Goal: Task Accomplishment & Management: Use online tool/utility

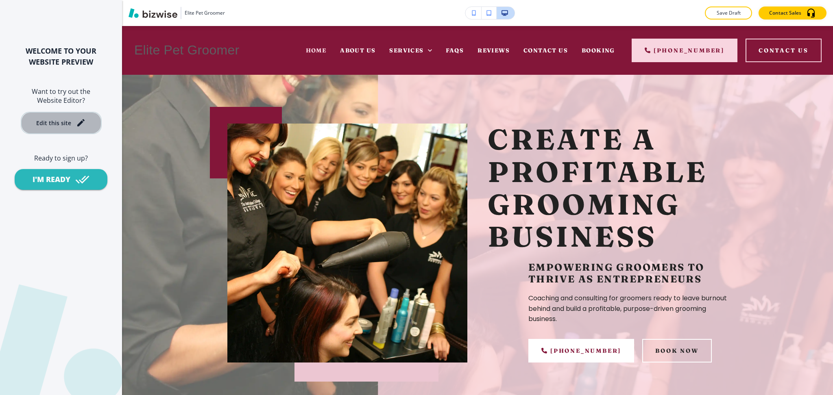
click at [50, 127] on button "Edit this site" at bounding box center [61, 123] width 81 height 22
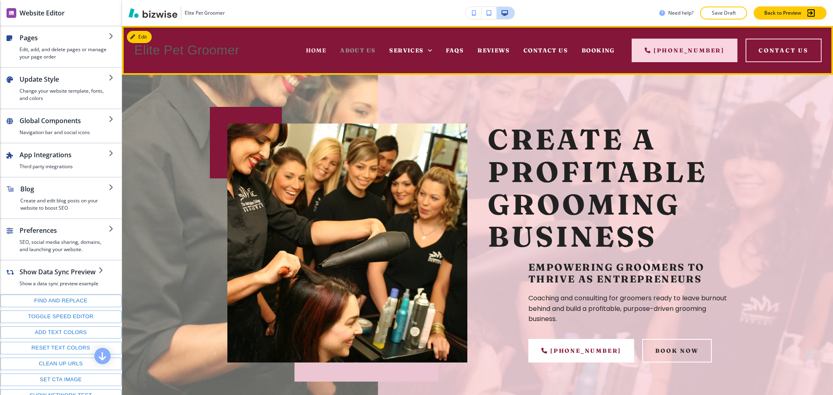
click at [355, 48] on span "About Us" at bounding box center [357, 50] width 35 height 7
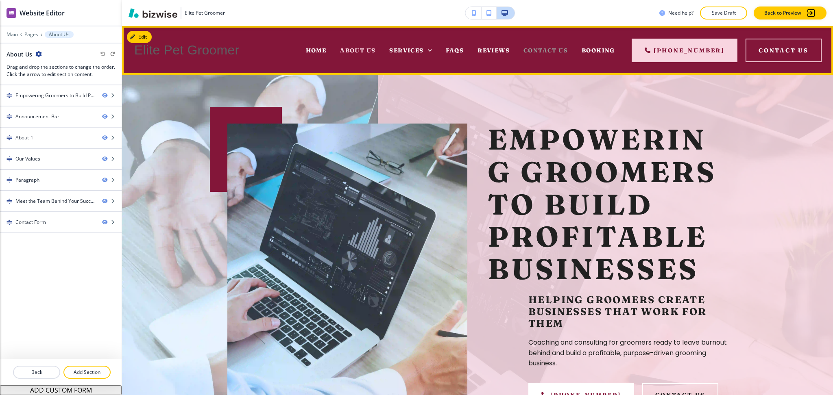
click at [550, 47] on span "Contact Us" at bounding box center [545, 50] width 44 height 7
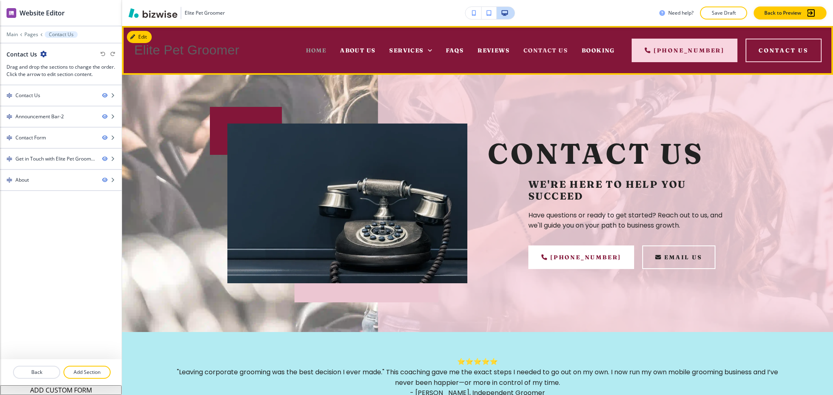
click at [311, 50] on span "Home" at bounding box center [316, 50] width 21 height 7
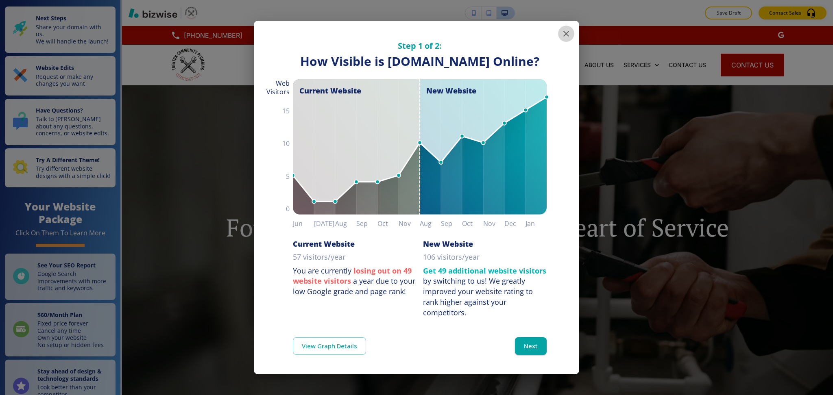
click at [563, 31] on icon "button" at bounding box center [566, 34] width 6 height 6
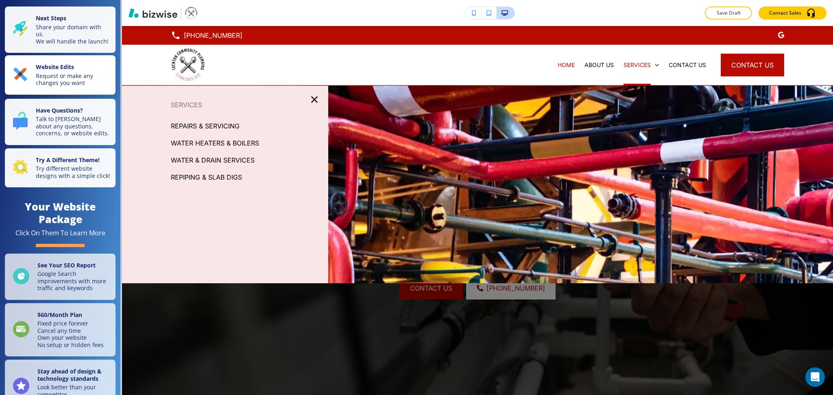
click at [51, 71] on strong "Website Edits" at bounding box center [55, 67] width 38 height 8
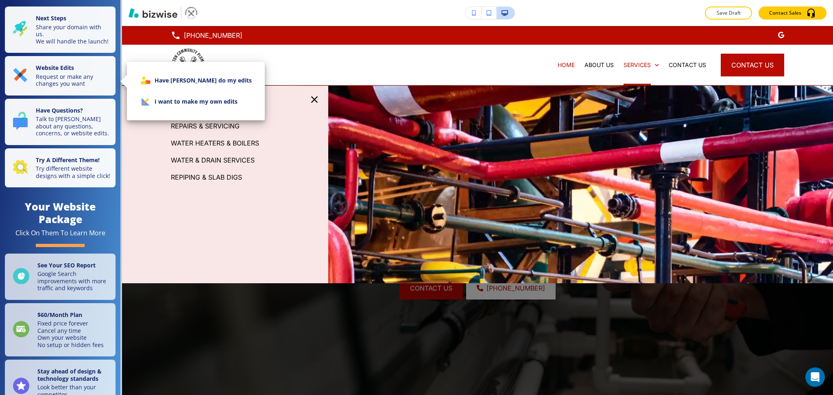
click at [185, 109] on li "I want to make my own edits" at bounding box center [195, 101] width 125 height 21
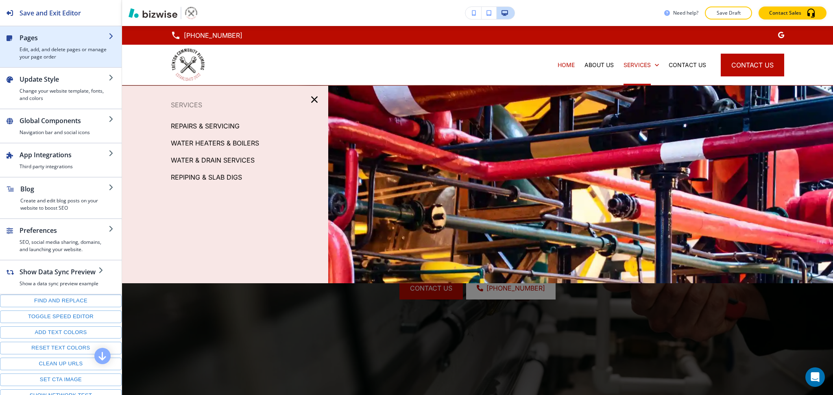
click at [57, 52] on h4 "Edit, add, and delete pages or manage your page order" at bounding box center [64, 53] width 89 height 15
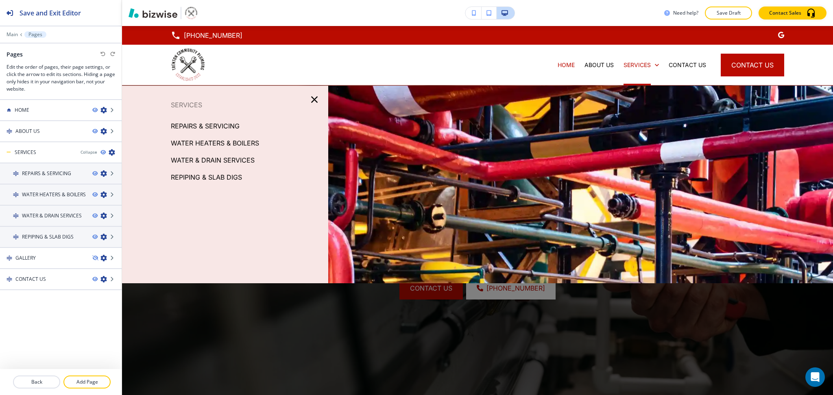
click at [312, 99] on icon "button" at bounding box center [314, 99] width 7 height 7
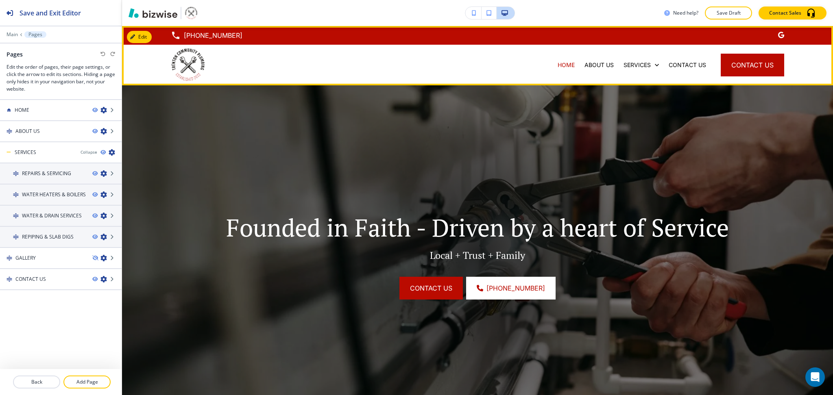
click at [585, 59] on div "ABOUT US" at bounding box center [598, 65] width 39 height 41
click at [589, 63] on p "ABOUT US" at bounding box center [598, 65] width 29 height 8
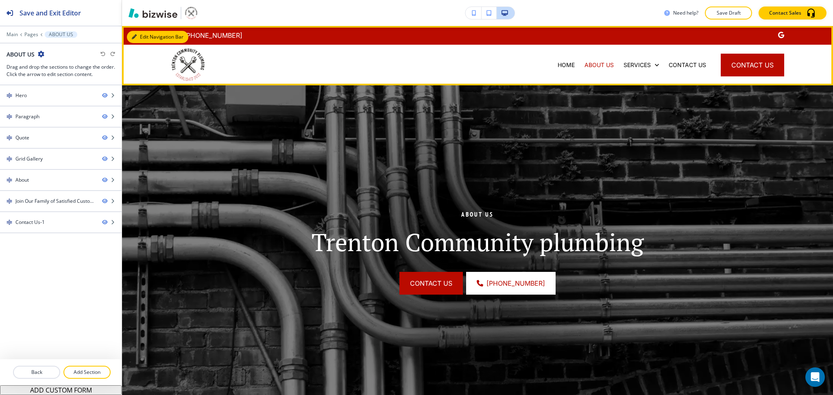
click at [147, 33] on button "Edit Navigation Bar" at bounding box center [157, 37] width 61 height 12
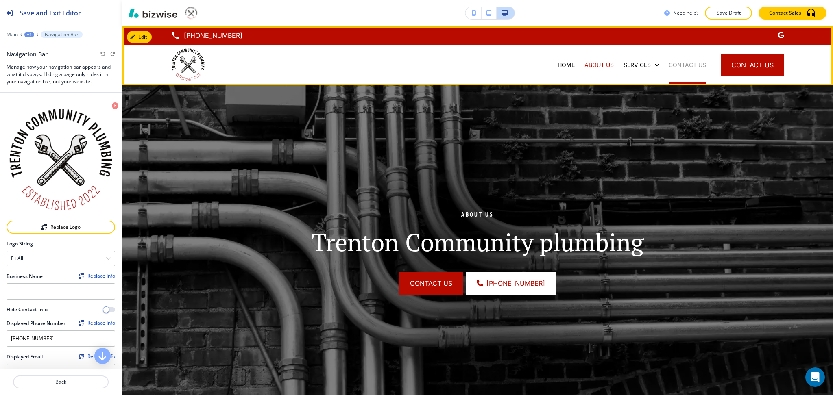
click at [668, 66] on p "CONTACT US" at bounding box center [686, 65] width 37 height 8
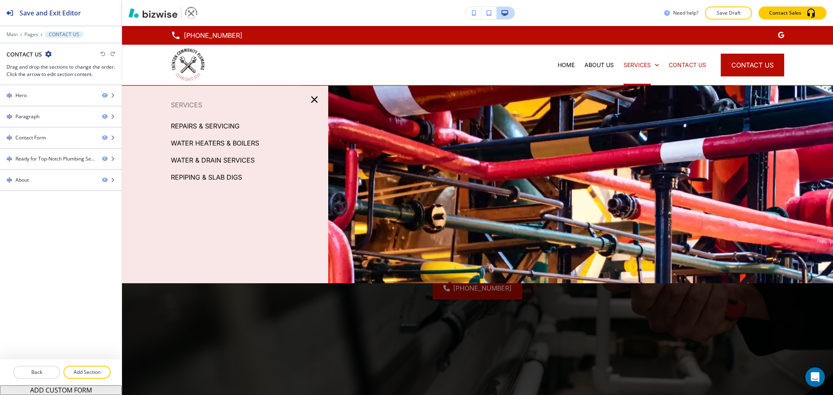
click at [174, 129] on p "REPAIRS & SERVICING" at bounding box center [205, 126] width 69 height 12
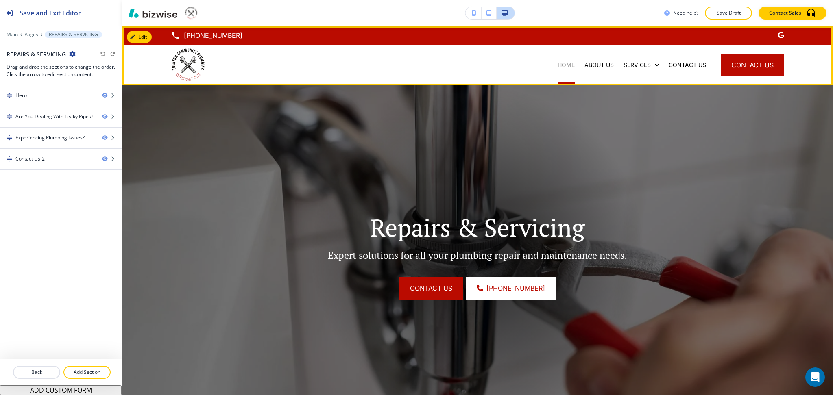
click at [557, 67] on p "HOME" at bounding box center [565, 65] width 17 height 8
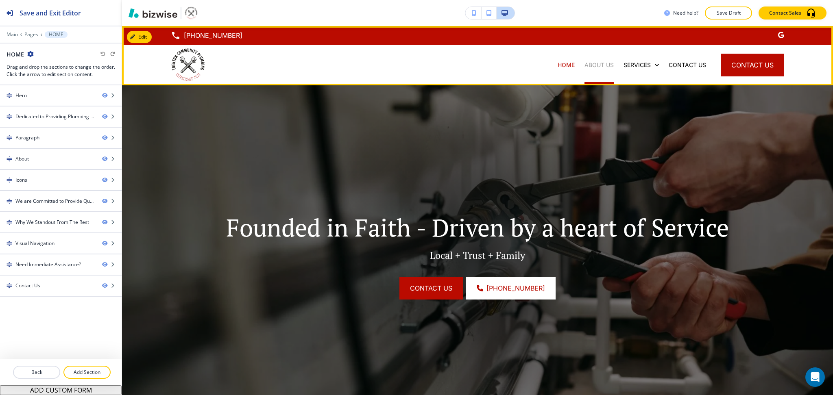
click at [590, 64] on p "ABOUT US" at bounding box center [598, 65] width 29 height 8
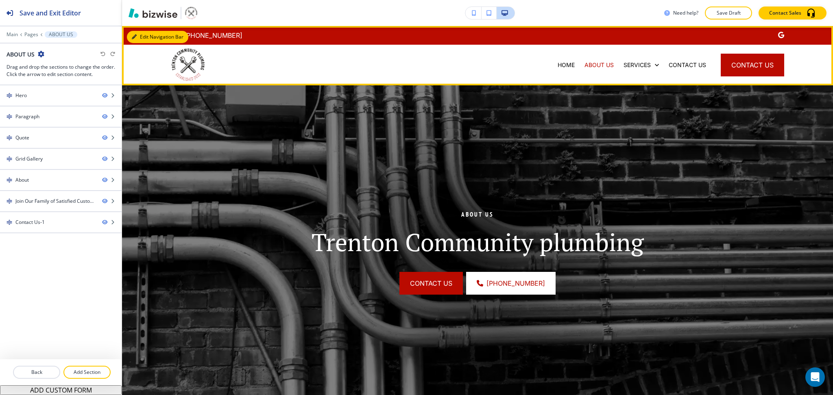
click at [134, 39] on button "Edit Navigation Bar" at bounding box center [157, 37] width 61 height 12
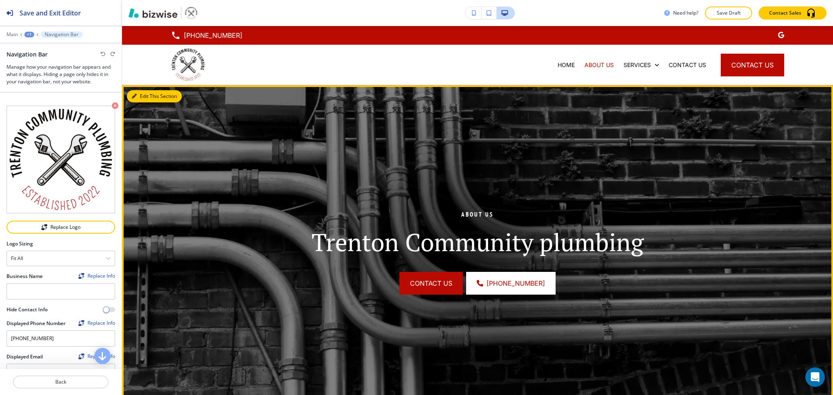
click at [133, 97] on icon "button" at bounding box center [134, 96] width 5 height 5
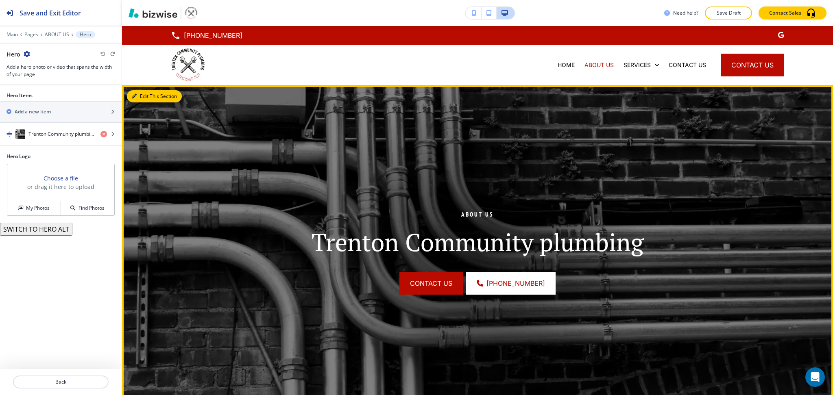
scroll to position [59, 0]
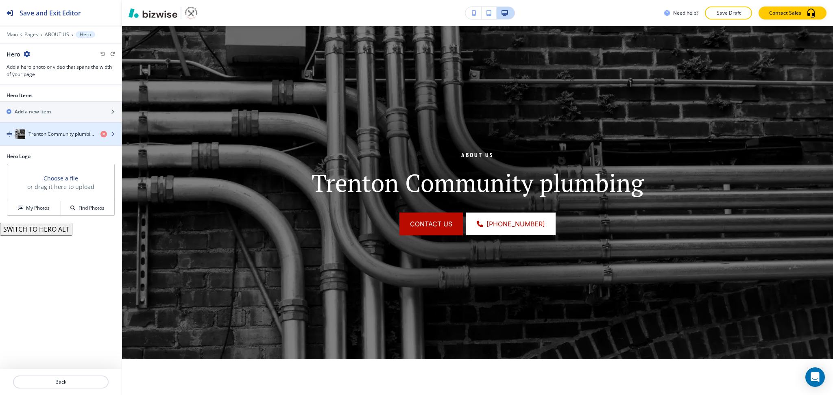
click at [62, 132] on h4 "Trenton Community plumbing" at bounding box center [60, 134] width 65 height 7
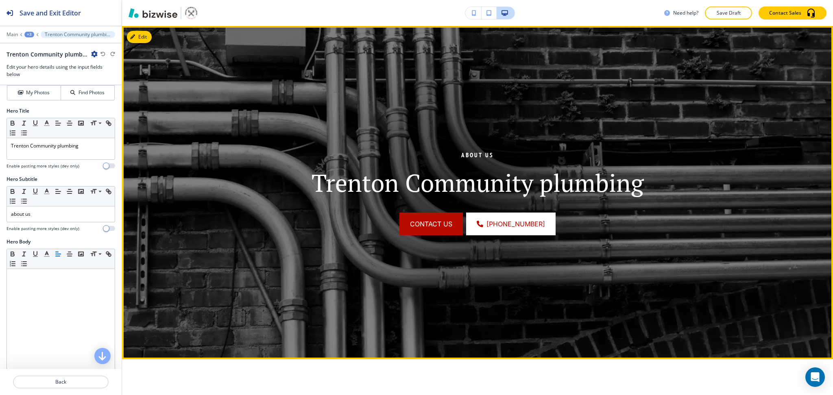
scroll to position [0, 0]
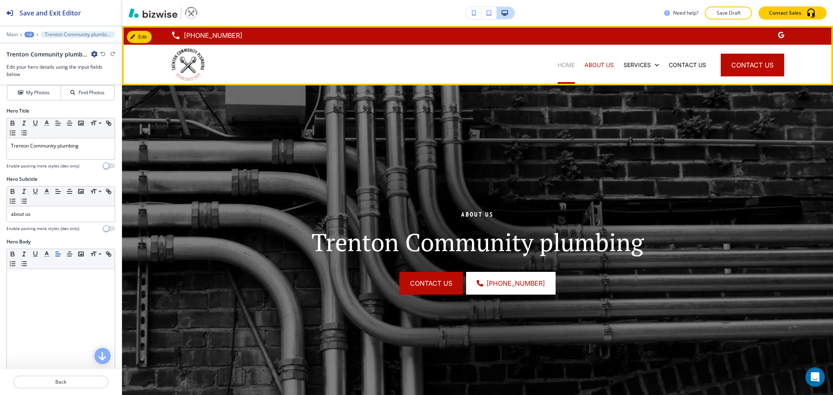
click at [557, 63] on p "HOME" at bounding box center [565, 65] width 17 height 8
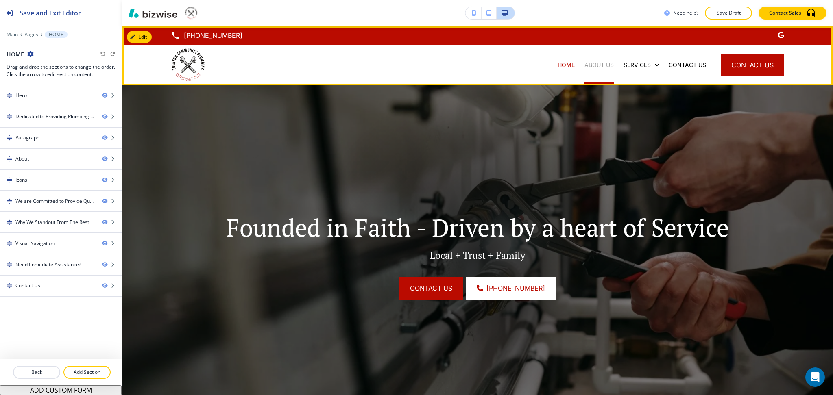
click at [587, 67] on p "ABOUT US" at bounding box center [598, 65] width 29 height 8
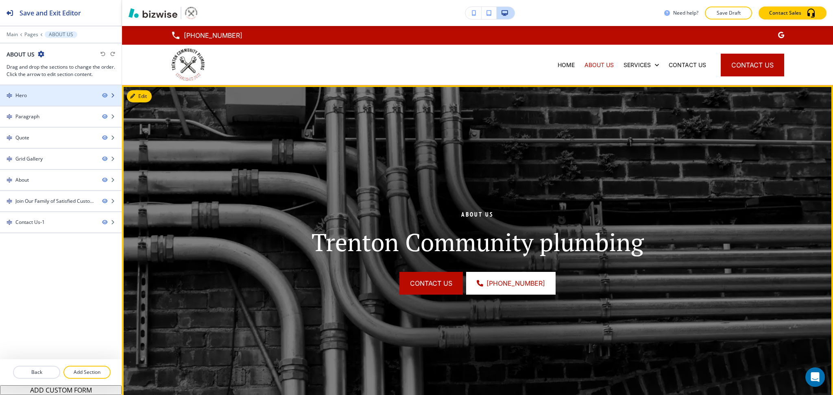
click at [74, 96] on div "Hero" at bounding box center [48, 95] width 96 height 7
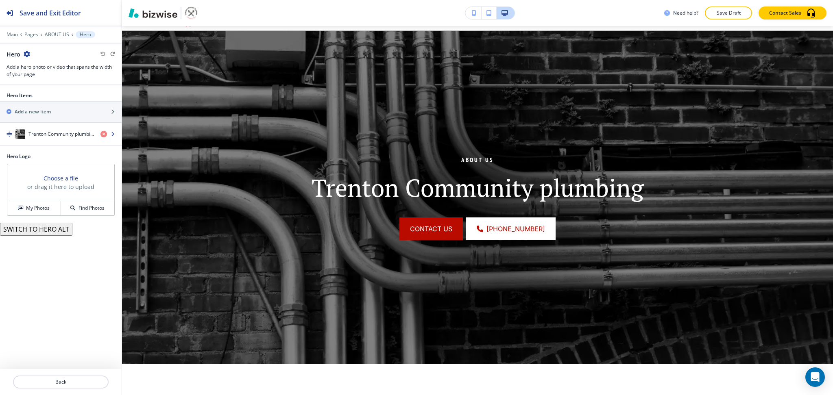
scroll to position [59, 0]
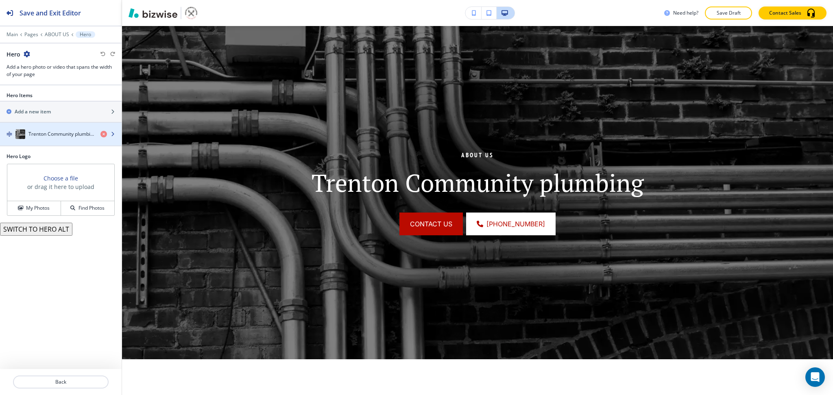
click at [56, 130] on div "Trenton Community plumbing" at bounding box center [61, 134] width 122 height 23
click at [57, 130] on div "Trenton Community plumbing" at bounding box center [47, 134] width 94 height 10
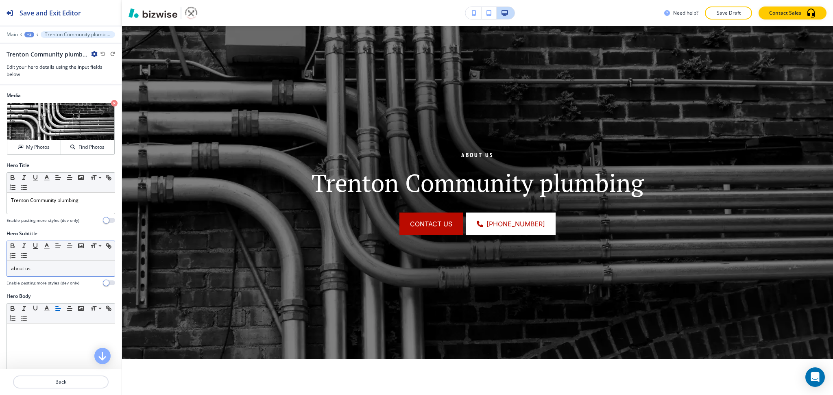
click at [12, 267] on p "about us" at bounding box center [61, 268] width 100 height 7
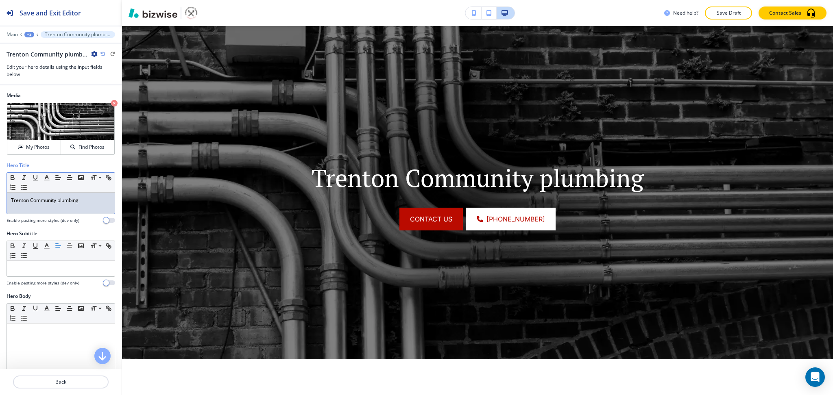
click at [11, 200] on p "Trenton Community plumbing" at bounding box center [61, 200] width 100 height 7
click at [35, 268] on p at bounding box center [61, 268] width 100 height 7
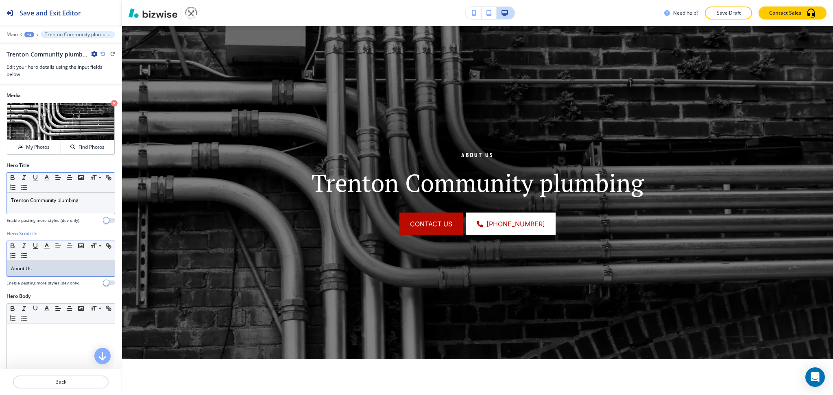
click at [36, 204] on div "Trenton Community plumbing" at bounding box center [61, 203] width 108 height 21
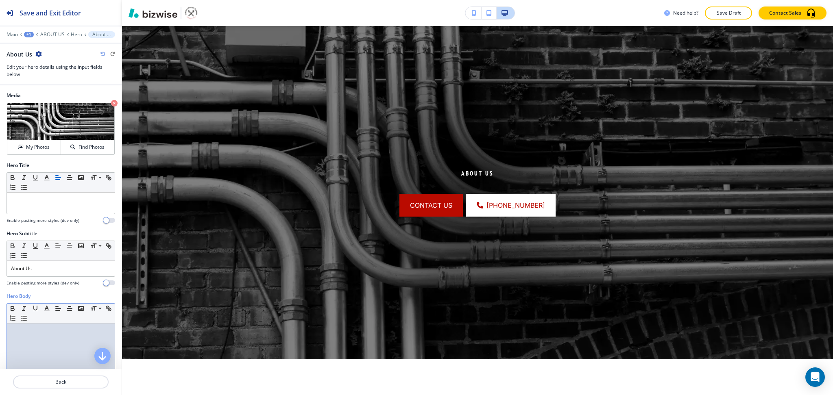
click at [32, 367] on div at bounding box center [61, 377] width 108 height 106
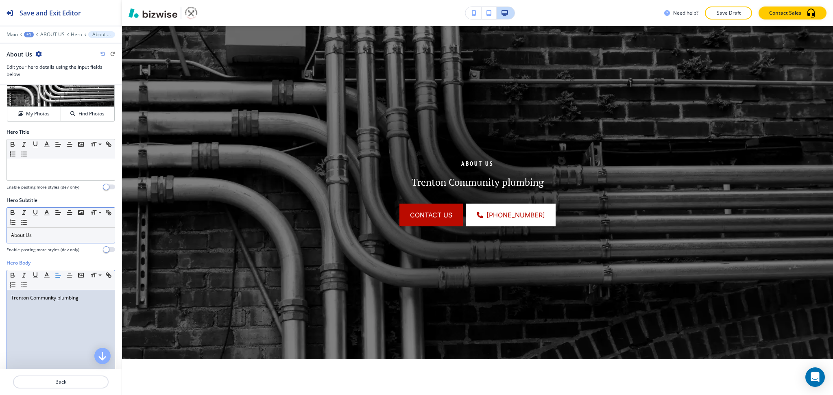
scroll to position [0, 0]
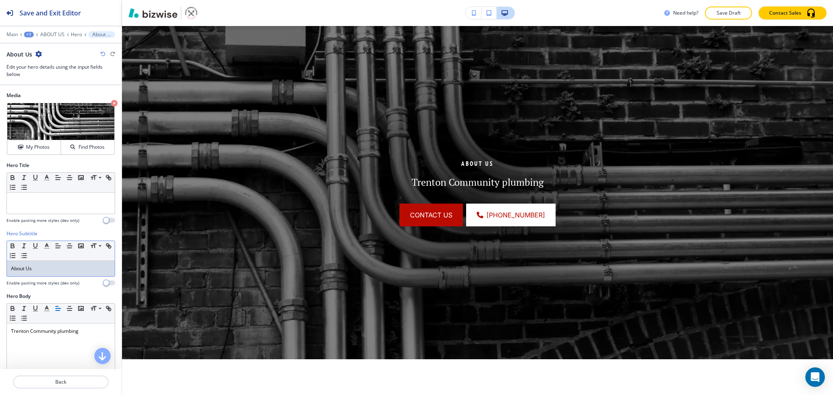
click at [56, 270] on p "About Us" at bounding box center [61, 268] width 100 height 7
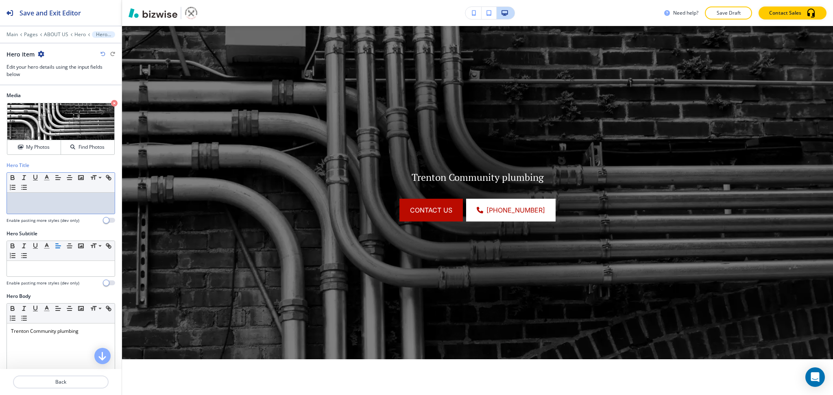
click at [69, 205] on div at bounding box center [61, 203] width 108 height 21
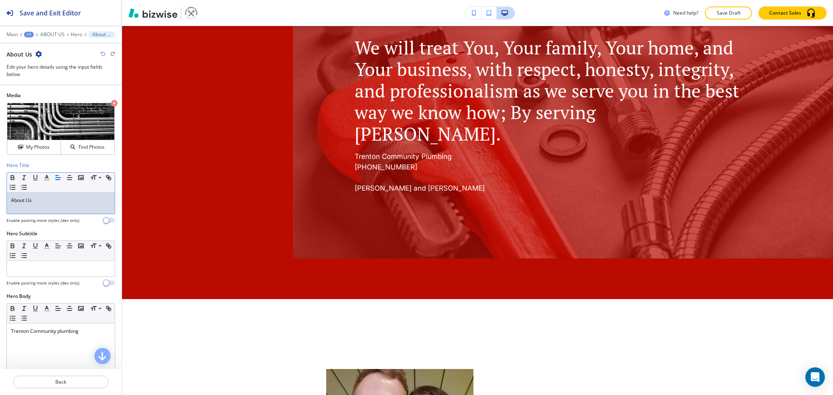
scroll to position [887, 0]
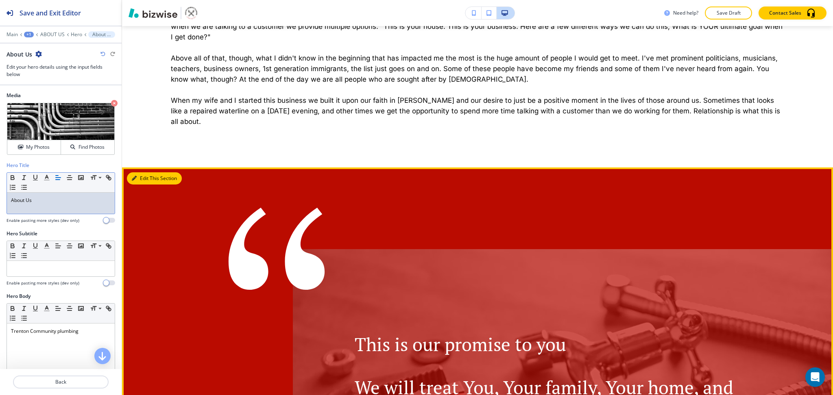
click at [146, 177] on button "Edit This Section" at bounding box center [154, 178] width 55 height 12
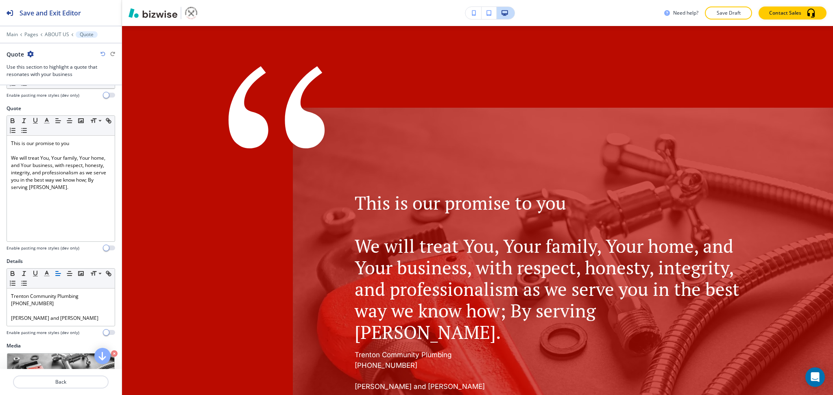
scroll to position [45, 0]
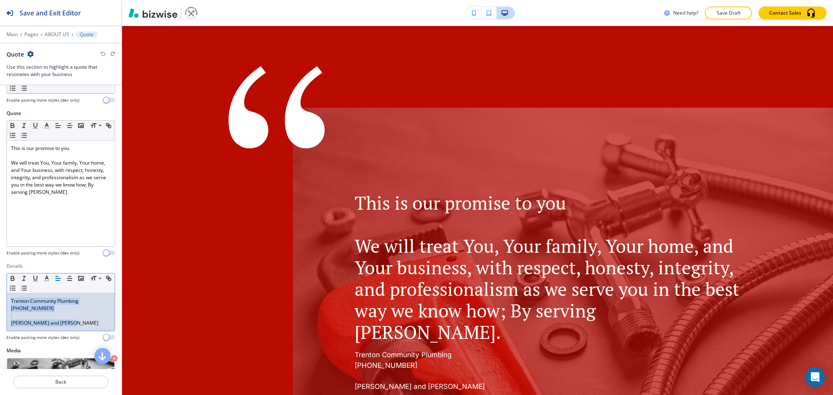
drag, startPoint x: 81, startPoint y: 325, endPoint x: 2, endPoint y: 273, distance: 94.8
click at [0, 274] on div "Details Small Normal Large Huge Trenton Community Plumbing 660-909-7586 Arthur …" at bounding box center [61, 305] width 122 height 85
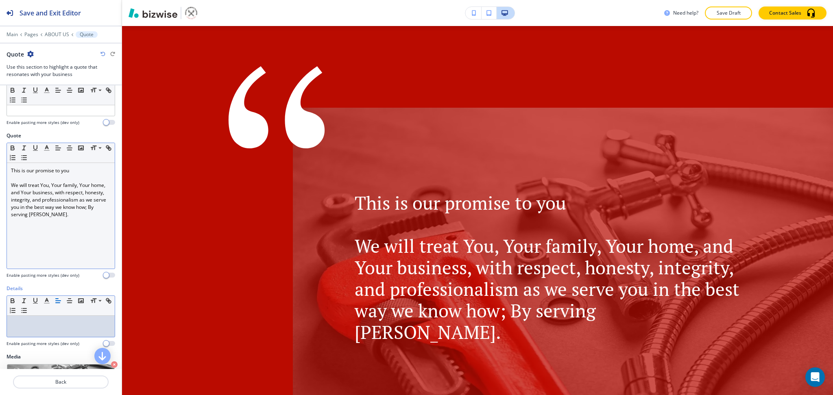
scroll to position [0, 0]
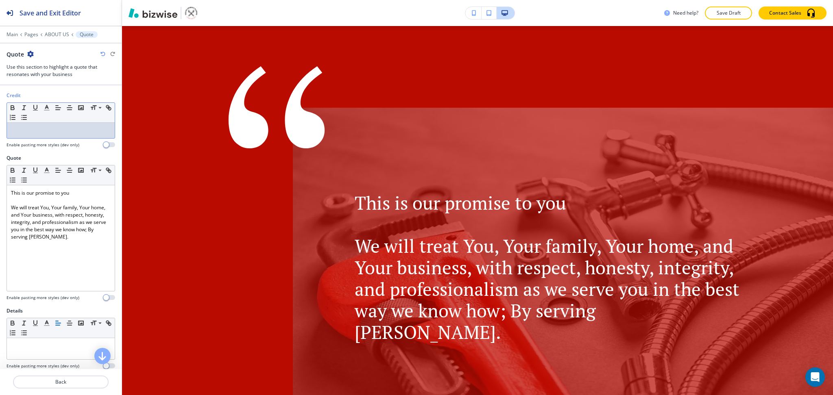
click at [56, 130] on p at bounding box center [61, 130] width 100 height 7
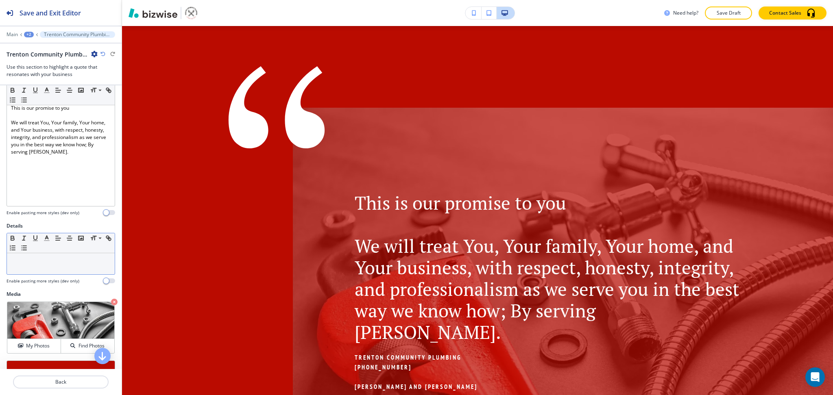
scroll to position [108, 0]
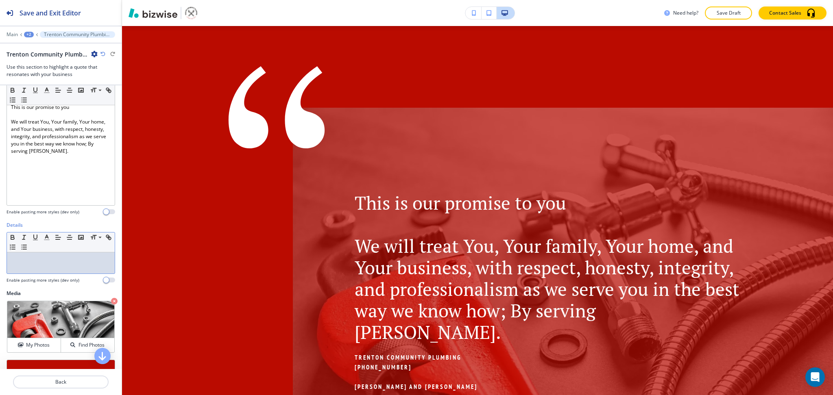
click at [45, 266] on div at bounding box center [61, 262] width 108 height 21
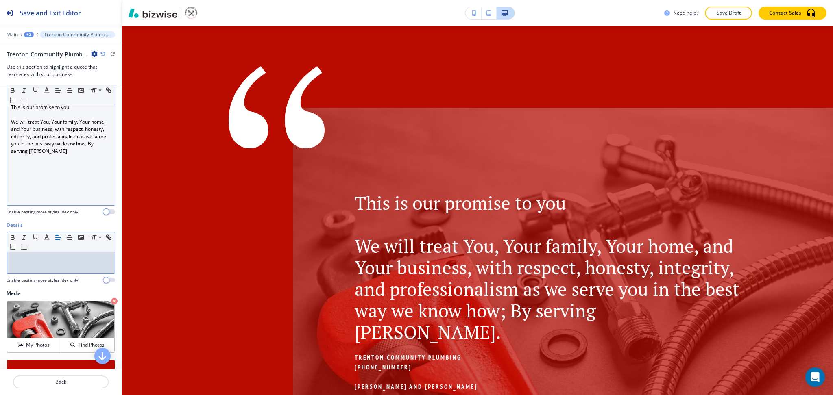
click at [46, 172] on div "This is our promise to you We will treat You, Your family, Your home, and Your …" at bounding box center [61, 153] width 108 height 106
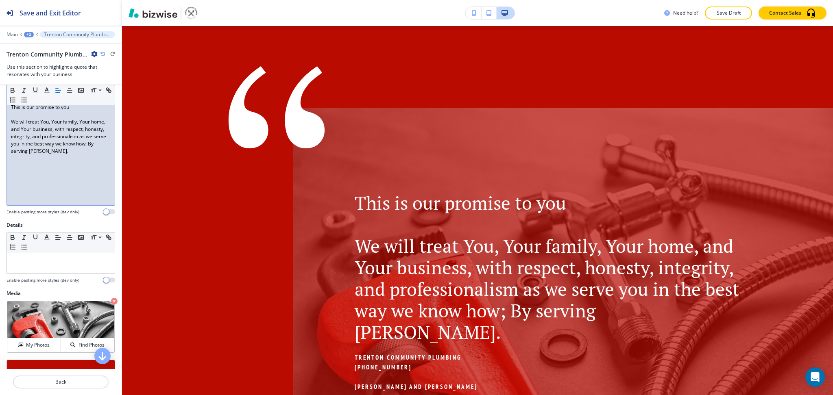
click at [53, 203] on div "This is our promise to you We will treat You, Your family, Your home, and Your …" at bounding box center [61, 153] width 108 height 106
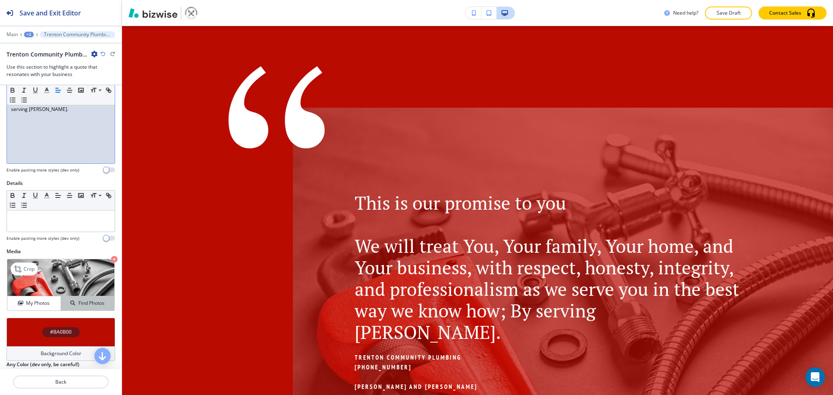
scroll to position [174, 0]
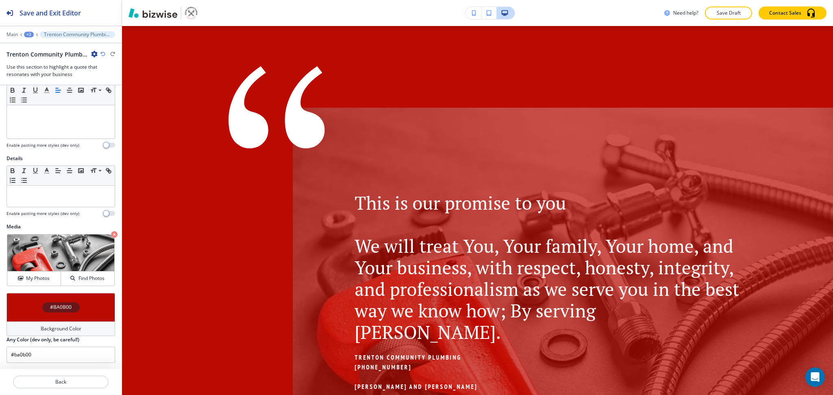
click at [31, 333] on div "Background Color" at bounding box center [61, 329] width 109 height 15
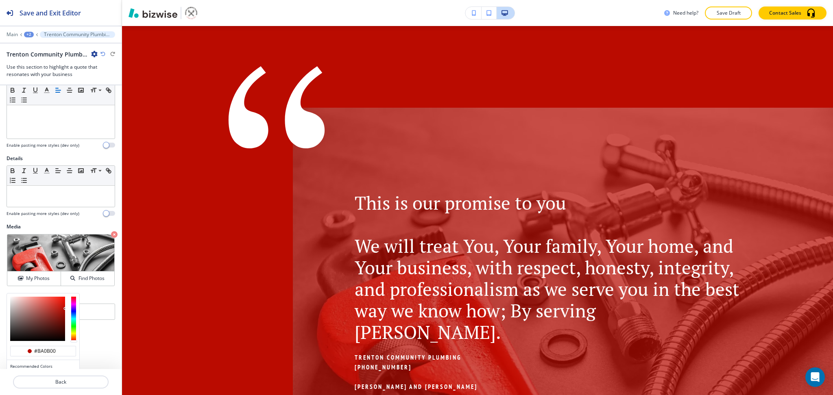
scroll to position [213, 0]
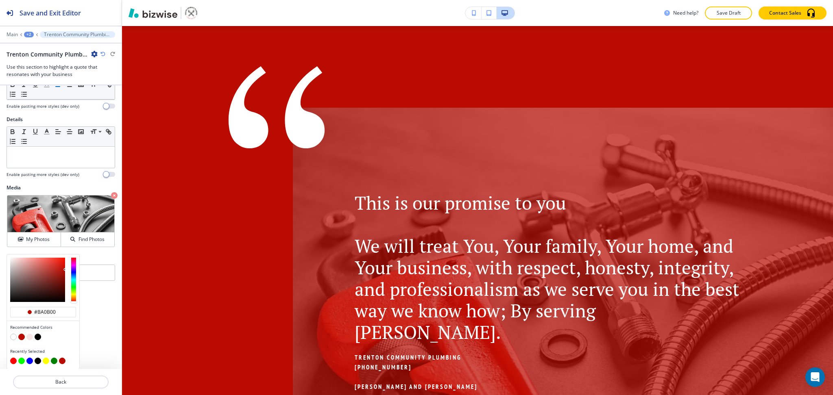
click at [28, 339] on button "button" at bounding box center [29, 337] width 7 height 7
type input "#f8e7e6"
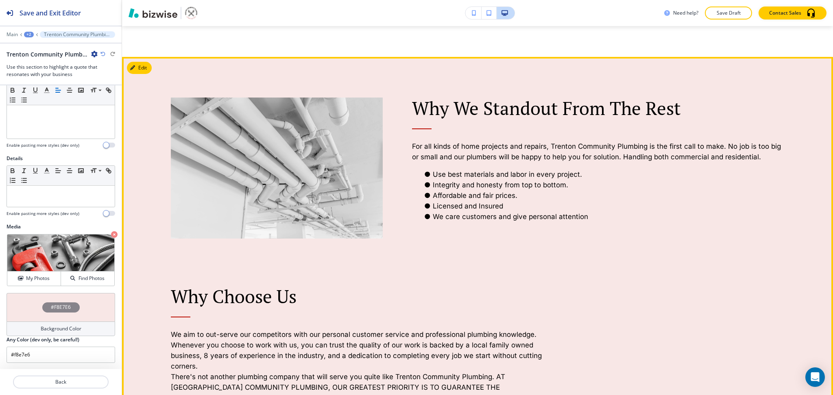
scroll to position [1440, 0]
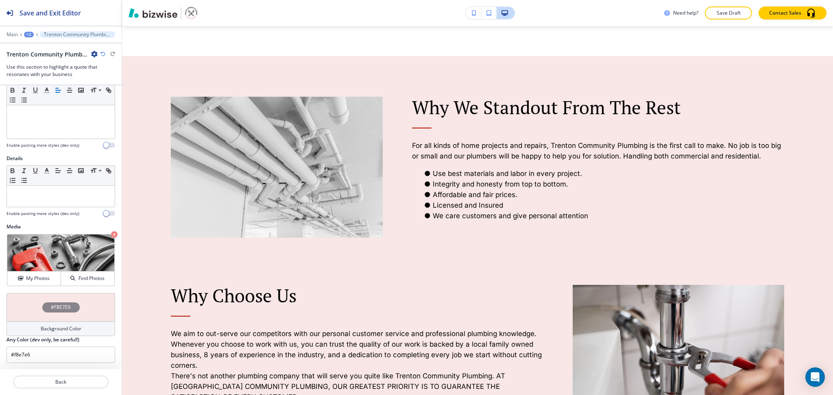
drag, startPoint x: 824, startPoint y: 246, endPoint x: 825, endPoint y: 278, distance: 32.5
click at [825, 281] on div "Edit (660) 909-7586 HOME ABOUT US SERVICES CONTACT US CONTACT US Edit About Us …" at bounding box center [477, 210] width 711 height 369
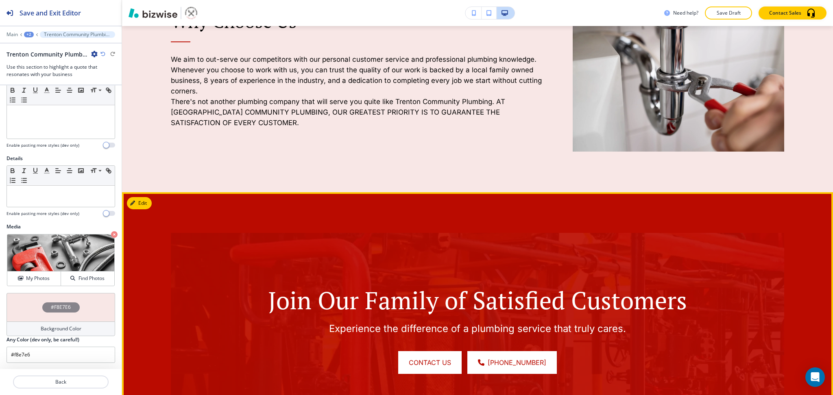
click at [136, 201] on button "Edit" at bounding box center [139, 203] width 25 height 12
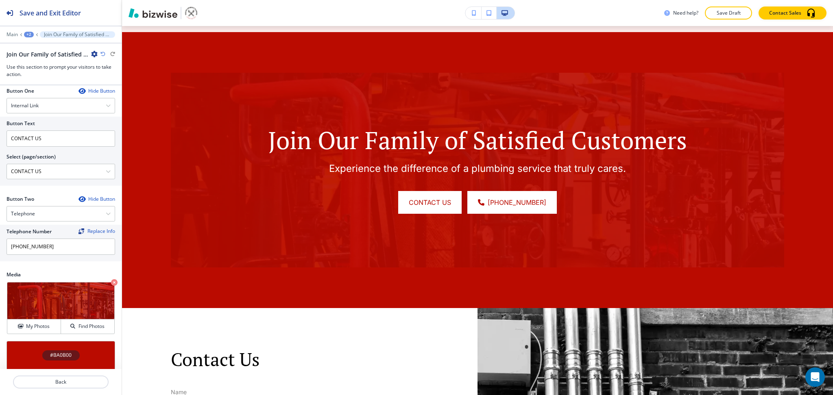
scroll to position [363, 0]
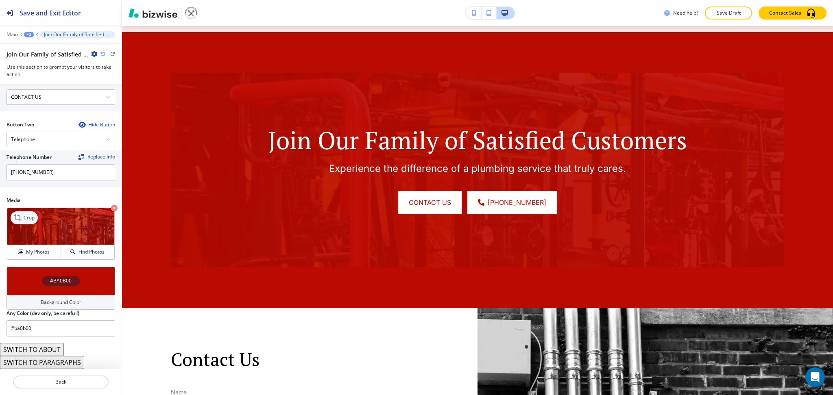
click at [24, 222] on p "Crop" at bounding box center [29, 217] width 11 height 7
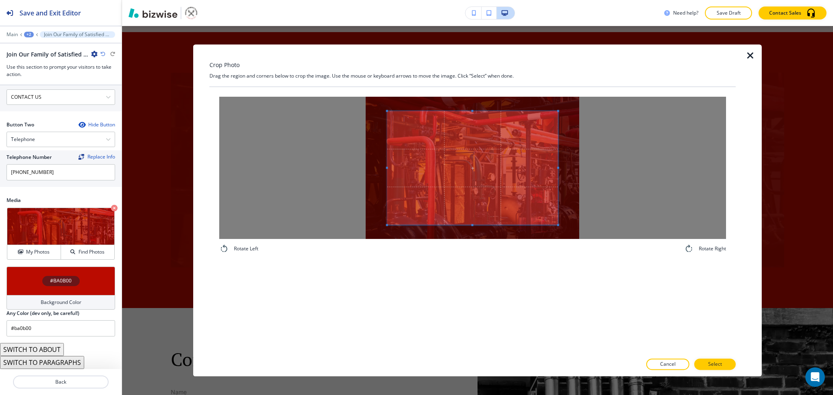
click at [753, 56] on icon "button" at bounding box center [750, 56] width 10 height 10
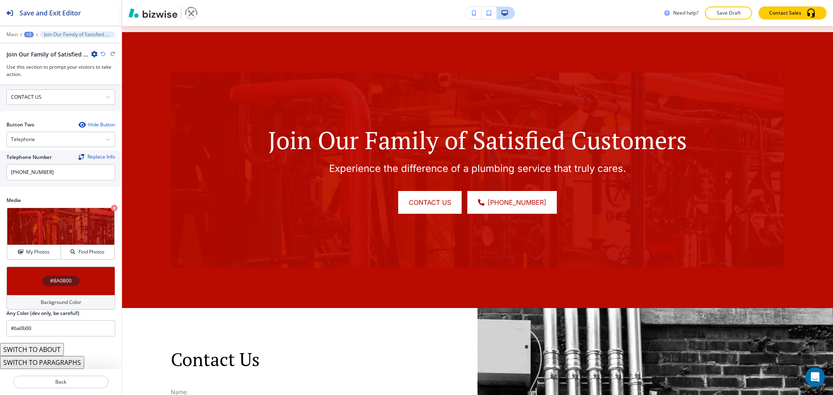
click at [58, 305] on h4 "Background Color" at bounding box center [61, 302] width 41 height 7
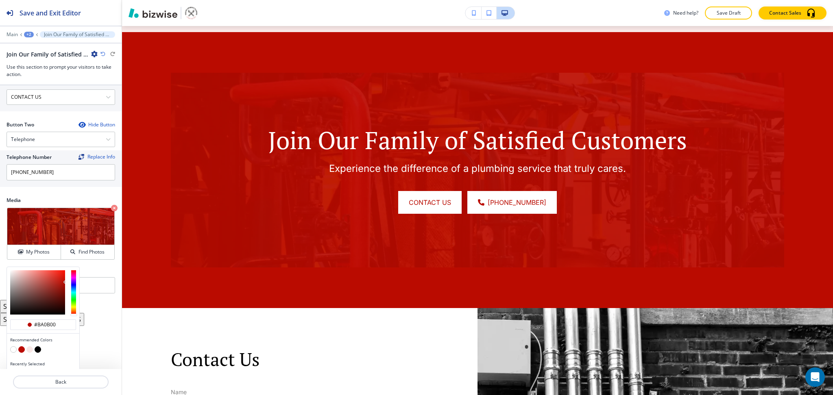
click at [37, 352] on button "button" at bounding box center [38, 349] width 7 height 7
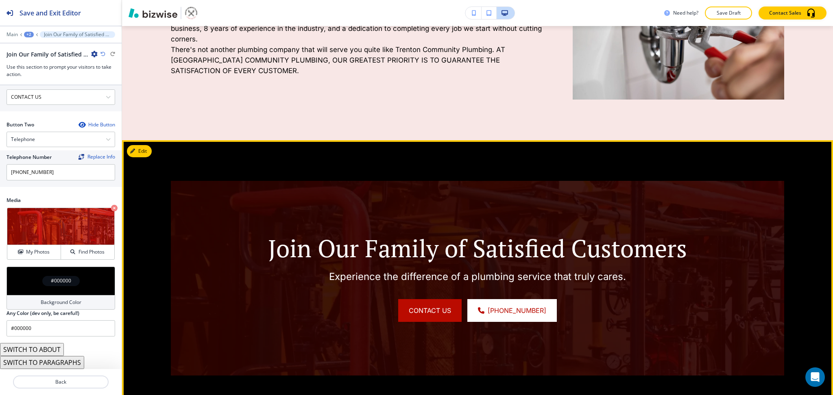
scroll to position [1766, 0]
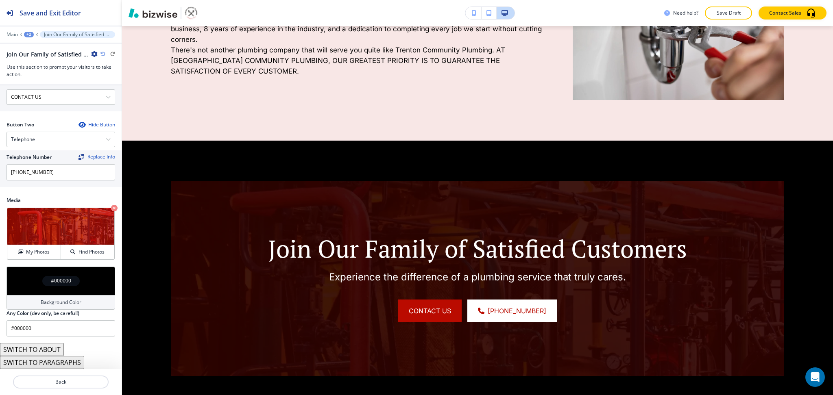
click at [102, 55] on icon "button" at bounding box center [102, 54] width 5 height 5
type input "#ba0b00"
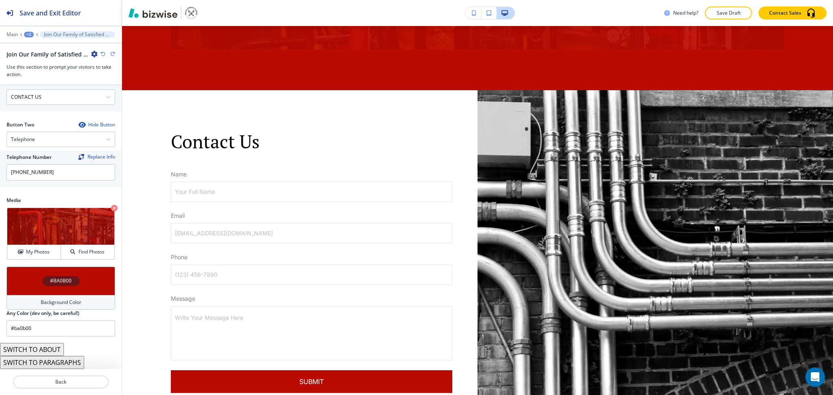
scroll to position [2096, 0]
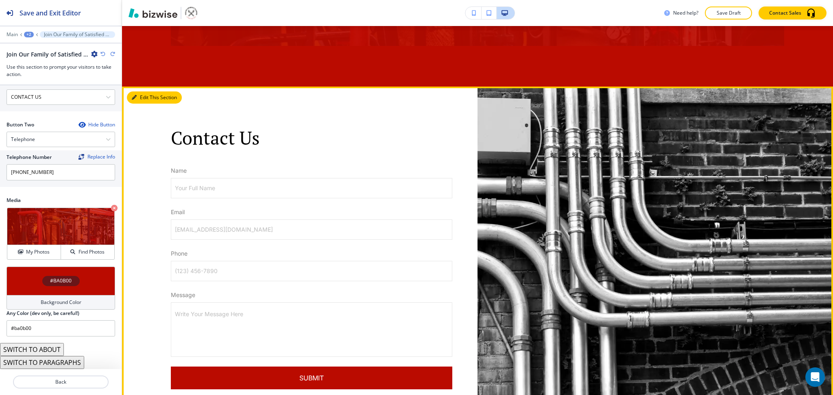
click at [134, 95] on icon "button" at bounding box center [134, 97] width 5 height 5
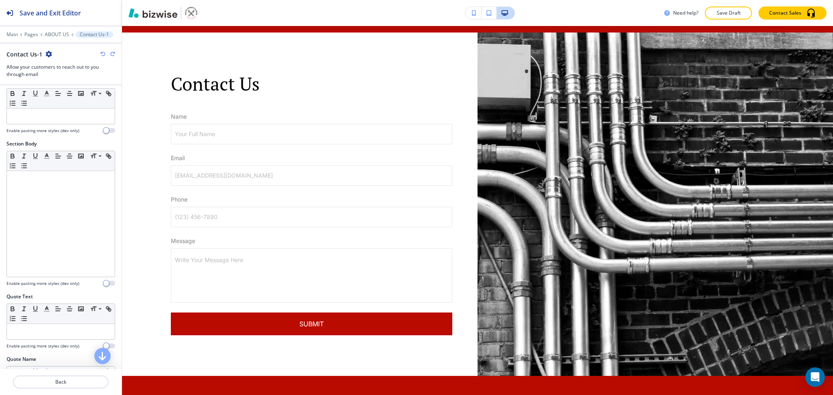
scroll to position [380, 0]
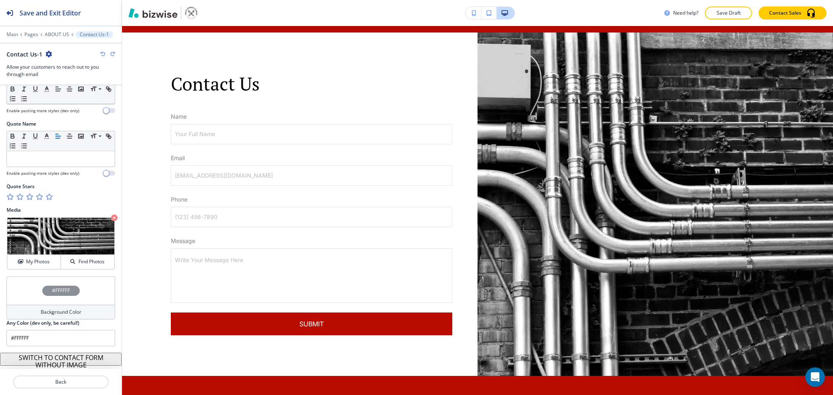
click at [85, 311] on div "Background Color" at bounding box center [61, 312] width 109 height 15
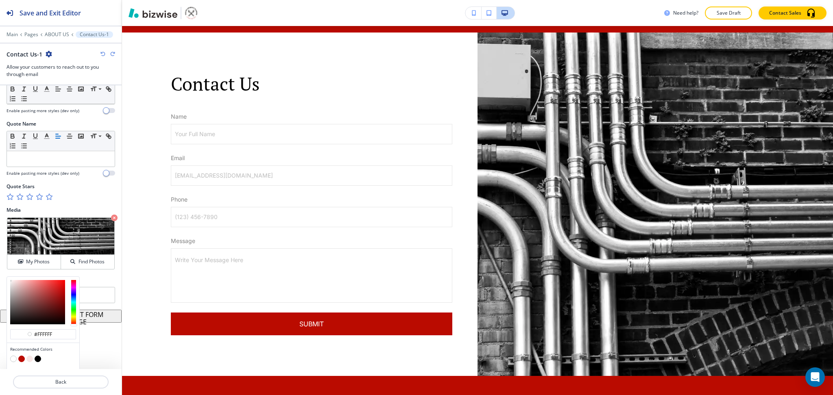
click at [28, 362] on button "button" at bounding box center [29, 359] width 7 height 7
type input "#f8e7e6"
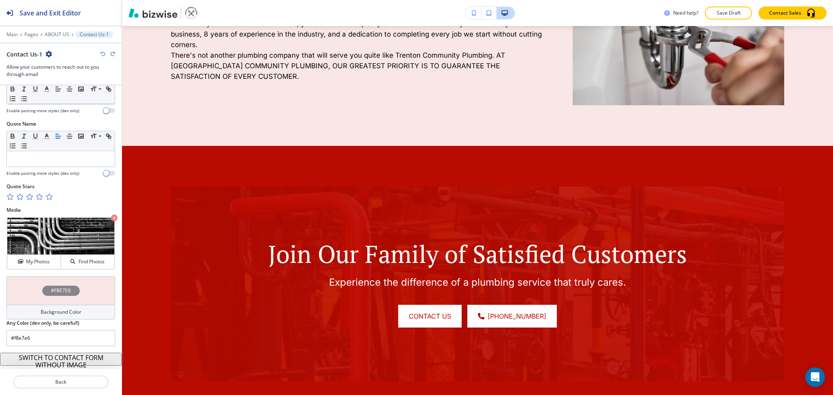
scroll to position [0, 0]
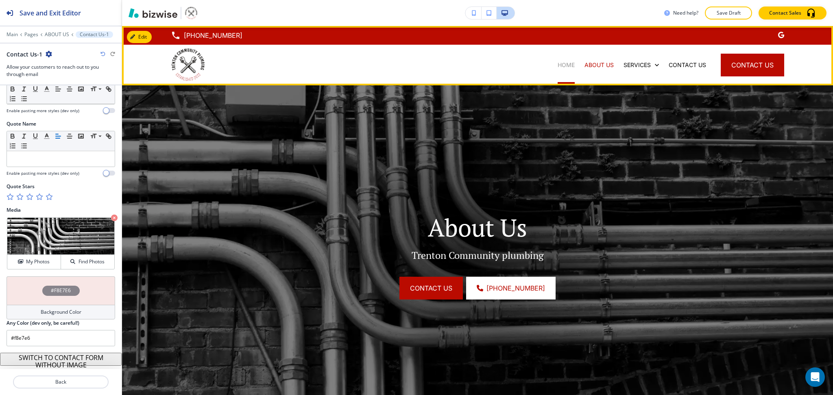
click at [557, 65] on p "HOME" at bounding box center [565, 65] width 17 height 8
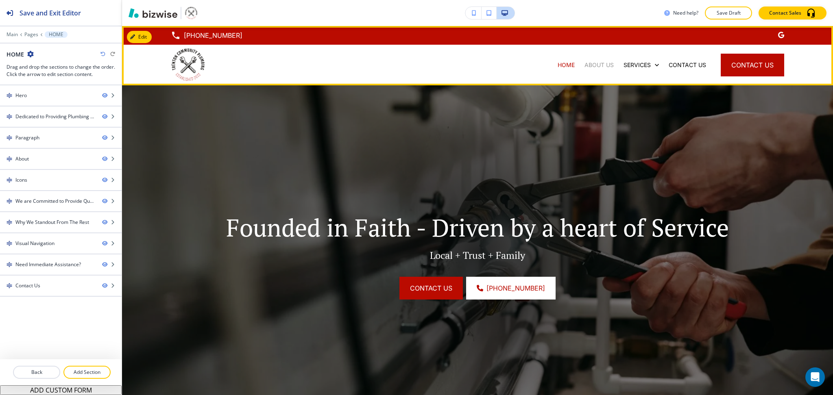
click at [584, 67] on p "ABOUT US" at bounding box center [598, 65] width 29 height 8
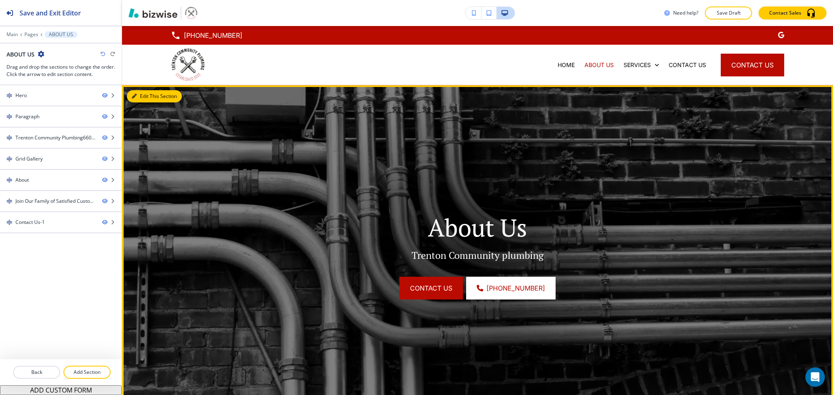
click at [131, 94] on button "Edit This Section" at bounding box center [154, 96] width 55 height 12
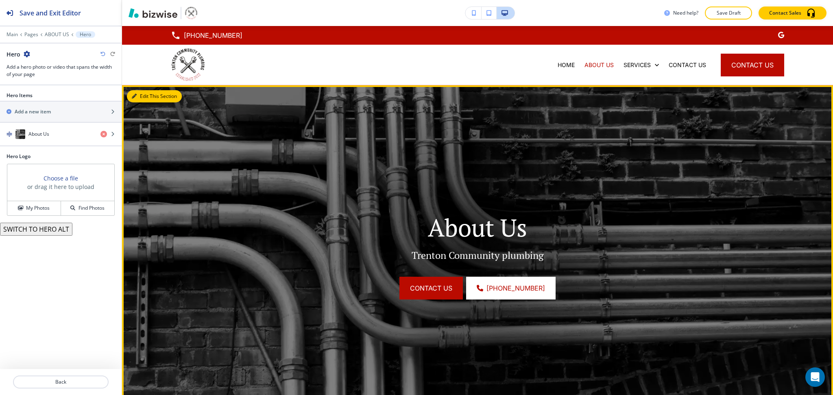
scroll to position [59, 0]
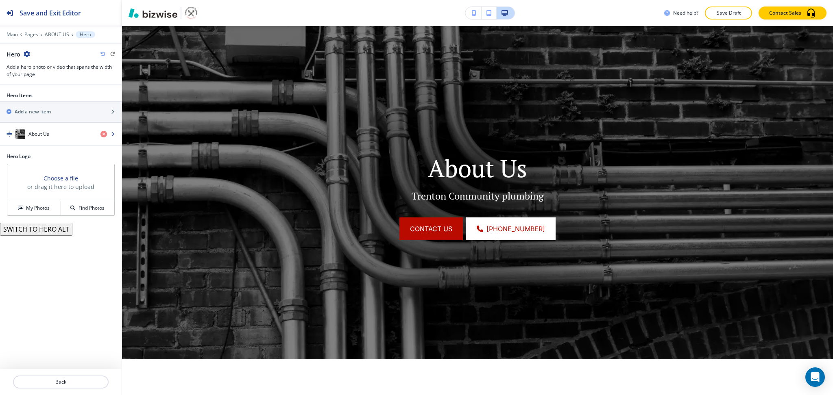
click at [56, 143] on div "button" at bounding box center [61, 142] width 122 height 7
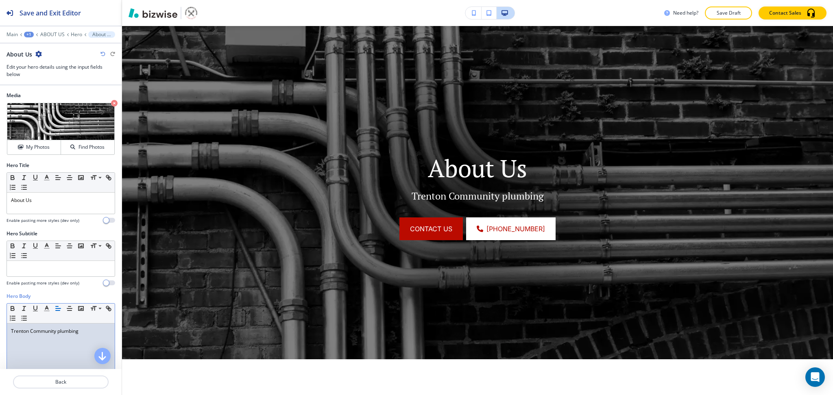
click at [66, 337] on div "Trenton Community plumbing" at bounding box center [61, 377] width 108 height 106
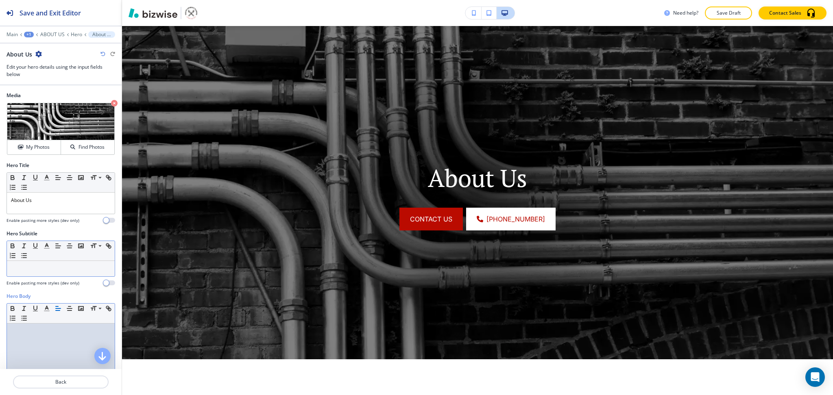
click at [61, 270] on p at bounding box center [61, 268] width 100 height 7
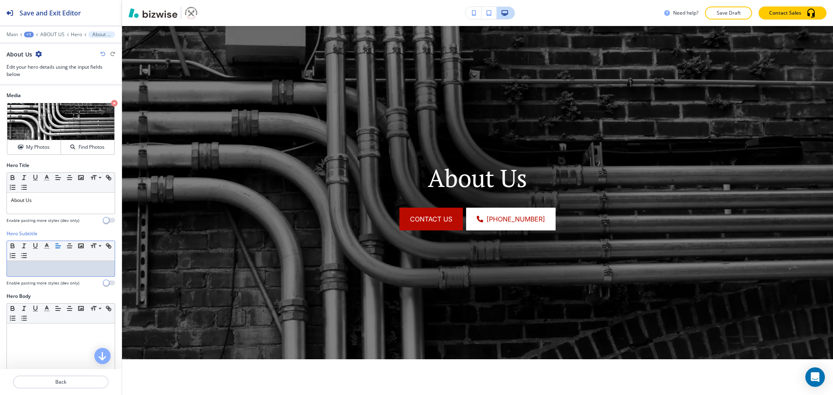
click at [48, 272] on p at bounding box center [61, 268] width 100 height 7
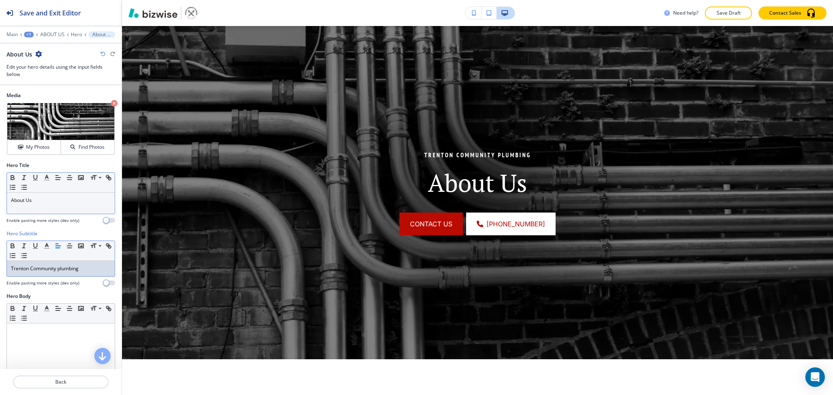
click at [44, 205] on div "About Us" at bounding box center [61, 203] width 108 height 21
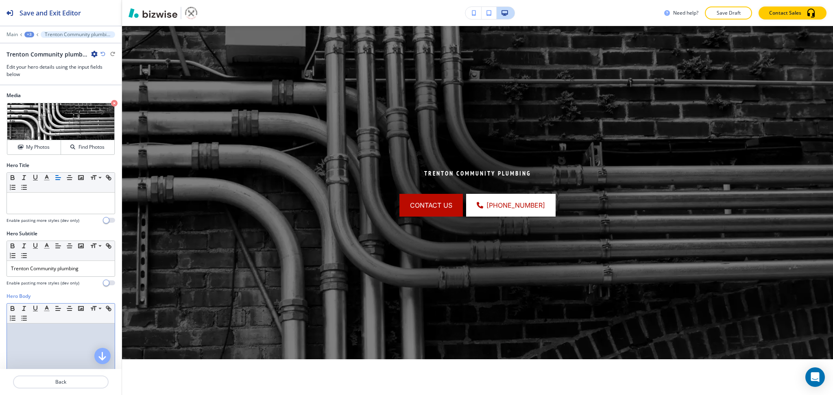
click at [66, 348] on div at bounding box center [61, 377] width 108 height 106
paste div
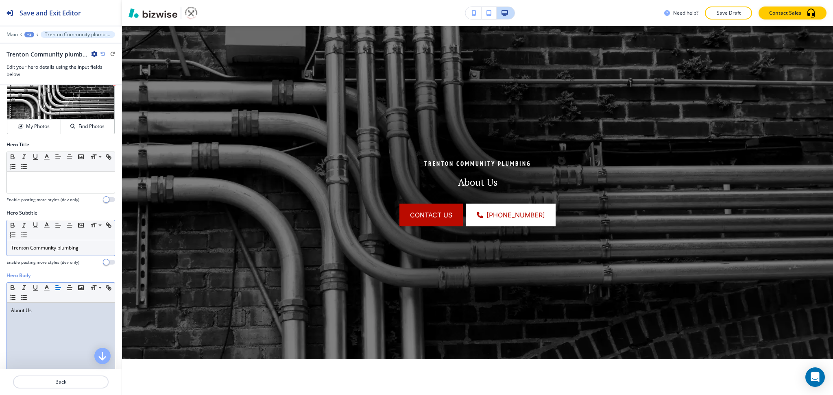
scroll to position [0, 0]
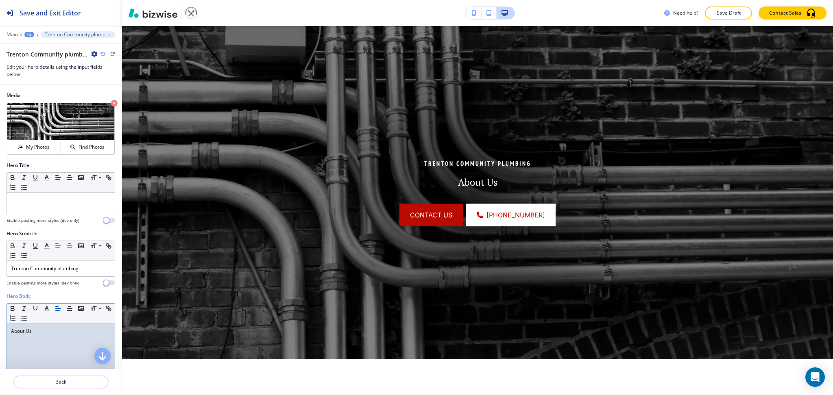
click at [71, 283] on h4 "Enable pasting more styles (dev only)" at bounding box center [43, 283] width 73 height 6
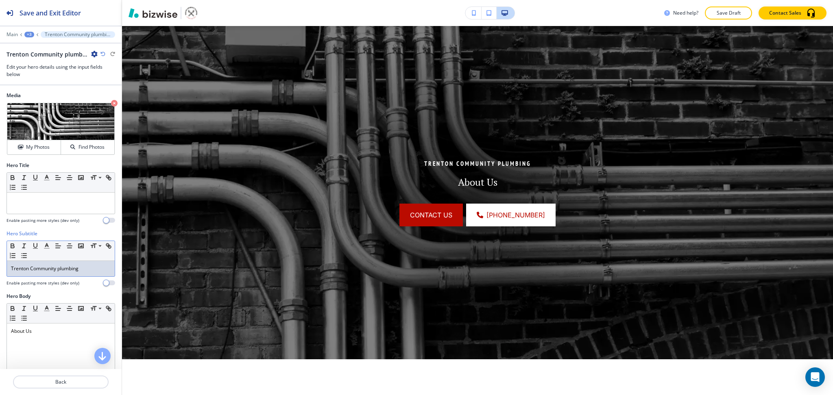
click at [72, 267] on p "Trenton Community plumbing" at bounding box center [61, 268] width 100 height 7
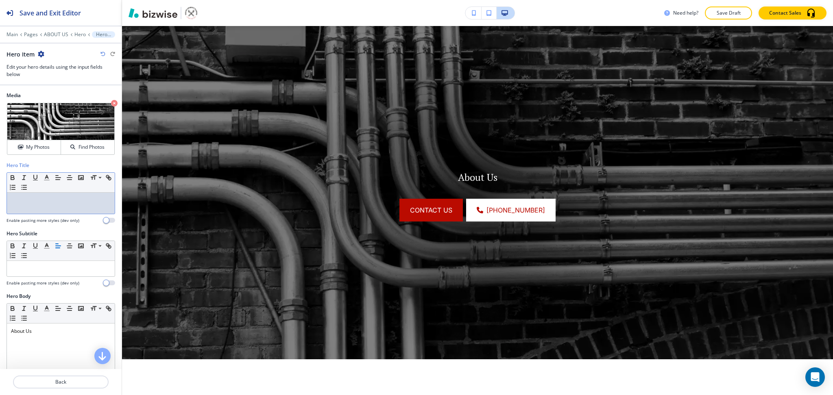
click at [65, 213] on div at bounding box center [61, 203] width 108 height 21
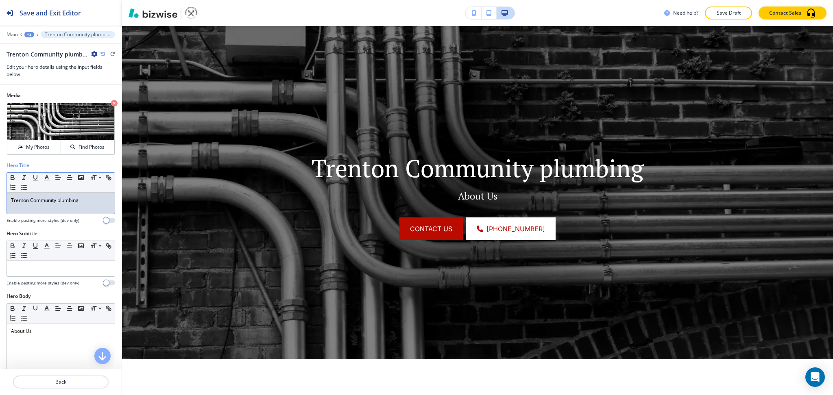
click at [59, 202] on p "Trenton Community plumbing" at bounding box center [61, 200] width 100 height 7
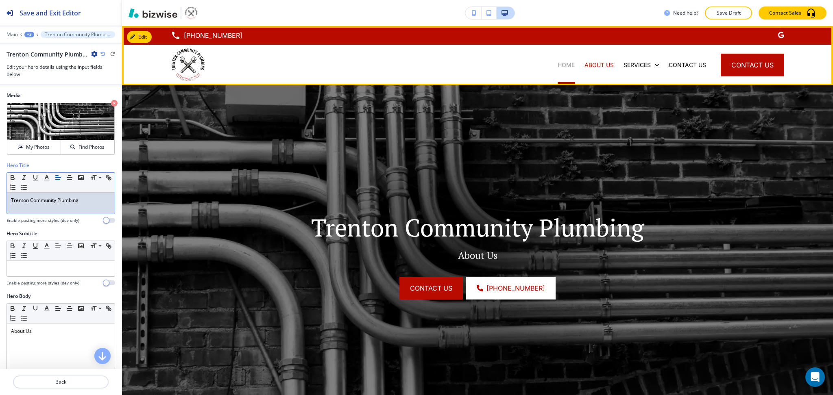
click at [557, 62] on p "HOME" at bounding box center [565, 65] width 17 height 8
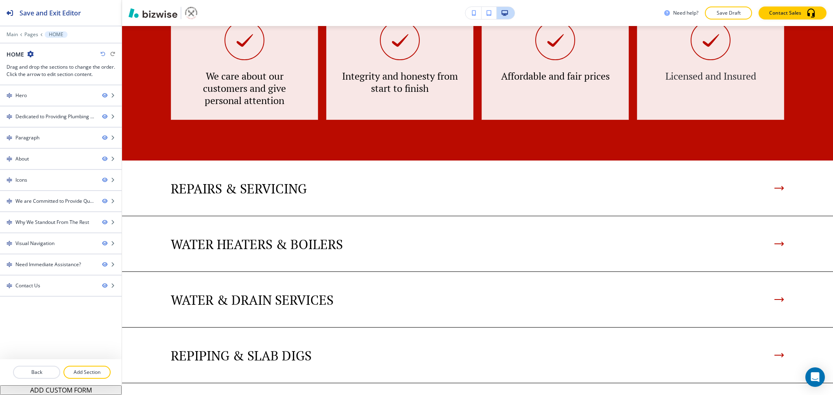
scroll to position [2390, 0]
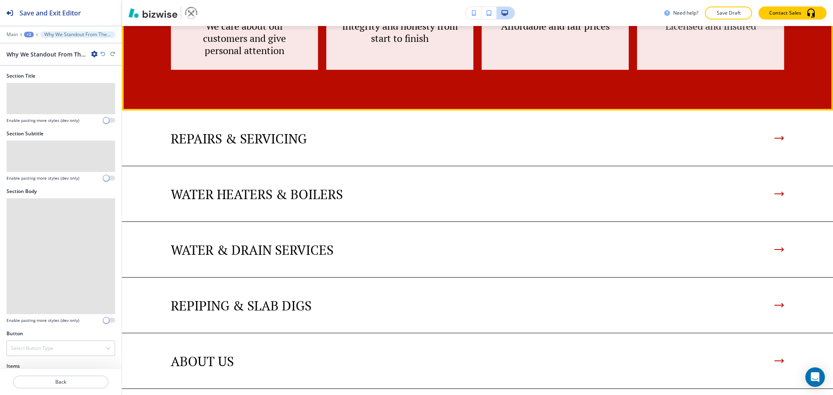
scroll to position [2415, 0]
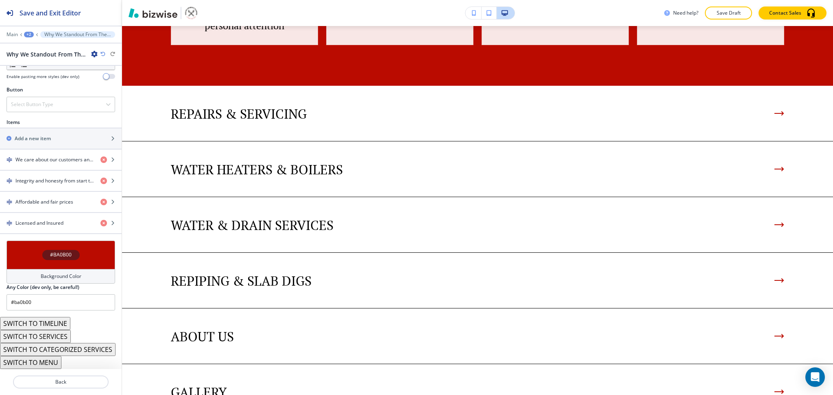
click at [77, 271] on div "Background Color" at bounding box center [61, 276] width 109 height 15
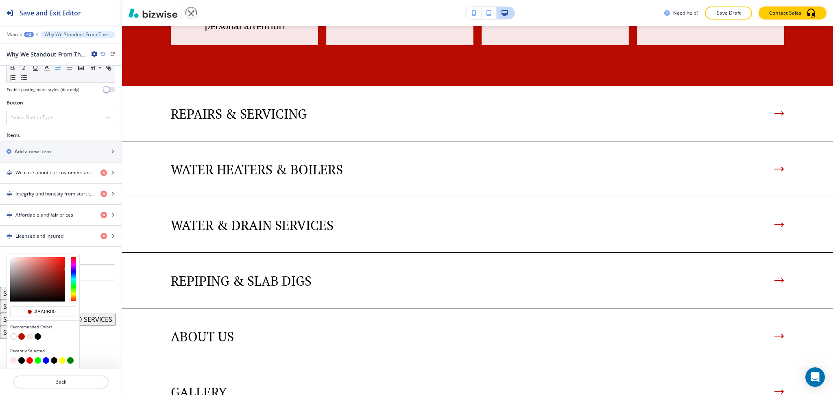
scroll to position [257, 0]
click at [28, 336] on button "button" at bounding box center [29, 336] width 7 height 7
type input "#f8e7e6"
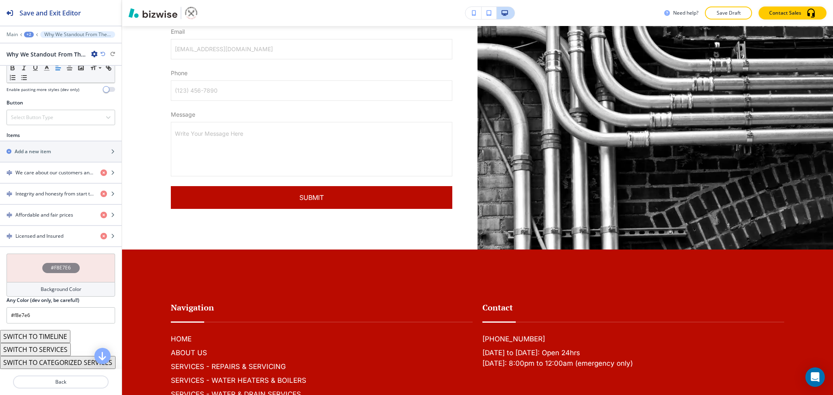
scroll to position [3276, 0]
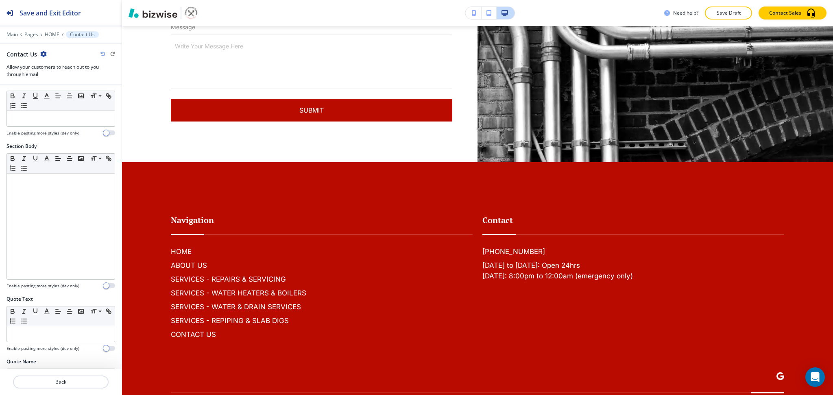
scroll to position [380, 0]
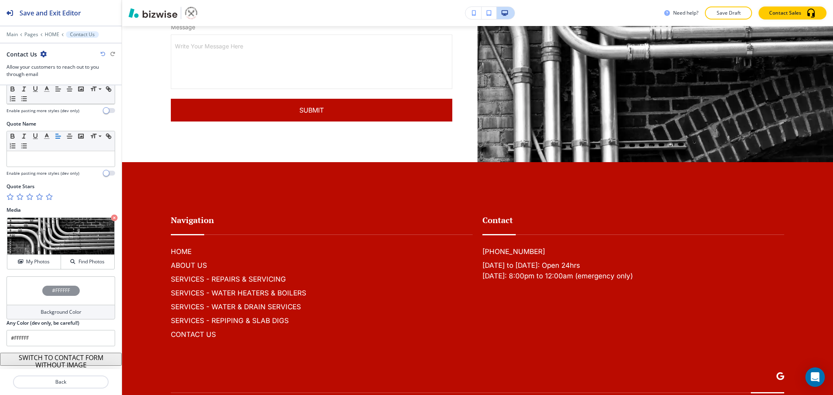
click at [57, 313] on h4 "Background Color" at bounding box center [61, 312] width 41 height 7
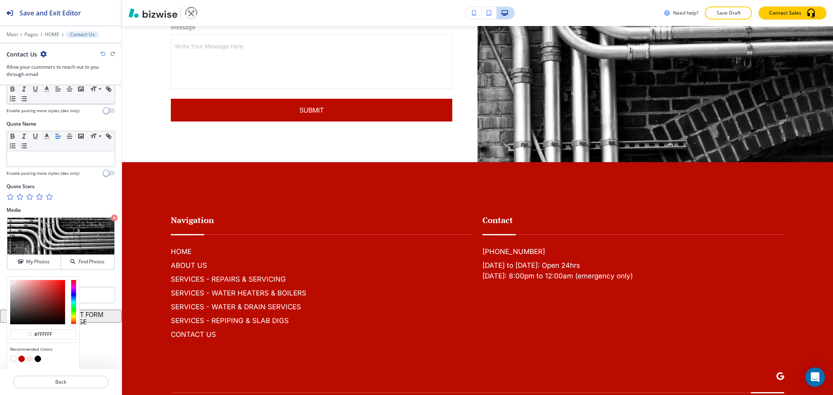
click at [30, 360] on button "button" at bounding box center [29, 359] width 7 height 7
type input "#f8e7e6"
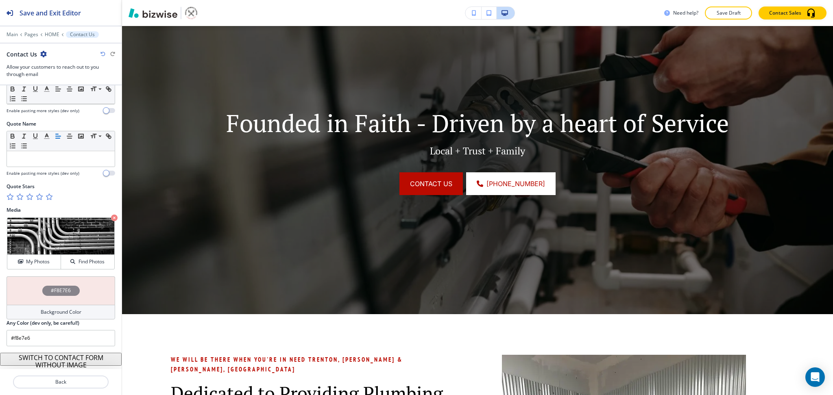
scroll to position [0, 0]
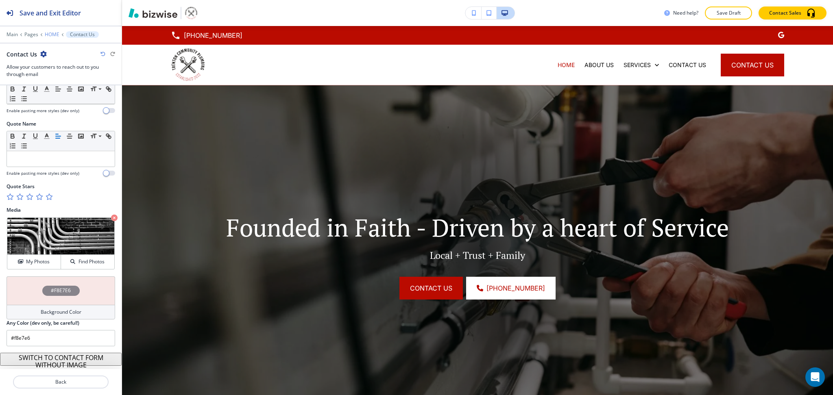
click at [50, 32] on p "HOME" at bounding box center [52, 35] width 15 height 6
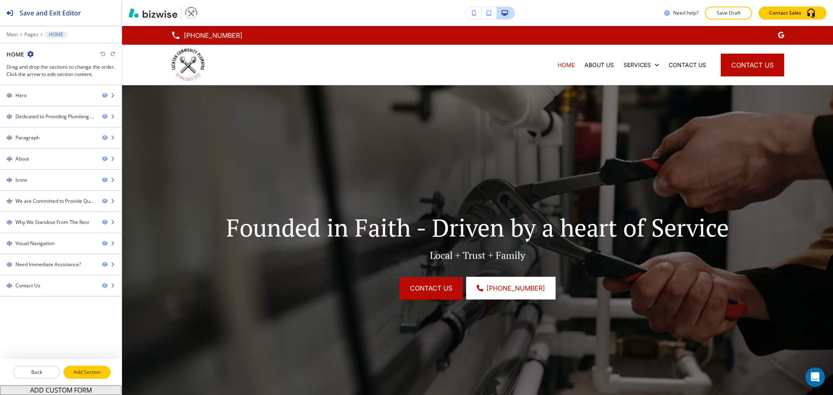
click at [75, 375] on p "Add Section" at bounding box center [87, 372] width 46 height 7
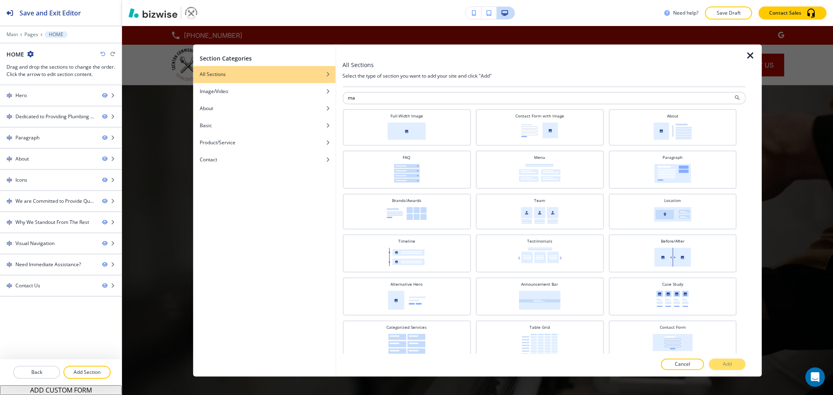
type input "m"
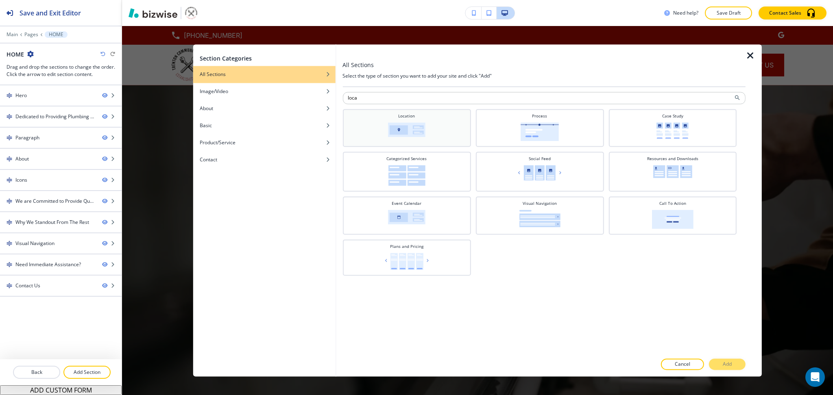
type input "loca"
click at [426, 121] on div "Location" at bounding box center [406, 127] width 120 height 28
click at [722, 367] on p "Add" at bounding box center [726, 364] width 9 height 7
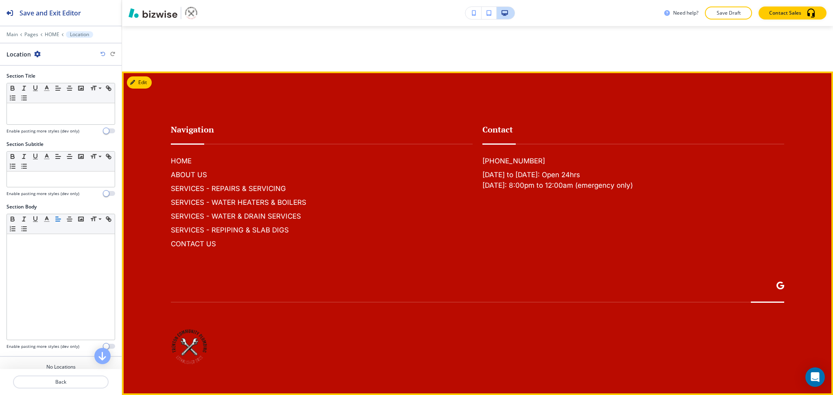
scroll to position [3692, 0]
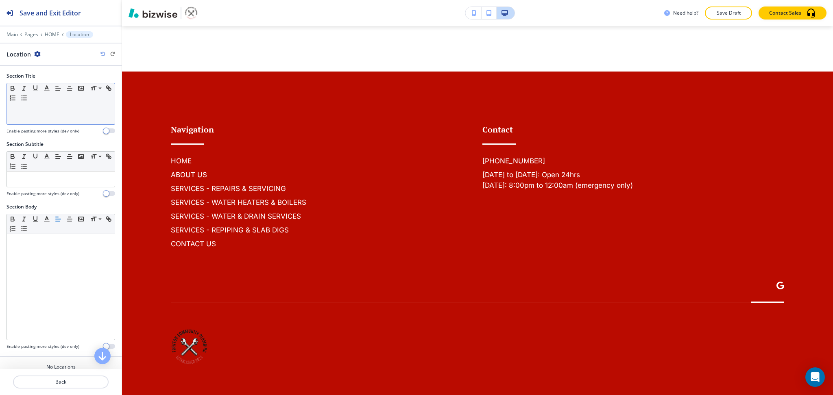
click at [77, 123] on div at bounding box center [61, 113] width 108 height 21
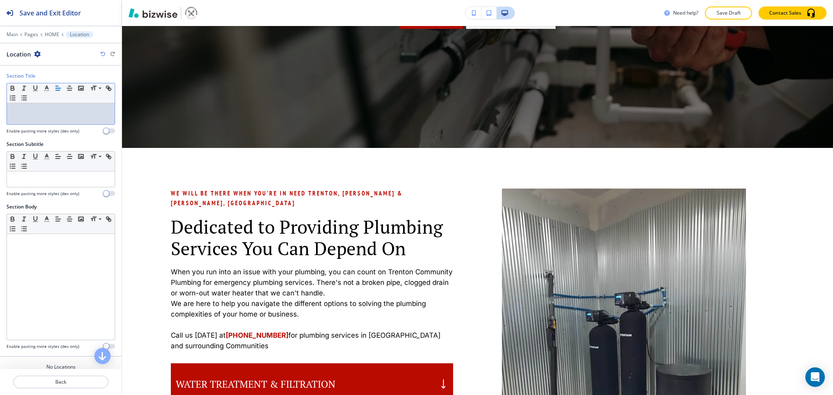
scroll to position [291, 0]
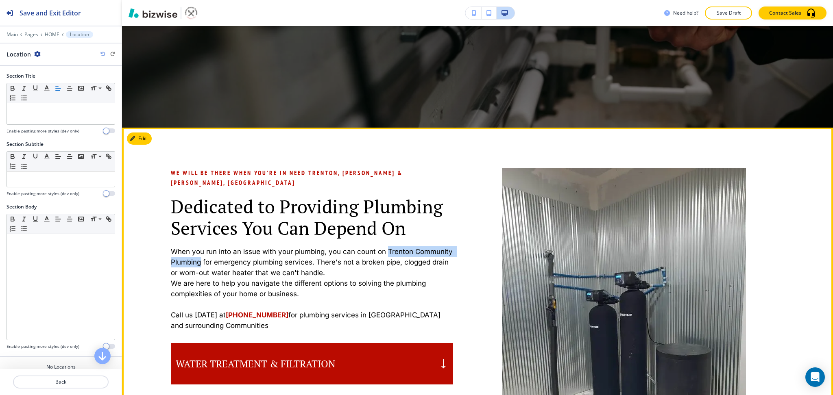
drag, startPoint x: 387, startPoint y: 239, endPoint x: 239, endPoint y: 254, distance: 148.7
click at [239, 254] on p "When you run into an issue with your plumbing, you can count on Trenton Communi…" at bounding box center [312, 262] width 282 height 32
copy p "Trenton Community Plumbing"
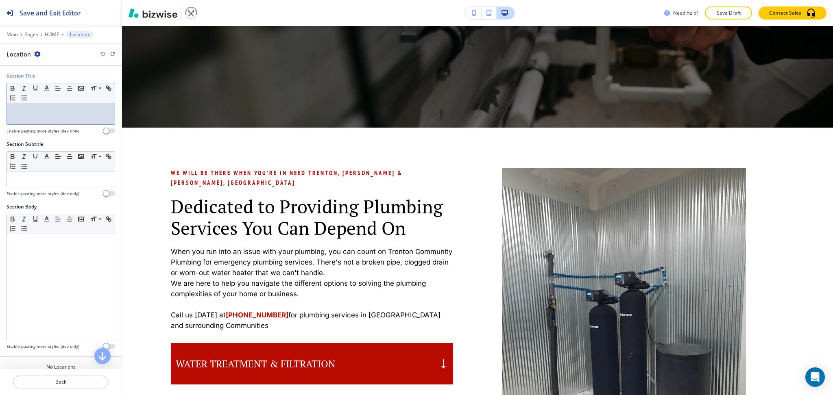
click at [67, 103] on div at bounding box center [61, 113] width 108 height 21
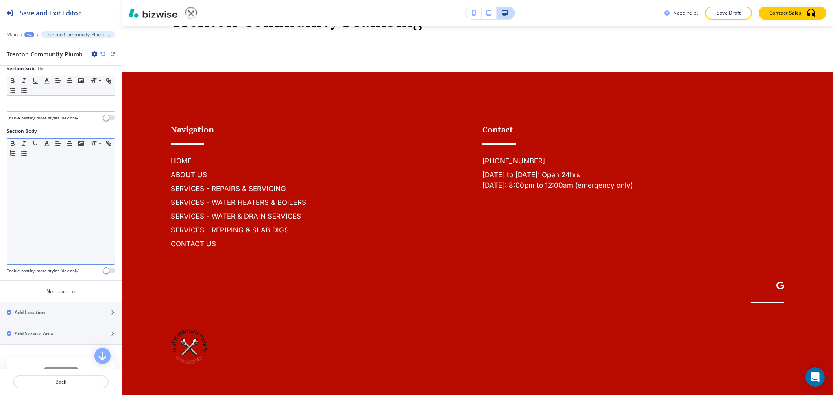
scroll to position [141, 0]
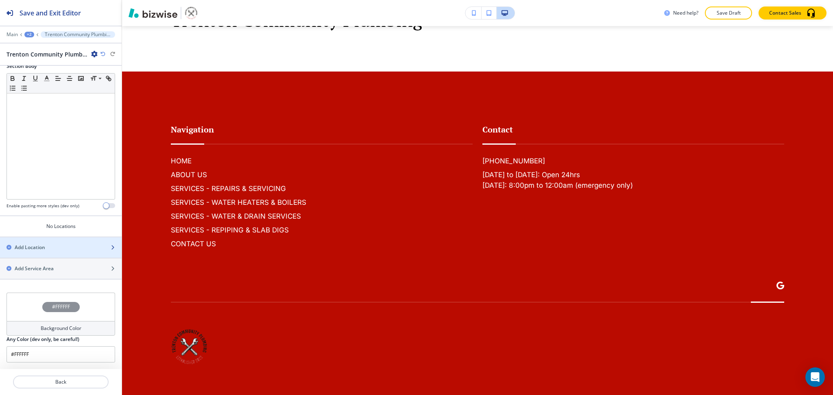
click at [31, 248] on h2 "Add Location" at bounding box center [30, 247] width 30 height 7
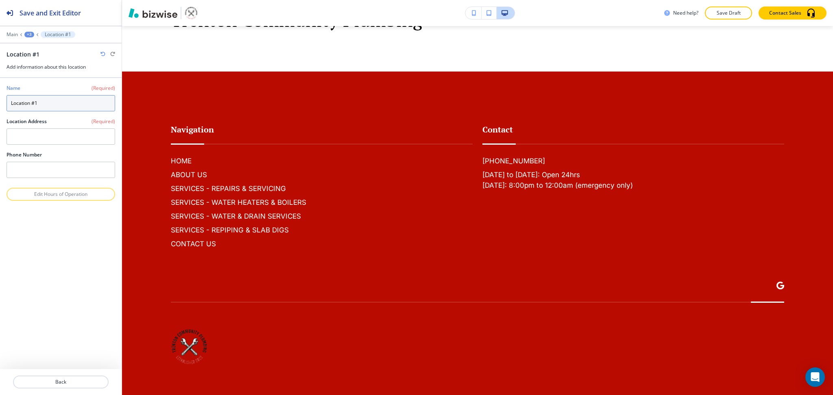
drag, startPoint x: 67, startPoint y: 96, endPoint x: 0, endPoint y: 98, distance: 66.7
click at [0, 98] on div "Name (Required) Location #1 Location Address (Required) Phone Number" at bounding box center [61, 133] width 122 height 110
type input "Our Location"
click at [73, 137] on textarea at bounding box center [61, 136] width 109 height 16
paste textarea "Cameron, Trenton, and Chillicothe, Missouri"
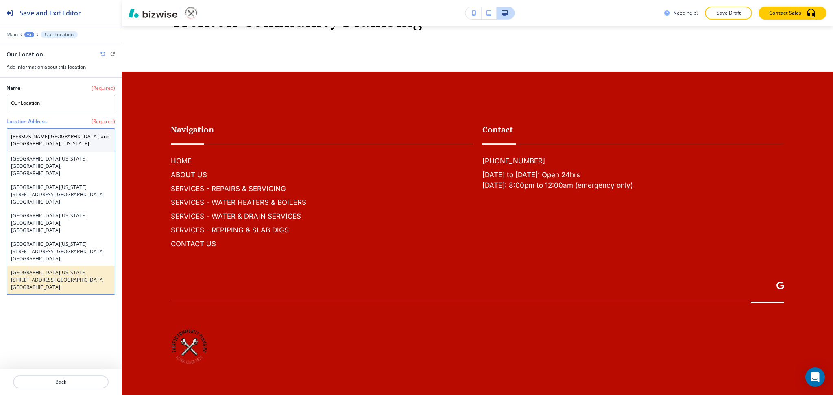
type textarea "Cameron, Trenton, and Chillicothe, Missouri"
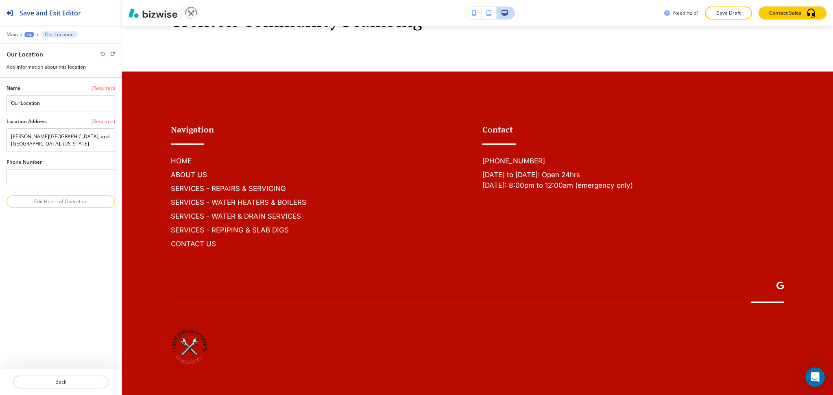
click at [93, 308] on div "Name (Required) Our Location Location Address (Required) Cameron, Trenton, and …" at bounding box center [61, 223] width 122 height 291
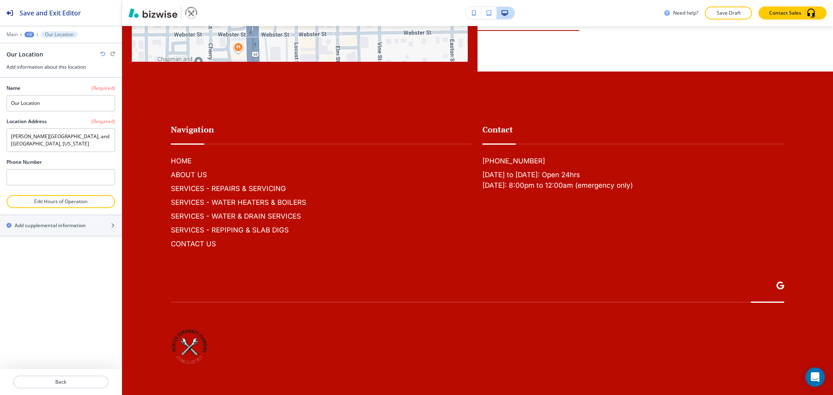
scroll to position [3787, 0]
click at [11, 174] on input "text" at bounding box center [61, 177] width 109 height 16
paste input "(660) 909-7586"
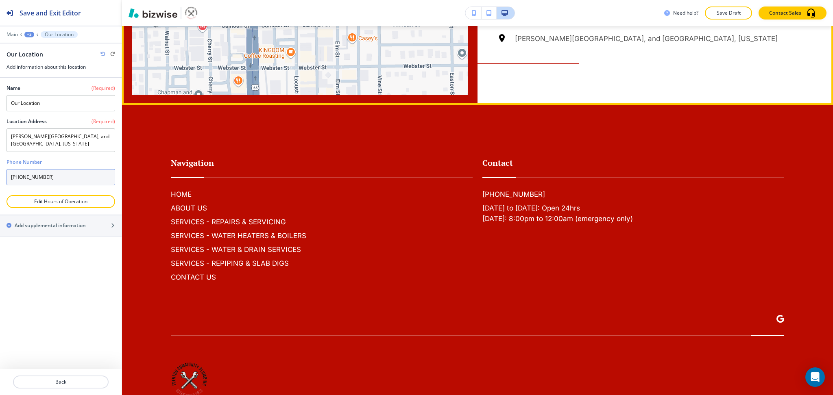
scroll to position [3578, 0]
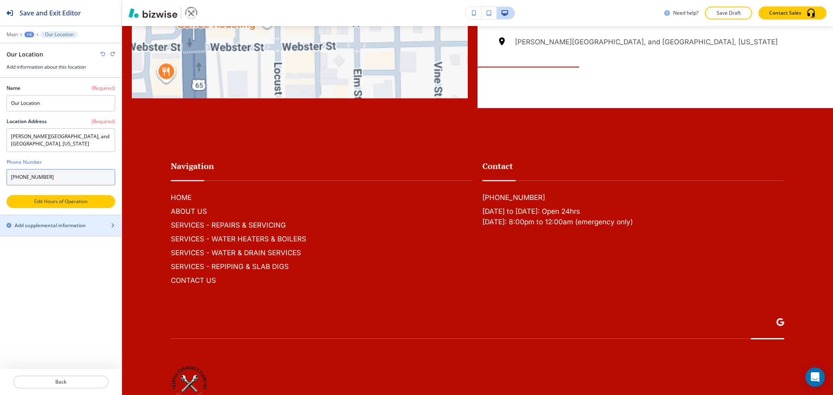
type input "(660) 909-7586"
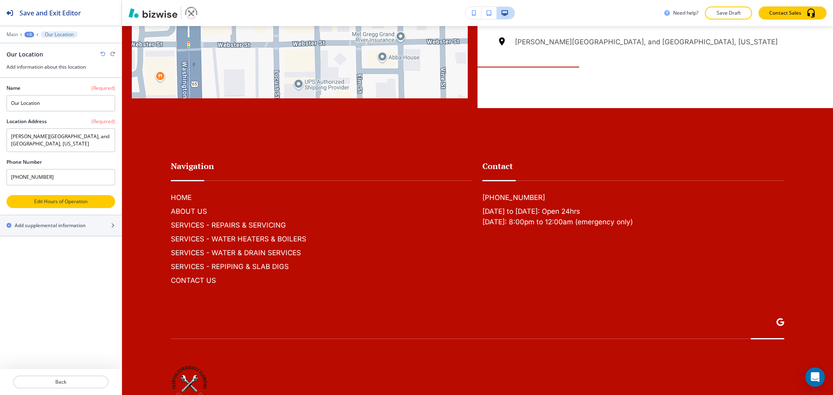
click at [78, 202] on p "Edit Hours of Operation" at bounding box center [60, 201] width 107 height 7
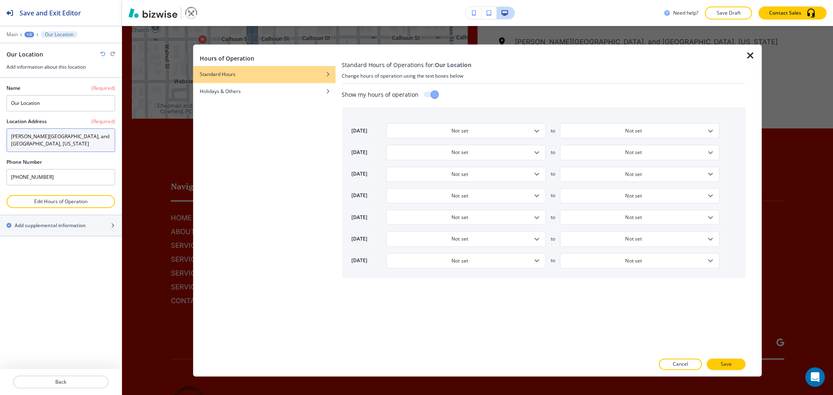
click at [72, 145] on textarea "Cameron, Trenton, and Chillicothe, Missouri" at bounding box center [61, 140] width 109 height 24
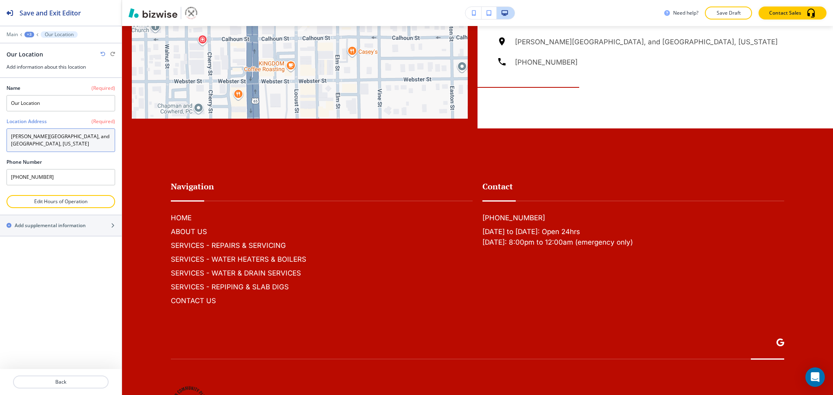
paste textarea "Trenton, MO 64683"
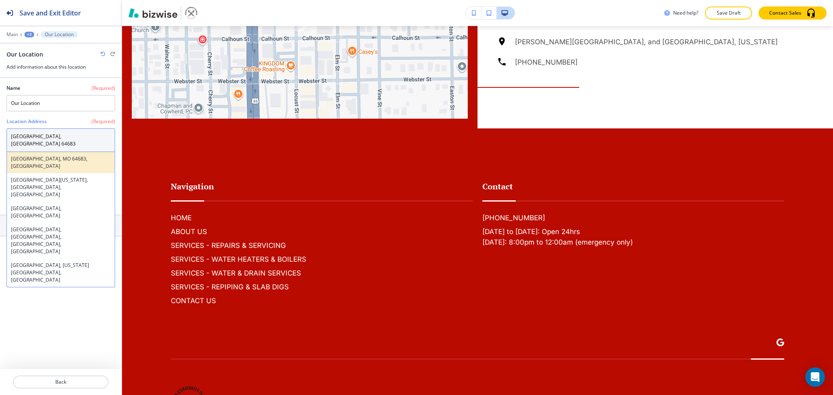
click at [72, 155] on h4 "Trenton, MO 64683, USA" at bounding box center [61, 162] width 100 height 15
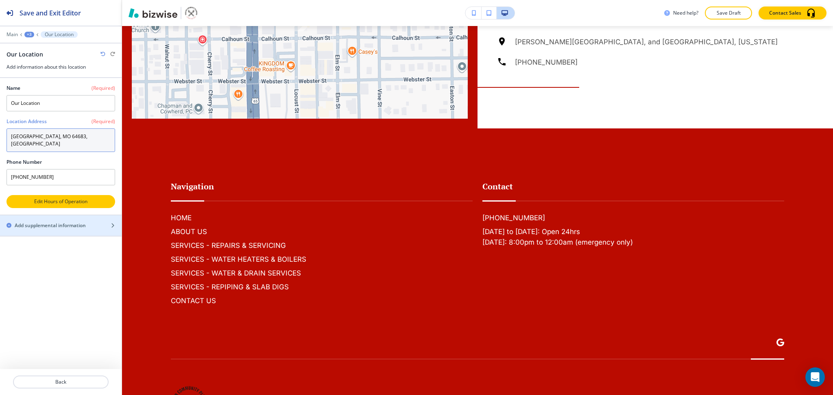
type textarea "Trenton, MO 64683, USA"
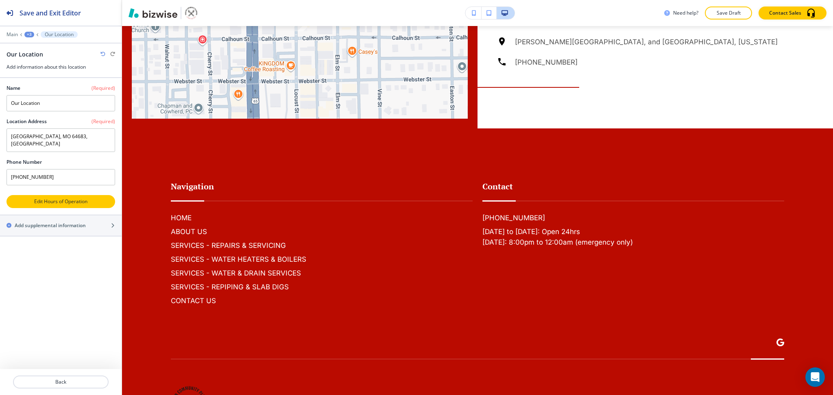
click at [85, 198] on p "Edit Hours of Operation" at bounding box center [60, 201] width 107 height 7
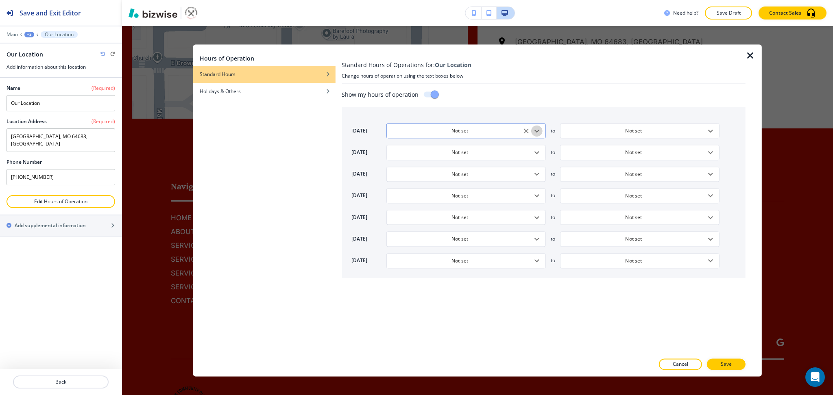
click at [540, 129] on icon "Open" at bounding box center [537, 131] width 10 height 10
click at [537, 133] on icon "Open" at bounding box center [537, 131] width 10 height 10
click at [417, 209] on li "8:00 PM" at bounding box center [417, 208] width 62 height 12
type input "8:00 PM"
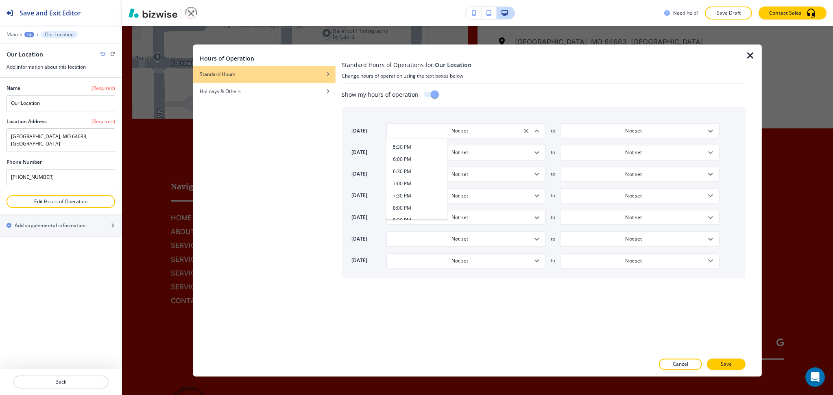
type input "5:00 PM"
type input "9:00 AM"
type input "5:00 PM"
type input "9:00 AM"
type input "5:00 PM"
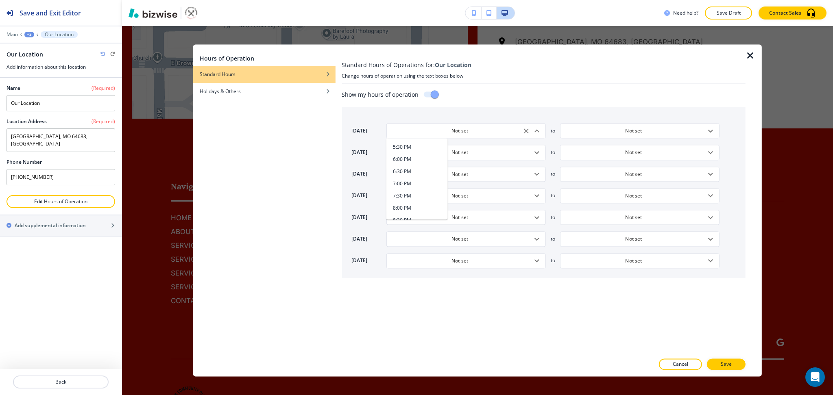
type input "9:00 AM"
type input "5:00 PM"
type input "9:00 AM"
type input "5:00 PM"
type input "9:00 AM"
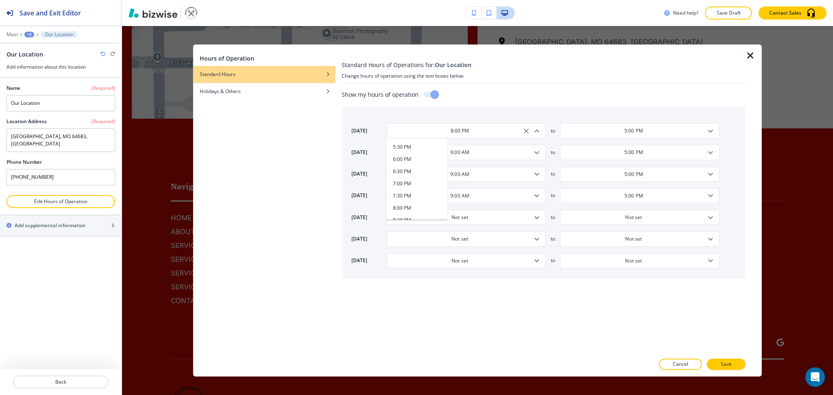
type input "5:00 PM"
type input "Closed"
click at [712, 132] on icon "Open" at bounding box center [710, 131] width 10 height 10
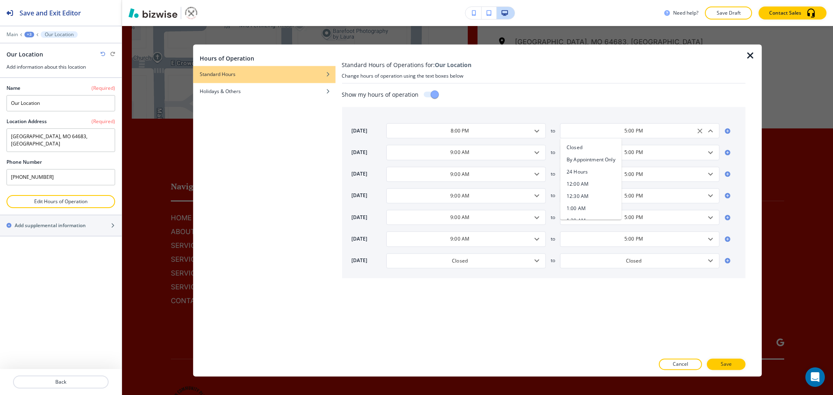
click at [589, 184] on li "12:00 AM" at bounding box center [591, 184] width 62 height 12
type input "12:00 AM"
click at [538, 263] on icon "Open" at bounding box center [537, 261] width 10 height 10
click at [430, 302] on li "24 Hours" at bounding box center [417, 302] width 62 height 12
type input "24 Hours"
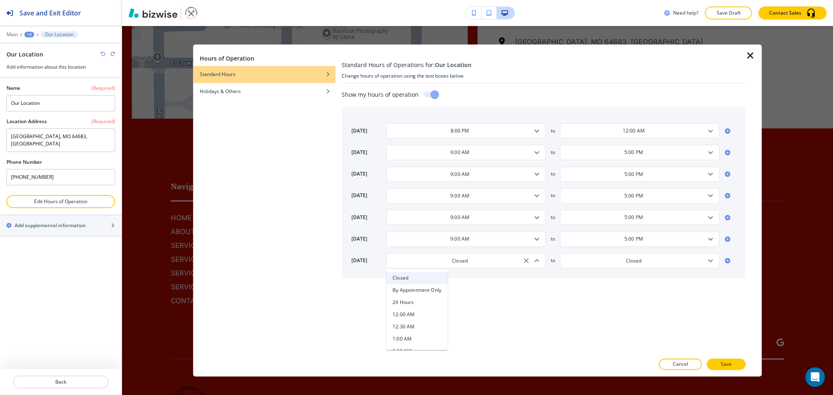
type input "24 Hours"
click at [492, 139] on div "sunday 8:00 PM ​ to 12:00 AM ​ monday 9:00 AM ​ to 5:00 PM ​ tuesday 9:00 AM ​ …" at bounding box center [543, 192] width 404 height 171
click at [498, 154] on input "9:00 AM" at bounding box center [459, 152] width 139 height 7
paste input "24 HOURS"
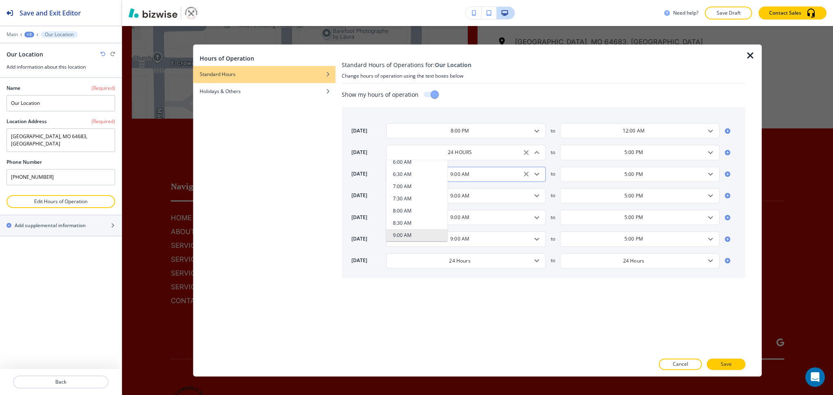
scroll to position [0, 0]
click at [495, 178] on div "9:00 AM ​" at bounding box center [465, 174] width 159 height 15
type input "24 HOURS"
paste input "24 HOURS"
type input "24 HOURS"
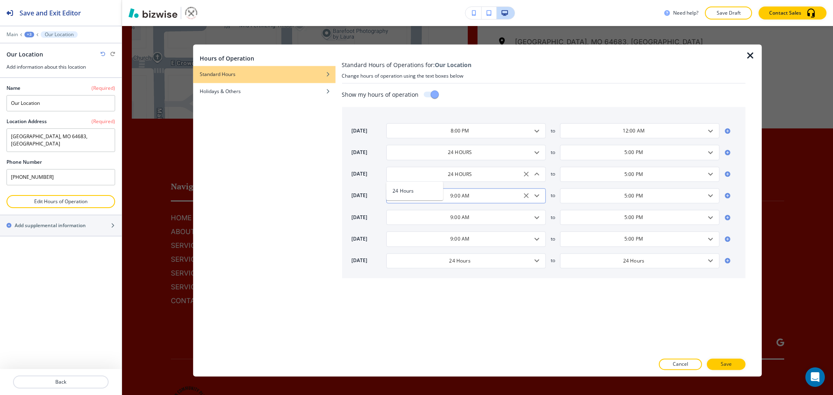
click at [495, 196] on input "9:00 AM" at bounding box center [459, 195] width 139 height 7
paste input "24 HOURS"
type input "24 HOURS"
click at [492, 263] on input "24 Hours" at bounding box center [459, 260] width 139 height 7
click at [483, 155] on input "24 HOURS" at bounding box center [459, 152] width 139 height 7
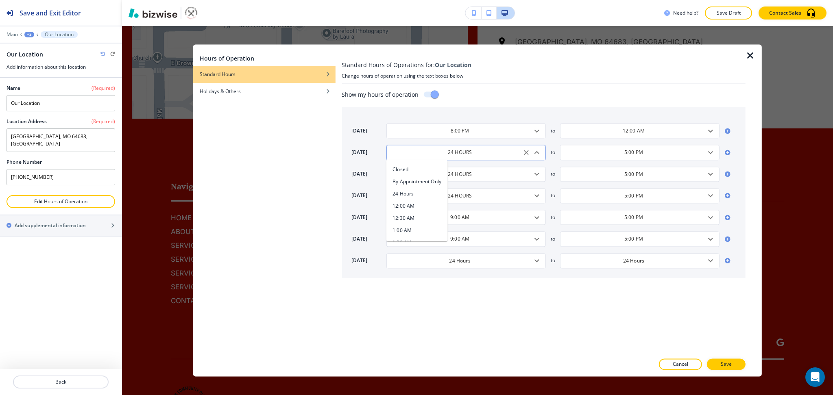
paste input "ours"
type input "24 Hours"
click at [486, 184] on div "sunday 8:00 PM ​ to 12:00 AM ​ monday 24 Hours ​ 24 Hours to 5:00 PM ​ tuesday …" at bounding box center [543, 192] width 404 height 171
click at [486, 181] on div "24 HOURS ​" at bounding box center [465, 174] width 159 height 15
paste input "ours"
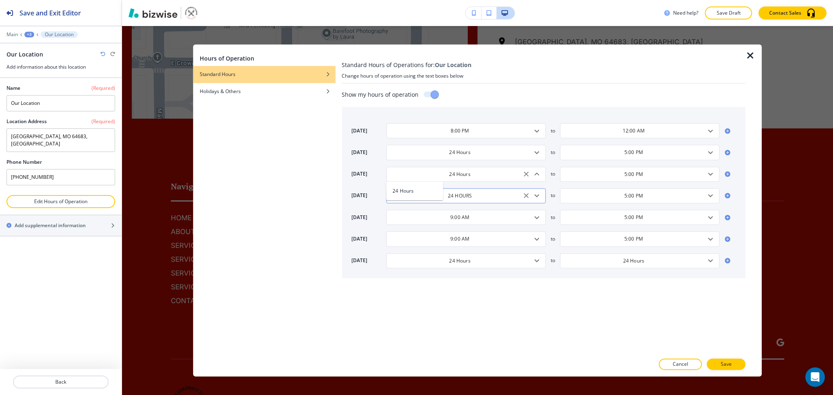
type input "24 Hours"
click at [488, 195] on input "24 HOURS" at bounding box center [459, 195] width 139 height 7
paste input "ours"
click at [489, 213] on div "9:00 AM ​" at bounding box center [465, 217] width 159 height 15
type input "24 Hours"
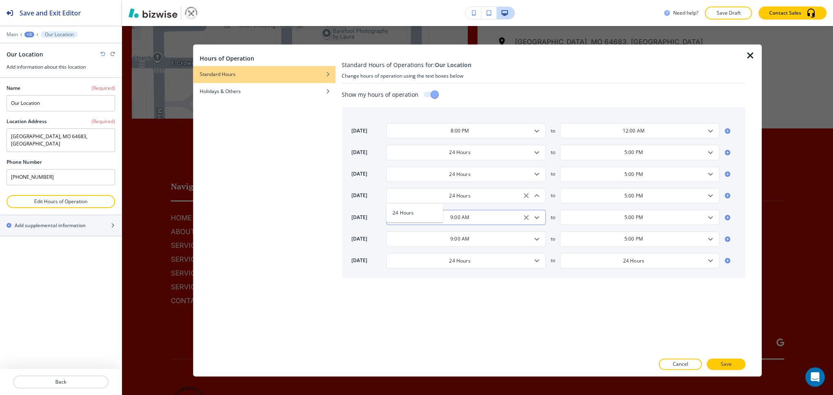
paste input "24 HOURS"
type input "24 HOURS"
click at [493, 239] on input "9:00 AM" at bounding box center [459, 239] width 139 height 7
paste input "24 HOURS"
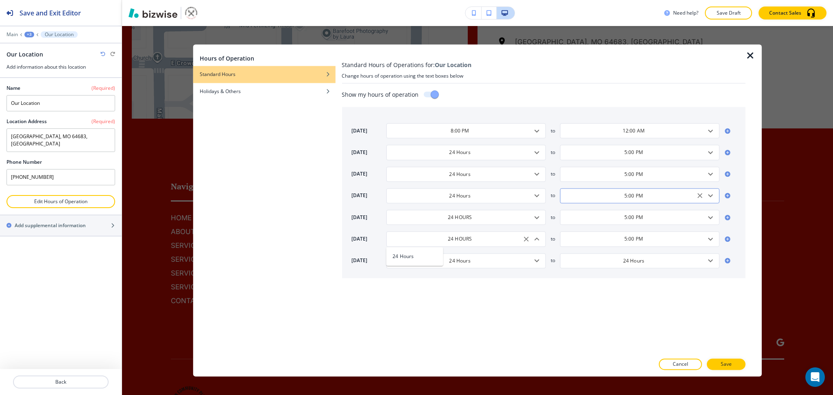
scroll to position [0, 0]
type input "24 HOURS"
click at [657, 156] on input "5:00 PM" at bounding box center [633, 152] width 139 height 7
paste input "24 HOURS"
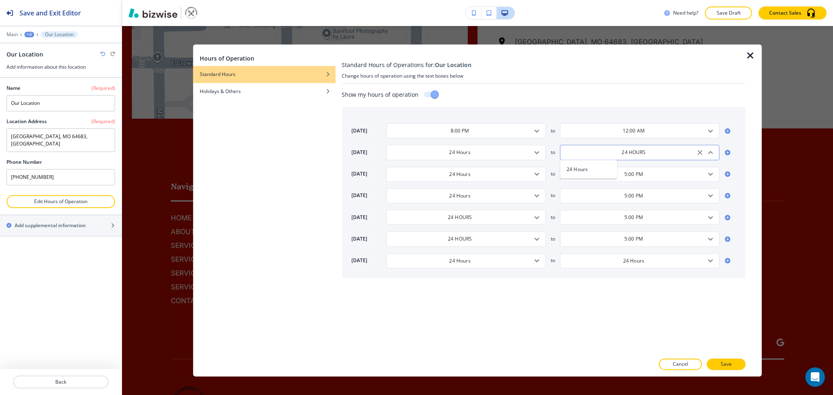
scroll to position [0, 0]
drag, startPoint x: 512, startPoint y: 154, endPoint x: 385, endPoint y: 144, distance: 127.7
click at [384, 144] on div "sunday 8:00 PM ​ to 12:00 AM ​ monday 24 Hours ​ Closed By Appointment Only 24 …" at bounding box center [543, 192] width 404 height 171
click at [649, 158] on div "24 HOURS ​" at bounding box center [639, 152] width 159 height 15
paste input "ours"
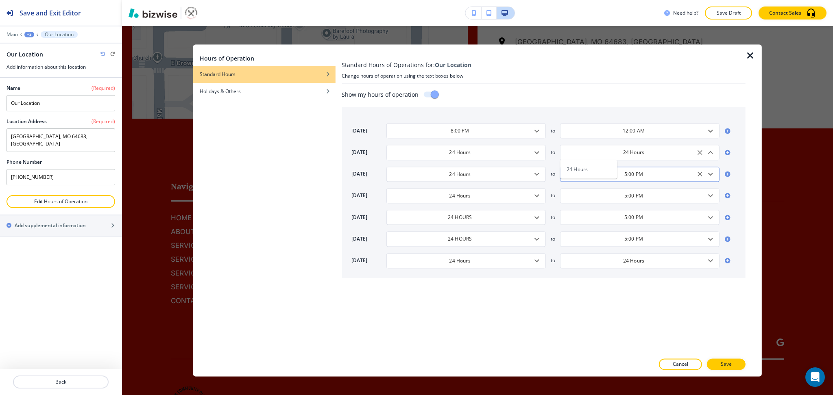
type input "24 Hours"
click at [650, 171] on input "5:00 PM" at bounding box center [633, 174] width 139 height 7
paste input "24 HOURS"
drag, startPoint x: 651, startPoint y: 155, endPoint x: 568, endPoint y: 150, distance: 83.5
click at [568, 150] on input "24 Hours" at bounding box center [633, 152] width 139 height 7
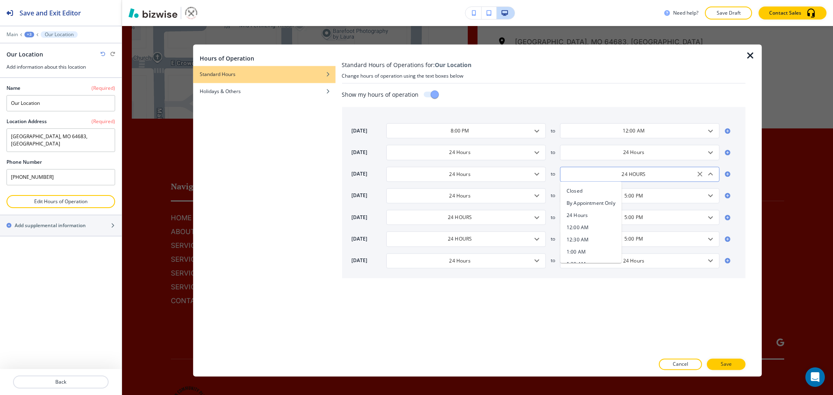
click at [645, 175] on input "24 HOURS" at bounding box center [633, 174] width 139 height 7
paste input "ours"
type input "24 Hours"
click at [648, 194] on input "5:00 PM" at bounding box center [633, 195] width 139 height 7
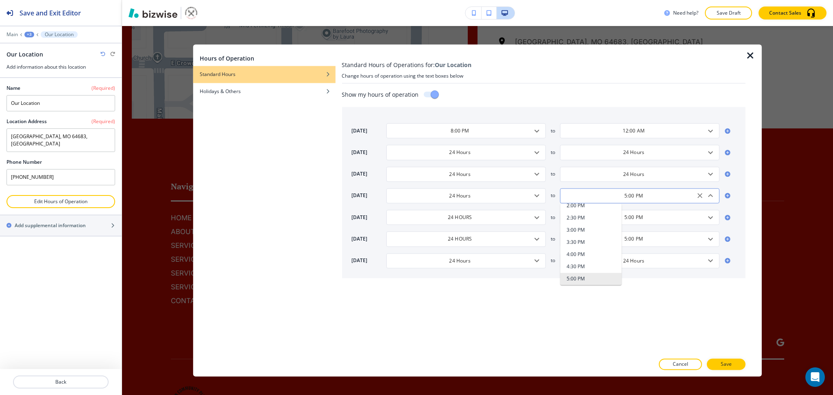
paste input "24 HOURS"
click at [653, 212] on div "5:00 PM ​" at bounding box center [639, 217] width 159 height 15
type input "24 HOURS"
paste input "24 HOURS"
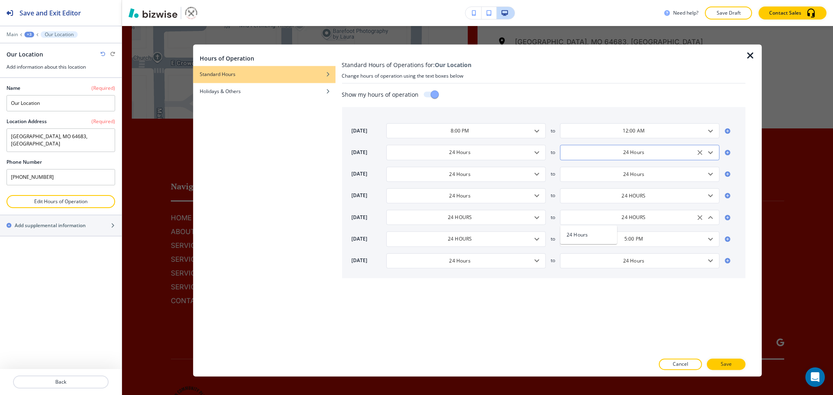
drag, startPoint x: 652, startPoint y: 159, endPoint x: 622, endPoint y: 157, distance: 30.5
click at [601, 152] on div "24 Hours ​" at bounding box center [639, 152] width 159 height 15
type input "24 HOURS"
click at [653, 195] on input "24 HOURS" at bounding box center [633, 195] width 139 height 7
paste input "ours"
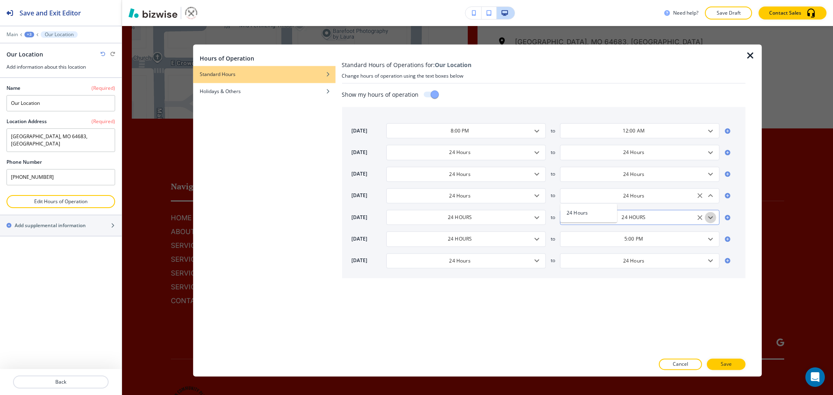
click at [711, 218] on icon "Open" at bounding box center [710, 217] width 5 height 3
type input "24 Hours"
click at [593, 259] on li "24 Hours" at bounding box center [591, 259] width 62 height 12
type input "24 Hours"
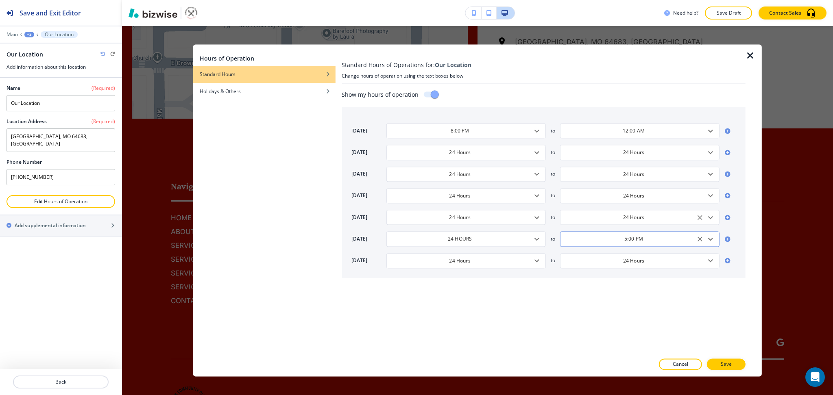
click at [710, 242] on icon "Open" at bounding box center [710, 239] width 10 height 10
click at [593, 281] on li "24 Hours" at bounding box center [591, 281] width 62 height 12
type input "24 Hours"
click at [720, 366] on button "Save" at bounding box center [726, 364] width 39 height 11
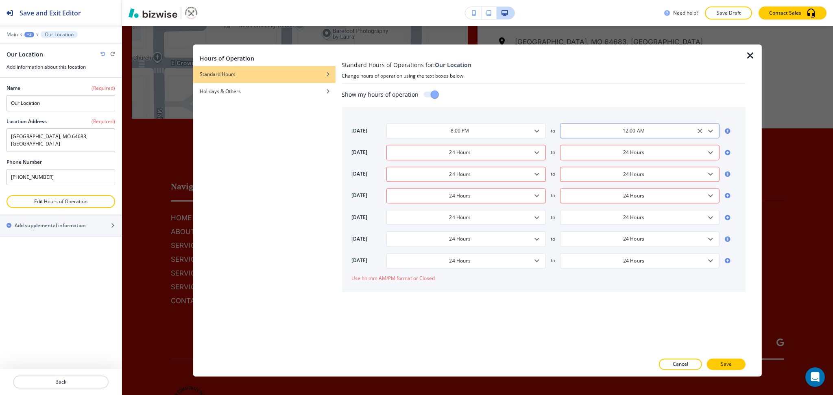
click at [712, 134] on icon "Open" at bounding box center [710, 131] width 10 height 10
click at [587, 173] on h4 "24 Hours" at bounding box center [576, 171] width 21 height 7
type input "24 Hours"
click at [732, 370] on button "Save" at bounding box center [726, 364] width 39 height 11
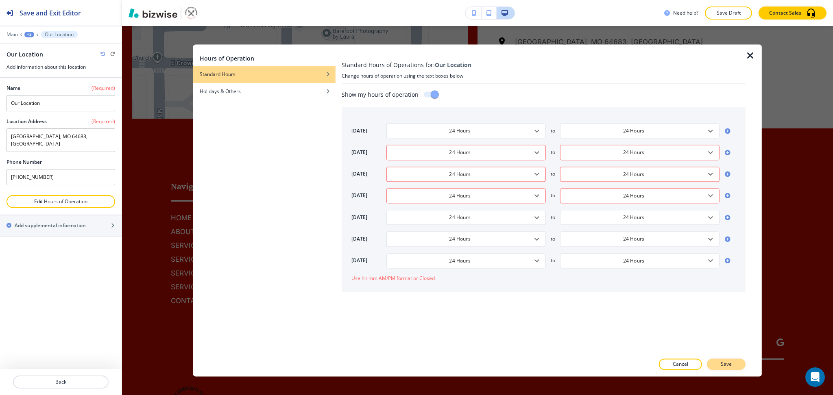
click at [724, 363] on p "Save" at bounding box center [725, 364] width 11 height 7
click at [535, 154] on icon "Open" at bounding box center [537, 153] width 10 height 10
click at [432, 194] on li "24 Hours" at bounding box center [417, 194] width 62 height 12
click at [537, 177] on icon "Open" at bounding box center [537, 175] width 10 height 10
click at [428, 214] on li "24 Hours" at bounding box center [417, 215] width 62 height 12
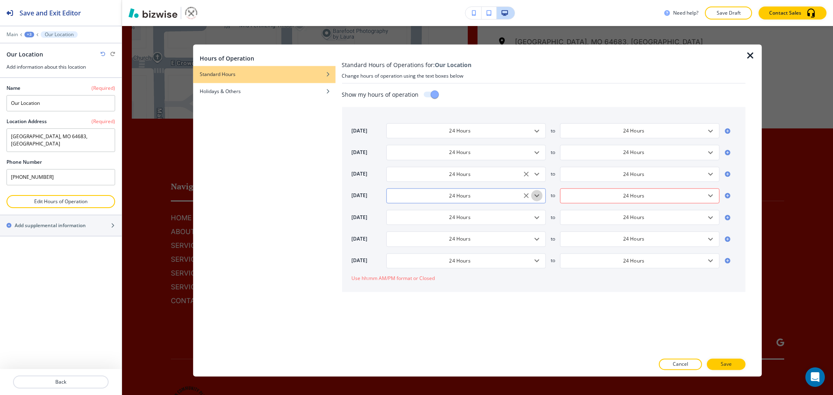
click at [537, 197] on icon "Open" at bounding box center [537, 196] width 10 height 10
click at [412, 234] on h4 "24 Hours" at bounding box center [402, 237] width 21 height 7
click at [537, 133] on icon "Open" at bounding box center [537, 131] width 10 height 10
click at [410, 186] on h4 "8:00 PM" at bounding box center [401, 184] width 19 height 7
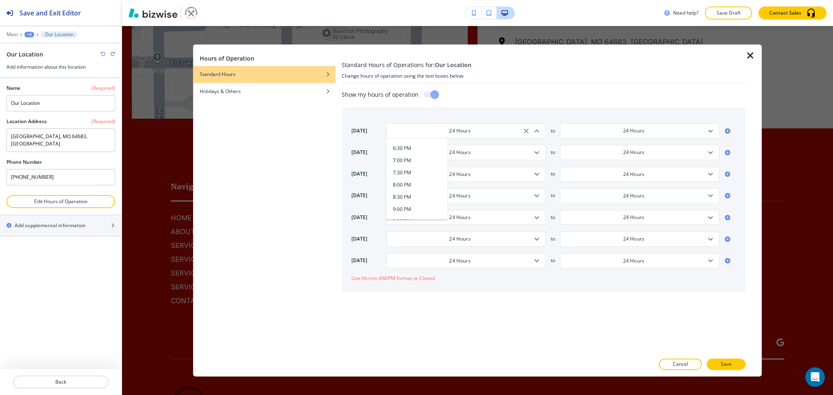
type input "8:00 PM"
click at [710, 130] on icon "Open" at bounding box center [710, 131] width 10 height 10
click at [589, 184] on li "12:00 AM" at bounding box center [591, 184] width 62 height 12
type input "12:00 AM"
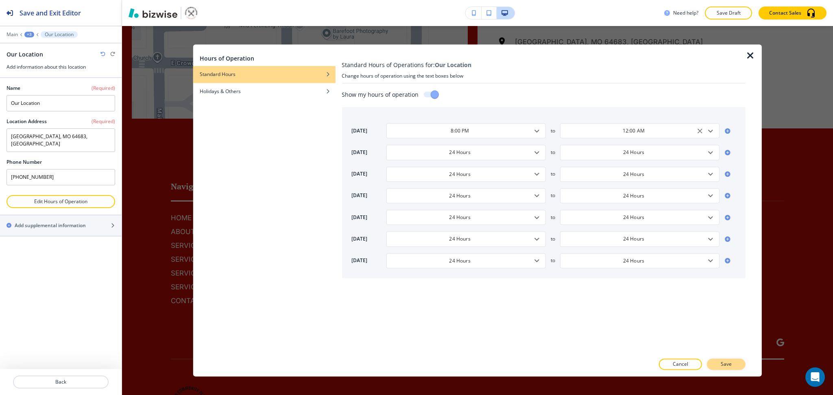
click at [727, 363] on p "Save" at bounding box center [725, 364] width 11 height 7
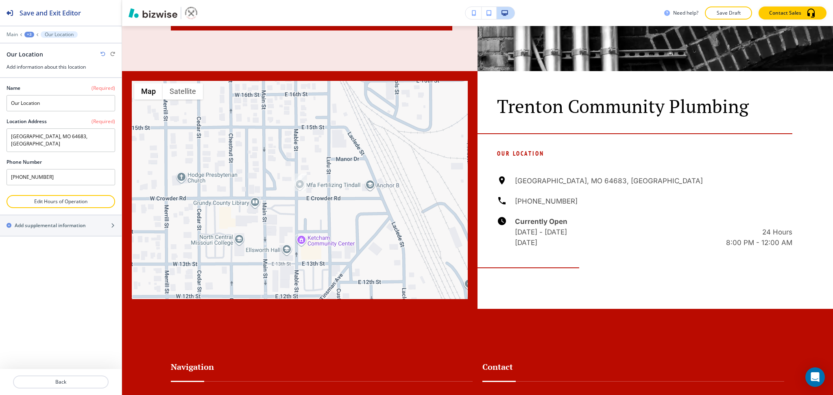
scroll to position [3328, 0]
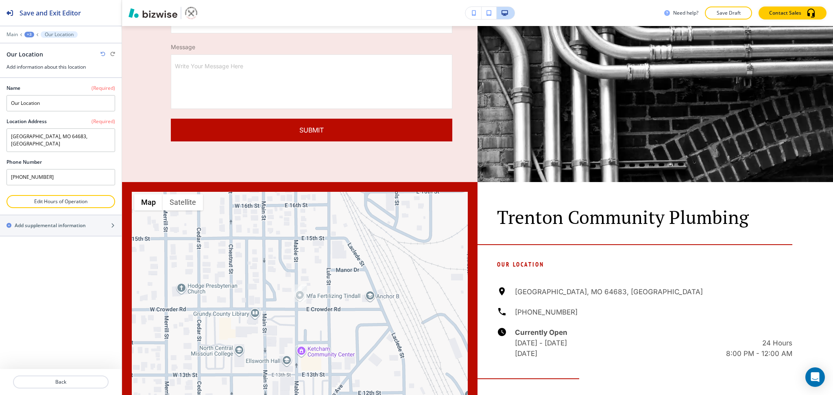
click at [27, 36] on div "+3" at bounding box center [29, 35] width 10 height 6
click at [35, 59] on p "HOME" at bounding box center [50, 62] width 41 height 7
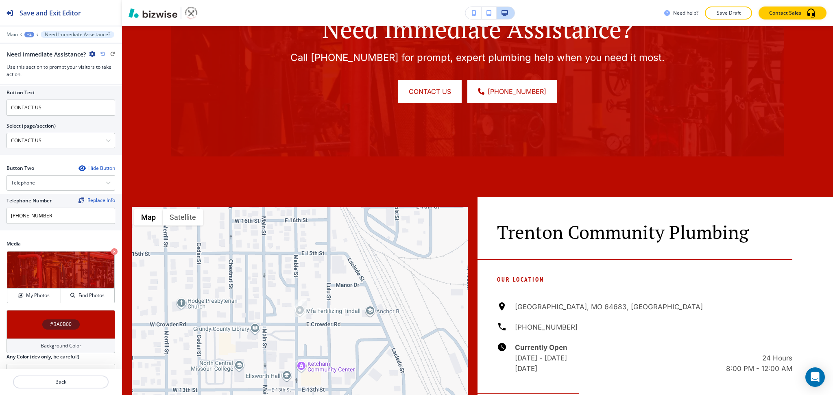
scroll to position [363, 0]
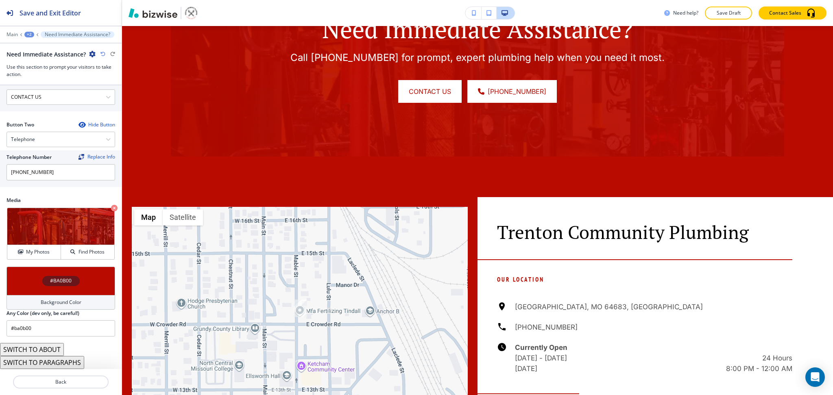
click at [40, 297] on div "Background Color" at bounding box center [61, 302] width 109 height 15
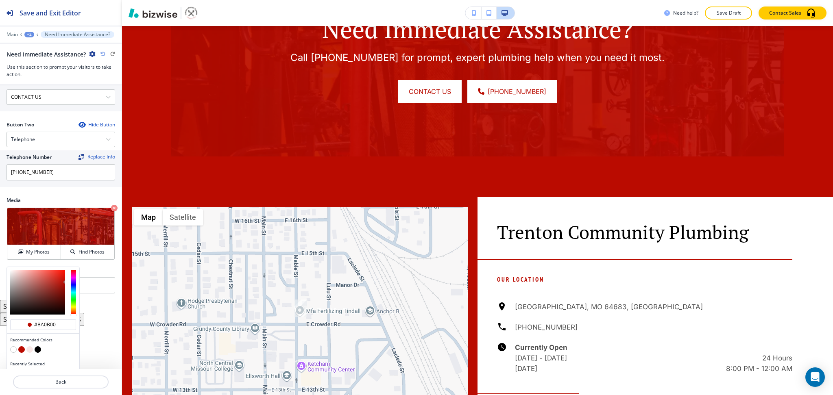
type input "#5b0803"
click at [63, 299] on div at bounding box center [37, 292] width 55 height 44
type input "#5b0803"
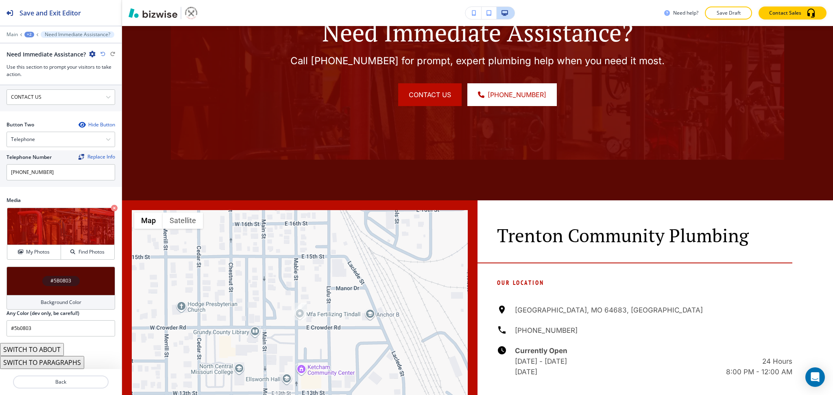
scroll to position [2961, 0]
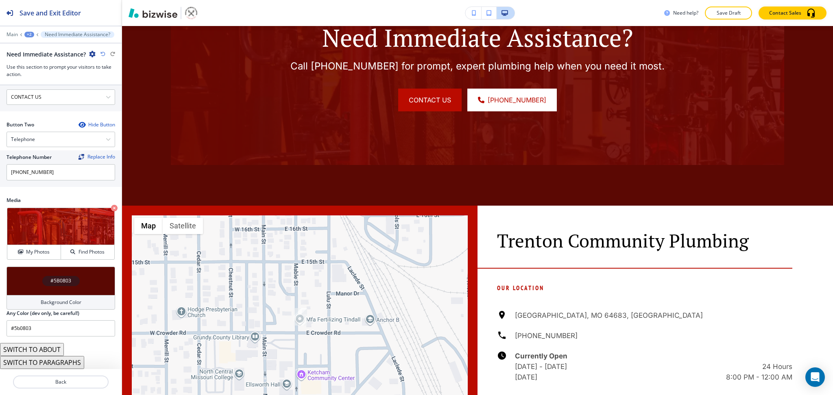
click at [70, 301] on h4 "Background Color" at bounding box center [61, 302] width 41 height 7
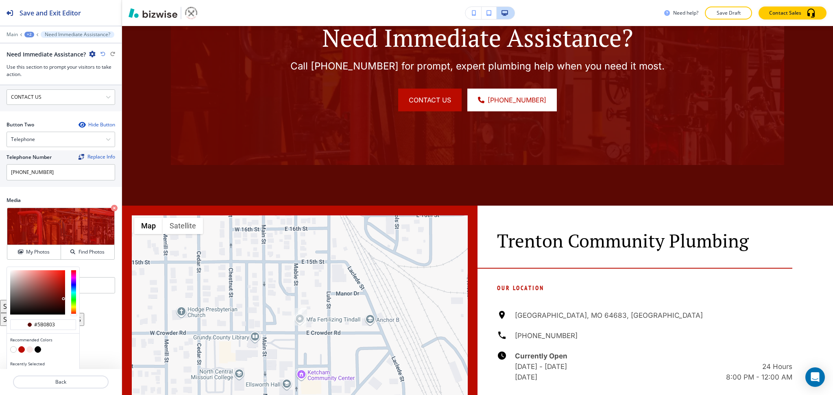
type input "#4d120e"
click at [55, 302] on div at bounding box center [37, 292] width 55 height 44
type input "#4d120e"
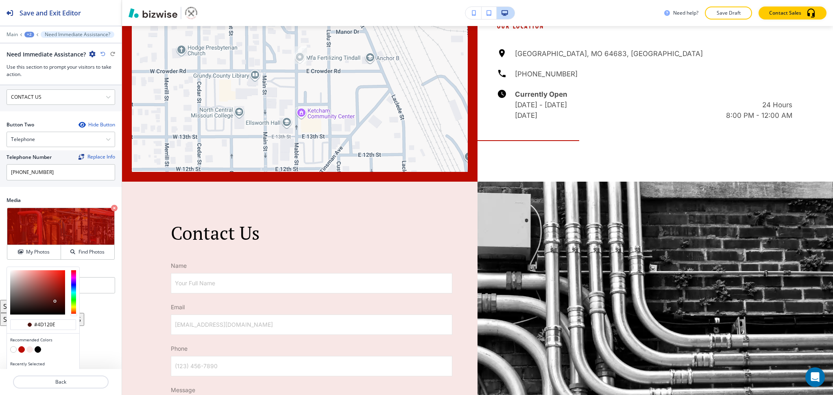
scroll to position [3224, 0]
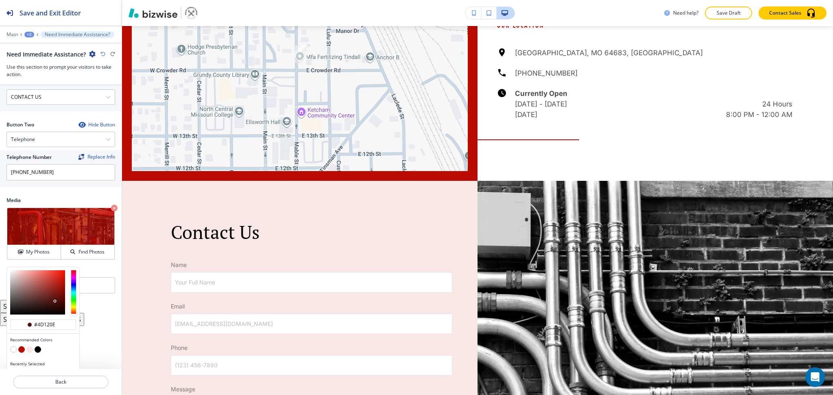
type input "#520b07"
click at [61, 301] on div at bounding box center [37, 292] width 55 height 44
type input "#520b07"
type input "#480a06"
click at [61, 302] on div at bounding box center [37, 292] width 55 height 44
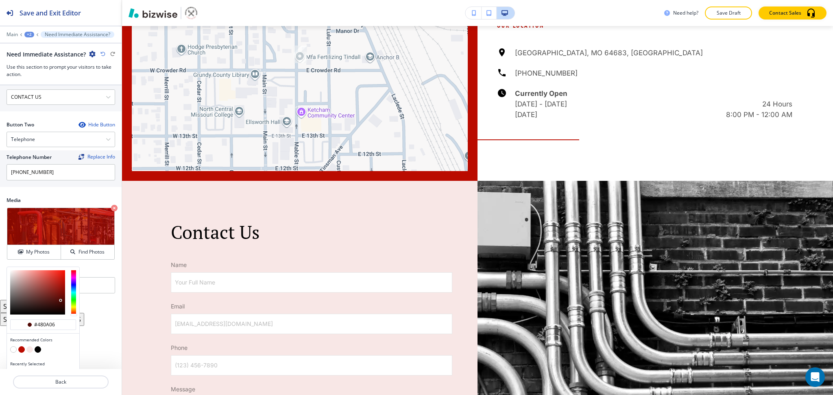
type input "#480a06"
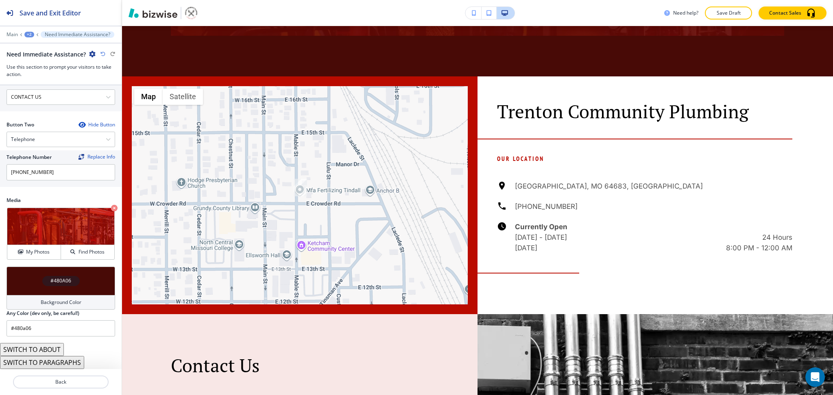
scroll to position [3074, 0]
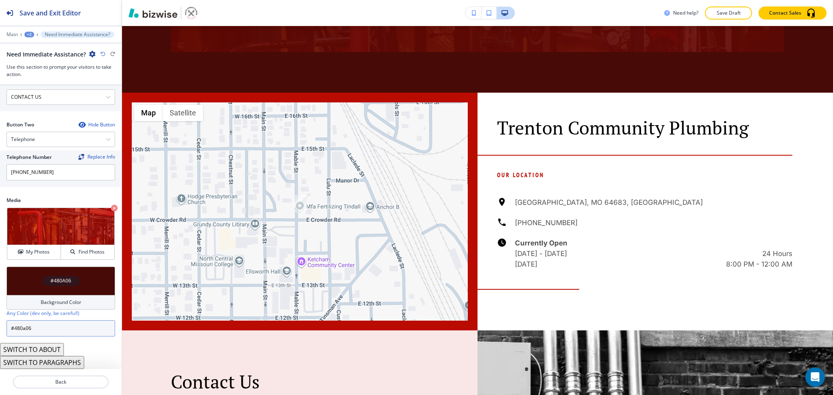
click at [52, 334] on input "#480a06" at bounding box center [61, 328] width 109 height 16
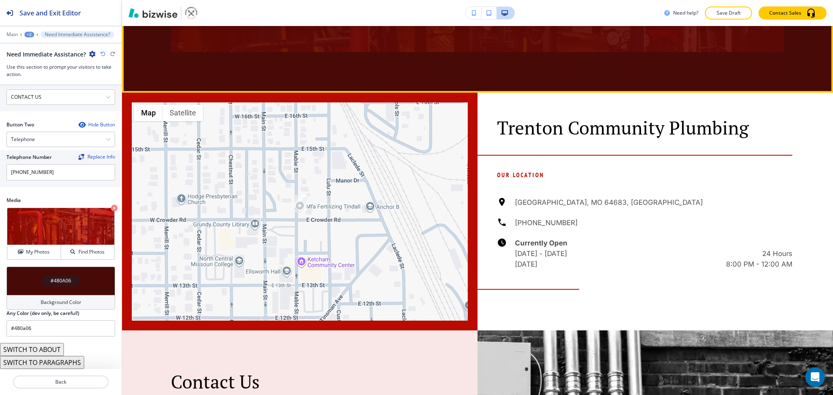
drag, startPoint x: 502, startPoint y: 234, endPoint x: 537, endPoint y: 244, distance: 36.1
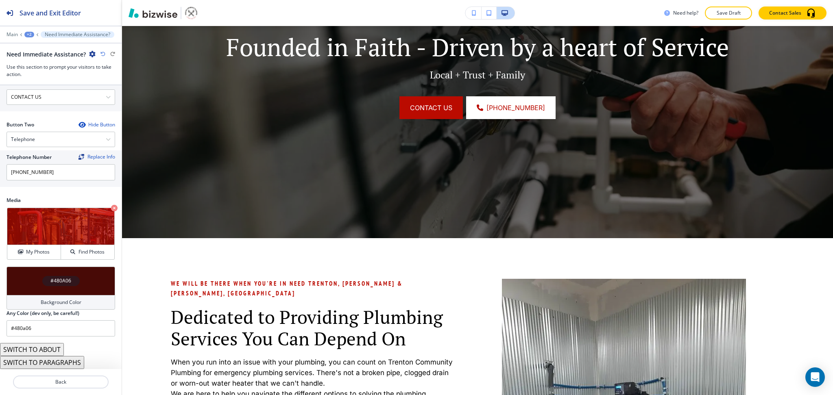
scroll to position [0, 0]
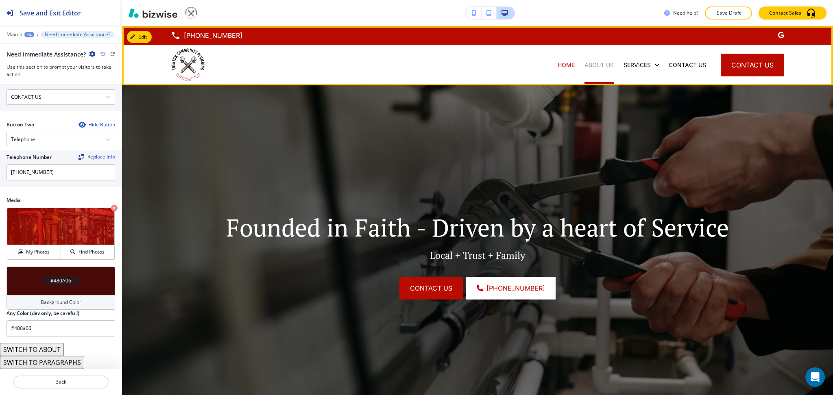
click at [603, 67] on p "ABOUT US" at bounding box center [598, 65] width 29 height 8
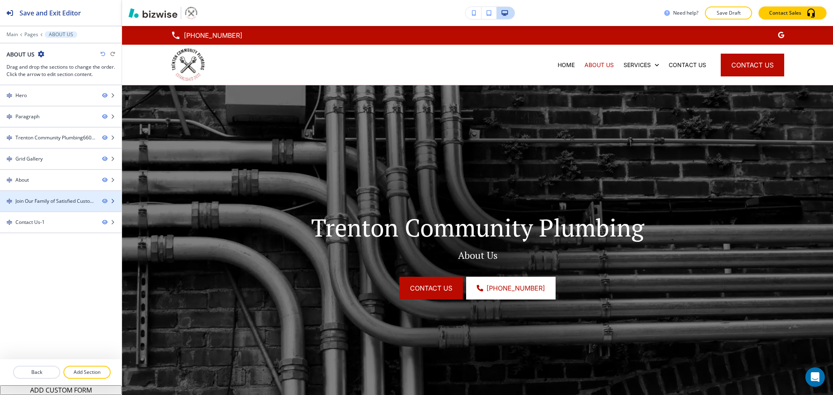
click at [40, 202] on div "Join Our Family of Satisfied Customers" at bounding box center [55, 201] width 80 height 7
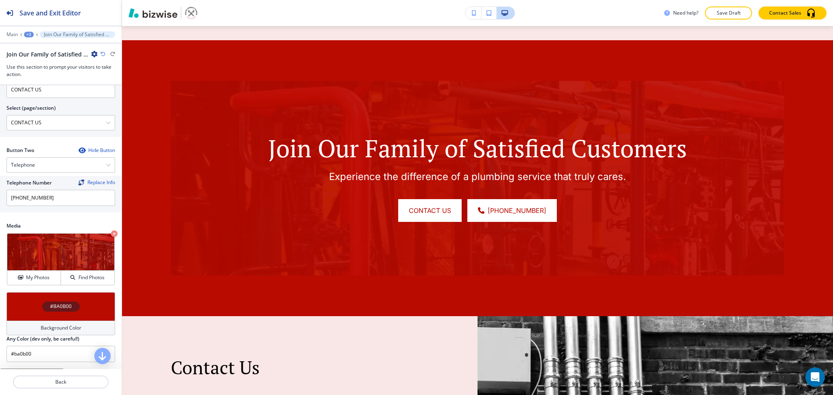
scroll to position [363, 0]
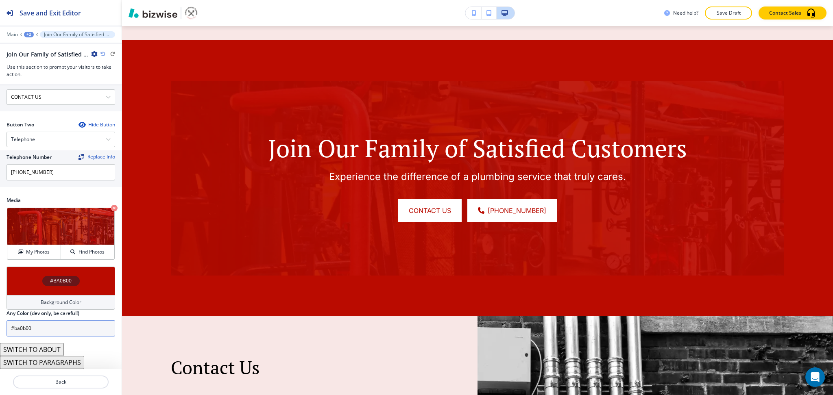
click at [68, 331] on input "#ba0b00" at bounding box center [61, 328] width 109 height 16
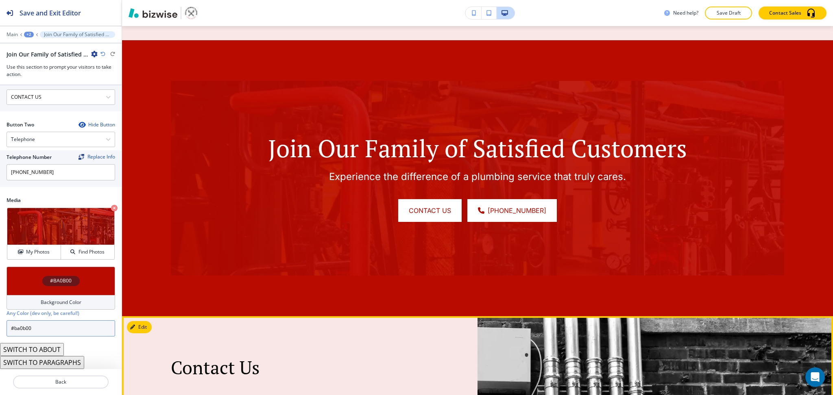
paste input "480a06"
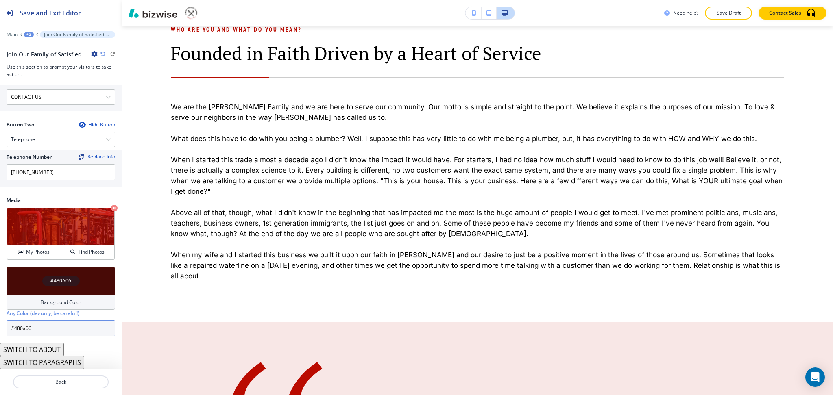
scroll to position [0, 0]
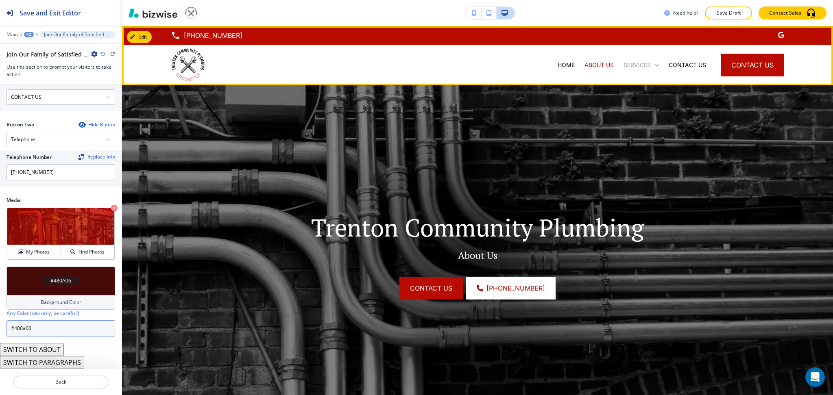
type input "#480a06"
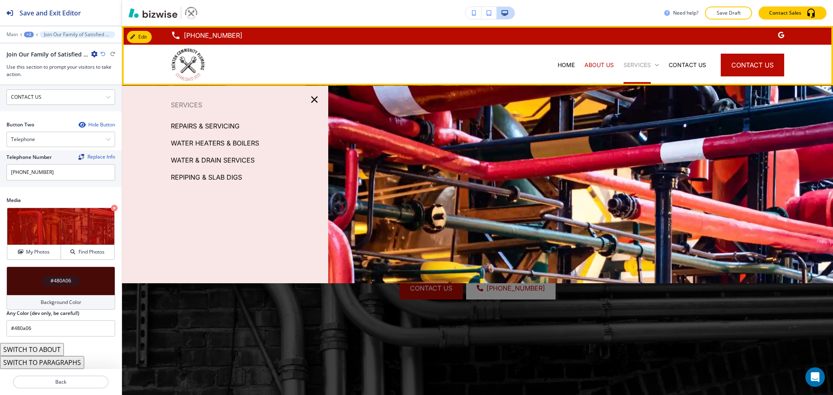
click at [623, 64] on p "SERVICES" at bounding box center [636, 65] width 27 height 8
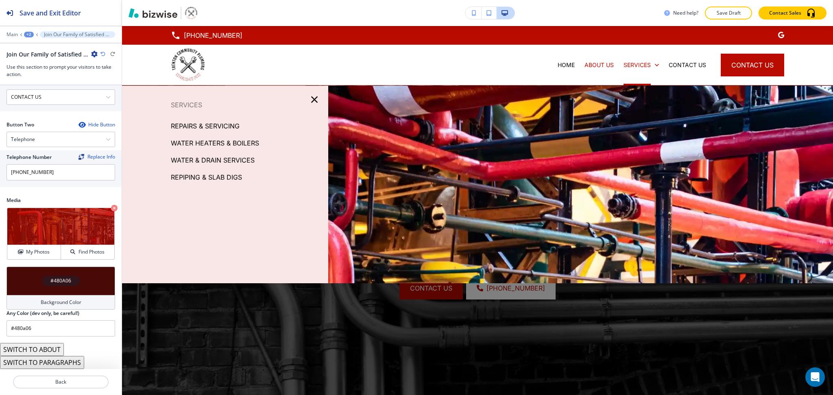
click at [207, 126] on p "REPAIRS & SERVICING" at bounding box center [205, 126] width 69 height 12
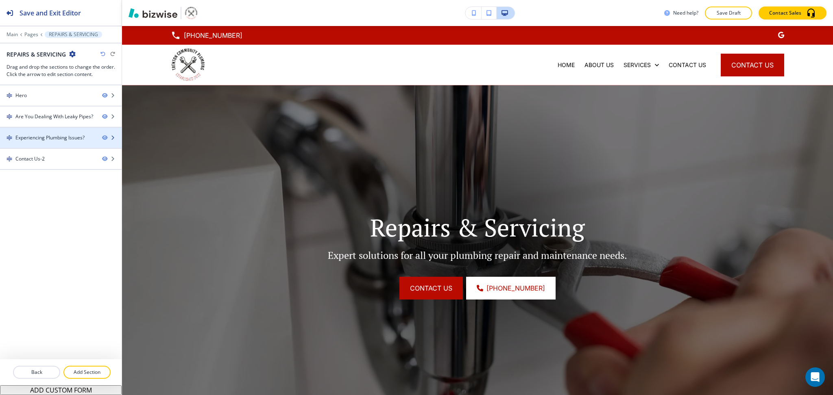
click at [38, 136] on div "Experiencing Plumbing Issues?" at bounding box center [49, 137] width 69 height 7
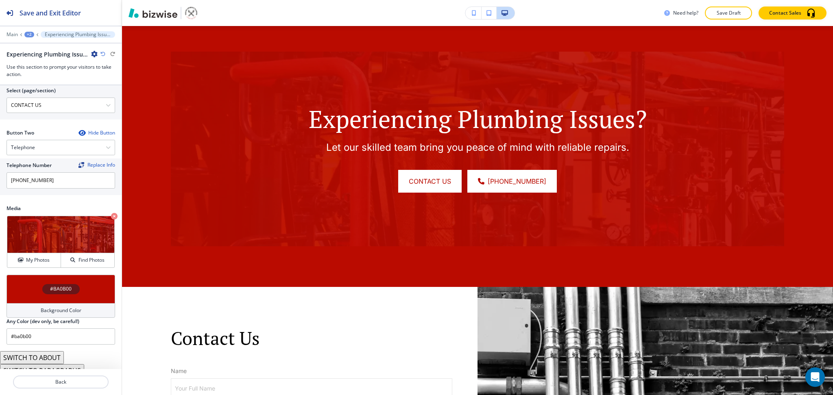
scroll to position [363, 0]
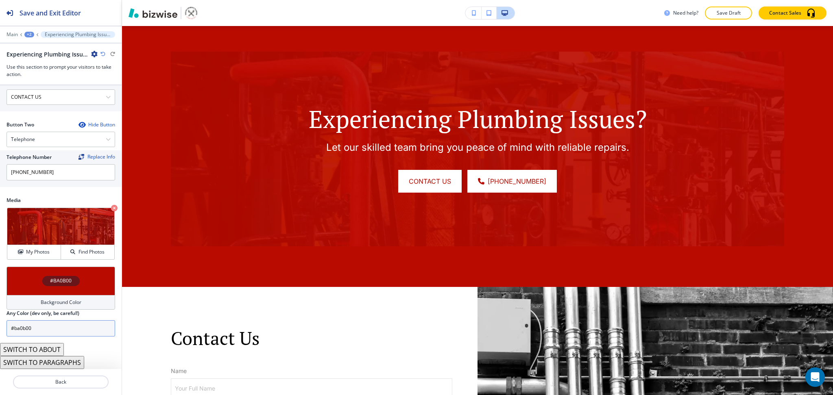
click at [57, 334] on input "#ba0b00" at bounding box center [61, 328] width 109 height 16
paste input "480a06"
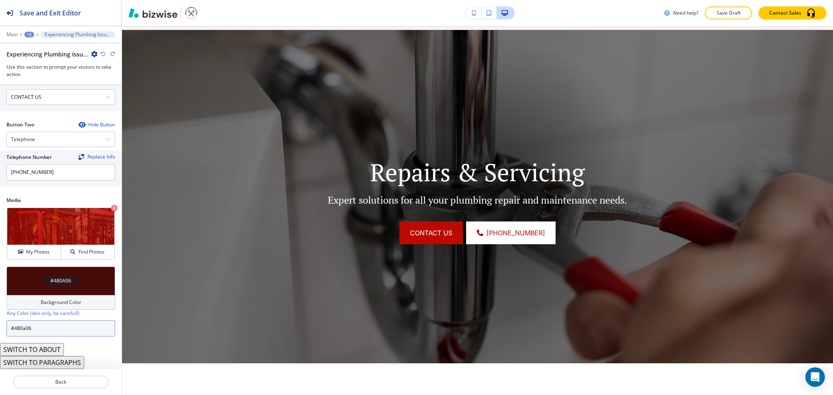
scroll to position [0, 0]
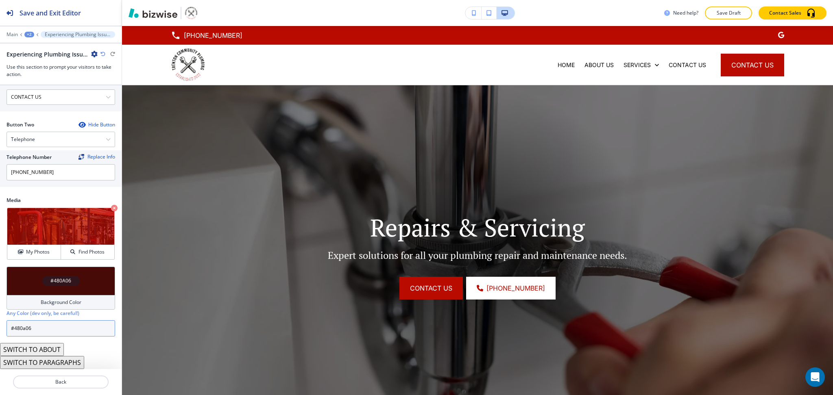
type input "#480a06"
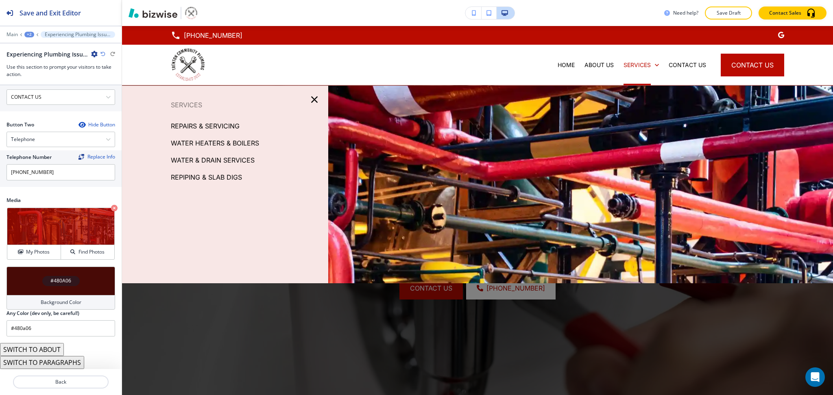
click at [218, 139] on p "WATER HEATERS & BOILERS" at bounding box center [215, 143] width 88 height 12
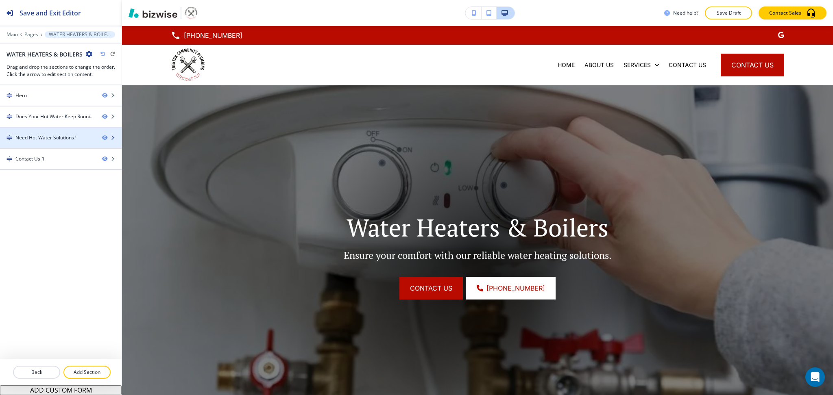
click at [67, 144] on div at bounding box center [61, 144] width 122 height 7
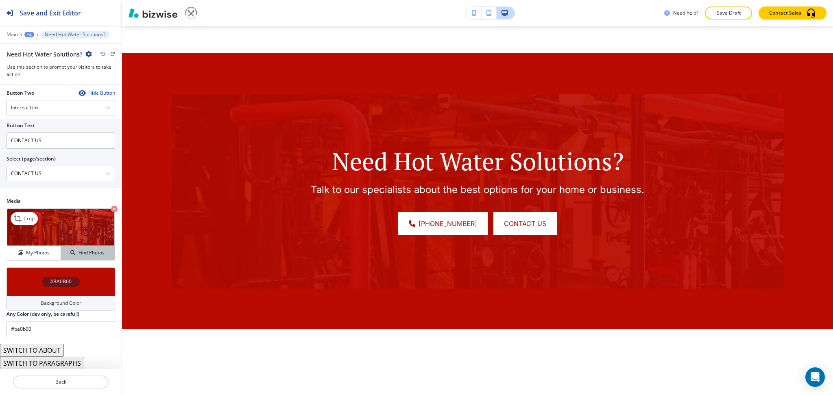
scroll to position [363, 0]
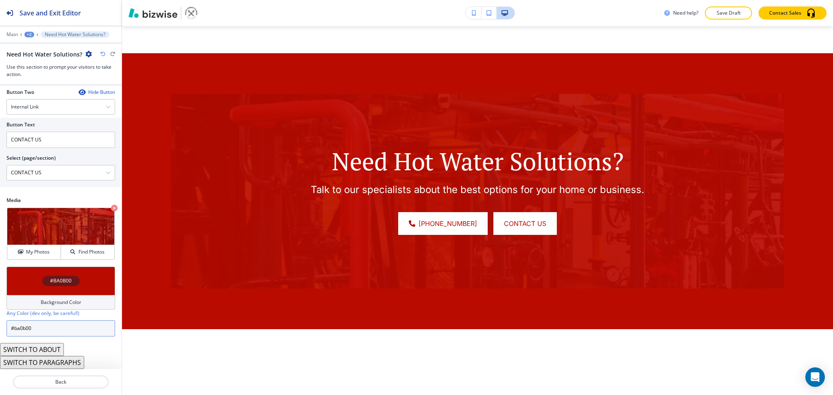
click at [63, 329] on input "#ba0b00" at bounding box center [61, 328] width 109 height 16
paste input "480a06"
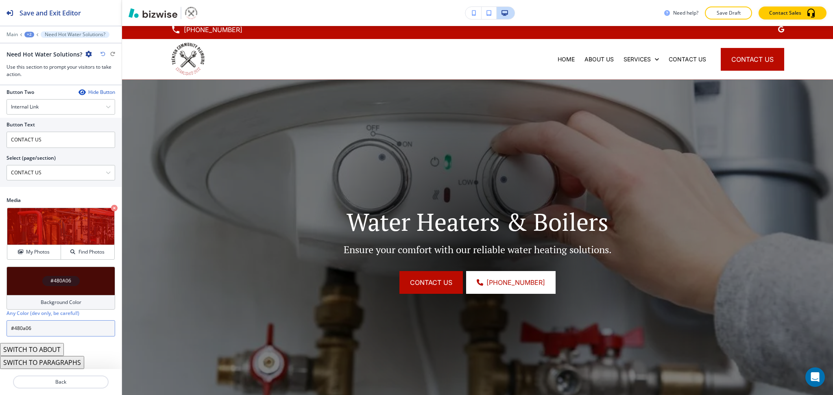
scroll to position [0, 0]
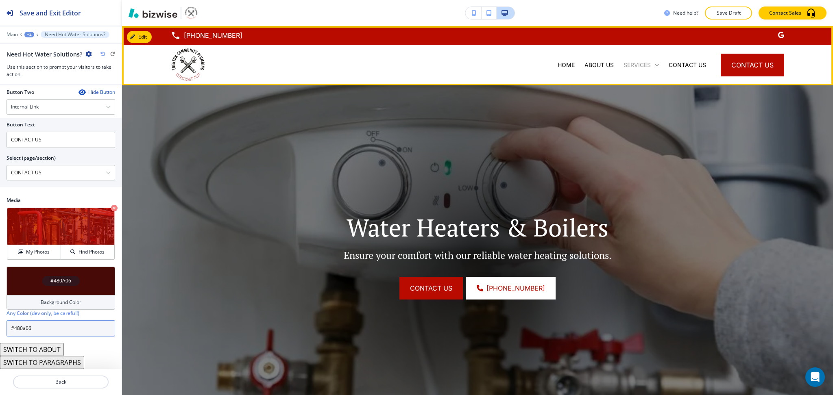
type input "#480a06"
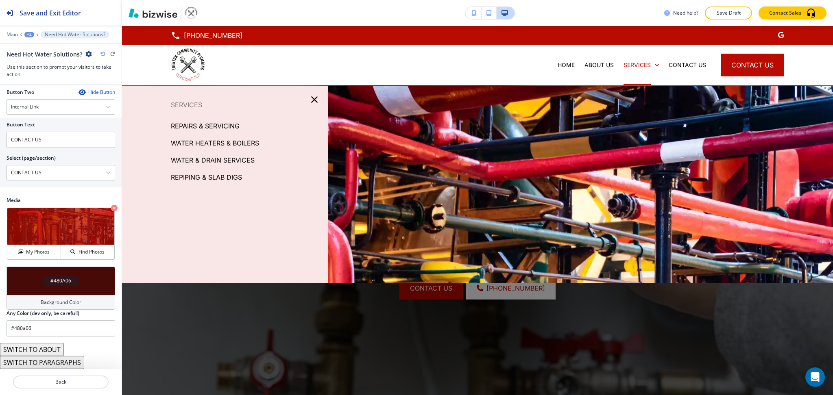
click at [222, 159] on p "WATER & DRAIN SERVICES" at bounding box center [213, 160] width 84 height 12
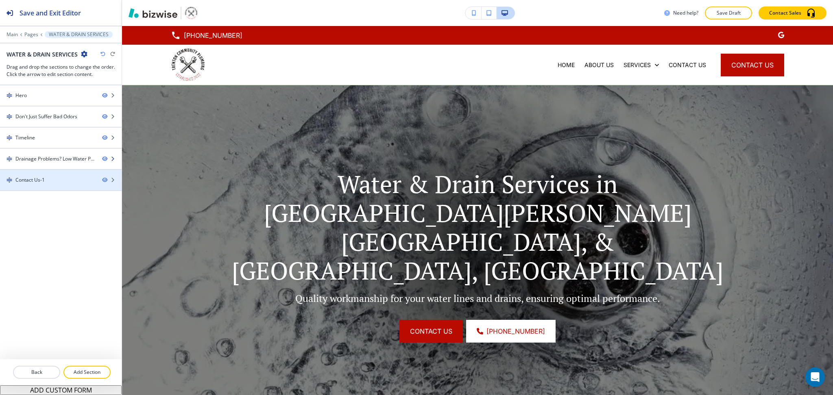
click at [47, 165] on div at bounding box center [61, 166] width 122 height 7
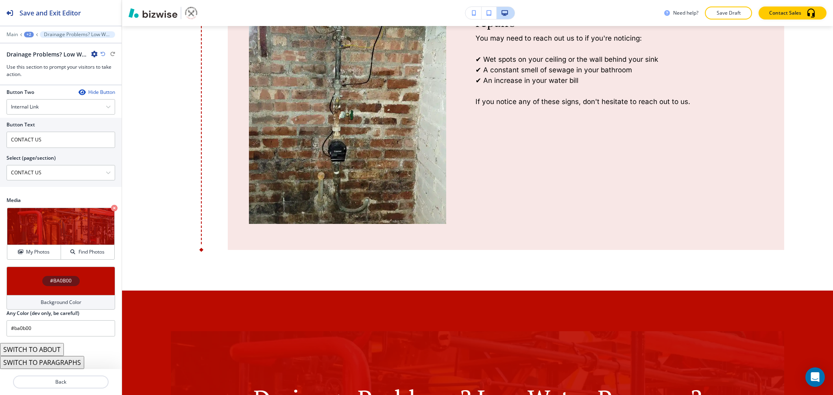
click at [49, 337] on div "#BA0B00 Background Color Any Color (dev only, be careful!) #ba0b00" at bounding box center [61, 305] width 122 height 76
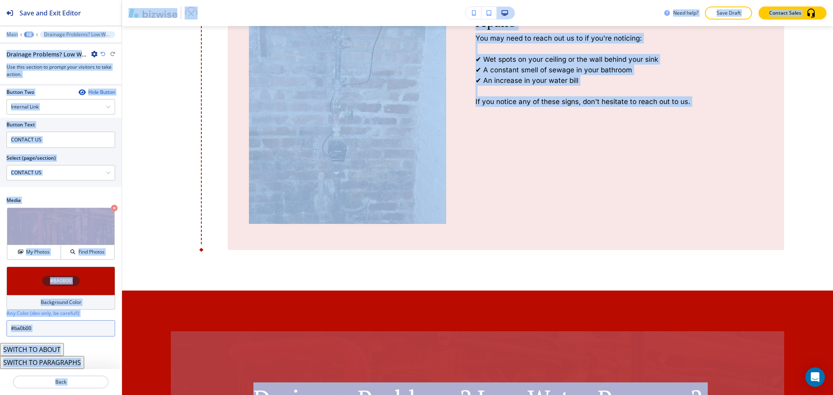
click at [43, 333] on input "#ba0b00" at bounding box center [61, 328] width 109 height 16
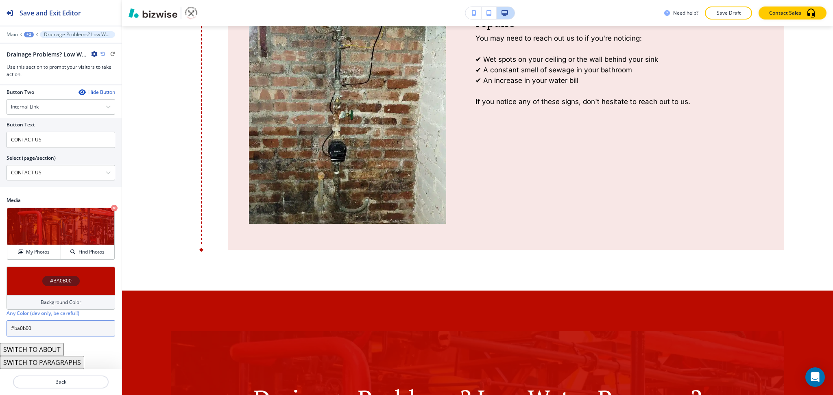
paste input "480a06"
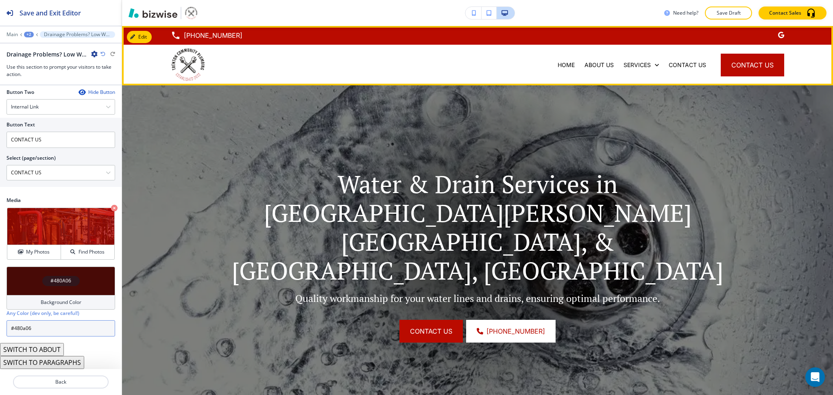
type input "#480a06"
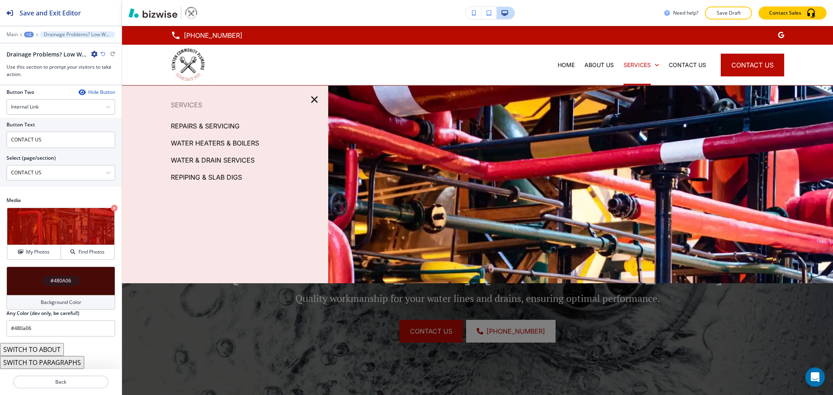
click at [137, 235] on div "Edit (660) 909-7586 HOME ABOUT US SERVICES CONTACT US CONTACT US Edit Water & D…" at bounding box center [477, 210] width 711 height 369
click at [311, 102] on icon "button" at bounding box center [314, 99] width 11 height 11
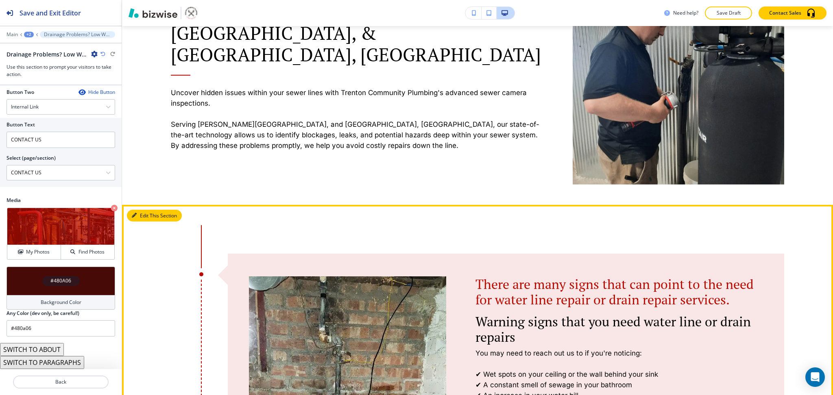
click at [137, 210] on button "Edit This Section" at bounding box center [154, 216] width 55 height 12
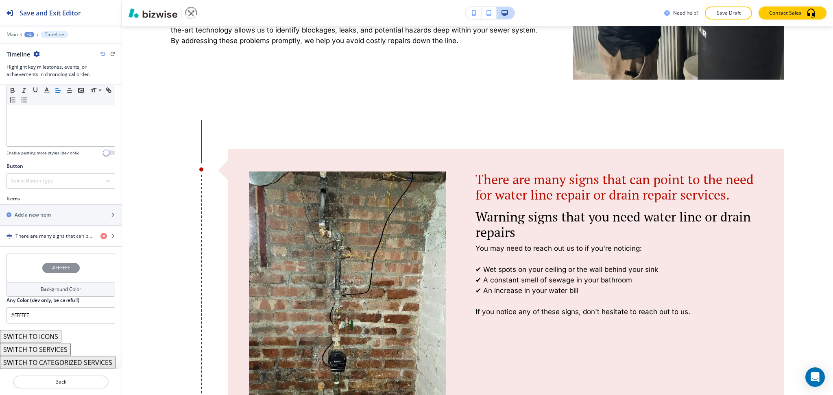
click at [67, 286] on h4 "Background Color" at bounding box center [61, 289] width 41 height 7
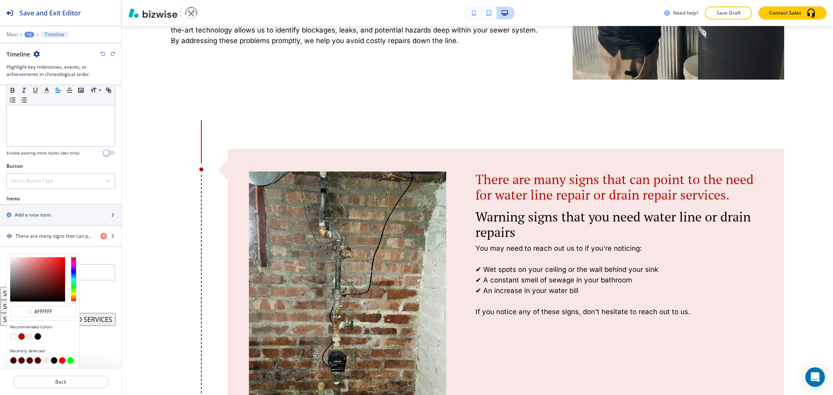
click at [28, 335] on button "button" at bounding box center [29, 336] width 7 height 7
type input "#f8e7e6"
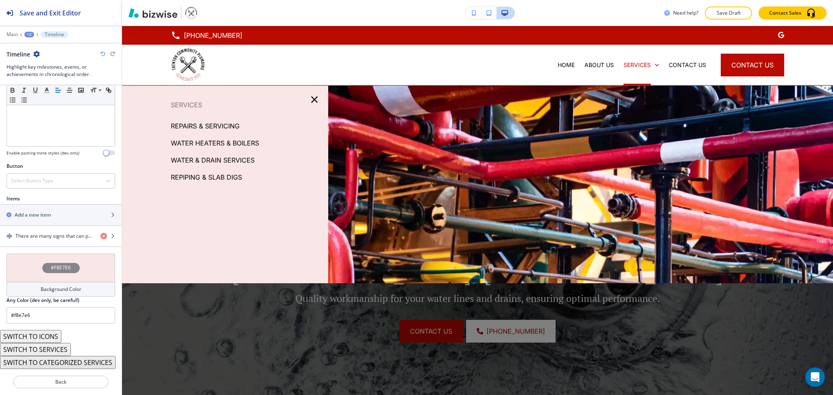
click at [218, 178] on p "REPIPING & SLAB DIGS" at bounding box center [206, 177] width 71 height 12
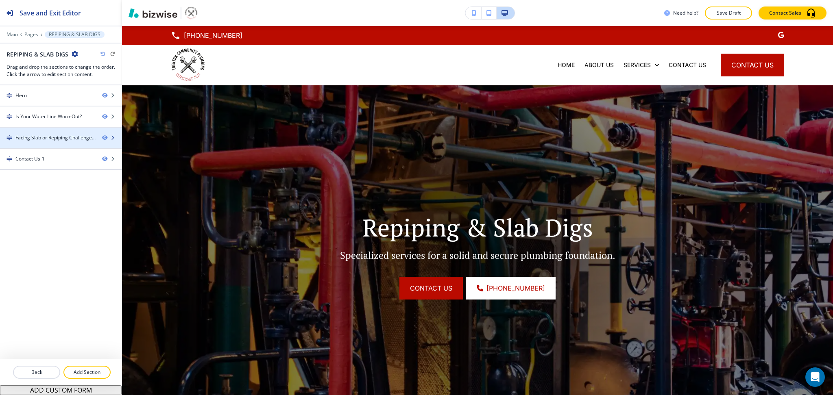
click at [65, 139] on div "Facing Slab or Repiping Challenges?" at bounding box center [55, 137] width 80 height 7
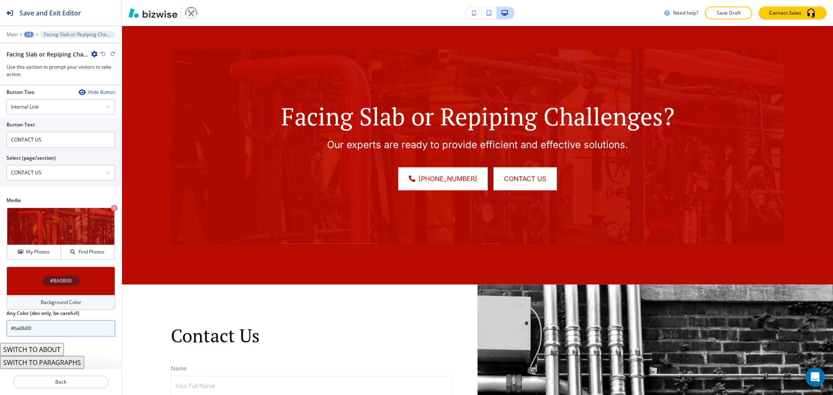
click at [74, 333] on input "#ba0b00" at bounding box center [61, 328] width 109 height 16
paste input "480a06"
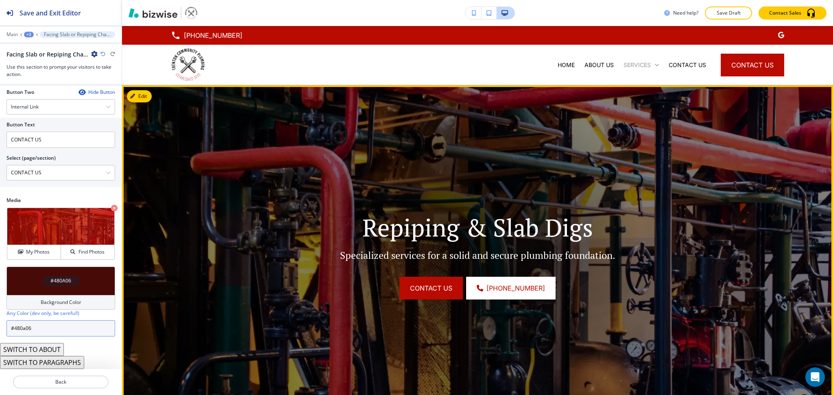
type input "#480a06"
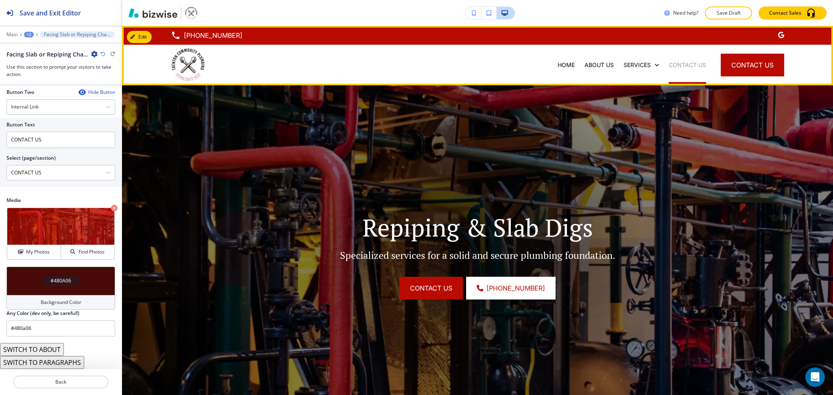
click at [668, 61] on p "CONTACT US" at bounding box center [686, 65] width 37 height 8
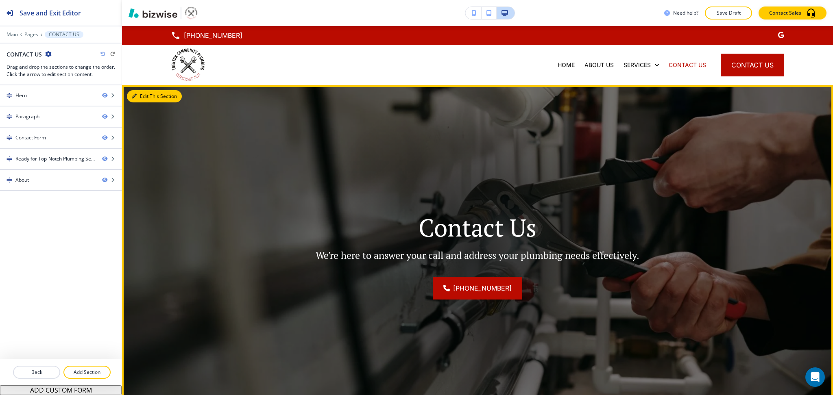
click at [133, 95] on icon "button" at bounding box center [134, 96] width 5 height 5
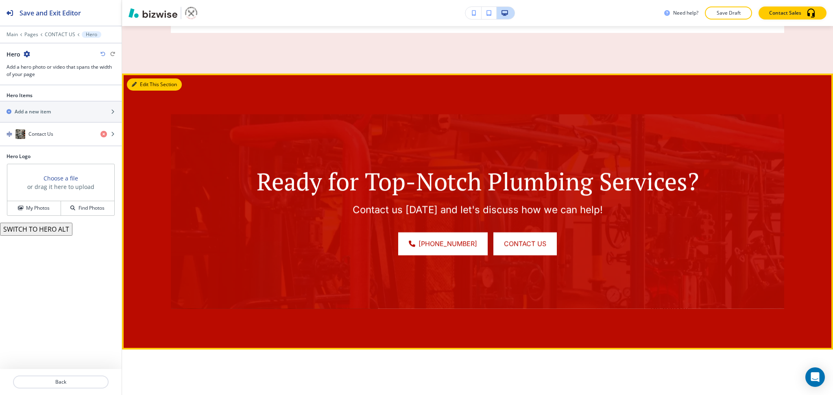
click at [139, 78] on button "Edit This Section" at bounding box center [154, 84] width 55 height 12
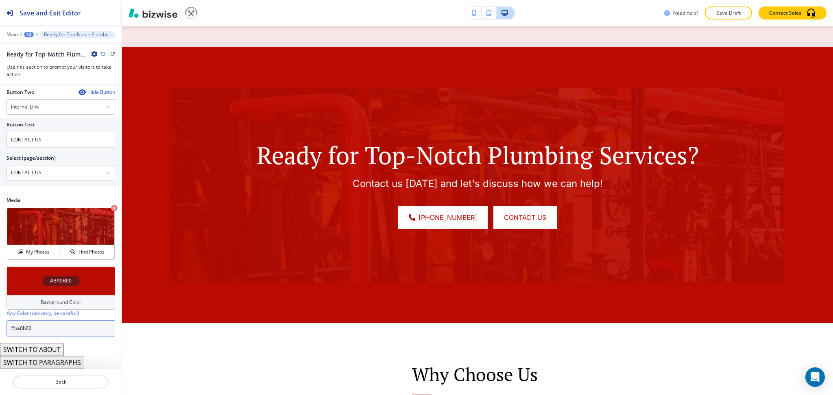
click at [78, 331] on input "#ba0b00" at bounding box center [61, 328] width 109 height 16
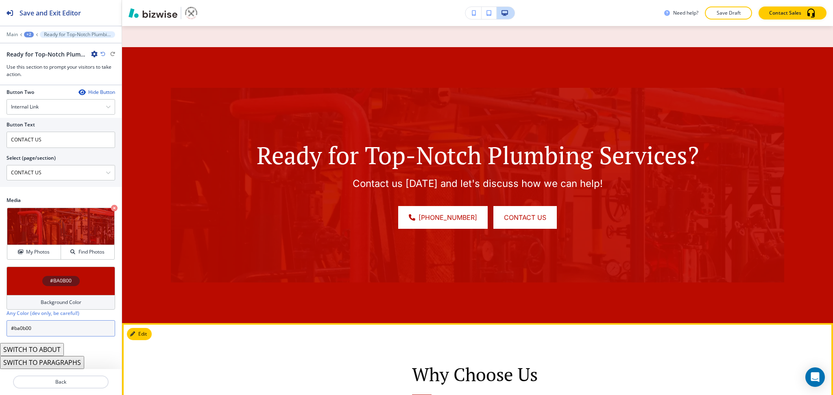
paste input "480a06"
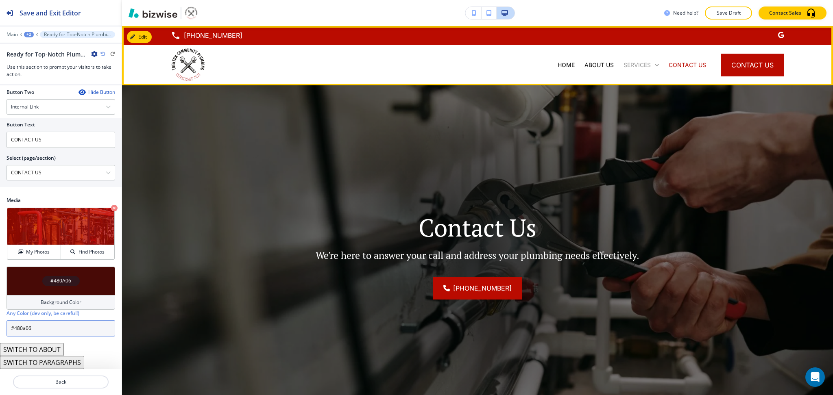
type input "#480a06"
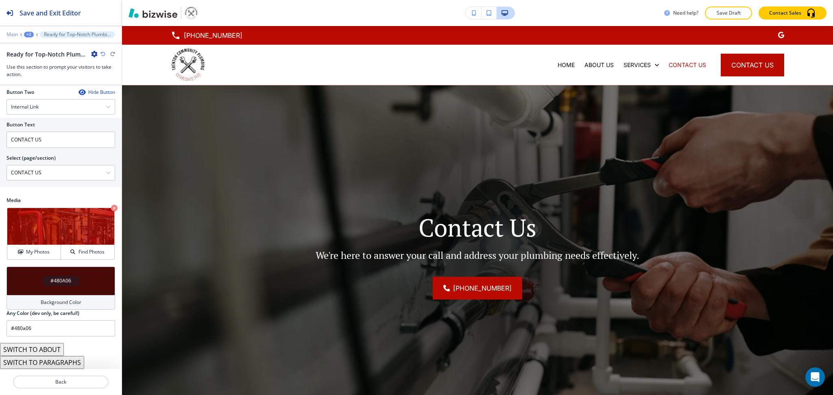
click at [10, 35] on p "Main" at bounding box center [12, 35] width 11 height 6
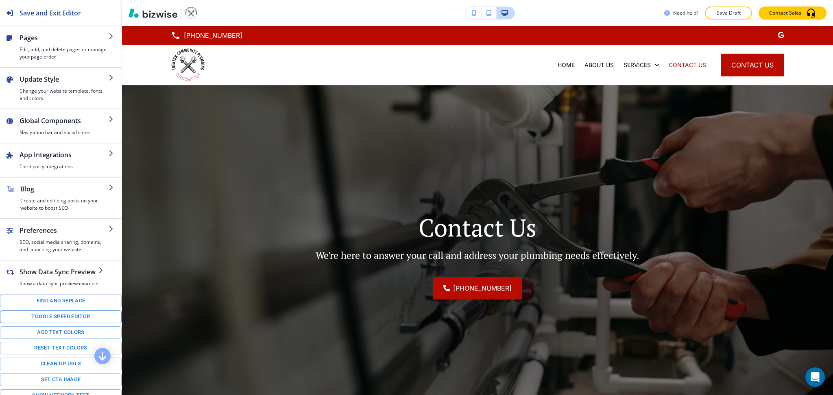
click at [40, 323] on button "Toggle speed editor" at bounding box center [61, 317] width 122 height 13
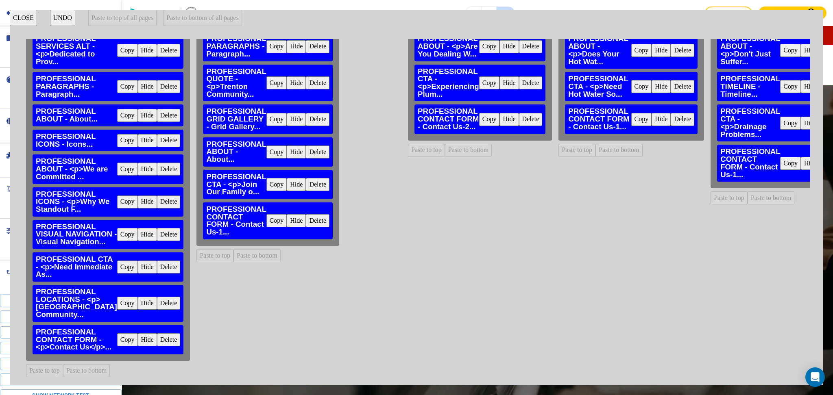
click at [117, 297] on button "Copy" at bounding box center [127, 303] width 21 height 13
click at [238, 249] on button "Paste to bottom" at bounding box center [256, 255] width 47 height 13
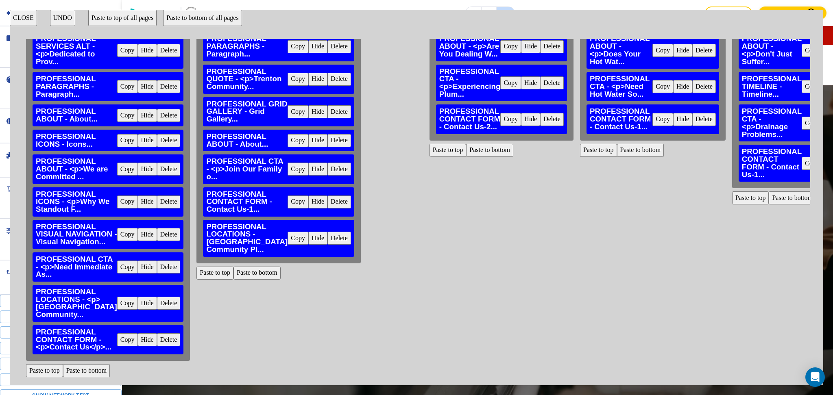
click at [466, 144] on button "Paste to bottom" at bounding box center [489, 150] width 47 height 13
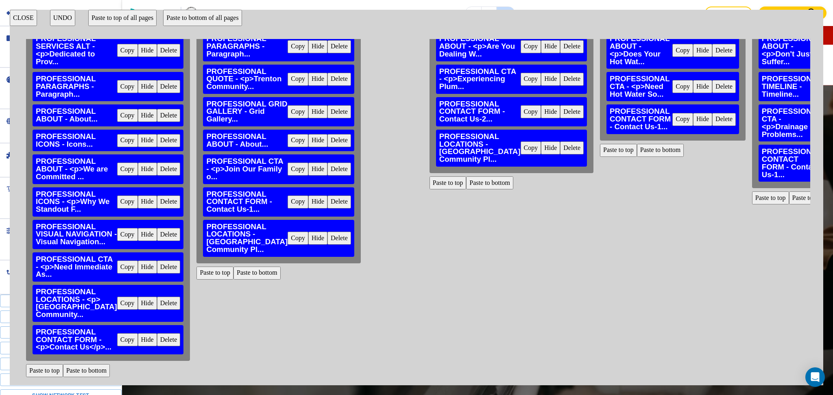
click at [637, 144] on button "Paste to bottom" at bounding box center [660, 150] width 47 height 13
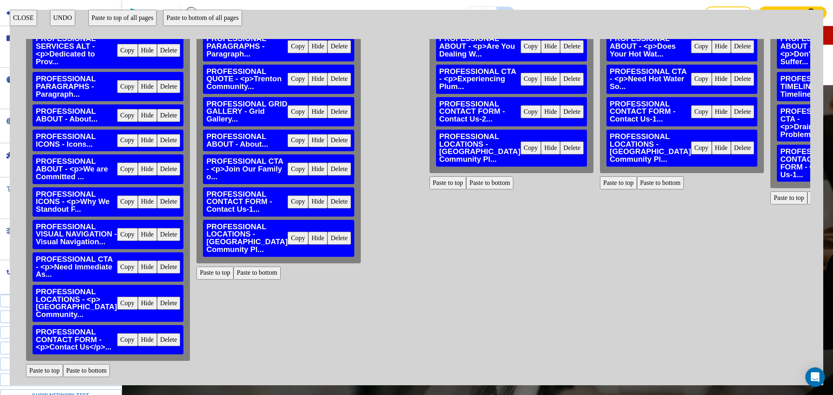
click at [807, 191] on button "Paste to bottom" at bounding box center [830, 197] width 47 height 13
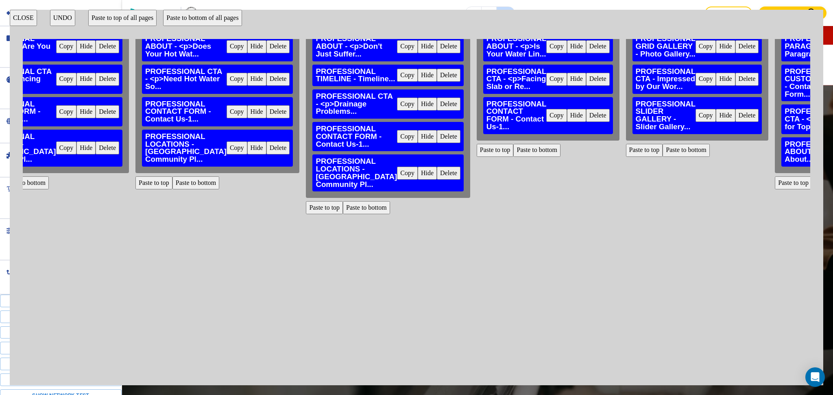
click at [513, 144] on button "Paste to bottom" at bounding box center [536, 150] width 47 height 13
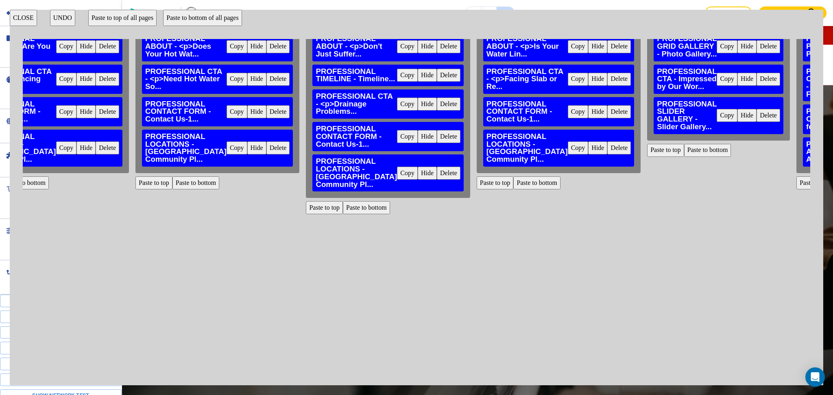
click at [684, 144] on button "Paste to bottom" at bounding box center [707, 150] width 47 height 13
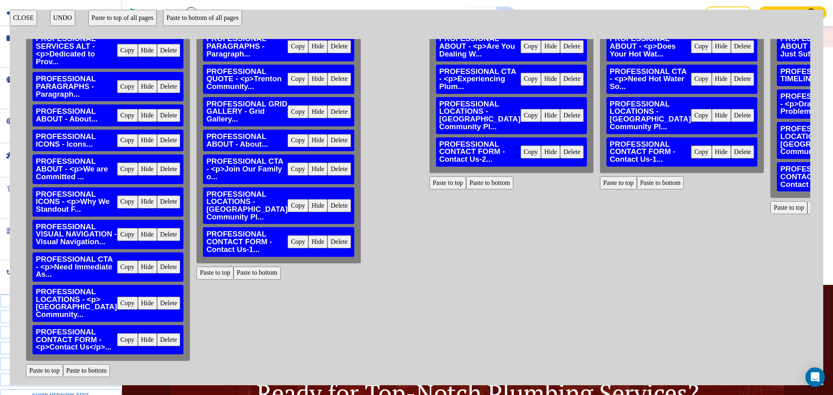
scroll to position [110, 0]
click at [24, 12] on button "CLOSE" at bounding box center [23, 18] width 27 height 16
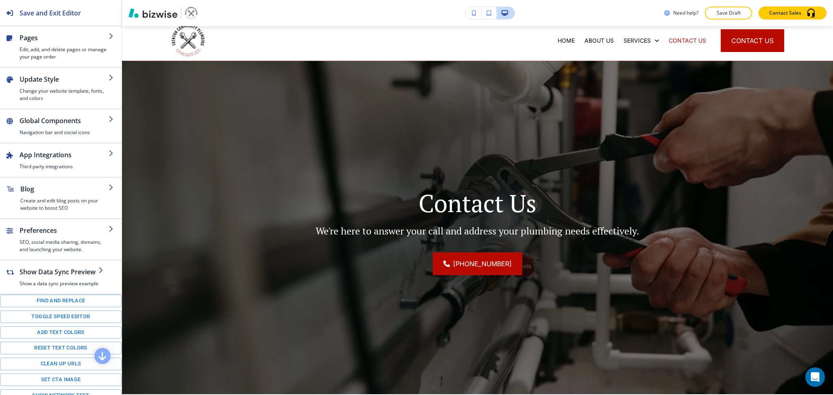
scroll to position [0, 0]
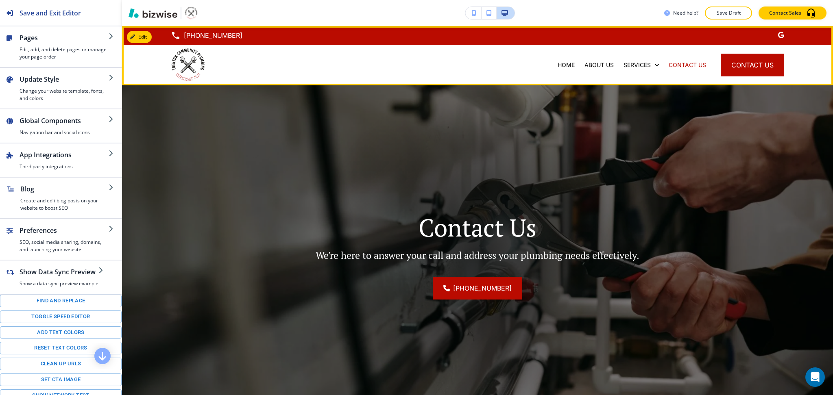
click at [542, 66] on div "HOME ABOUT US SERVICES CONTACT US CONTACT US" at bounding box center [477, 65] width 711 height 41
click at [552, 65] on div "HOME" at bounding box center [565, 65] width 27 height 8
click at [140, 35] on button "Edit Navigation Bar" at bounding box center [157, 37] width 61 height 12
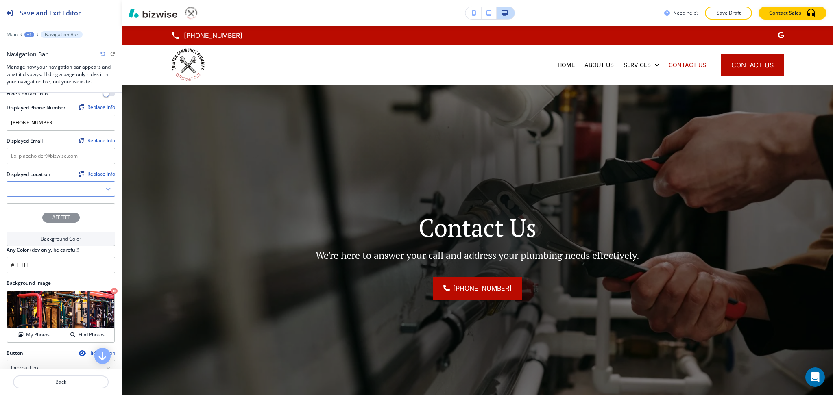
scroll to position [216, 0]
click at [106, 186] on icon "button" at bounding box center [108, 188] width 5 height 5
click at [73, 201] on div "Trenton, MO 64683, USA" at bounding box center [61, 206] width 108 height 21
type Location "Trenton, MO 64683, USA"
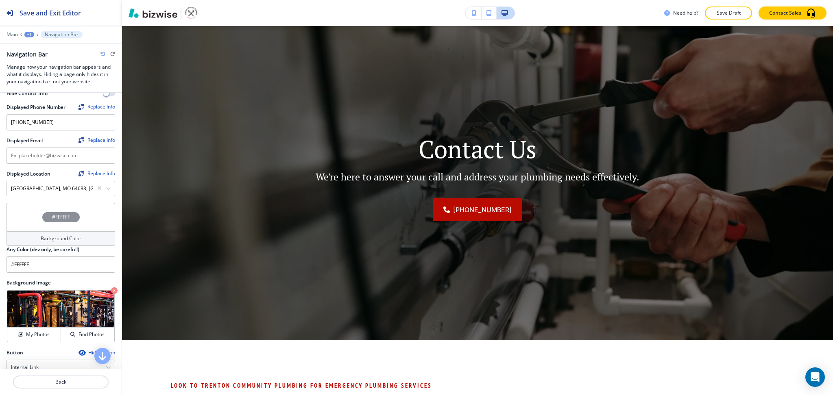
scroll to position [0, 0]
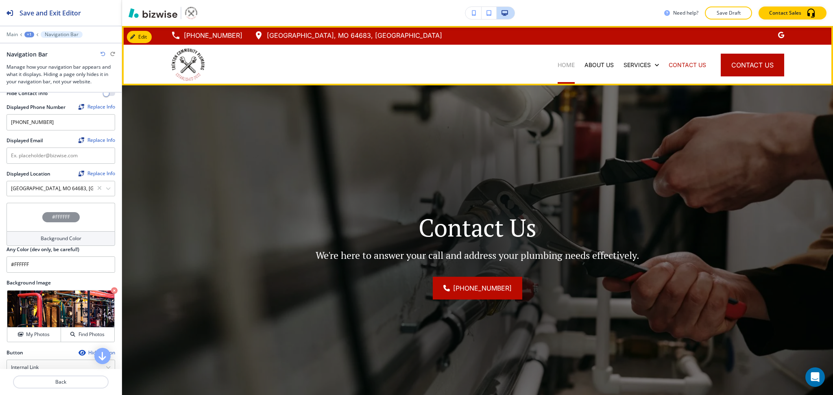
click at [557, 66] on p "HOME" at bounding box center [565, 65] width 17 height 8
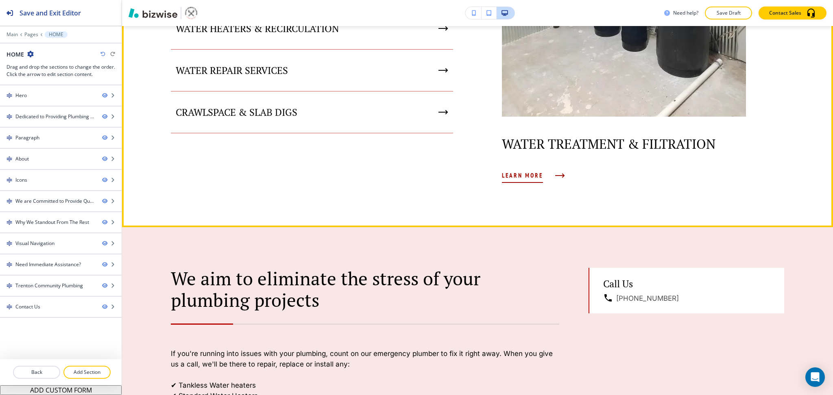
scroll to position [668, 0]
click at [535, 178] on span "Learn More" at bounding box center [522, 175] width 41 height 10
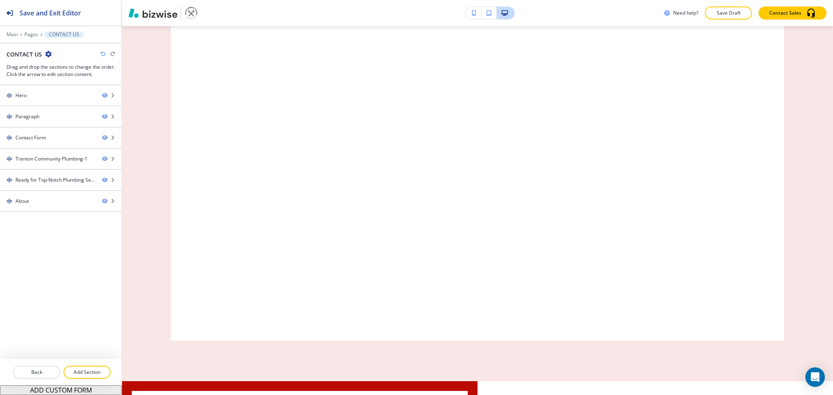
scroll to position [0, 0]
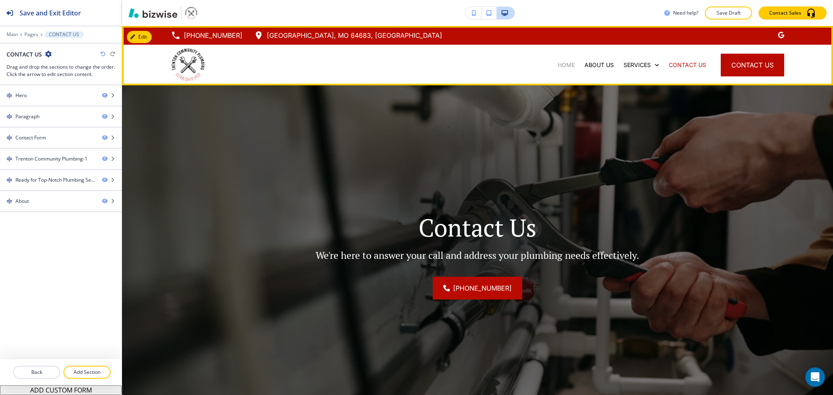
click at [557, 63] on p "HOME" at bounding box center [565, 65] width 17 height 8
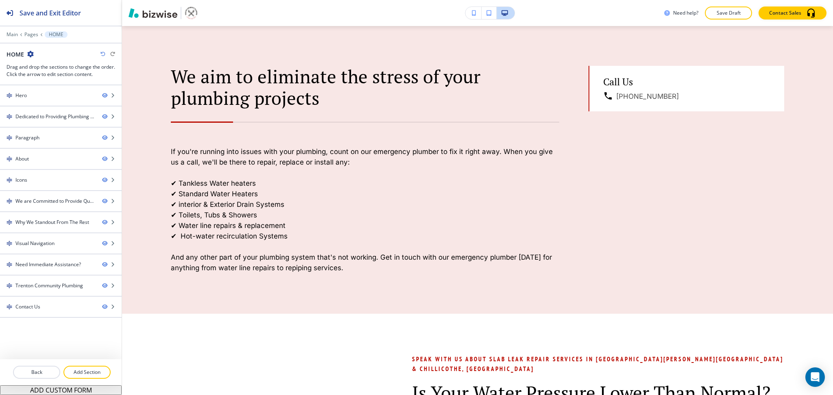
scroll to position [823, 0]
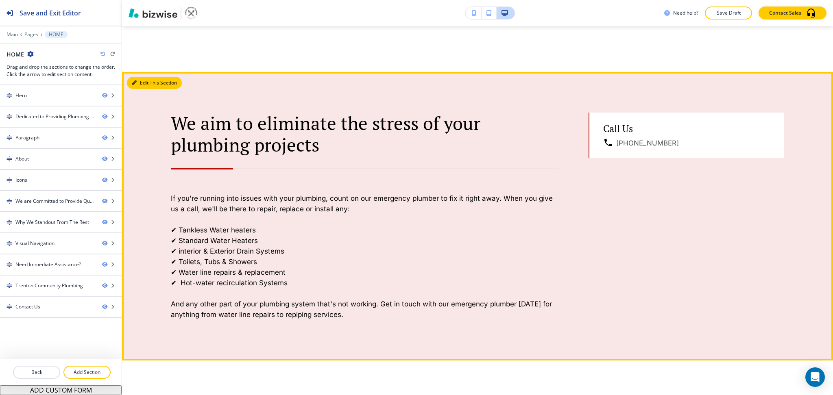
click at [141, 85] on button "Edit This Section" at bounding box center [154, 83] width 55 height 12
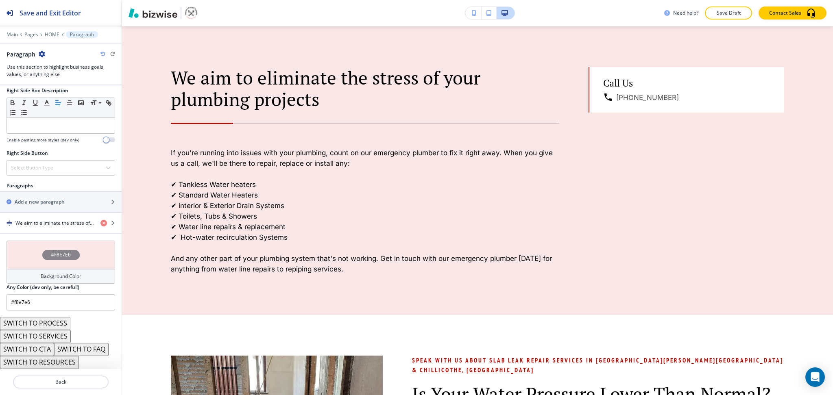
scroll to position [419, 0]
click at [66, 229] on div "button" at bounding box center [61, 230] width 122 height 7
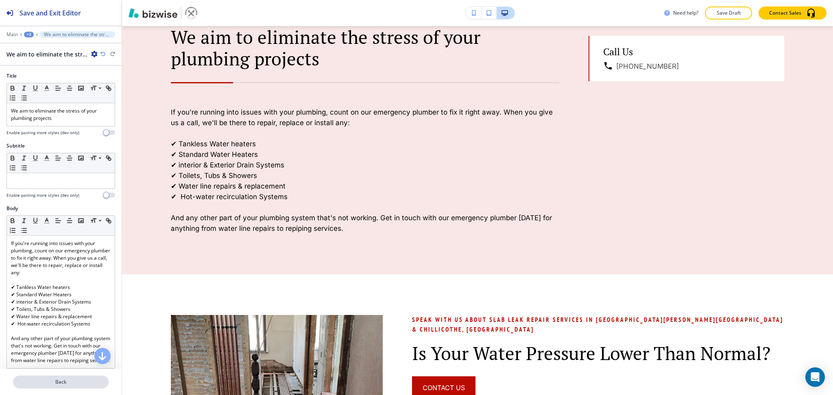
click at [48, 379] on p "Back" at bounding box center [61, 381] width 94 height 7
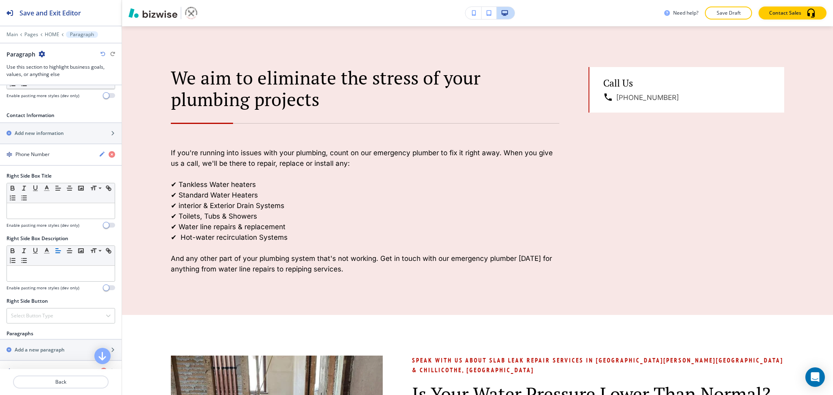
scroll to position [271, 0]
click at [44, 130] on h2 "Add new information" at bounding box center [39, 132] width 49 height 7
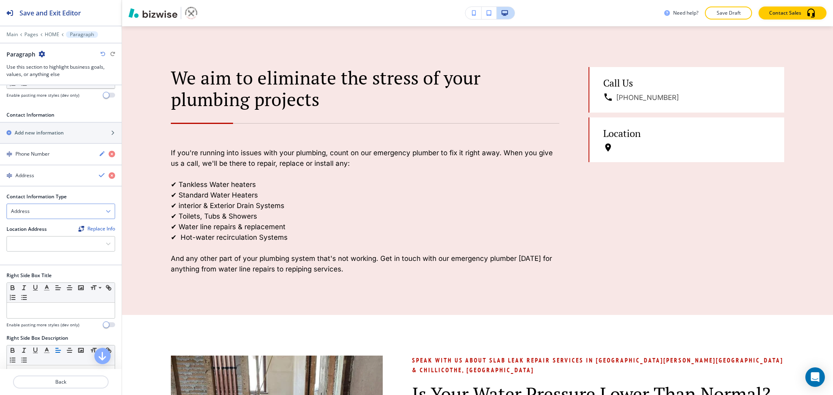
click at [100, 208] on div "Address" at bounding box center [61, 211] width 108 height 15
click at [62, 256] on div "Location Address Replace Info Trenton, MO 64683, USA" at bounding box center [61, 242] width 122 height 33
click at [106, 246] on icon "button" at bounding box center [108, 243] width 5 height 5
click at [72, 262] on h4 "Trenton, MO 64683, USA" at bounding box center [61, 261] width 100 height 15
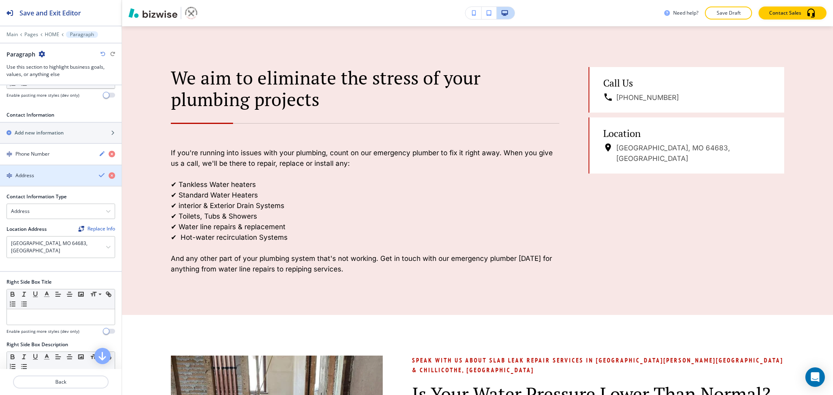
click at [99, 176] on icon "button" at bounding box center [102, 175] width 7 height 7
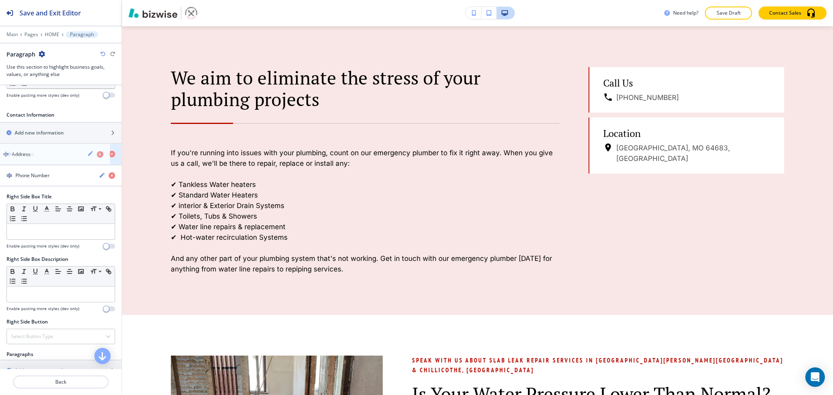
drag, startPoint x: 60, startPoint y: 179, endPoint x: 56, endPoint y: 155, distance: 23.9
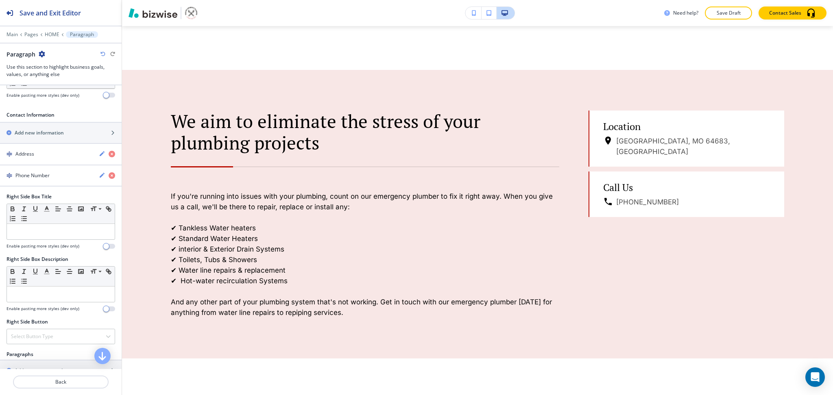
scroll to position [846, 0]
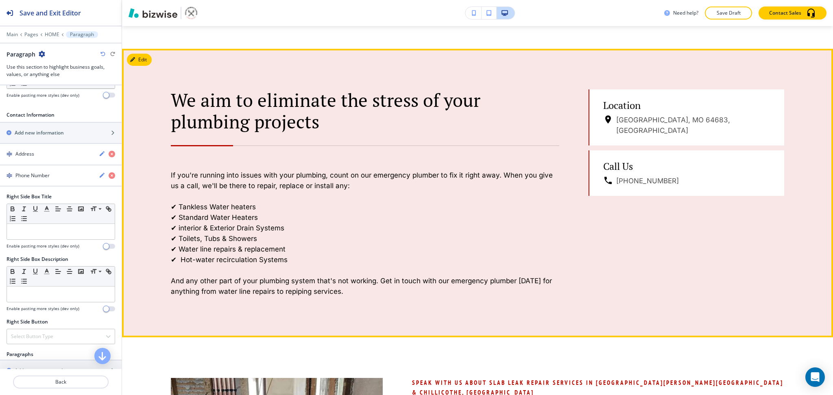
click at [436, 283] on p "And any other part of your plumbing system that's not working. Get in touch wit…" at bounding box center [365, 286] width 388 height 21
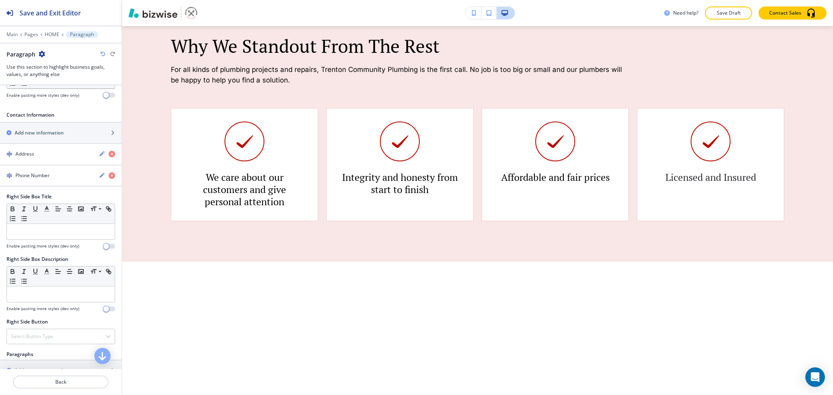
scroll to position [2362, 0]
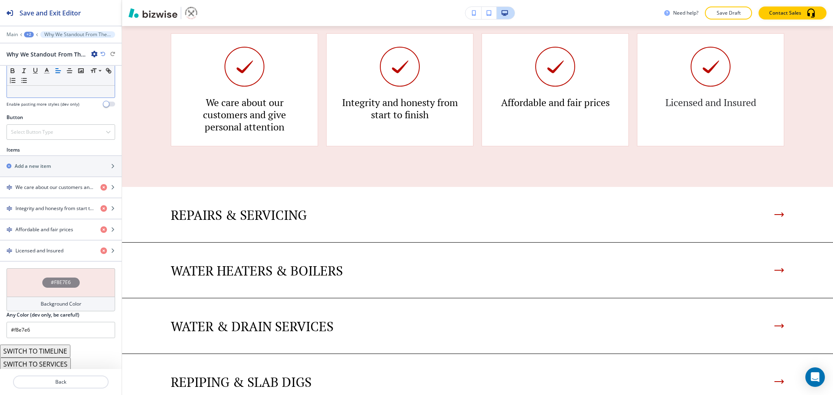
scroll to position [272, 0]
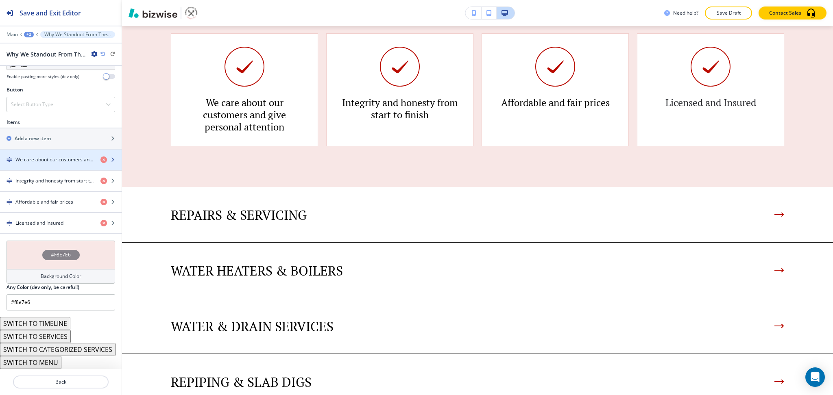
click at [57, 158] on h4 "We care about our customers and give personal attention" at bounding box center [54, 159] width 78 height 7
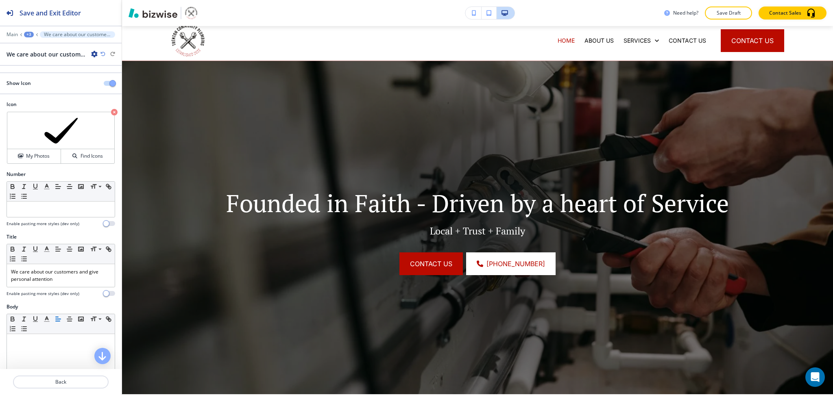
scroll to position [0, 0]
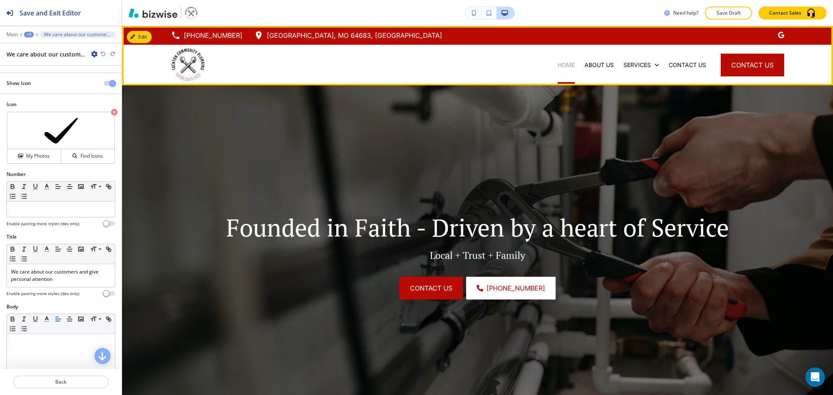
click at [557, 64] on p "HOME" at bounding box center [565, 65] width 17 height 8
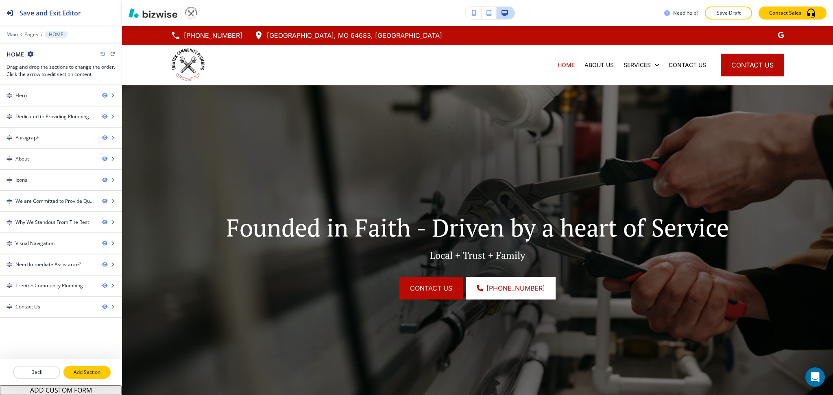
click at [96, 370] on p "Add Section" at bounding box center [87, 372] width 46 height 7
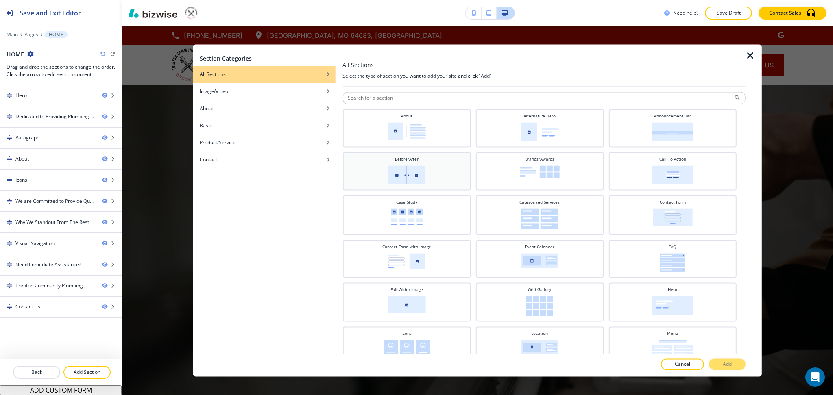
click at [355, 170] on div "Before/After" at bounding box center [406, 170] width 120 height 28
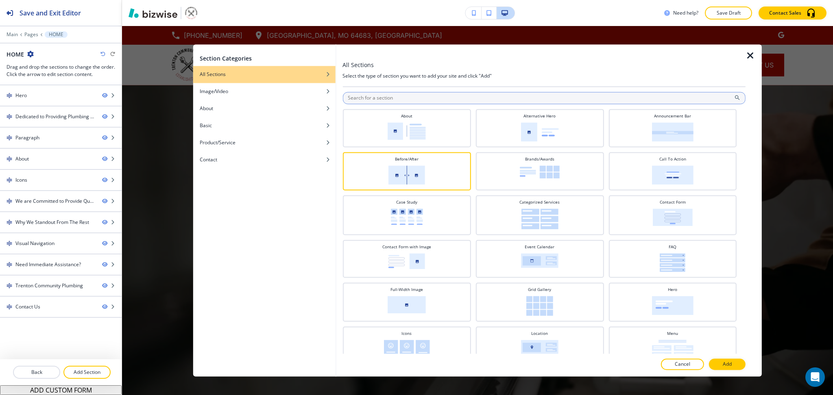
click at [406, 100] on input "text" at bounding box center [543, 98] width 403 height 12
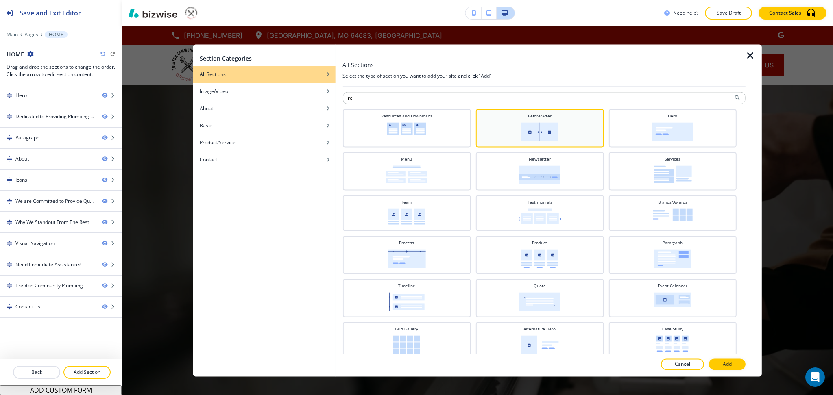
type input "r"
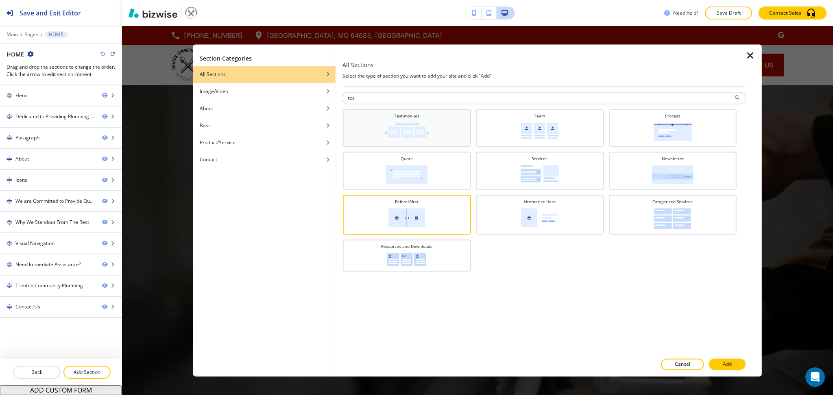
type input "tes"
click at [434, 130] on div "Testimonials" at bounding box center [406, 127] width 120 height 28
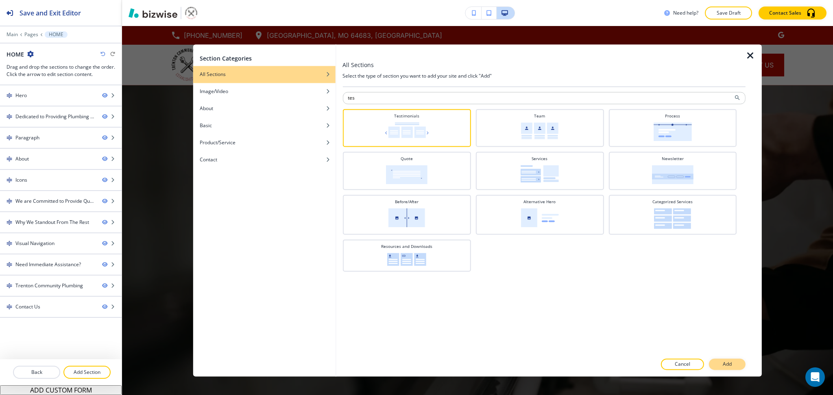
click at [732, 363] on button "Add" at bounding box center [727, 364] width 37 height 11
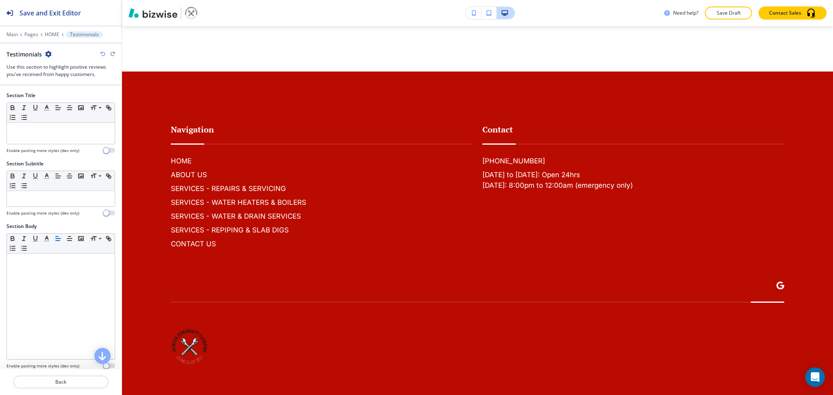
scroll to position [3930, 0]
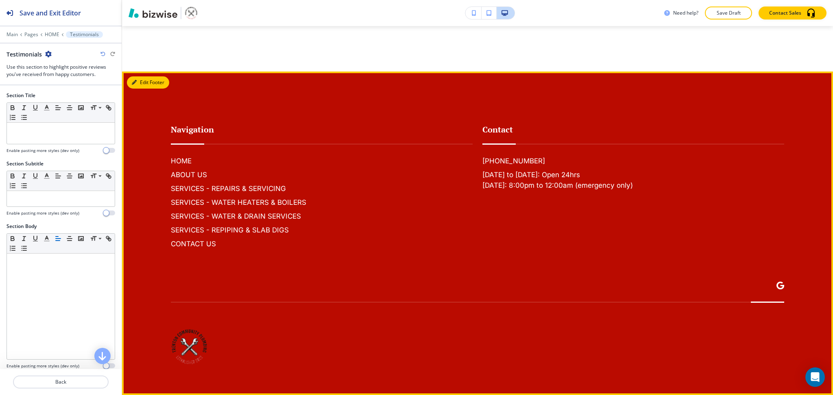
click at [139, 89] on button "Edit Footer" at bounding box center [148, 82] width 42 height 12
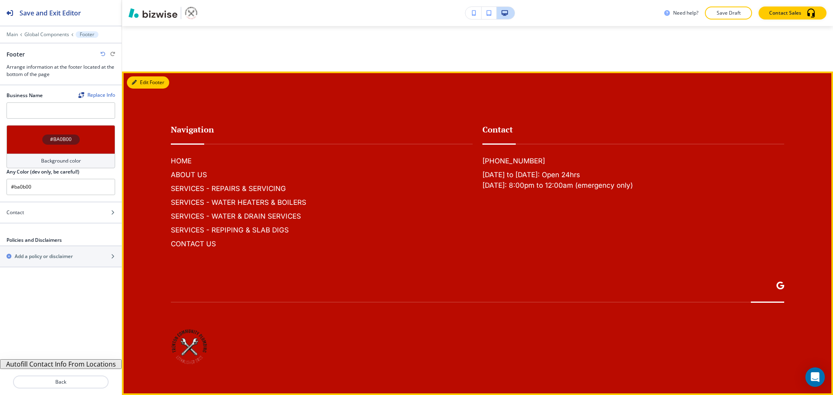
scroll to position [3966, 0]
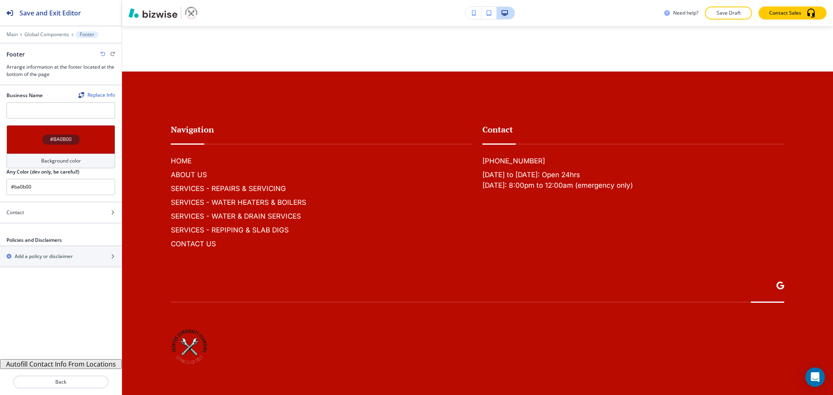
click at [39, 37] on div "Main Global Components Footer" at bounding box center [61, 34] width 109 height 7
click at [42, 35] on p "Global Components" at bounding box center [46, 35] width 45 height 6
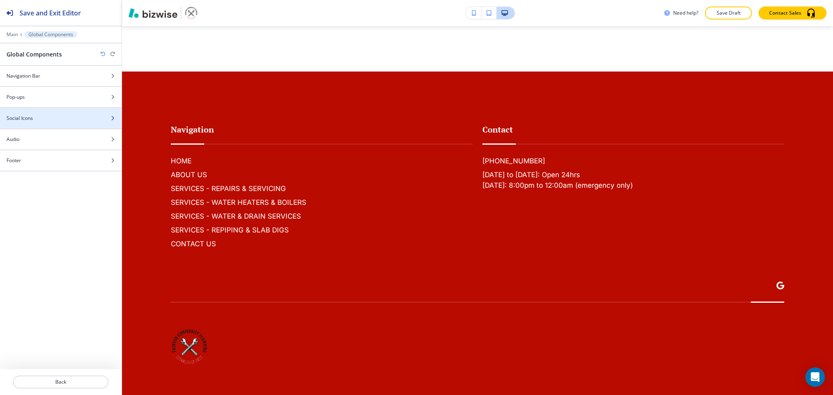
click at [28, 117] on h4 "Social Icons" at bounding box center [20, 118] width 26 height 7
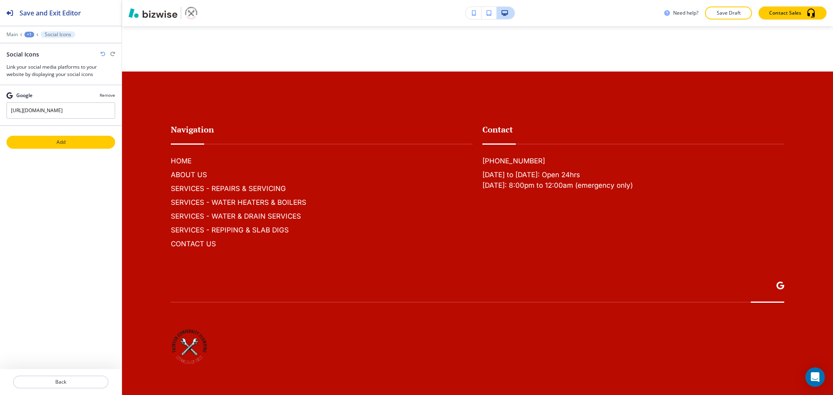
click at [65, 142] on p "Add" at bounding box center [60, 142] width 107 height 7
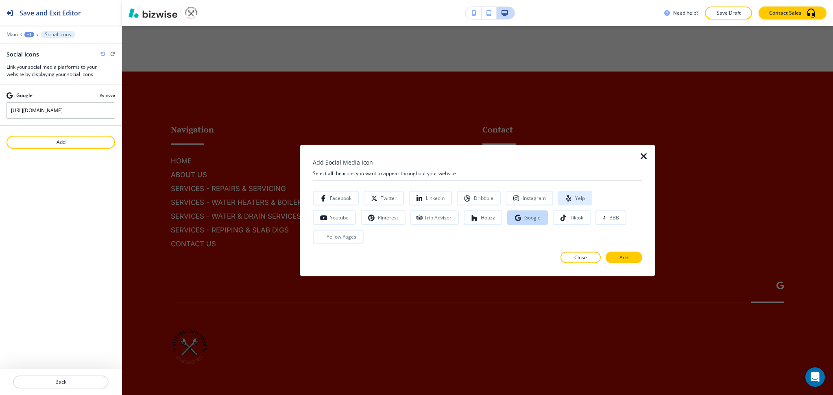
click at [575, 201] on div "Yelp" at bounding box center [580, 199] width 10 height 6
click at [618, 252] on button "Add" at bounding box center [623, 257] width 37 height 11
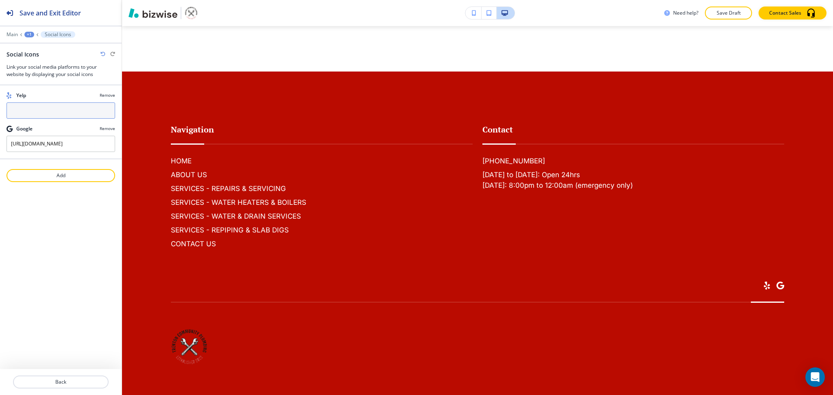
click at [70, 108] on input "text" at bounding box center [61, 110] width 109 height 16
paste input "https://www.yelp.com/biz/trenton-community-plumbing-trenton"
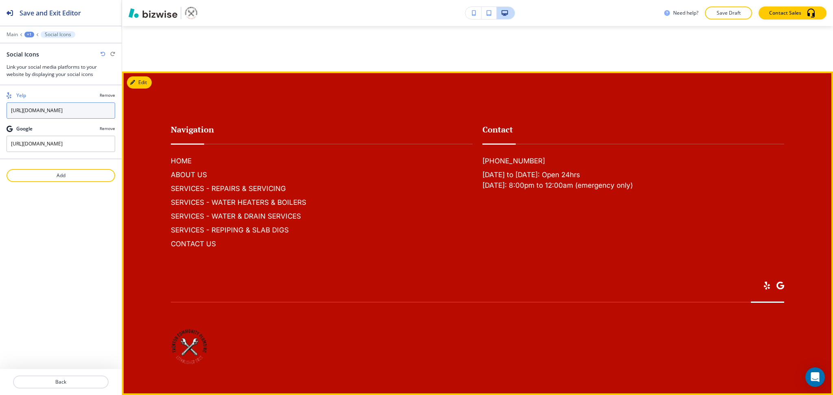
type input "https://www.yelp.com/biz/trenton-community-plumbing-trenton"
click at [583, 351] on div at bounding box center [477, 333] width 613 height 63
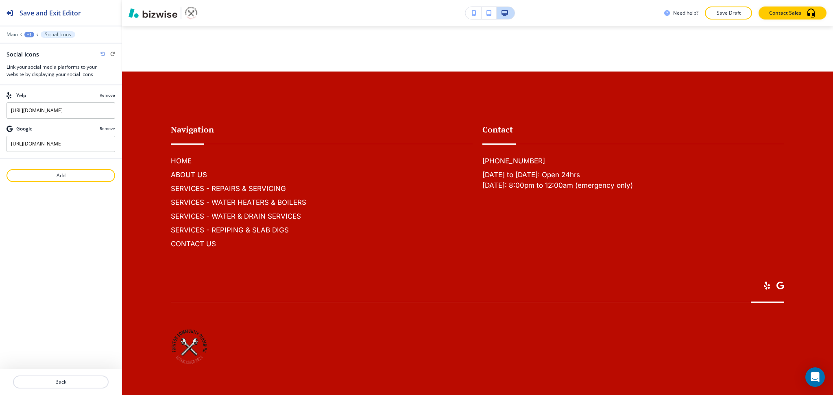
click at [29, 33] on div "+1" at bounding box center [29, 35] width 10 height 6
click at [33, 49] on p "Global Components" at bounding box center [50, 47] width 41 height 7
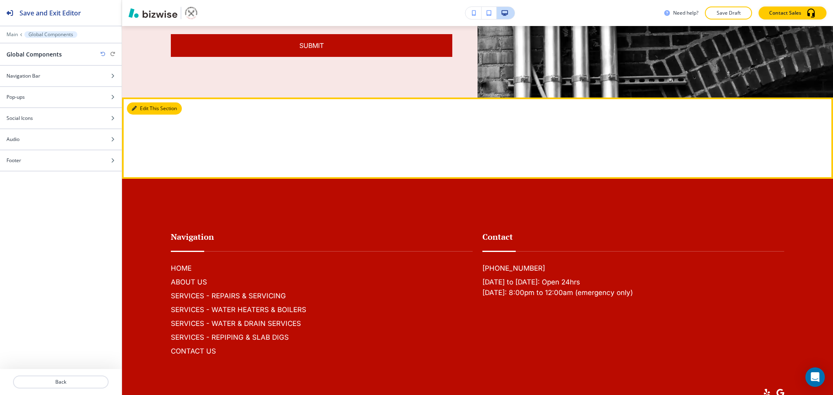
click at [145, 115] on button "Edit This Section" at bounding box center [154, 108] width 55 height 12
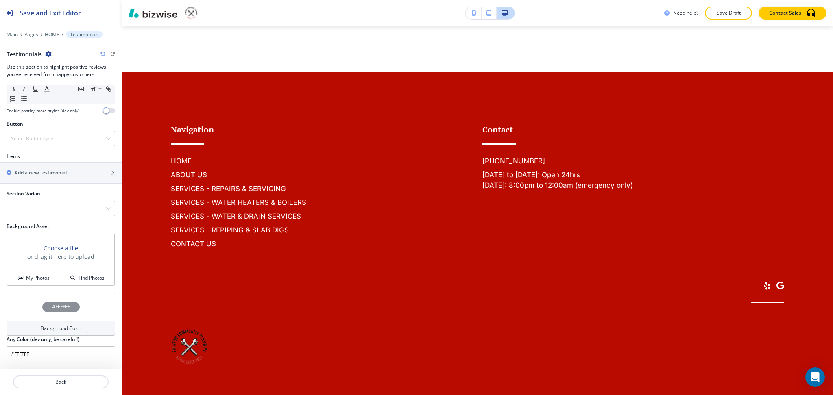
scroll to position [3931, 0]
click at [42, 170] on h2 "Add a new testimonial" at bounding box center [41, 172] width 52 height 7
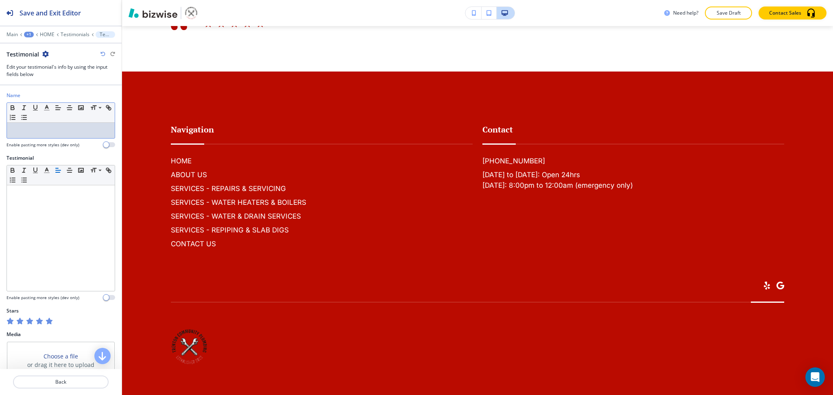
click at [40, 134] on p at bounding box center [61, 130] width 100 height 7
click at [63, 132] on p "Fred George" at bounding box center [61, 130] width 100 height 7
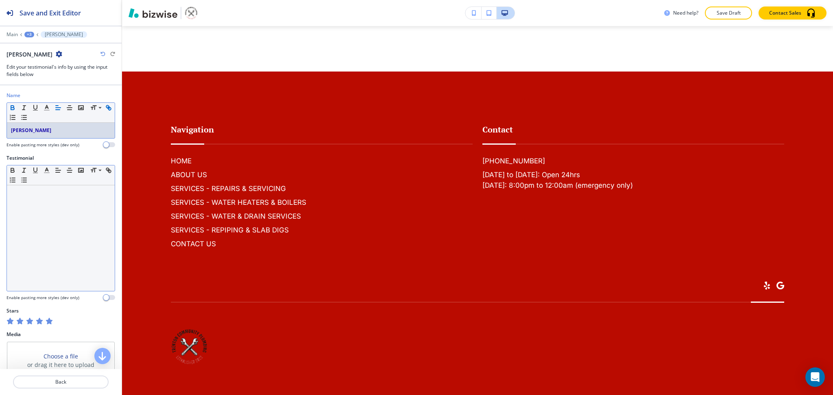
click at [67, 207] on div at bounding box center [61, 238] width 108 height 106
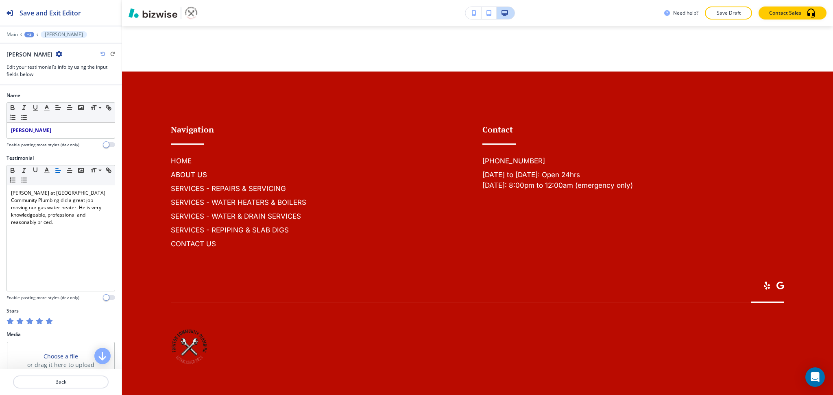
click at [54, 139] on div at bounding box center [61, 140] width 109 height 3
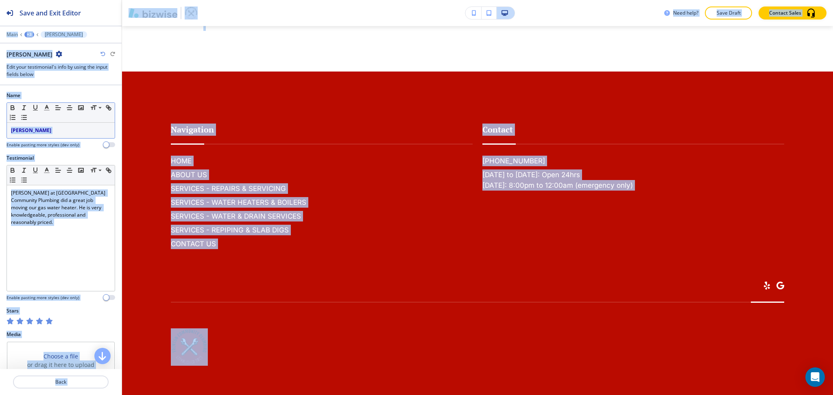
click at [65, 132] on p "Fred George" at bounding box center [61, 130] width 100 height 7
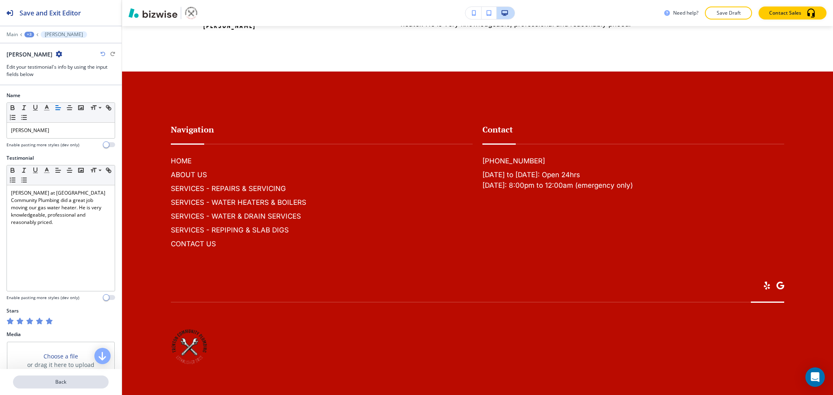
click at [75, 380] on p "Back" at bounding box center [61, 381] width 94 height 7
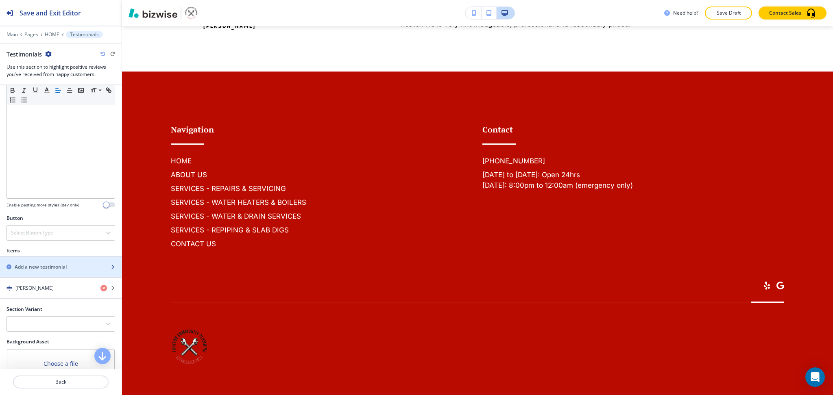
scroll to position [162, 0]
click at [41, 273] on div "button" at bounding box center [61, 273] width 122 height 7
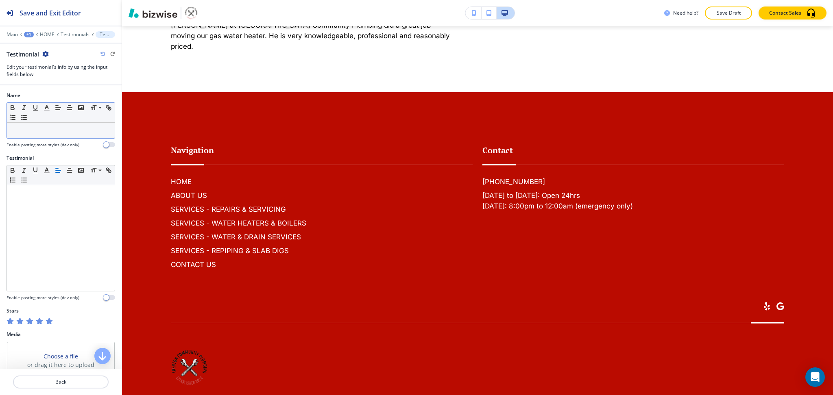
click at [80, 131] on p at bounding box center [61, 130] width 100 height 7
paste div
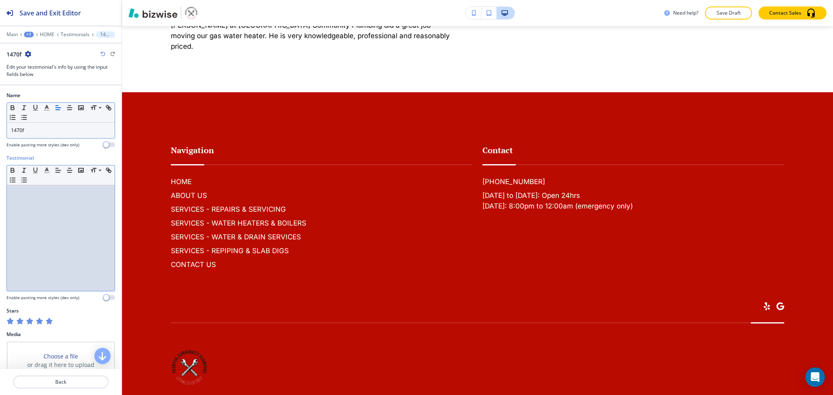
click at [53, 242] on div at bounding box center [61, 238] width 108 height 106
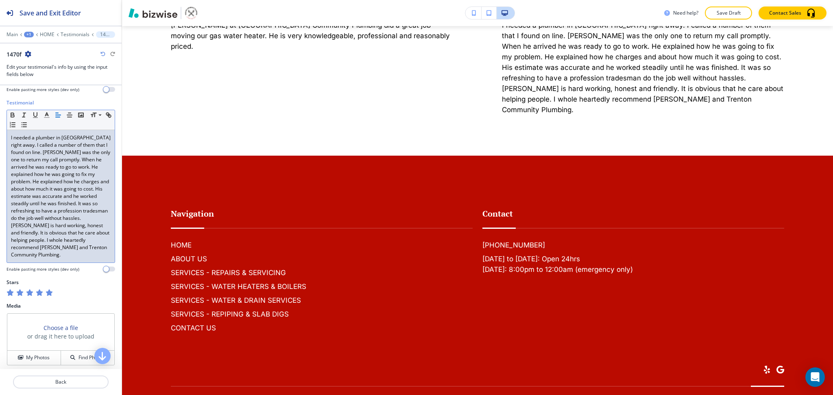
scroll to position [59, 0]
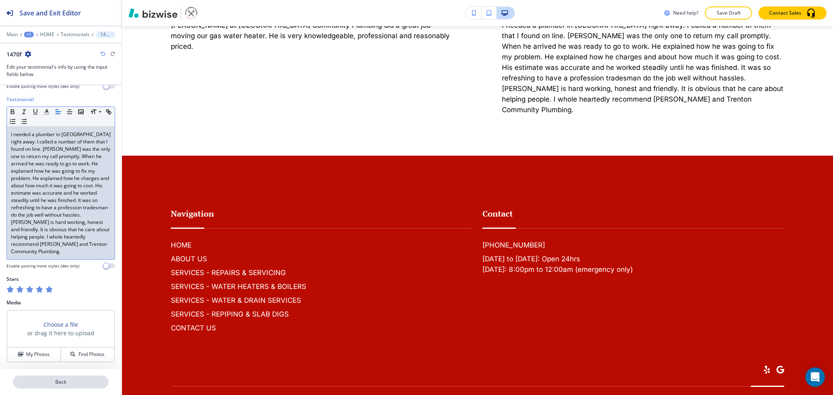
click at [59, 387] on button "Back" at bounding box center [61, 382] width 96 height 13
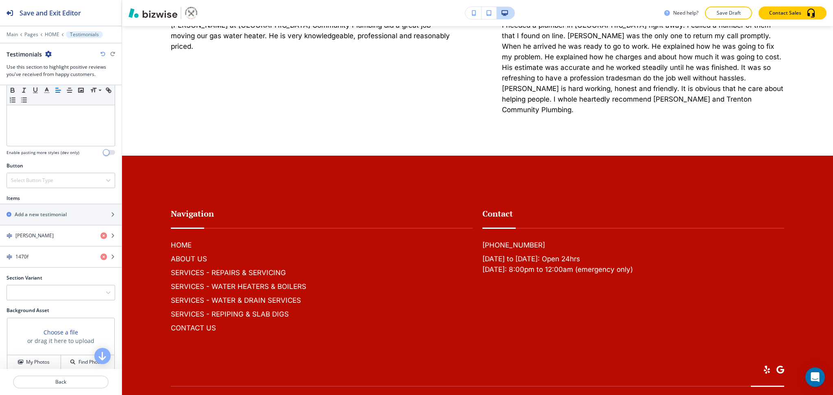
scroll to position [217, 0]
click at [50, 203] on div "button" at bounding box center [61, 204] width 122 height 7
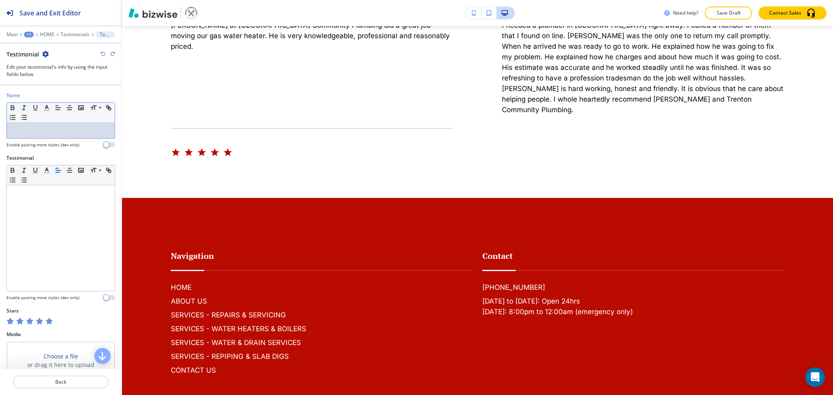
click at [61, 133] on p at bounding box center [61, 130] width 100 height 7
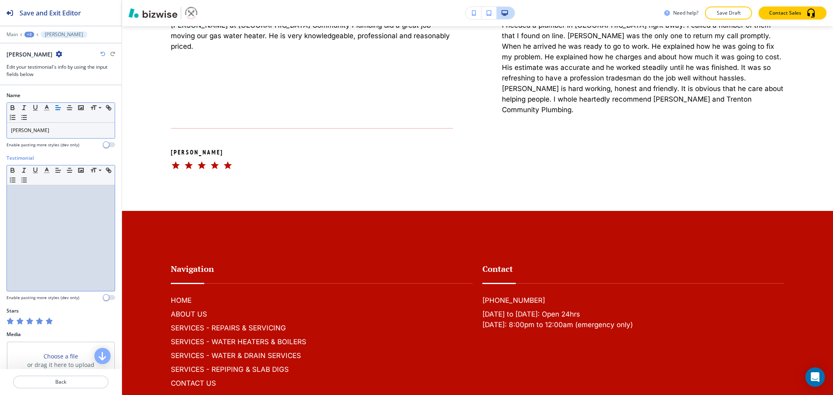
click at [65, 211] on div at bounding box center [61, 238] width 108 height 106
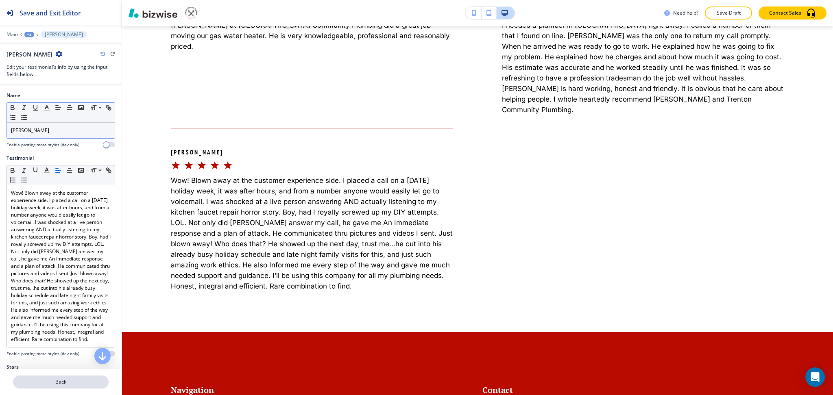
click at [57, 386] on p "Back" at bounding box center [61, 381] width 94 height 7
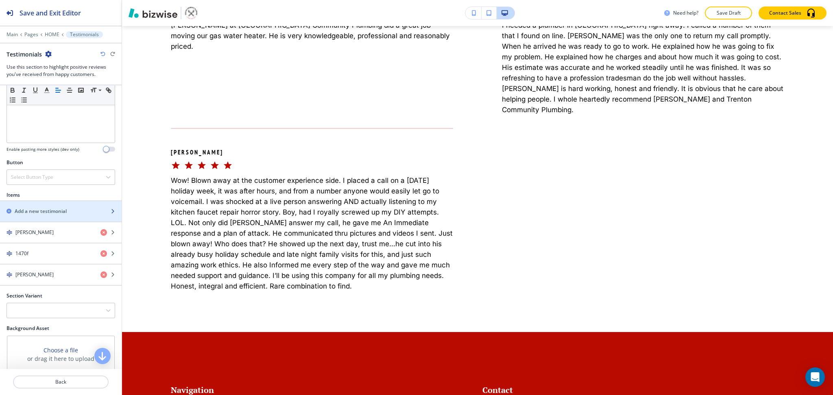
click at [47, 212] on h2 "Add a new testimonial" at bounding box center [41, 211] width 52 height 7
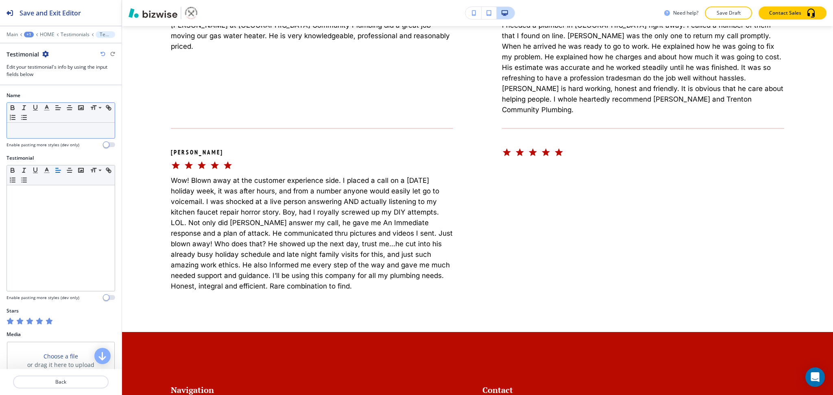
click at [63, 138] on div at bounding box center [61, 130] width 108 height 15
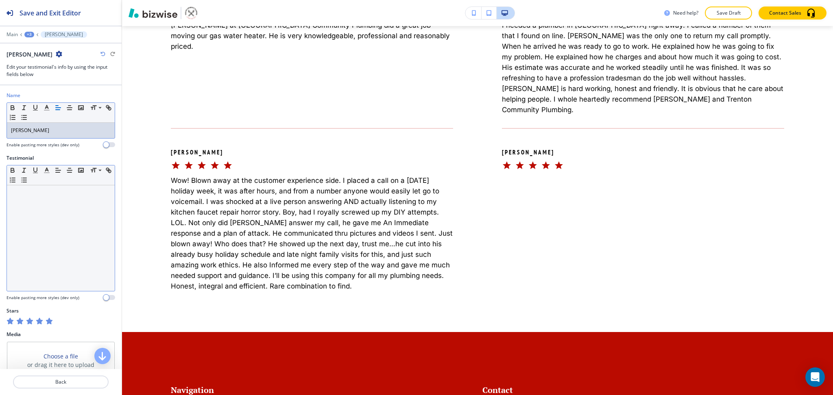
click at [59, 213] on div at bounding box center [61, 238] width 108 height 106
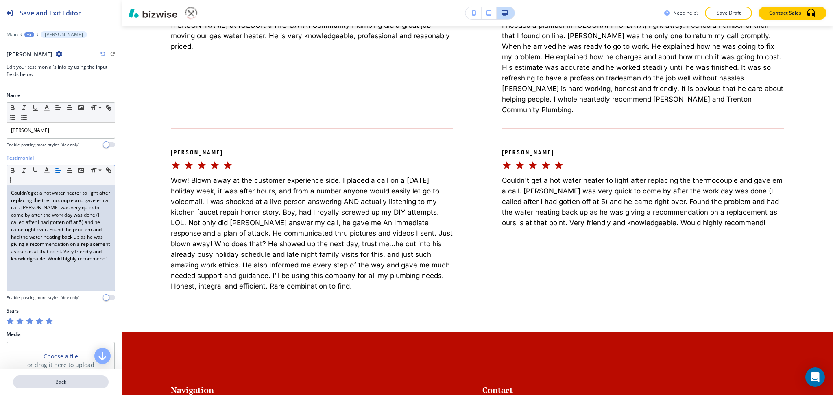
click at [67, 386] on p "Back" at bounding box center [61, 381] width 94 height 7
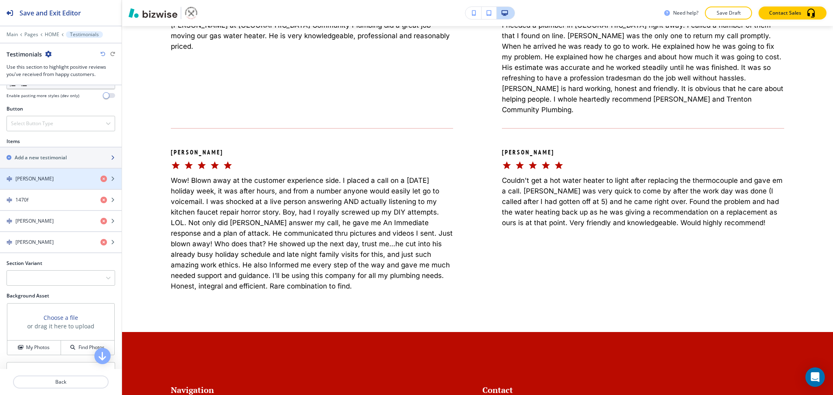
scroll to position [271, 0]
click at [31, 159] on h2 "Add a new testimonial" at bounding box center [41, 157] width 52 height 7
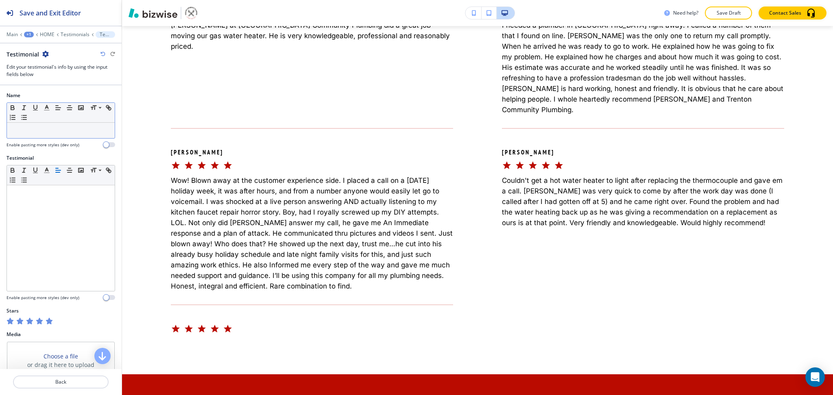
click at [64, 128] on p at bounding box center [61, 130] width 100 height 7
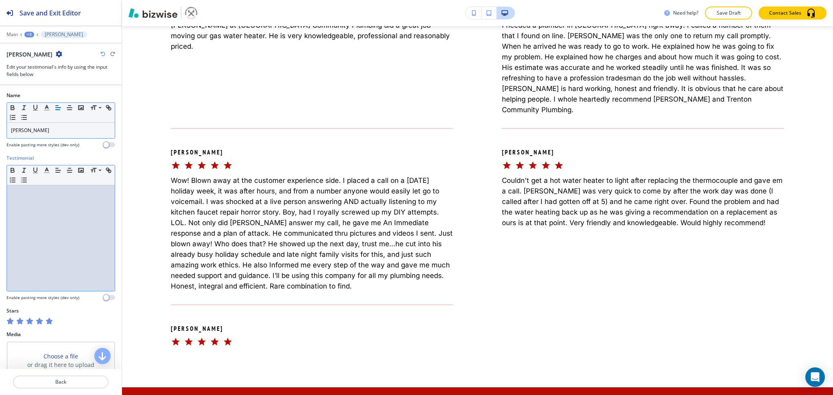
click at [68, 222] on div at bounding box center [61, 238] width 108 height 106
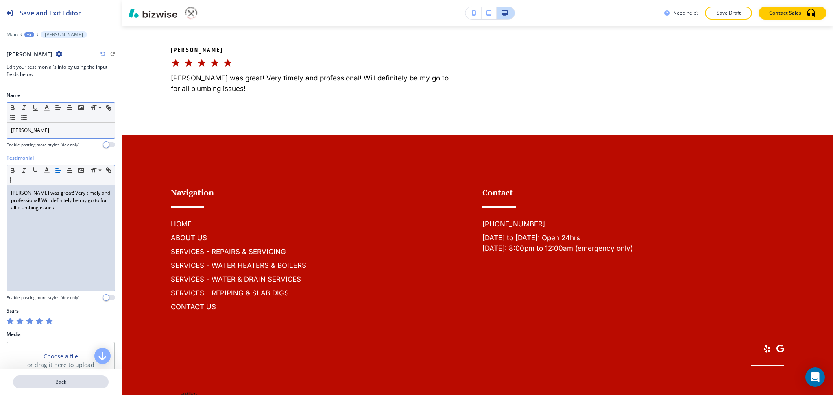
click at [61, 383] on p "Back" at bounding box center [61, 381] width 94 height 7
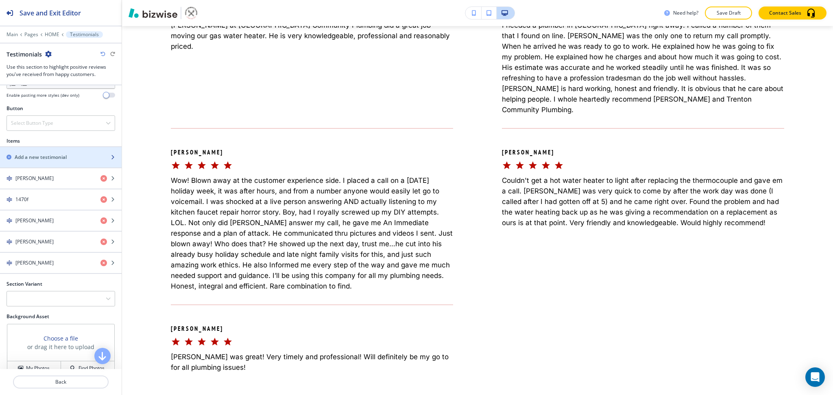
click at [35, 158] on h2 "Add a new testimonial" at bounding box center [41, 157] width 52 height 7
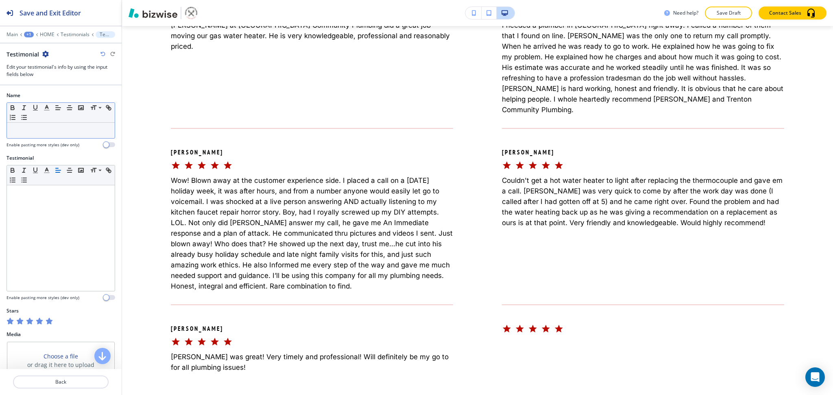
click at [43, 127] on p at bounding box center [61, 130] width 100 height 7
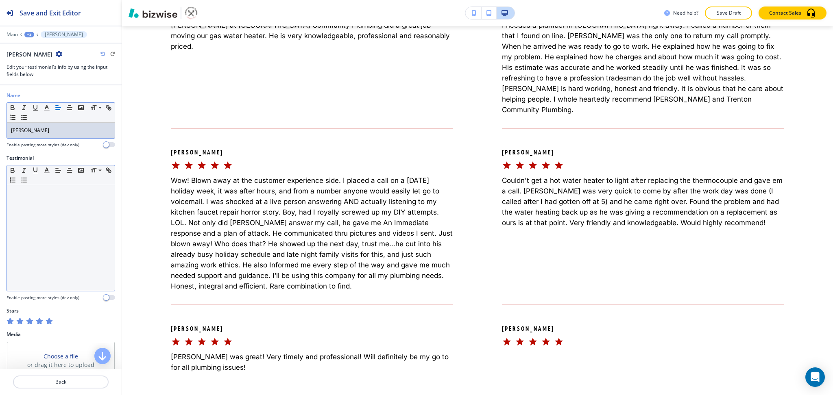
click at [67, 218] on div at bounding box center [61, 238] width 108 height 106
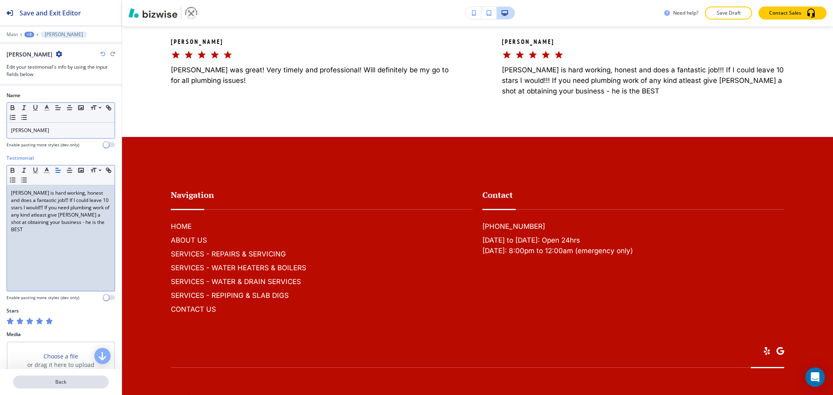
click at [67, 385] on p "Back" at bounding box center [61, 381] width 94 height 7
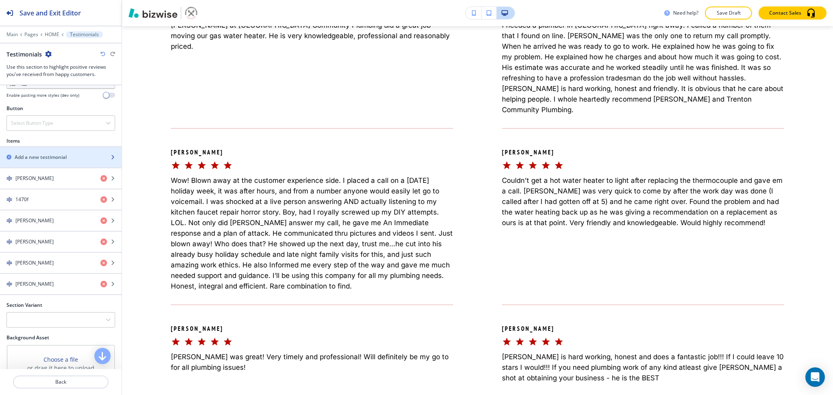
click at [54, 156] on h2 "Add a new testimonial" at bounding box center [41, 157] width 52 height 7
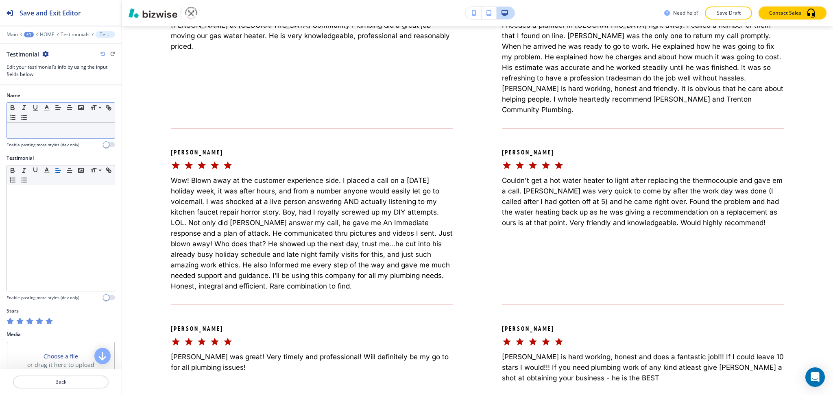
click at [78, 126] on div at bounding box center [61, 130] width 108 height 15
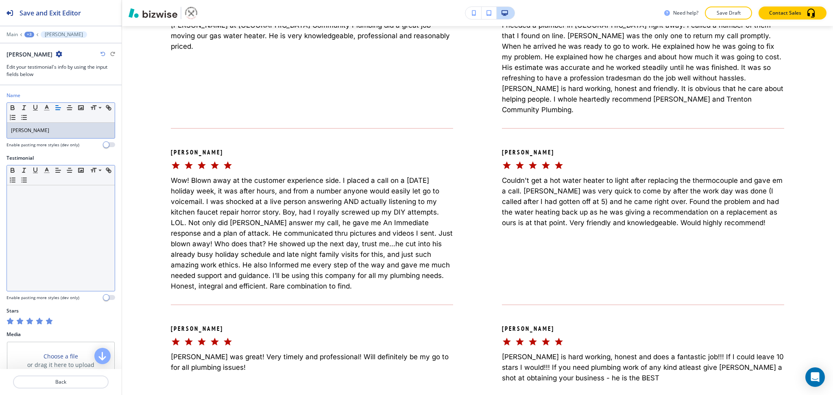
click at [60, 235] on div at bounding box center [61, 238] width 108 height 106
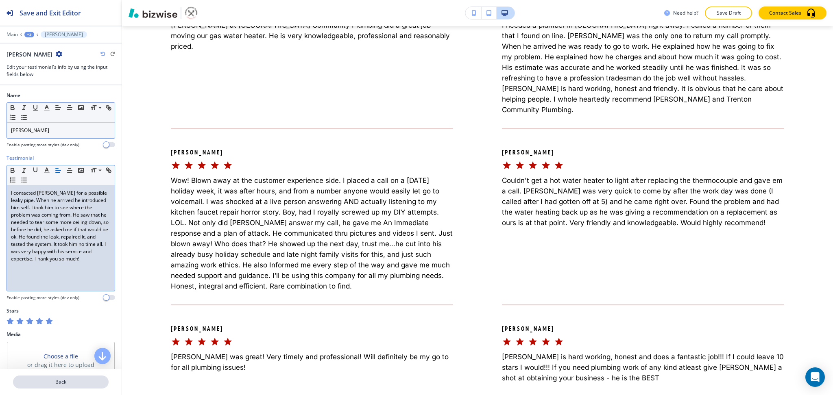
click at [72, 380] on p "Back" at bounding box center [61, 381] width 94 height 7
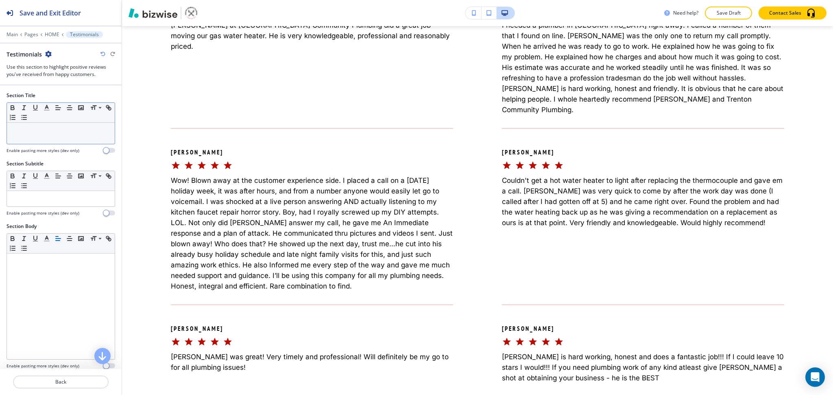
click at [46, 138] on div at bounding box center [61, 133] width 108 height 21
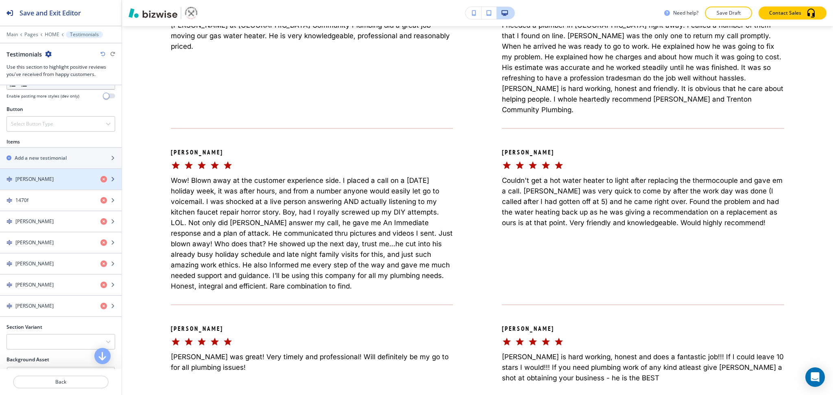
scroll to position [271, 0]
click at [41, 153] on div "button" at bounding box center [61, 150] width 122 height 7
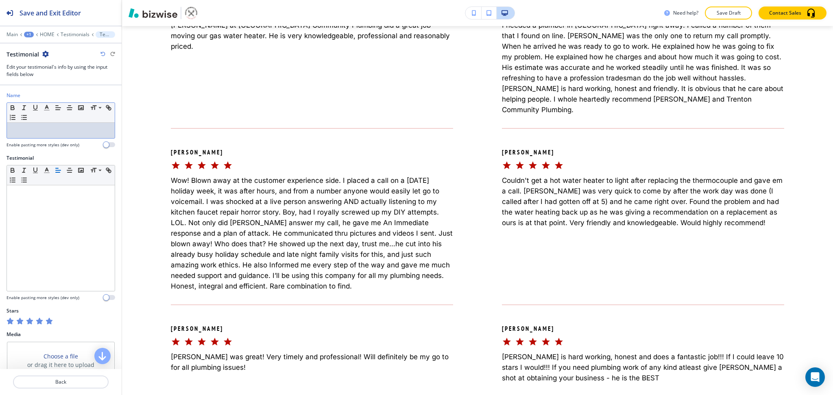
click at [39, 132] on p at bounding box center [61, 130] width 100 height 7
paste div
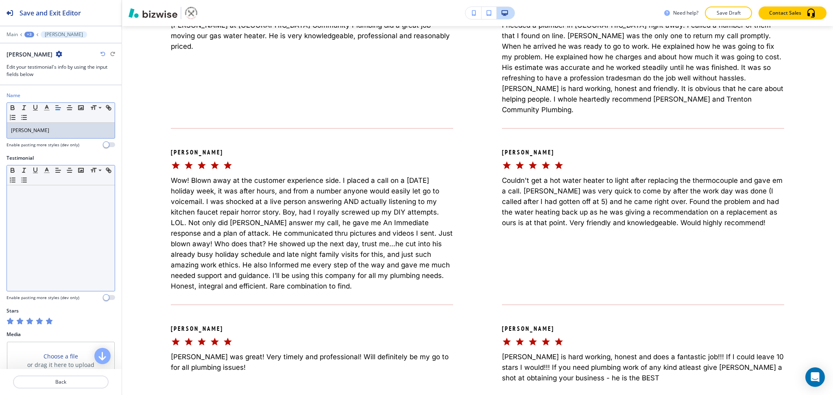
click at [70, 236] on div at bounding box center [61, 238] width 108 height 106
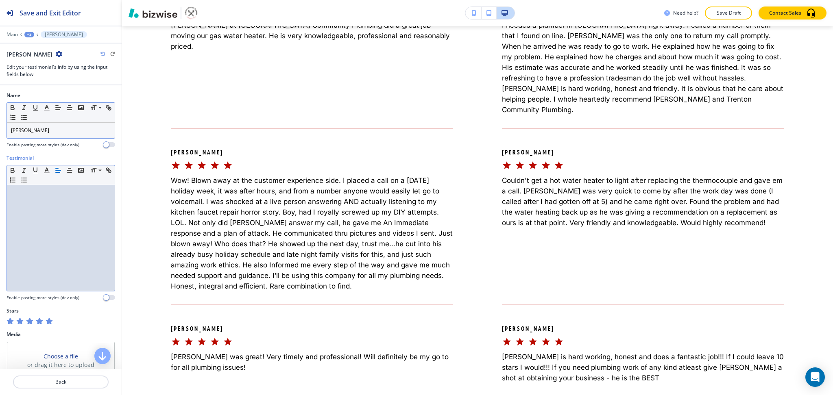
paste div
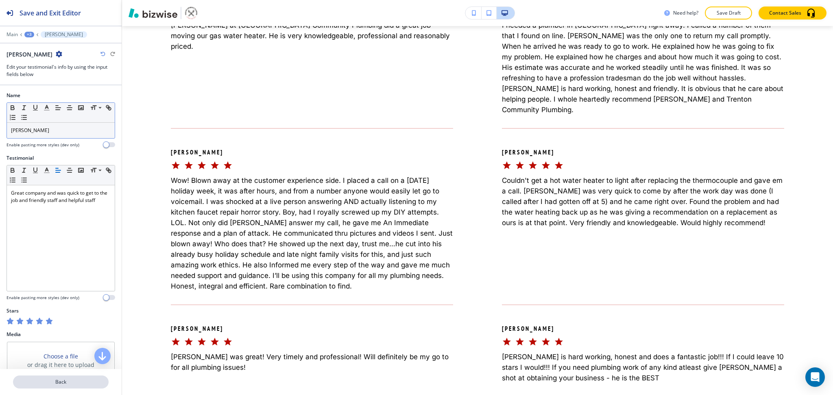
click at [70, 384] on p "Back" at bounding box center [61, 381] width 94 height 7
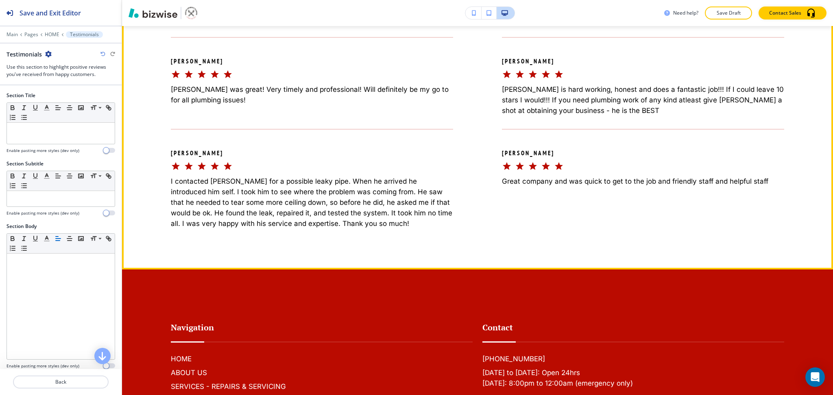
scroll to position [4200, 0]
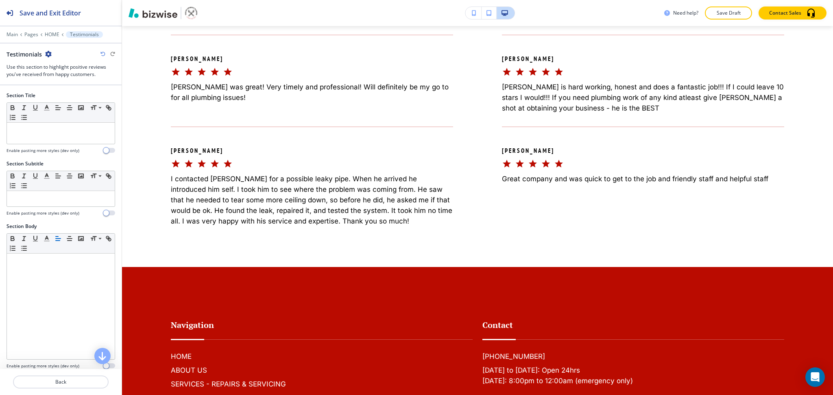
click at [36, 144] on div at bounding box center [61, 145] width 109 height 3
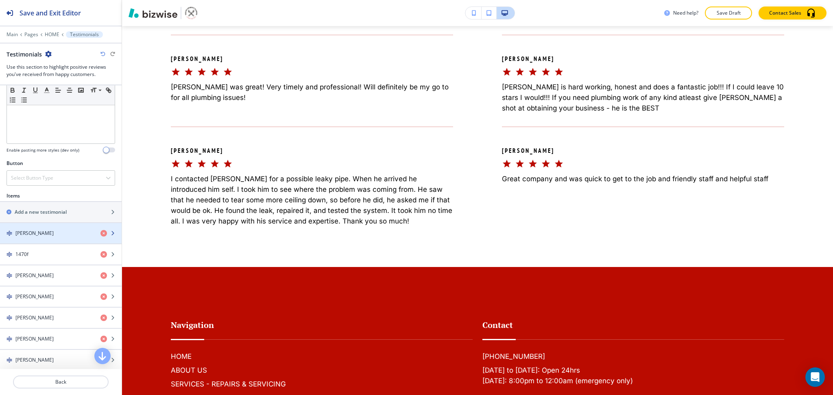
scroll to position [217, 0]
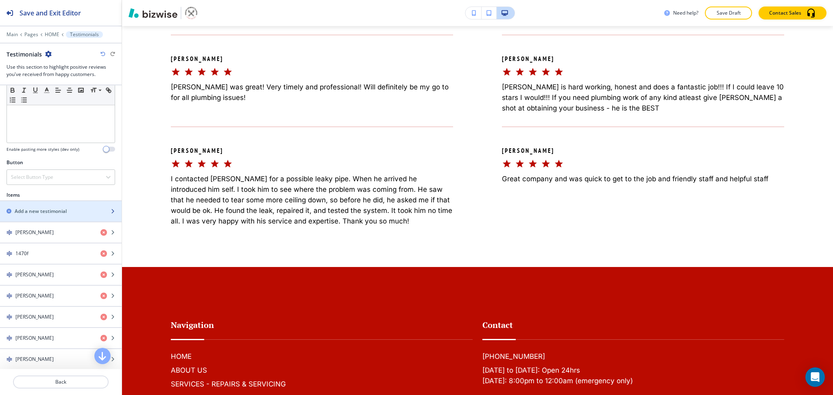
click at [35, 212] on h2 "Add a new testimonial" at bounding box center [41, 211] width 52 height 7
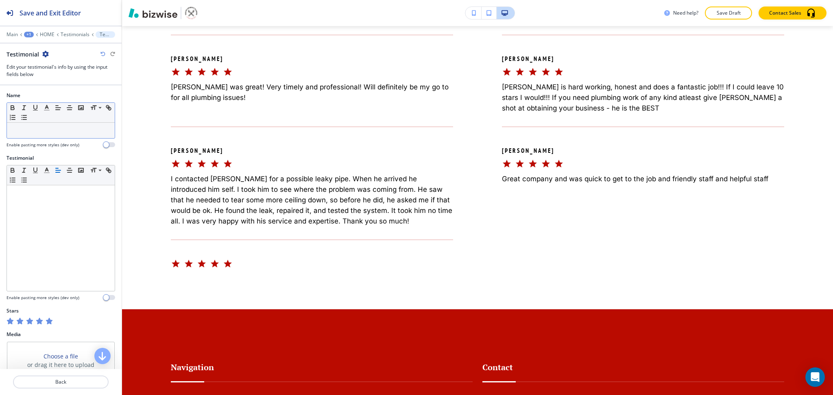
click at [40, 126] on div at bounding box center [61, 130] width 108 height 15
paste div
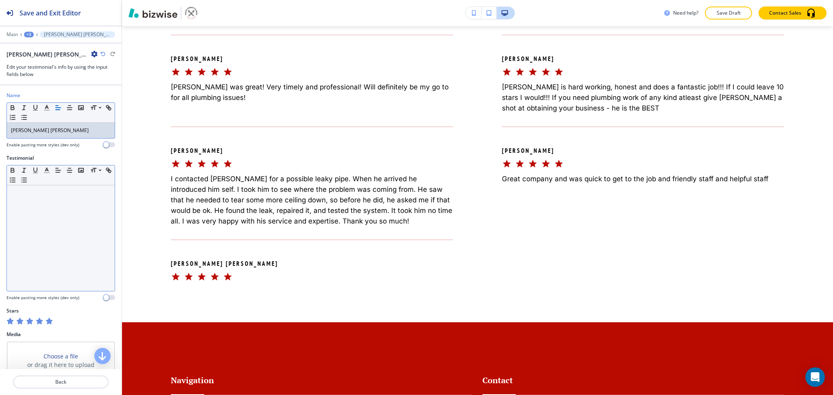
click at [63, 242] on div at bounding box center [61, 238] width 108 height 106
paste div
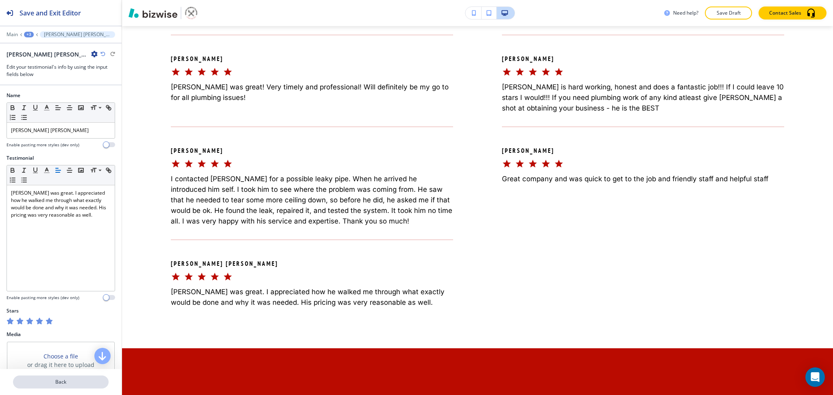
click at [76, 383] on p "Back" at bounding box center [61, 381] width 94 height 7
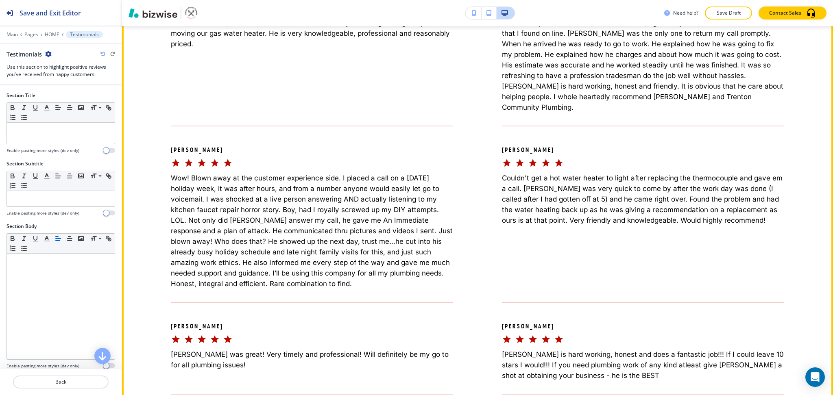
scroll to position [3930, 0]
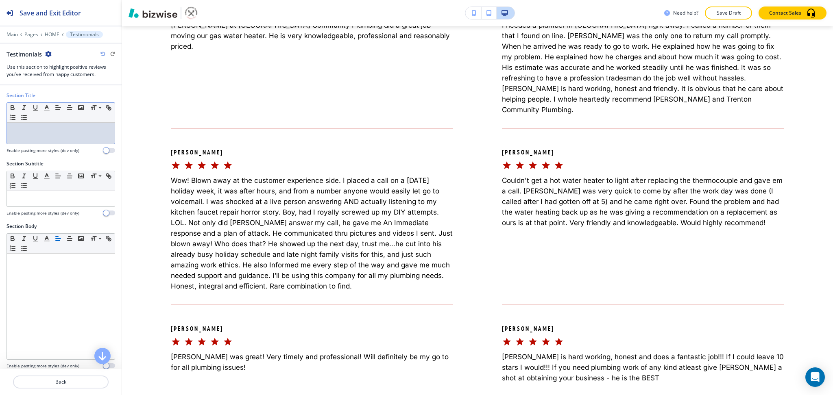
click at [66, 134] on div at bounding box center [61, 133] width 108 height 21
paste div
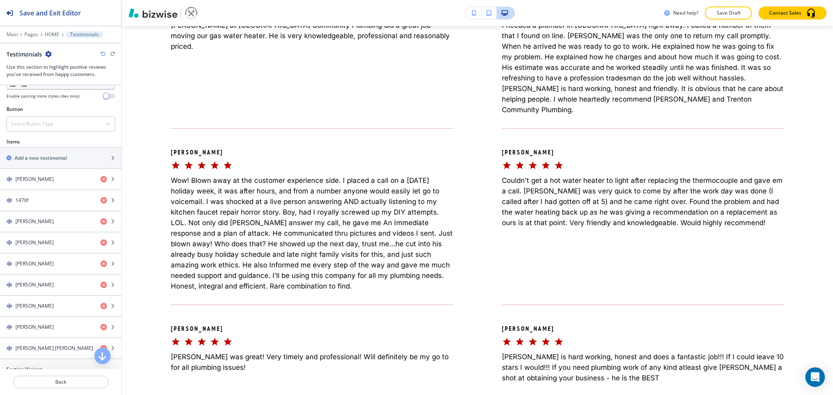
scroll to position [270, 0]
click at [47, 150] on div "button" at bounding box center [61, 151] width 122 height 7
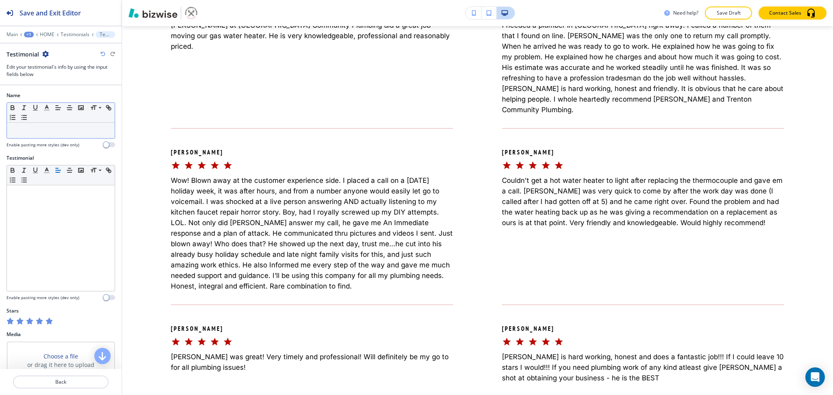
click at [41, 128] on p at bounding box center [61, 130] width 100 height 7
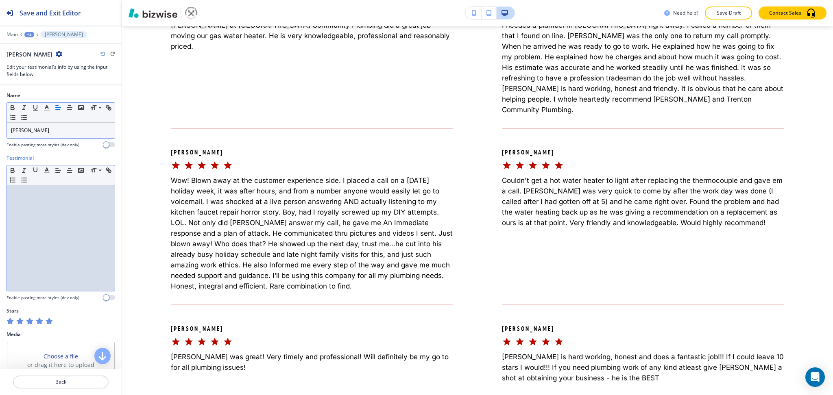
click at [67, 205] on div at bounding box center [61, 238] width 108 height 106
paste div
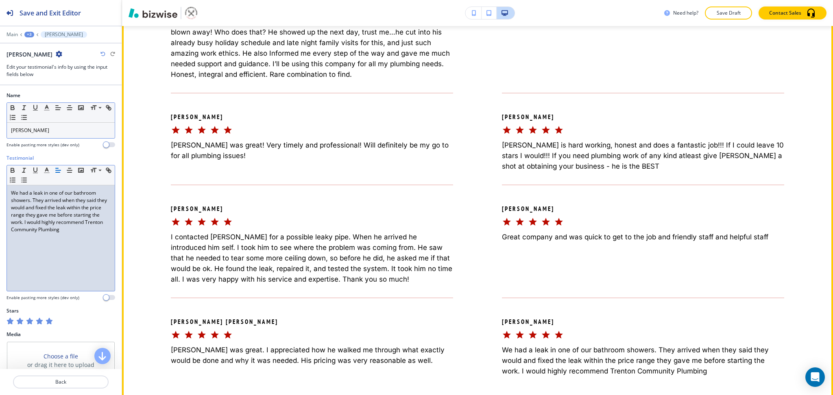
scroll to position [4143, 0]
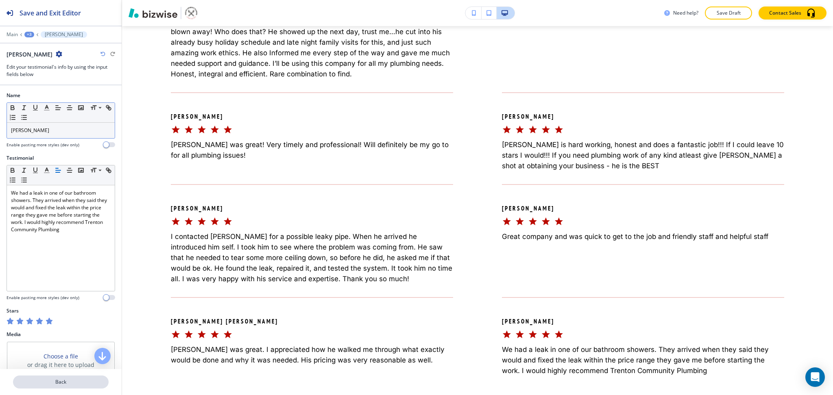
click at [59, 382] on p "Back" at bounding box center [61, 381] width 94 height 7
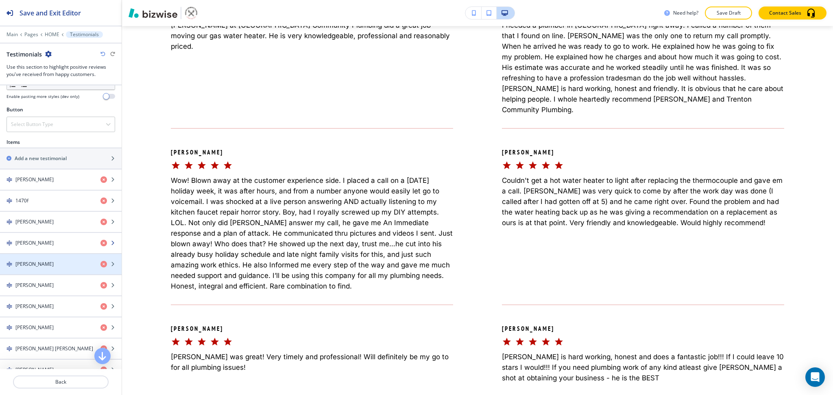
scroll to position [271, 0]
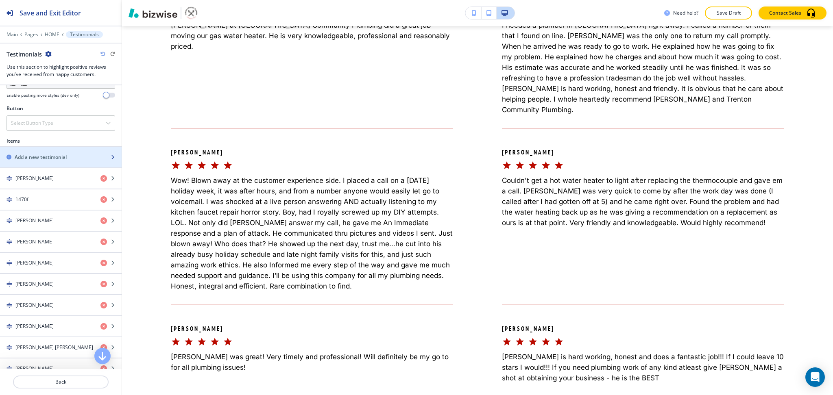
click at [44, 160] on h2 "Add a new testimonial" at bounding box center [41, 157] width 52 height 7
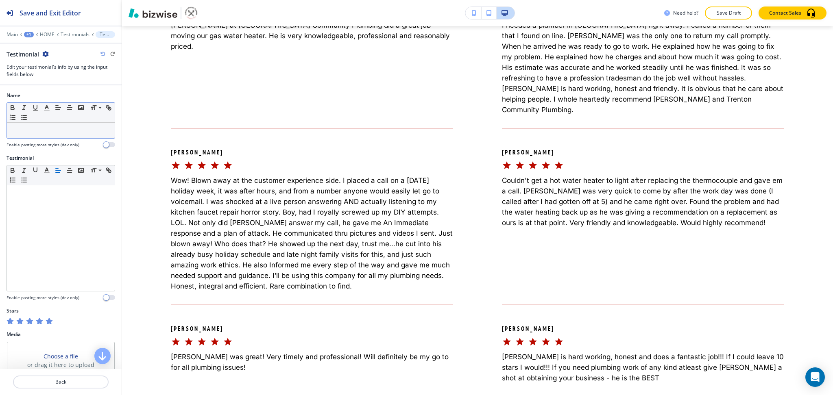
click at [34, 128] on p at bounding box center [61, 130] width 100 height 7
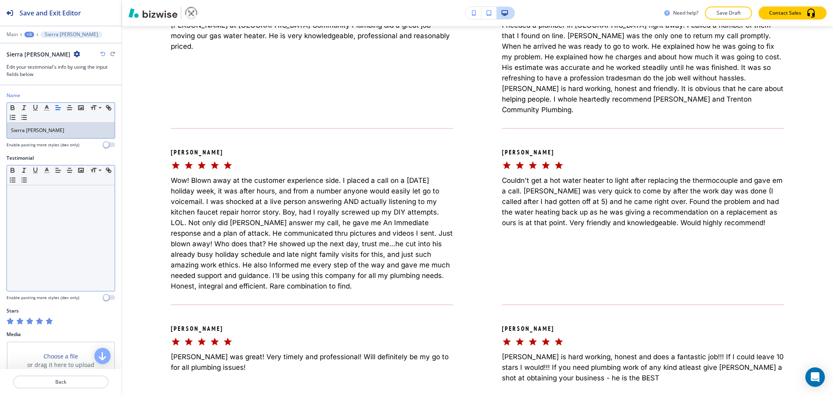
click at [56, 224] on div at bounding box center [61, 238] width 108 height 106
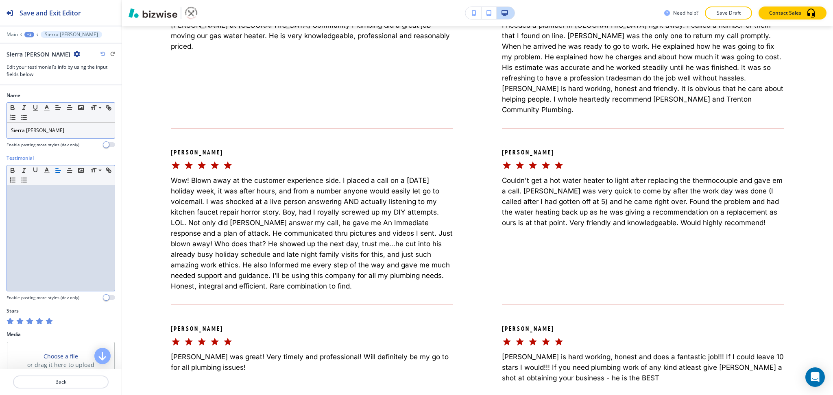
paste div
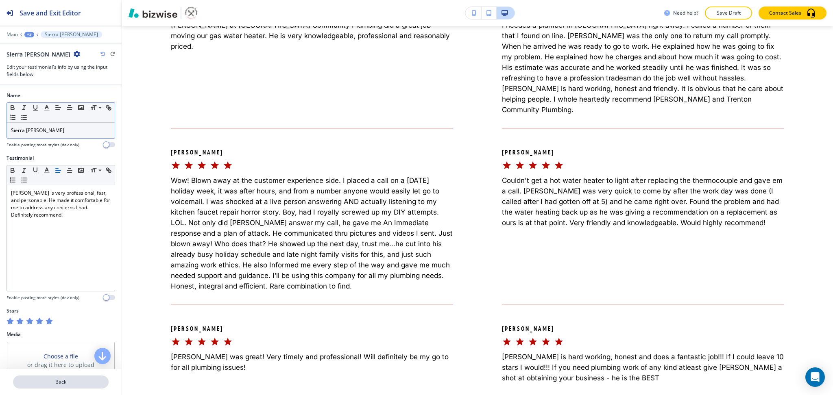
click at [54, 387] on button "Back" at bounding box center [61, 382] width 96 height 13
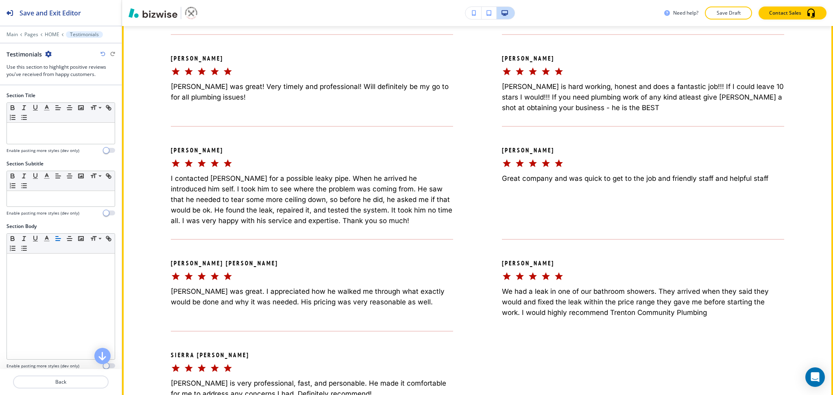
scroll to position [4201, 0]
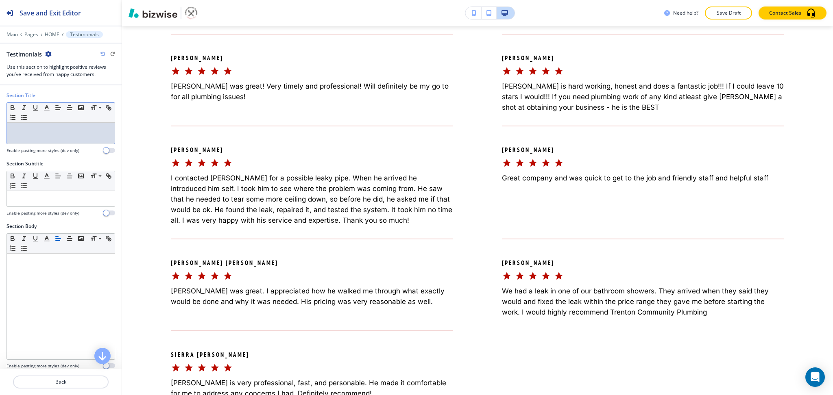
click at [49, 131] on p at bounding box center [61, 130] width 100 height 7
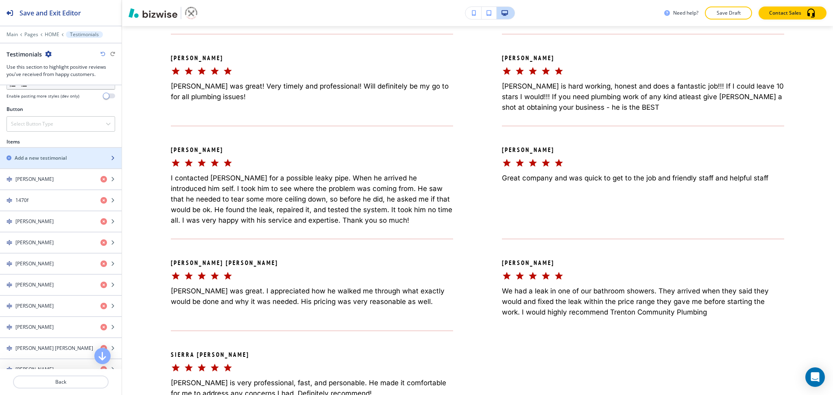
scroll to position [270, 0]
click at [46, 164] on div "button" at bounding box center [61, 164] width 122 height 7
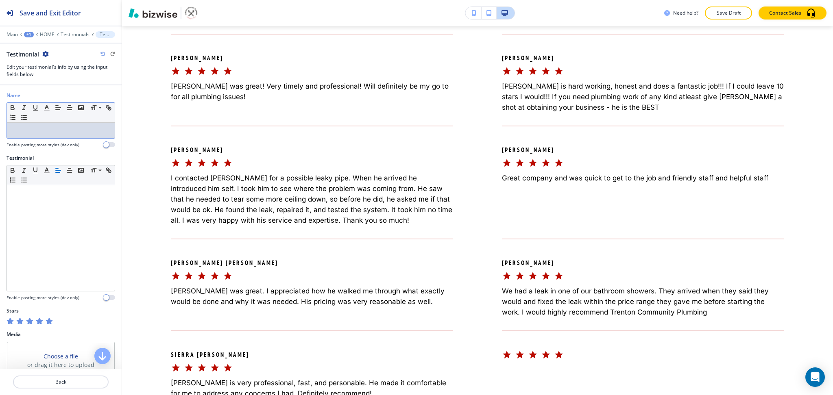
click at [52, 127] on p at bounding box center [61, 130] width 100 height 7
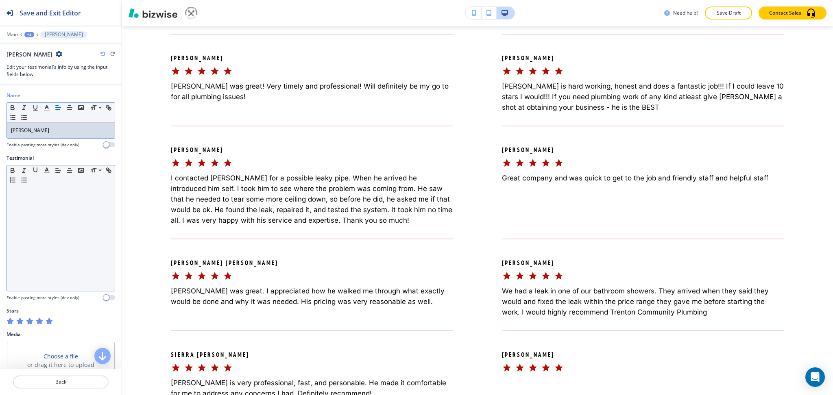
click at [28, 228] on div at bounding box center [61, 238] width 108 height 106
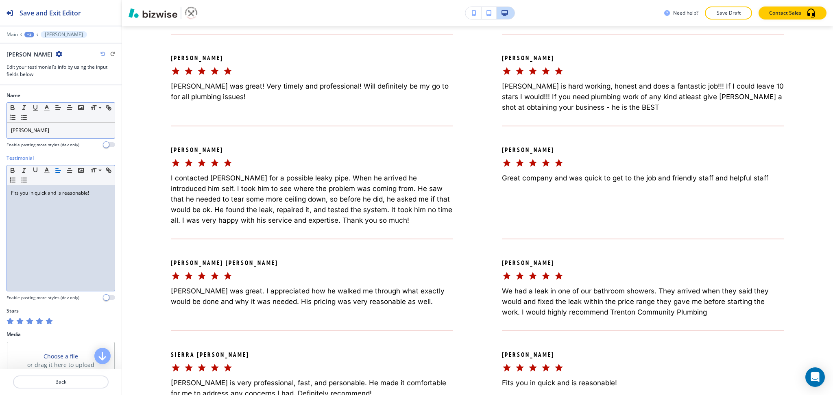
click at [60, 392] on div at bounding box center [61, 392] width 122 height 7
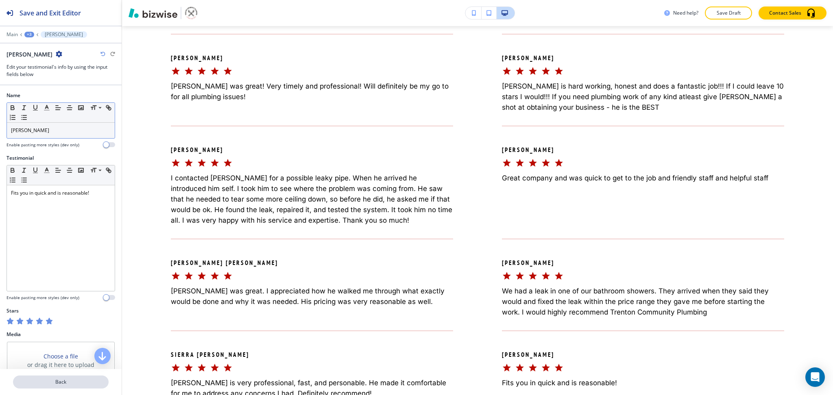
click at [59, 385] on p "Back" at bounding box center [61, 381] width 94 height 7
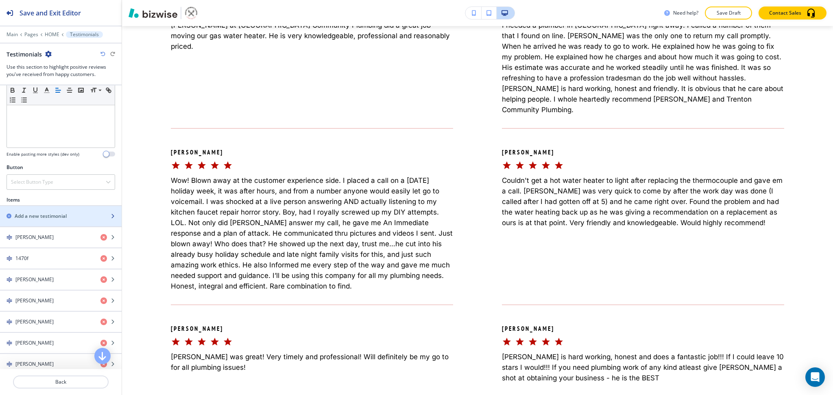
scroll to position [216, 0]
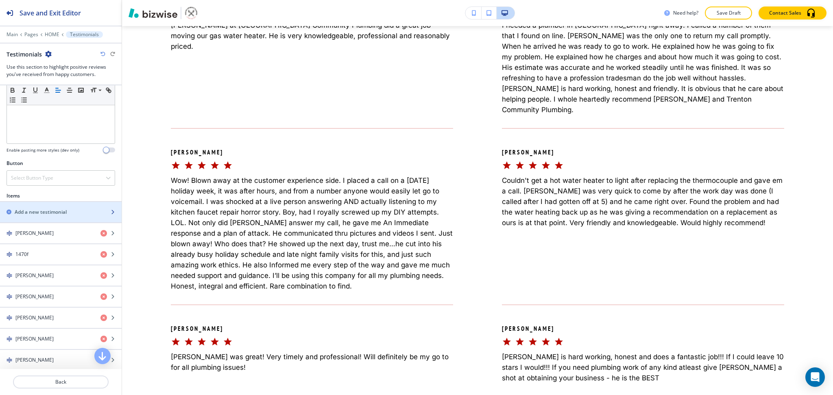
click at [52, 212] on h2 "Add a new testimonial" at bounding box center [41, 212] width 52 height 7
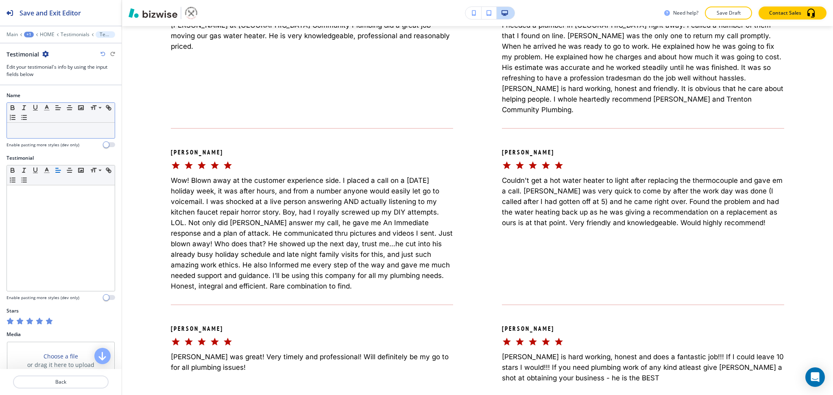
click at [50, 134] on div at bounding box center [61, 130] width 108 height 15
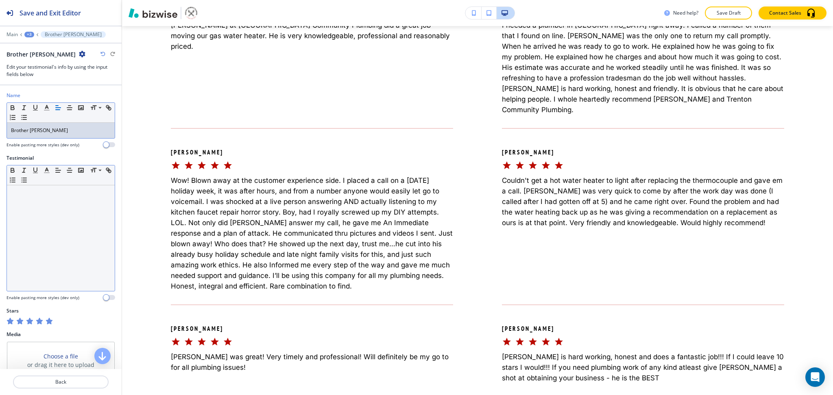
click at [56, 224] on div at bounding box center [61, 238] width 108 height 106
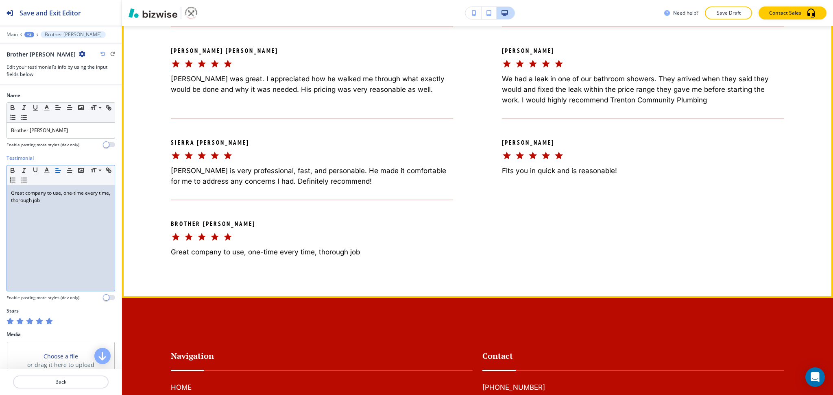
scroll to position [4414, 0]
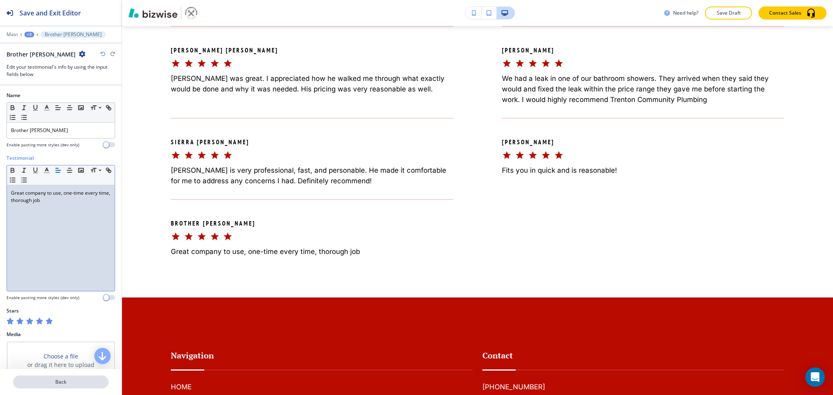
click at [62, 379] on p "Back" at bounding box center [61, 381] width 94 height 7
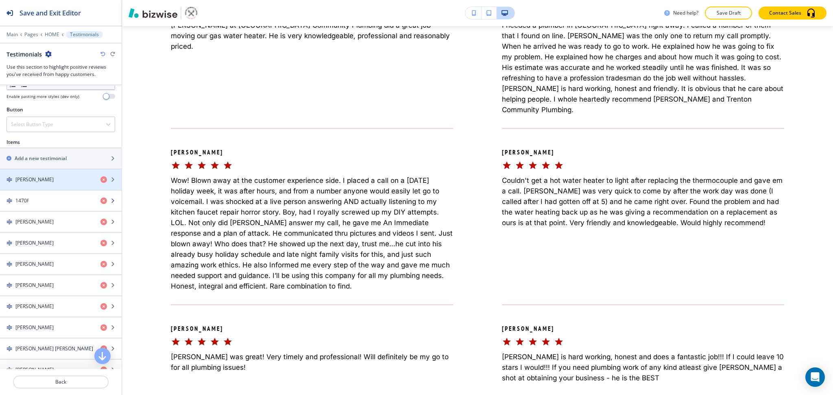
scroll to position [271, 0]
click at [36, 154] on h2 "Add a new testimonial" at bounding box center [41, 157] width 52 height 7
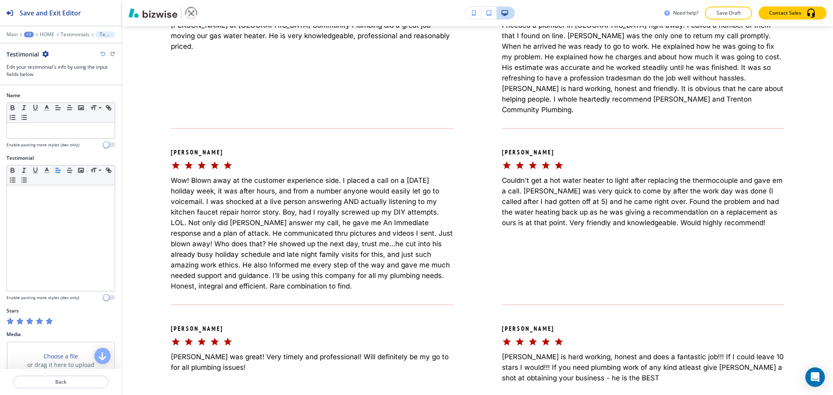
click at [35, 139] on div at bounding box center [61, 140] width 109 height 3
click at [37, 137] on div at bounding box center [61, 130] width 108 height 15
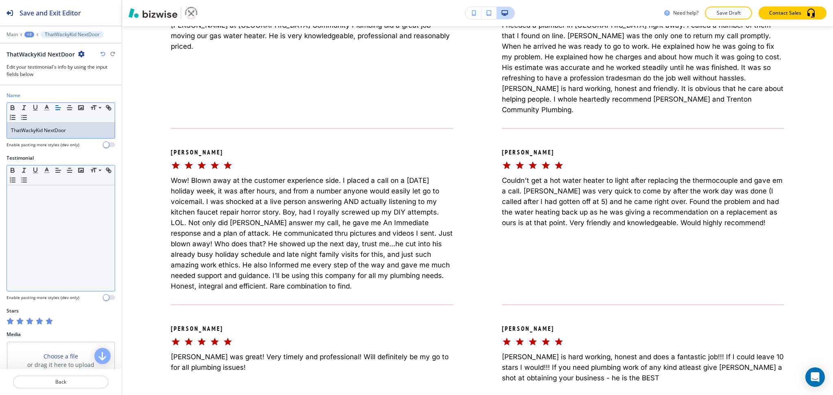
click at [84, 212] on div at bounding box center [61, 238] width 108 height 106
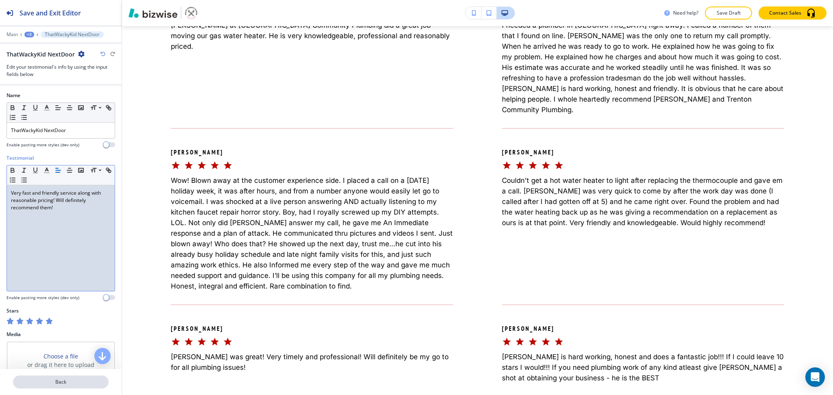
click at [57, 387] on button "Back" at bounding box center [61, 382] width 96 height 13
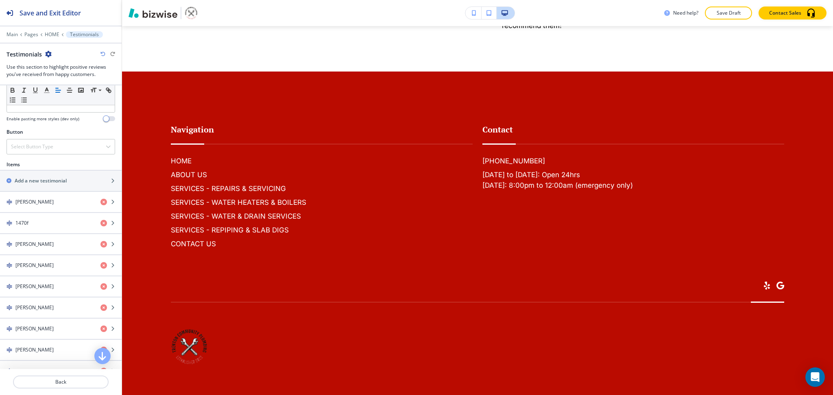
scroll to position [250, 0]
click at [61, 178] on h2 "Add a new testimonial" at bounding box center [41, 178] width 52 height 7
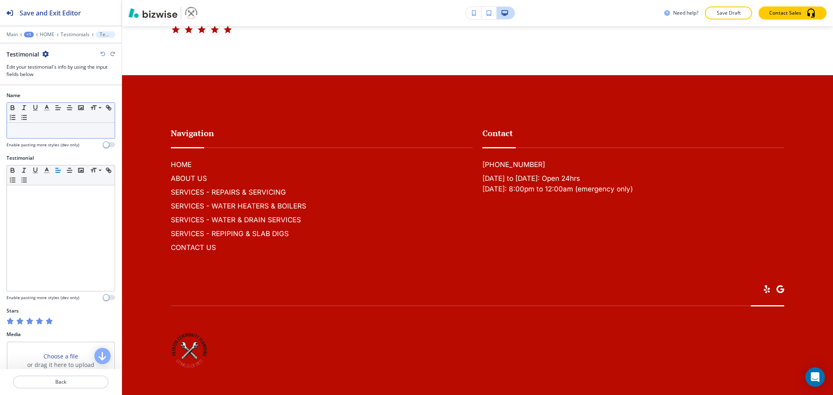
click at [74, 131] on p at bounding box center [61, 130] width 100 height 7
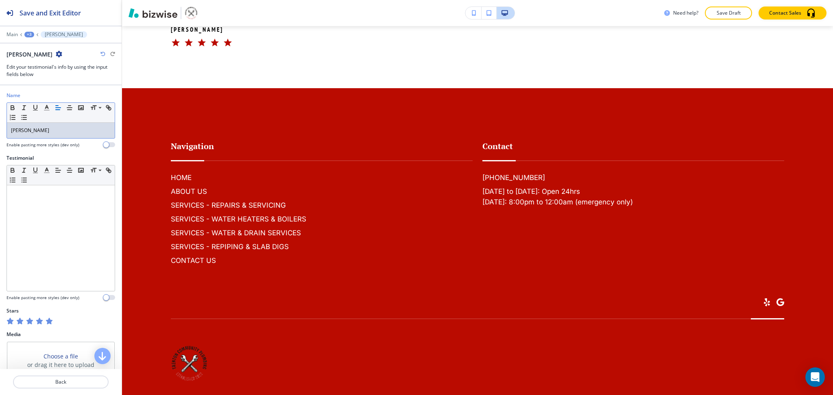
click at [9, 296] on h4 "Enable pasting more styles (dev only)" at bounding box center [43, 298] width 73 height 6
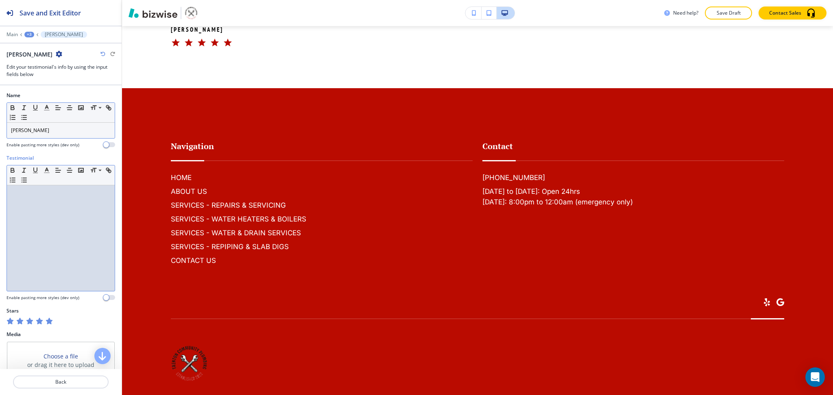
drag, startPoint x: 44, startPoint y: 254, endPoint x: 53, endPoint y: 250, distance: 9.5
click at [46, 254] on div at bounding box center [61, 238] width 108 height 106
click at [88, 276] on div at bounding box center [61, 238] width 108 height 106
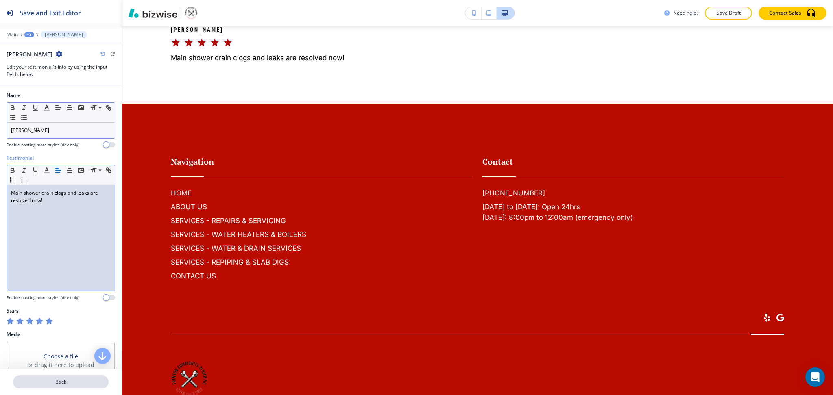
click at [57, 383] on p "Back" at bounding box center [61, 381] width 94 height 7
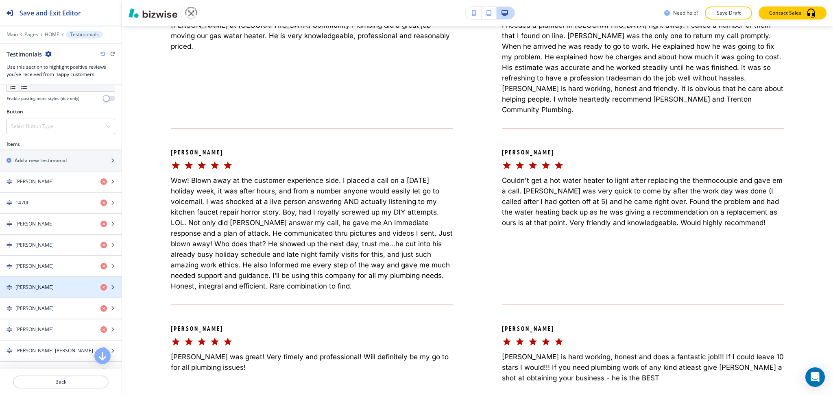
scroll to position [271, 0]
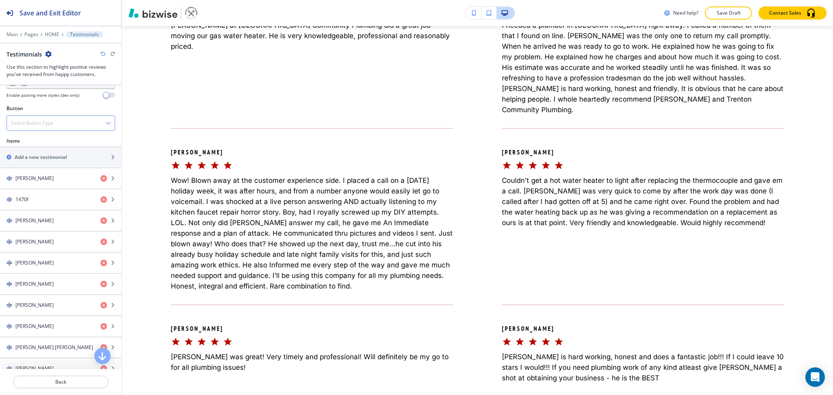
click at [48, 117] on div "Select Button Type" at bounding box center [61, 123] width 108 height 15
click at [61, 100] on div "Section Body Small Normal Large Huge Enable pasting more styles (dev only)" at bounding box center [61, 28] width 122 height 153
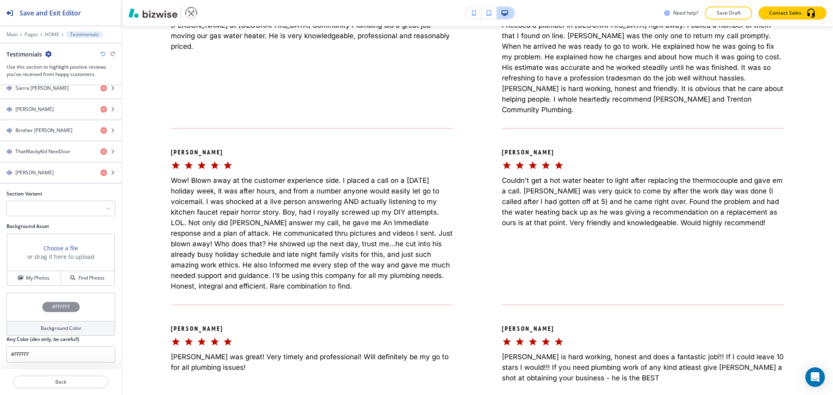
scroll to position [574, 0]
drag, startPoint x: 62, startPoint y: 207, endPoint x: 63, endPoint y: 211, distance: 4.1
click at [62, 207] on div at bounding box center [61, 208] width 108 height 15
click at [55, 228] on div "Slider" at bounding box center [61, 223] width 108 height 14
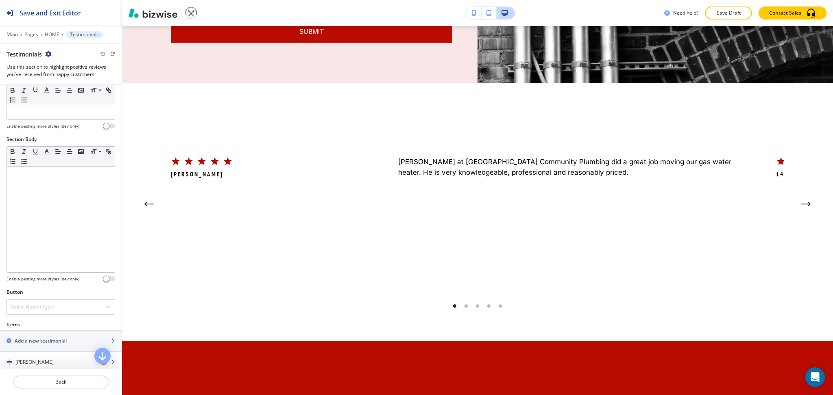
scroll to position [0, 0]
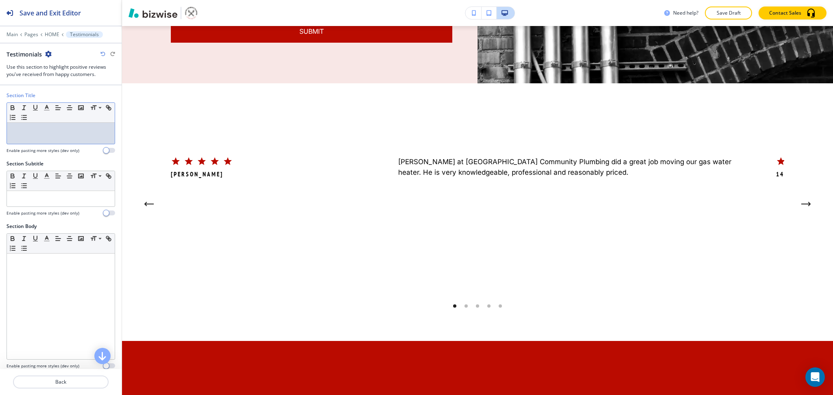
click at [54, 131] on p at bounding box center [61, 130] width 100 height 7
click at [26, 53] on h2 "Testimonials" at bounding box center [24, 54] width 35 height 9
copy h2 "Testimonials"
click at [21, 137] on div at bounding box center [61, 133] width 108 height 21
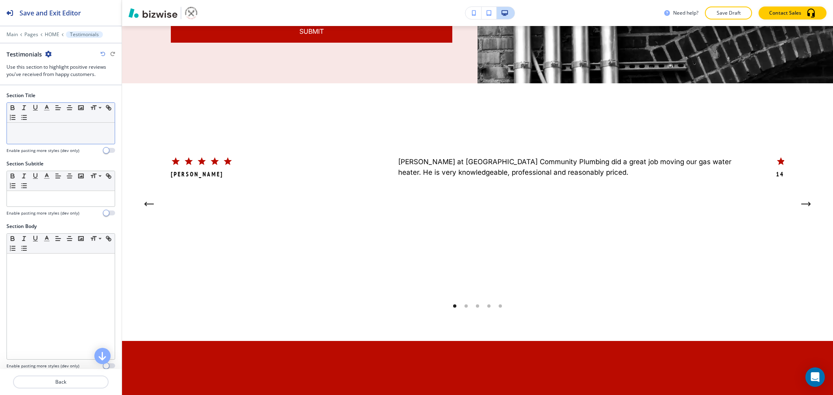
paste div
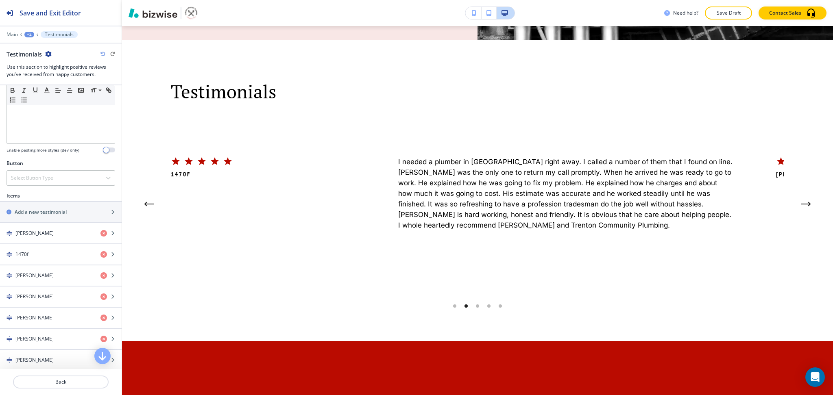
scroll to position [216, 0]
click at [29, 33] on div "+2" at bounding box center [29, 35] width 10 height 6
click at [51, 61] on p "HOME" at bounding box center [50, 62] width 41 height 7
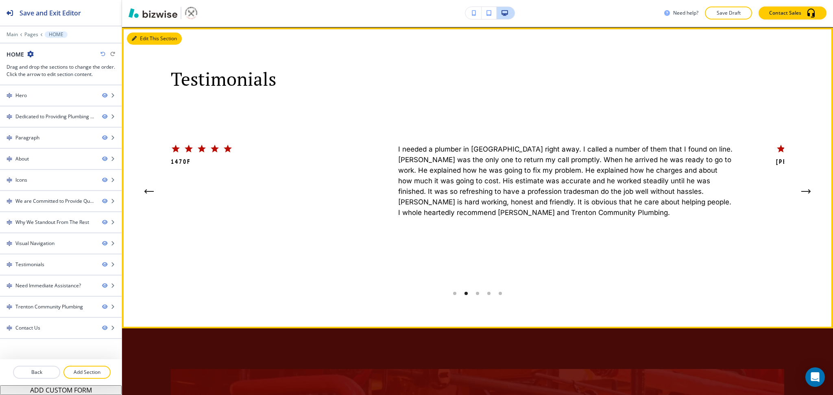
click at [144, 45] on button "Edit This Section" at bounding box center [154, 39] width 55 height 12
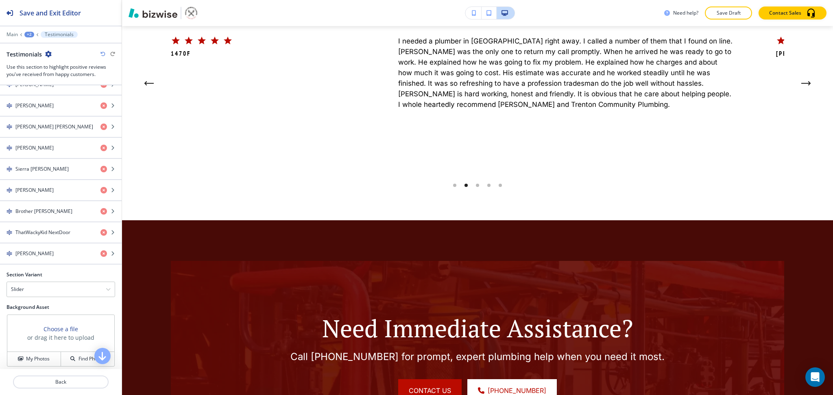
scroll to position [574, 0]
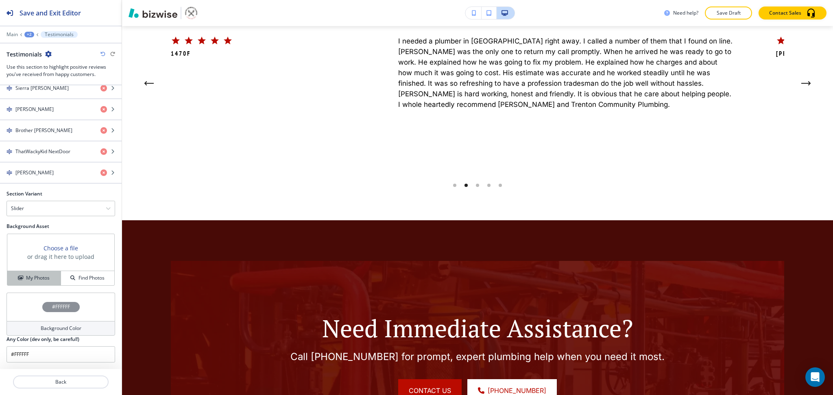
click at [28, 275] on h4 "My Photos" at bounding box center [38, 277] width 24 height 7
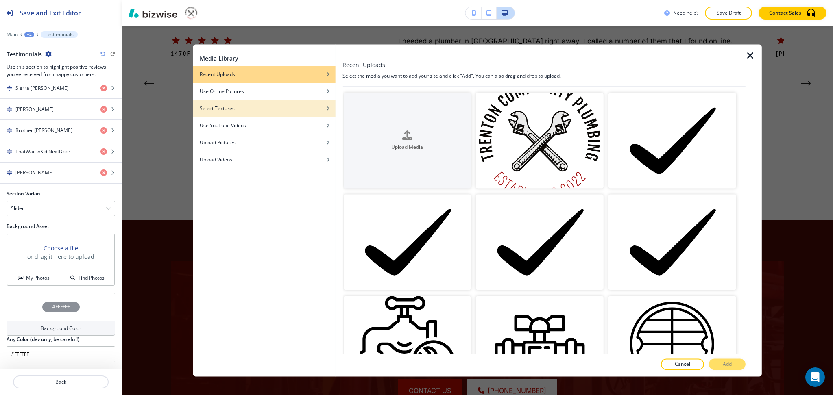
click at [231, 113] on div "button" at bounding box center [264, 114] width 142 height 5
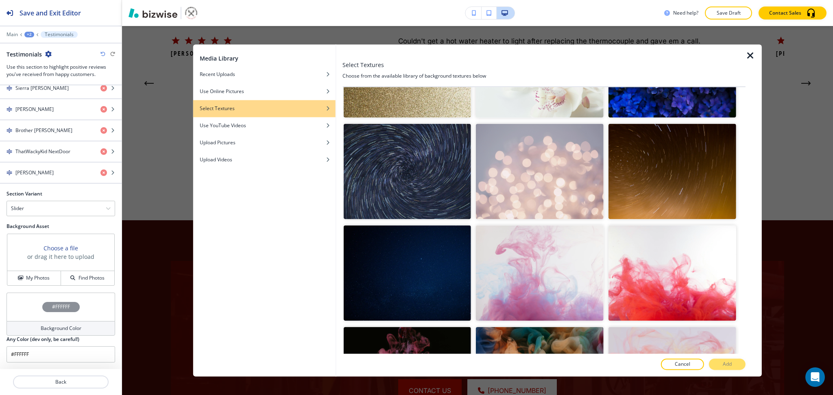
scroll to position [409, 0]
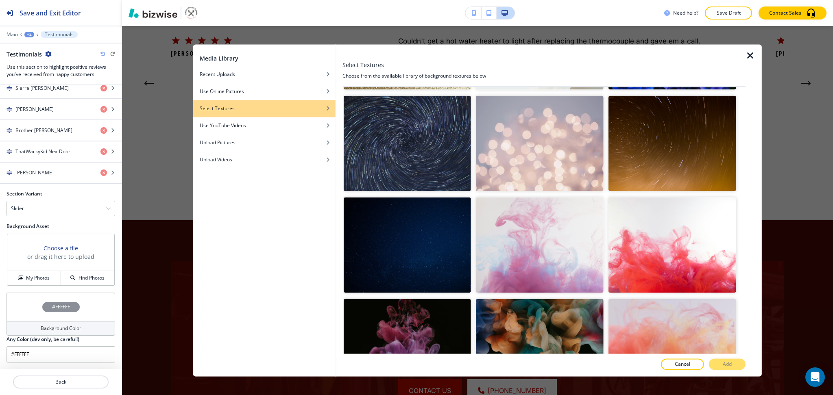
click at [697, 235] on img "button" at bounding box center [672, 246] width 128 height 96
click at [730, 369] on button "Add" at bounding box center [727, 364] width 37 height 11
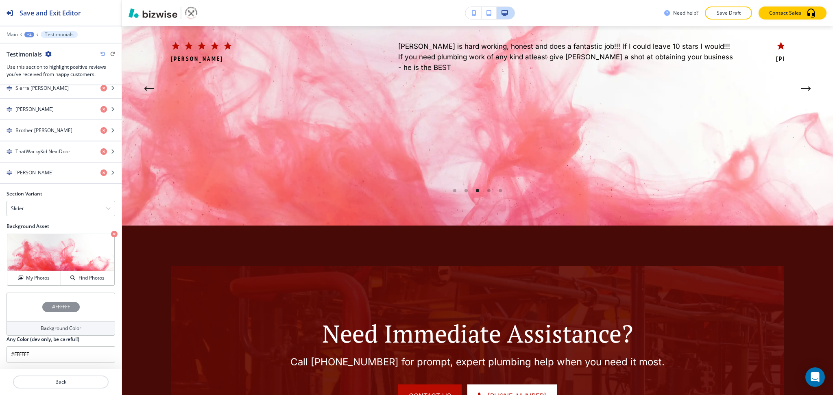
scroll to position [3039, 0]
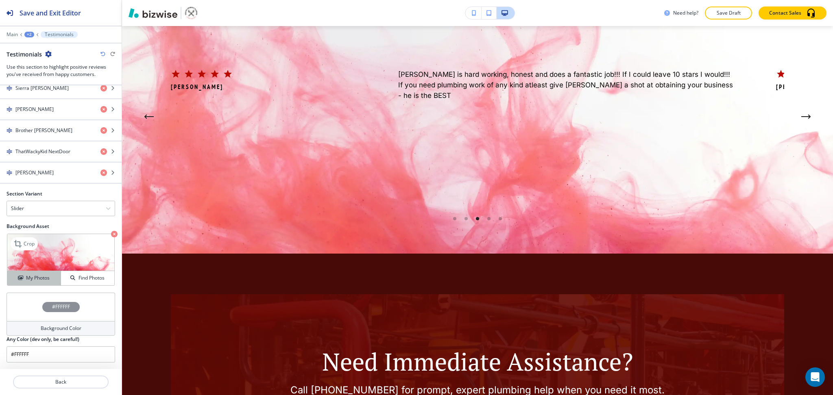
click at [50, 281] on div "My Photos" at bounding box center [33, 277] width 53 height 7
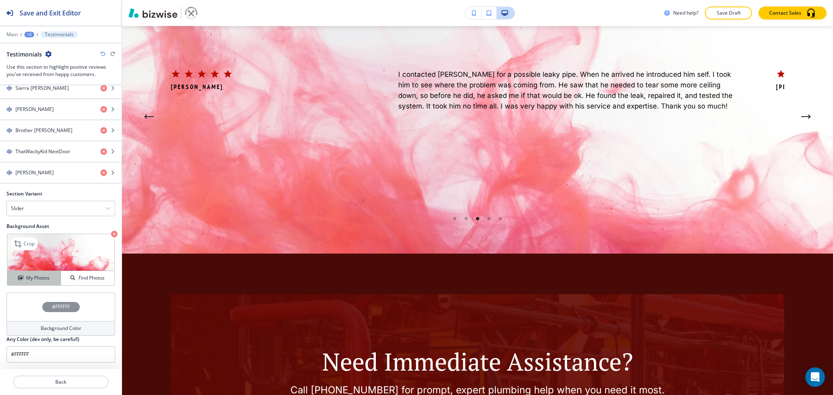
click at [22, 282] on button "My Photos" at bounding box center [34, 278] width 54 height 14
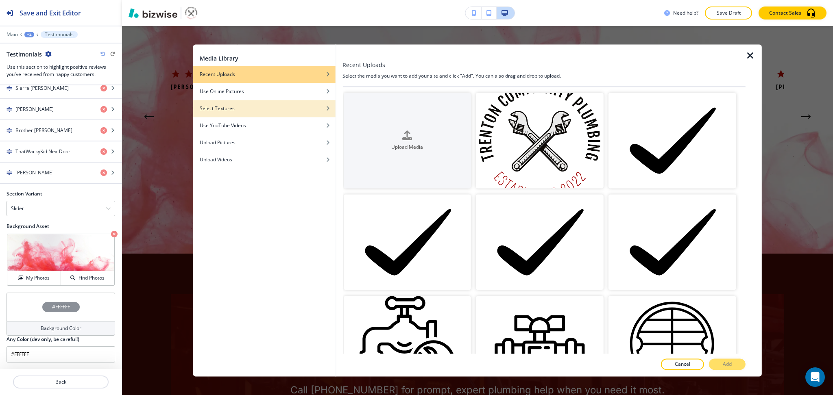
click at [239, 111] on div "Select Textures" at bounding box center [264, 108] width 142 height 7
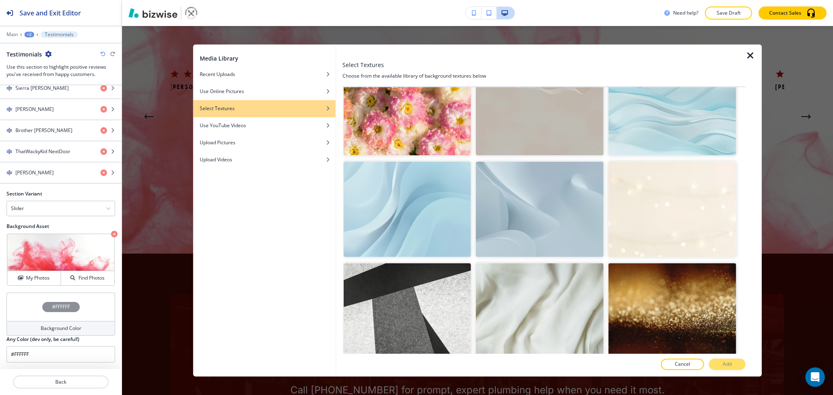
scroll to position [140, 0]
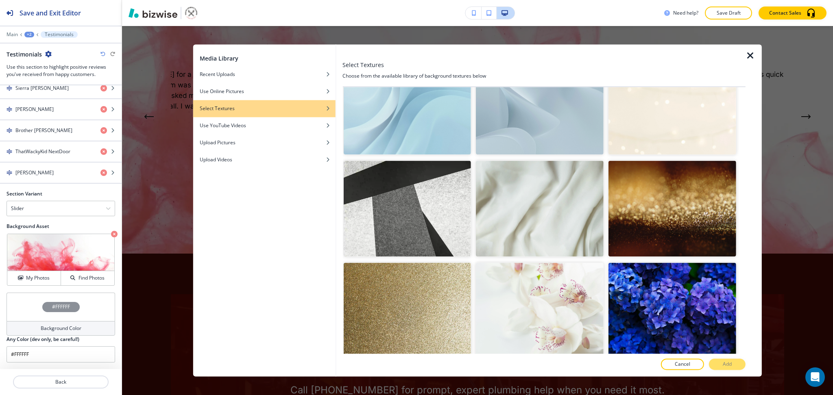
click at [575, 202] on img "button" at bounding box center [540, 209] width 128 height 96
click at [720, 367] on button "Add" at bounding box center [727, 364] width 37 height 11
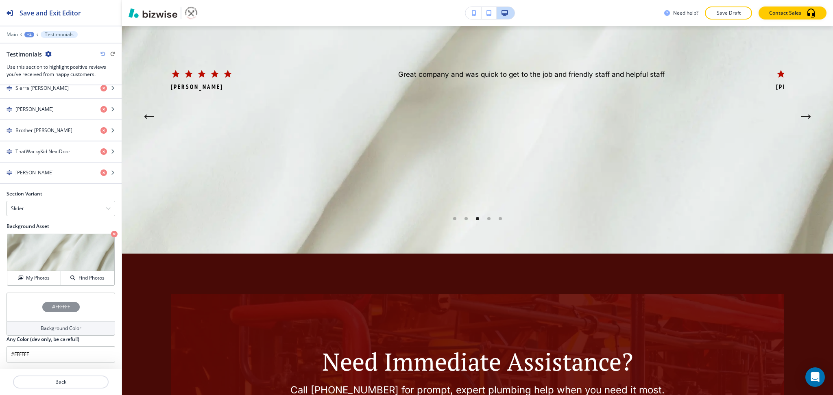
click at [65, 331] on h4 "Background Color" at bounding box center [61, 328] width 41 height 7
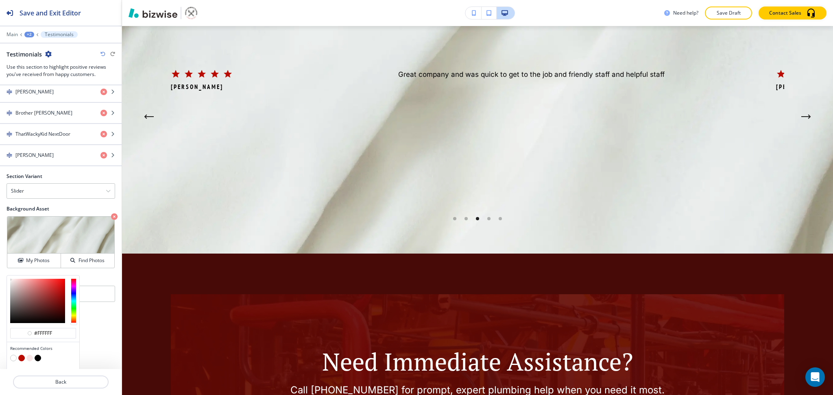
scroll to position [613, 0]
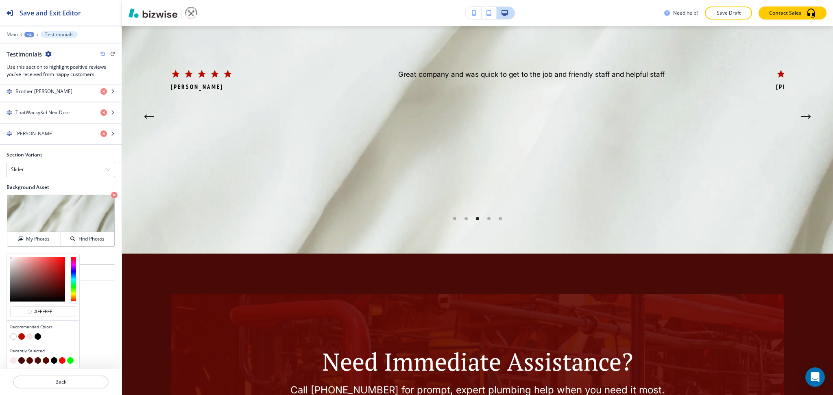
click at [30, 335] on button "button" at bounding box center [29, 336] width 7 height 7
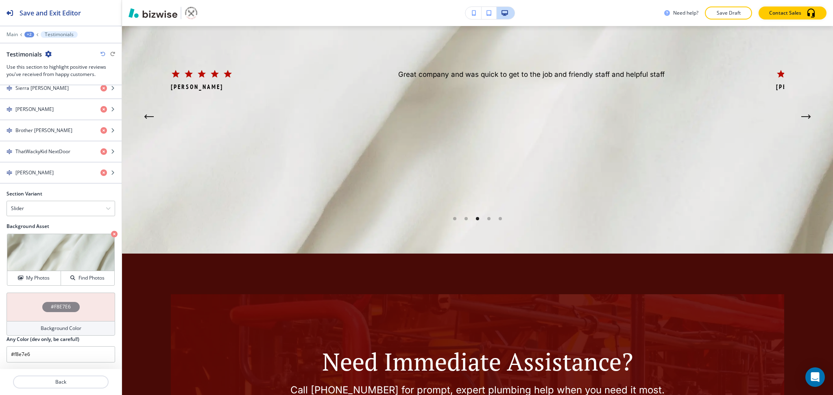
click at [34, 329] on div "Background Color" at bounding box center [61, 328] width 109 height 15
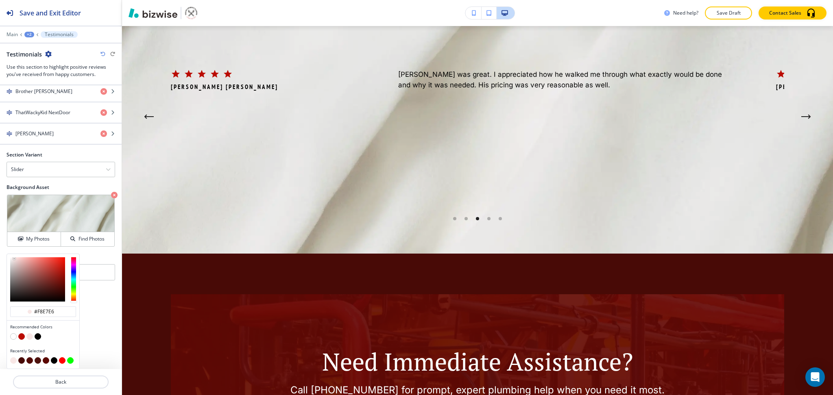
click at [21, 335] on button "button" at bounding box center [21, 336] width 7 height 7
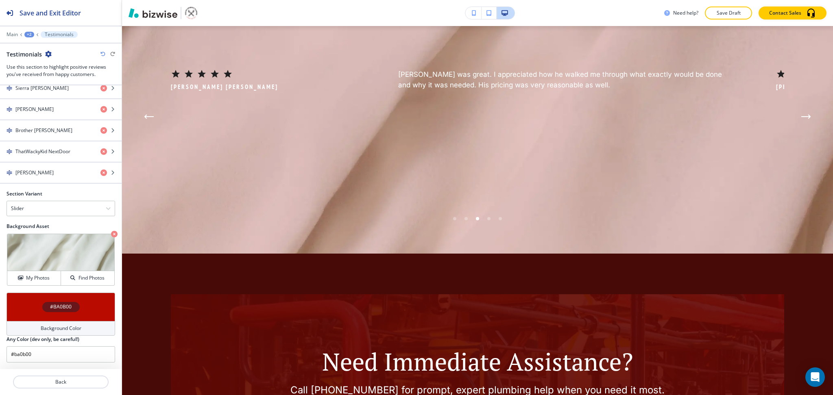
click at [103, 55] on icon "button" at bounding box center [102, 54] width 5 height 5
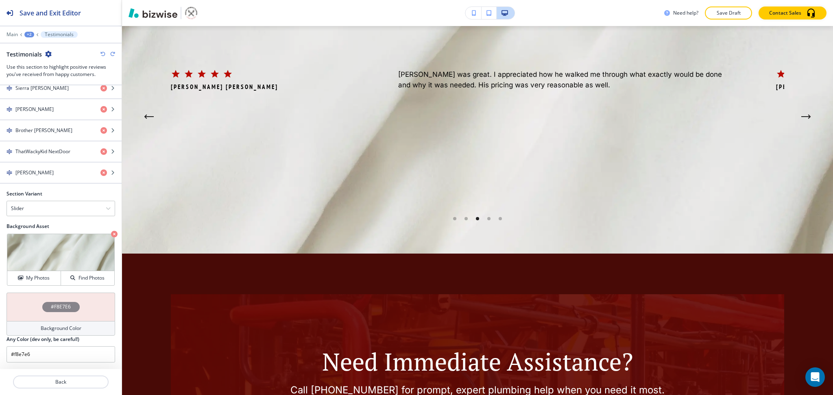
click at [102, 55] on icon "button" at bounding box center [102, 54] width 5 height 5
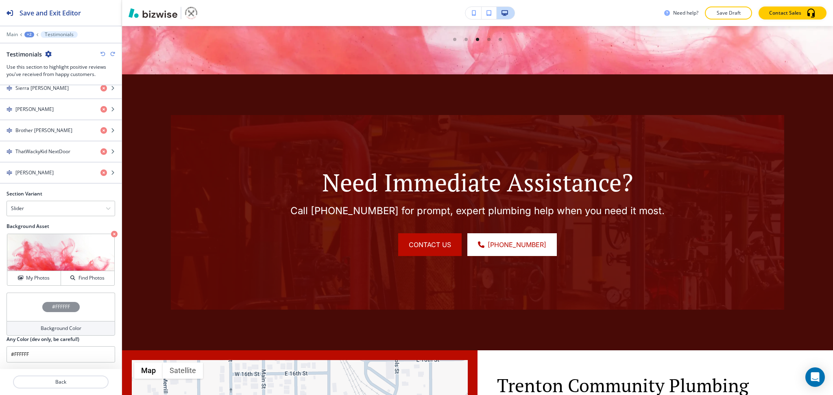
scroll to position [3010, 0]
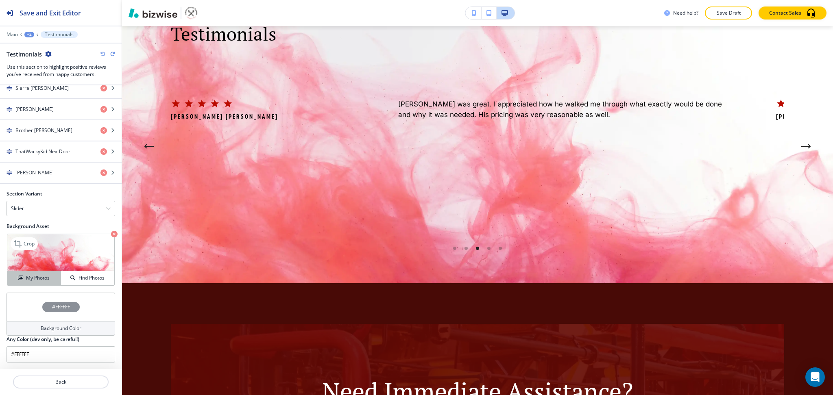
click at [33, 279] on h4 "My Photos" at bounding box center [38, 277] width 24 height 7
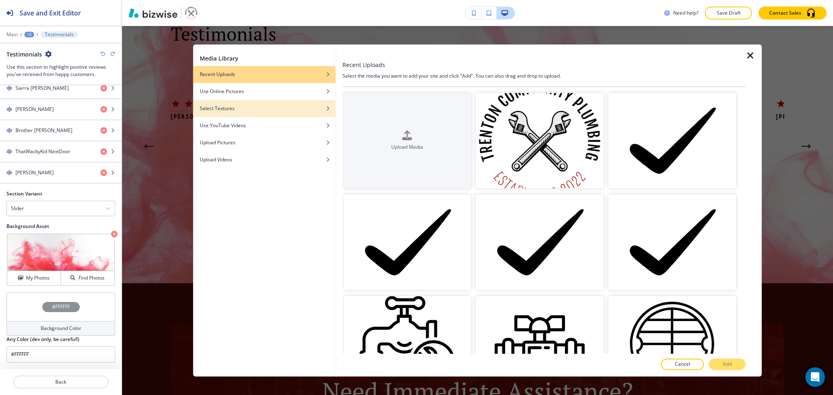
click at [296, 111] on div "Select Textures" at bounding box center [264, 108] width 142 height 7
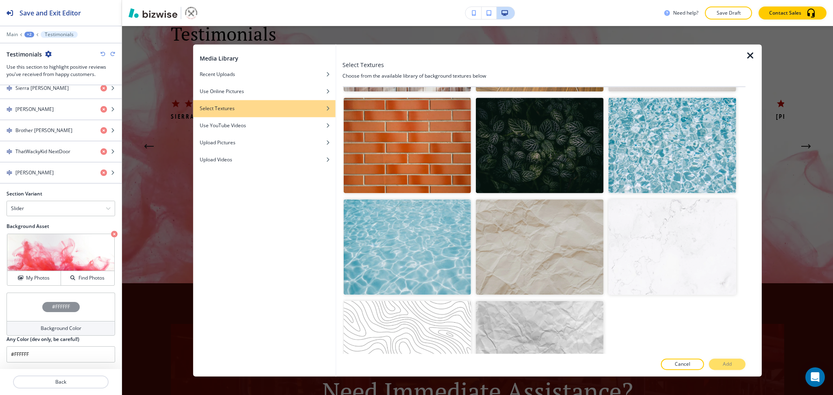
scroll to position [1723, 0]
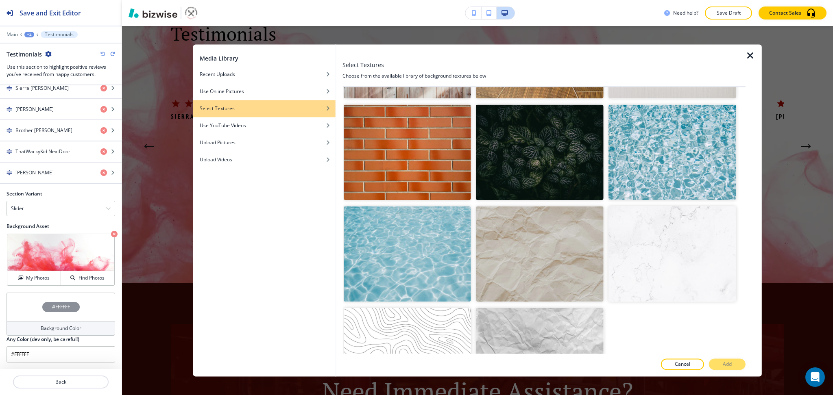
click at [702, 243] on img "button" at bounding box center [672, 254] width 128 height 96
click at [722, 364] on button "Add" at bounding box center [727, 364] width 37 height 11
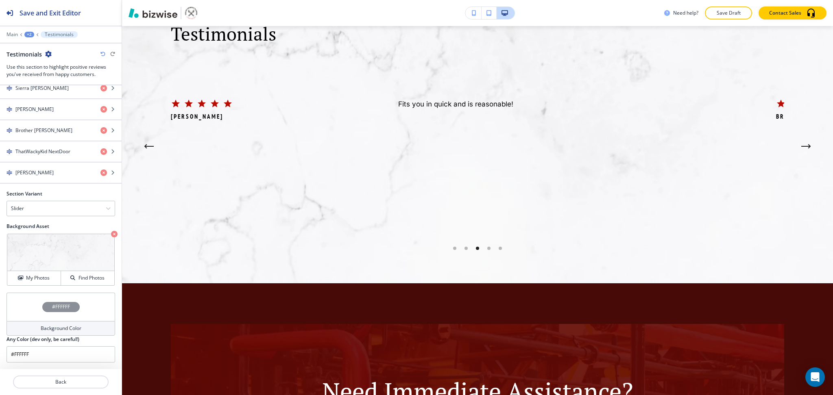
click at [50, 328] on h4 "Background Color" at bounding box center [61, 328] width 41 height 7
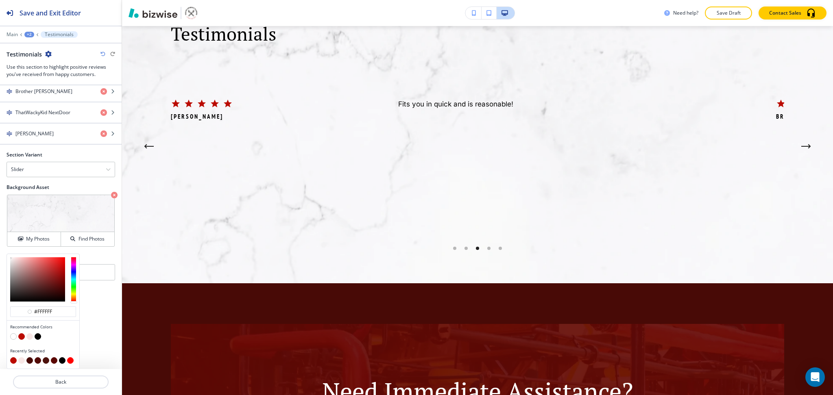
click at [30, 335] on button "button" at bounding box center [29, 336] width 7 height 7
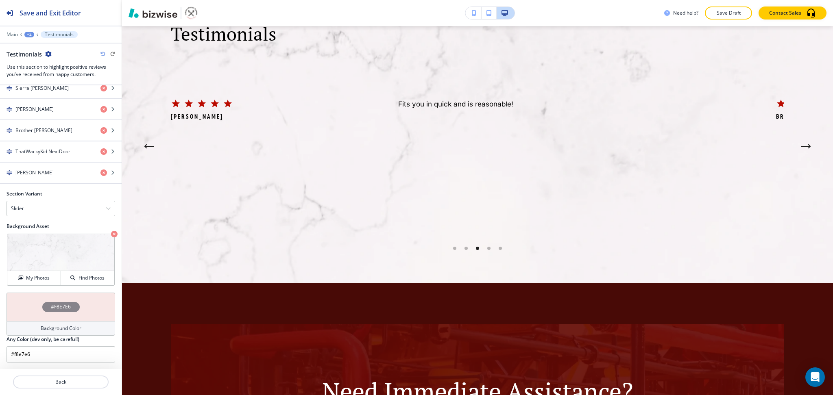
scroll to position [574, 0]
click at [54, 327] on h4 "Background Color" at bounding box center [61, 328] width 41 height 7
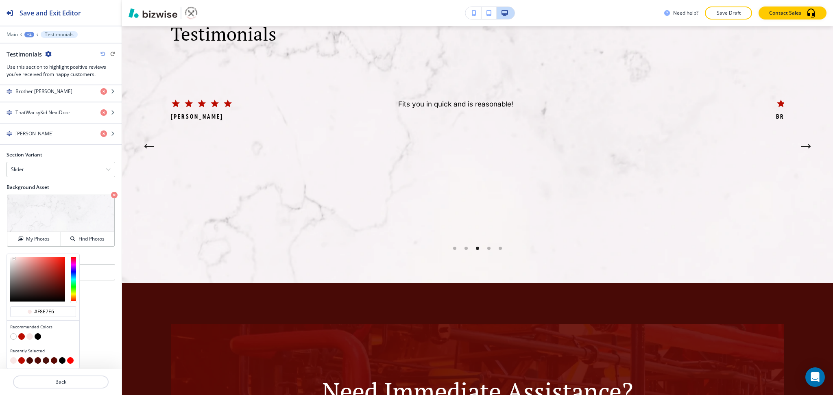
click at [20, 335] on button "button" at bounding box center [21, 336] width 7 height 7
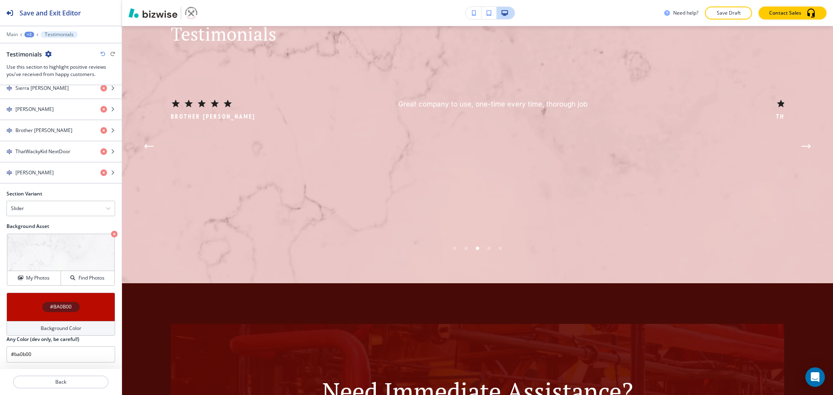
click at [102, 54] on icon "button" at bounding box center [102, 54] width 5 height 5
type input "#f8e7e6"
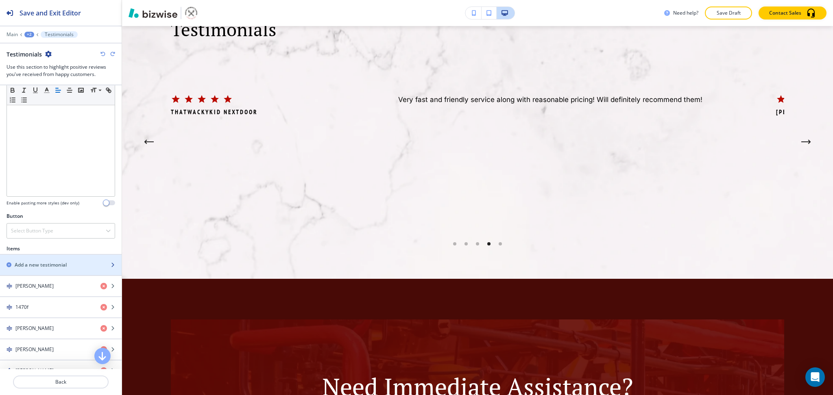
scroll to position [163, 0]
click at [63, 230] on div "Select Button Type" at bounding box center [61, 231] width 108 height 15
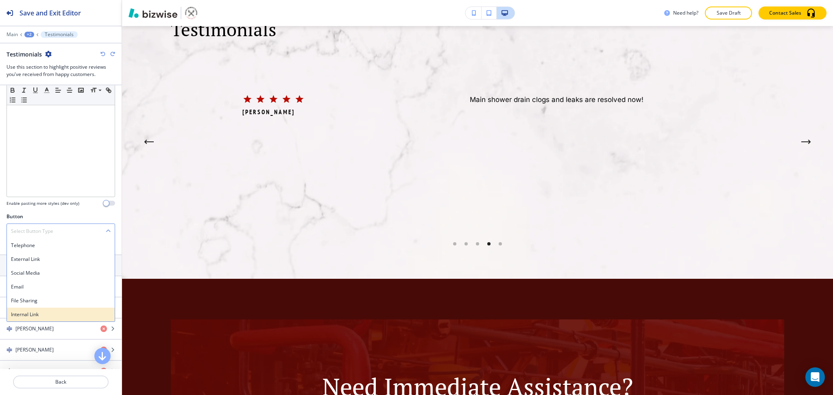
click at [44, 316] on h4 "Internal Link" at bounding box center [61, 314] width 100 height 7
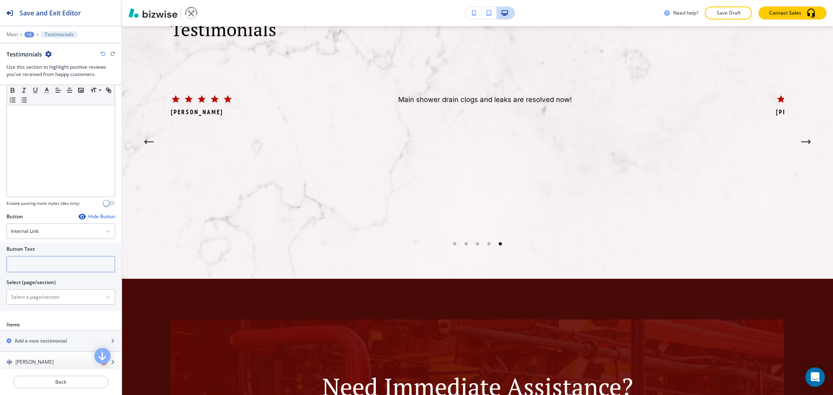
click at [46, 264] on input "text" at bounding box center [61, 264] width 109 height 16
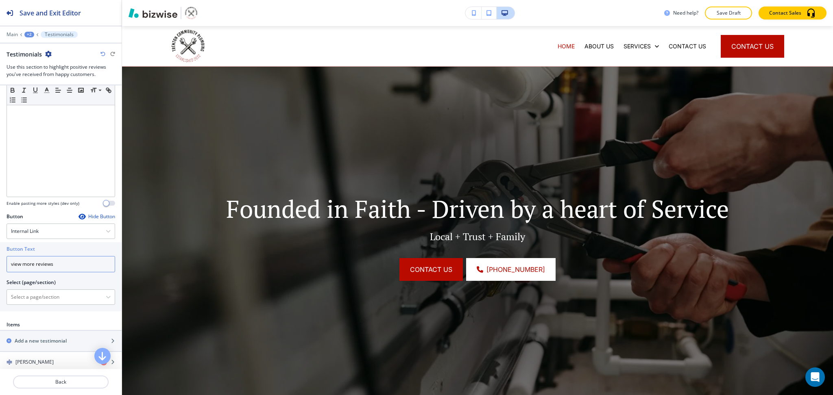
scroll to position [0, 0]
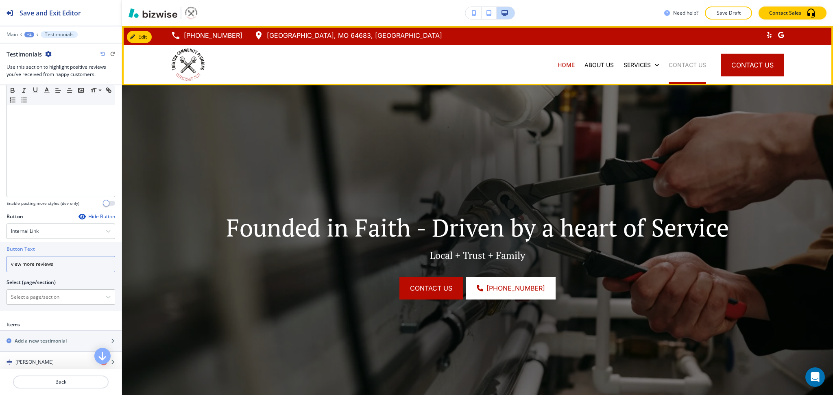
type input "view more reviews"
click at [686, 64] on p "CONTACT US" at bounding box center [686, 65] width 37 height 8
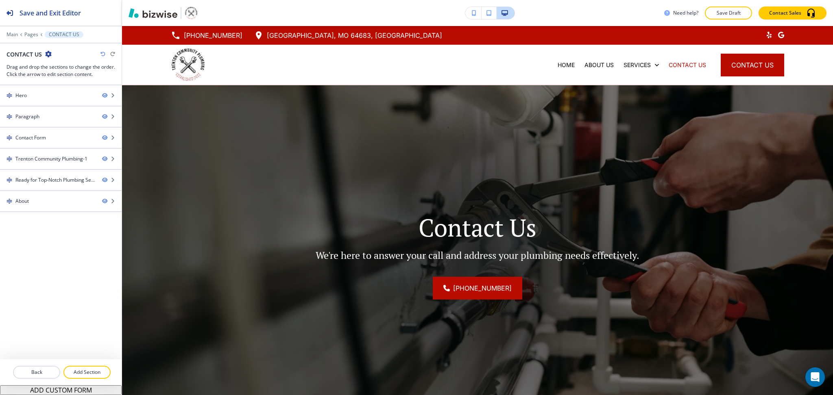
click at [49, 52] on icon "button" at bounding box center [48, 54] width 7 height 7
click at [60, 69] on p "Edit Page Settings" at bounding box center [70, 68] width 41 height 7
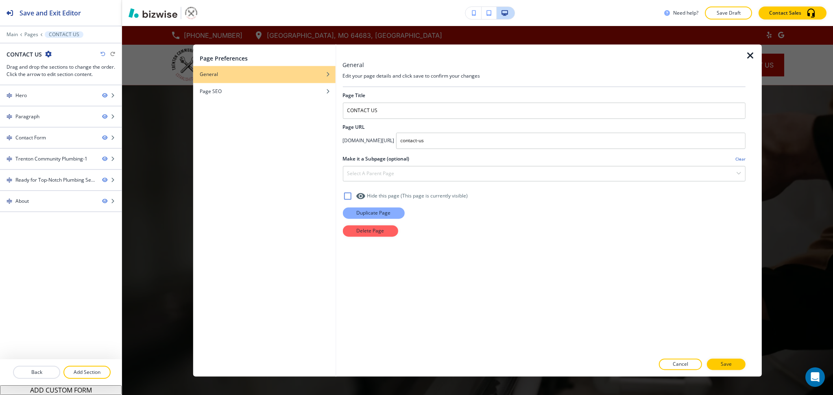
click at [370, 211] on p "Duplicate Page" at bounding box center [373, 212] width 34 height 7
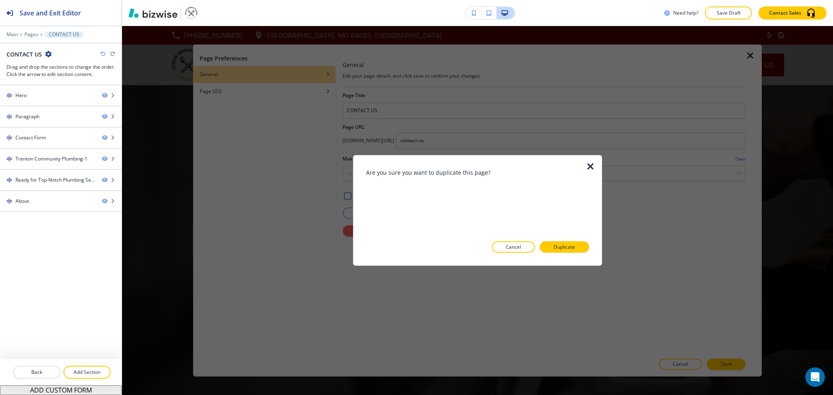
click at [571, 240] on div "Are you sure you want to duplicate this page? Cancel Duplicate" at bounding box center [477, 210] width 223 height 85
click at [576, 249] on button "Duplicate" at bounding box center [563, 246] width 49 height 11
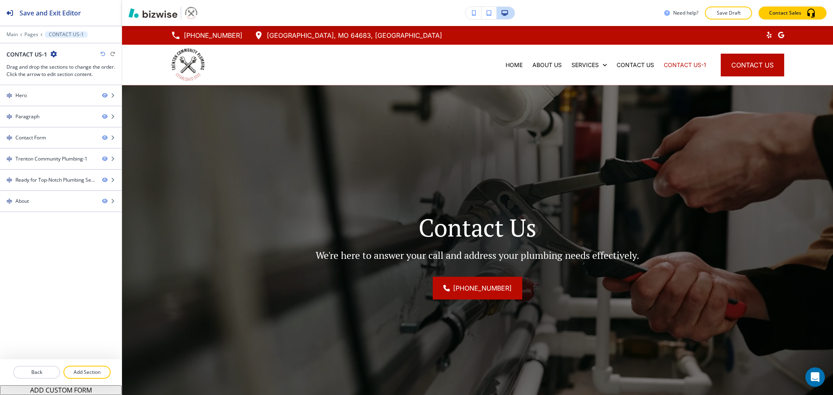
click at [53, 52] on icon "button" at bounding box center [53, 54] width 7 height 7
click at [62, 66] on p "Edit Page Settings" at bounding box center [75, 68] width 41 height 7
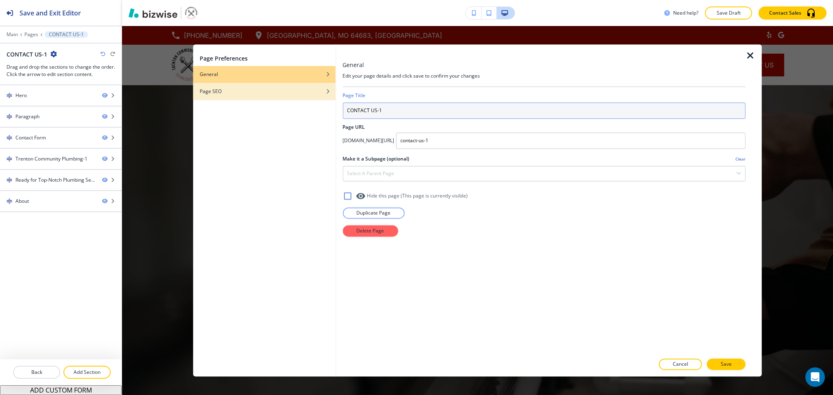
drag, startPoint x: 395, startPoint y: 113, endPoint x: 261, endPoint y: 97, distance: 135.5
click at [267, 102] on div "Page Preferences General Page SEO General Edit your page details and click save…" at bounding box center [477, 210] width 568 height 332
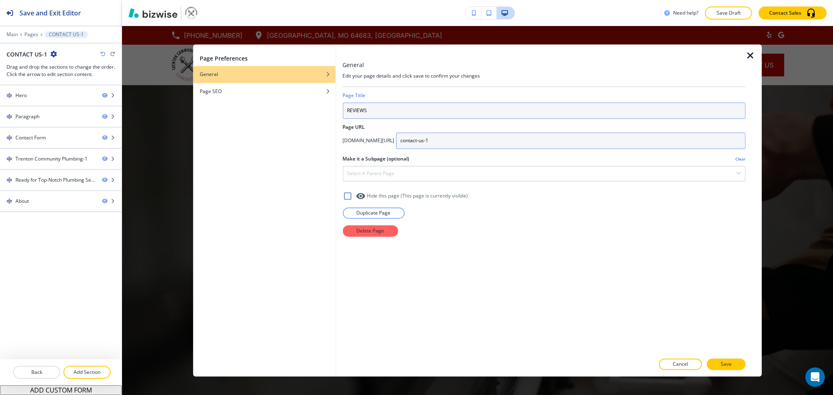
type input "REVIEWS"
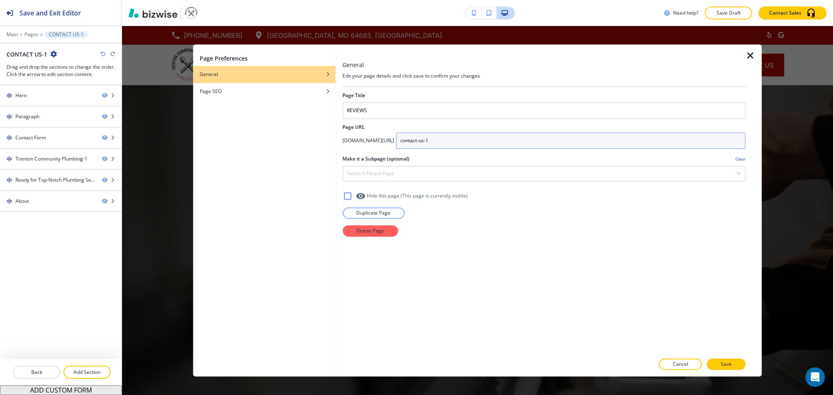
drag, startPoint x: 521, startPoint y: 139, endPoint x: 315, endPoint y: 146, distance: 206.2
click at [320, 146] on div "Page Preferences General Page SEO General Edit your page details and click save…" at bounding box center [477, 210] width 568 height 332
type input "reviews"
click at [735, 365] on button "Save" at bounding box center [726, 364] width 39 height 11
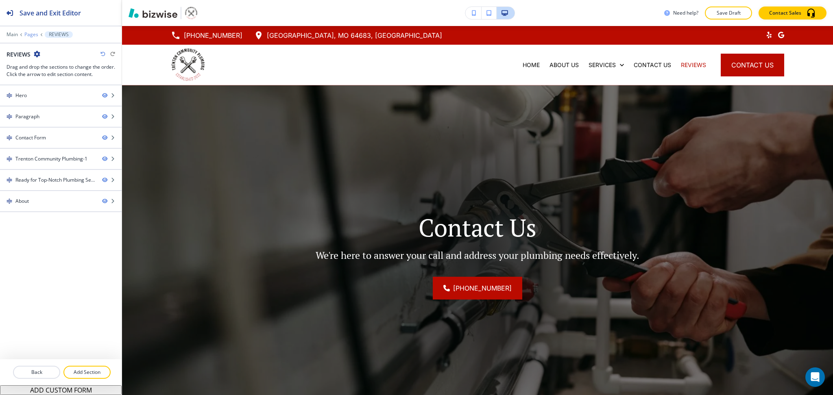
click at [31, 35] on p "Pages" at bounding box center [31, 35] width 14 height 6
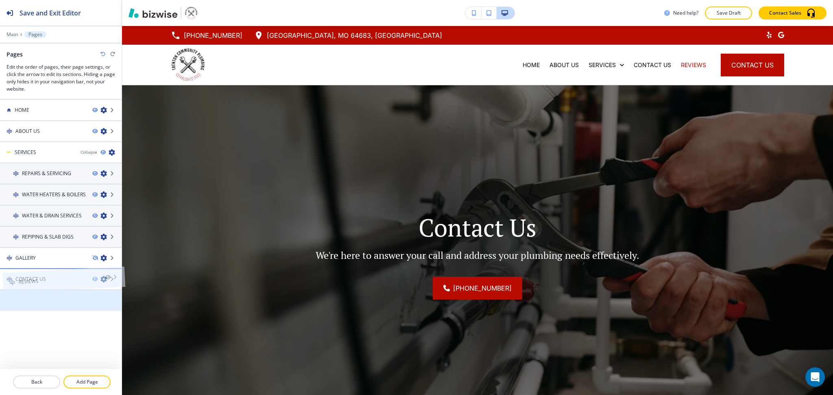
drag, startPoint x: 41, startPoint y: 305, endPoint x: 44, endPoint y: 268, distance: 36.3
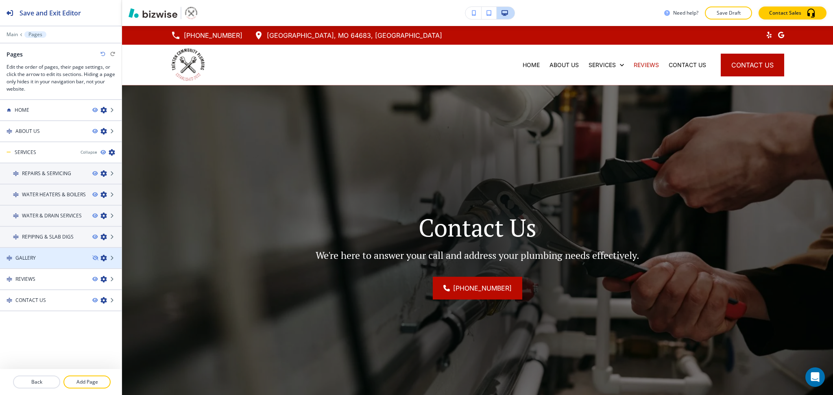
click at [102, 255] on icon "button" at bounding box center [103, 258] width 7 height 7
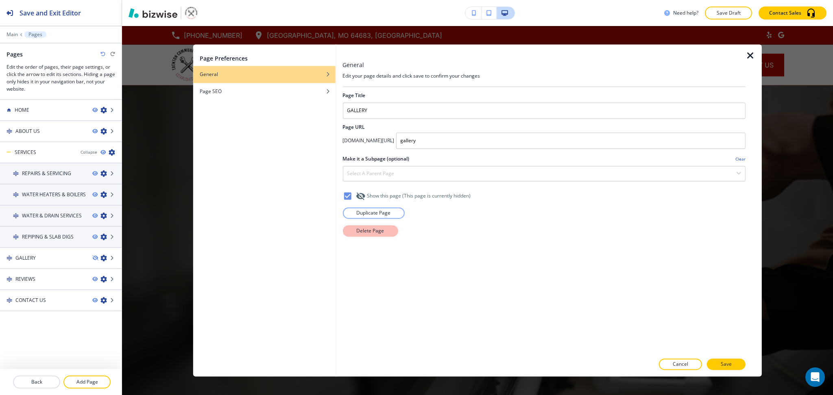
click at [373, 228] on p "Delete Page" at bounding box center [370, 230] width 28 height 7
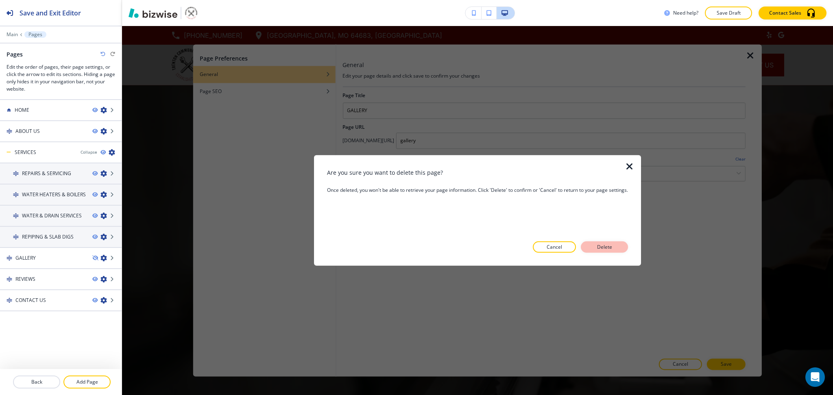
click at [595, 246] on p "Delete" at bounding box center [604, 247] width 20 height 7
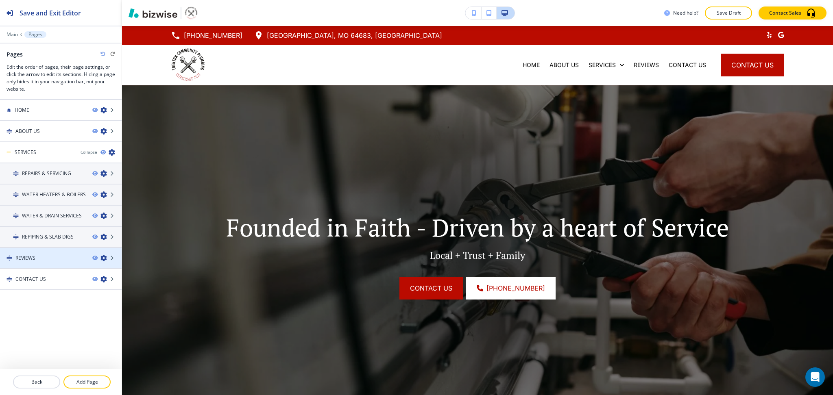
click at [39, 255] on div "REVIEWS" at bounding box center [43, 257] width 86 height 7
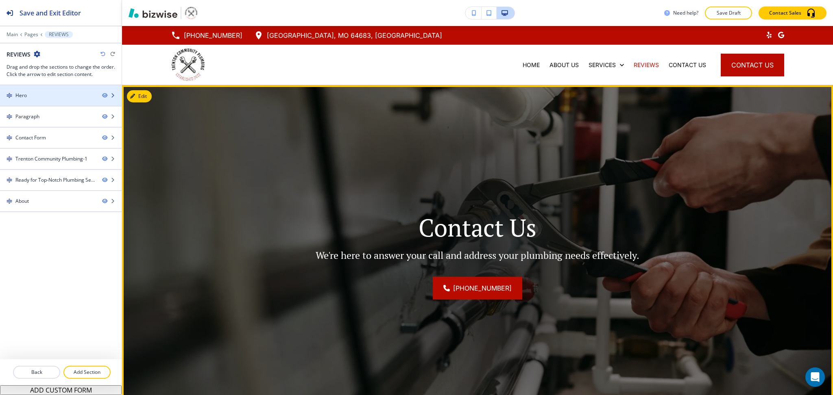
click at [40, 97] on div "Hero" at bounding box center [48, 95] width 96 height 7
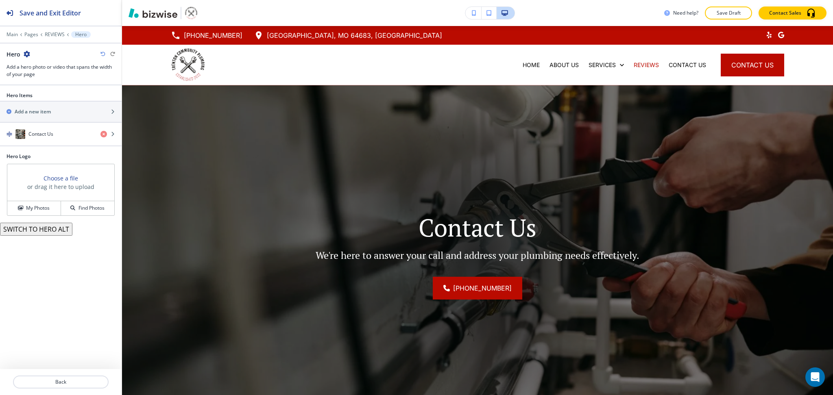
scroll to position [59, 0]
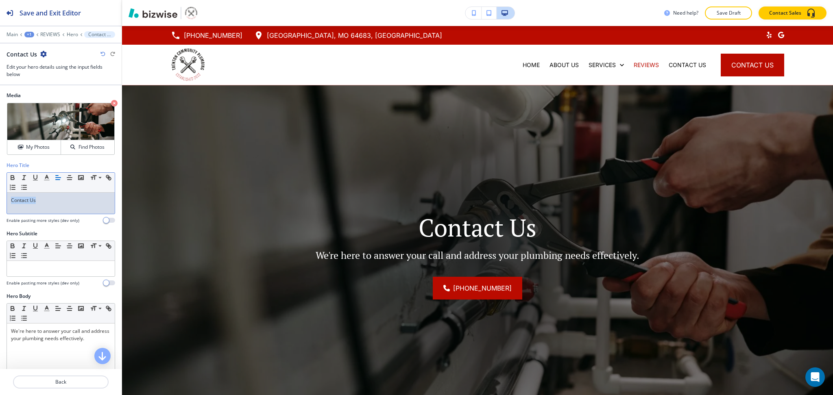
scroll to position [59, 0]
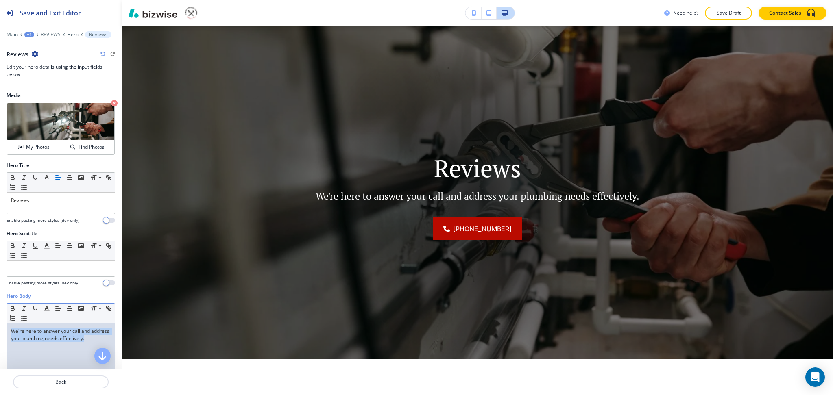
drag, startPoint x: 79, startPoint y: 350, endPoint x: 0, endPoint y: 315, distance: 86.3
click at [0, 318] on div "Hero Body Small Normal Large Huge We're here to answer your call and address yo…" at bounding box center [61, 369] width 122 height 153
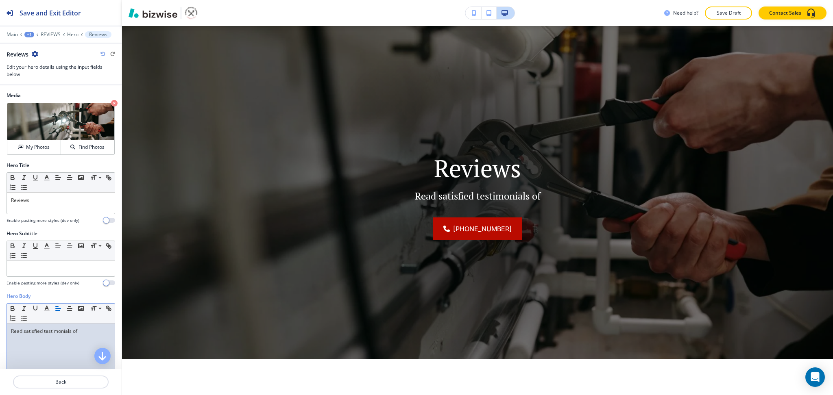
click at [23, 334] on p "Read satisfied testimonials of" at bounding box center [61, 331] width 100 height 7
click at [94, 332] on p "Read the satisfied testimonials of" at bounding box center [61, 331] width 100 height 7
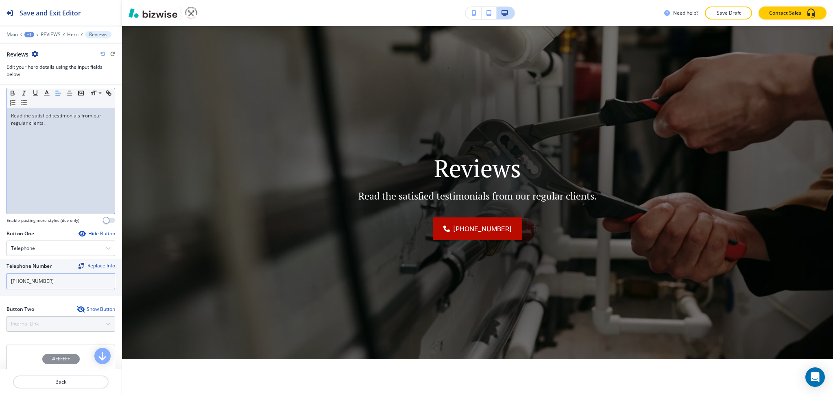
scroll to position [216, 0]
click at [38, 322] on div "Button Two Show Button Internal Link Telephone External Link Social Media Email…" at bounding box center [61, 318] width 109 height 26
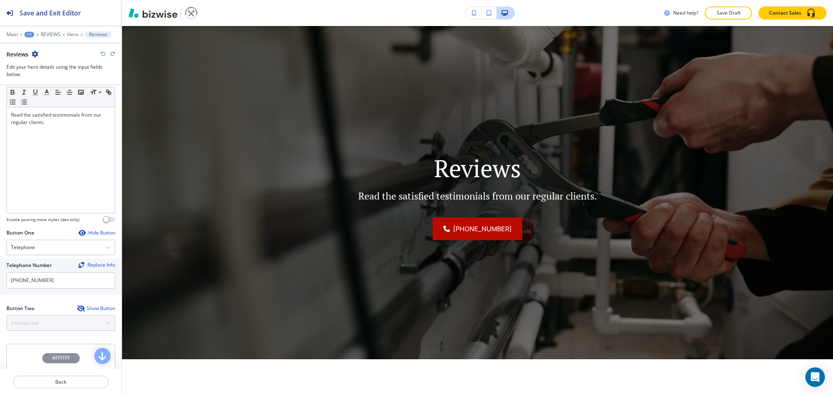
click at [78, 305] on div "Show Button" at bounding box center [96, 308] width 38 height 7
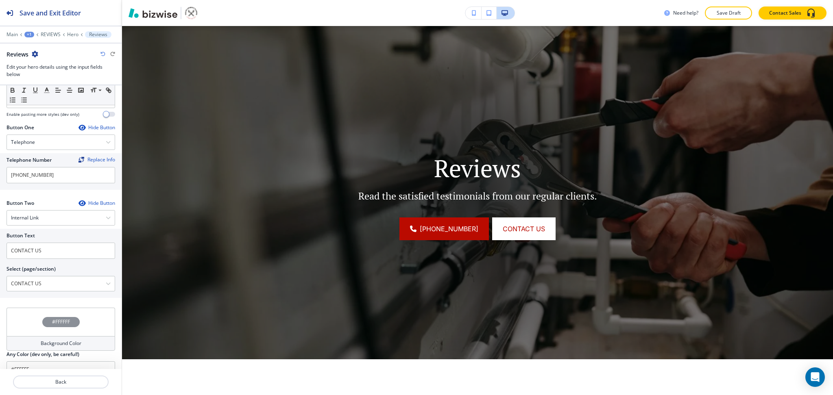
scroll to position [337, 0]
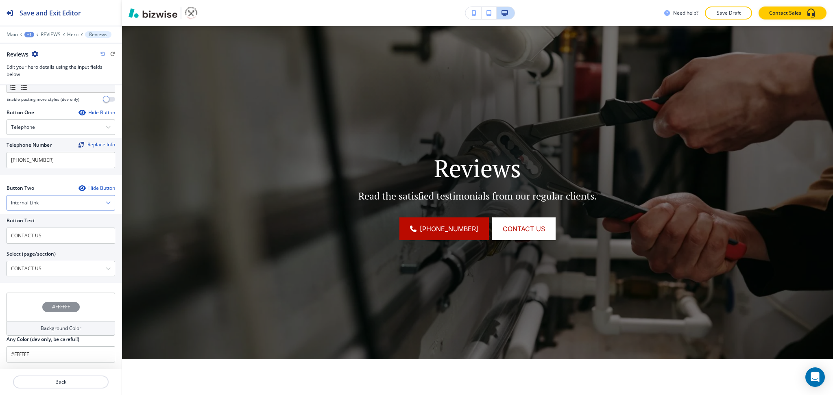
click at [37, 207] on div "Internal Link" at bounding box center [61, 203] width 108 height 15
click at [34, 230] on h4 "External Link" at bounding box center [61, 230] width 100 height 7
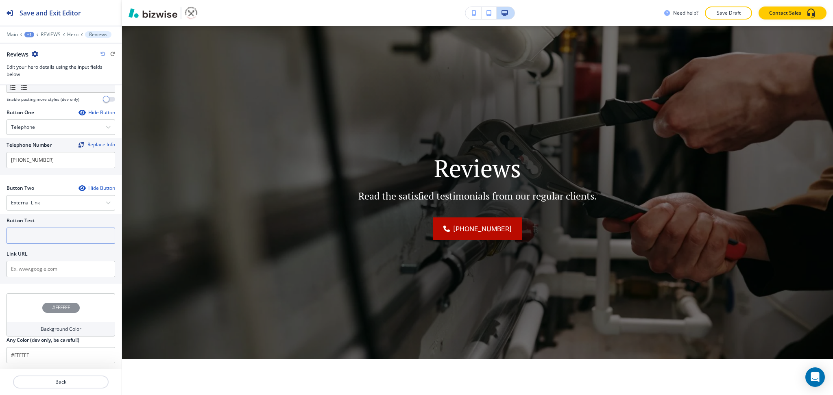
click at [39, 242] on input "text" at bounding box center [61, 236] width 109 height 16
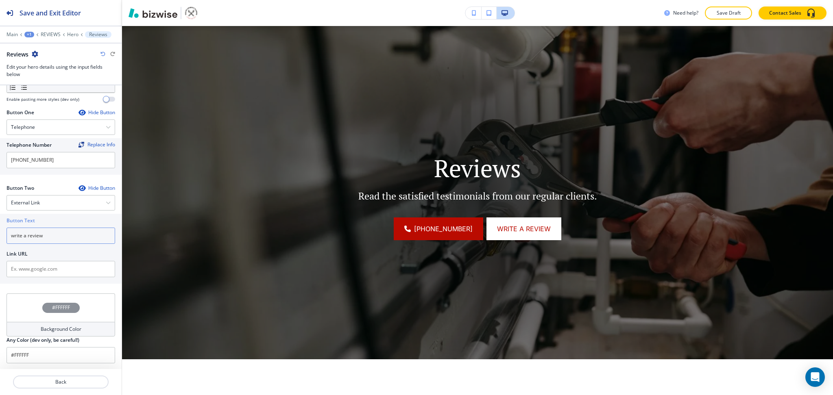
type input "write a review"
click at [47, 278] on div "Button Text write a review Link URL" at bounding box center [61, 249] width 122 height 70
click at [49, 272] on input "text" at bounding box center [61, 269] width 109 height 16
paste input "https://www.google.com/search?hl=en-PH&gl=ph&q=Trenton+Community+Plumbing&ludoc…"
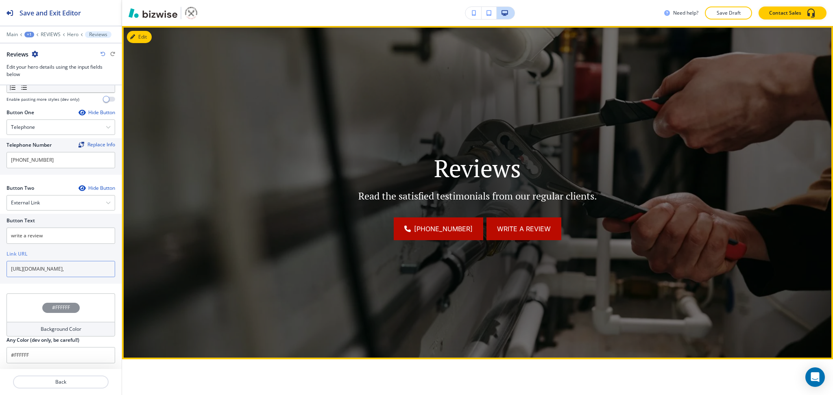
type input "https://www.google.com/search?hl=en-PH&gl=ph&q=Trenton+Community+Plumbing&ludoc…"
click at [501, 228] on span "write a review" at bounding box center [524, 229] width 54 height 10
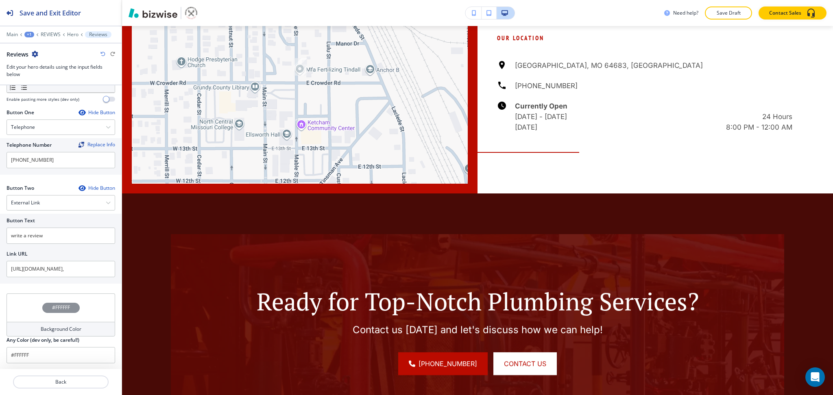
scroll to position [1074, 0]
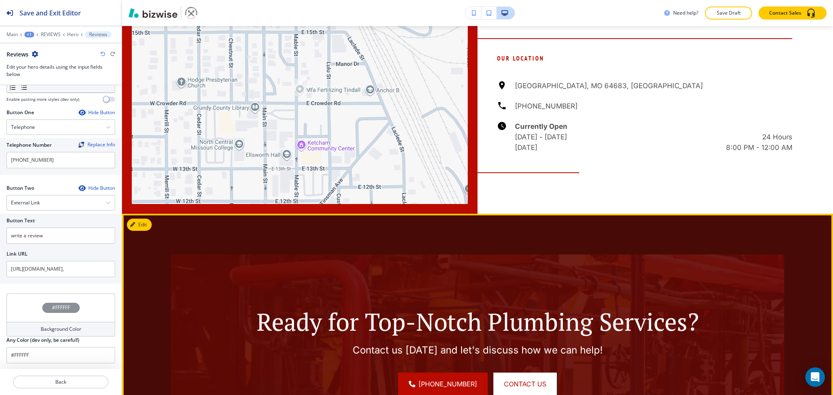
click at [150, 214] on div "Ready for Top-Notch Plumbing Services? Contact us today and let's discuss how w…" at bounding box center [477, 352] width 711 height 276
click at [147, 219] on button "Edit" at bounding box center [139, 225] width 25 height 12
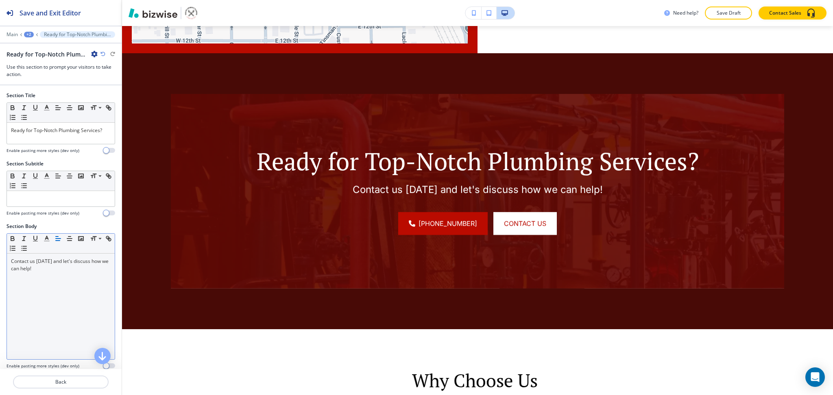
scroll to position [1240, 0]
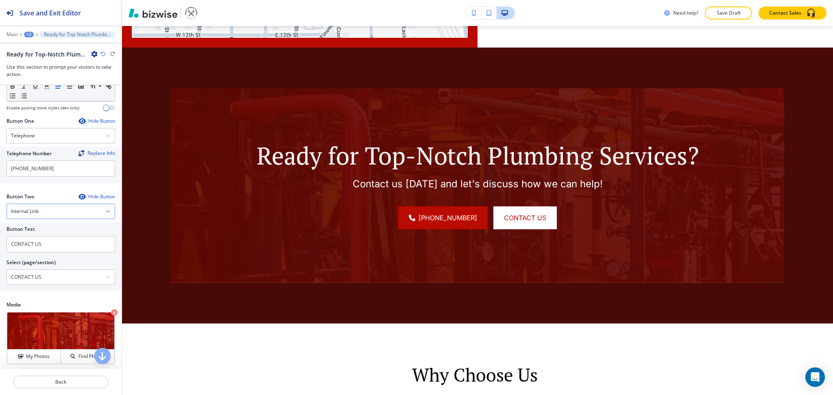
click at [50, 215] on div "Internal Link" at bounding box center [61, 211] width 108 height 15
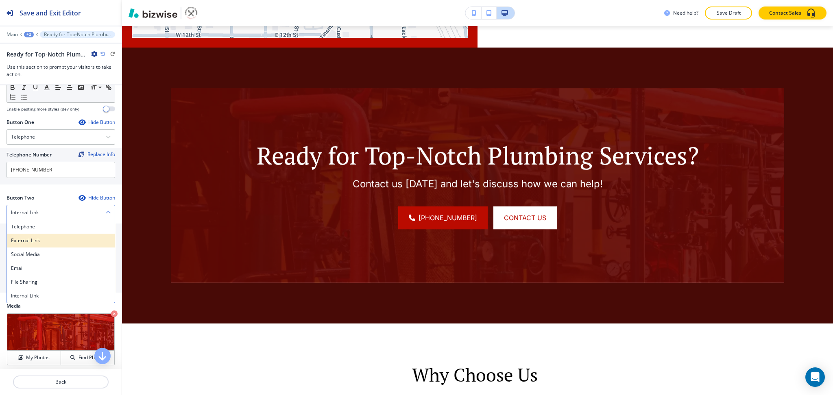
click at [34, 241] on h4 "External Link" at bounding box center [61, 240] width 100 height 7
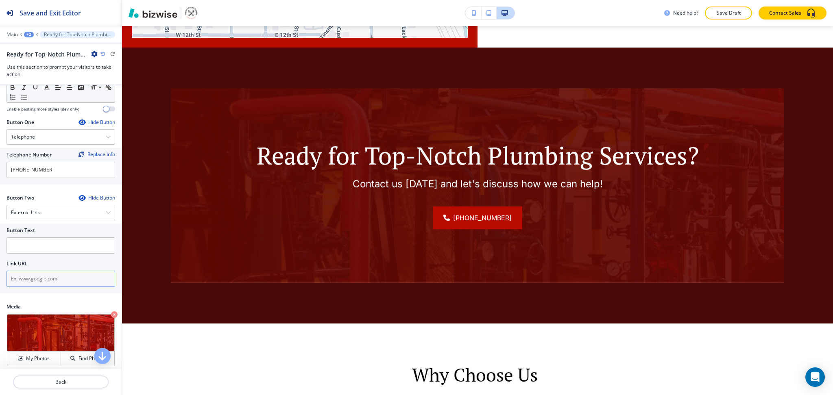
click at [40, 285] on input "text" at bounding box center [61, 279] width 109 height 16
paste input "https://www.google.com/search?hl=en-PH&gl=ph&q=Trenton+Community+Plumbing&ludoc…"
type input "https://www.google.com/search?hl=en-PH&gl=ph&q=Trenton+Community+Plumbing&ludoc…"
click at [35, 246] on input "text" at bounding box center [61, 245] width 109 height 16
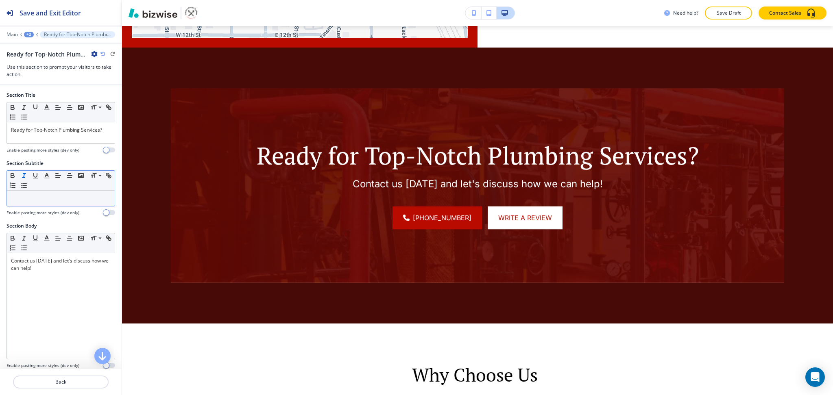
scroll to position [0, 0]
type input "write a review"
drag, startPoint x: 35, startPoint y: 142, endPoint x: 0, endPoint y: 113, distance: 45.9
click at [0, 117] on div "Section Title Small Normal Large Huge Ready for Top-Notch Plumbing Services? En…" at bounding box center [61, 126] width 122 height 68
click at [72, 142] on div "Ready for Top-Notch Plumbing Services?" at bounding box center [61, 133] width 108 height 21
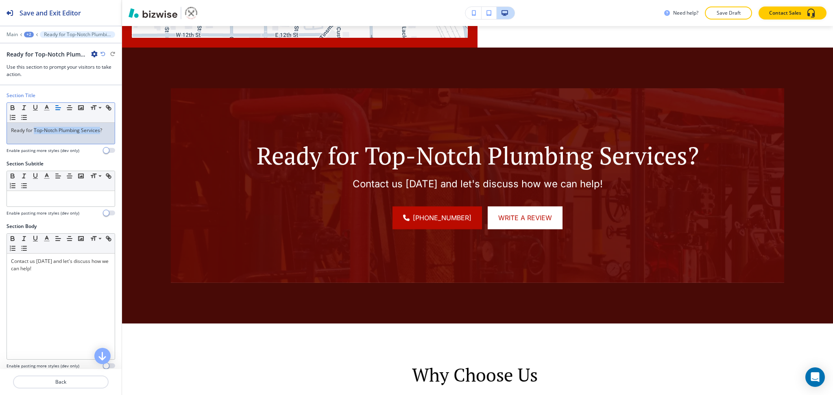
drag, startPoint x: 34, startPoint y: 129, endPoint x: 28, endPoint y: 135, distance: 8.6
click at [28, 134] on p "Ready for Top-Notch Plumbing Services?" at bounding box center [61, 130] width 100 height 7
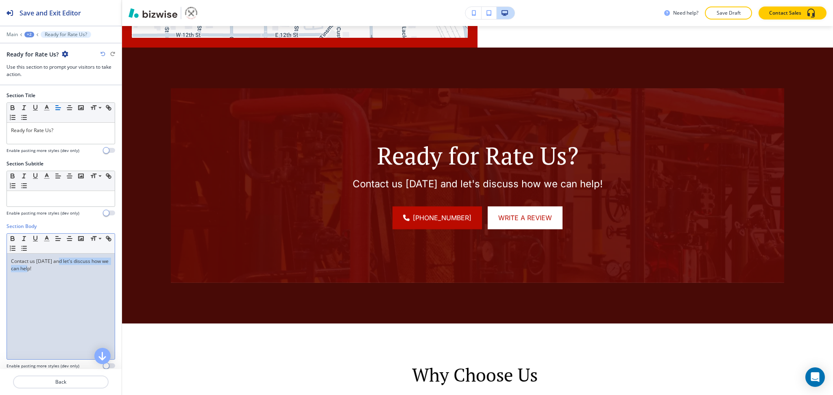
drag, startPoint x: 59, startPoint y: 259, endPoint x: 38, endPoint y: 268, distance: 23.5
click at [38, 268] on p "Contact us today and let's discuss how we can help!" at bounding box center [61, 265] width 100 height 15
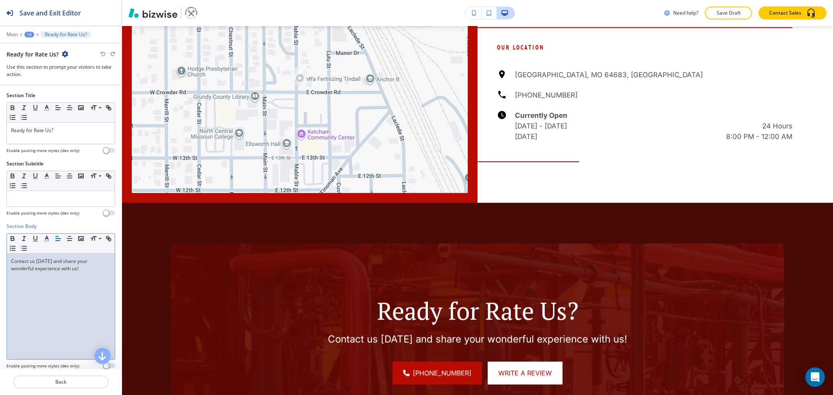
scroll to position [1247, 0]
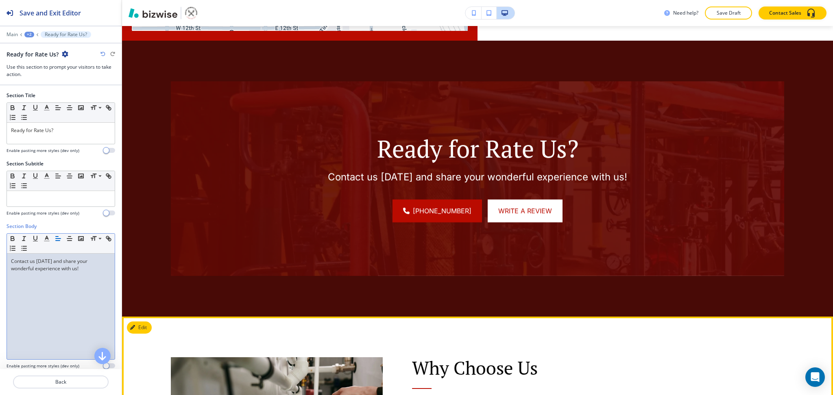
click at [137, 322] on button "Edit" at bounding box center [139, 328] width 25 height 12
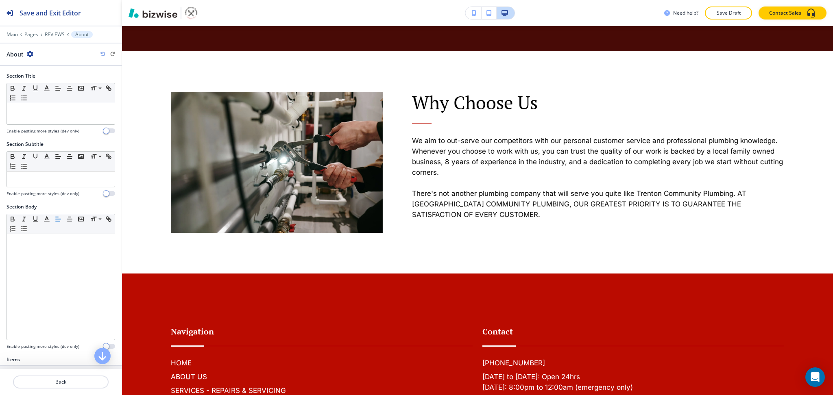
scroll to position [1516, 0]
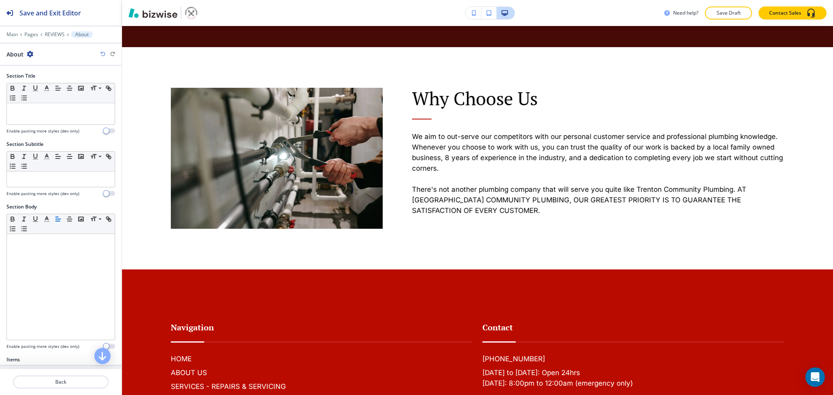
click at [29, 53] on icon "button" at bounding box center [30, 54] width 7 height 7
click at [49, 99] on p "Delete Section" at bounding box center [52, 96] width 41 height 7
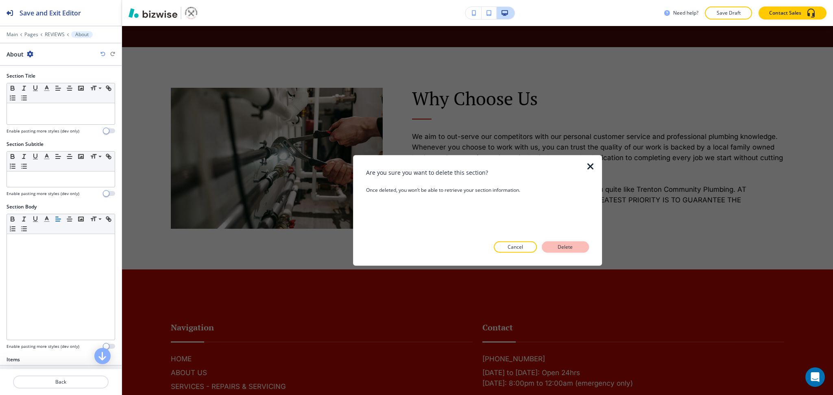
click at [563, 242] on button "Delete" at bounding box center [565, 246] width 47 height 11
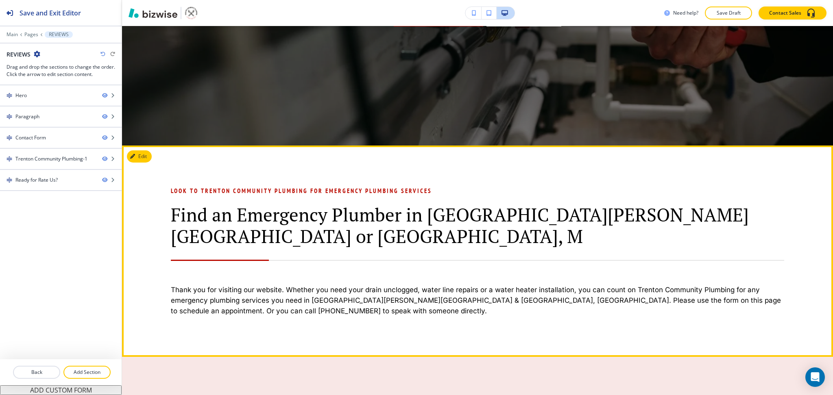
click at [145, 164] on div "LOOK TO Trenton Community Plumbing FOR EMERGENCY PLUMBING SERVICES Find an Emer…" at bounding box center [477, 251] width 711 height 211
click at [144, 161] on button "Edit This Section" at bounding box center [154, 156] width 55 height 12
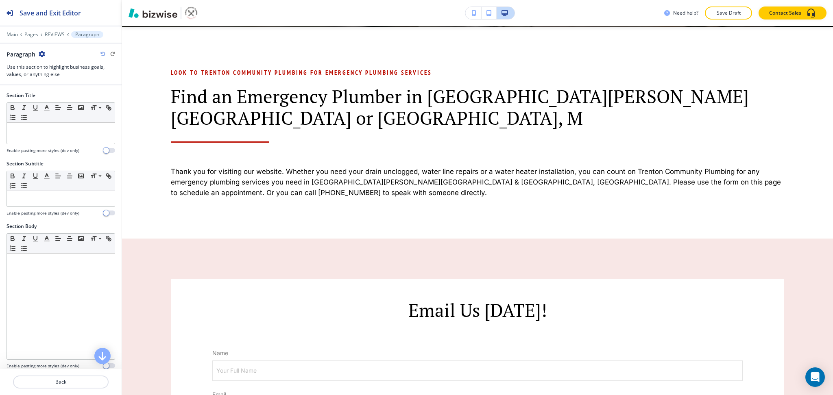
scroll to position [393, 0]
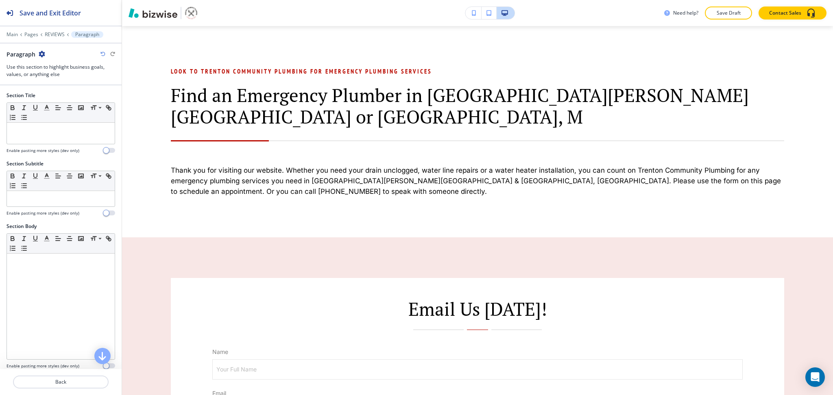
click at [42, 52] on icon "button" at bounding box center [42, 54] width 7 height 7
click at [65, 100] on p "Delete Section" at bounding box center [64, 96] width 41 height 7
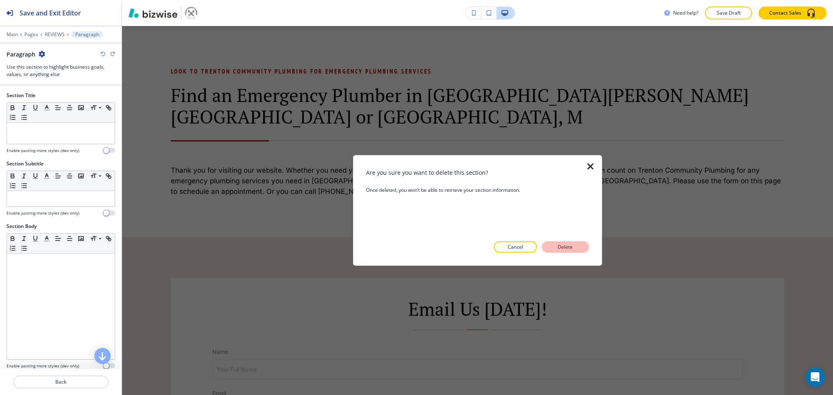
click at [569, 249] on p "Delete" at bounding box center [565, 247] width 20 height 7
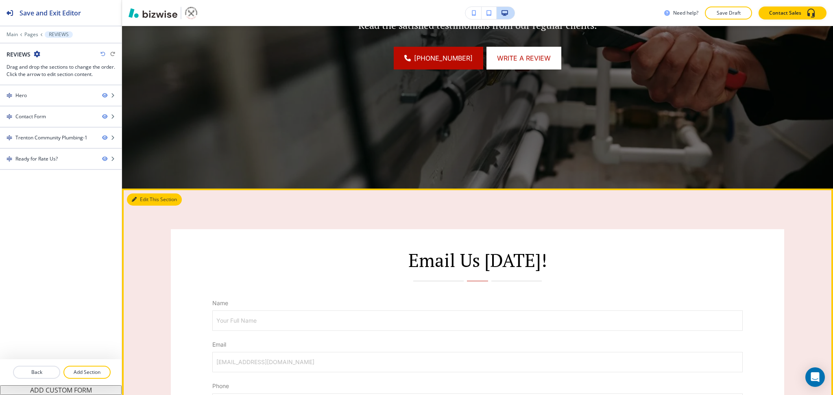
click at [137, 202] on button "Edit This Section" at bounding box center [154, 200] width 55 height 12
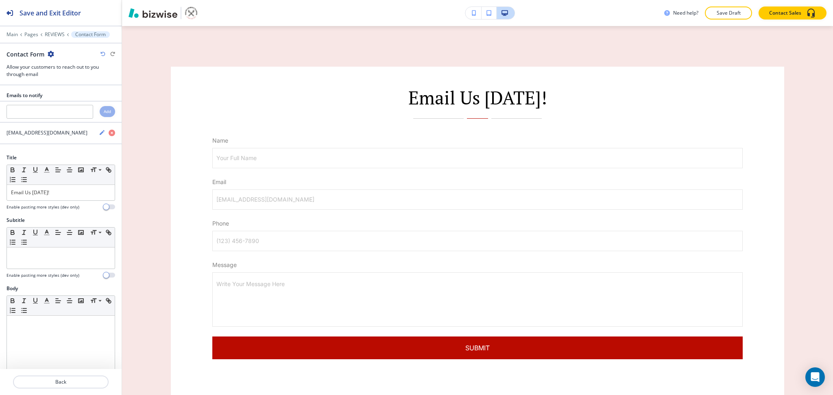
click at [52, 51] on icon "button" at bounding box center [51, 54] width 7 height 7
click at [66, 94] on p "Delete Section" at bounding box center [72, 96] width 41 height 7
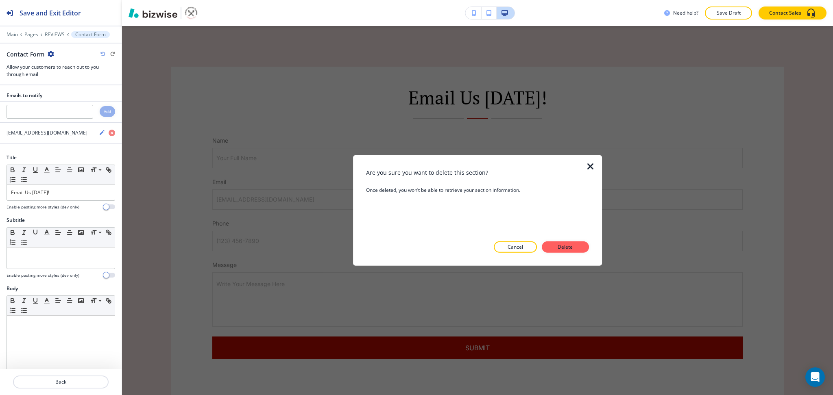
click at [563, 251] on button "Delete" at bounding box center [565, 246] width 47 height 11
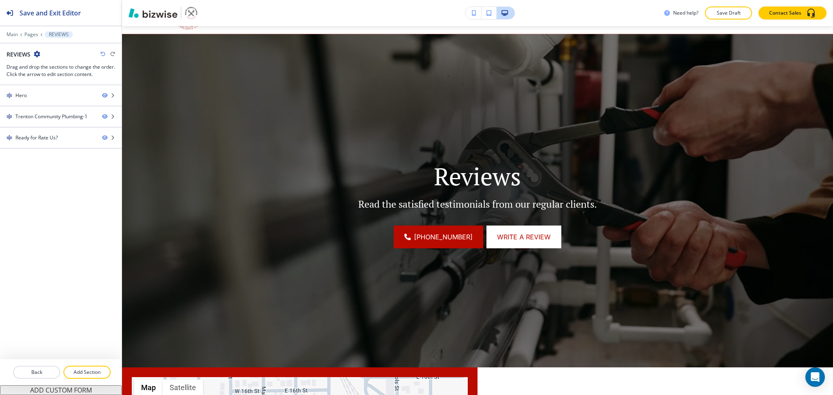
scroll to position [0, 0]
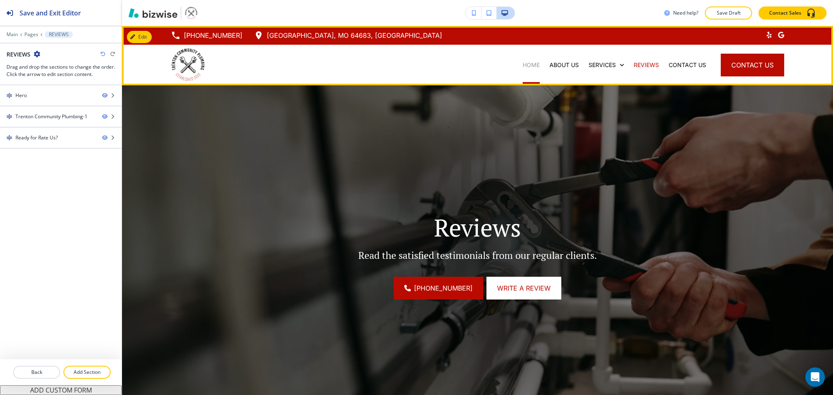
click at [522, 65] on p "HOME" at bounding box center [530, 65] width 17 height 8
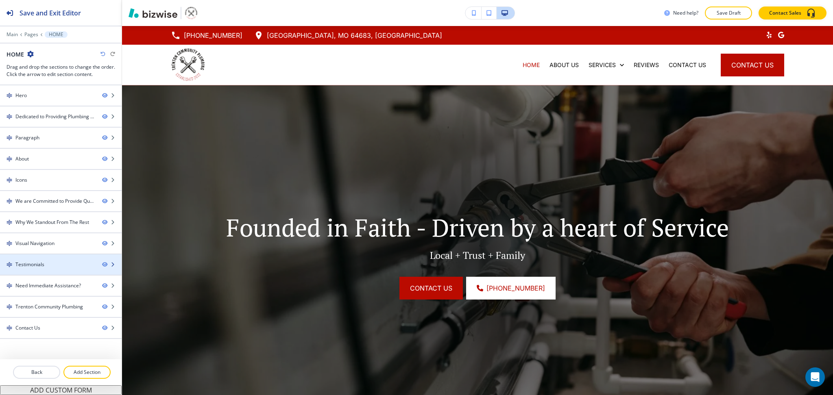
click at [36, 265] on div "Testimonials" at bounding box center [29, 264] width 29 height 7
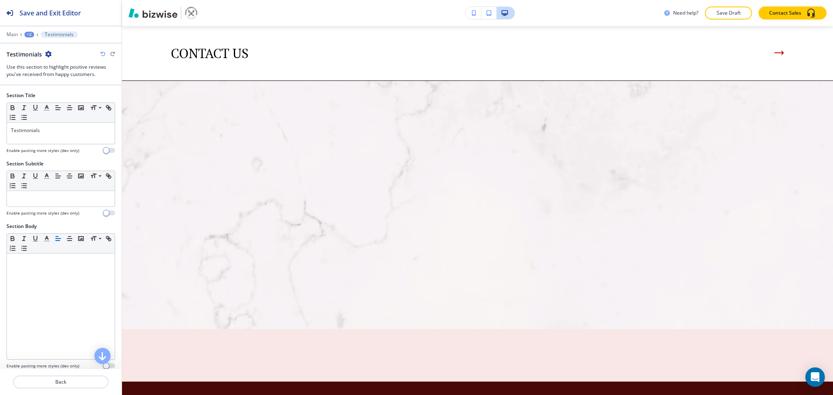
click at [48, 55] on icon "button" at bounding box center [48, 54] width 7 height 7
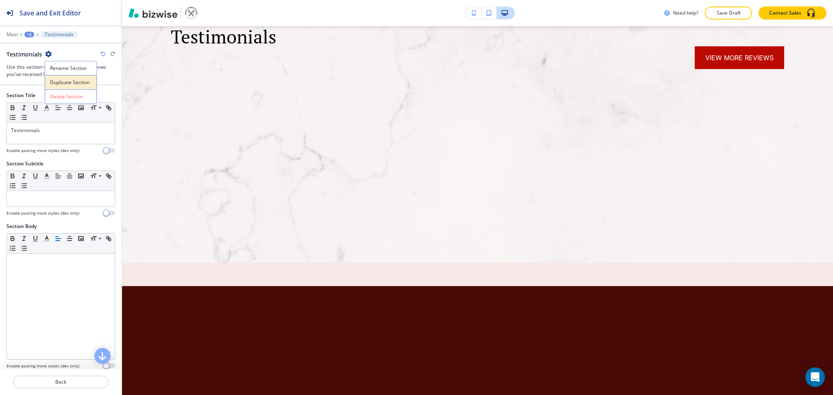
scroll to position [2856, 0]
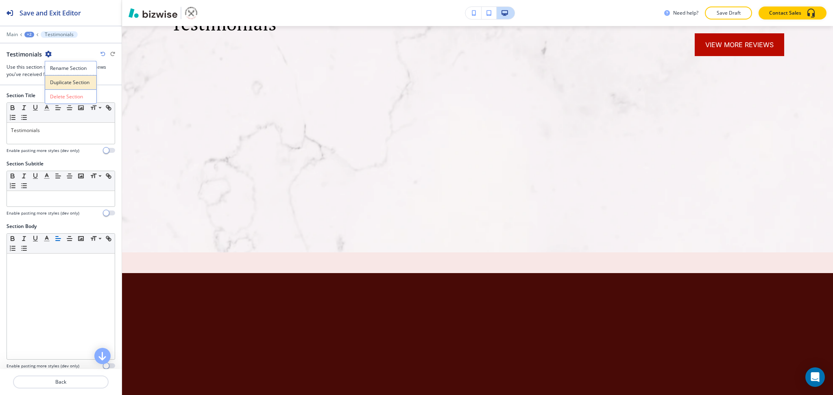
click at [63, 81] on p "Duplicate Section" at bounding box center [70, 82] width 41 height 7
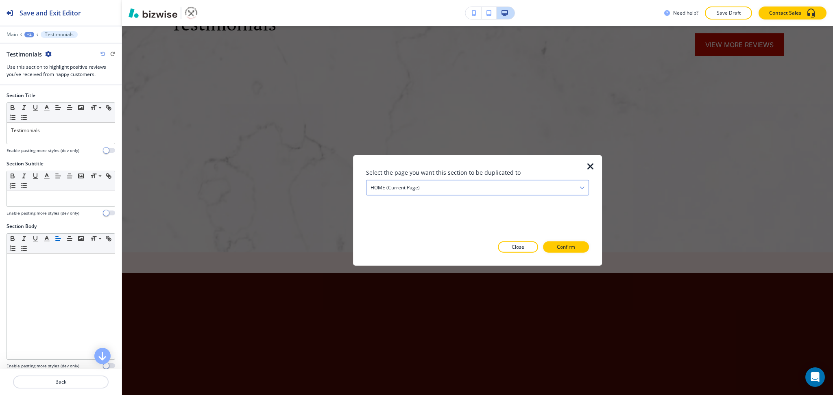
click at [452, 188] on div "HOME (current page)" at bounding box center [477, 188] width 222 height 15
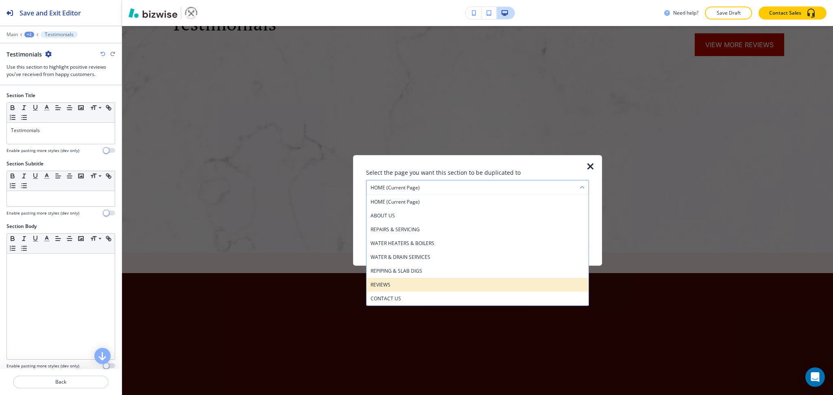
click at [407, 281] on div "REVIEWS" at bounding box center [477, 285] width 222 height 14
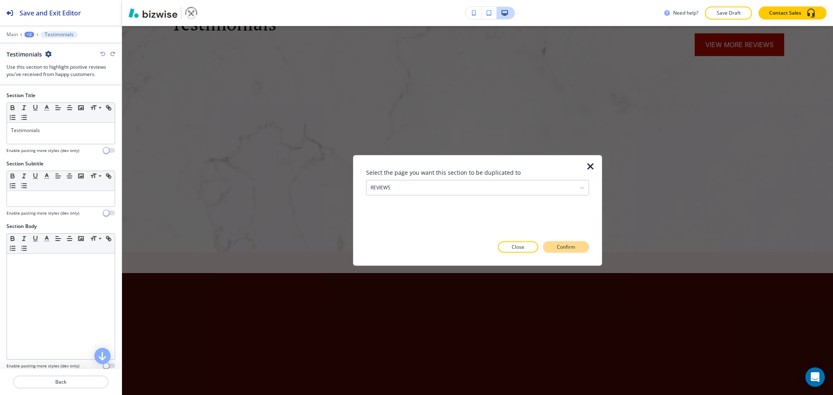
click at [557, 248] on p "Confirm" at bounding box center [566, 247] width 18 height 7
click at [557, 248] on p "Take me there" at bounding box center [558, 247] width 33 height 7
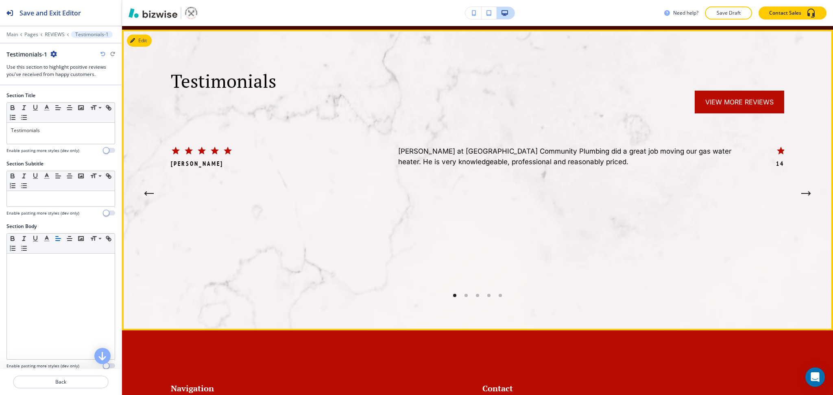
scroll to position [907, 0]
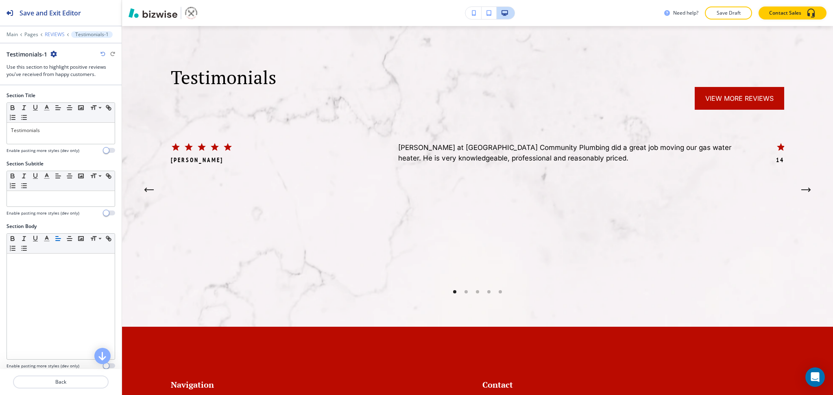
click at [53, 35] on p "REVIEWS" at bounding box center [55, 35] width 20 height 6
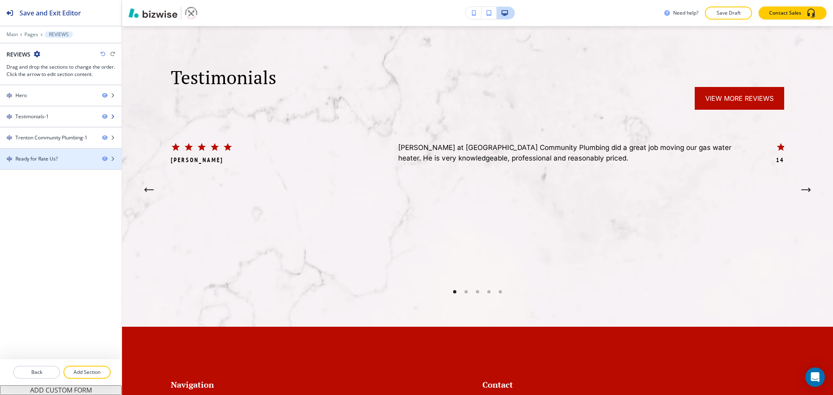
scroll to position [393, 0]
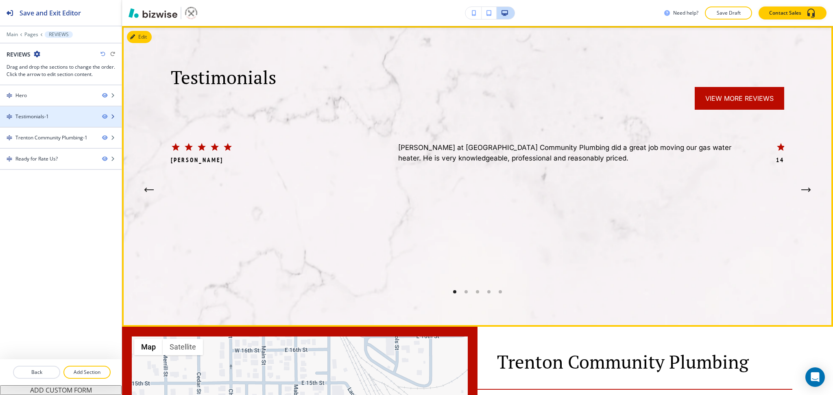
click at [49, 116] on div "Testimonials-1" at bounding box center [48, 116] width 96 height 7
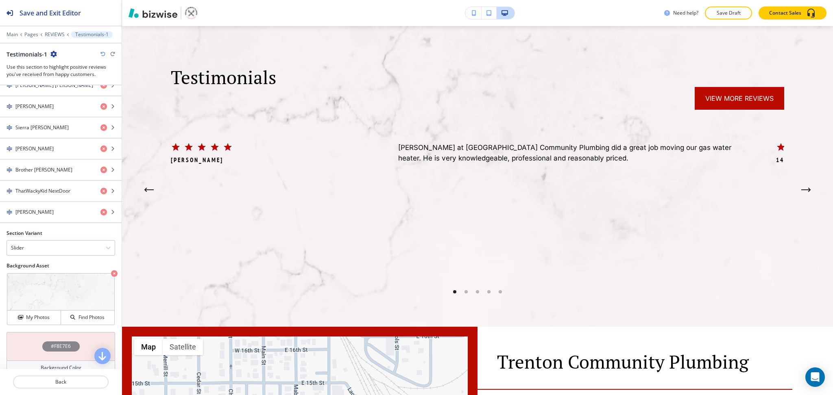
scroll to position [649, 0]
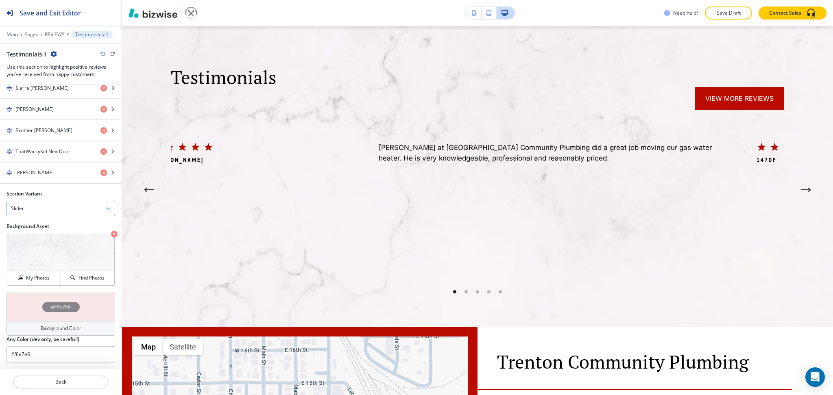
click at [62, 204] on div "Slider" at bounding box center [61, 208] width 108 height 15
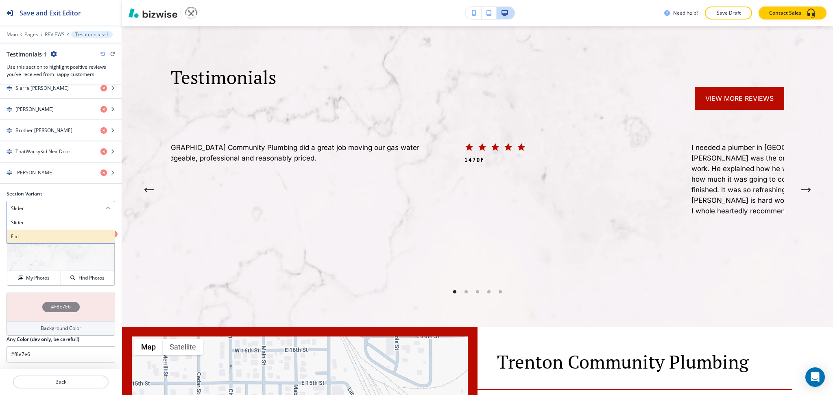
click at [46, 235] on h4 "Flat" at bounding box center [61, 236] width 100 height 7
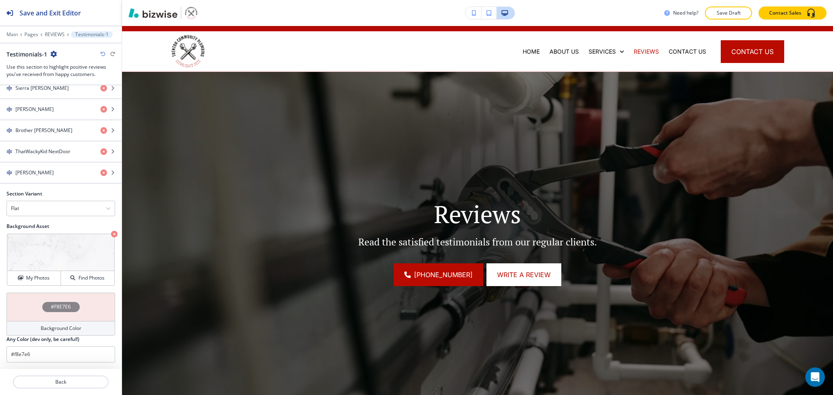
scroll to position [0, 0]
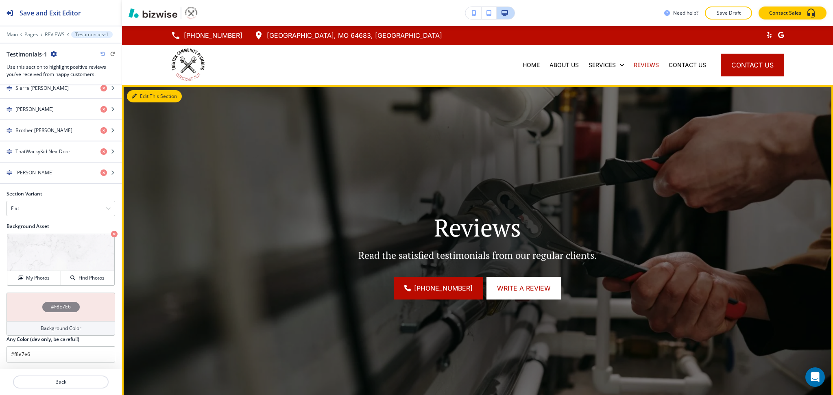
click at [133, 96] on icon "button" at bounding box center [134, 96] width 5 height 5
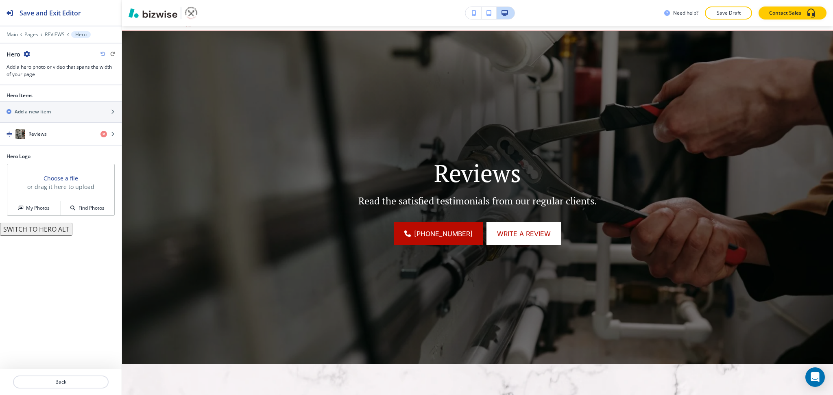
scroll to position [59, 0]
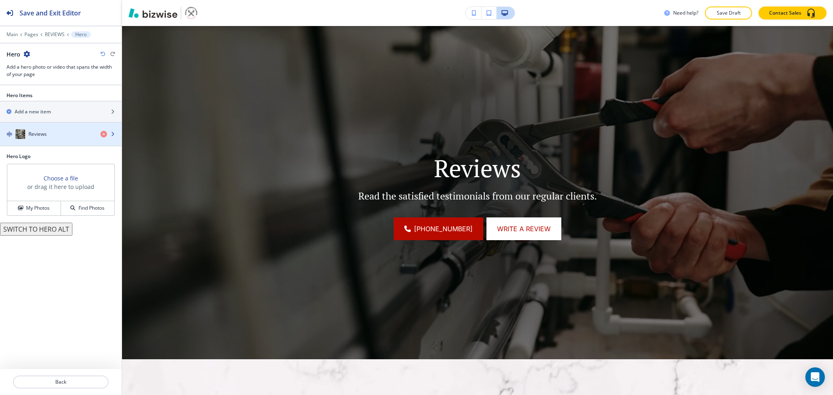
click at [54, 134] on div "Reviews" at bounding box center [47, 134] width 94 height 10
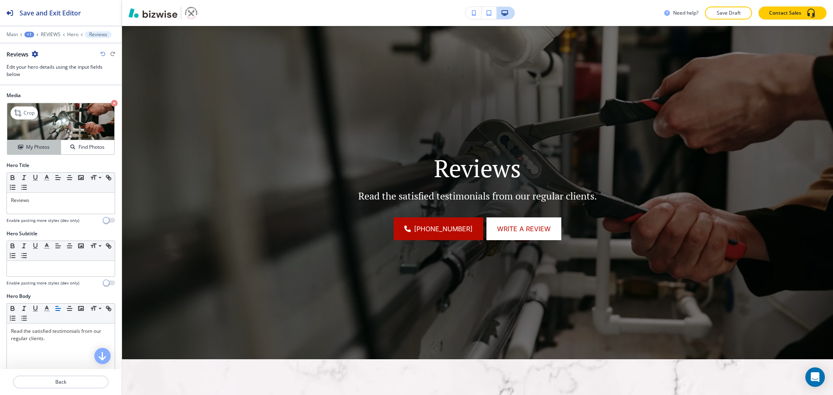
click at [36, 146] on h4 "My Photos" at bounding box center [38, 147] width 24 height 7
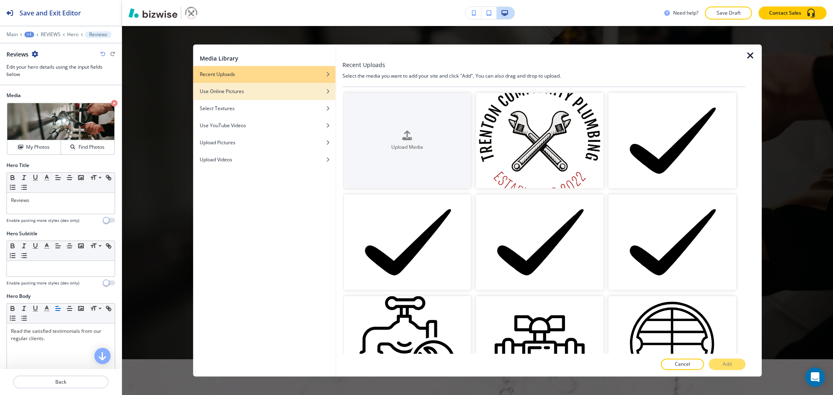
click at [281, 85] on div "button" at bounding box center [264, 85] width 142 height 5
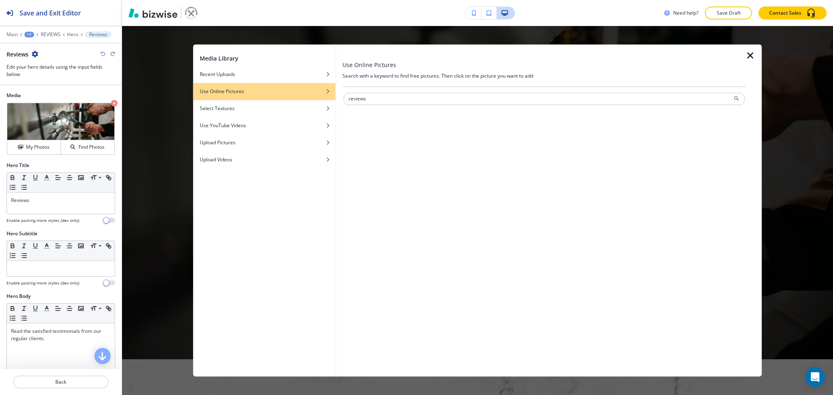
type input "reviews"
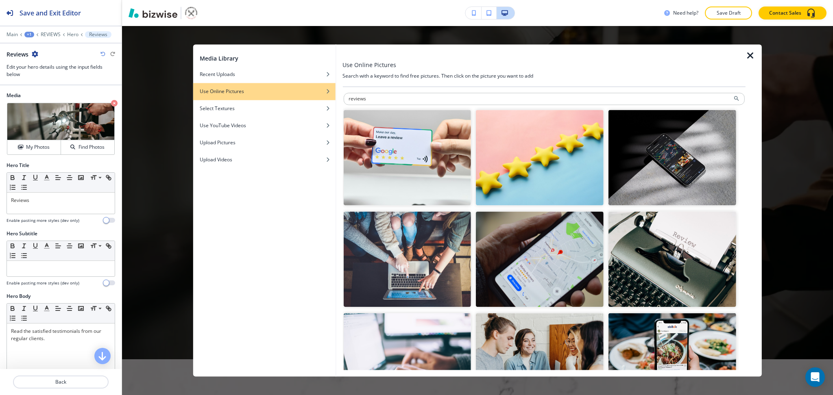
click at [542, 152] on img "button" at bounding box center [540, 158] width 128 height 96
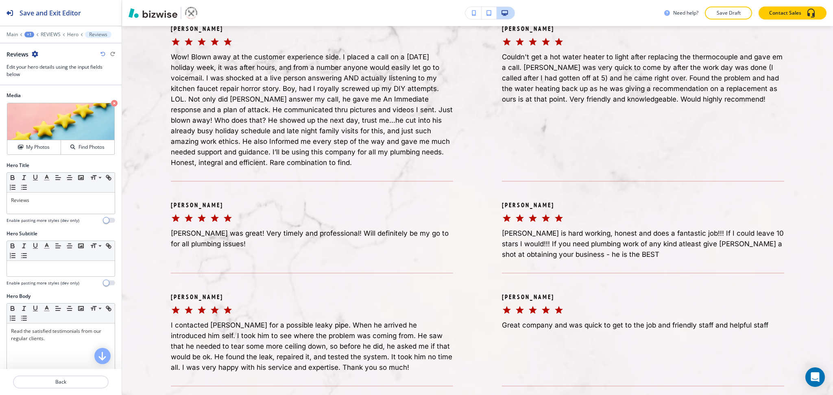
scroll to position [0, 0]
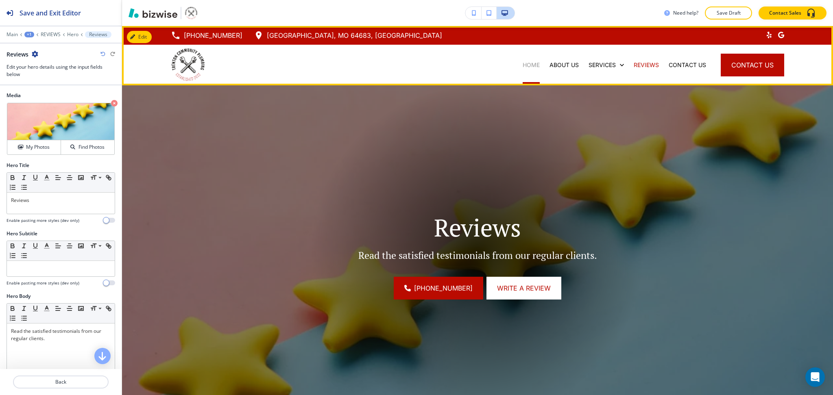
click at [522, 67] on p "HOME" at bounding box center [530, 65] width 17 height 8
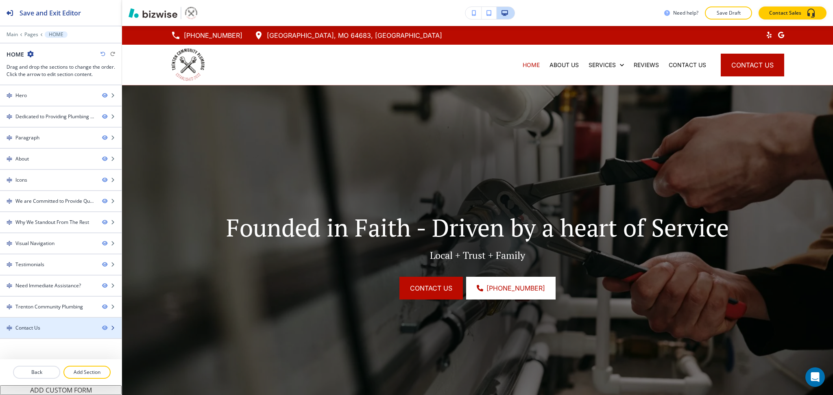
click at [37, 331] on div "Contact Us" at bounding box center [27, 327] width 25 height 7
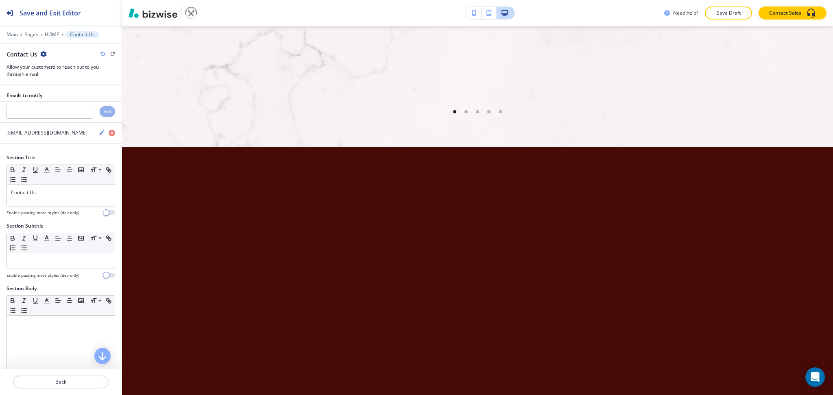
click at [41, 55] on icon "button" at bounding box center [43, 54] width 7 height 7
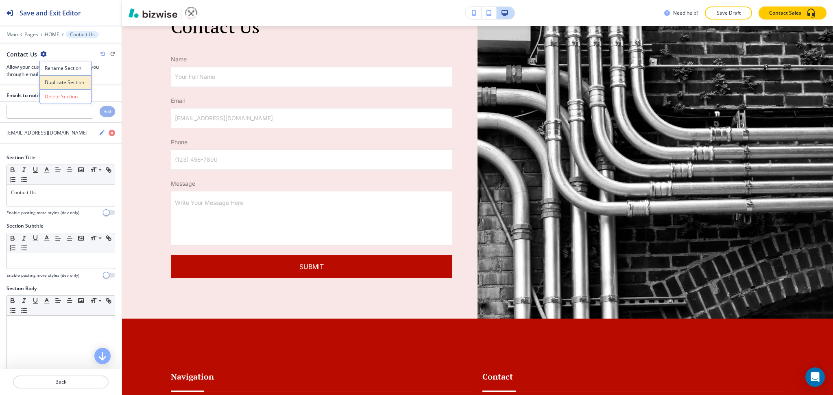
click at [57, 81] on p "Duplicate Section" at bounding box center [65, 82] width 41 height 7
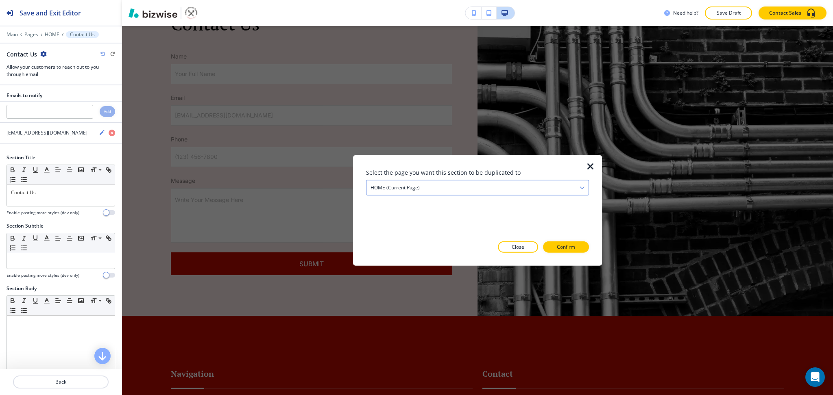
click at [475, 194] on div "HOME (current page)" at bounding box center [477, 188] width 222 height 15
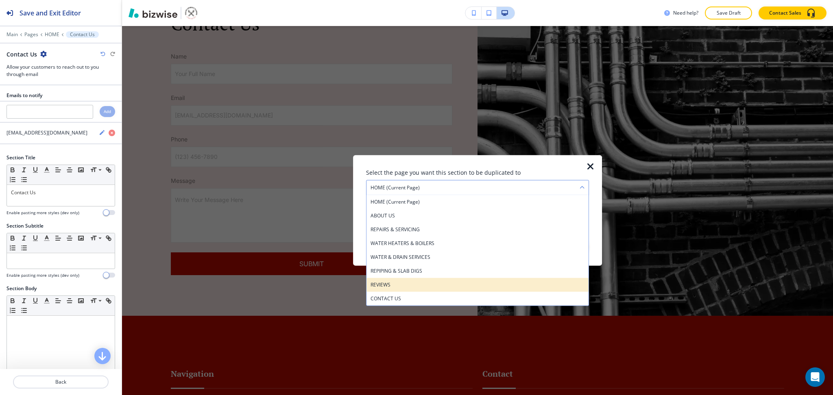
click at [409, 279] on div "REVIEWS" at bounding box center [477, 285] width 222 height 14
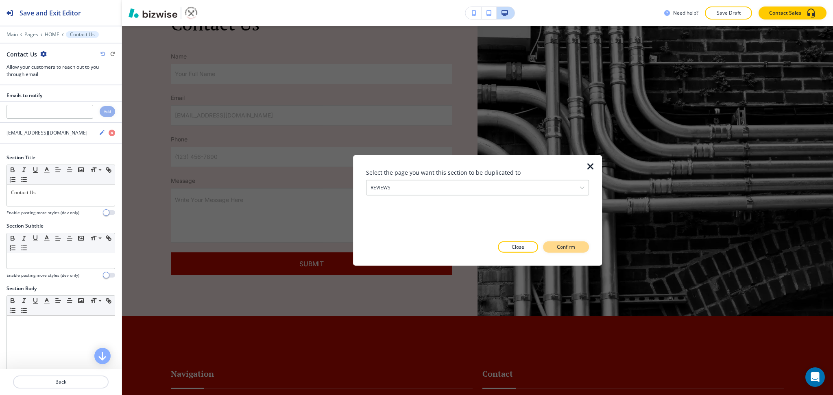
click at [561, 249] on p "Confirm" at bounding box center [566, 247] width 18 height 7
click at [509, 244] on p "Close" at bounding box center [503, 247] width 13 height 7
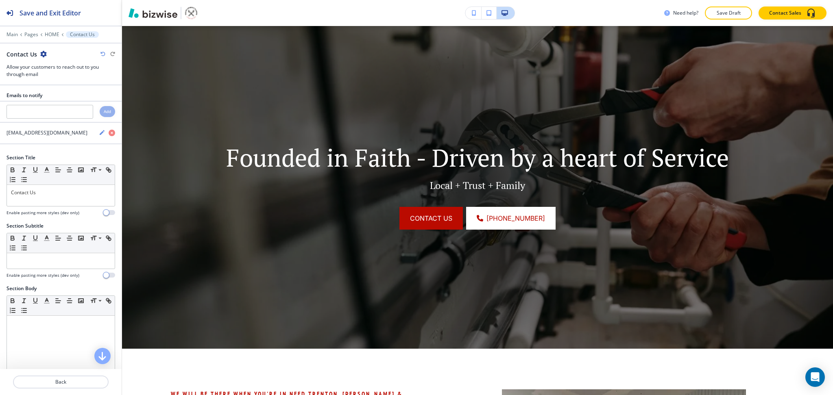
scroll to position [0, 0]
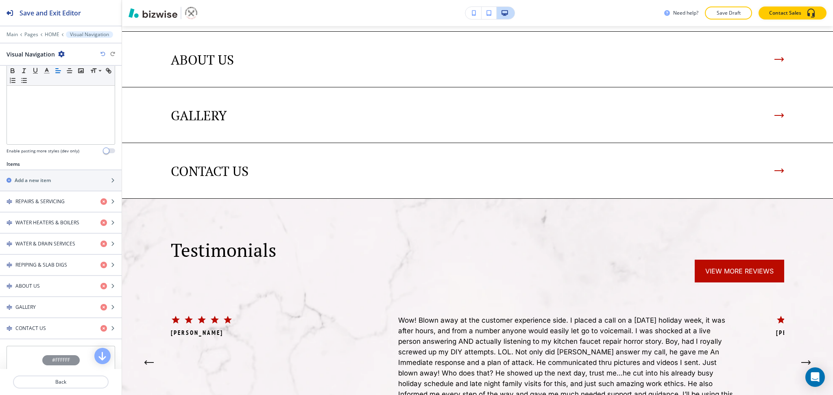
scroll to position [271, 0]
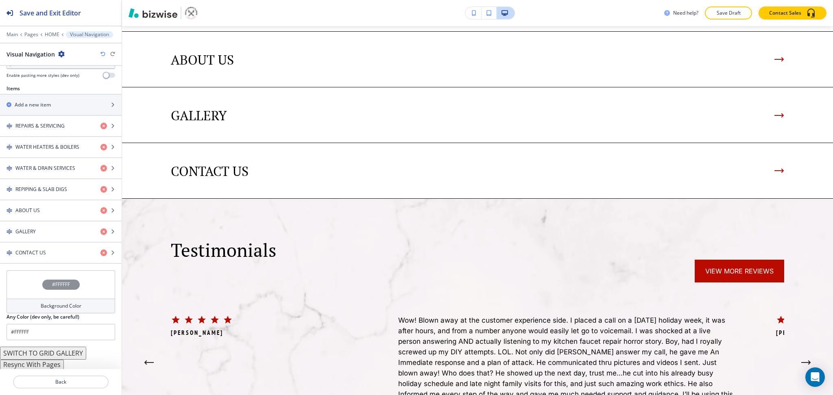
click at [52, 366] on button "Resync With Pages" at bounding box center [32, 365] width 64 height 10
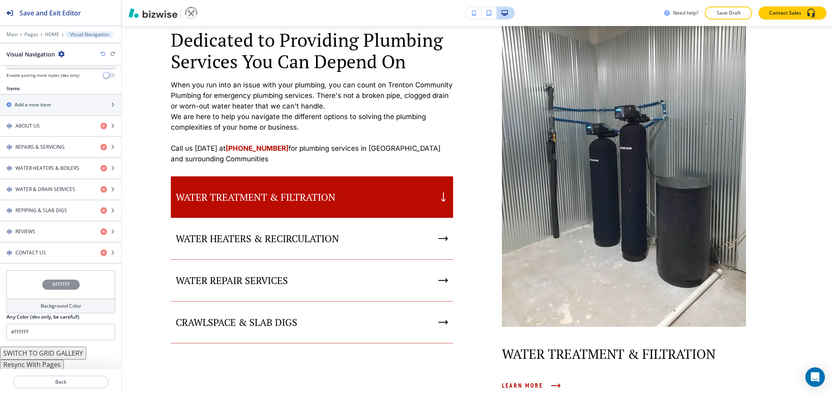
scroll to position [0, 0]
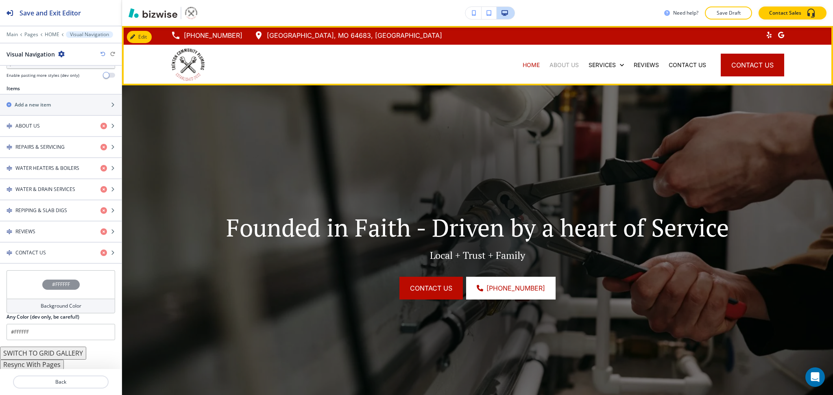
click at [563, 63] on p "ABOUT US" at bounding box center [563, 65] width 29 height 8
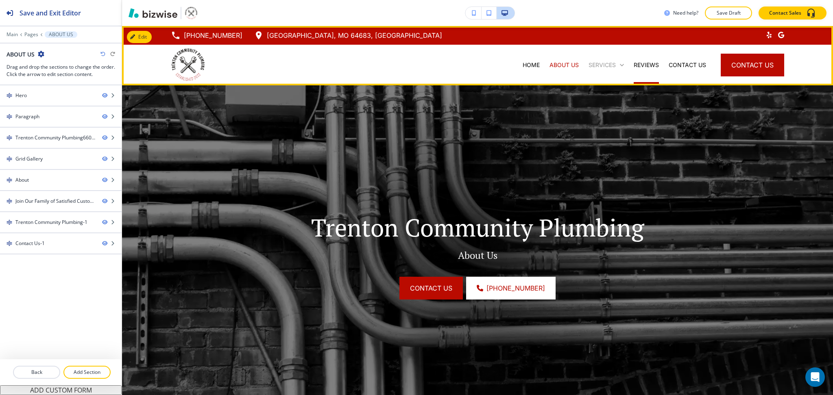
click at [604, 63] on p "SERVICES" at bounding box center [601, 65] width 27 height 8
click at [637, 63] on p "REVIEWS" at bounding box center [645, 65] width 25 height 8
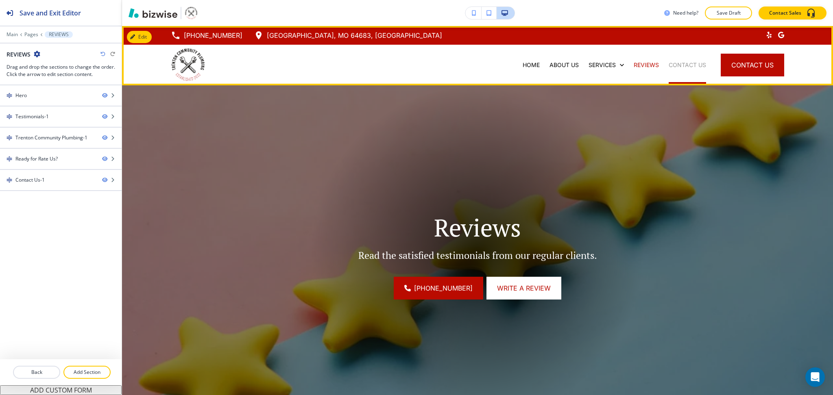
click at [679, 67] on p "CONTACT US" at bounding box center [686, 65] width 37 height 8
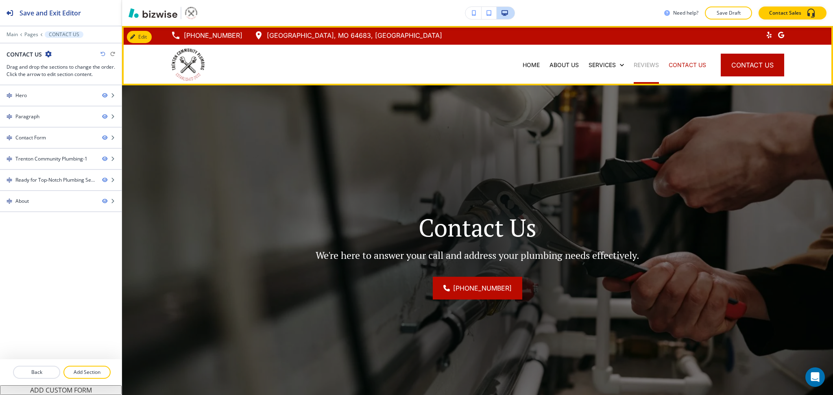
click at [633, 67] on p "REVIEWS" at bounding box center [645, 65] width 25 height 8
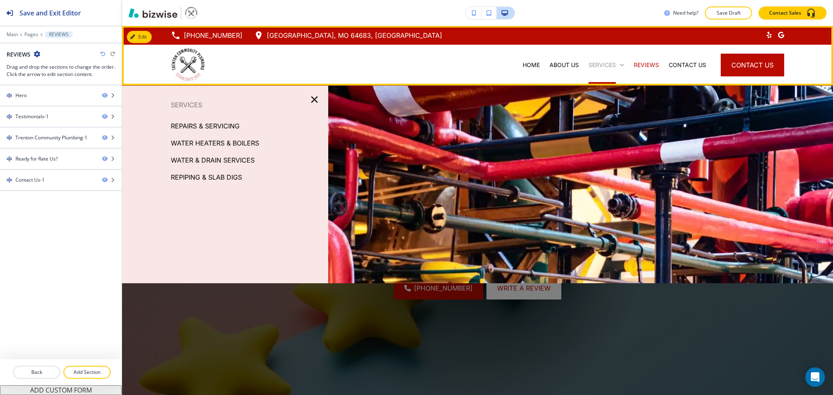
click at [596, 66] on p "SERVICES" at bounding box center [601, 65] width 27 height 8
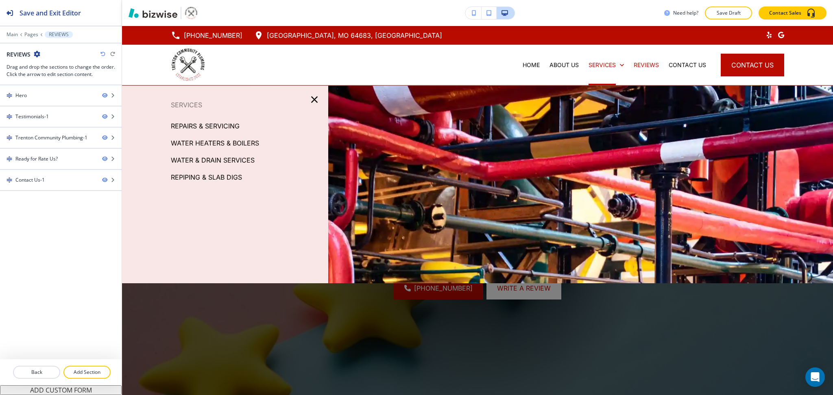
click at [231, 126] on p "REPAIRS & SERVICING" at bounding box center [205, 126] width 69 height 12
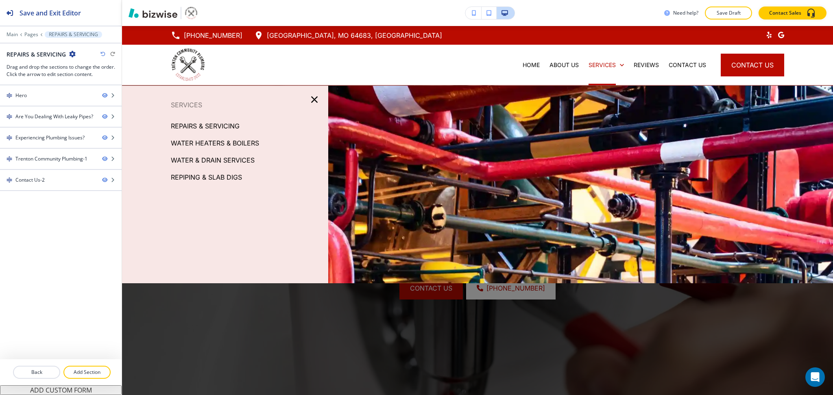
click at [236, 148] on p "WATER HEATERS & BOILERS" at bounding box center [215, 143] width 88 height 12
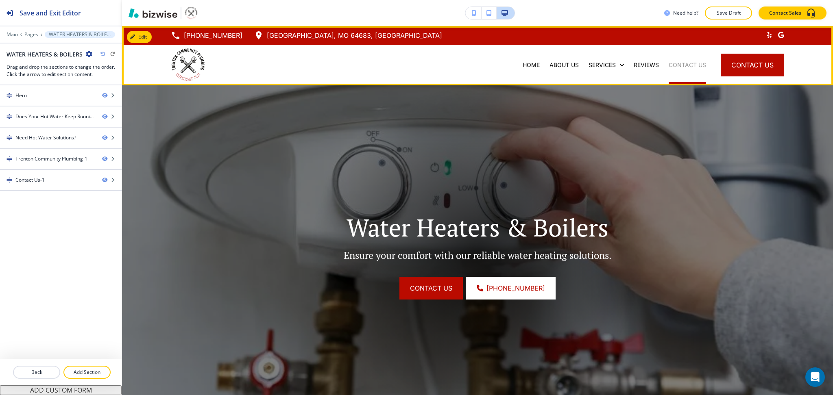
click at [672, 62] on p "CONTACT US" at bounding box center [686, 65] width 37 height 8
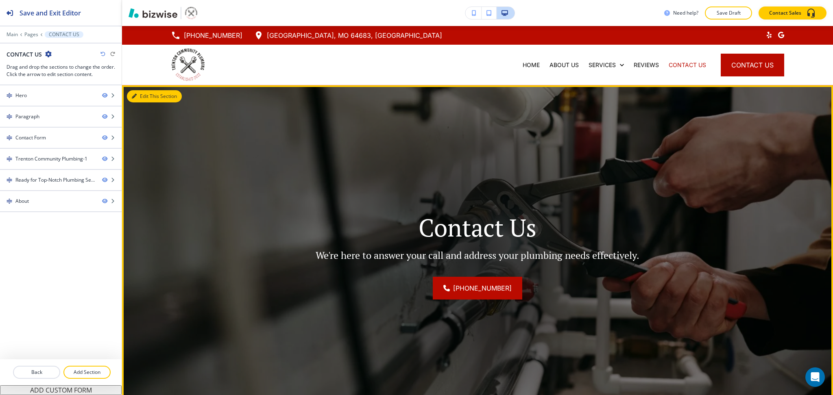
click at [140, 92] on button "Edit This Section" at bounding box center [154, 96] width 55 height 12
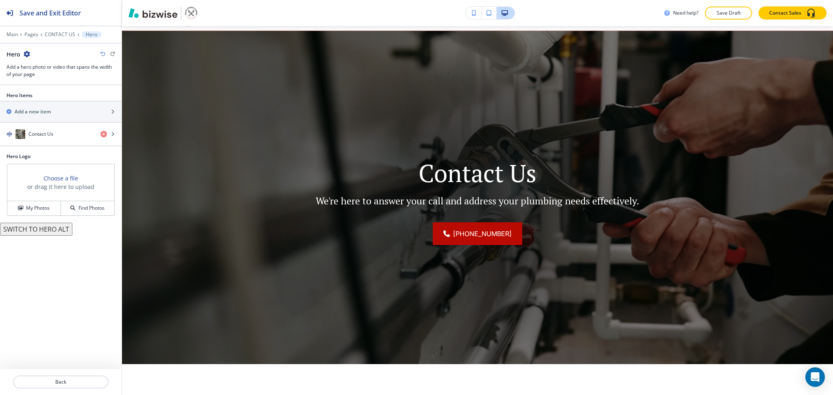
scroll to position [59, 0]
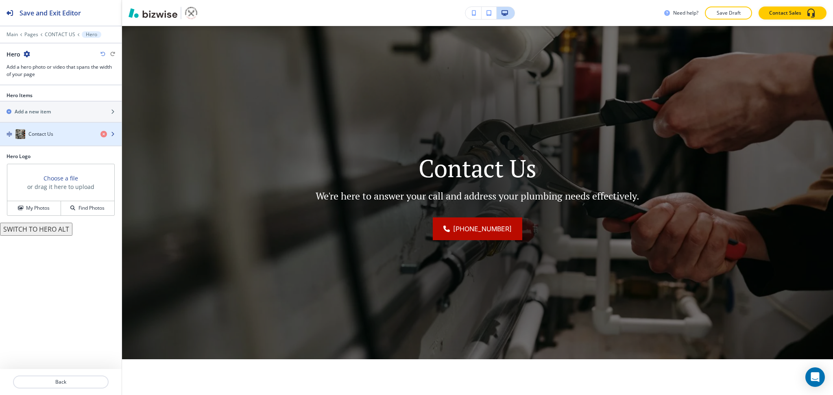
click at [69, 139] on div "button" at bounding box center [61, 142] width 122 height 7
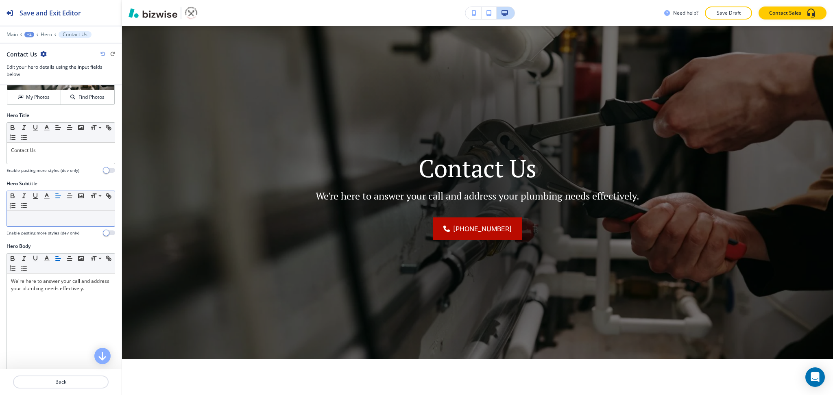
scroll to position [268, 0]
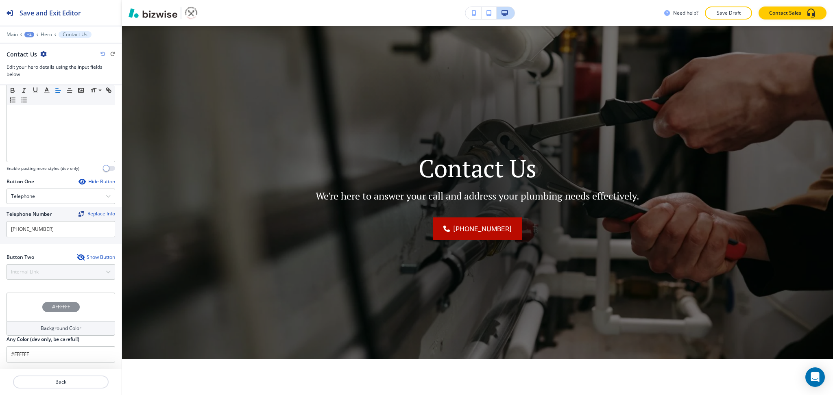
click at [77, 260] on icon "button" at bounding box center [80, 257] width 7 height 7
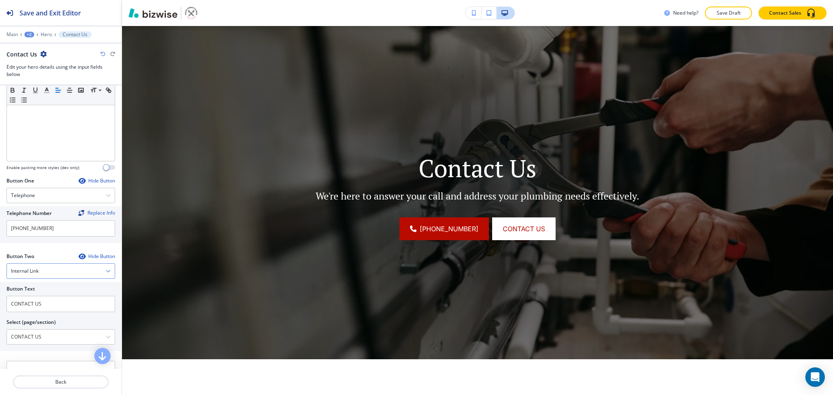
scroll to position [269, 0]
click at [49, 273] on div "Internal Link" at bounding box center [61, 270] width 108 height 15
click at [31, 322] on div "Email" at bounding box center [61, 327] width 108 height 14
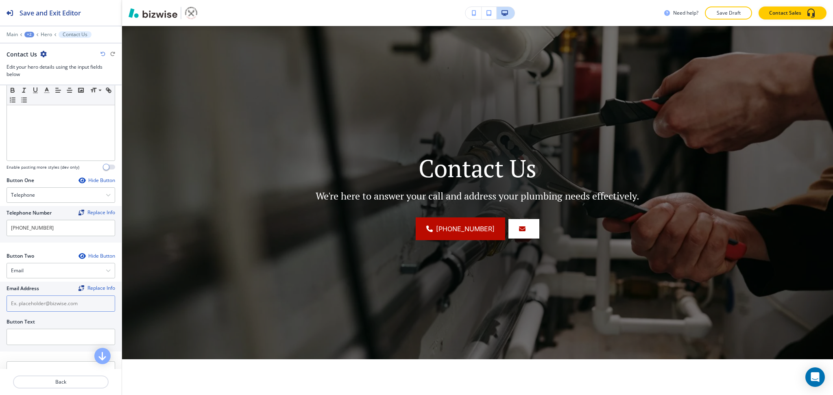
click at [34, 309] on input "text" at bounding box center [61, 304] width 109 height 16
click at [30, 335] on input "text" at bounding box center [61, 337] width 109 height 16
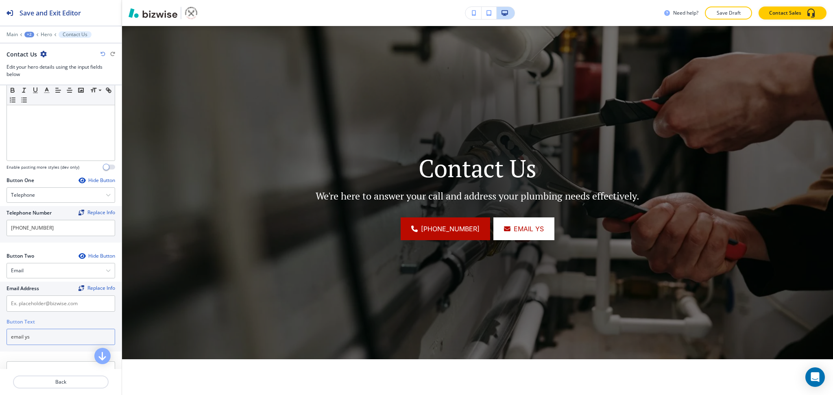
type input "email ys"
click at [85, 258] on div "Hide Button" at bounding box center [96, 256] width 37 height 7
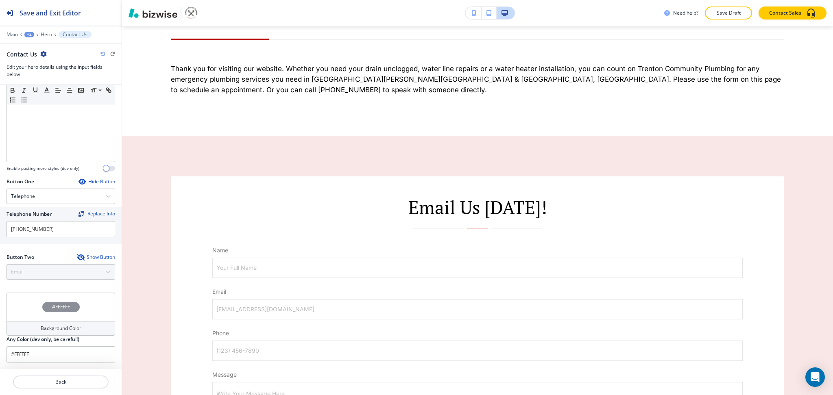
scroll to position [446, 0]
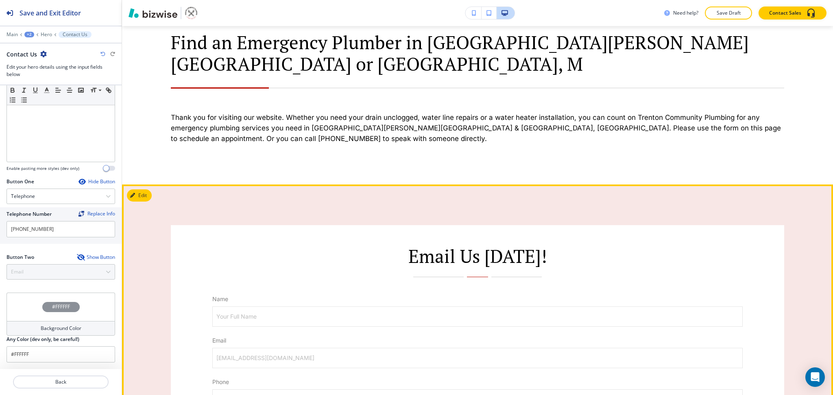
click at [139, 189] on button "Edit" at bounding box center [139, 195] width 25 height 12
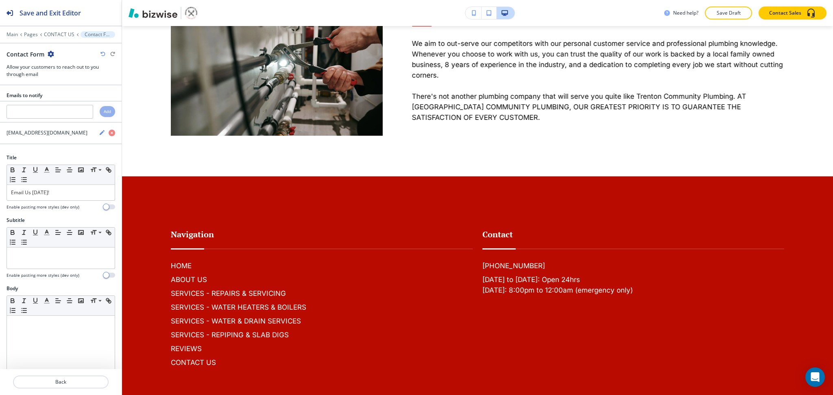
scroll to position [1615, 0]
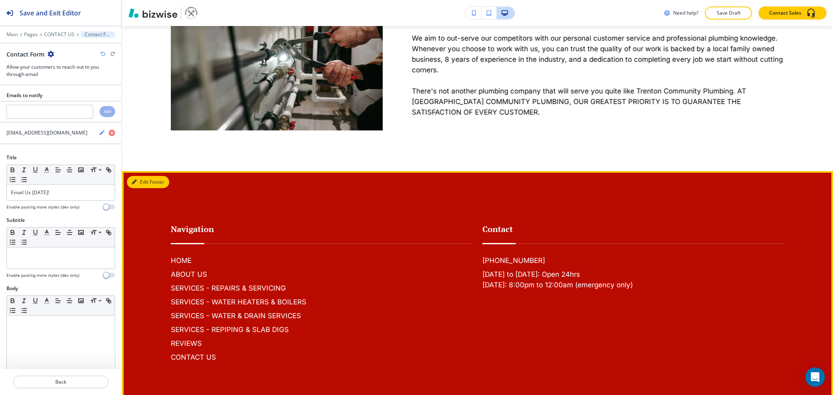
click at [137, 176] on button "Edit Footer" at bounding box center [148, 182] width 42 height 12
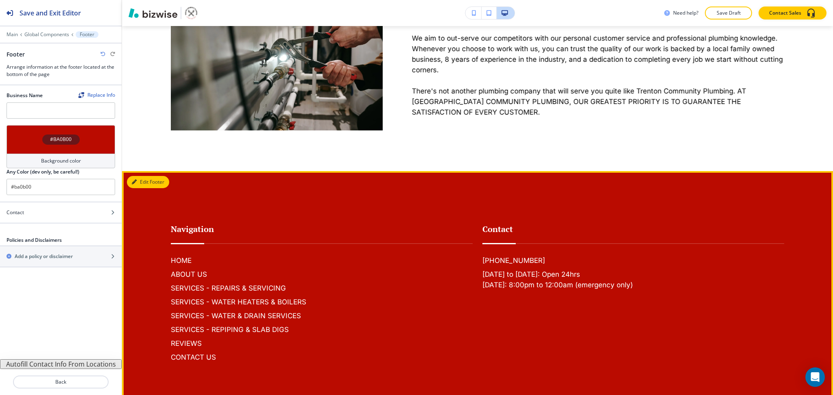
scroll to position [1705, 0]
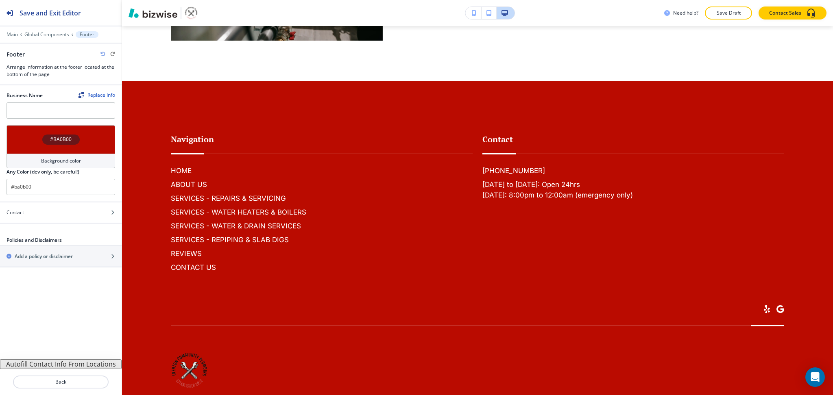
click at [61, 365] on button "Autofill Contact Info From Locations" at bounding box center [61, 364] width 122 height 10
click at [103, 54] on icon "button" at bounding box center [102, 54] width 5 height 5
click at [74, 365] on button "Autofill Contact Info From Locations" at bounding box center [61, 364] width 122 height 10
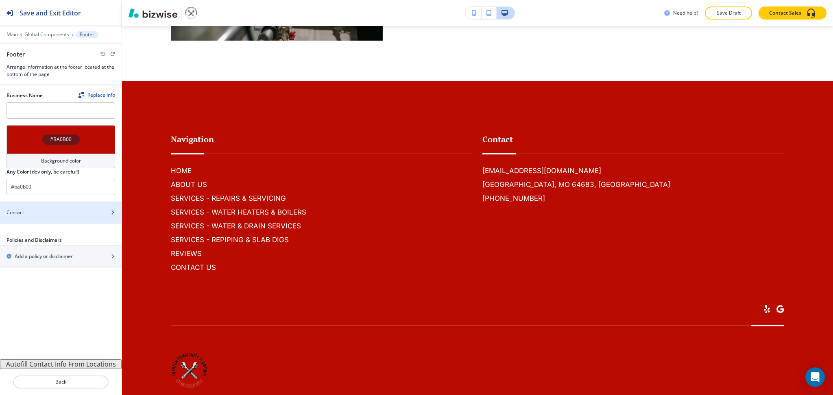
click at [37, 214] on div "Contact" at bounding box center [52, 212] width 104 height 7
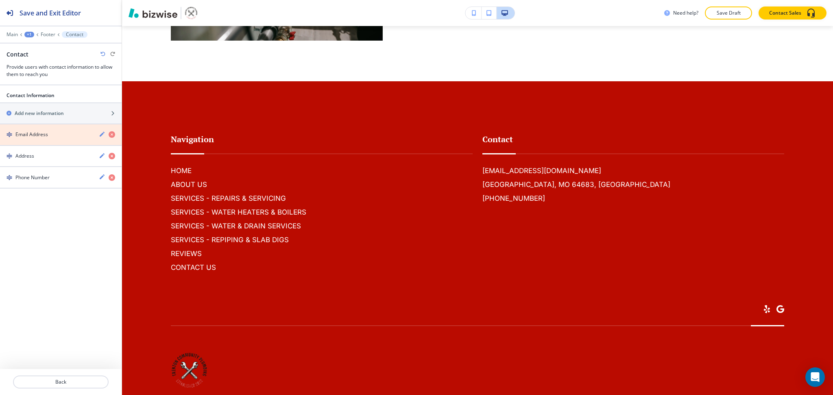
click at [113, 134] on icon "button" at bounding box center [112, 134] width 7 height 7
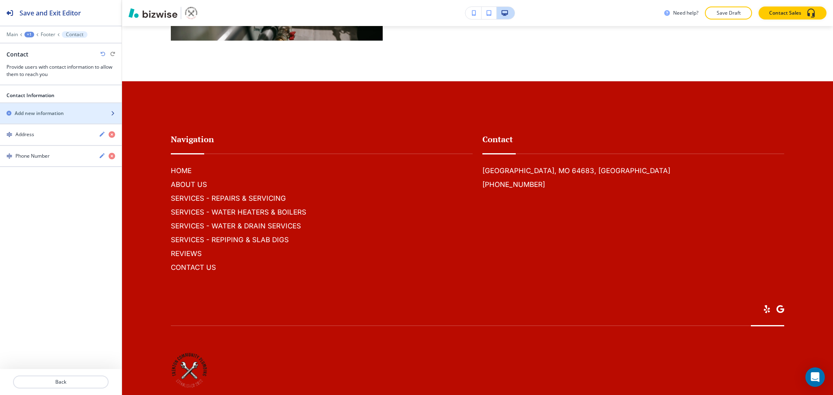
click at [39, 111] on h2 "Add new information" at bounding box center [39, 113] width 49 height 7
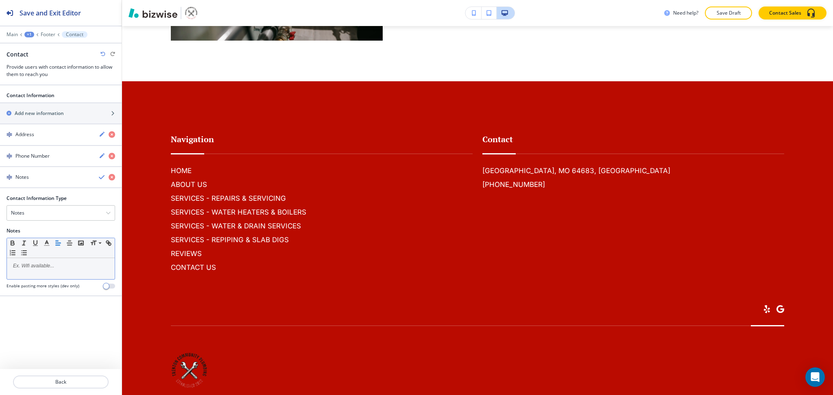
click at [35, 270] on div at bounding box center [61, 268] width 108 height 21
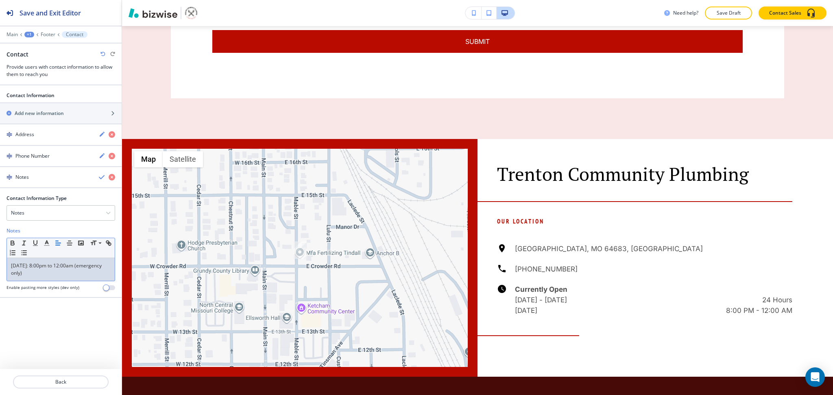
scroll to position [895, 0]
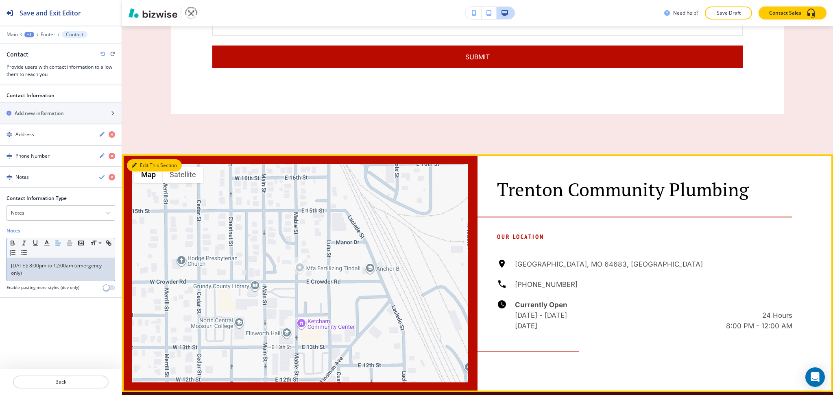
click at [135, 163] on icon "button" at bounding box center [134, 165] width 5 height 5
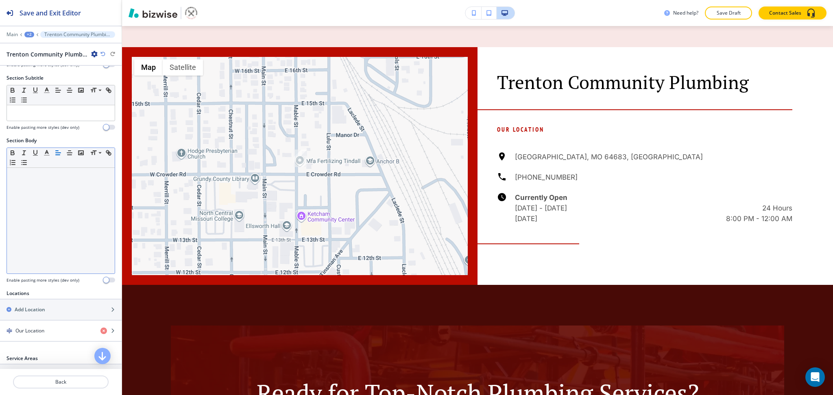
scroll to position [172, 0]
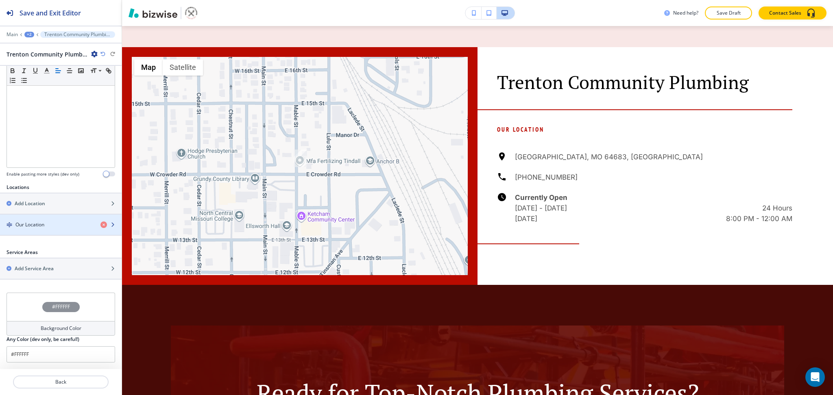
click at [33, 231] on div "button" at bounding box center [61, 231] width 122 height 7
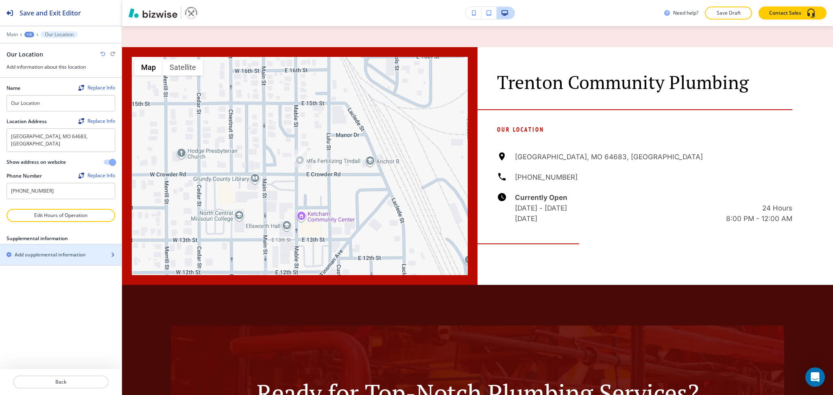
click at [49, 251] on h2 "Add supplemental information" at bounding box center [50, 254] width 71 height 7
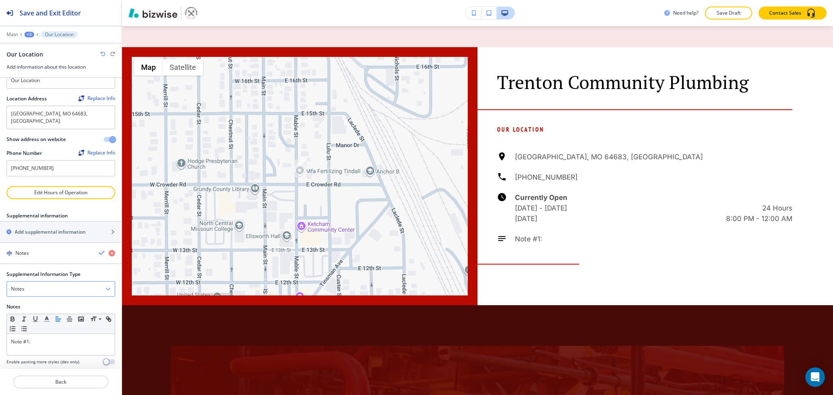
scroll to position [25, 0]
click at [44, 336] on p "Note #1:" at bounding box center [61, 339] width 100 height 7
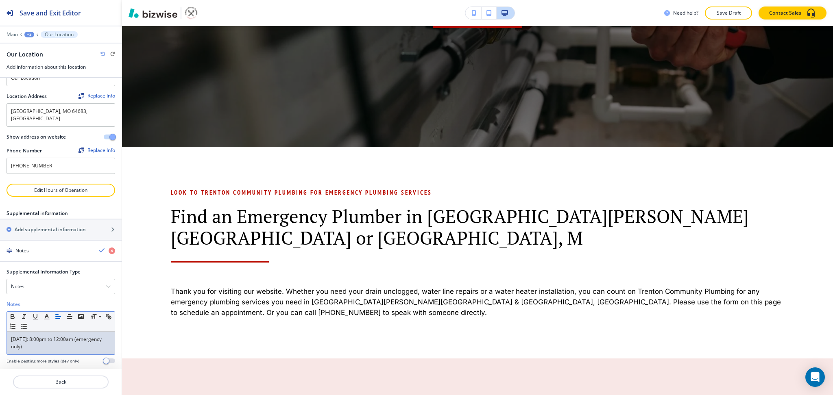
scroll to position [0, 0]
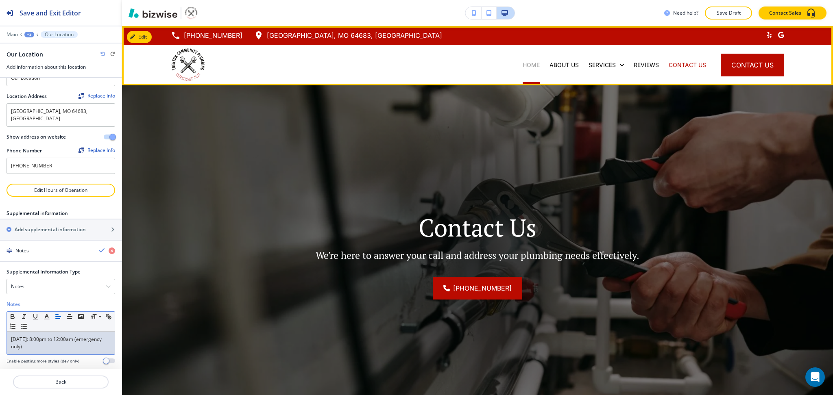
click at [522, 65] on p "HOME" at bounding box center [530, 65] width 17 height 8
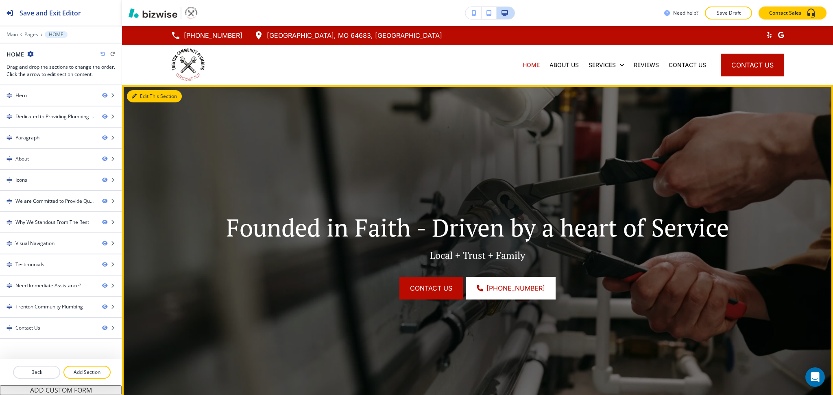
click at [140, 98] on button "Edit This Section" at bounding box center [154, 96] width 55 height 12
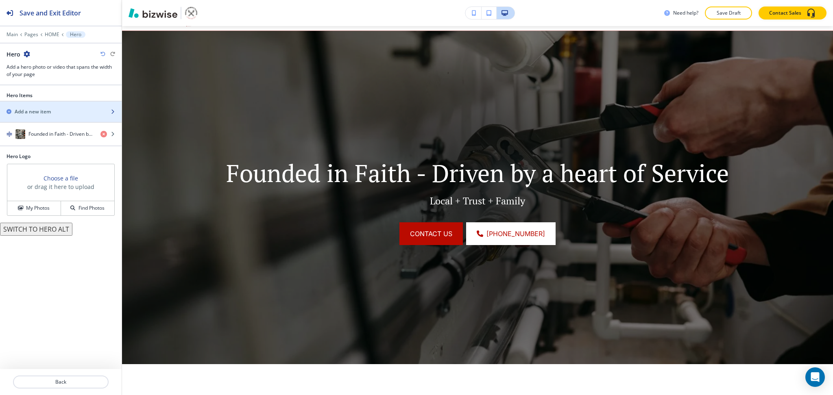
scroll to position [59, 0]
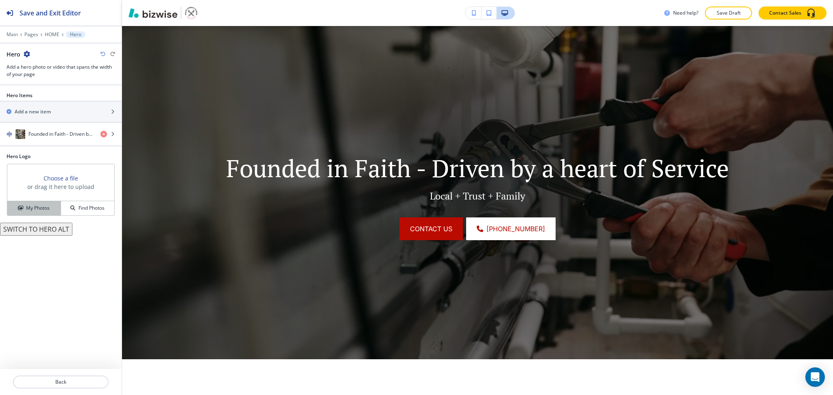
click at [43, 209] on h4 "My Photos" at bounding box center [38, 207] width 24 height 7
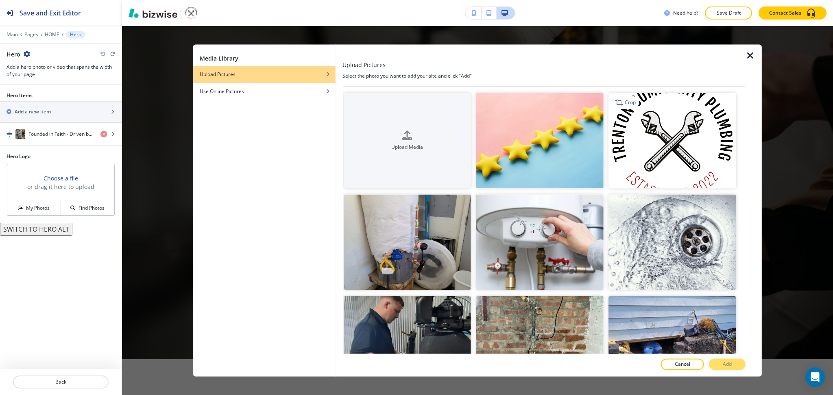
click at [664, 146] on img "button" at bounding box center [672, 141] width 128 height 96
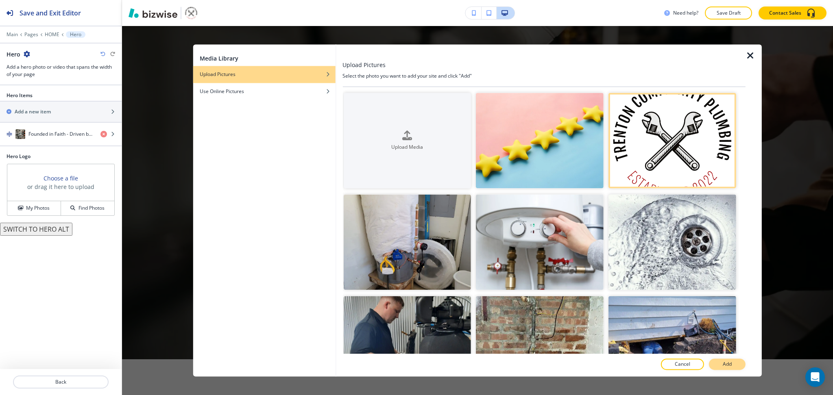
click at [726, 362] on p "Add" at bounding box center [726, 364] width 9 height 7
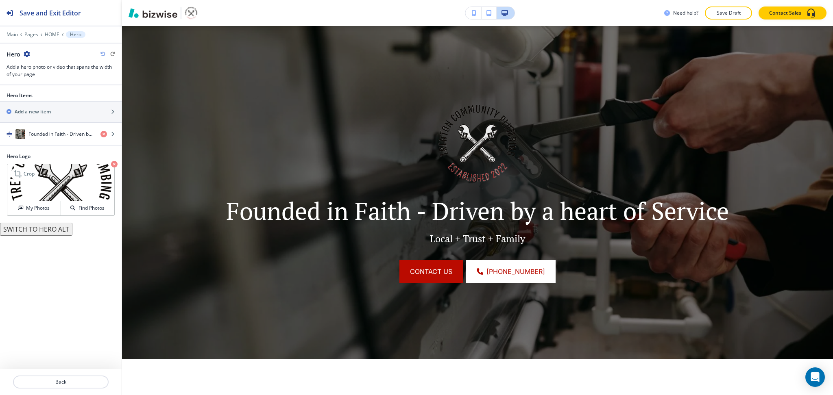
click at [113, 165] on icon "button" at bounding box center [114, 164] width 7 height 7
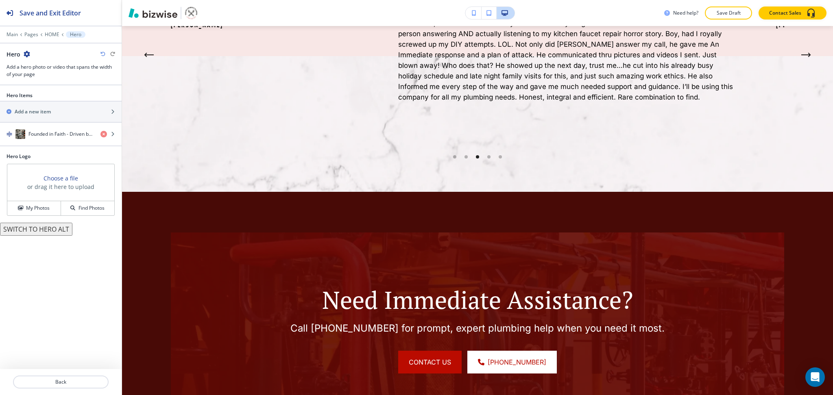
scroll to position [3679, 0]
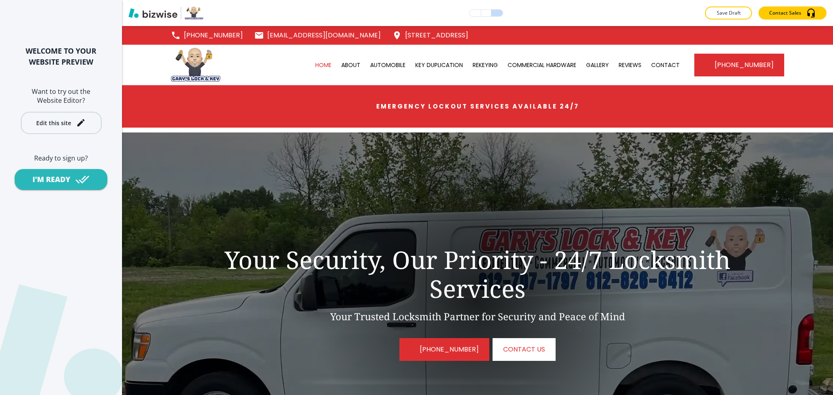
click at [57, 130] on button "Edit this site" at bounding box center [61, 123] width 81 height 22
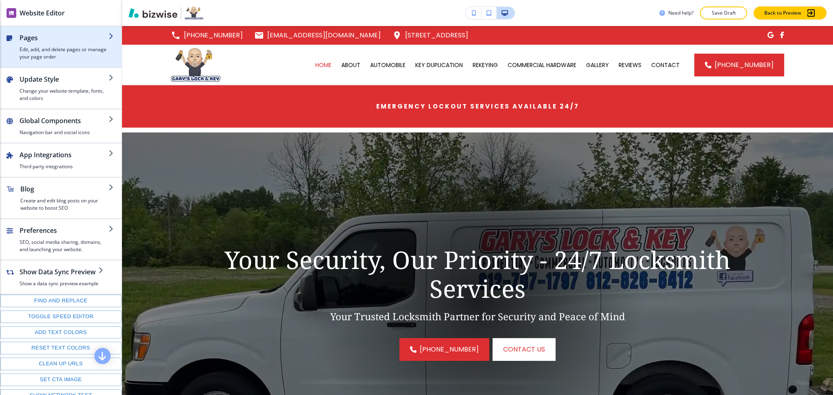
click at [49, 48] on h4 "Edit, add, and delete pages or manage your page order" at bounding box center [64, 53] width 89 height 15
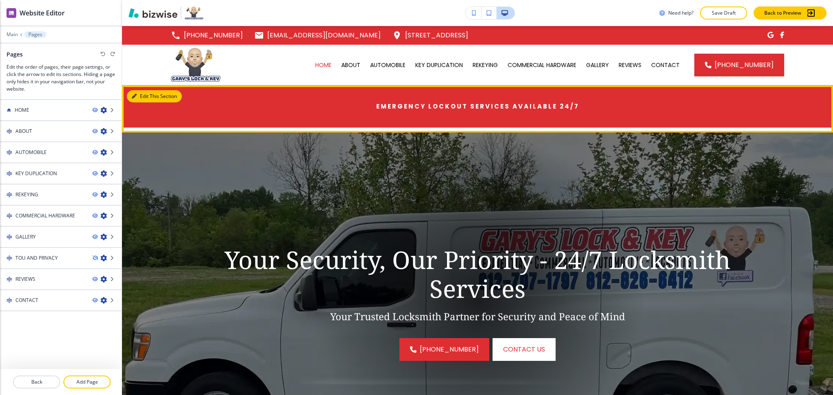
click at [145, 94] on button "Edit This Section" at bounding box center [154, 96] width 55 height 12
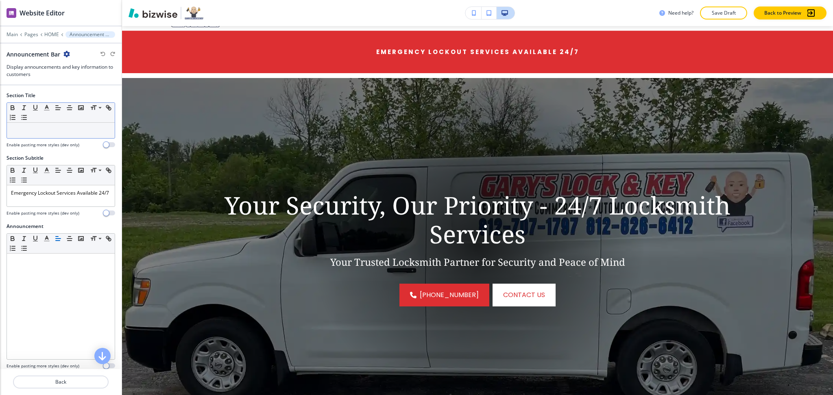
scroll to position [59, 0]
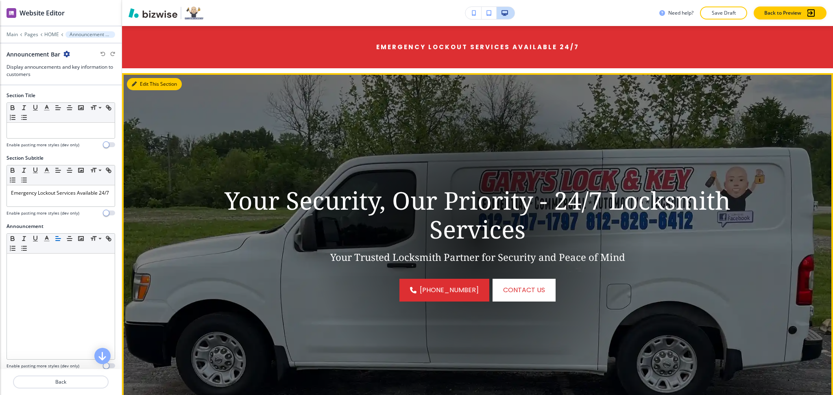
click at [133, 85] on icon "button" at bounding box center [134, 84] width 5 height 5
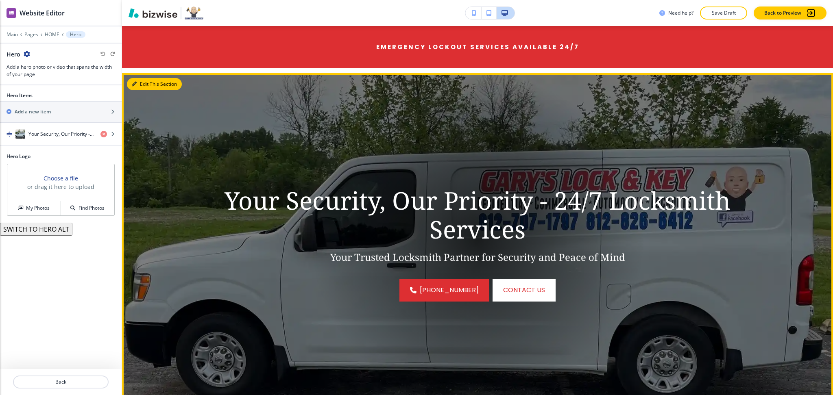
scroll to position [107, 0]
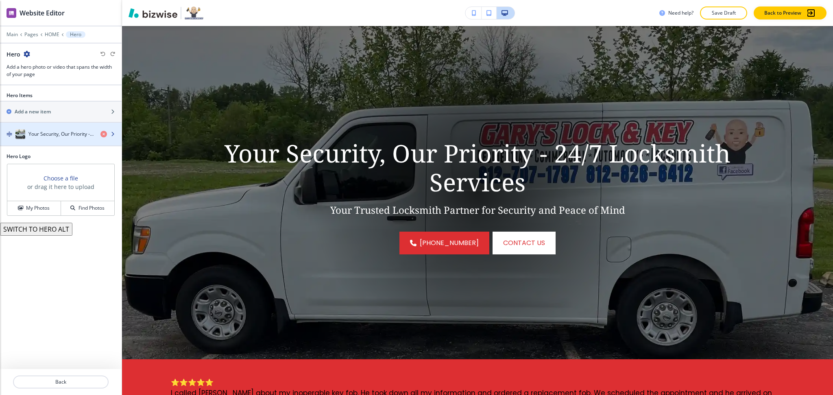
click at [67, 136] on h4 "Your Security, Our Priority - 24/7 Locksmith Services" at bounding box center [60, 134] width 65 height 7
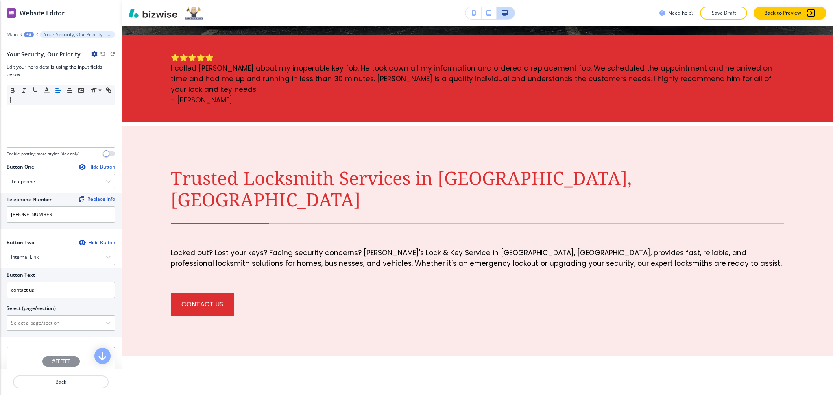
scroll to position [306, 0]
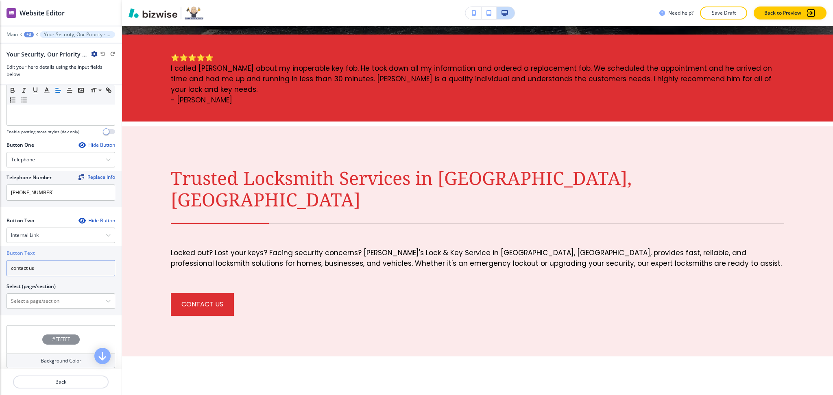
drag, startPoint x: 53, startPoint y: 263, endPoint x: 0, endPoint y: 261, distance: 52.9
click at [0, 261] on div "Button Text contact us Select (page/section) HOME HOME | Announcement Bar HOME …" at bounding box center [61, 280] width 122 height 69
drag, startPoint x: 37, startPoint y: 302, endPoint x: 355, endPoint y: 369, distance: 325.8
click at [37, 302] on \(page\/section\) "Manual Input" at bounding box center [56, 301] width 99 height 14
paste \(page\/section\) "contact us"
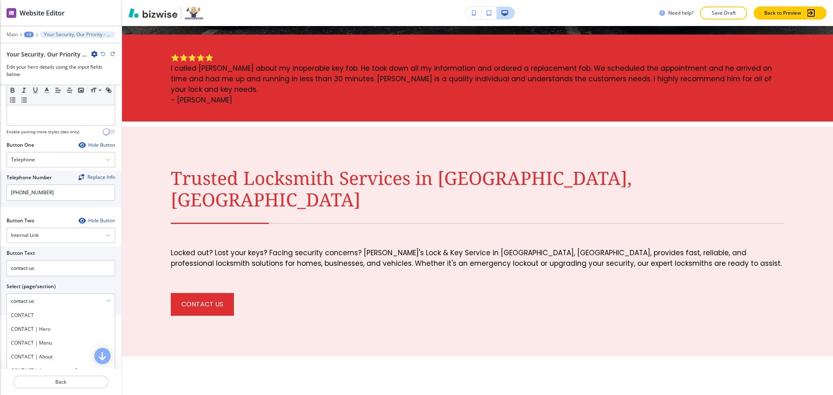
click at [49, 317] on h4 "CONTACT" at bounding box center [61, 315] width 100 height 7
type \(page\/section\) "CONTACT"
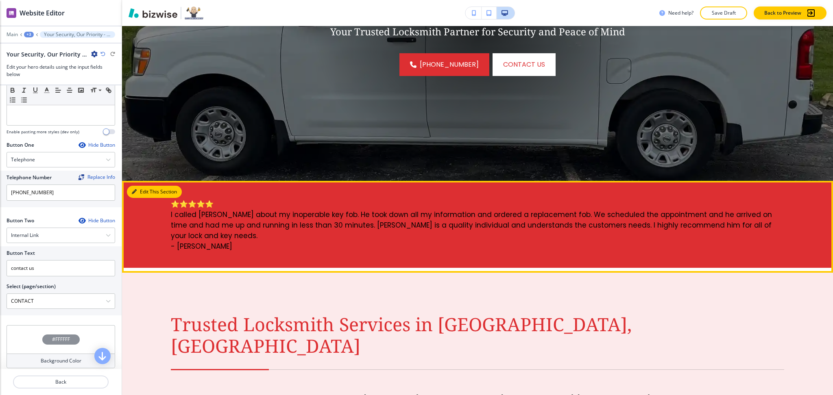
click at [143, 189] on button "Edit This Section" at bounding box center [154, 192] width 55 height 12
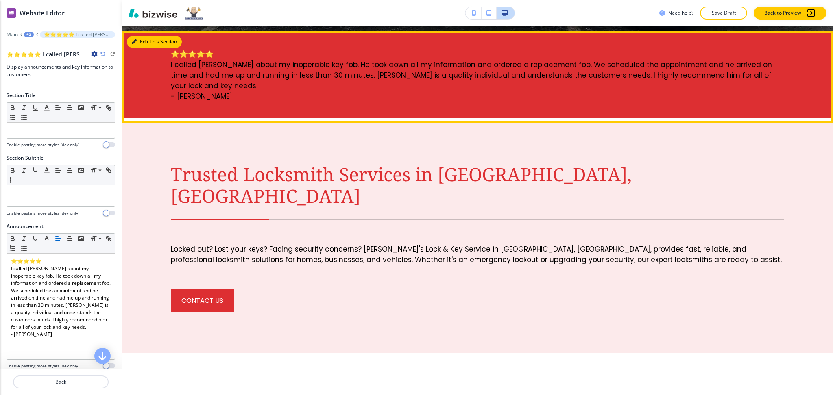
scroll to position [439, 0]
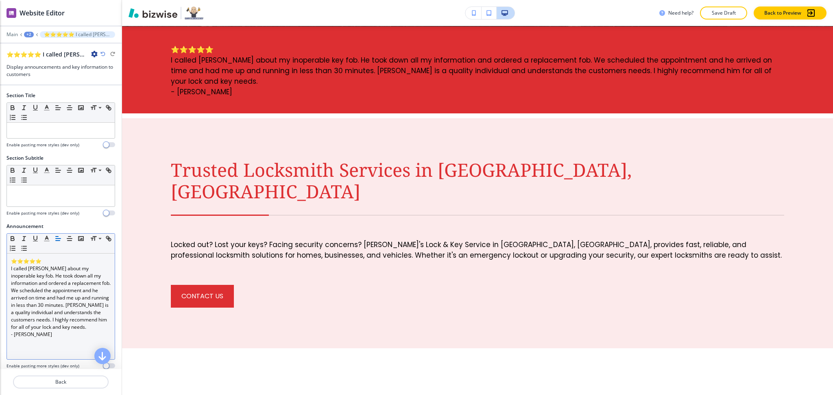
click at [56, 286] on p "I called [PERSON_NAME] about my inoperable key fob. He took down all my informa…" at bounding box center [61, 298] width 100 height 66
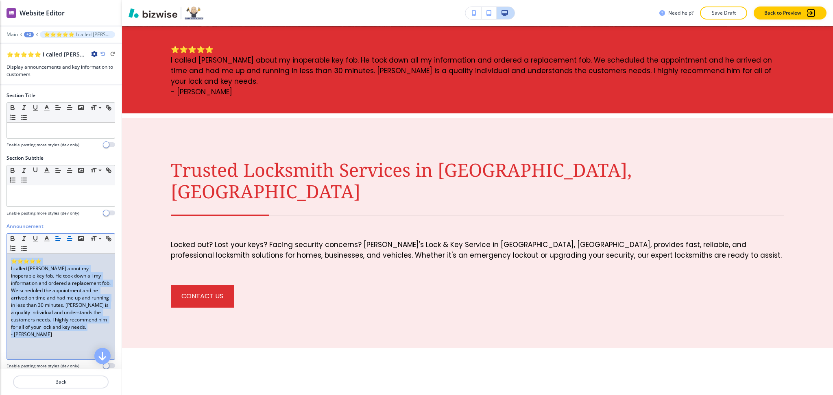
click at [70, 239] on icon "button" at bounding box center [69, 238] width 7 height 7
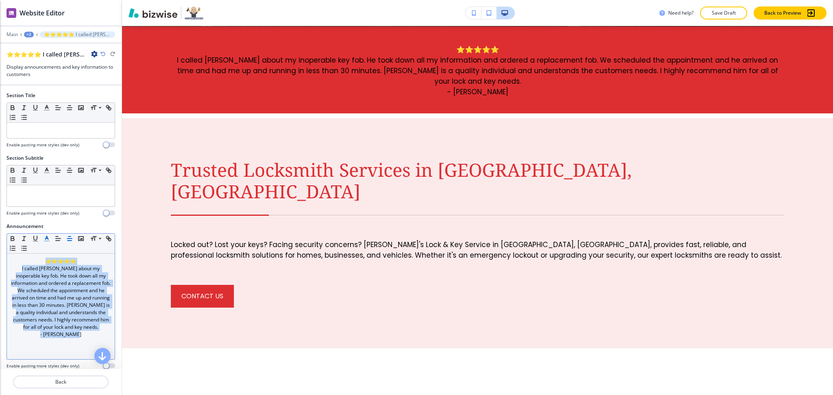
click at [46, 240] on icon "button" at bounding box center [46, 238] width 7 height 7
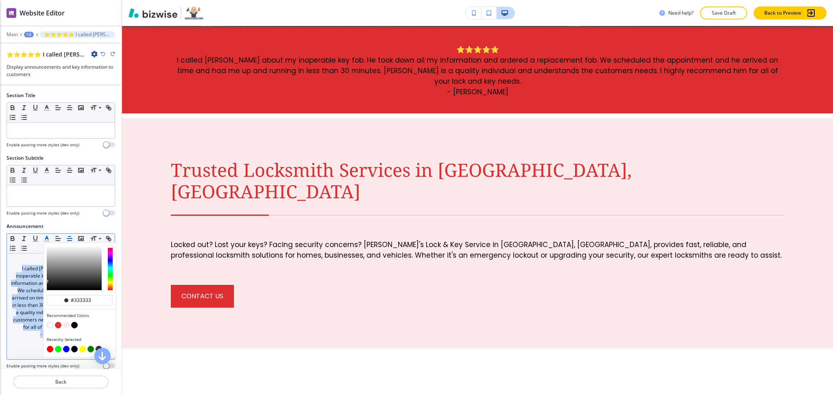
click at [47, 324] on button "button" at bounding box center [50, 325] width 7 height 7
type input "#ffffff"
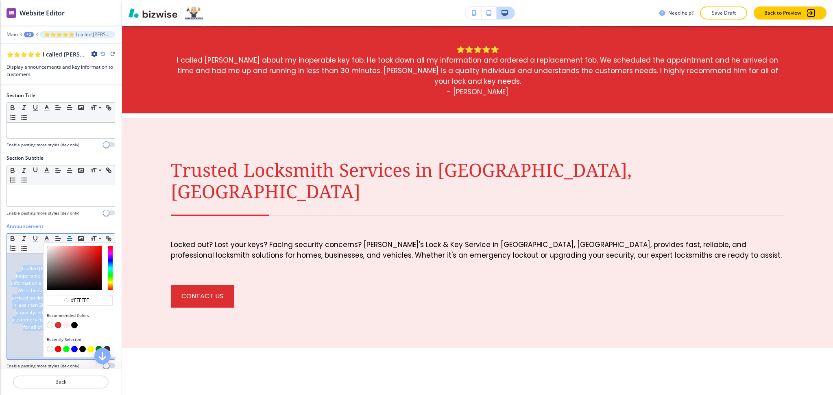
click at [100, 55] on icon "button" at bounding box center [102, 54] width 5 height 5
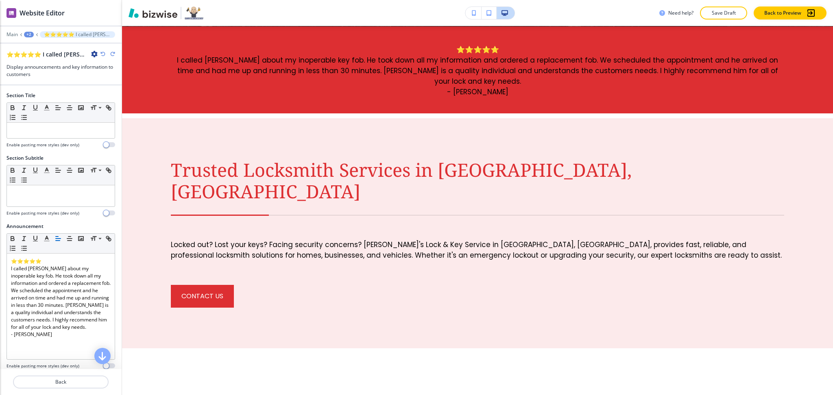
click at [100, 55] on icon "button" at bounding box center [102, 54] width 5 height 5
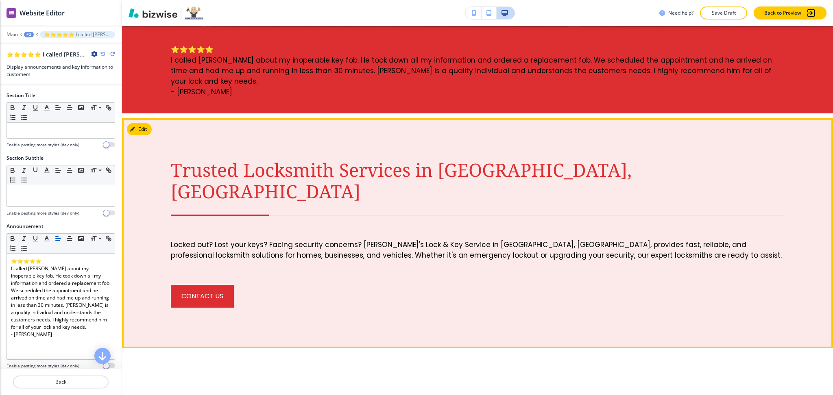
click at [738, 159] on p "Trusted Locksmith Services in [GEOGRAPHIC_DATA], [GEOGRAPHIC_DATA]" at bounding box center [477, 180] width 613 height 43
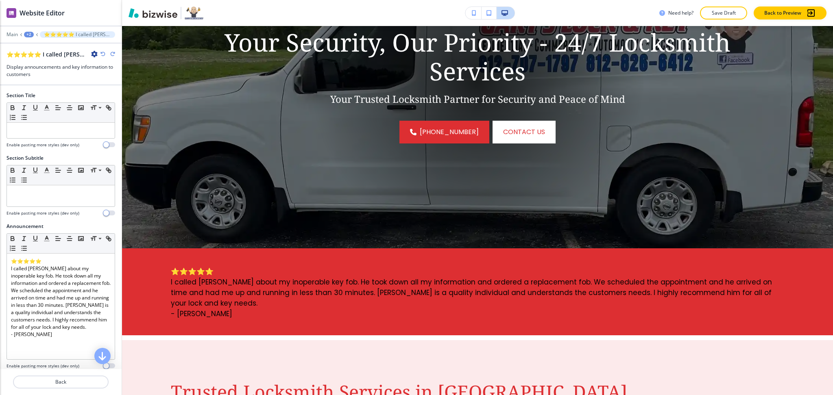
scroll to position [210, 0]
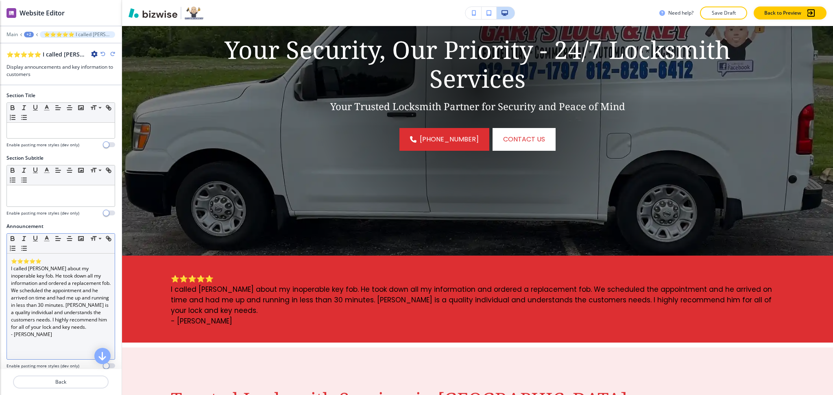
click at [66, 312] on p "I called [PERSON_NAME] about my inoperable key fob. He took down all my informa…" at bounding box center [61, 298] width 100 height 66
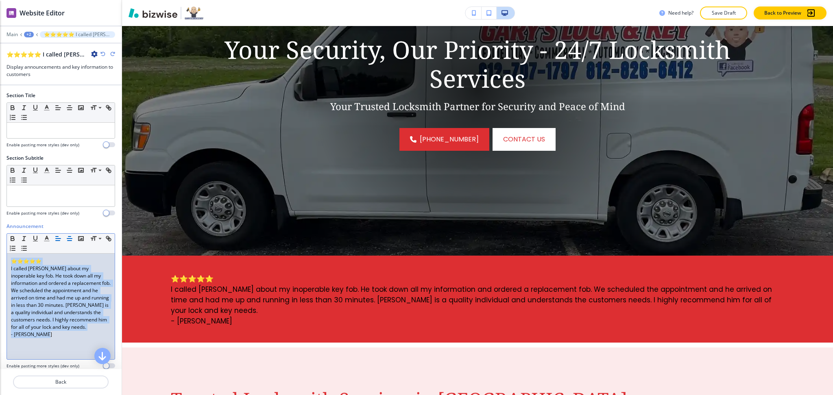
click at [70, 241] on icon "button" at bounding box center [69, 238] width 7 height 7
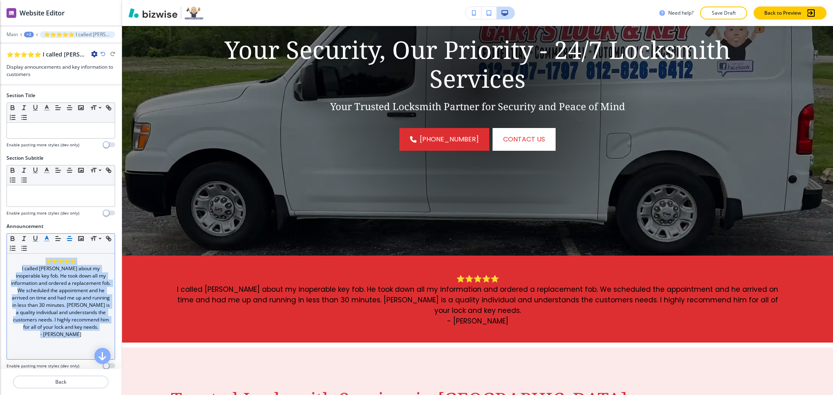
click at [47, 239] on line "button" at bounding box center [47, 239] width 2 height 0
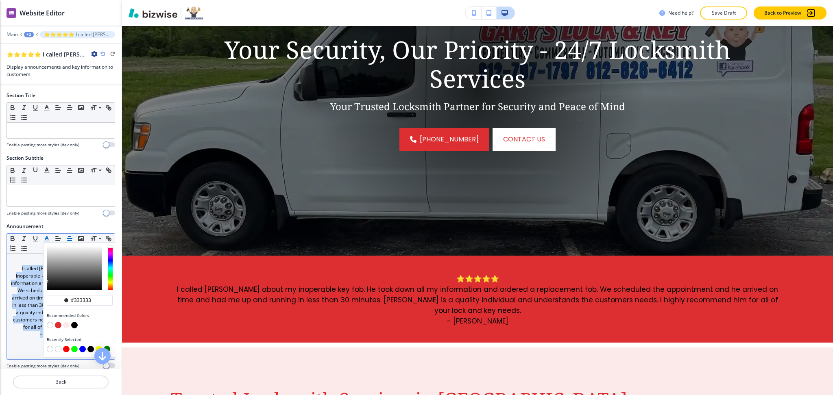
drag, startPoint x: 50, startPoint y: 327, endPoint x: 98, endPoint y: 324, distance: 48.5
click at [50, 326] on button "button" at bounding box center [50, 325] width 7 height 7
type input "#ffffff"
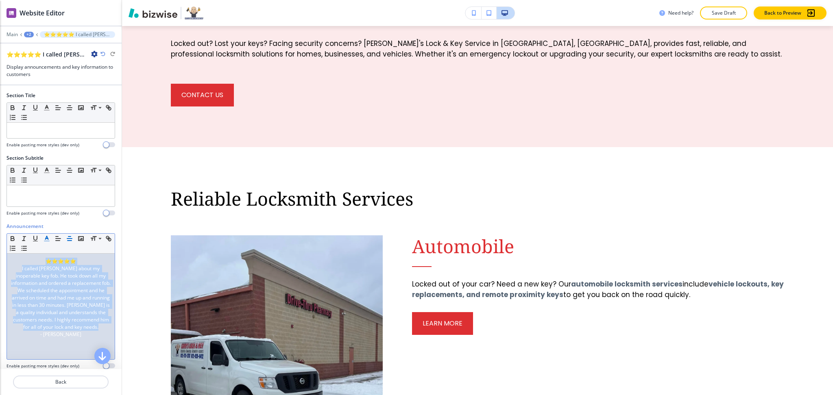
scroll to position [618, 0]
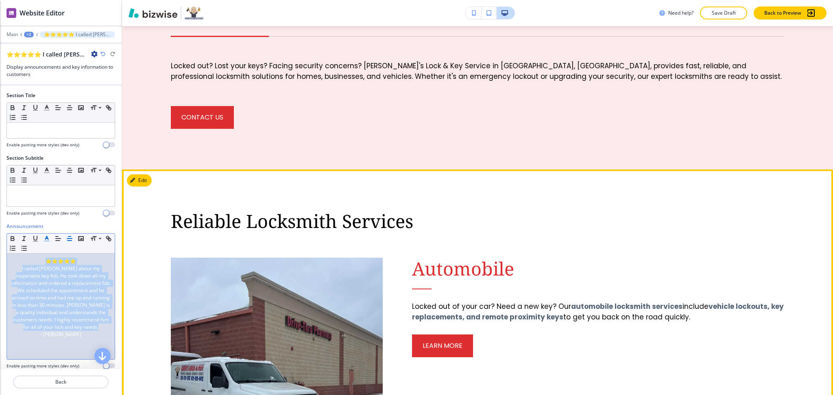
click at [141, 174] on button "Edit" at bounding box center [139, 180] width 25 height 12
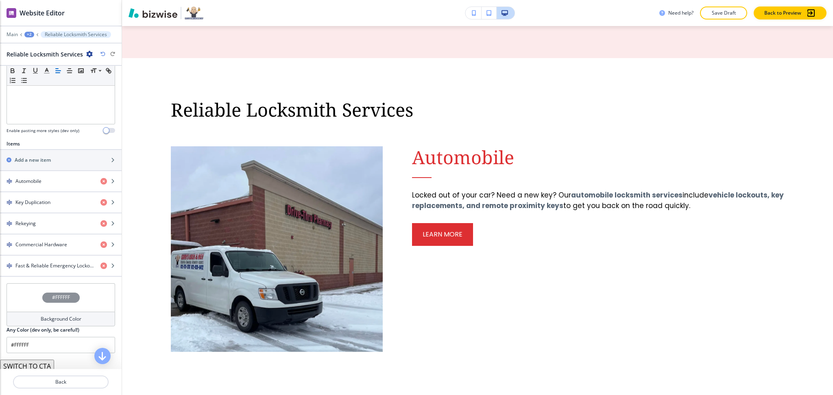
scroll to position [248, 0]
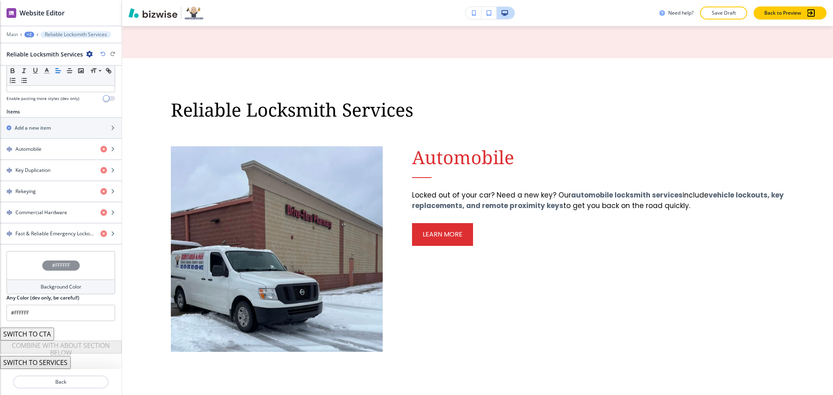
click at [45, 361] on button "SWITCH TO SERVICES" at bounding box center [35, 362] width 71 height 13
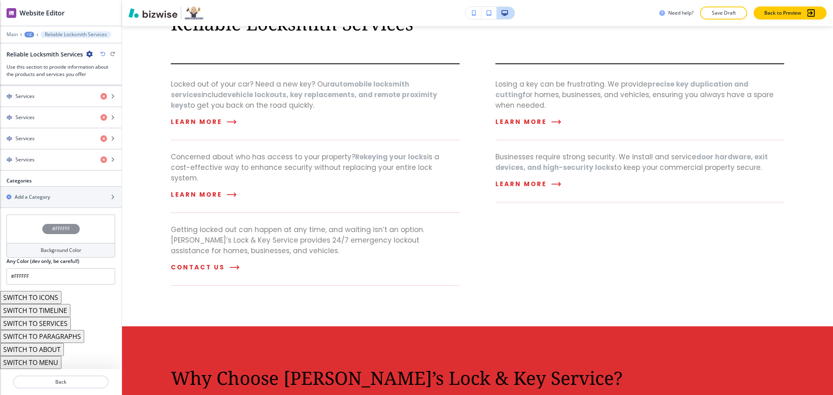
scroll to position [816, 0]
click at [54, 325] on button "SWITCH TO SERVICES" at bounding box center [35, 323] width 71 height 13
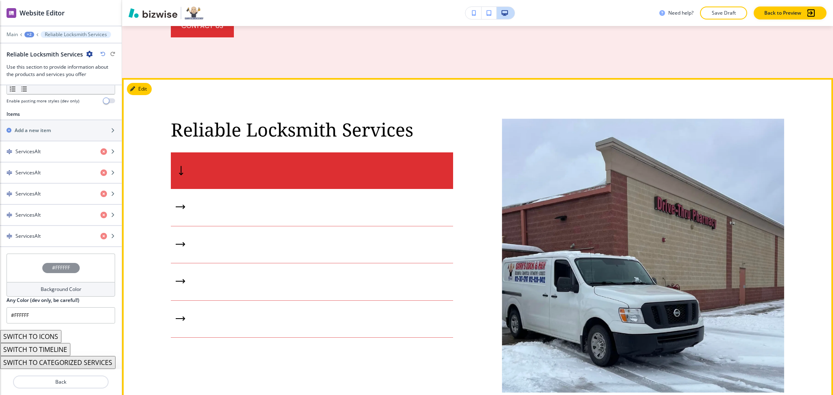
scroll to position [709, 0]
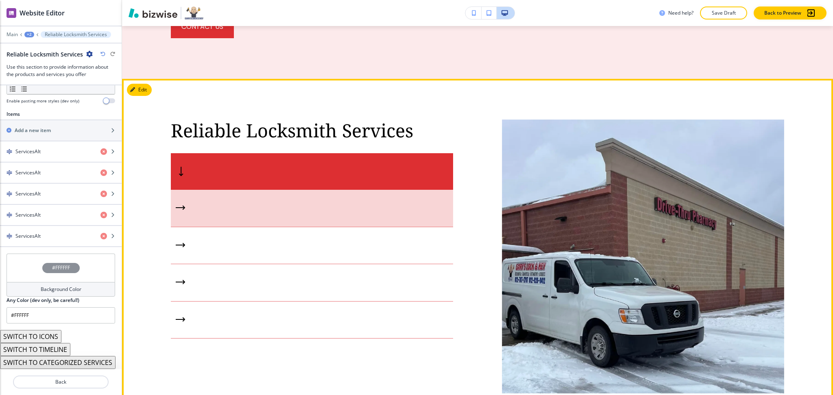
click at [369, 190] on div "button" at bounding box center [312, 208] width 282 height 37
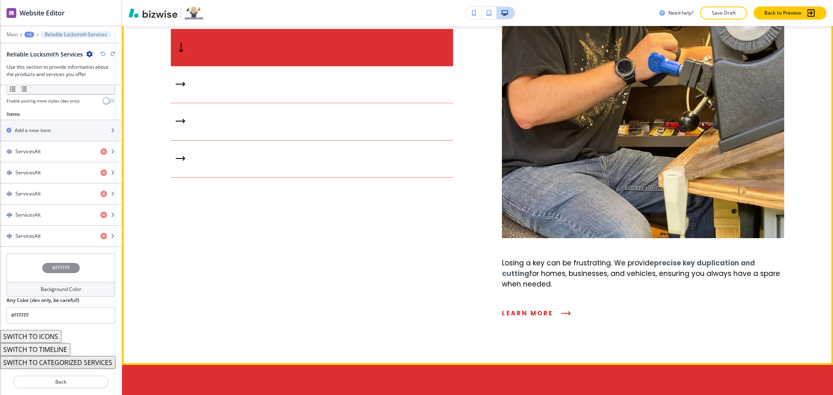
scroll to position [870, 0]
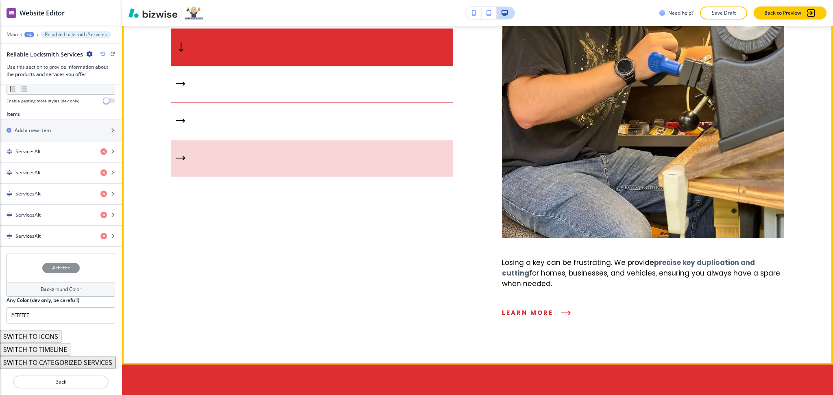
click at [346, 140] on div "button" at bounding box center [312, 158] width 282 height 37
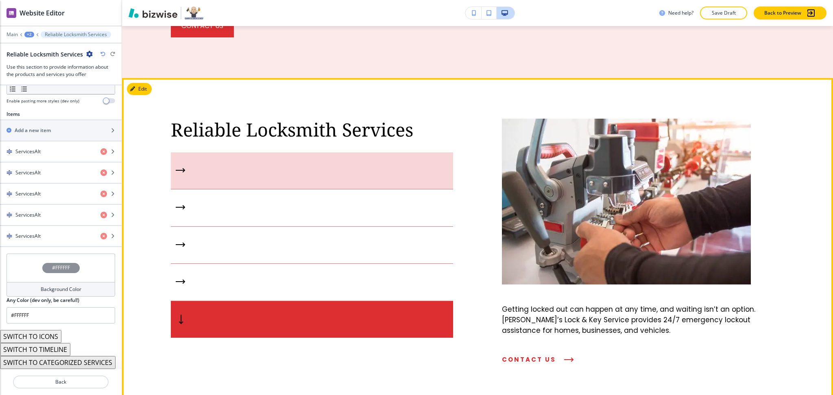
scroll to position [710, 0]
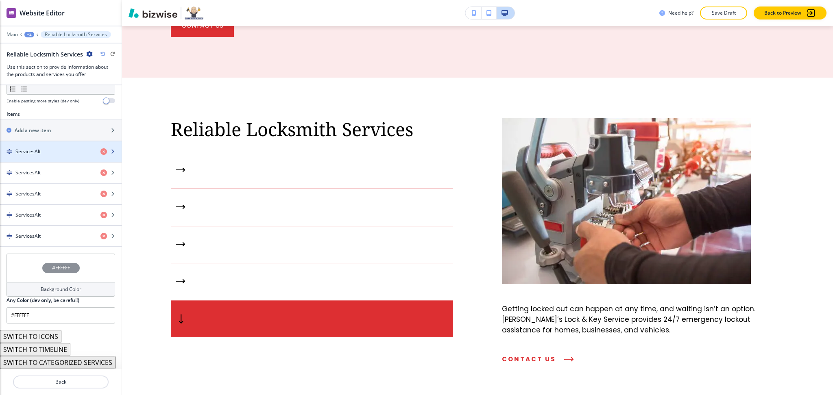
click at [49, 155] on div "button" at bounding box center [61, 158] width 122 height 7
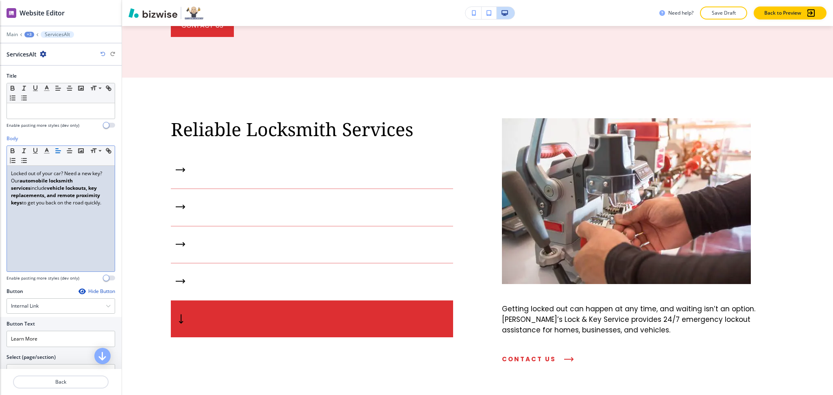
click at [75, 235] on div "Locked out of your car? Need a new key? Our automobile locksmith services inclu…" at bounding box center [61, 219] width 108 height 106
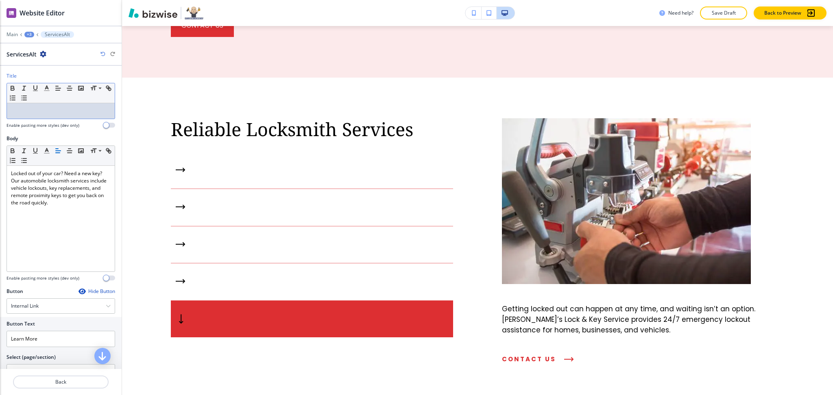
click at [50, 105] on div at bounding box center [61, 110] width 108 height 15
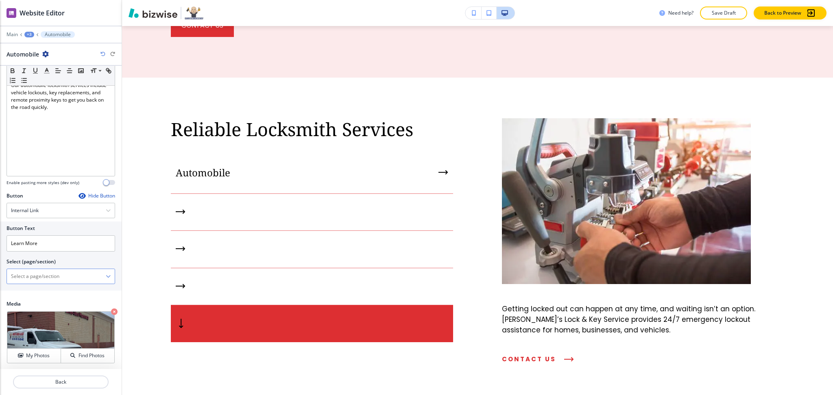
scroll to position [96, 0]
click at [22, 316] on icon at bounding box center [19, 321] width 10 height 10
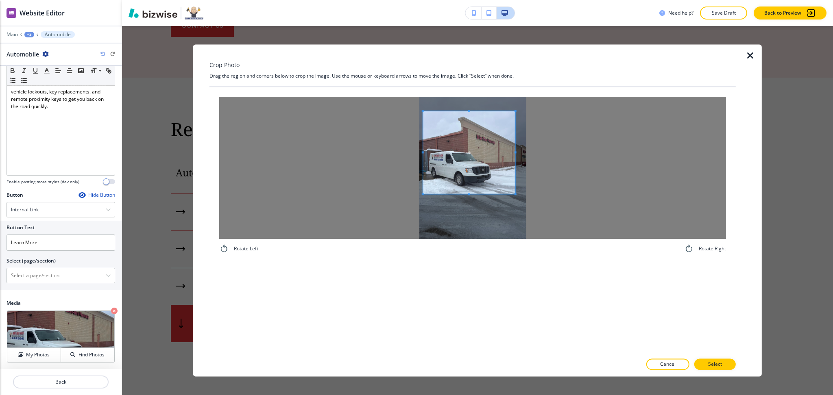
click at [369, 150] on div at bounding box center [472, 168] width 507 height 142
click at [555, 153] on div at bounding box center [472, 168] width 507 height 142
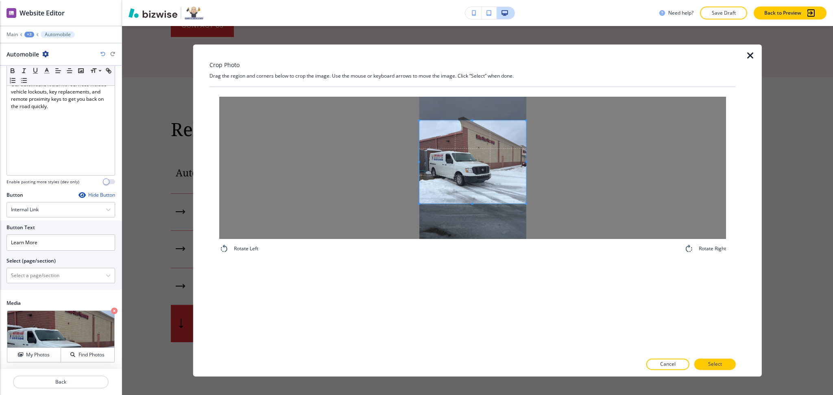
click at [511, 175] on span at bounding box center [472, 162] width 107 height 83
click at [475, 125] on span at bounding box center [472, 124] width 107 height 2
click at [479, 171] on span at bounding box center [472, 164] width 107 height 74
click at [713, 364] on p "Select" at bounding box center [715, 364] width 14 height 7
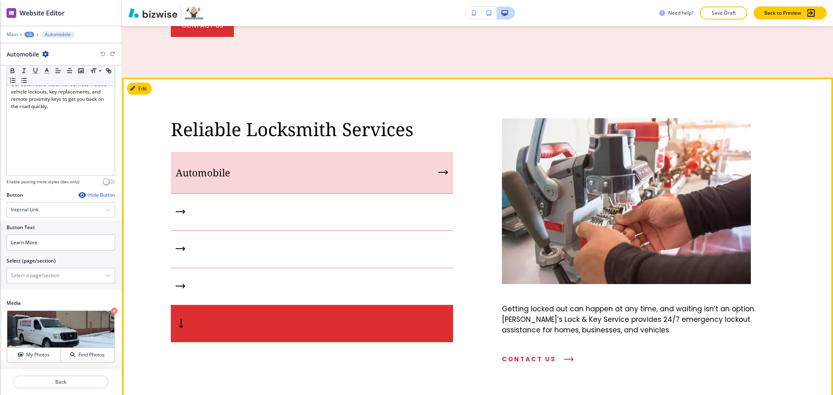
click at [285, 152] on div "Automobile" at bounding box center [312, 173] width 282 height 42
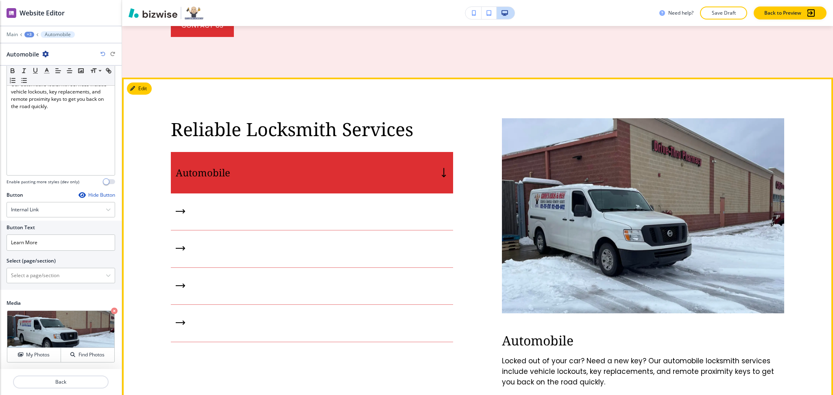
click at [533, 333] on p "Automobile" at bounding box center [643, 340] width 282 height 15
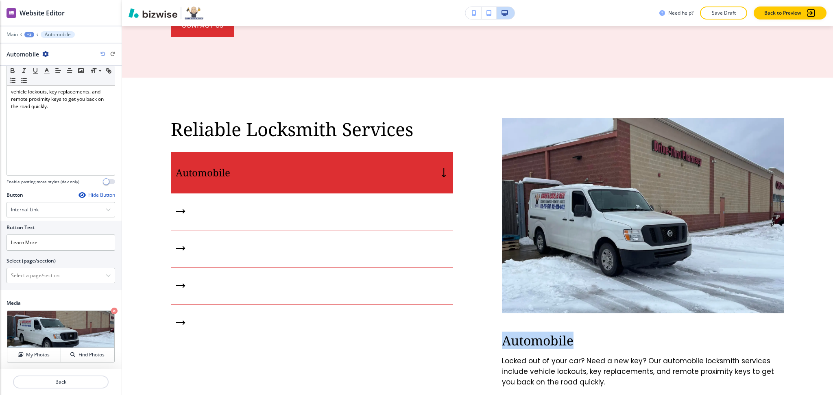
click at [533, 333] on p "Automobile" at bounding box center [643, 340] width 282 height 15
copy p "Automobile"
click at [28, 274] on \(page\/section\) "Manual Input" at bounding box center [56, 276] width 99 height 14
paste \(page\/section\) "Automobile"
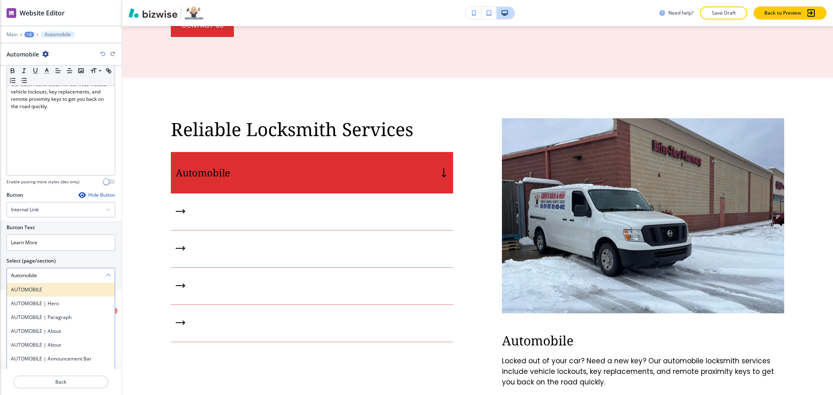
click at [39, 289] on h4 "AUTOMOBILE" at bounding box center [61, 289] width 100 height 7
type \(page\/section\) "AUTOMOBILE"
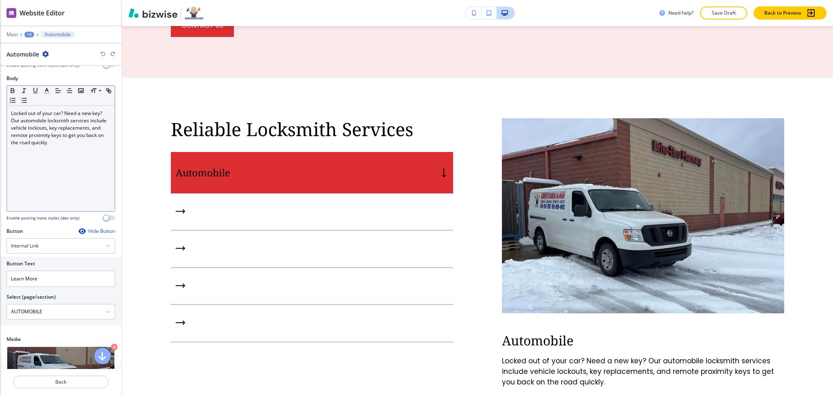
scroll to position [0, 0]
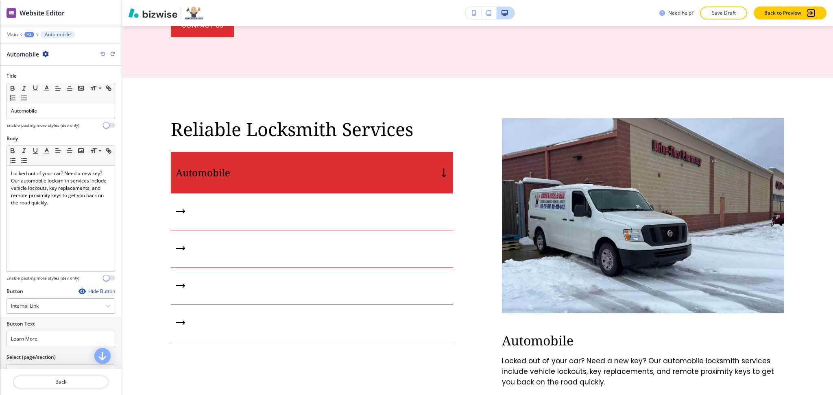
click at [59, 392] on div at bounding box center [61, 392] width 122 height 7
click at [59, 388] on button "Back" at bounding box center [61, 382] width 96 height 13
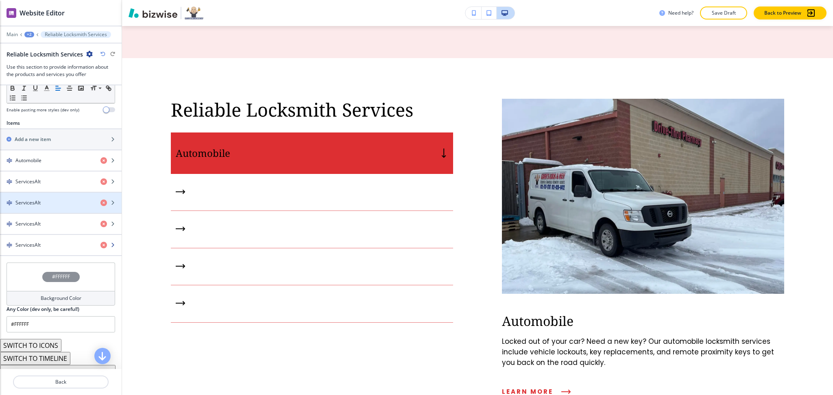
scroll to position [268, 0]
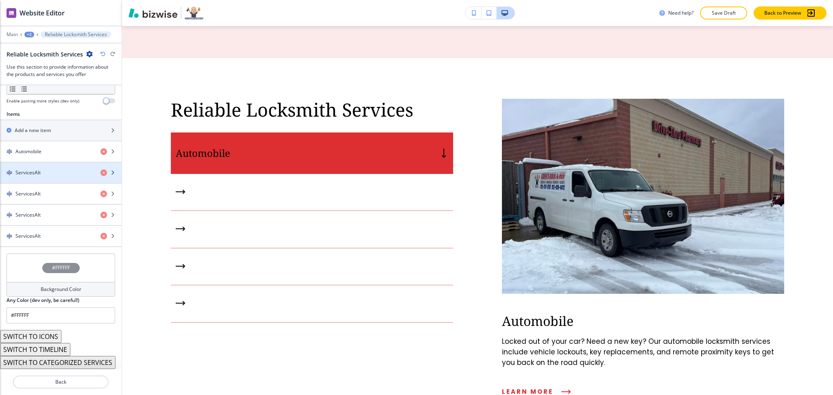
click at [35, 173] on h4 "ServicesAlt" at bounding box center [27, 172] width 25 height 7
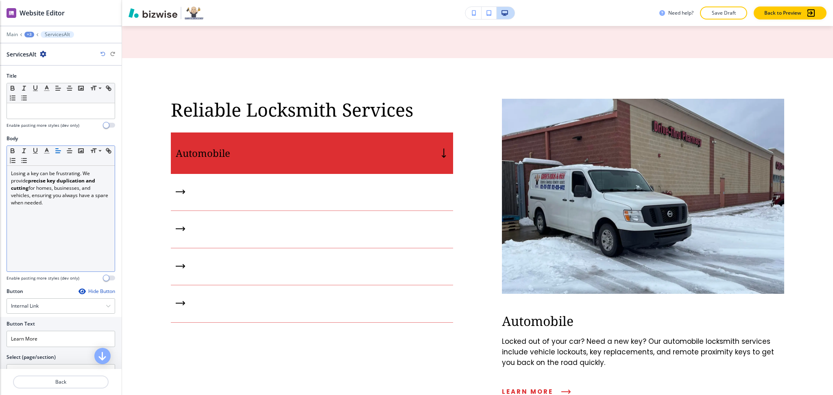
click at [60, 213] on div "Losing a key can be frustrating. We provide precise key duplication and cutting…" at bounding box center [61, 219] width 108 height 106
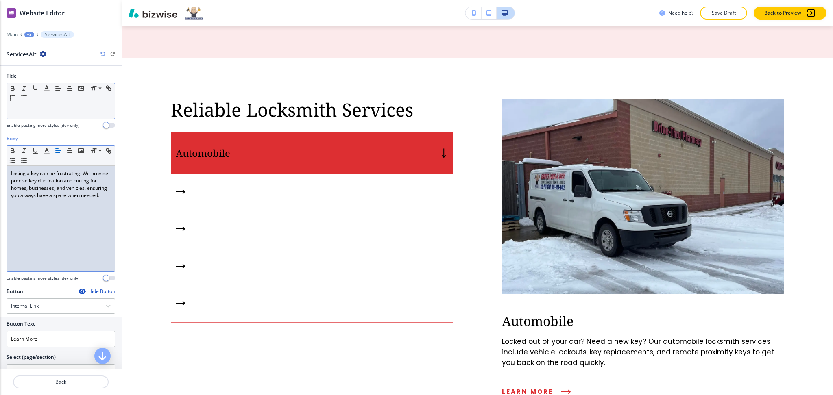
click at [50, 118] on div at bounding box center [61, 110] width 108 height 15
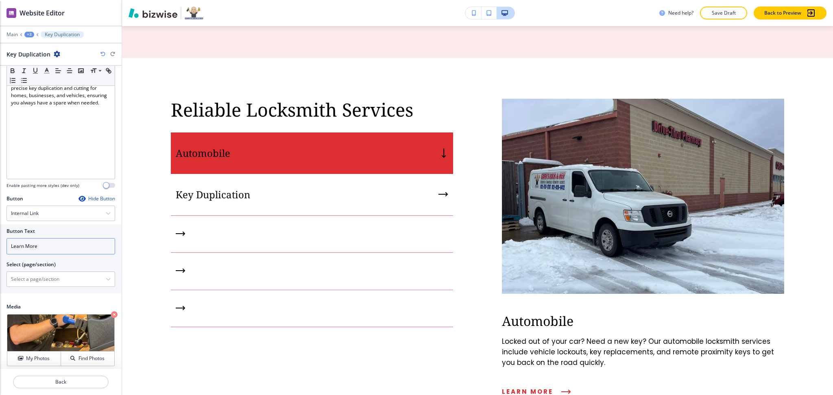
scroll to position [96, 0]
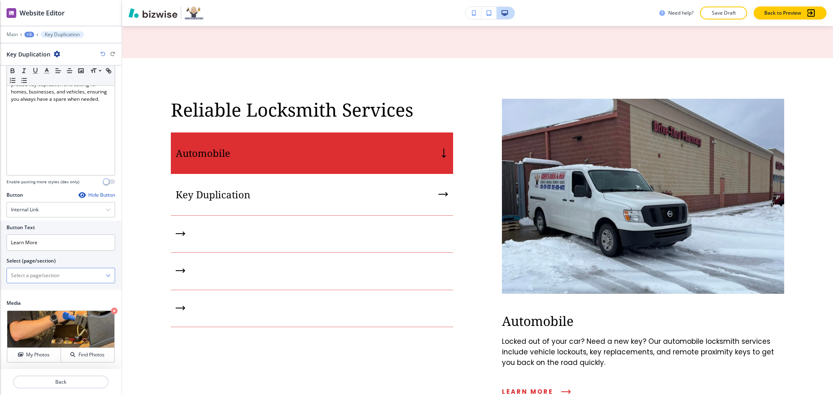
click at [48, 277] on \(page\/section\) "Manual Input" at bounding box center [56, 276] width 99 height 14
paste \(page\/section\) "Key Duplication"
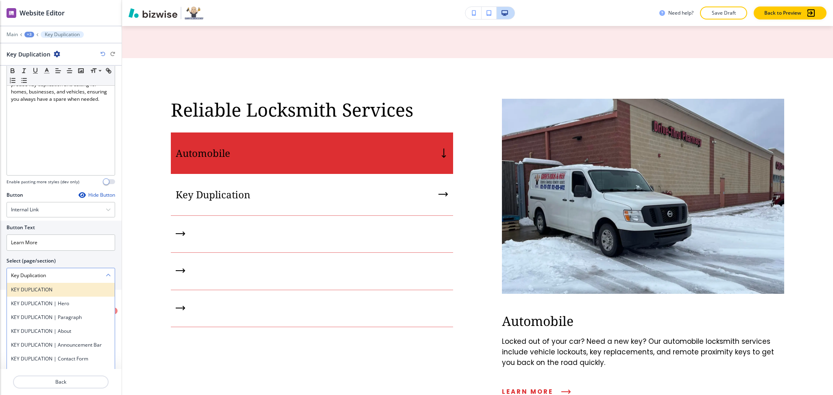
click at [27, 294] on div "KEY DUPLICATION" at bounding box center [61, 290] width 108 height 14
type \(page\/section\) "KEY DUPLICATION"
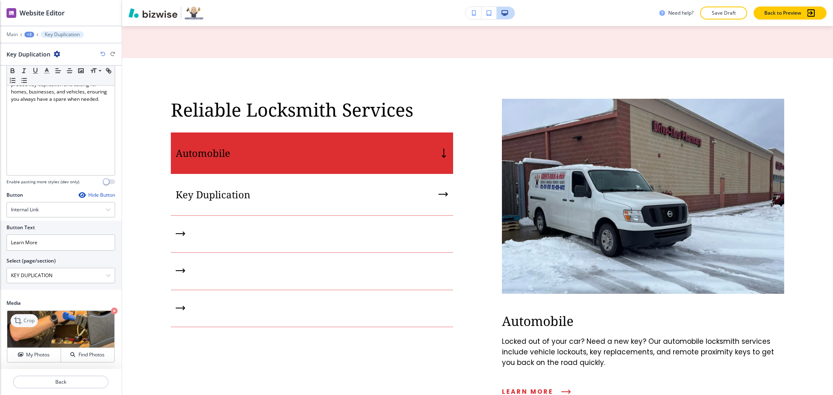
click at [34, 320] on p "Crop" at bounding box center [29, 320] width 11 height 7
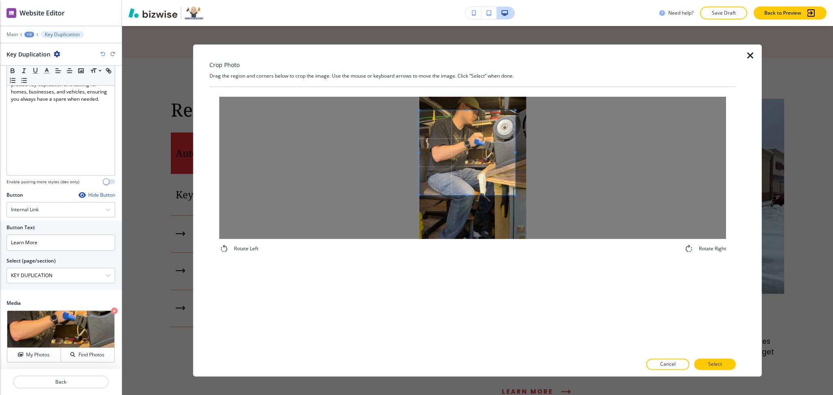
click at [381, 146] on div at bounding box center [472, 168] width 507 height 142
click at [547, 154] on div at bounding box center [472, 168] width 507 height 142
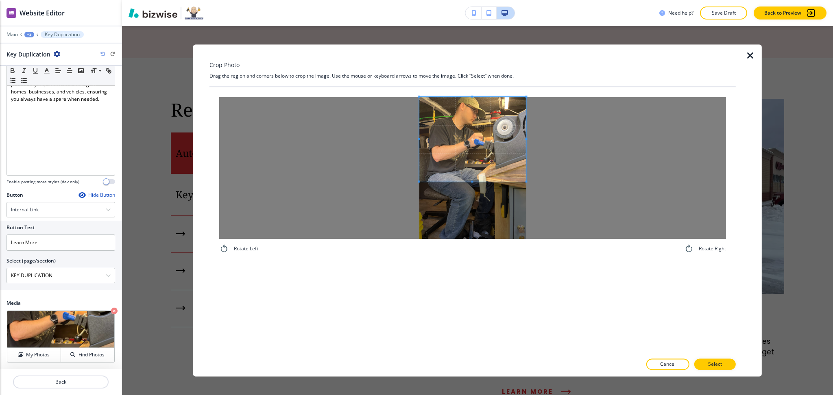
click at [495, 153] on span at bounding box center [472, 139] width 107 height 85
click at [477, 169] on span at bounding box center [472, 169] width 107 height 2
click at [482, 161] on span at bounding box center [472, 138] width 107 height 72
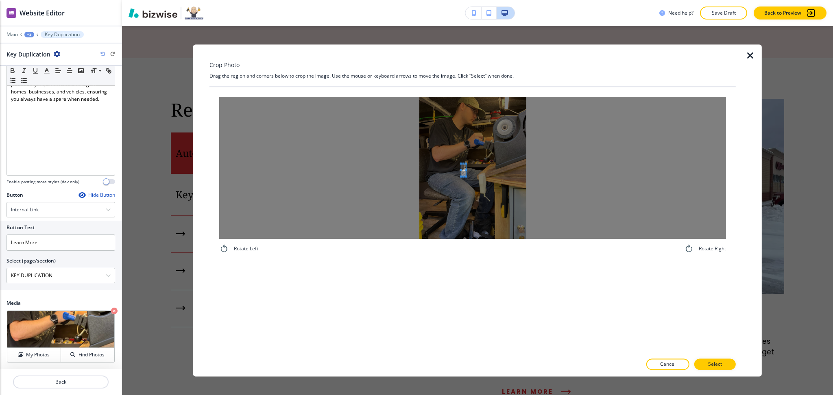
click at [462, 167] on div at bounding box center [472, 168] width 507 height 142
click at [421, 97] on div "Rotate Left Rotate Right" at bounding box center [472, 175] width 526 height 176
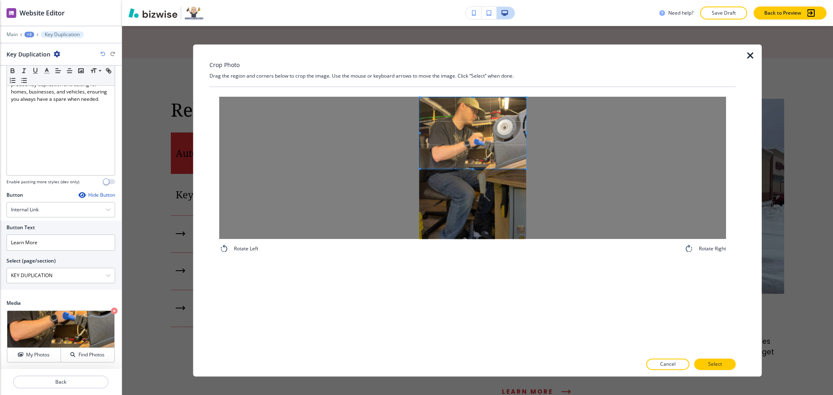
click at [535, 167] on div at bounding box center [472, 168] width 507 height 142
click at [716, 365] on p "Select" at bounding box center [715, 364] width 14 height 7
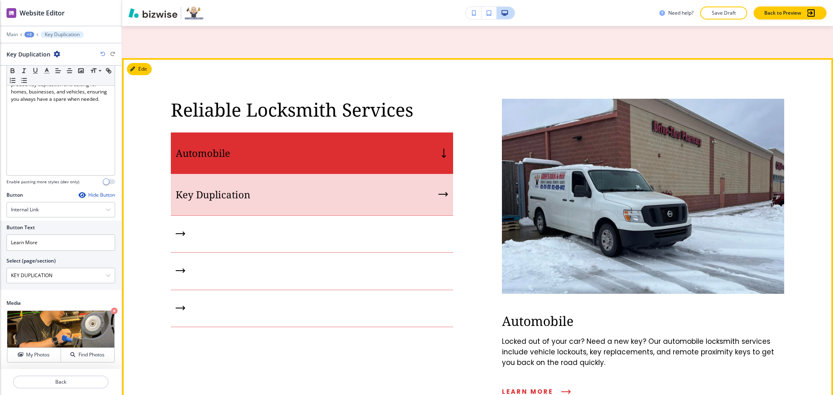
click at [246, 189] on p "Key Duplication" at bounding box center [213, 195] width 74 height 12
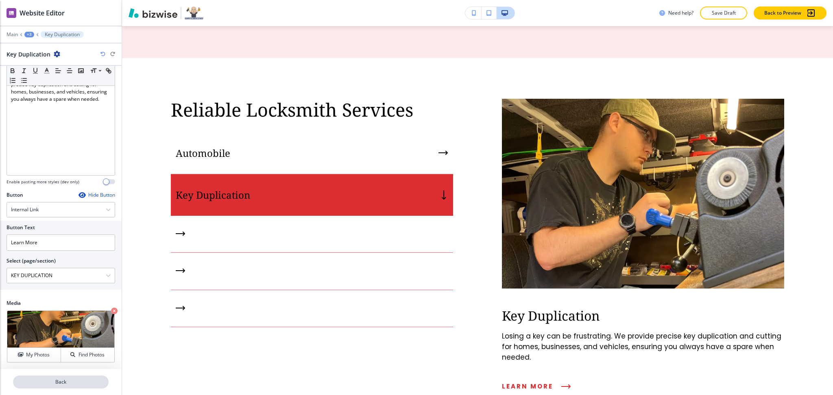
click at [59, 385] on p "Back" at bounding box center [61, 381] width 94 height 7
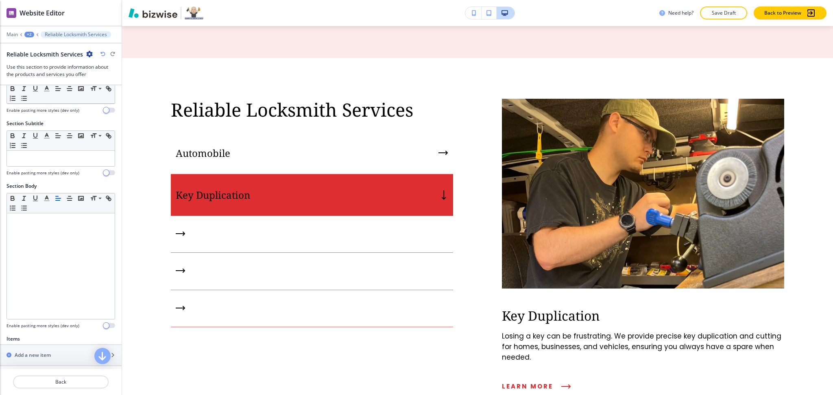
scroll to position [268, 0]
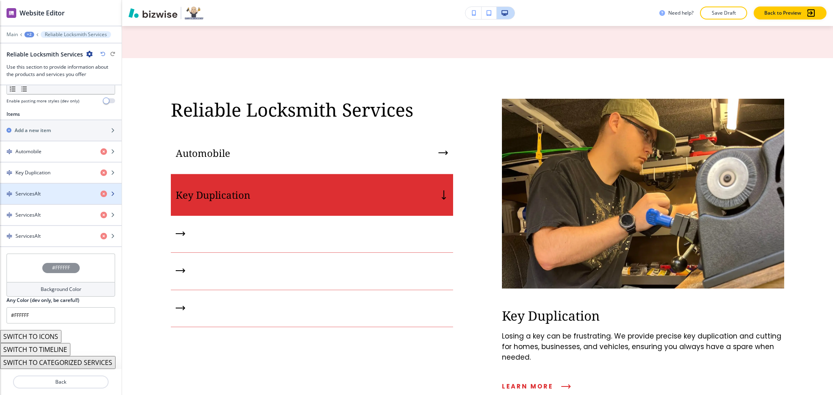
click at [38, 184] on div "button" at bounding box center [61, 187] width 122 height 7
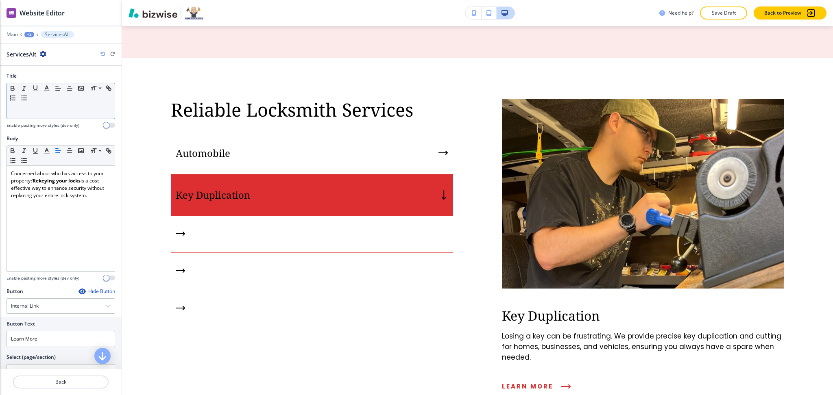
click at [41, 112] on p at bounding box center [61, 110] width 100 height 7
paste div
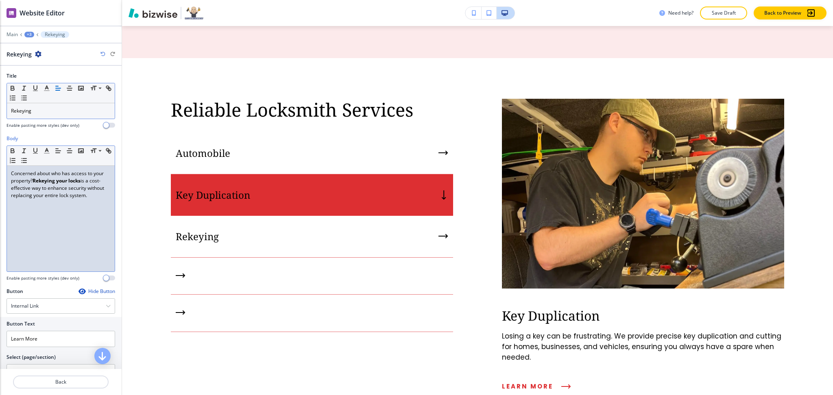
click at [68, 214] on div "Concerned about who has access to your property? Rekeying your locks is a cost-…" at bounding box center [61, 219] width 108 height 106
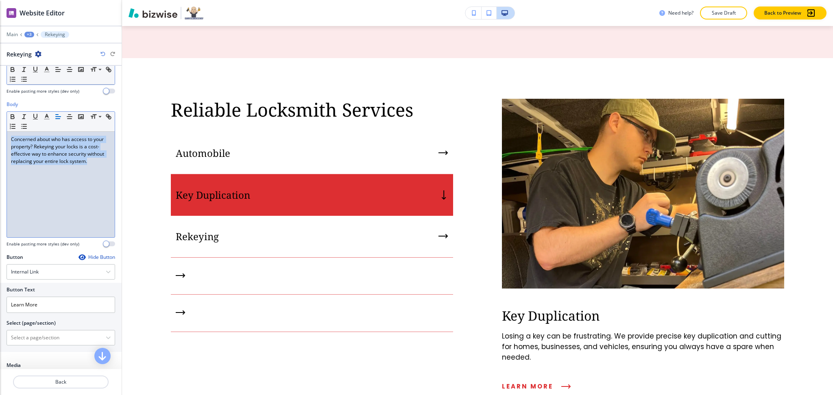
scroll to position [96, 0]
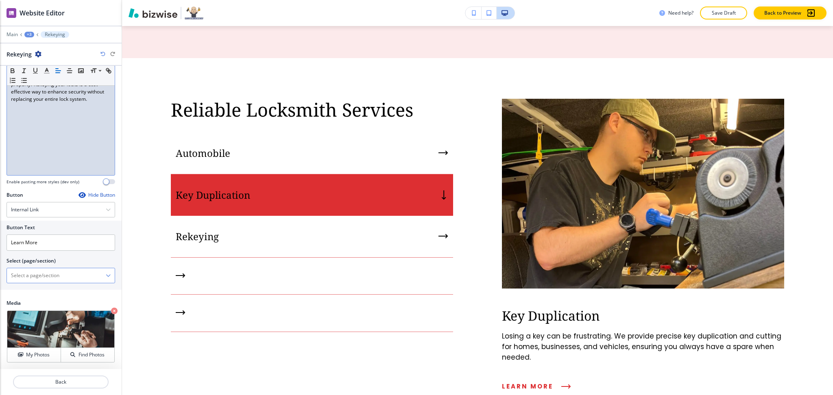
click at [45, 279] on \(page\/section\) "Manual Input" at bounding box center [56, 276] width 99 height 14
paste \(page\/section\) "Rekeying"
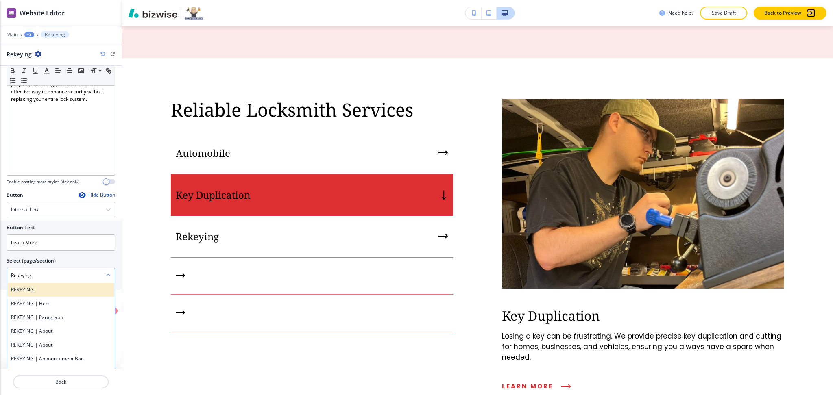
click at [27, 289] on h4 "REKEYING" at bounding box center [61, 289] width 100 height 7
type \(page\/section\) "REKEYING"
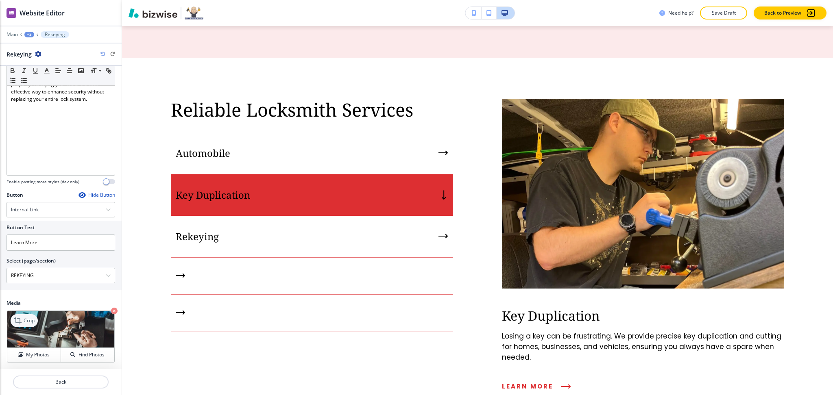
click at [27, 320] on p "Crop" at bounding box center [29, 320] width 11 height 7
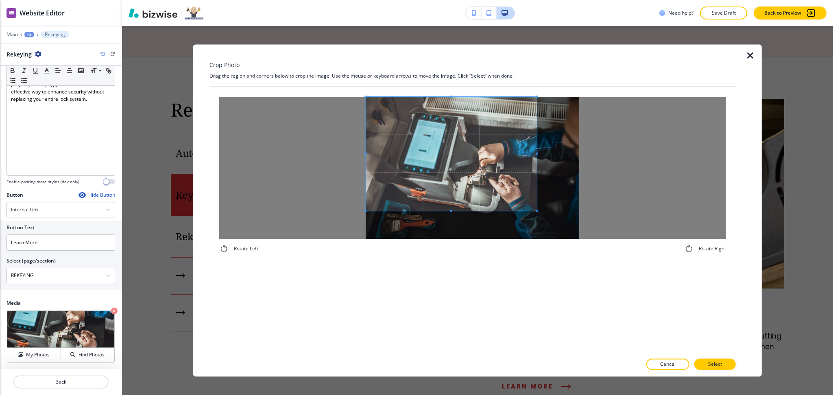
click at [428, 157] on span at bounding box center [450, 154] width 171 height 114
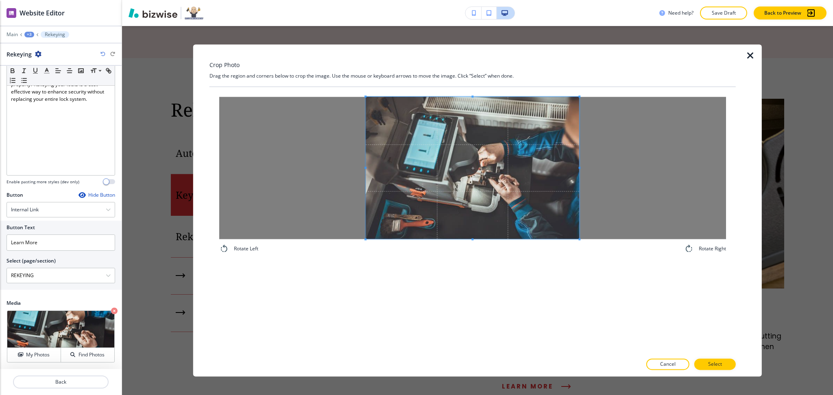
click at [655, 290] on div "Rotate Left Rotate Right" at bounding box center [472, 220] width 526 height 267
click at [710, 368] on button "Select" at bounding box center [714, 364] width 41 height 11
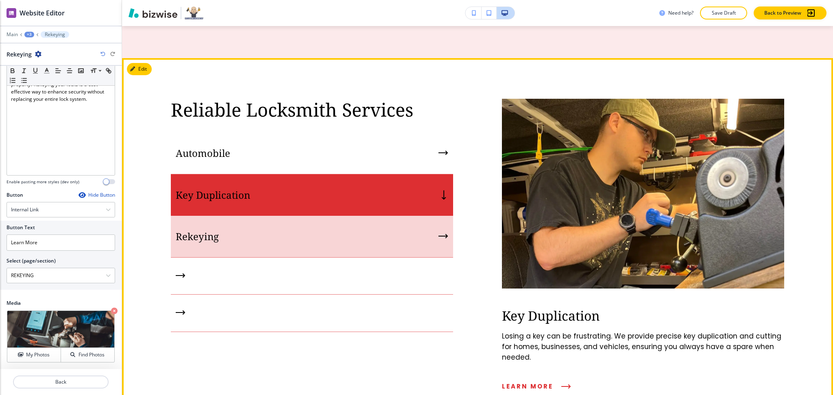
click at [189, 217] on div "Rekeying" at bounding box center [312, 237] width 282 height 42
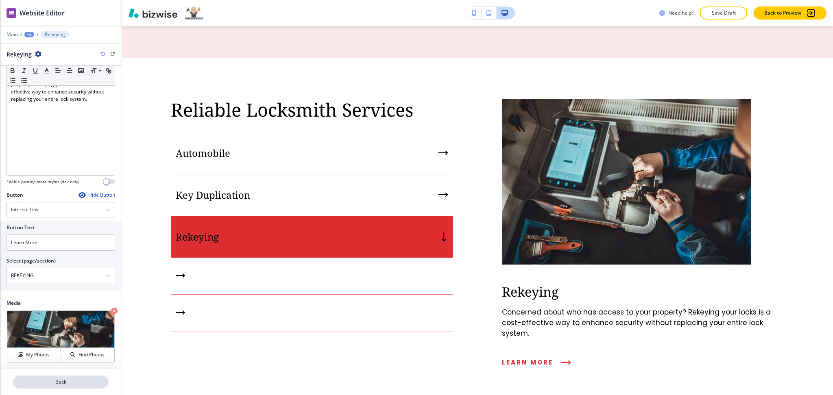
click at [68, 385] on p "Back" at bounding box center [61, 381] width 94 height 7
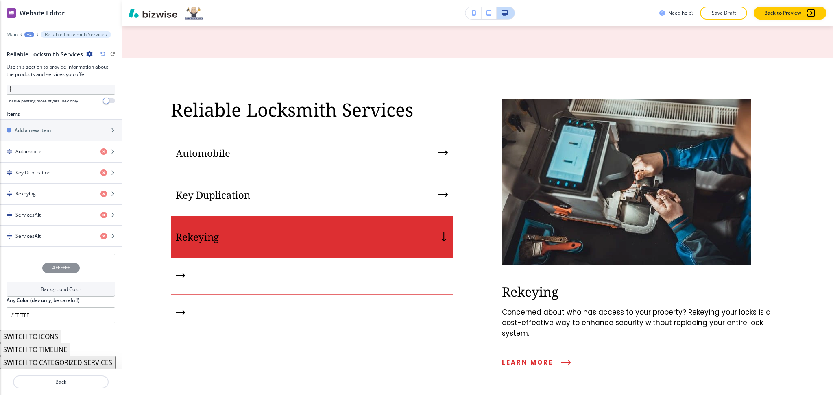
scroll to position [268, 0]
click at [42, 219] on div "button" at bounding box center [61, 222] width 122 height 7
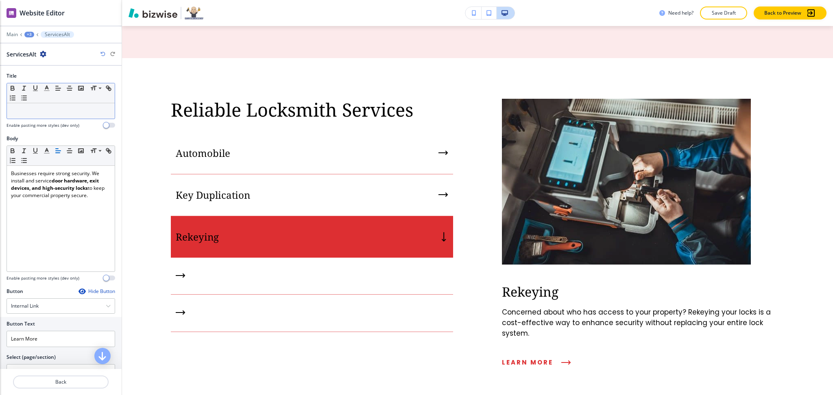
click at [51, 116] on div at bounding box center [61, 110] width 108 height 15
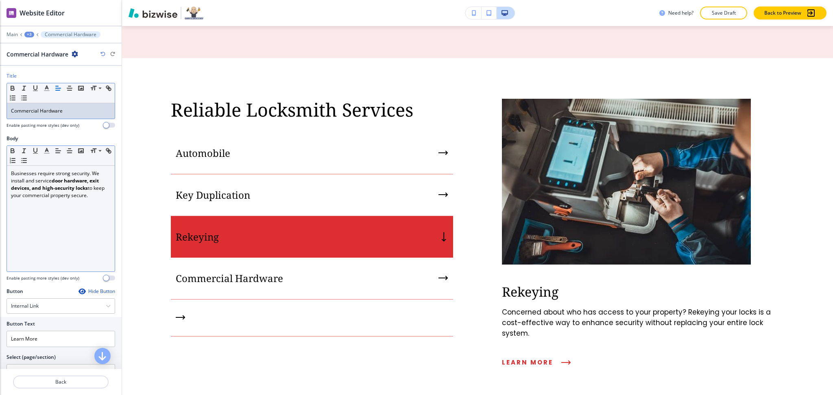
click at [54, 202] on div "Businesses require strong security. We install and service door hardware, exit …" at bounding box center [61, 219] width 108 height 106
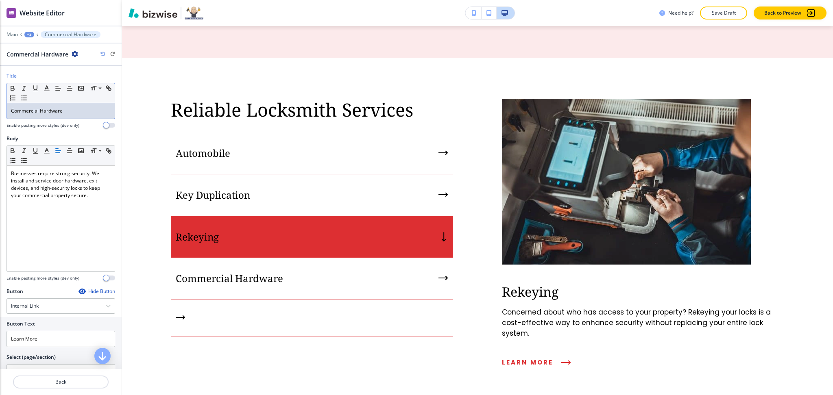
click at [67, 106] on div "Commercial Hardware" at bounding box center [61, 110] width 108 height 15
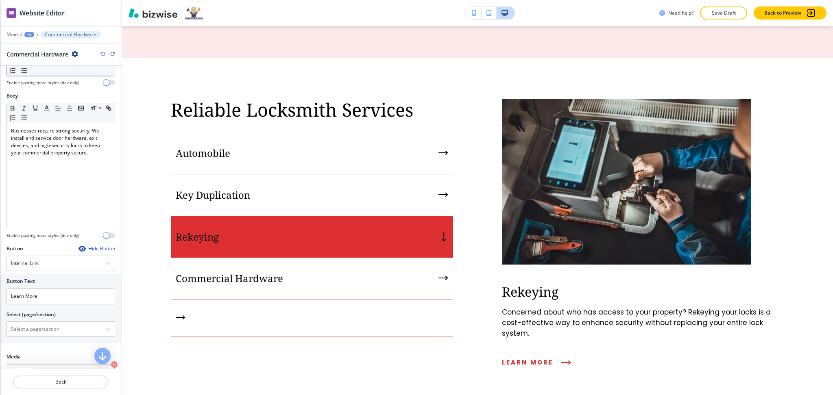
scroll to position [96, 0]
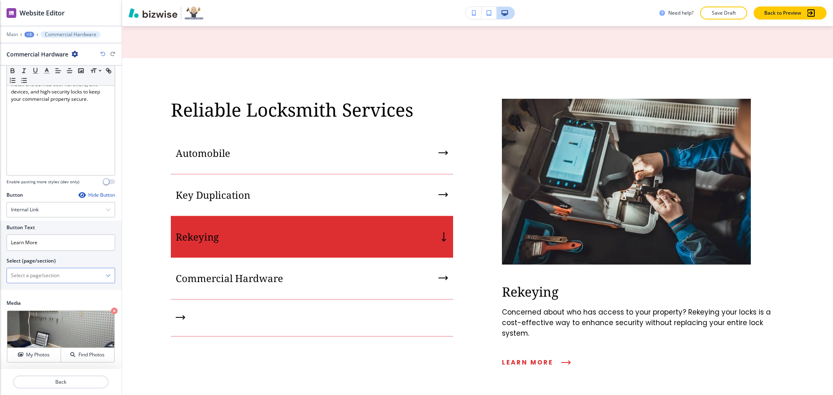
drag, startPoint x: 42, startPoint y: 269, endPoint x: 44, endPoint y: 273, distance: 4.4
click at [42, 269] on \(page\/section\) "Manual Input" at bounding box center [56, 276] width 99 height 14
paste \(page\/section\) "Commercial Hardware"
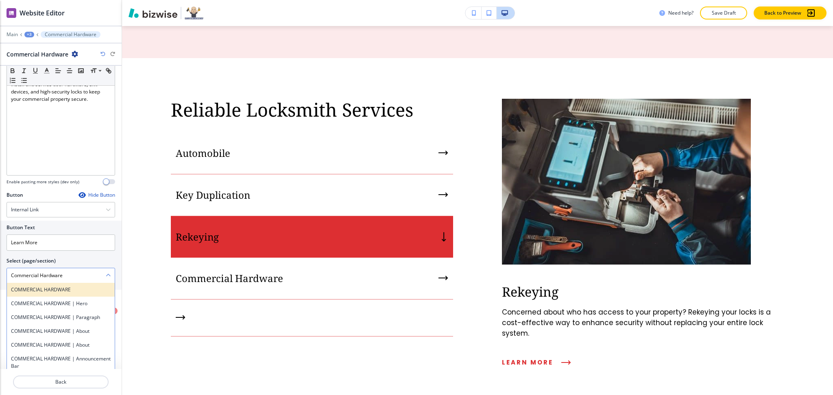
click at [44, 288] on h4 "COMMERCIAL HARDWARE" at bounding box center [61, 289] width 100 height 7
type \(page\/section\) "COMMERCIAL HARDWARE"
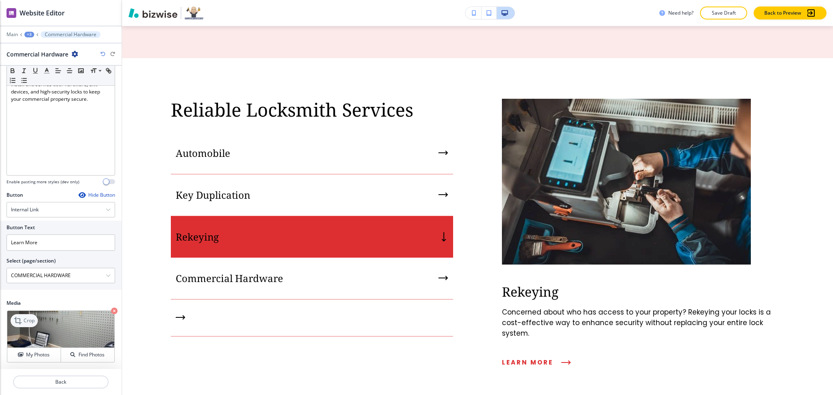
click at [35, 321] on div "Crop" at bounding box center [24, 320] width 27 height 13
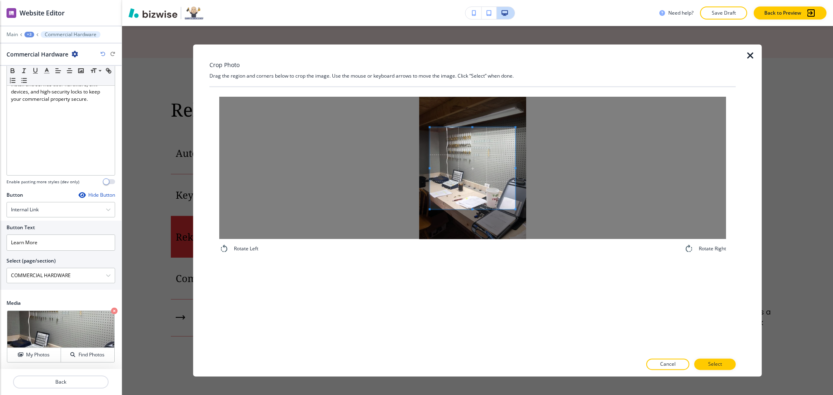
click at [428, 168] on span at bounding box center [429, 168] width 2 height 2
click at [548, 171] on div at bounding box center [472, 168] width 507 height 142
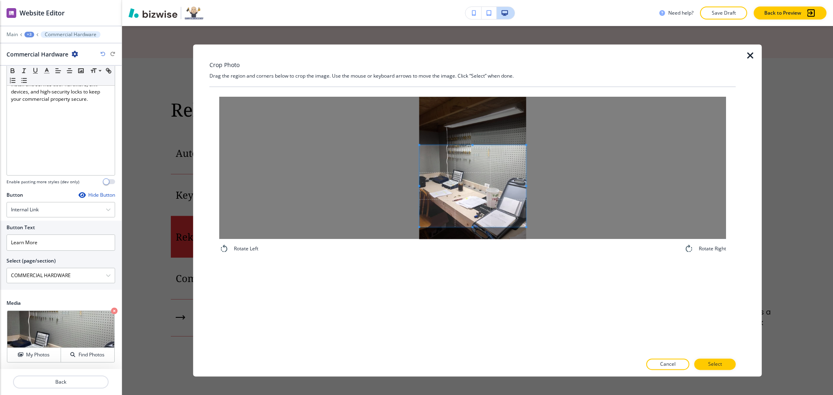
click at [503, 194] on span at bounding box center [472, 186] width 107 height 82
click at [486, 150] on span at bounding box center [472, 190] width 107 height 82
click at [487, 154] on span at bounding box center [472, 153] width 107 height 2
click at [489, 197] on span at bounding box center [472, 197] width 107 height 76
click at [471, 163] on span at bounding box center [472, 162] width 2 height 2
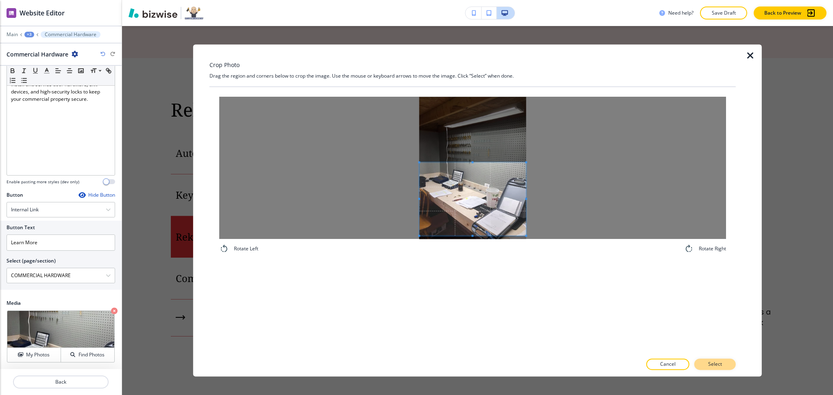
click at [713, 365] on p "Select" at bounding box center [715, 364] width 14 height 7
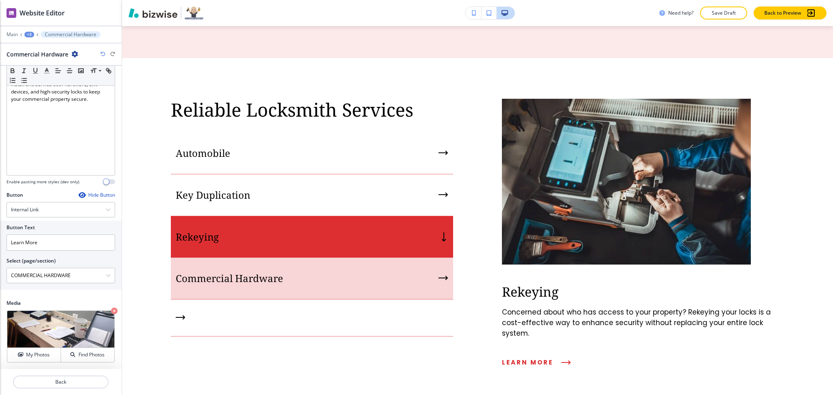
click at [300, 258] on div "Commercial Hardware" at bounding box center [312, 279] width 282 height 42
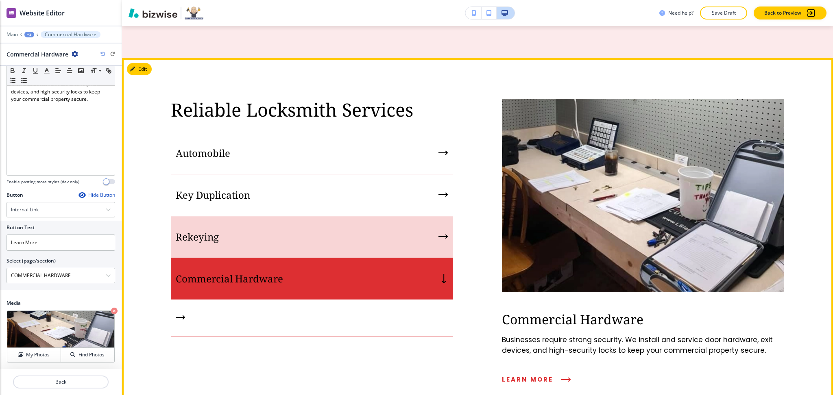
click at [298, 216] on div "Rekeying" at bounding box center [312, 237] width 282 height 42
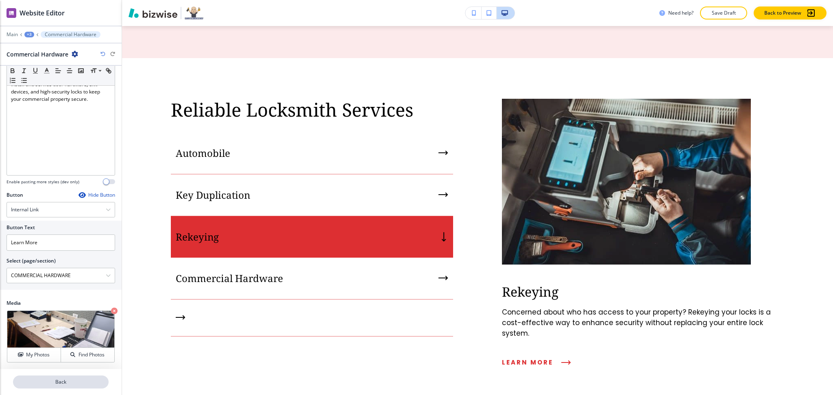
click at [71, 380] on p "Back" at bounding box center [61, 381] width 94 height 7
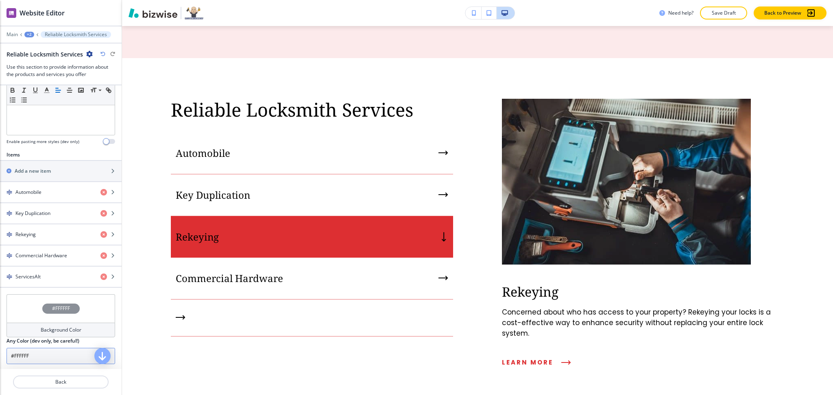
scroll to position [268, 0]
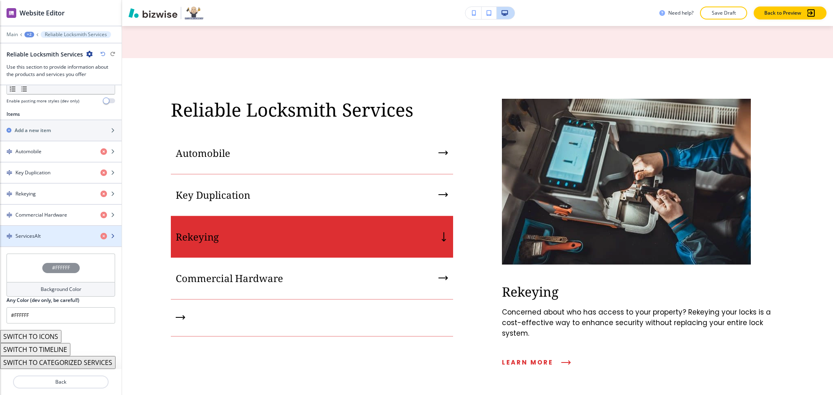
click at [49, 236] on div "ServicesAlt" at bounding box center [47, 236] width 94 height 7
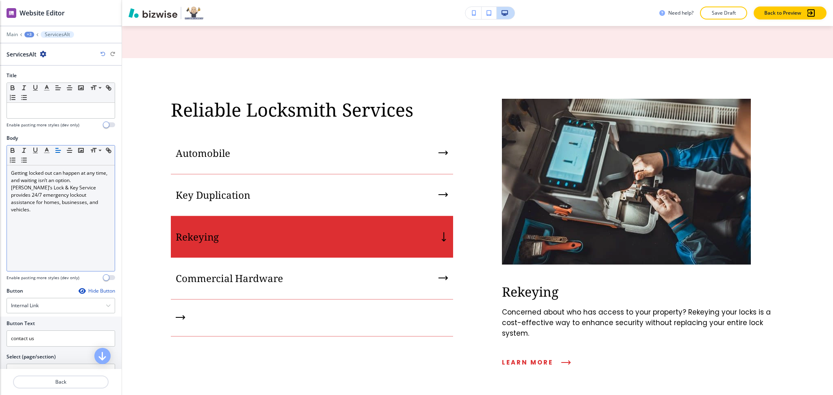
scroll to position [0, 0]
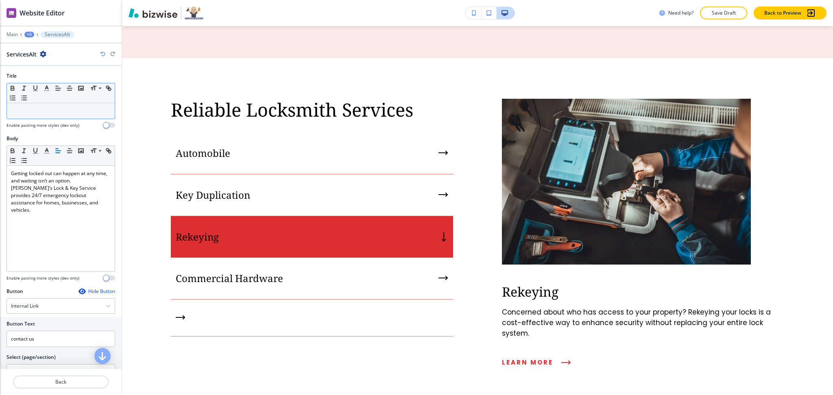
click at [75, 100] on div "Small Normal Large Huge" at bounding box center [61, 93] width 108 height 20
click at [76, 104] on div at bounding box center [61, 110] width 108 height 15
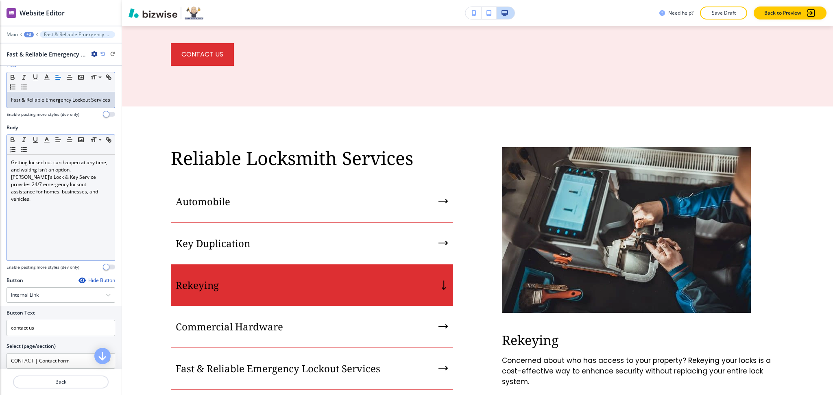
scroll to position [104, 0]
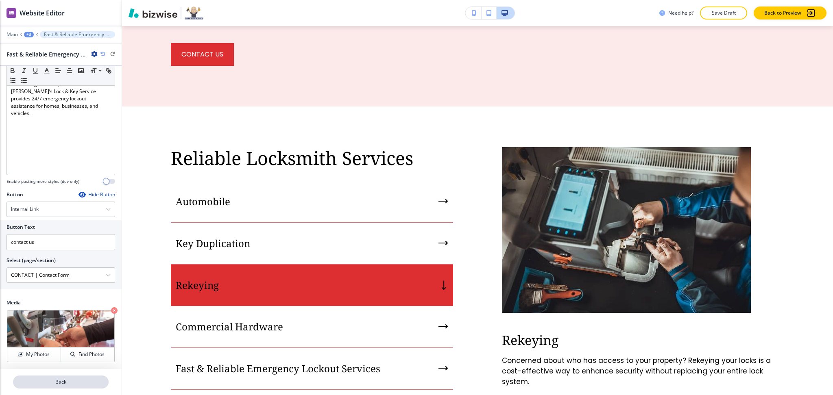
click at [63, 384] on p "Back" at bounding box center [61, 381] width 94 height 7
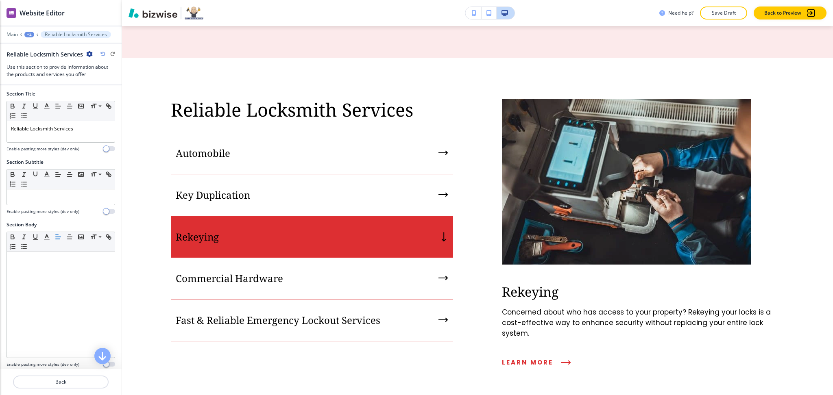
scroll to position [1, 0]
click at [86, 54] on icon "button" at bounding box center [89, 54] width 7 height 7
click at [95, 86] on p "Duplicate Section" at bounding box center [110, 82] width 41 height 7
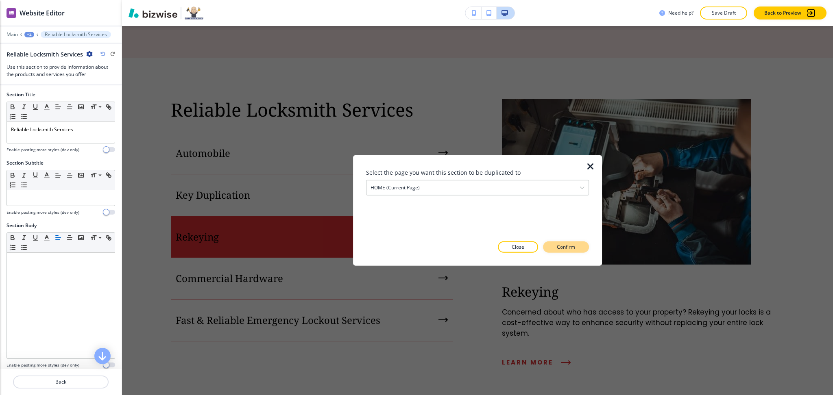
click at [556, 248] on button "Confirm" at bounding box center [566, 246] width 46 height 11
click at [542, 246] on p "Take me there" at bounding box center [558, 247] width 33 height 7
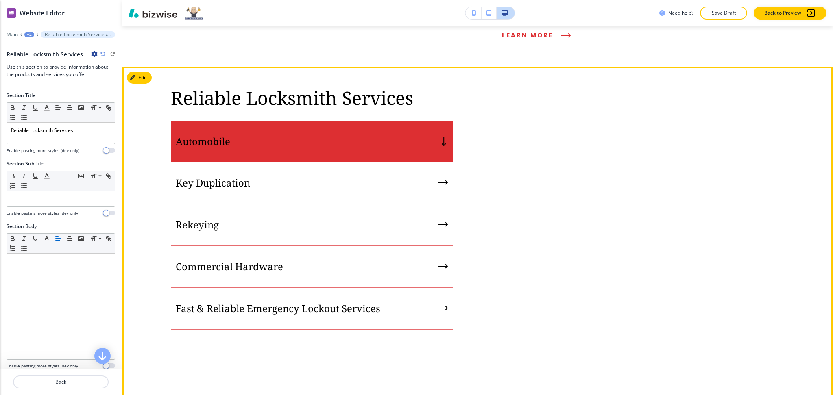
scroll to position [1065, 0]
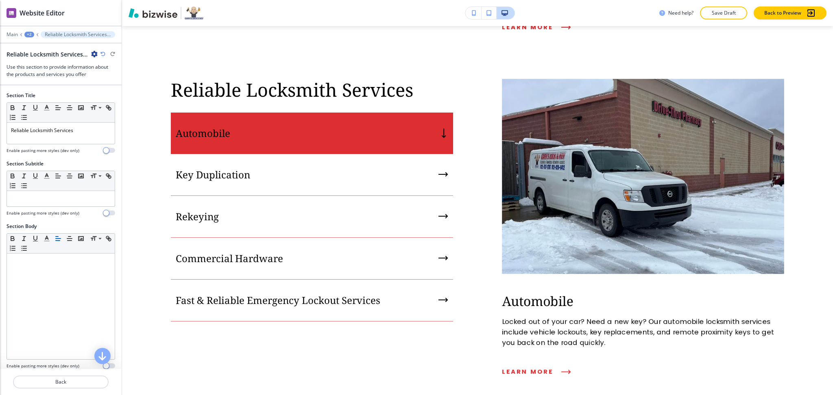
click at [93, 53] on icon "button" at bounding box center [94, 54] width 7 height 7
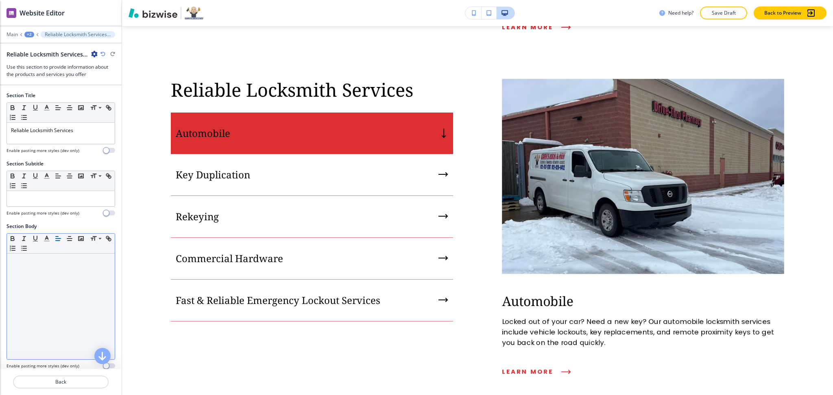
click at [71, 250] on div "Small Normal Large Huge" at bounding box center [61, 244] width 108 height 20
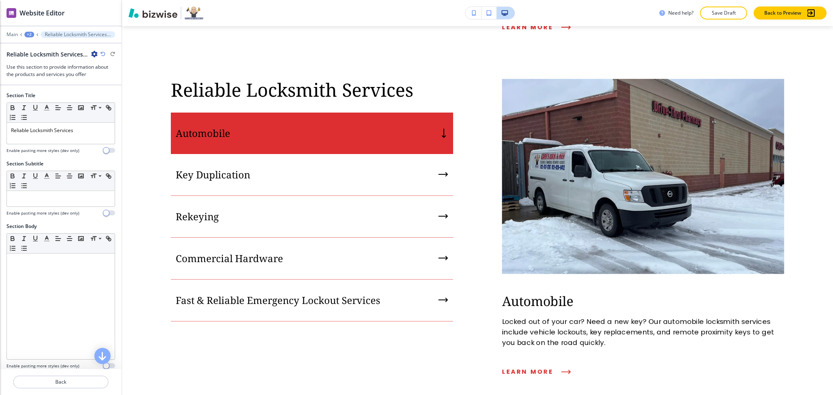
drag, startPoint x: 0, startPoint y: 110, endPoint x: 0, endPoint y: 92, distance: 18.3
click at [0, 104] on div "Section Title Small Normal Large Huge Reliable Locksmith Services Enable pastin…" at bounding box center [61, 126] width 122 height 68
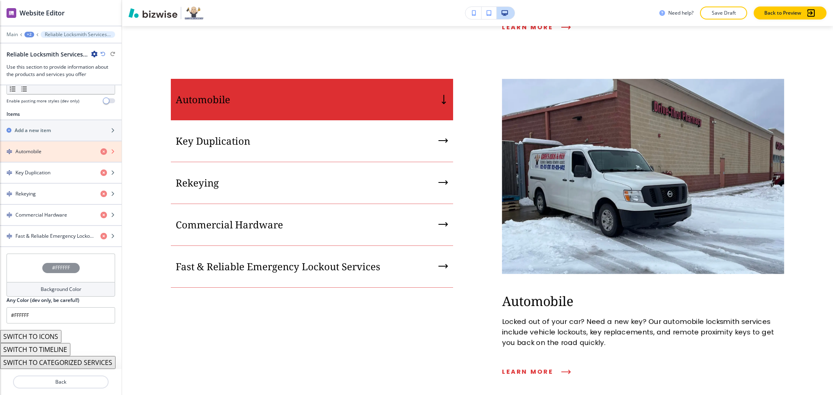
click at [100, 149] on icon "button" at bounding box center [103, 151] width 7 height 7
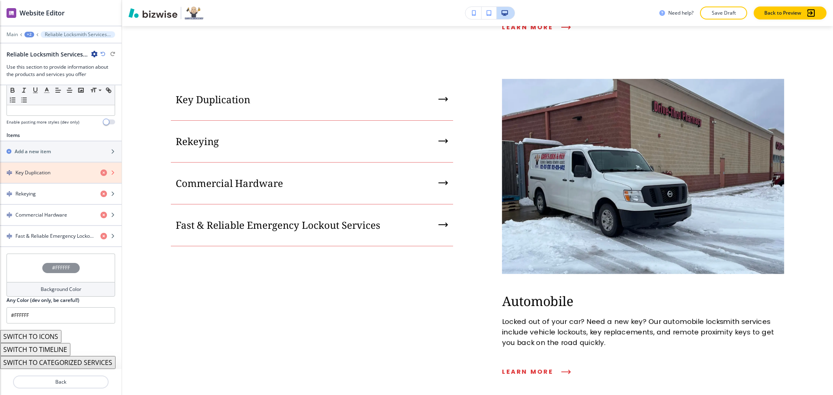
click at [100, 170] on icon "button" at bounding box center [103, 173] width 7 height 7
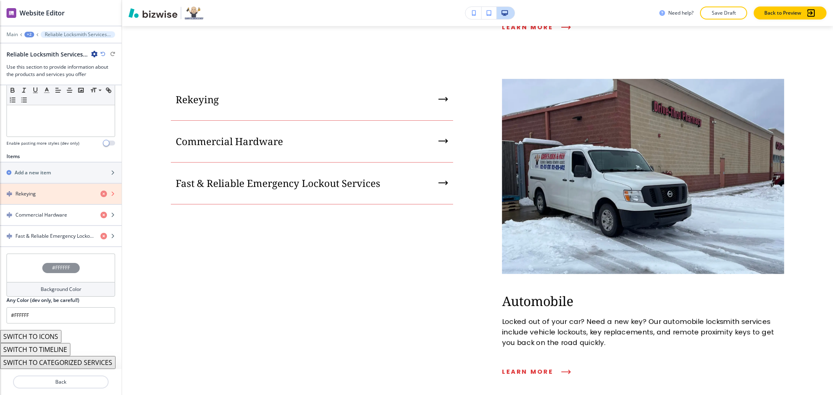
click at [100, 191] on icon "button" at bounding box center [103, 194] width 7 height 7
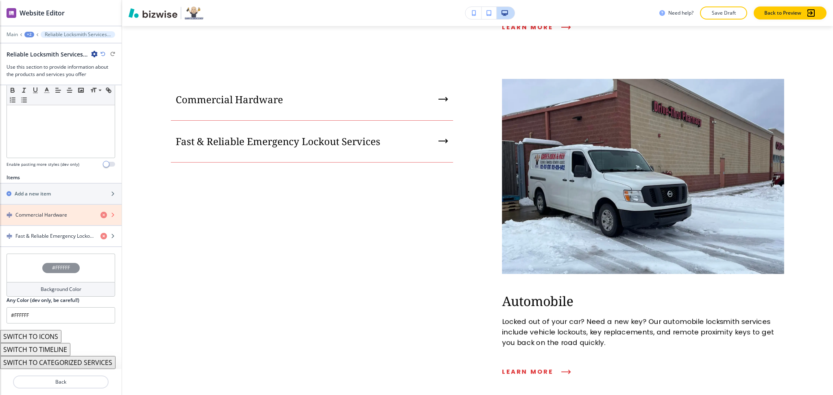
click at [100, 213] on icon "button" at bounding box center [103, 215] width 7 height 7
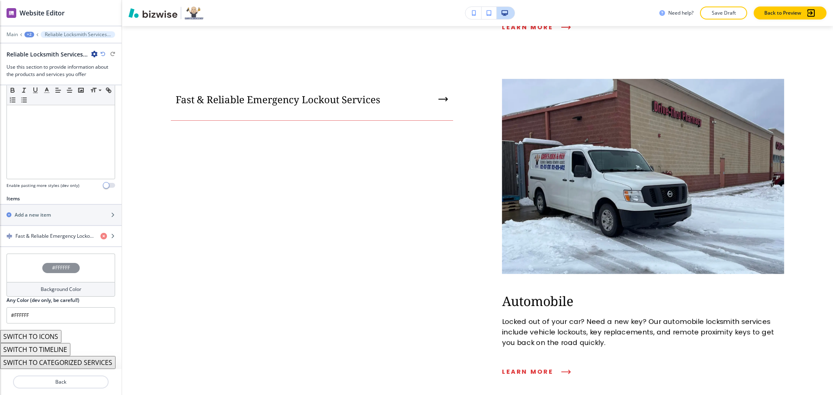
scroll to position [184, 0]
click at [52, 336] on button "SWITCH TO ICONS" at bounding box center [30, 336] width 61 height 13
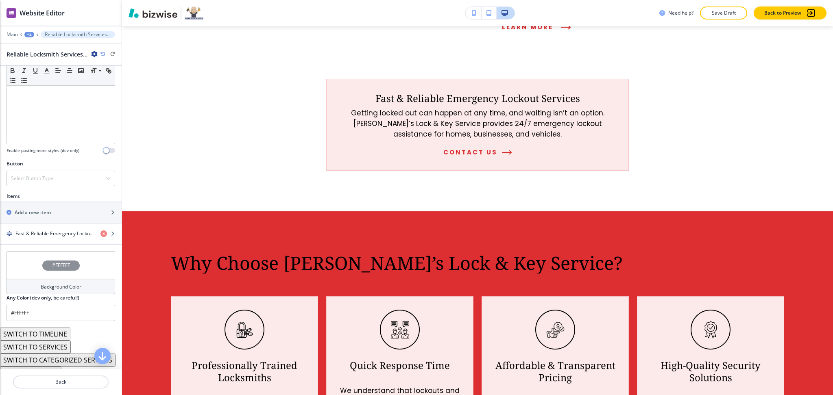
scroll to position [209, 0]
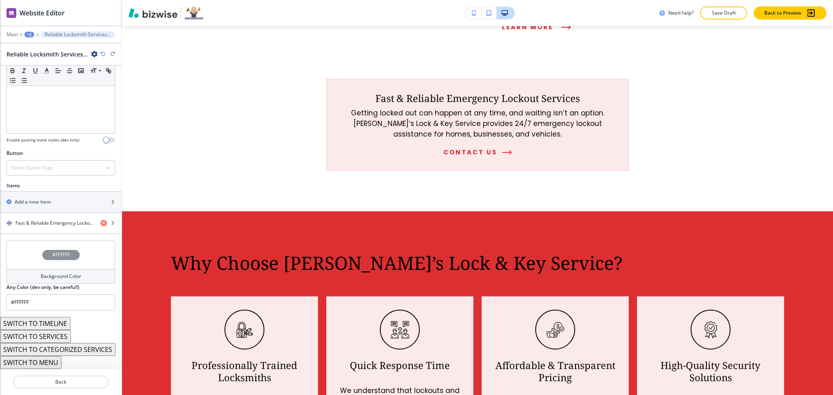
click at [51, 361] on button "SWITCH TO MENU" at bounding box center [30, 362] width 61 height 13
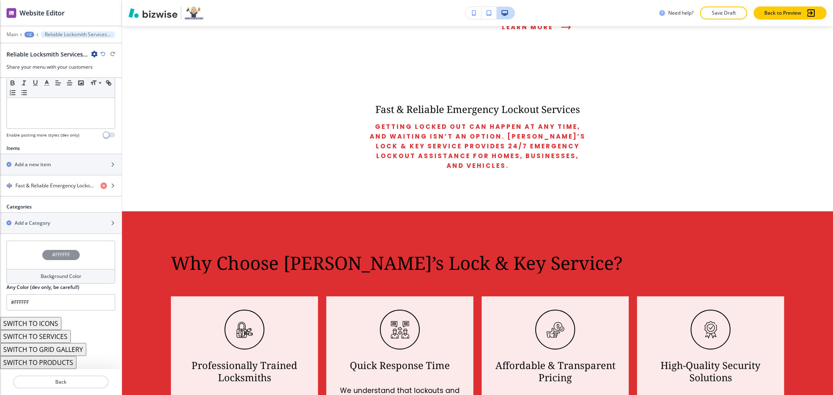
click at [59, 361] on button "SWITCH TO PRODUCTS" at bounding box center [38, 362] width 76 height 13
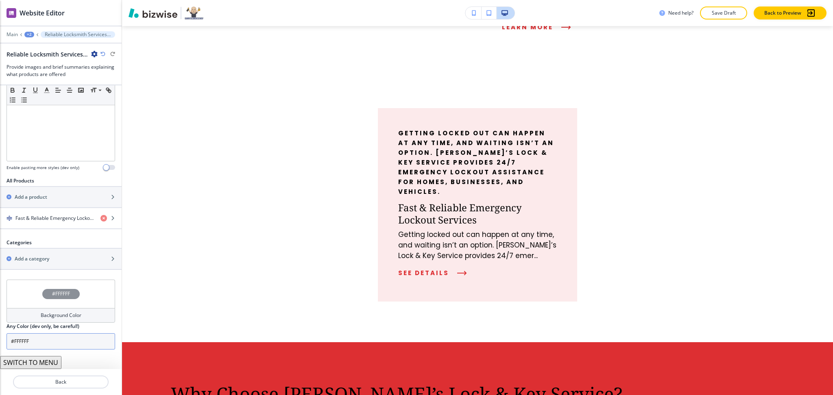
scroll to position [198, 0]
click at [55, 360] on button "SWITCH TO MENU" at bounding box center [30, 362] width 61 height 13
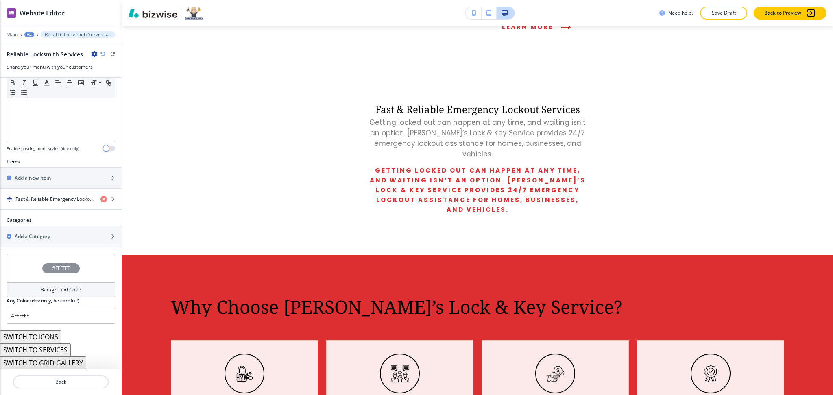
scroll to position [224, 0]
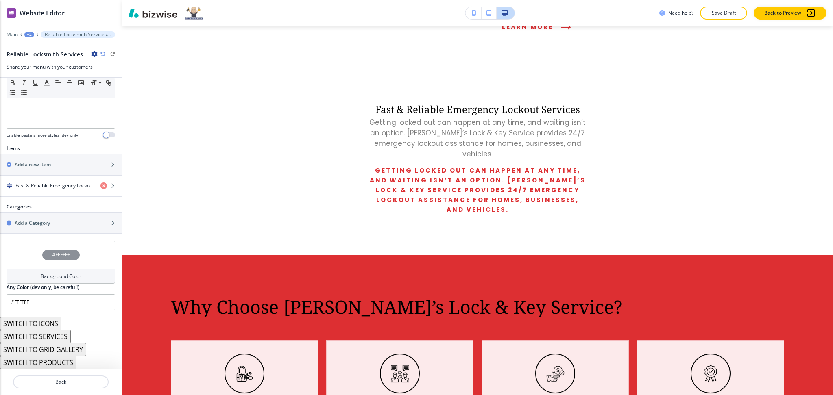
click at [54, 337] on button "SWITCH TO SERVICES" at bounding box center [35, 336] width 71 height 13
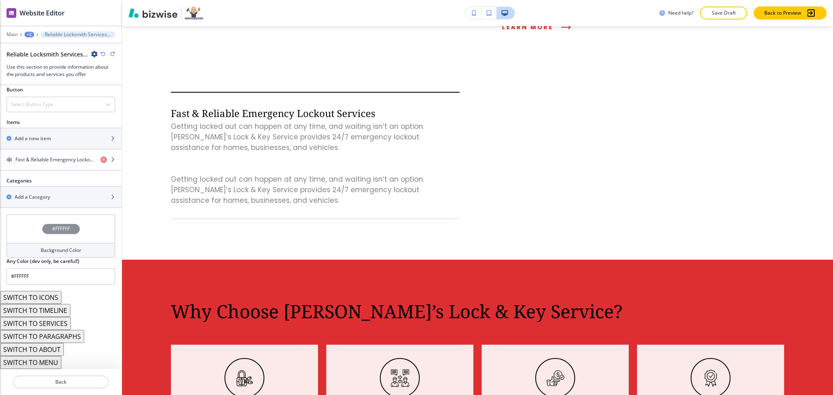
click at [54, 349] on button "SWITCH TO ABOUT" at bounding box center [32, 349] width 64 height 13
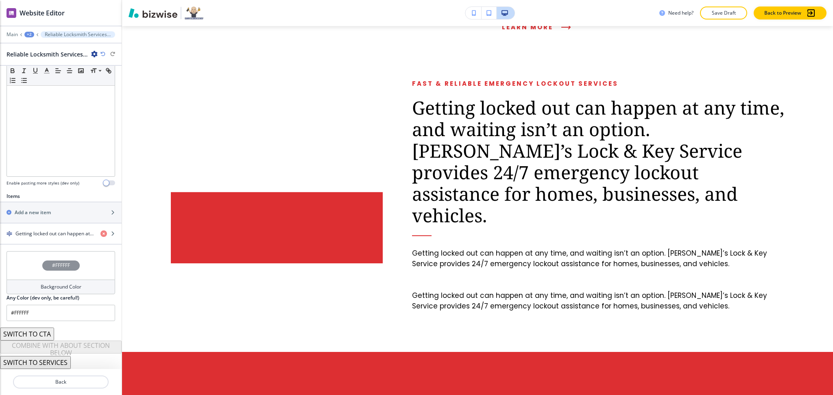
scroll to position [163, 0]
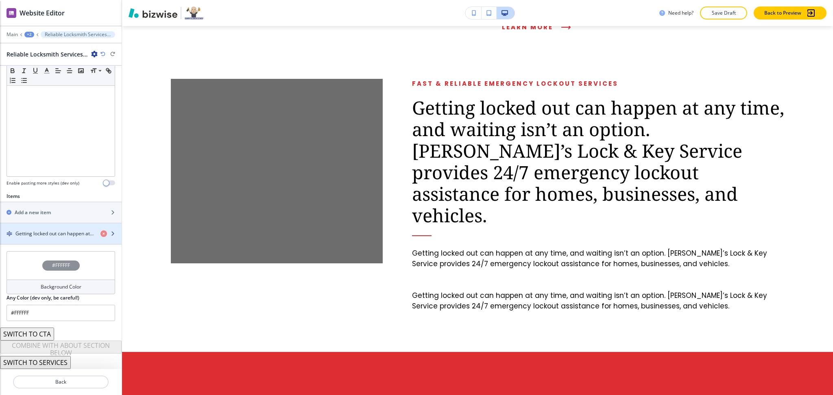
click at [53, 233] on h4 "Getting locked out can happen at any time, and waiting isn’t an option. Gary’s …" at bounding box center [54, 233] width 78 height 7
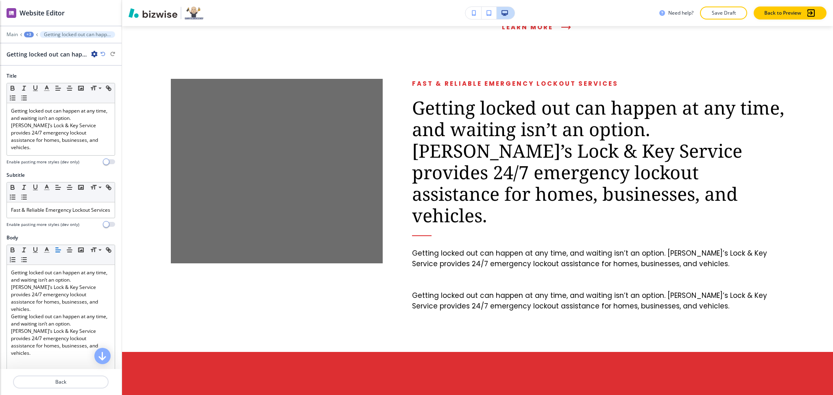
scroll to position [1045, 0]
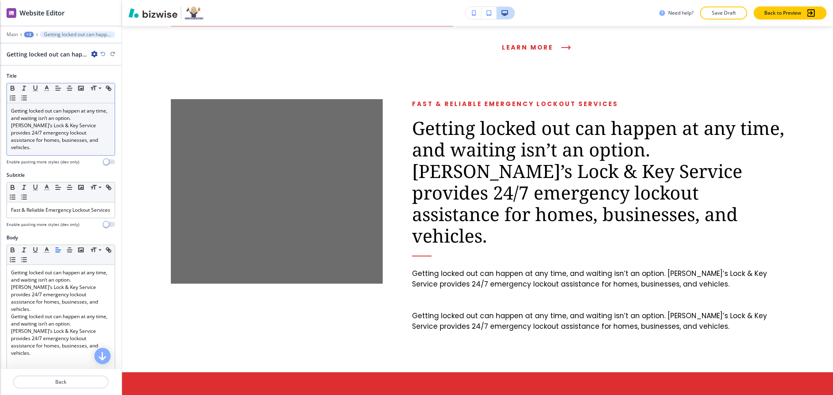
click at [76, 137] on p "Getting locked out can happen at any time, and waiting isn’t an option. Gary’s …" at bounding box center [61, 129] width 100 height 44
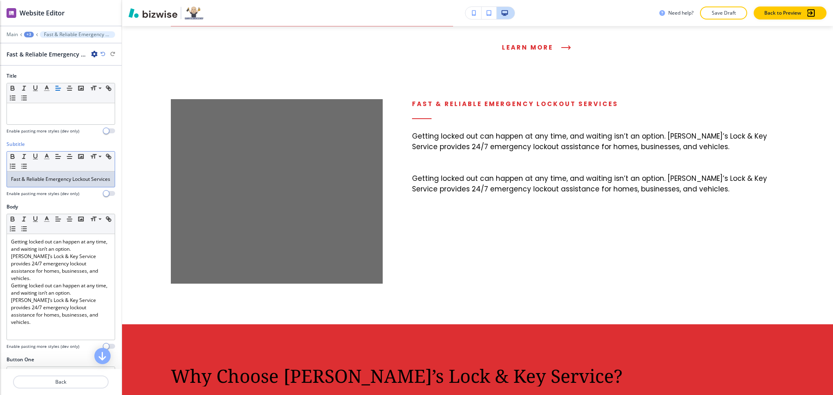
click at [85, 183] on p "Fast & Reliable Emergency Lockout Services" at bounding box center [61, 179] width 100 height 7
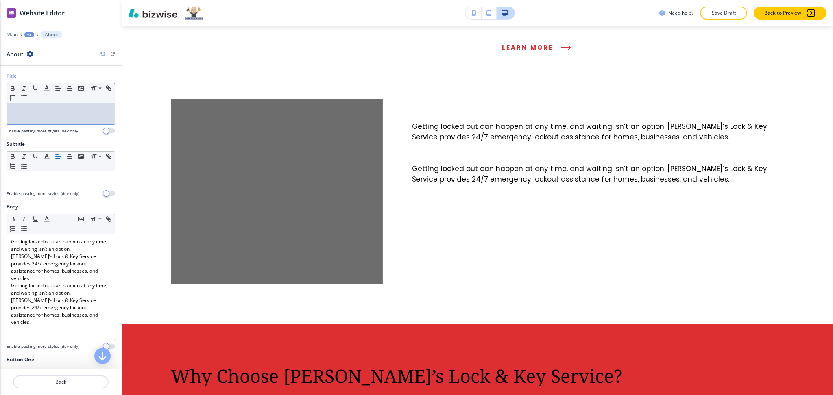
click at [68, 115] on div at bounding box center [61, 113] width 108 height 21
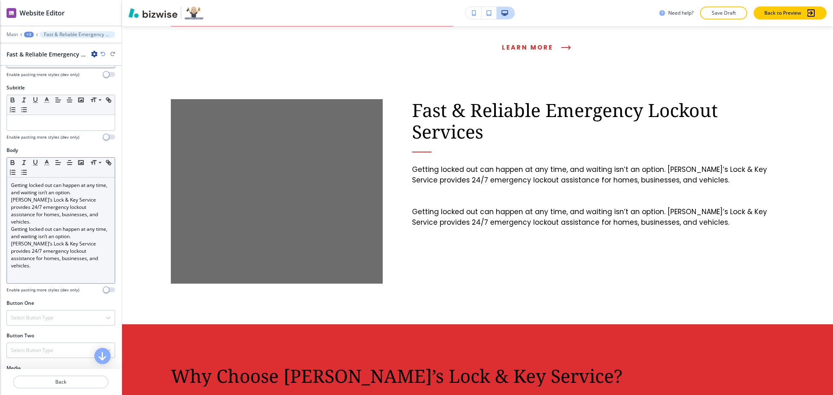
scroll to position [161, 0]
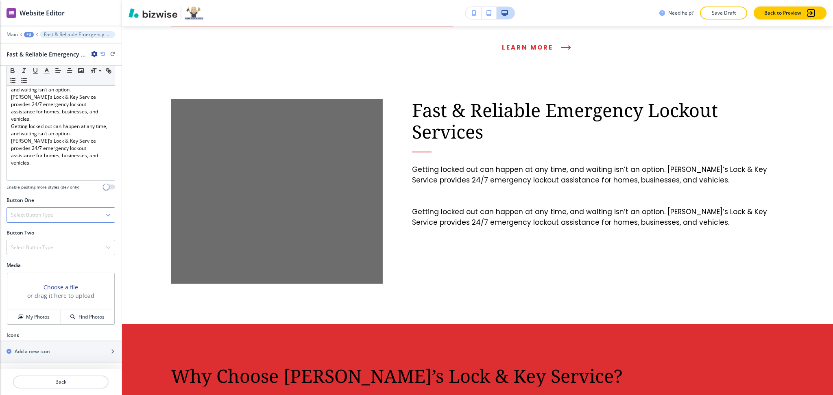
click at [41, 217] on h4 "Select Button Type" at bounding box center [32, 214] width 42 height 7
click at [41, 229] on h4 "Telephone" at bounding box center [61, 229] width 100 height 7
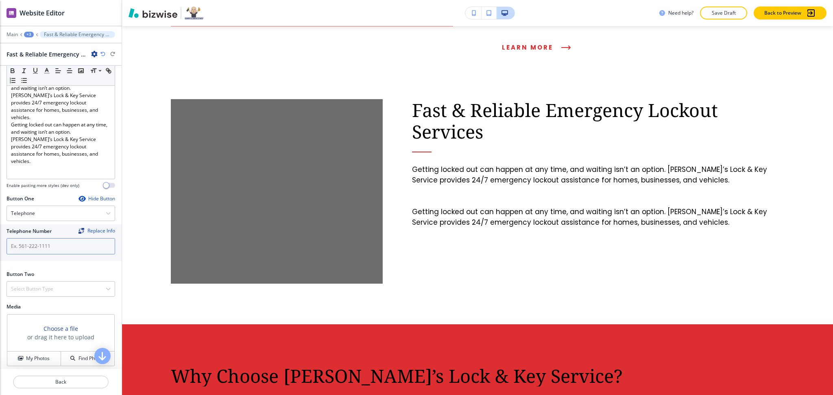
click at [49, 247] on input "text" at bounding box center [61, 246] width 109 height 16
paste input "(812) 826-6412"
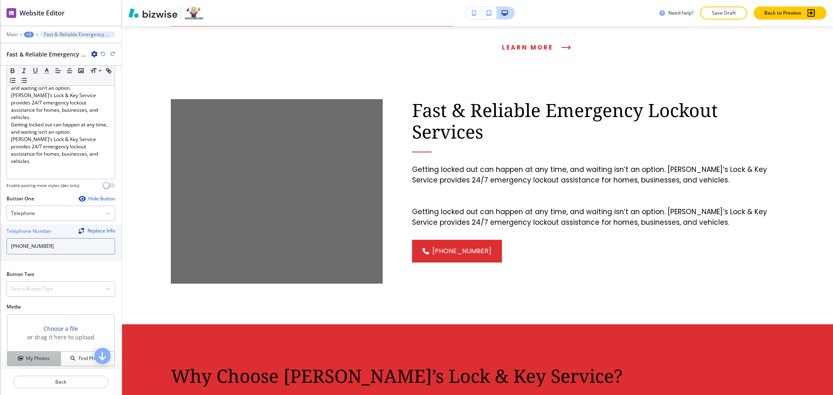
type input "(812) 826-6412"
click at [33, 361] on h4 "My Photos" at bounding box center [38, 358] width 24 height 7
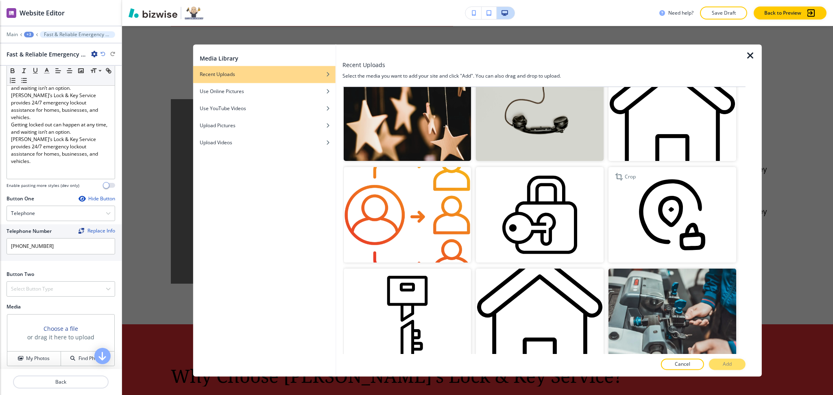
scroll to position [434, 0]
click at [703, 328] on img "button" at bounding box center [672, 318] width 128 height 96
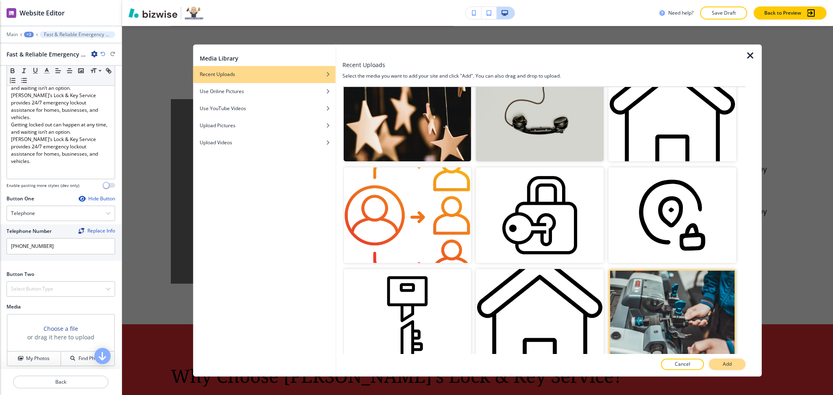
click at [720, 368] on button "Add" at bounding box center [727, 364] width 37 height 11
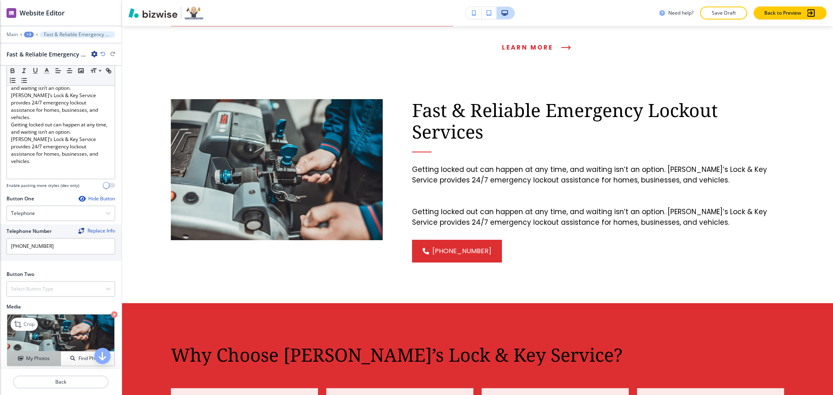
click at [24, 365] on button "My Photos" at bounding box center [34, 359] width 54 height 14
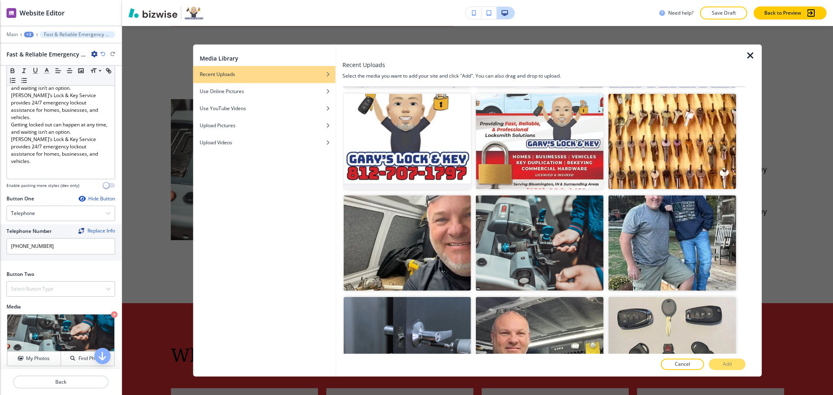
scroll to position [1744, 0]
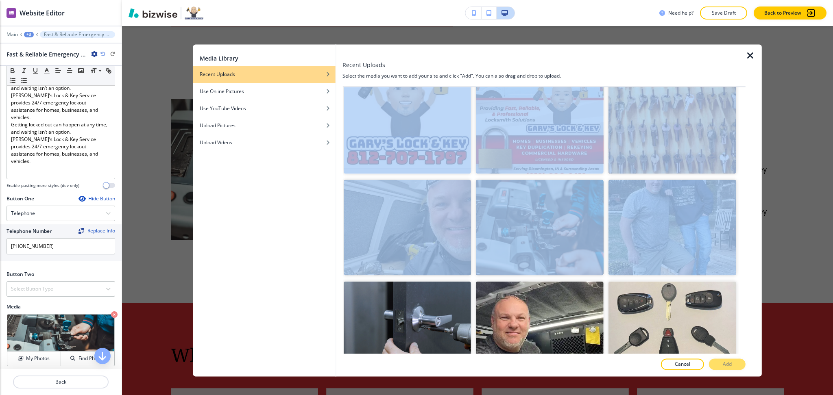
drag, startPoint x: 737, startPoint y: 204, endPoint x: 737, endPoint y: 209, distance: 5.3
click at [737, 216] on div "Upload Media Crop Crop Crop Crop Crop Crop Crop Crop Crop Crop Crop Crop Crop C…" at bounding box center [543, 220] width 403 height 267
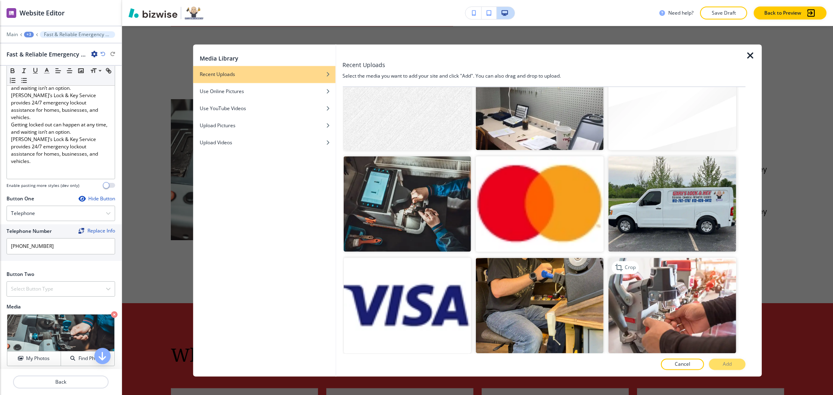
scroll to position [3897, 0]
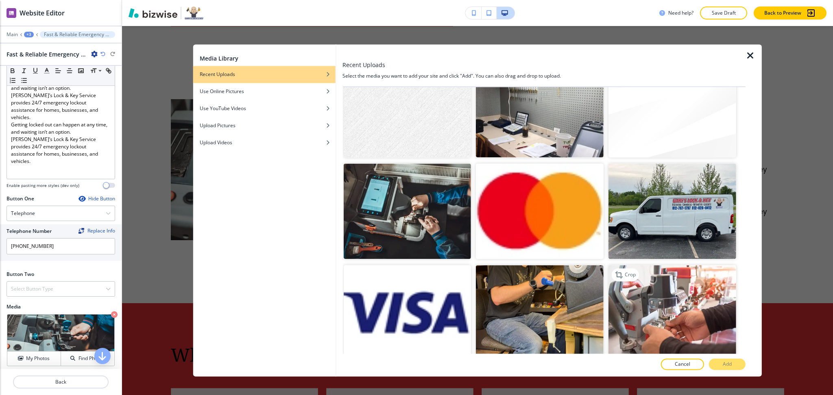
click at [682, 265] on img "button" at bounding box center [672, 313] width 128 height 96
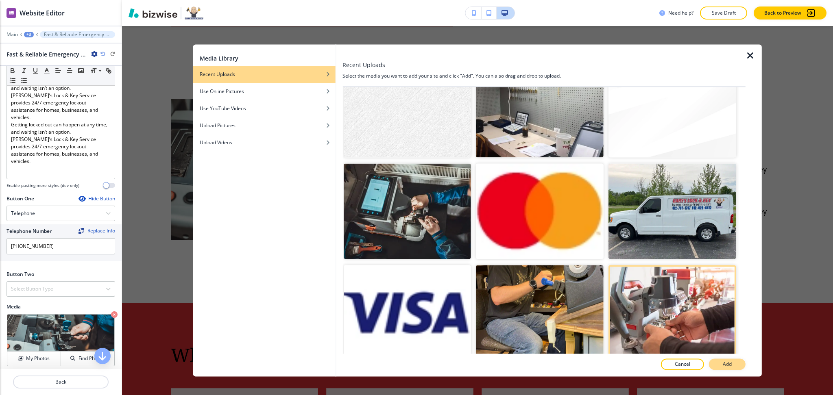
click at [724, 363] on p "Add" at bounding box center [726, 364] width 9 height 7
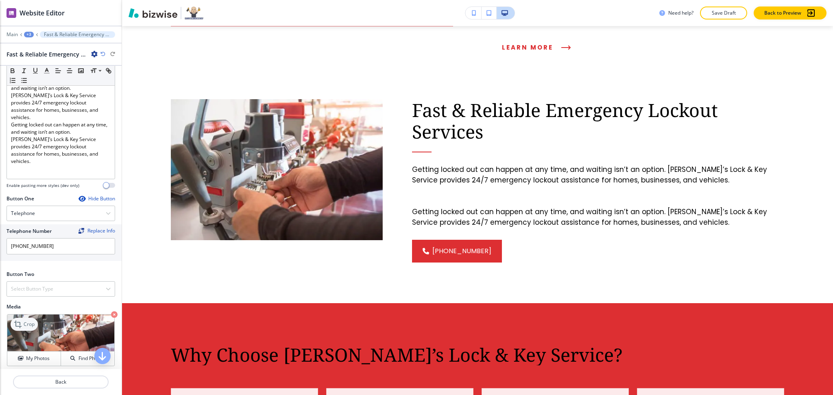
click at [22, 325] on icon at bounding box center [19, 325] width 10 height 10
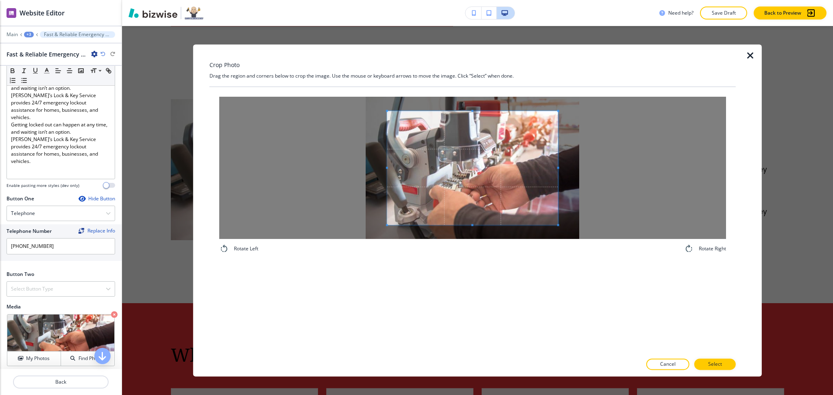
click at [471, 113] on span at bounding box center [472, 168] width 171 height 114
click at [477, 76] on div "Crop Photo Drag the region and corners below to crop the image. Use the mouse o…" at bounding box center [472, 210] width 526 height 332
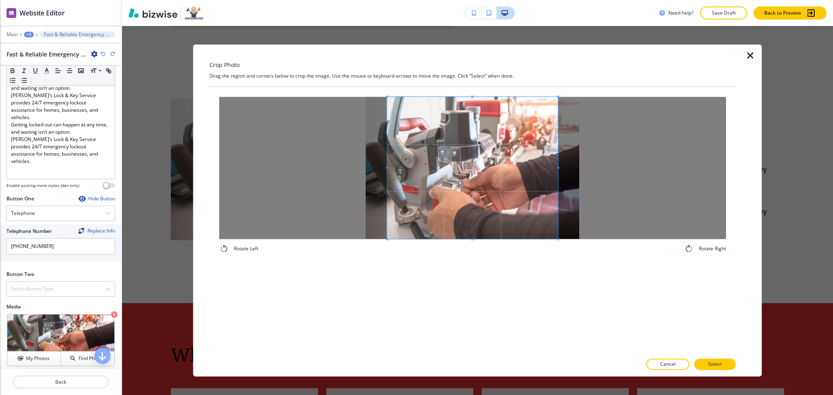
click at [478, 320] on div "Rotate Left Rotate Right" at bounding box center [472, 220] width 526 height 267
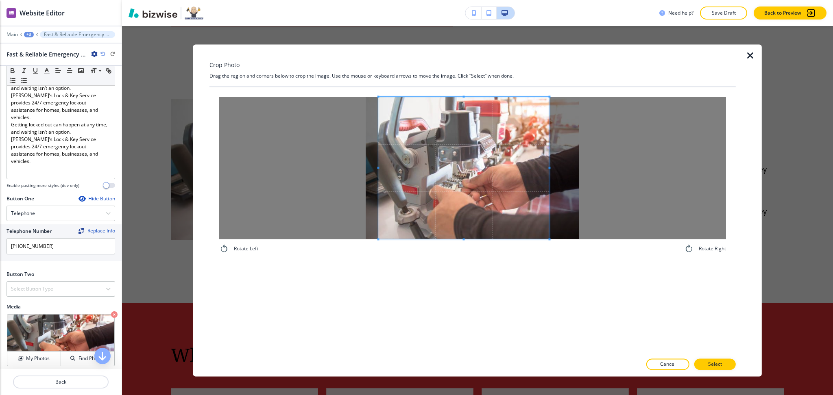
click at [473, 213] on span at bounding box center [463, 168] width 171 height 142
click at [703, 367] on button "Select" at bounding box center [714, 364] width 41 height 11
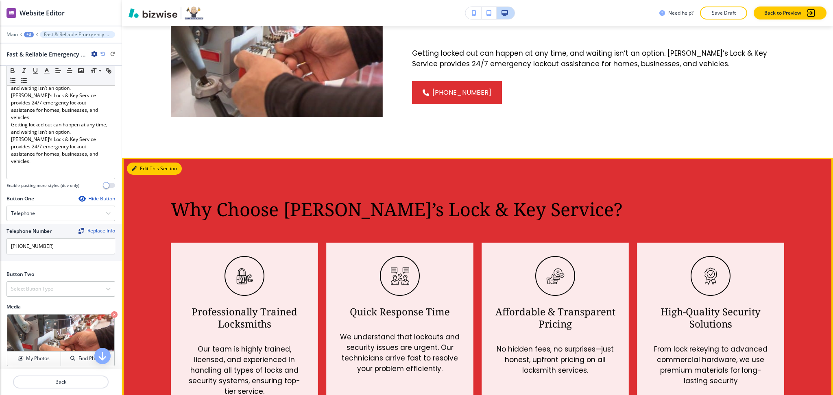
click at [147, 163] on button "Edit This Section" at bounding box center [154, 169] width 55 height 12
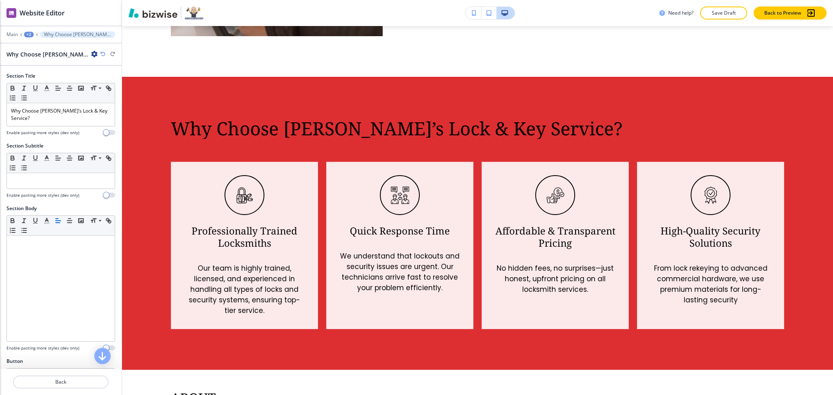
scroll to position [1300, 0]
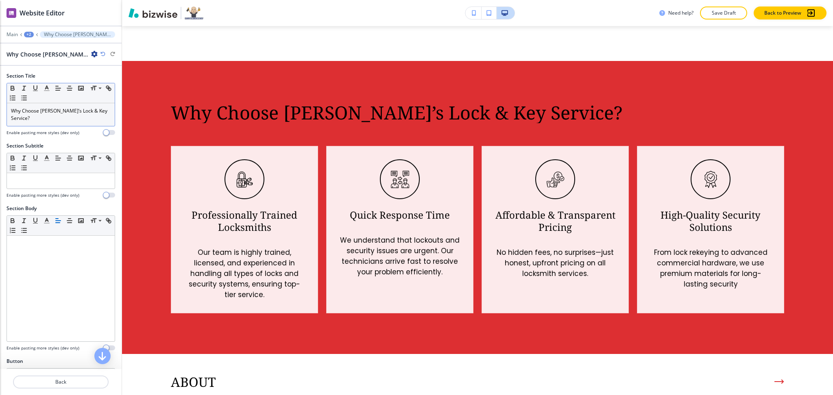
click at [75, 111] on p "Why Choose Gary’s Lock & Key Service?" at bounding box center [61, 114] width 100 height 15
click at [48, 87] on icon "button" at bounding box center [46, 88] width 7 height 7
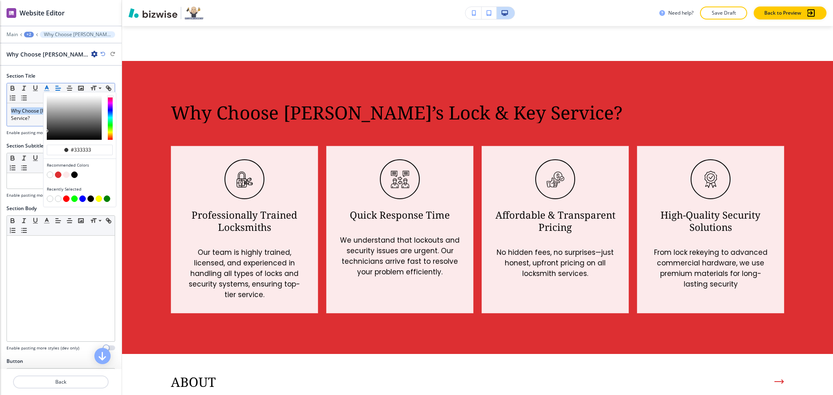
click at [48, 178] on div "button" at bounding box center [80, 176] width 66 height 8
click at [50, 176] on button "button" at bounding box center [50, 175] width 7 height 7
type input "#ffffff"
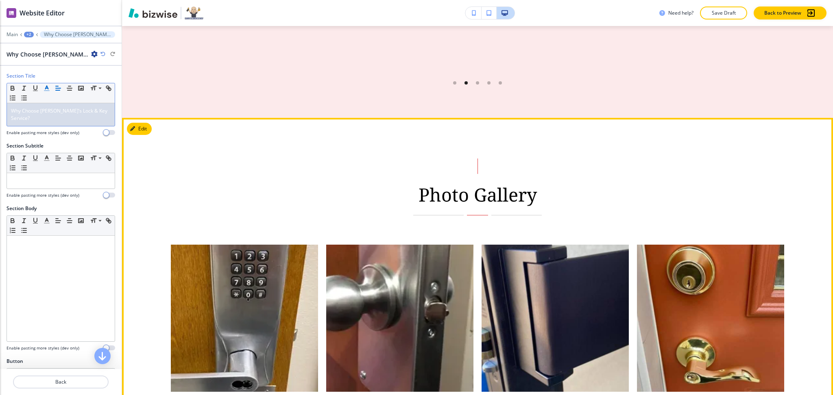
click at [148, 123] on button "Edit" at bounding box center [139, 129] width 25 height 12
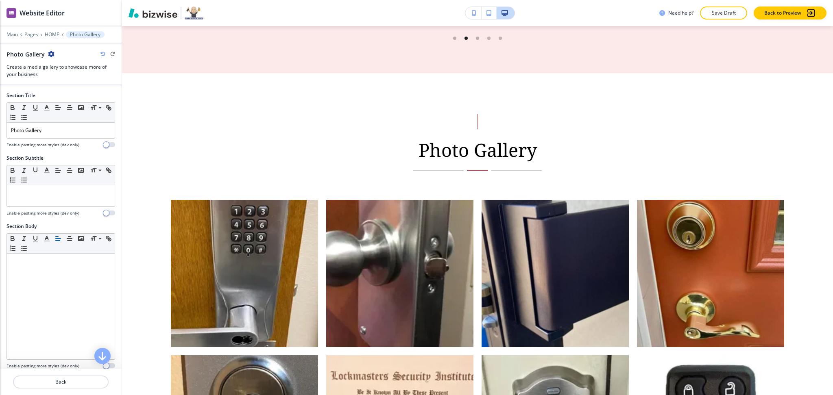
scroll to position [2298, 0]
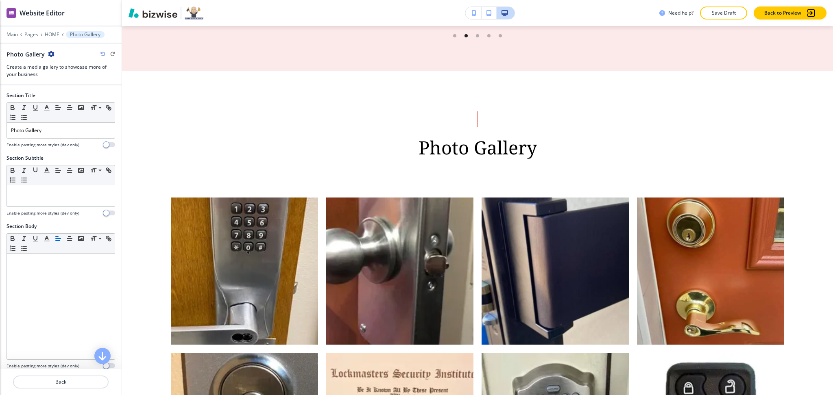
click at [50, 53] on icon "button" at bounding box center [51, 54] width 7 height 7
click at [57, 97] on p "Delete Section" at bounding box center [72, 96] width 41 height 7
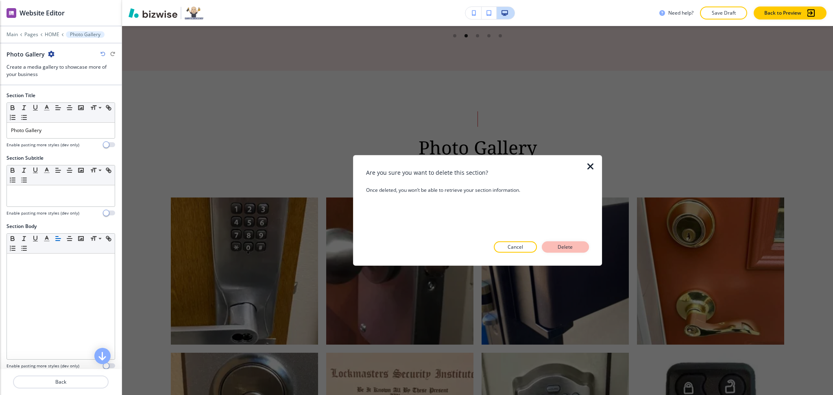
click at [550, 242] on button "Delete" at bounding box center [565, 246] width 47 height 11
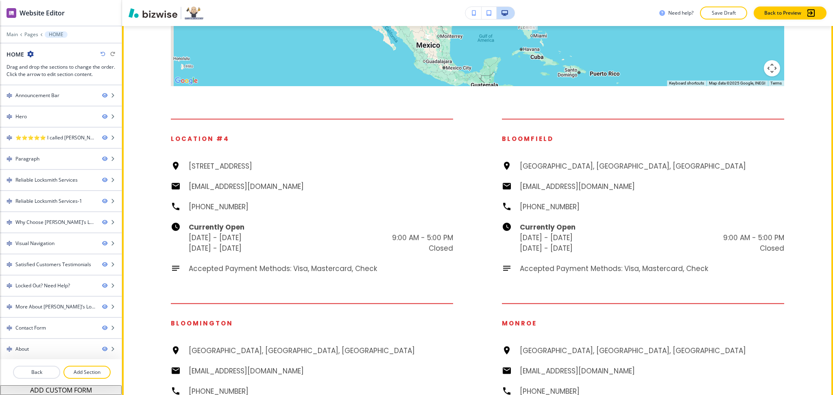
scroll to position [2748, 0]
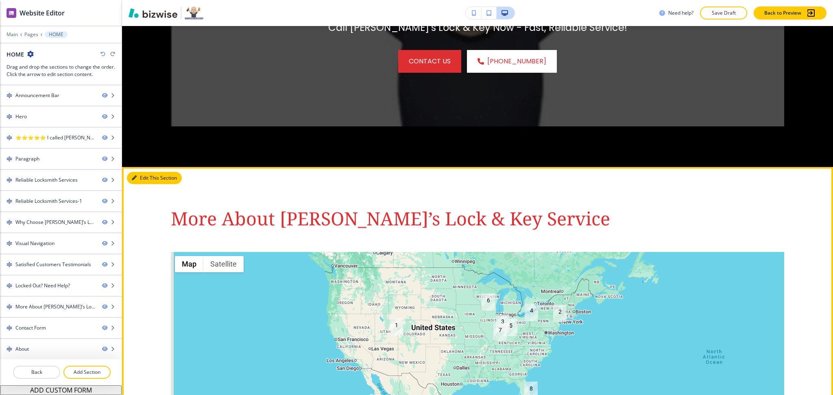
click at [151, 172] on button "Edit This Section" at bounding box center [154, 178] width 55 height 12
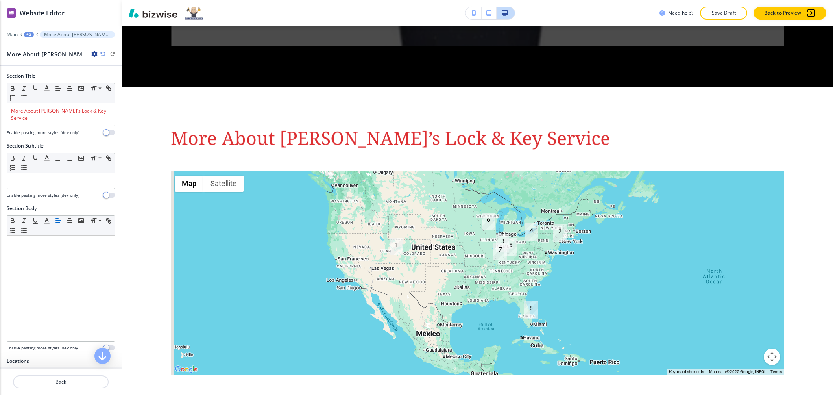
scroll to position [2573, 0]
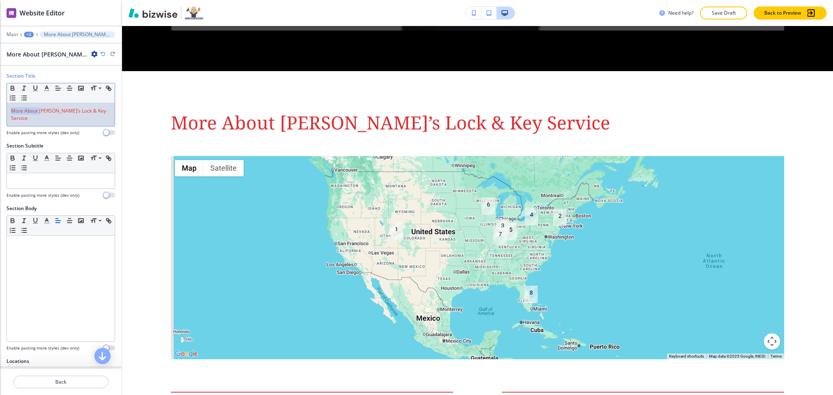
drag, startPoint x: 39, startPoint y: 109, endPoint x: 0, endPoint y: 111, distance: 39.0
click at [0, 111] on div "Section Title Small Normal Large Huge More About Gary’s Lock & Key Service Enab…" at bounding box center [61, 107] width 122 height 70
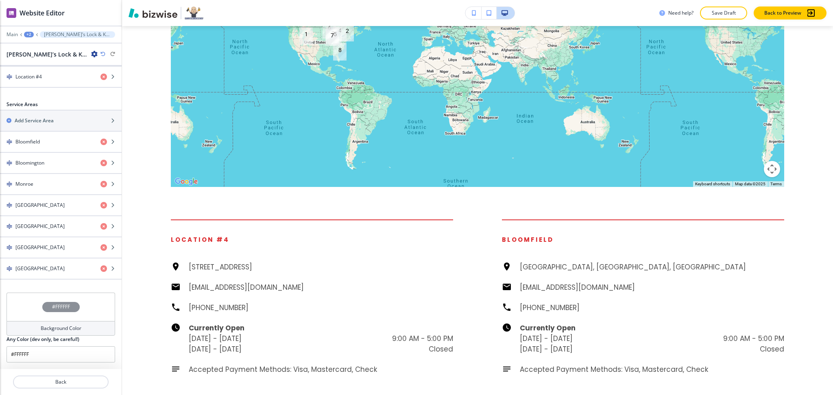
scroll to position [2751, 0]
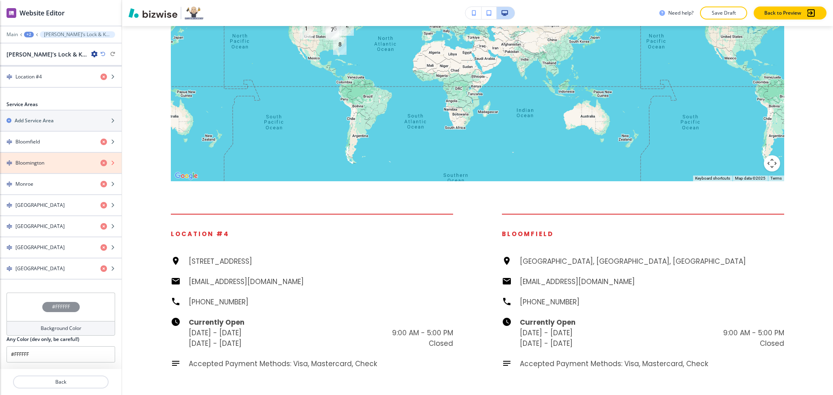
click at [100, 162] on icon "button" at bounding box center [103, 163] width 7 height 7
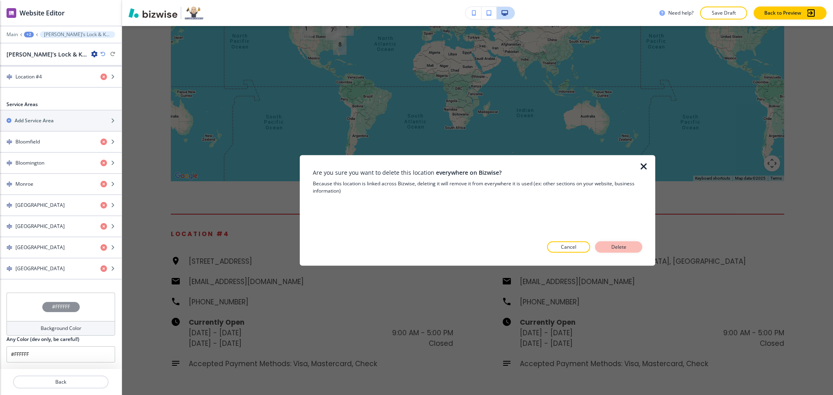
click at [635, 249] on button "Delete" at bounding box center [618, 246] width 47 height 11
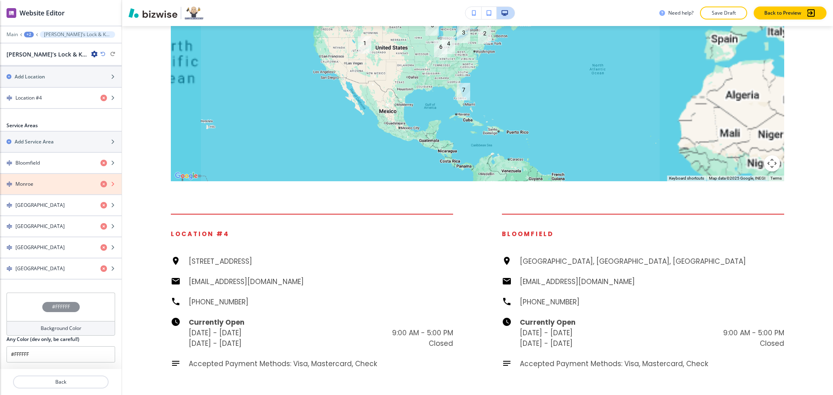
click at [100, 185] on icon "button" at bounding box center [103, 184] width 7 height 7
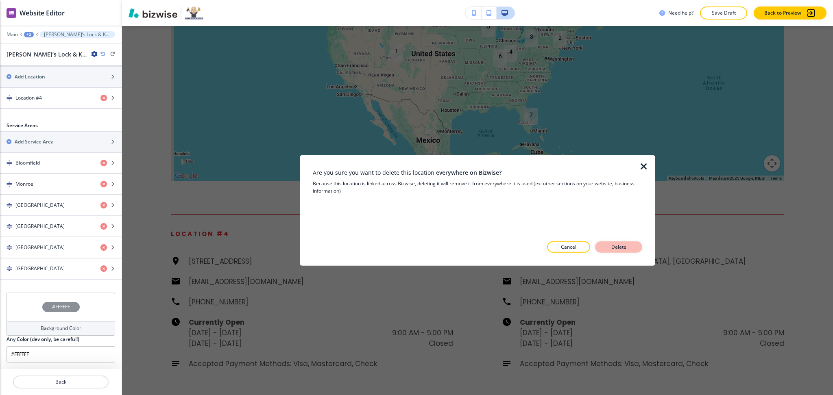
click at [629, 247] on button "Delete" at bounding box center [618, 246] width 47 height 11
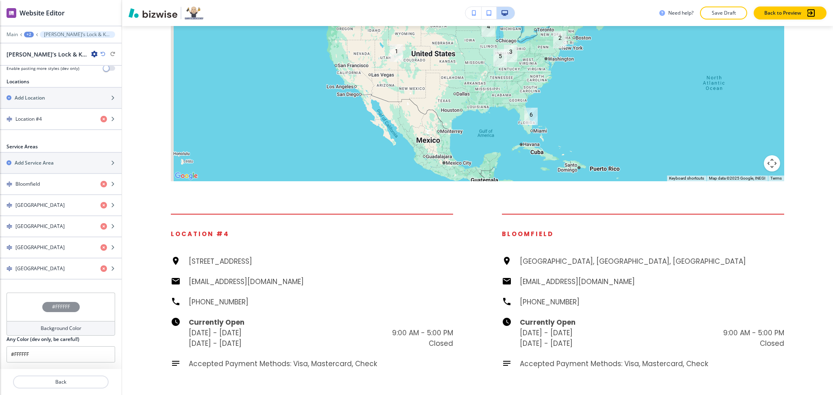
scroll to position [278, 0]
click at [33, 119] on h4 "Location #4" at bounding box center [28, 118] width 26 height 7
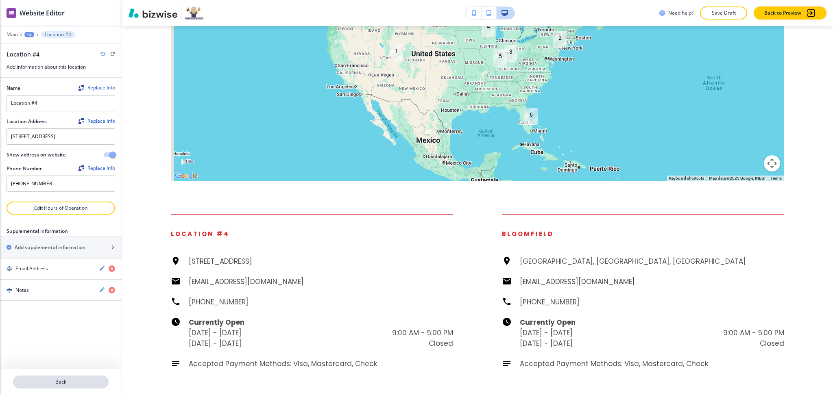
click at [63, 379] on p "Back" at bounding box center [61, 381] width 94 height 7
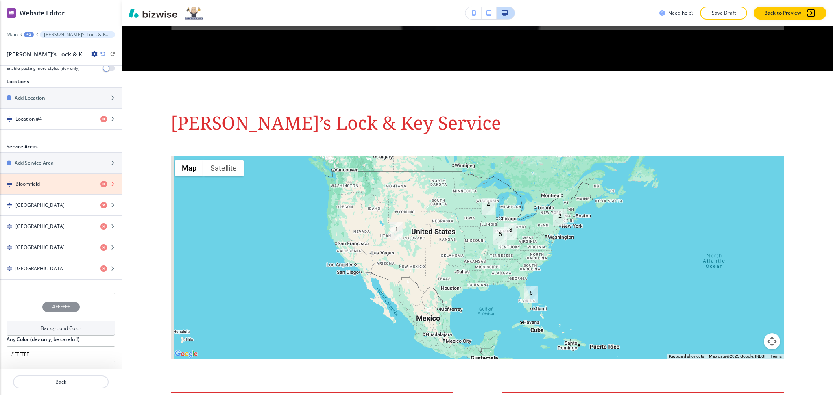
click at [100, 185] on icon "button" at bounding box center [103, 184] width 7 height 7
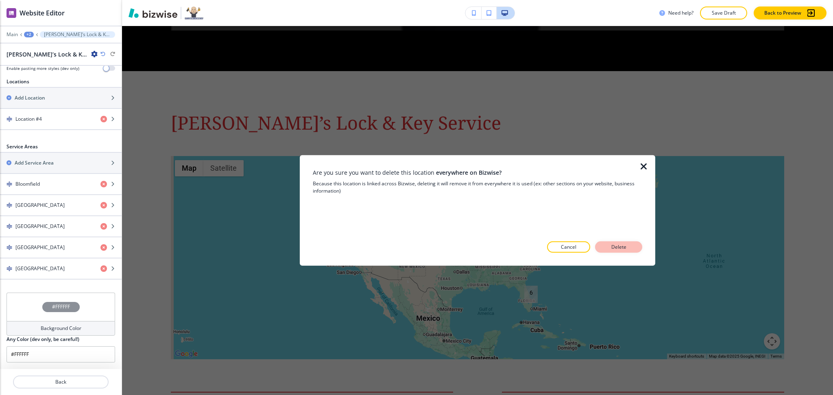
click at [624, 246] on p "Delete" at bounding box center [619, 247] width 20 height 7
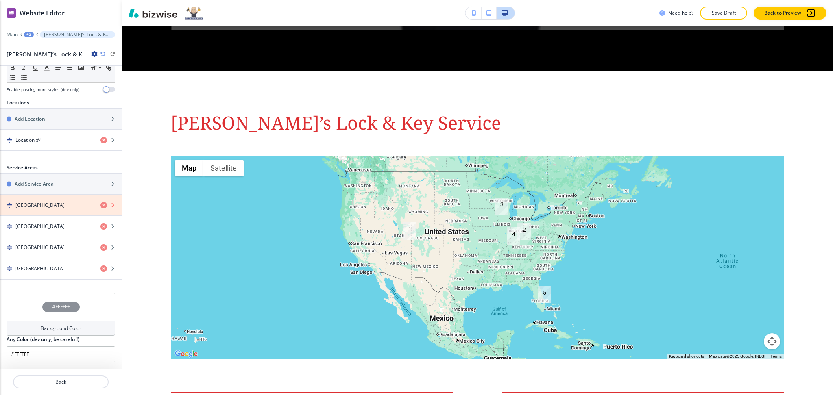
click at [100, 207] on icon "button" at bounding box center [103, 205] width 7 height 7
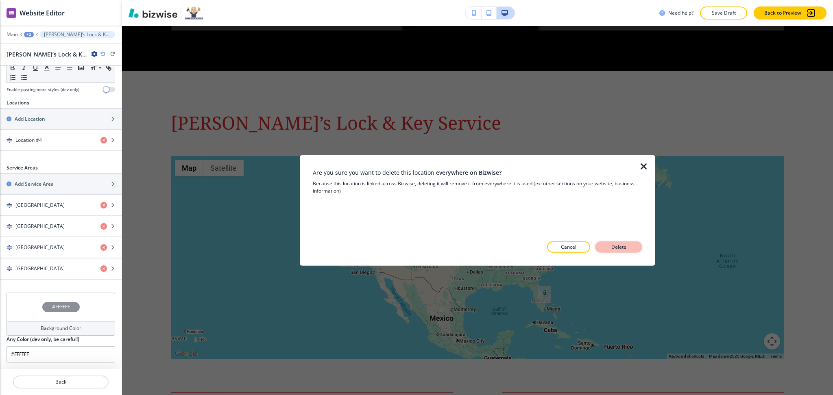
click at [626, 246] on p "Delete" at bounding box center [619, 247] width 20 height 7
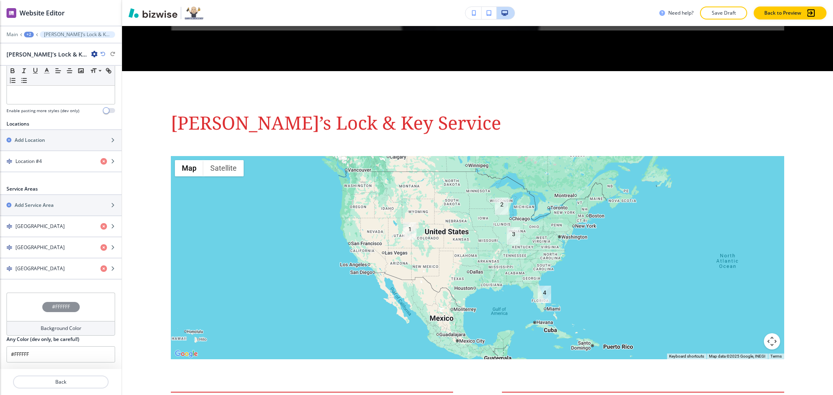
scroll to position [236, 0]
click at [100, 227] on icon "button" at bounding box center [103, 226] width 7 height 7
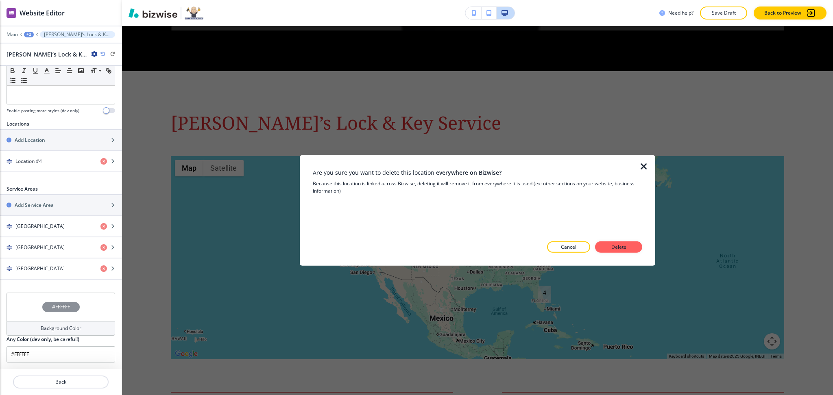
click at [618, 253] on div at bounding box center [477, 259] width 329 height 13
click at [618, 251] on button "Delete" at bounding box center [618, 246] width 47 height 11
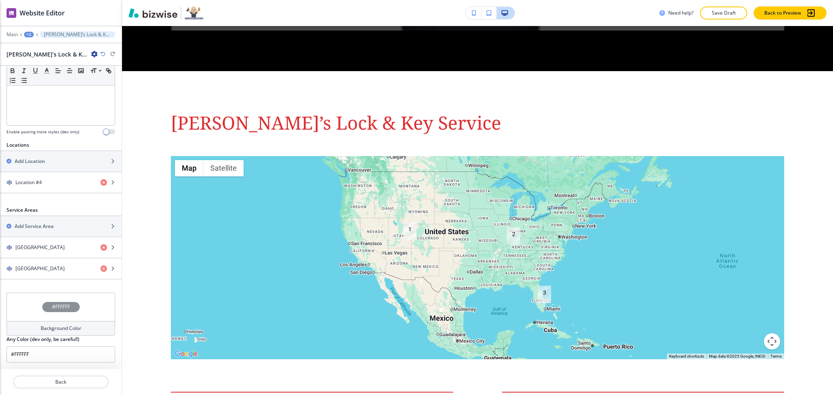
scroll to position [215, 0]
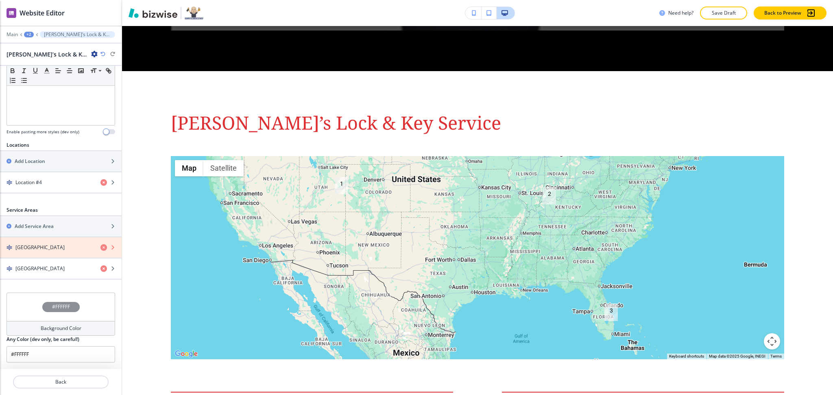
click at [100, 248] on icon "button" at bounding box center [103, 247] width 7 height 7
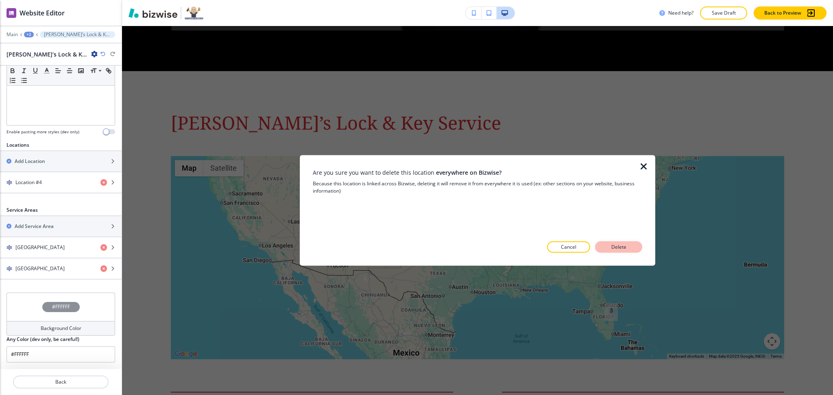
click at [624, 248] on p "Delete" at bounding box center [619, 247] width 20 height 7
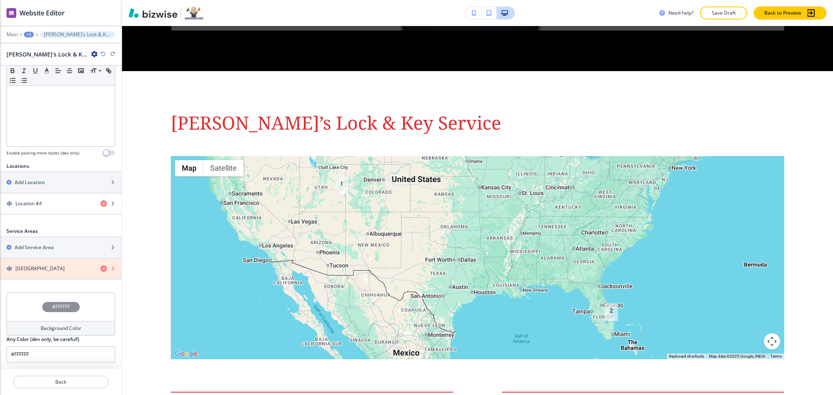
click at [100, 269] on icon "button" at bounding box center [103, 268] width 7 height 7
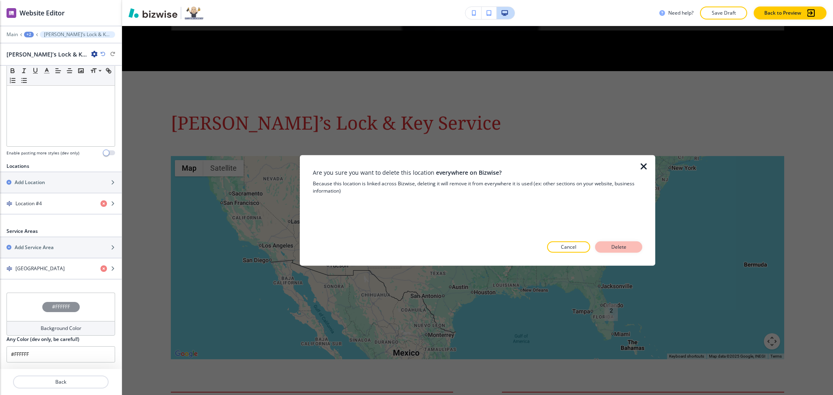
click at [618, 246] on p "Delete" at bounding box center [619, 247] width 20 height 7
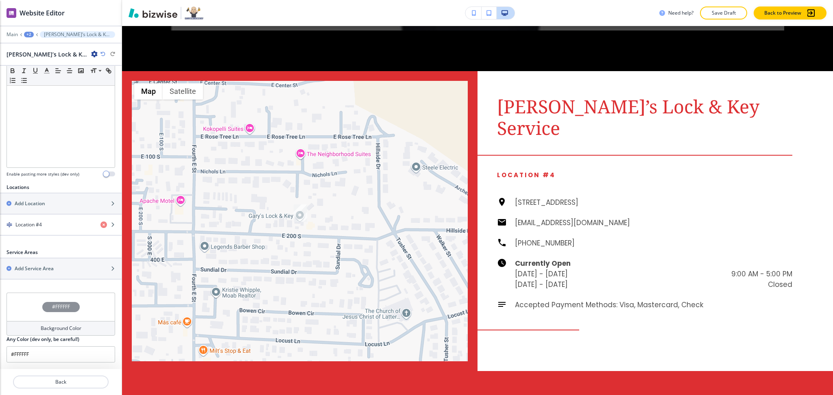
scroll to position [3478, 0]
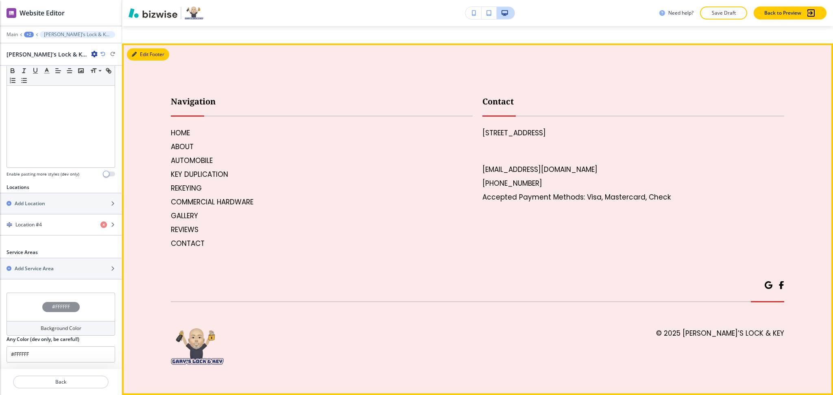
click at [142, 55] on button "Edit Footer" at bounding box center [148, 54] width 42 height 12
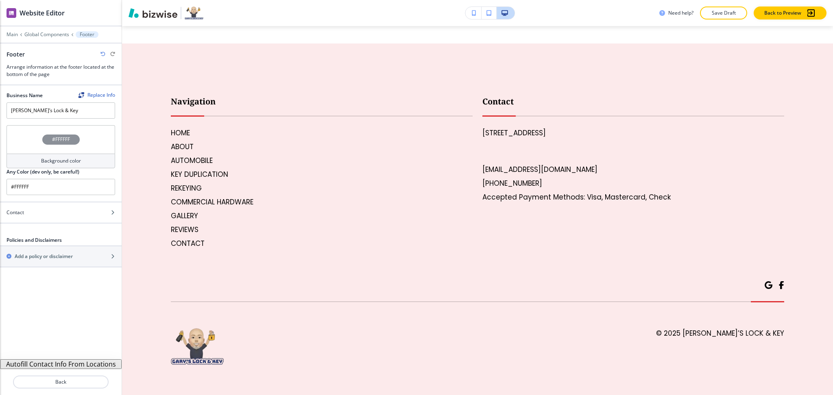
click at [62, 367] on button "Autofill Contact Info From Locations" at bounding box center [61, 364] width 122 height 10
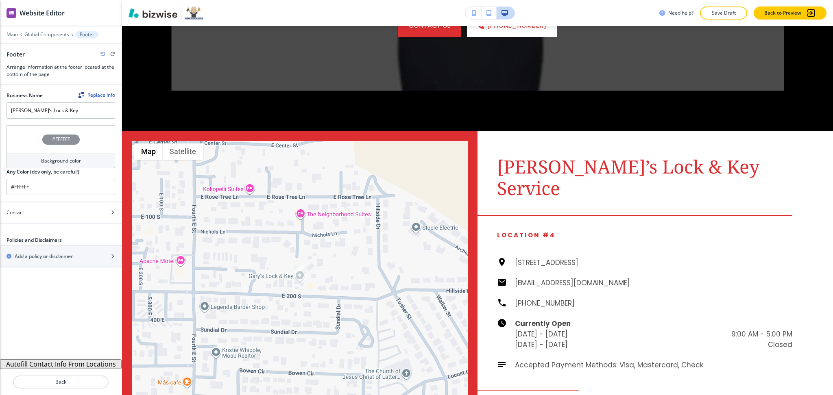
scroll to position [2508, 0]
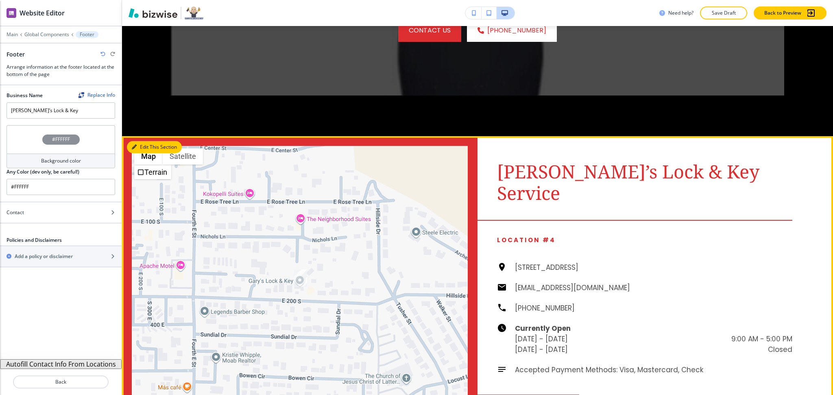
click at [141, 141] on button "Edit This Section" at bounding box center [154, 147] width 55 height 12
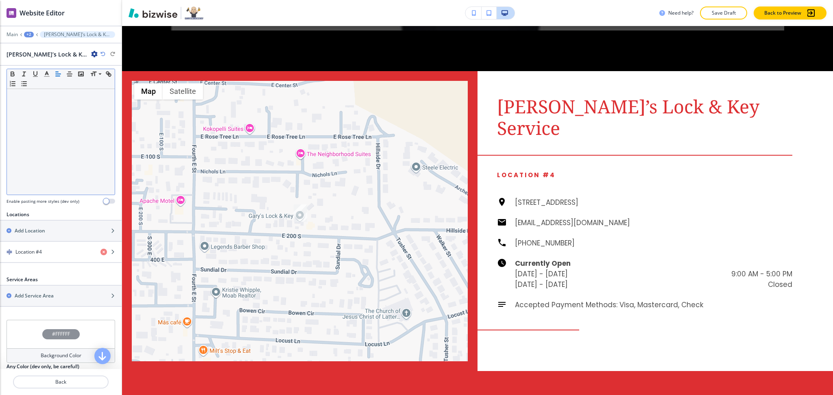
scroll to position [172, 0]
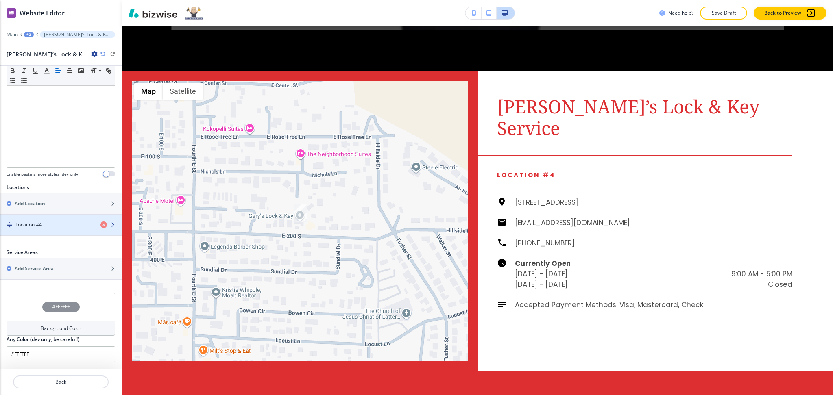
click at [52, 223] on div "Location #4" at bounding box center [47, 224] width 94 height 7
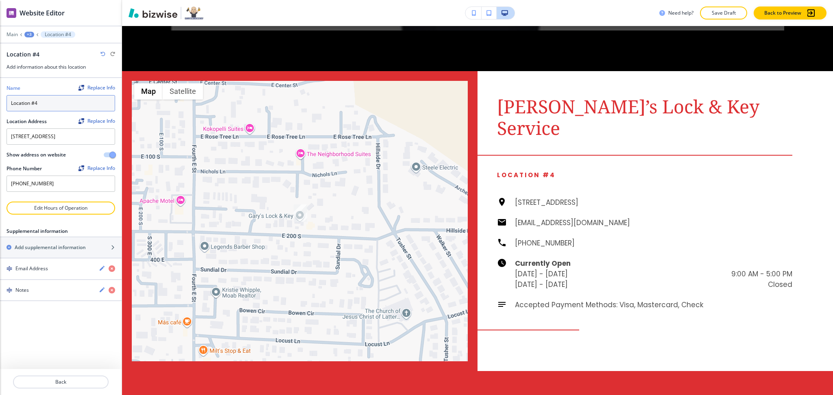
drag, startPoint x: 54, startPoint y: 101, endPoint x: 0, endPoint y: 94, distance: 54.9
click at [0, 104] on div "Name Replace Info Location #4 Location Address Replace Info 541 E 200 S, Moab, …" at bounding box center [61, 140] width 122 height 124
type input "Our Location"
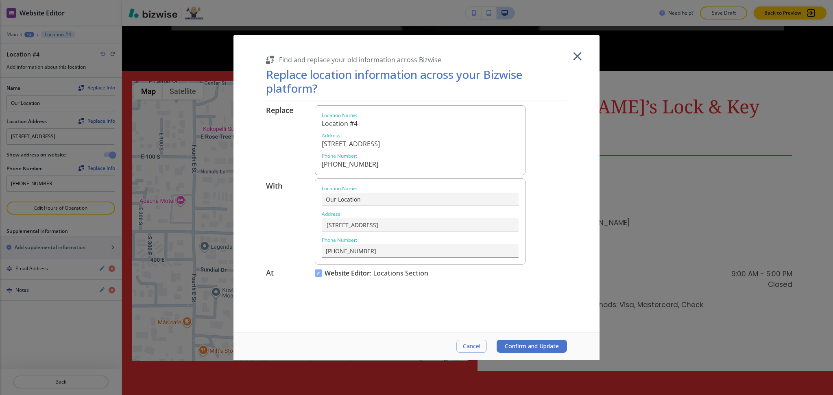
click at [535, 341] on button "Confirm and Update" at bounding box center [531, 346] width 70 height 13
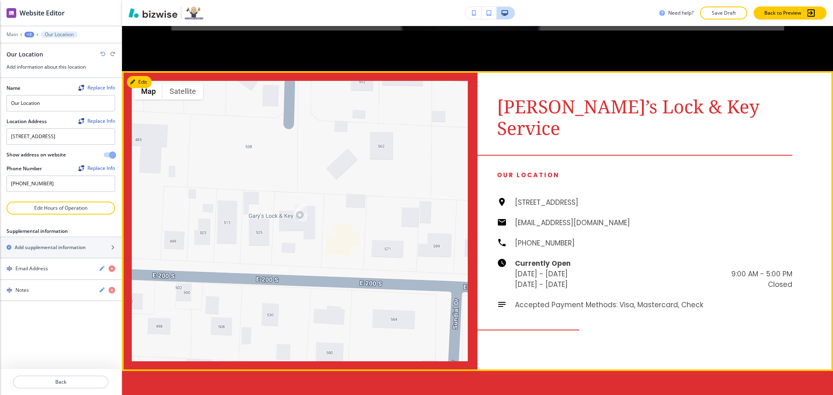
drag, startPoint x: 629, startPoint y: 136, endPoint x: 508, endPoint y: 136, distance: 120.3
click at [508, 197] on div "541 E 200 S, Moab, UT 84532, USA gvande74@aol.com (812) 826-6412 Currently Open…" at bounding box center [644, 253] width 295 height 113
copy h6 "541 E 200 S, Moab, UT 84532, USA"
click at [139, 76] on button "Edit This Section" at bounding box center [154, 82] width 55 height 12
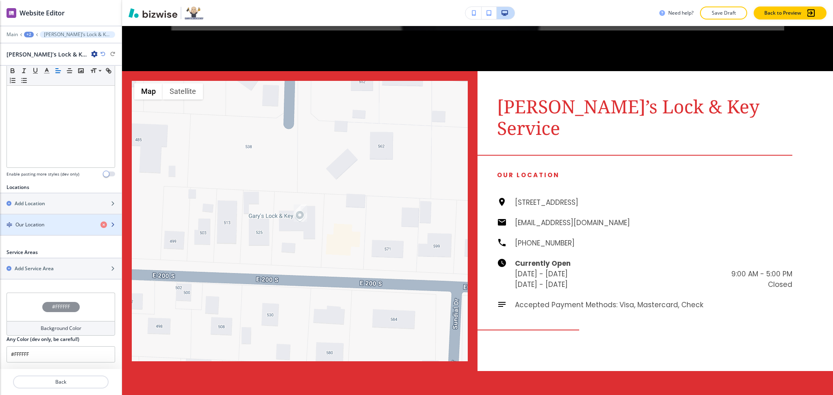
click at [34, 227] on h4 "Our Location" at bounding box center [29, 224] width 29 height 7
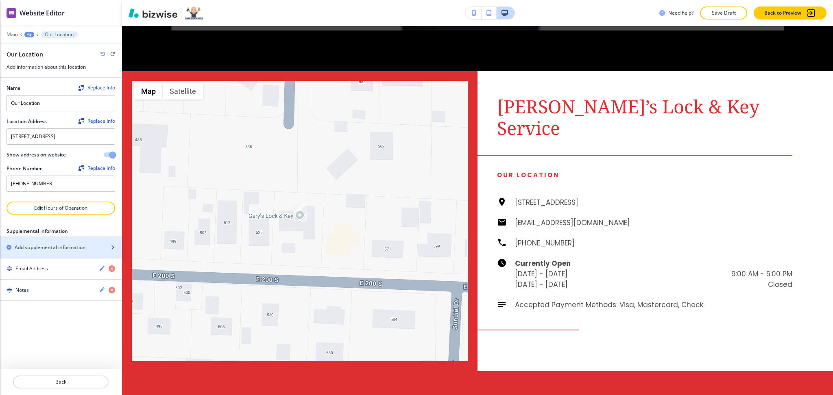
click at [41, 245] on h2 "Add supplemental information" at bounding box center [50, 247] width 71 height 7
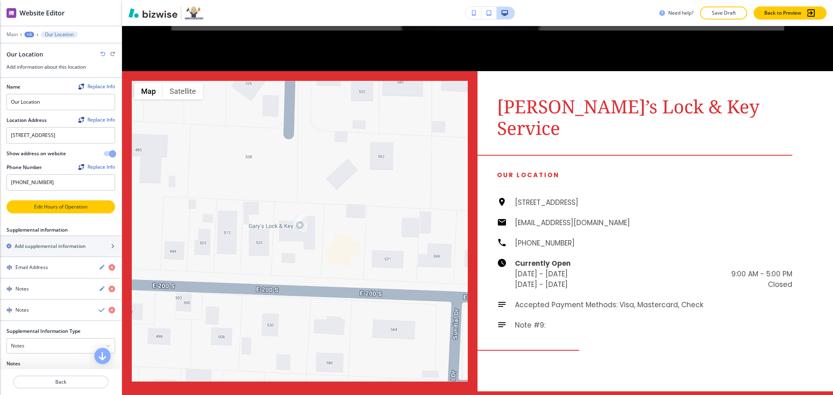
scroll to position [0, 0]
click at [62, 381] on p "Back" at bounding box center [61, 381] width 94 height 7
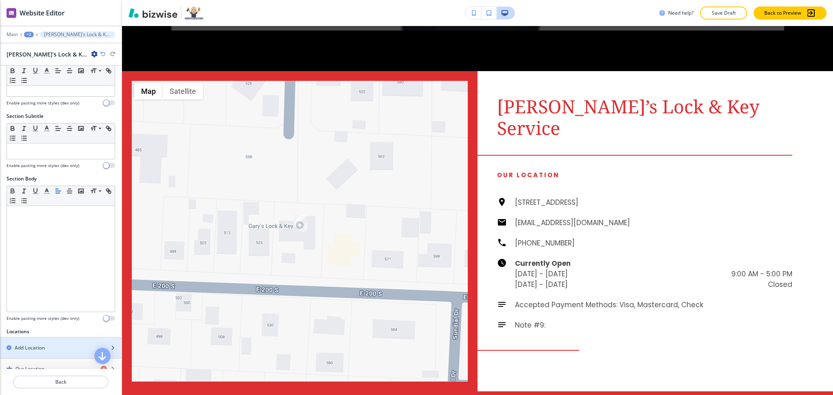
scroll to position [172, 0]
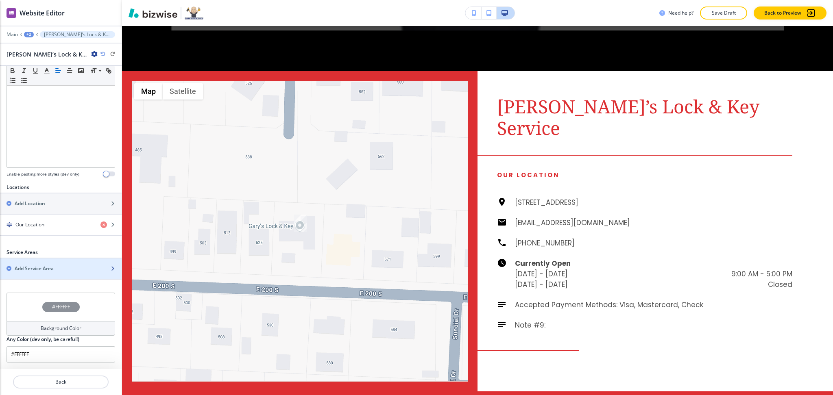
click at [44, 268] on h2 "Add Service Area" at bounding box center [34, 268] width 39 height 7
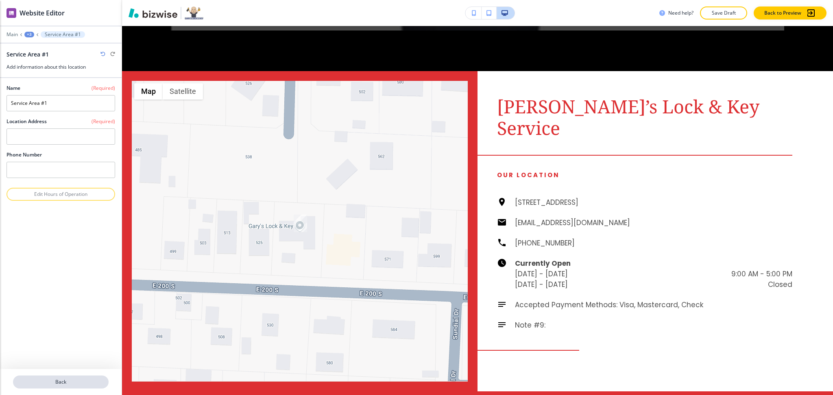
click at [69, 376] on button "Back" at bounding box center [61, 382] width 96 height 13
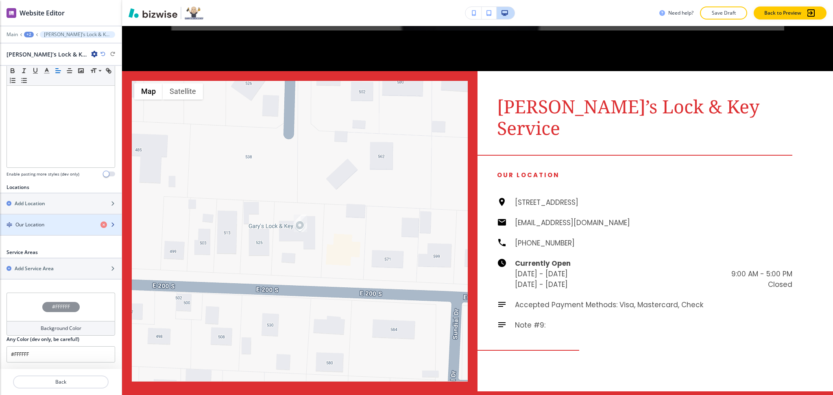
click at [45, 224] on div "Our Location" at bounding box center [47, 224] width 94 height 7
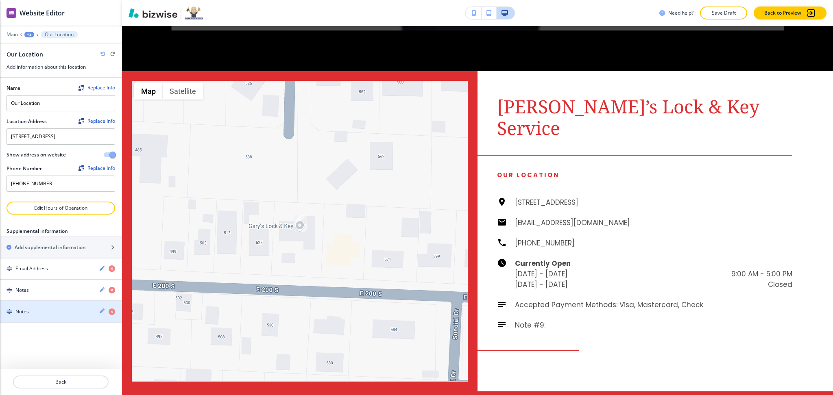
click at [50, 312] on div "Notes" at bounding box center [46, 311] width 92 height 7
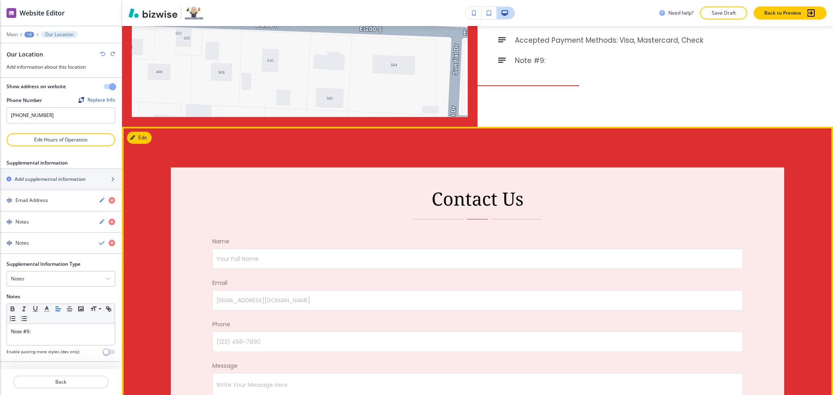
scroll to position [2839, 0]
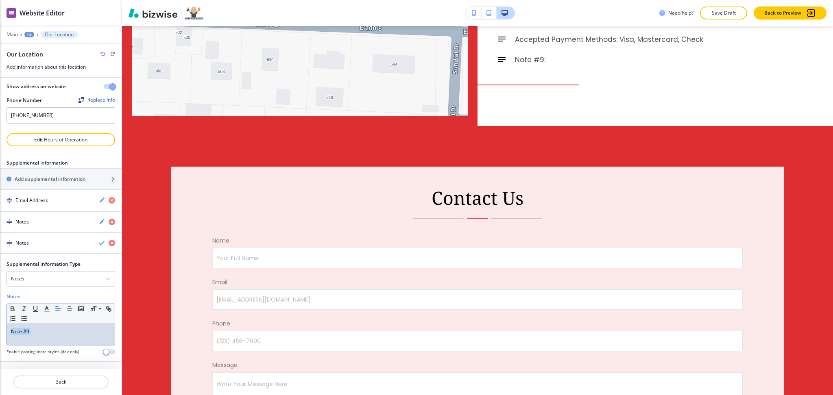
drag, startPoint x: 44, startPoint y: 334, endPoint x: 0, endPoint y: 331, distance: 44.4
click at [0, 331] on div "Supplemental Information Type Notes Notes Email Address PO Box Fax Number Other…" at bounding box center [61, 311] width 122 height 101
click at [50, 333] on p "Service Areas:" at bounding box center [61, 331] width 100 height 7
click at [70, 326] on div "Service Areas:" at bounding box center [61, 334] width 108 height 21
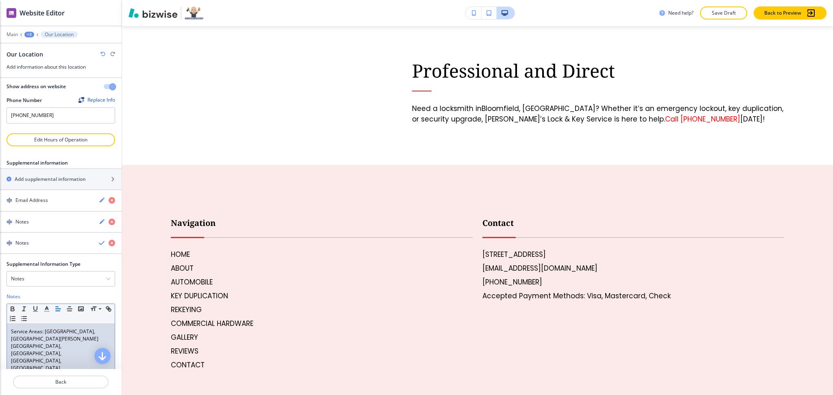
scroll to position [3509, 0]
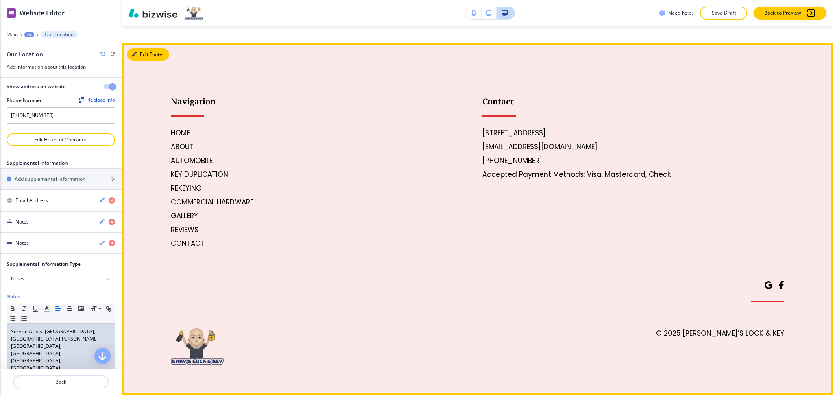
click at [146, 54] on button "Edit Footer" at bounding box center [148, 54] width 42 height 12
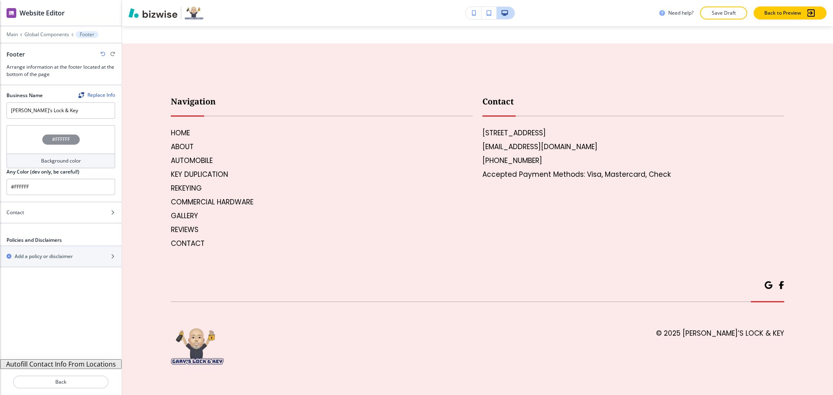
click at [49, 364] on button "Autofill Contact Info From Locations" at bounding box center [61, 364] width 122 height 10
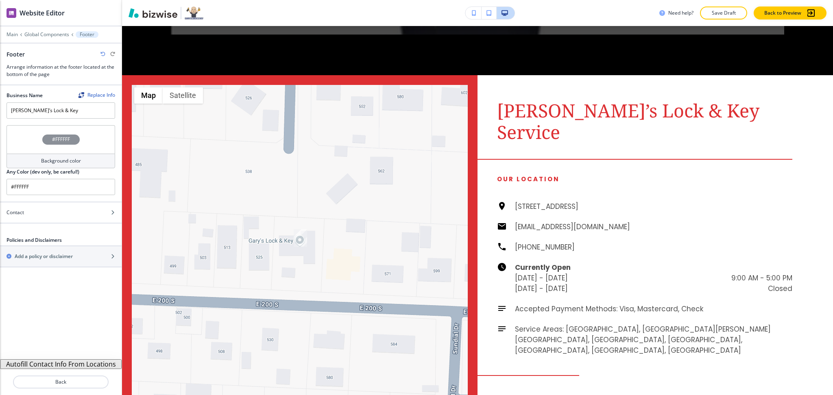
scroll to position [2574, 0]
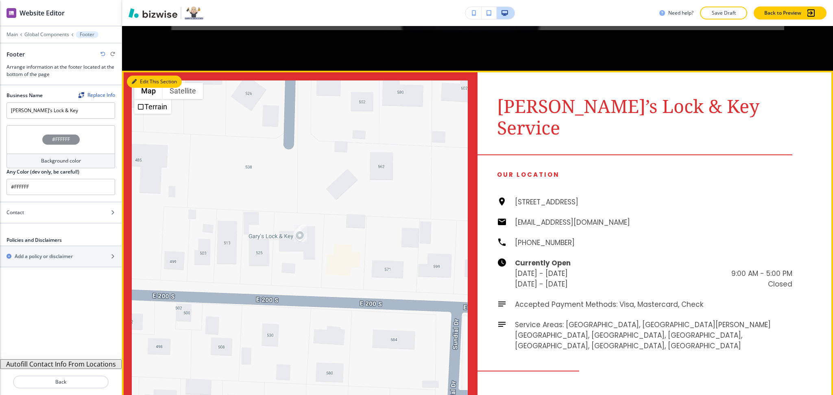
click at [149, 76] on button "Edit This Section" at bounding box center [154, 82] width 55 height 12
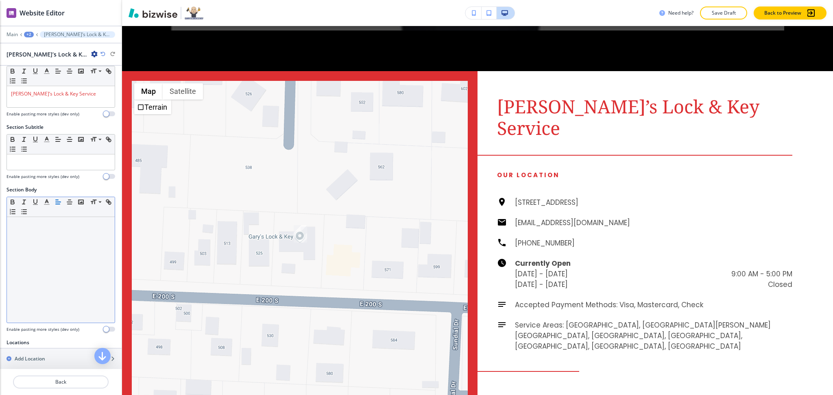
scroll to position [172, 0]
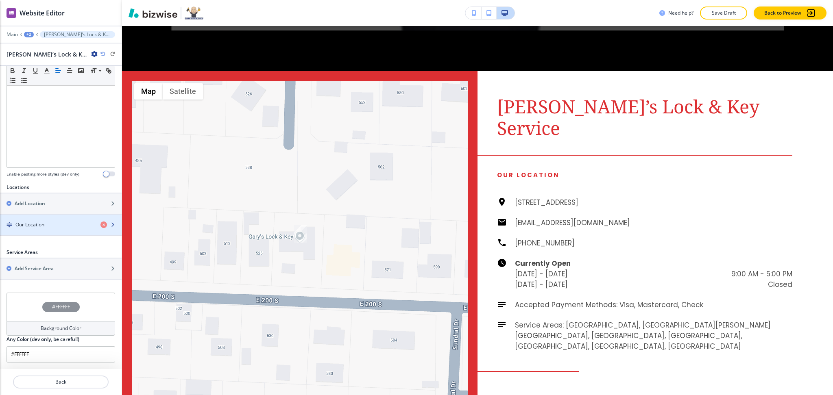
click at [46, 224] on div "Our Location" at bounding box center [47, 224] width 94 height 7
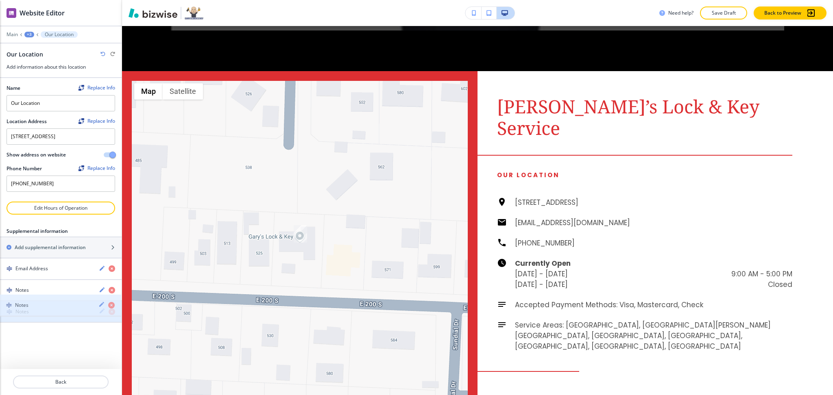
drag, startPoint x: 44, startPoint y: 313, endPoint x: 45, endPoint y: 291, distance: 22.0
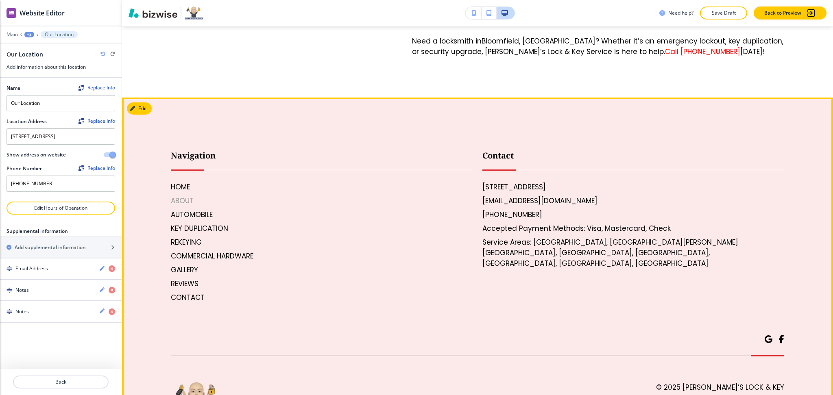
scroll to position [3509, 0]
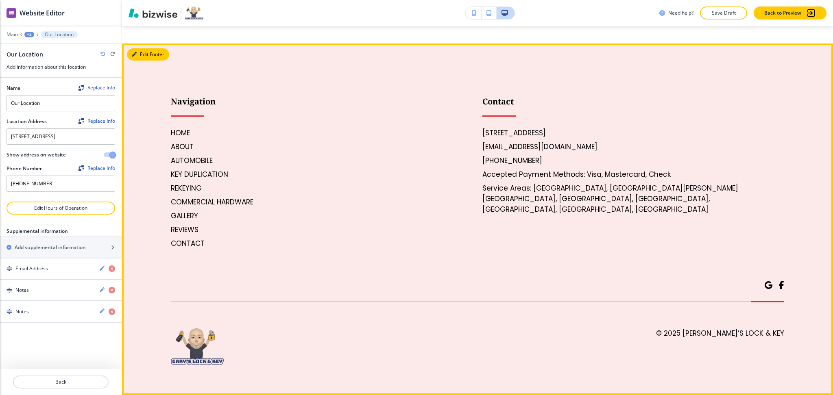
click at [140, 55] on button "Edit Footer" at bounding box center [148, 54] width 42 height 12
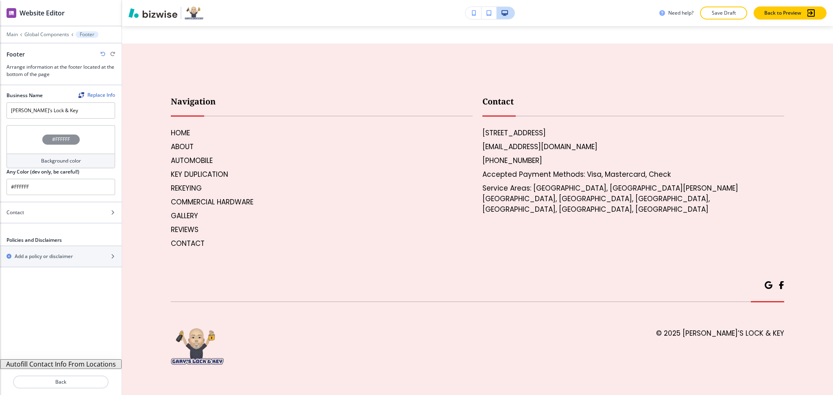
click at [55, 364] on button "Autofill Contact Info From Locations" at bounding box center [61, 364] width 122 height 10
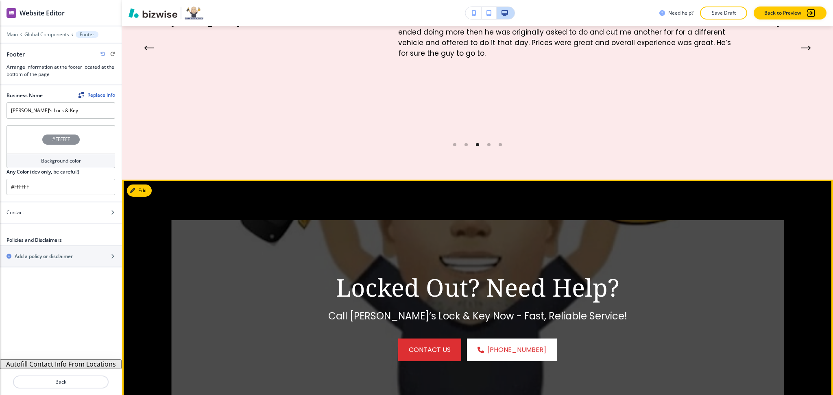
scroll to position [2199, 0]
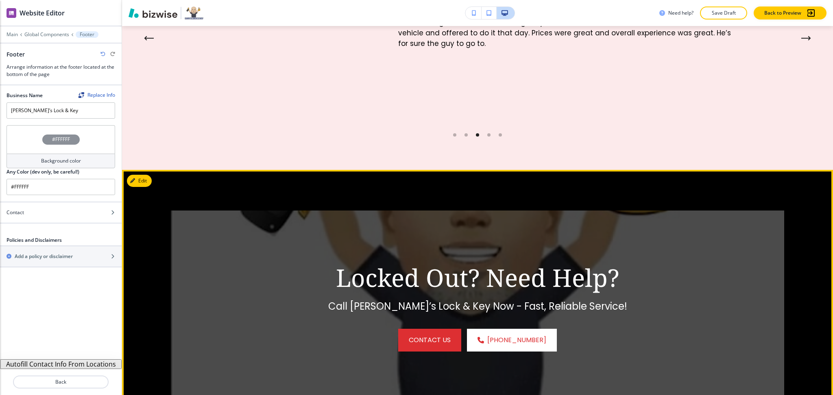
click at [140, 170] on div "Locked Out? Need Help? Call Gary’s Lock & Key Now - Fast, Reliable Service! con…" at bounding box center [477, 308] width 711 height 276
click at [135, 178] on icon "button" at bounding box center [132, 180] width 5 height 5
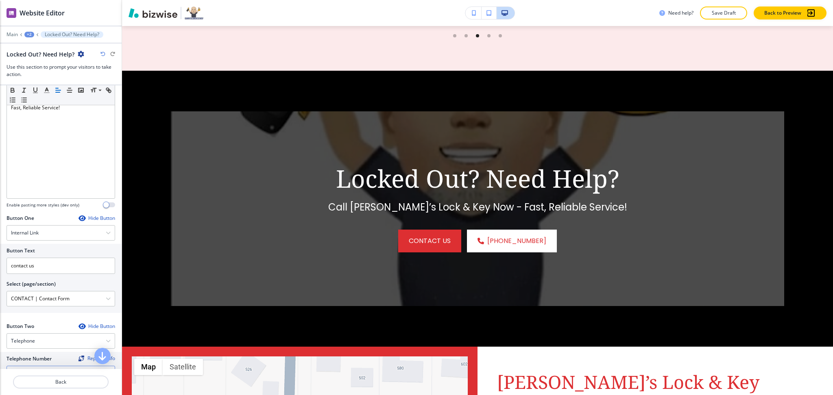
scroll to position [363, 0]
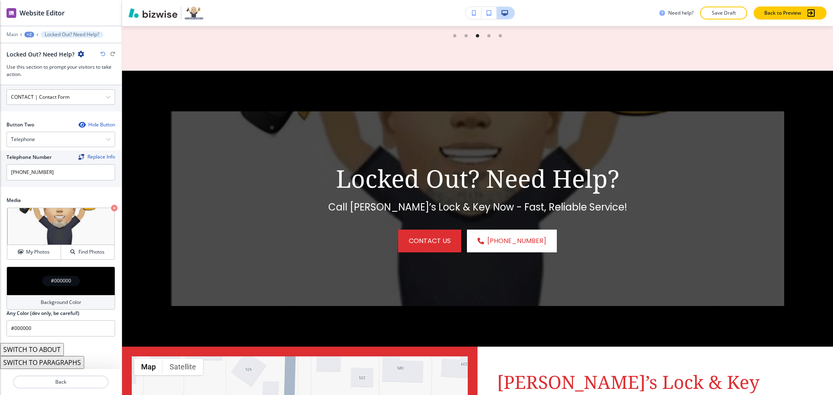
click at [61, 296] on div "Background Color" at bounding box center [61, 302] width 109 height 15
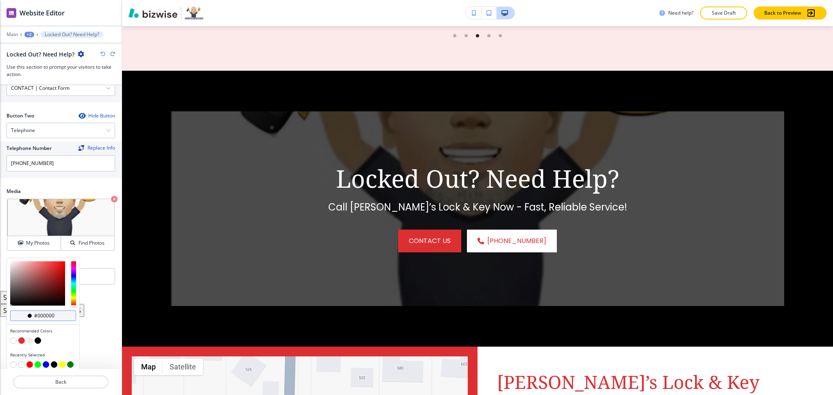
scroll to position [376, 0]
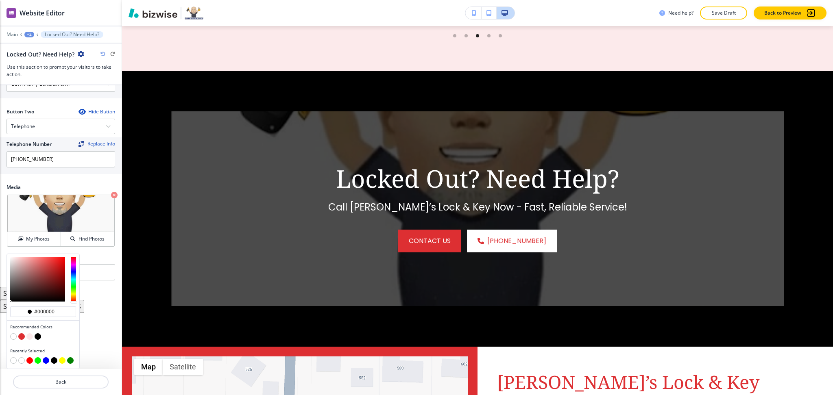
type input "#380a0a"
click at [55, 292] on div at bounding box center [37, 279] width 55 height 44
type input "#380a0a"
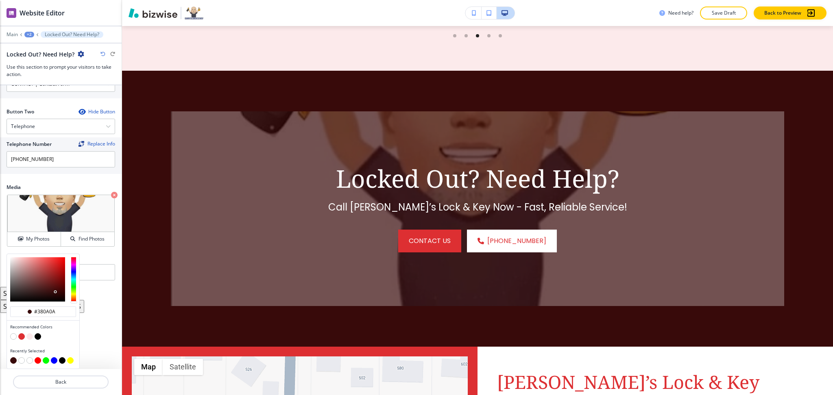
type input "#560909"
click at [59, 287] on div at bounding box center [37, 279] width 55 height 44
type input "#560909"
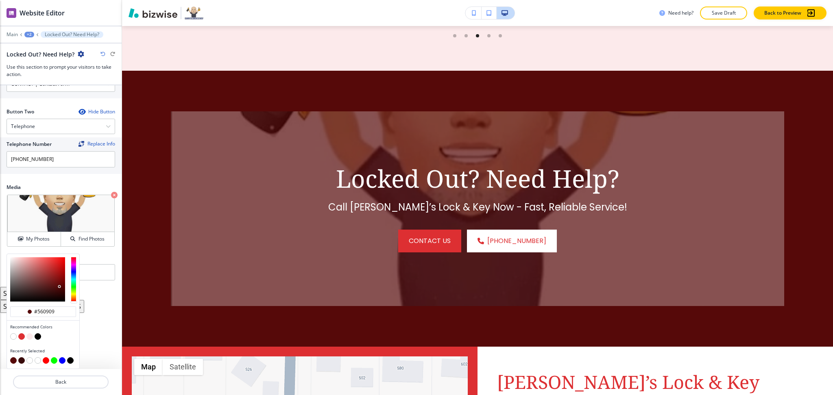
type input "#2c0808"
click at [56, 294] on div at bounding box center [37, 279] width 55 height 44
type input "#2c0808"
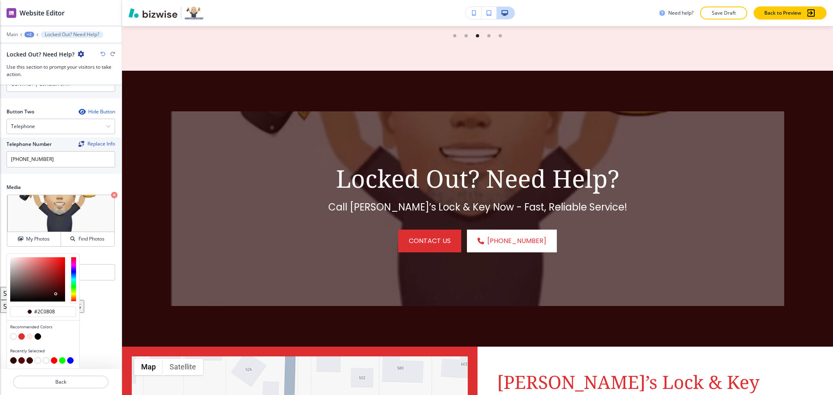
type input "#3a0707"
click at [59, 292] on div at bounding box center [37, 279] width 55 height 44
type input "#3a0707"
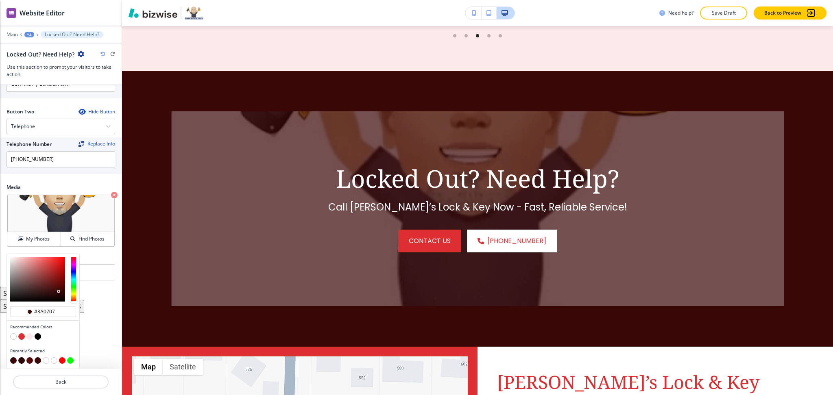
type input "#4f1616"
click at [50, 288] on div at bounding box center [37, 279] width 55 height 44
type input "#4f1616"
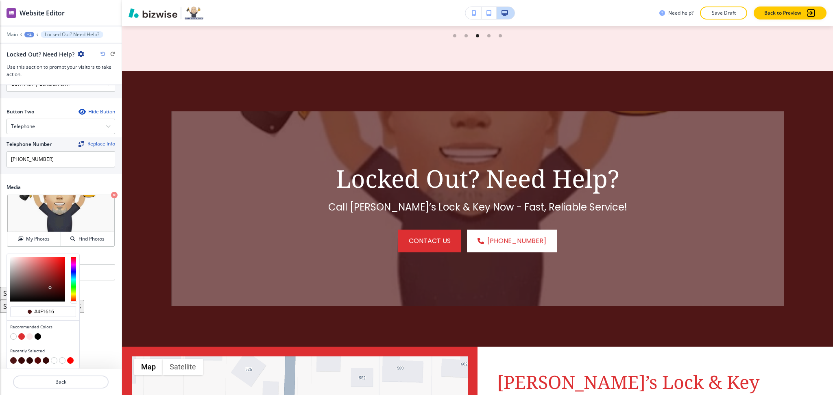
type input "#602626"
click at [44, 285] on div at bounding box center [37, 279] width 55 height 44
type input "#602626"
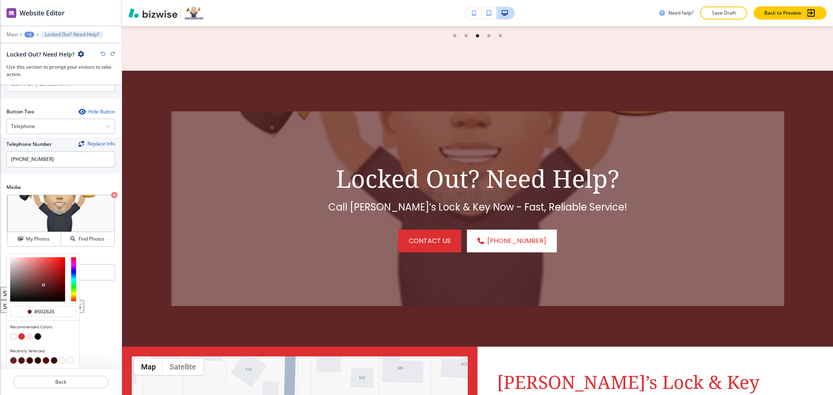
type input "#643636"
click at [35, 285] on div at bounding box center [37, 279] width 55 height 44
type input "#643636"
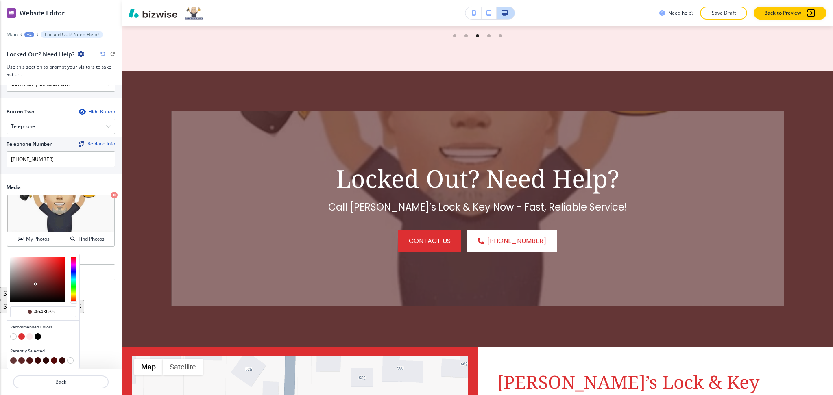
type input "#5d0b0b"
click at [59, 286] on div at bounding box center [37, 279] width 55 height 44
type input "#5d0b0b"
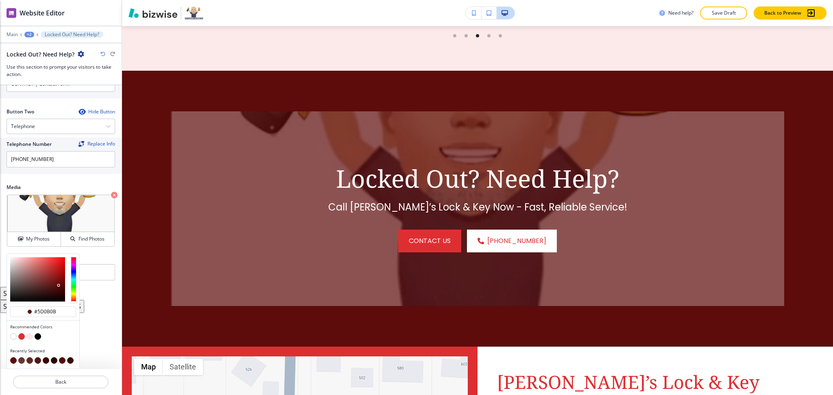
type input "#590404"
click at [63, 287] on div at bounding box center [37, 279] width 55 height 44
type input "#590404"
type input "#590303"
click at [63, 287] on div at bounding box center [64, 287] width 2 height 2
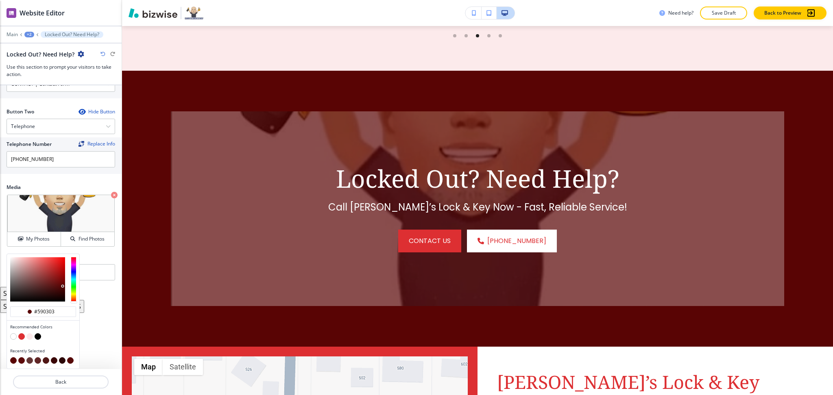
type input "#590303"
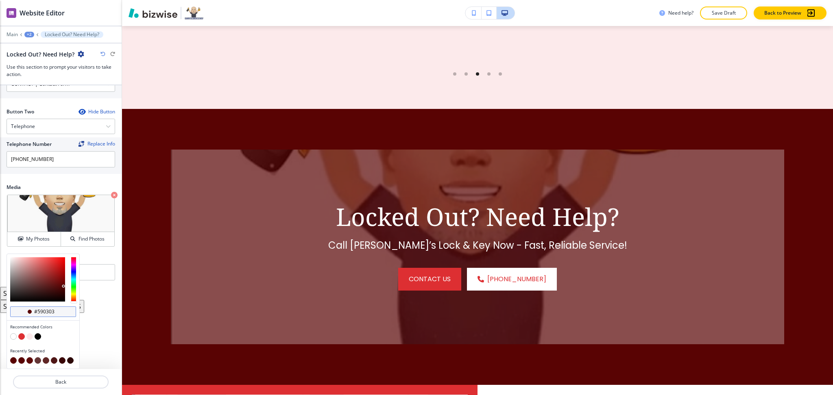
scroll to position [2259, 0]
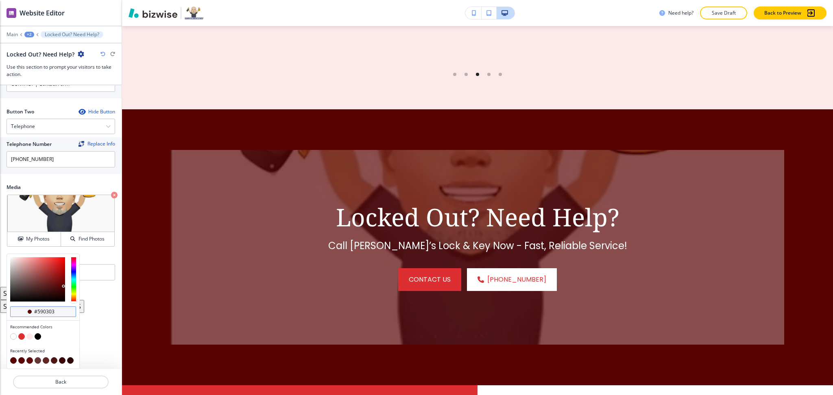
click at [56, 313] on input "#590303" at bounding box center [47, 312] width 28 height 7
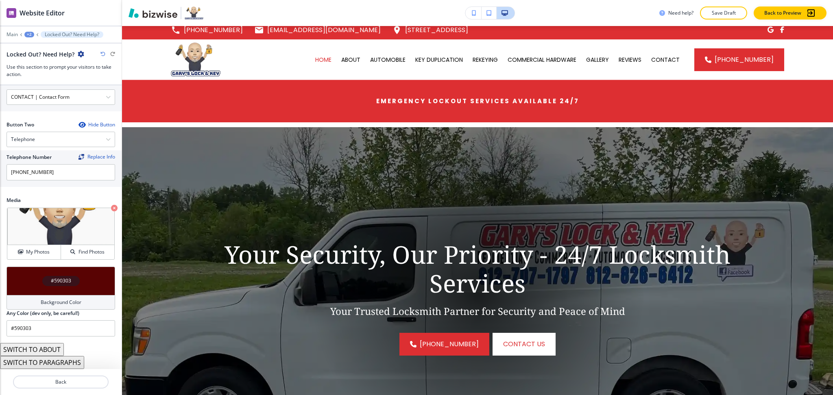
scroll to position [0, 0]
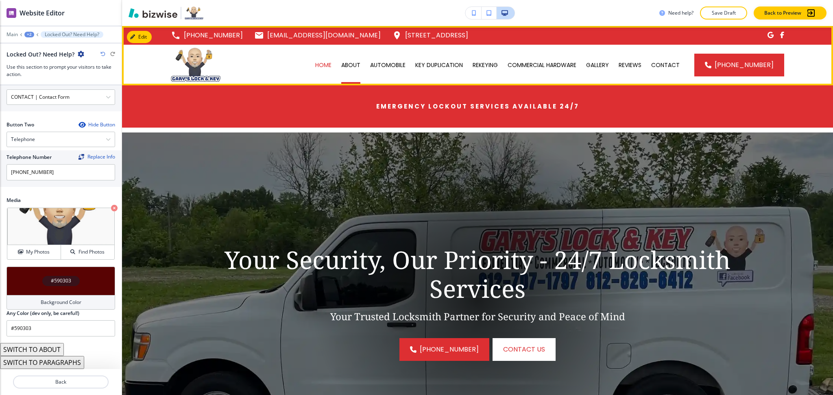
click at [340, 65] on div "ABOUT" at bounding box center [350, 65] width 29 height 8
click at [344, 61] on p "ABOUT" at bounding box center [350, 65] width 19 height 8
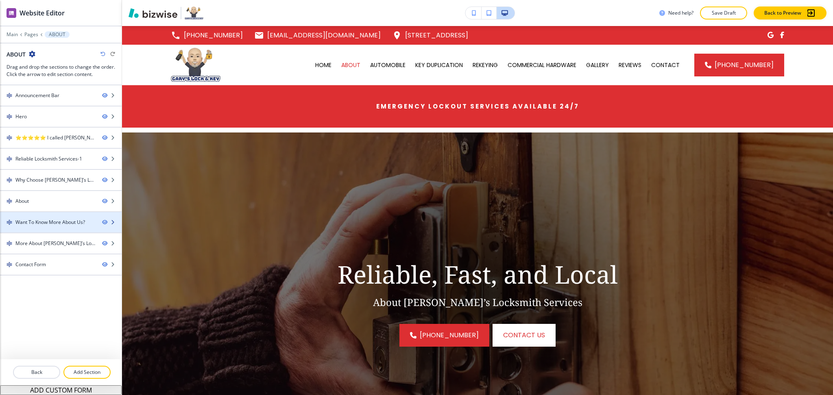
click at [65, 216] on div at bounding box center [61, 215] width 122 height 7
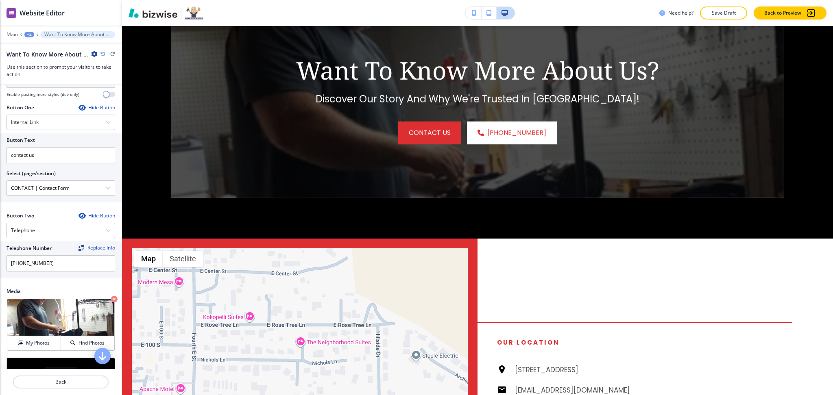
scroll to position [363, 0]
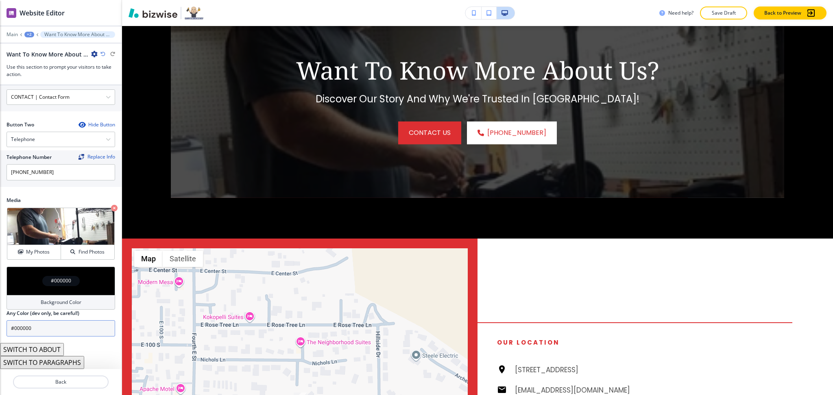
click at [63, 333] on input "#000000" at bounding box center [61, 328] width 109 height 16
paste input "590303"
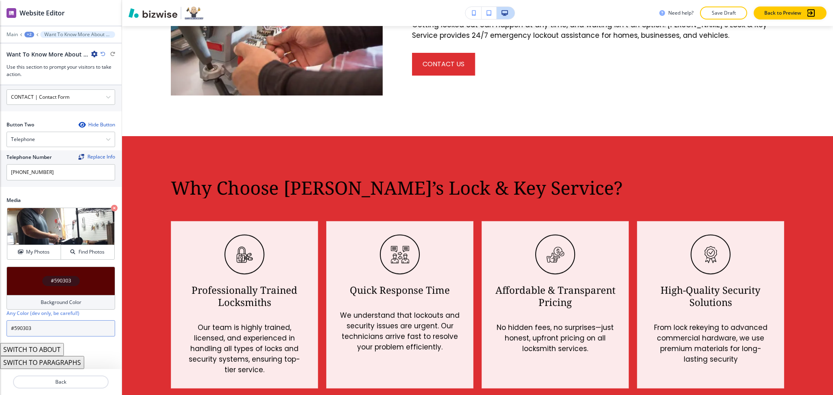
scroll to position [0, 0]
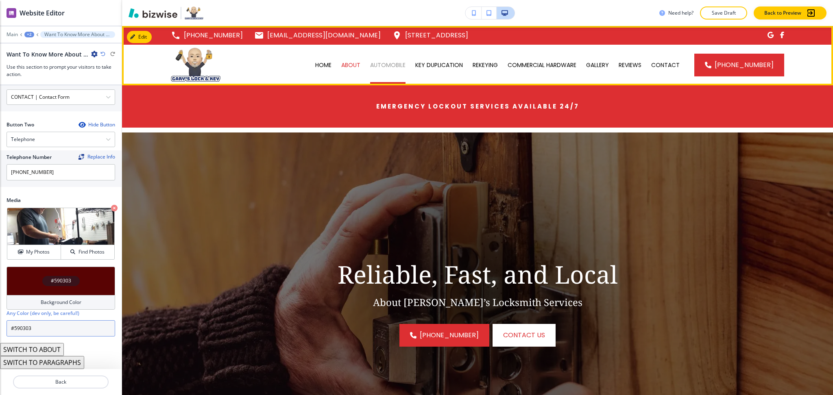
type input "#590303"
click at [385, 64] on p "AUTOMOBILE" at bounding box center [387, 65] width 35 height 8
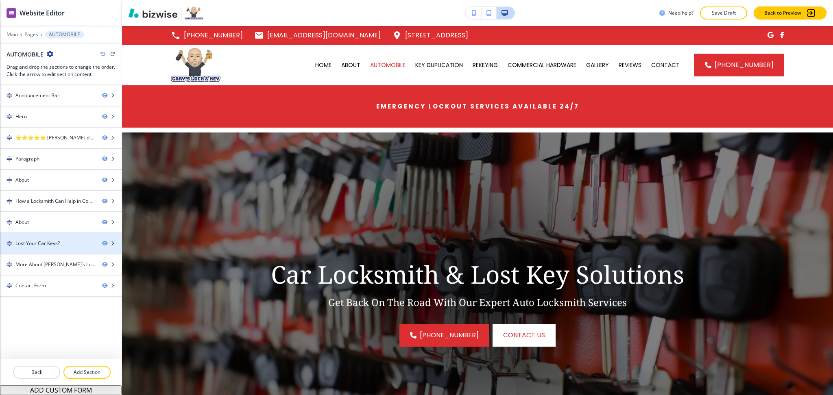
click at [30, 243] on div "Lost Your Car Keys?" at bounding box center [37, 243] width 44 height 7
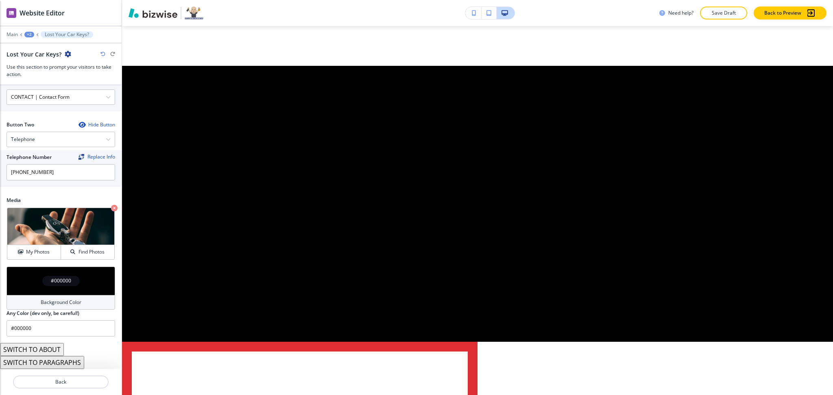
scroll to position [1816, 0]
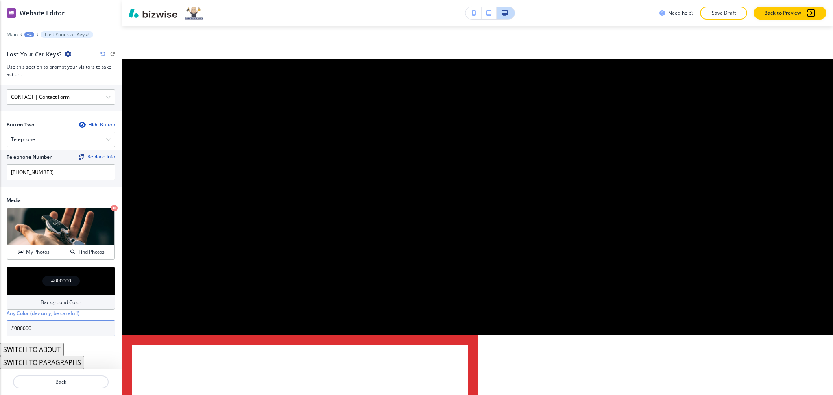
click at [46, 331] on input "#000000" at bounding box center [61, 328] width 109 height 16
paste input "590303"
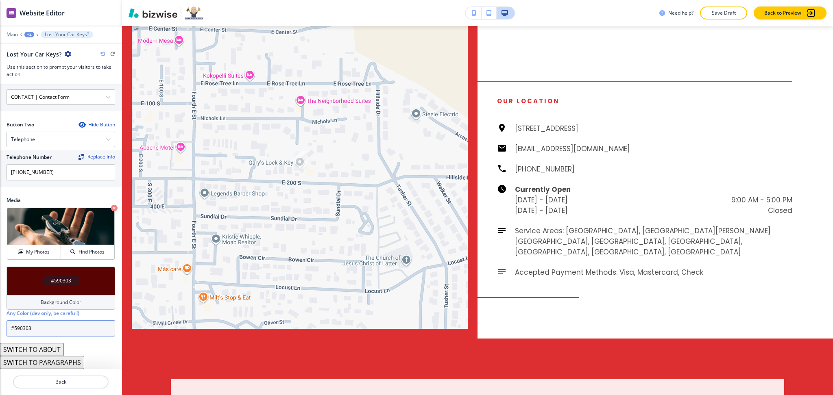
scroll to position [0, 0]
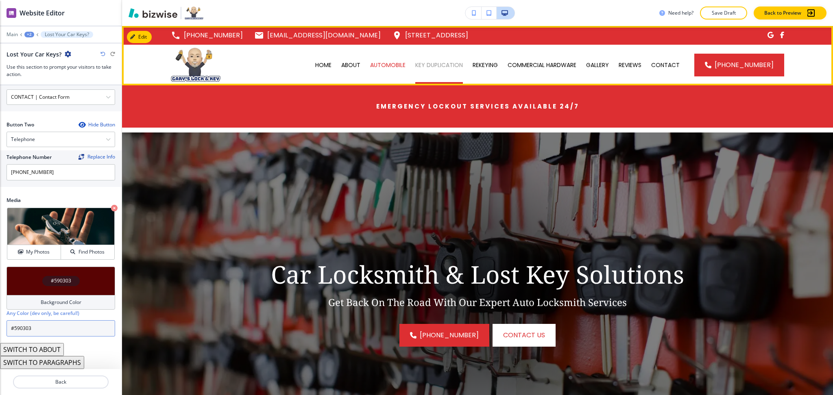
type input "#590303"
click at [451, 66] on p "KEY DUPLICATION" at bounding box center [439, 65] width 48 height 8
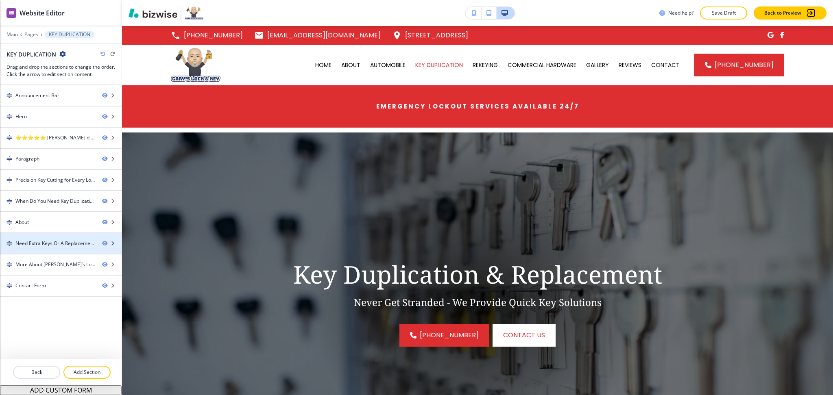
click at [60, 247] on div at bounding box center [61, 250] width 122 height 7
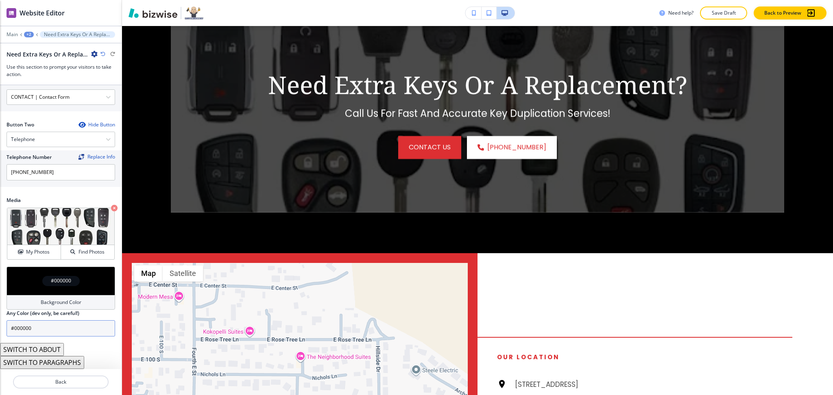
click at [45, 331] on input "#000000" at bounding box center [61, 328] width 109 height 16
paste input "590303"
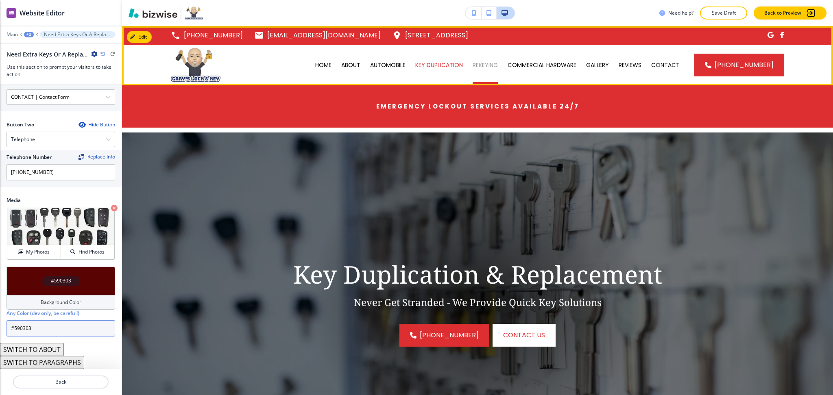
type input "#590303"
click at [481, 62] on p "REKEYING" at bounding box center [484, 65] width 25 height 8
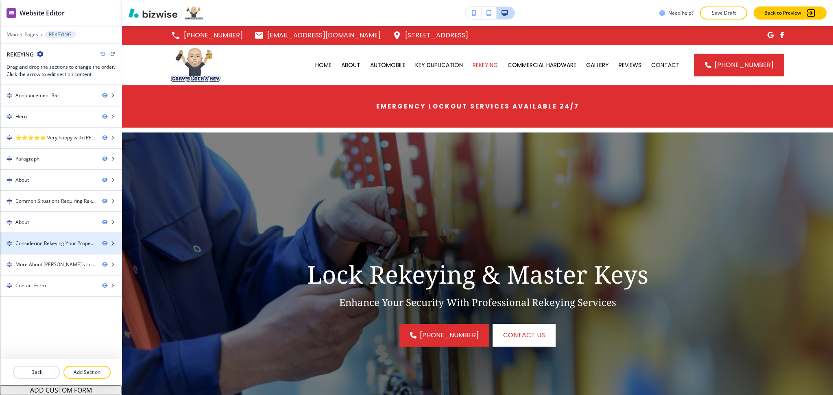
click at [27, 243] on div "Considering Rekeying Your Property?" at bounding box center [55, 243] width 80 height 7
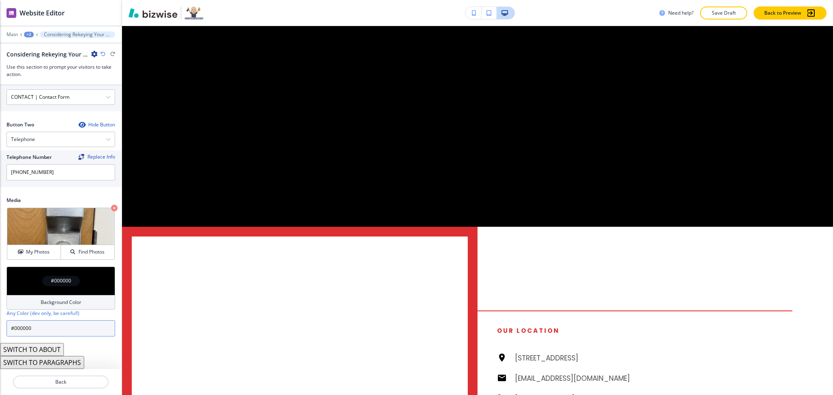
click at [56, 331] on input "#000000" at bounding box center [61, 328] width 109 height 16
paste input "590303"
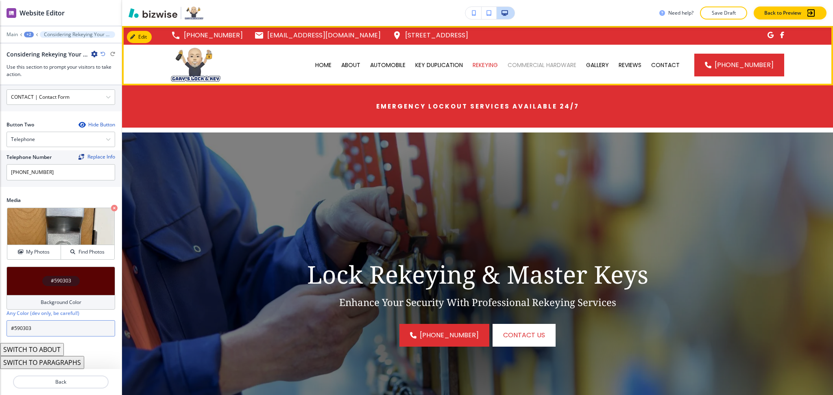
type input "#590303"
click at [557, 64] on p "COMMERCIAL HARDWARE" at bounding box center [541, 65] width 69 height 8
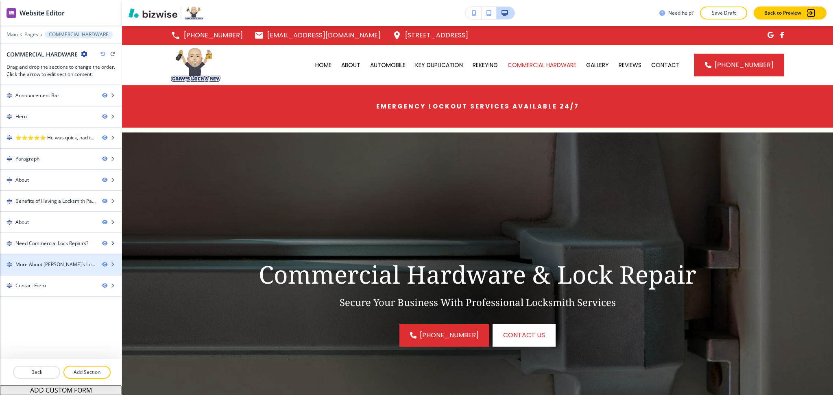
click at [39, 249] on div at bounding box center [61, 250] width 122 height 7
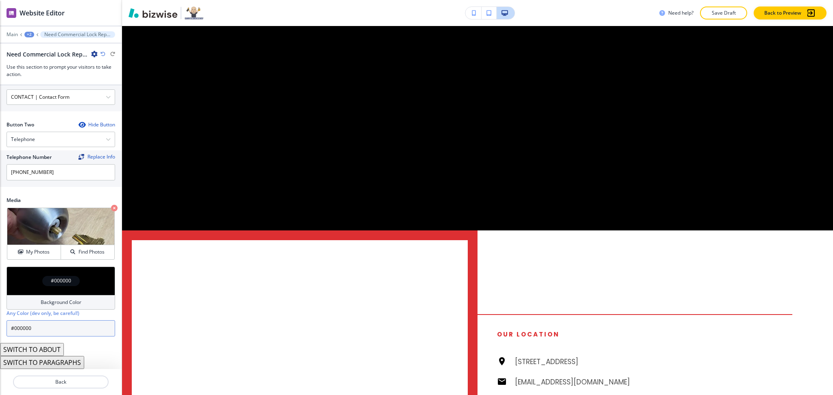
click at [54, 326] on input "#000000" at bounding box center [61, 328] width 109 height 16
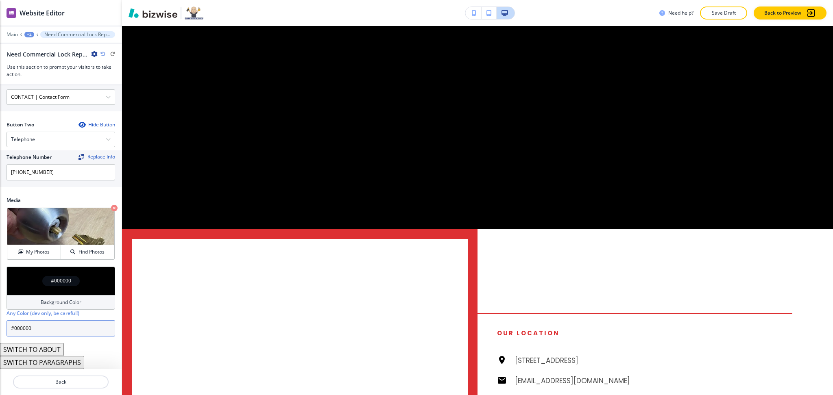
paste input "590303"
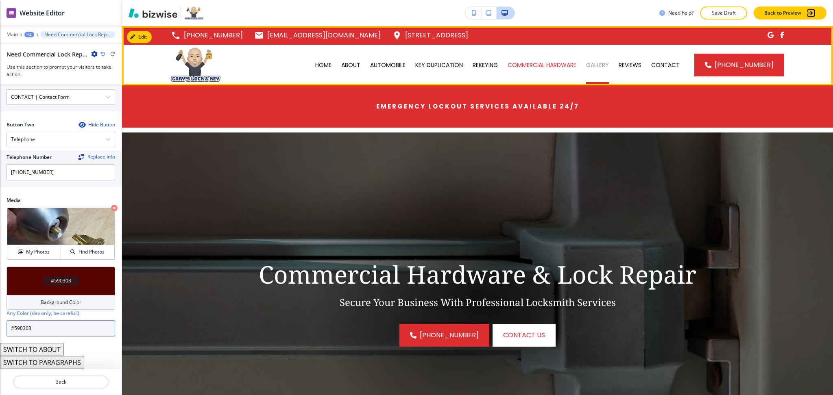
type input "#590303"
click at [607, 63] on p "GALLERY" at bounding box center [597, 65] width 23 height 8
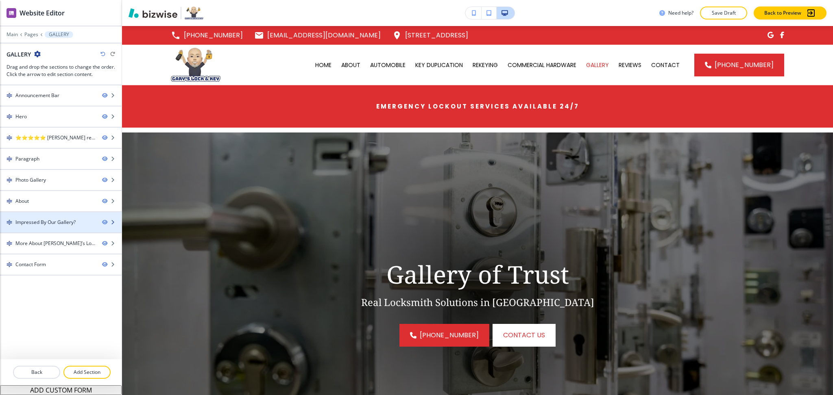
click at [54, 223] on div "Impressed By Our Gallery?" at bounding box center [45, 222] width 60 height 7
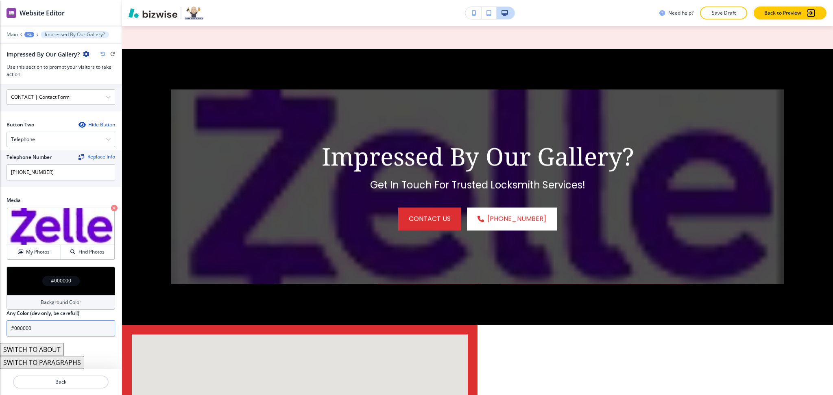
click at [62, 332] on input "#000000" at bounding box center [61, 328] width 109 height 16
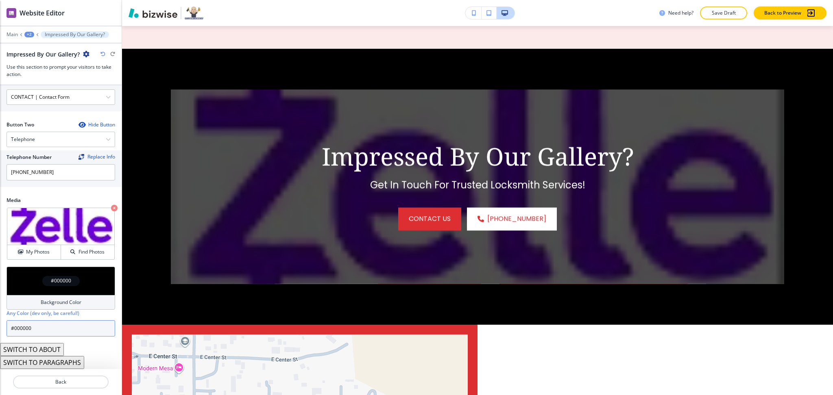
paste input "590303"
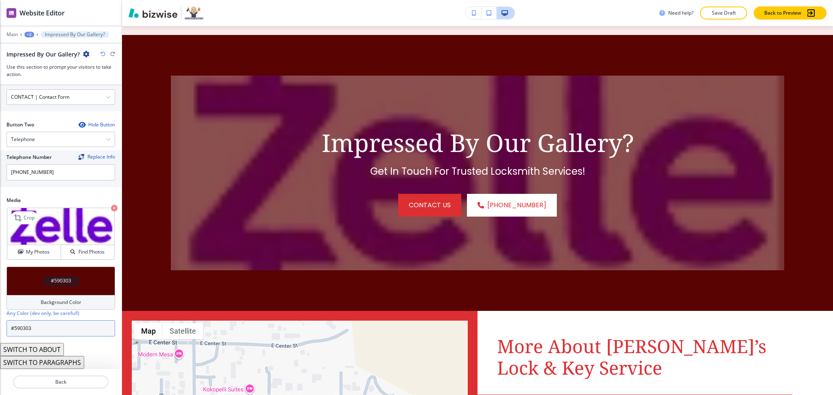
type input "#590303"
click at [111, 209] on icon "button" at bounding box center [114, 208] width 7 height 7
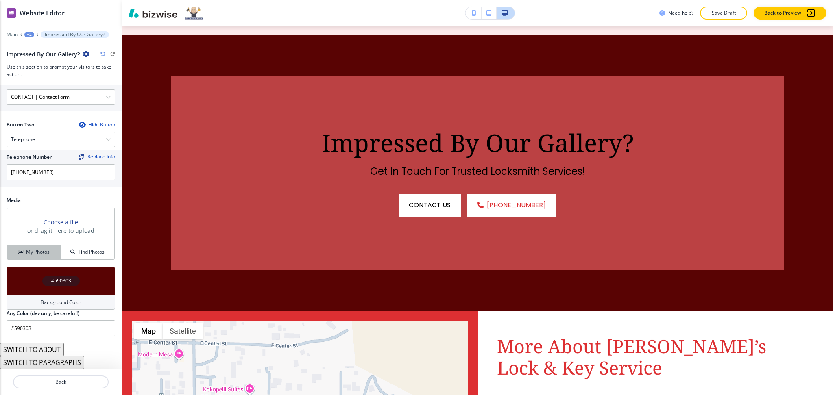
click at [28, 255] on h4 "My Photos" at bounding box center [38, 251] width 24 height 7
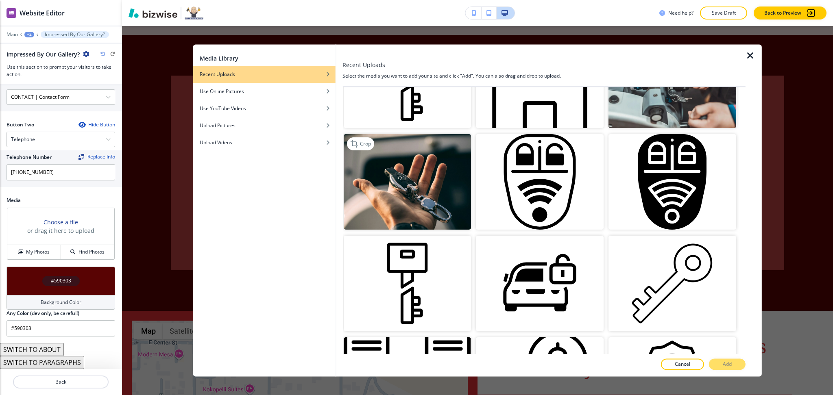
click at [444, 163] on img "button" at bounding box center [407, 182] width 128 height 96
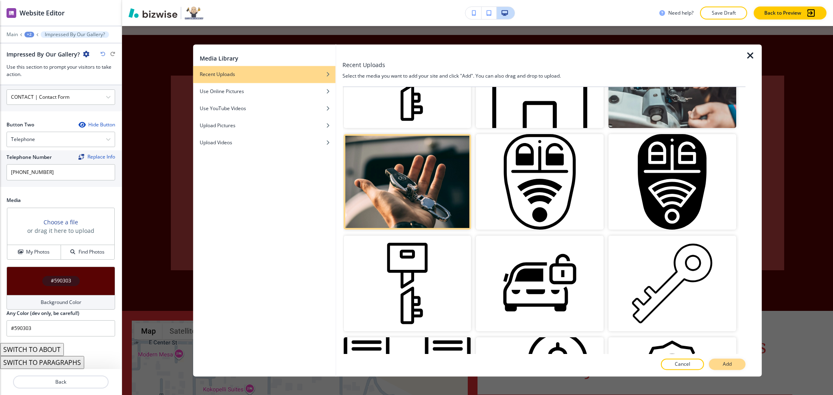
click at [720, 363] on button "Add" at bounding box center [727, 364] width 37 height 11
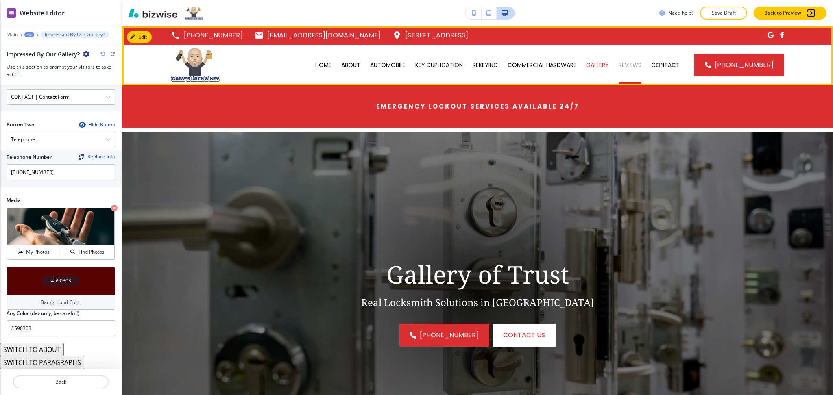
click at [635, 65] on p "REVIEWS" at bounding box center [629, 65] width 23 height 8
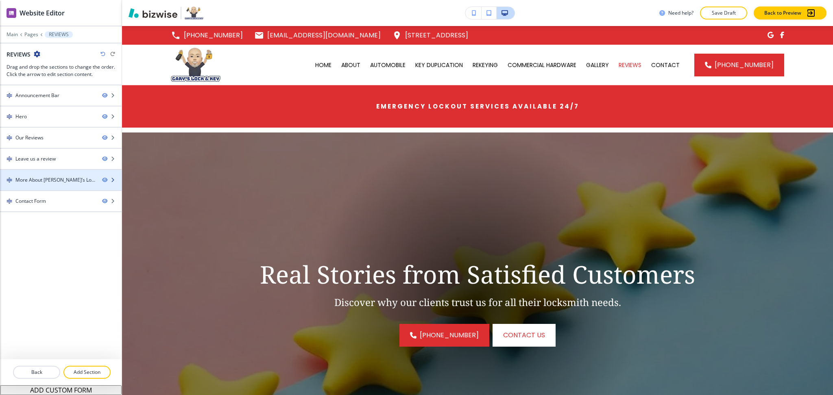
click at [53, 174] on div at bounding box center [61, 173] width 122 height 7
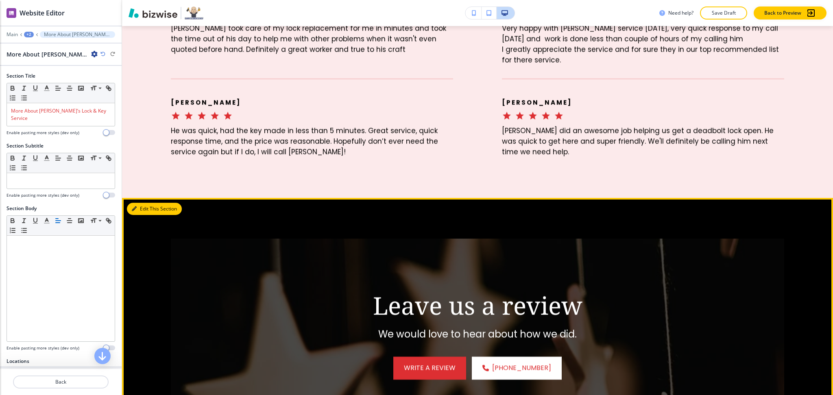
click at [144, 203] on button "Edit This Section" at bounding box center [154, 209] width 55 height 12
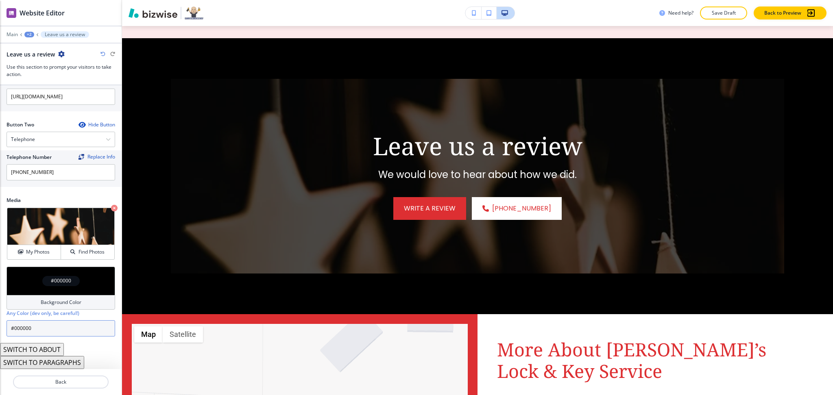
click at [59, 326] on input "#000000" at bounding box center [61, 328] width 109 height 16
paste input "590303"
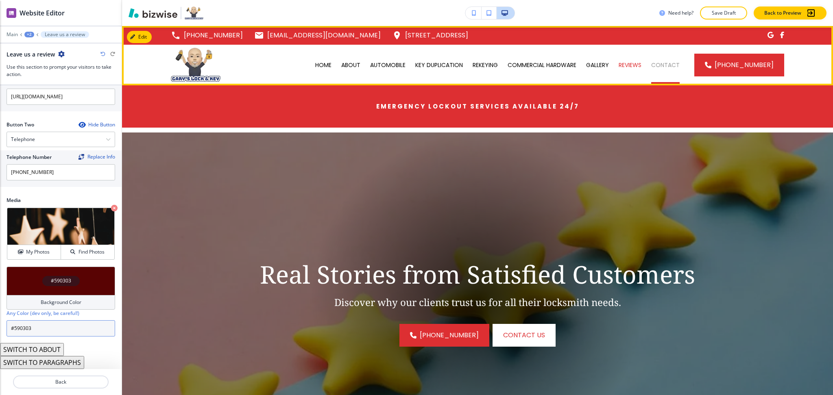
type input "#590303"
click at [655, 67] on p "CONTACT" at bounding box center [665, 65] width 28 height 8
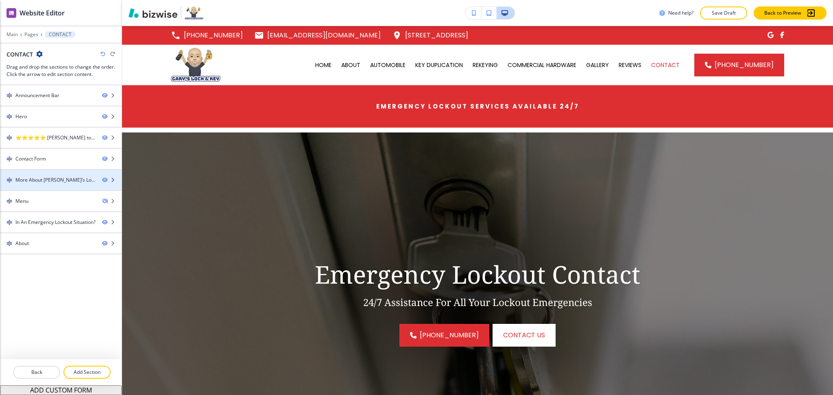
click at [39, 183] on div "More About Gary’s Lock & Key Service" at bounding box center [55, 179] width 80 height 7
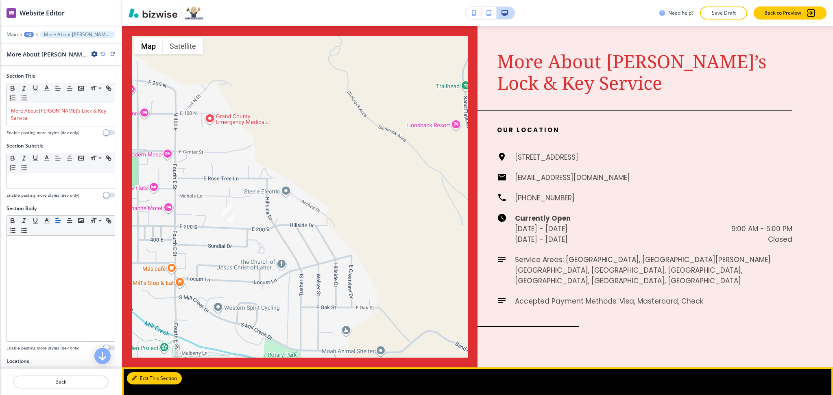
click at [147, 372] on button "Edit This Section" at bounding box center [154, 378] width 55 height 12
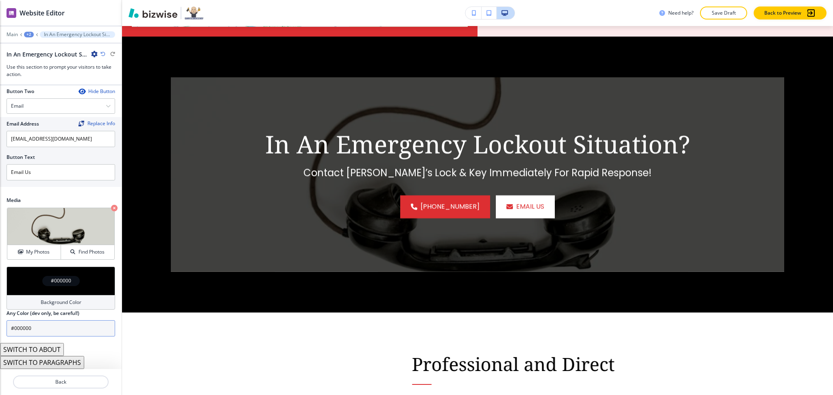
click at [73, 326] on input "#000000" at bounding box center [61, 328] width 109 height 16
paste input "590303"
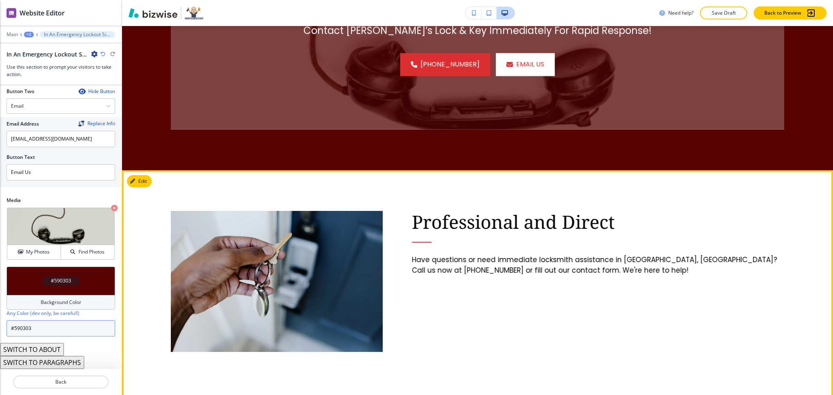
type input "#590303"
click at [134, 175] on button "Edit This Section" at bounding box center [154, 181] width 55 height 12
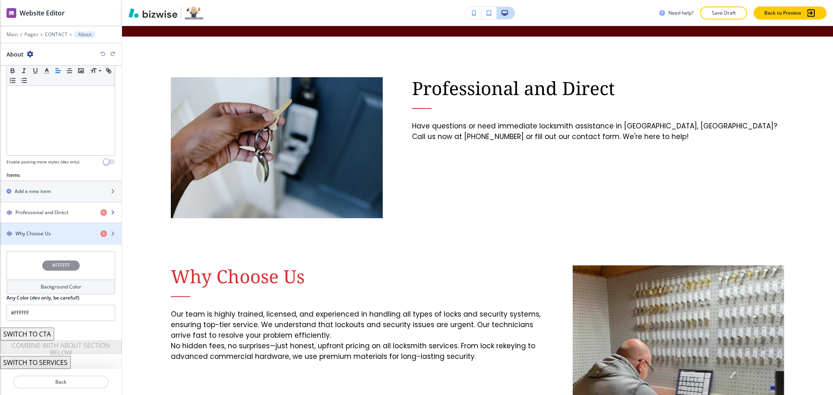
click at [33, 218] on div "button" at bounding box center [61, 219] width 122 height 7
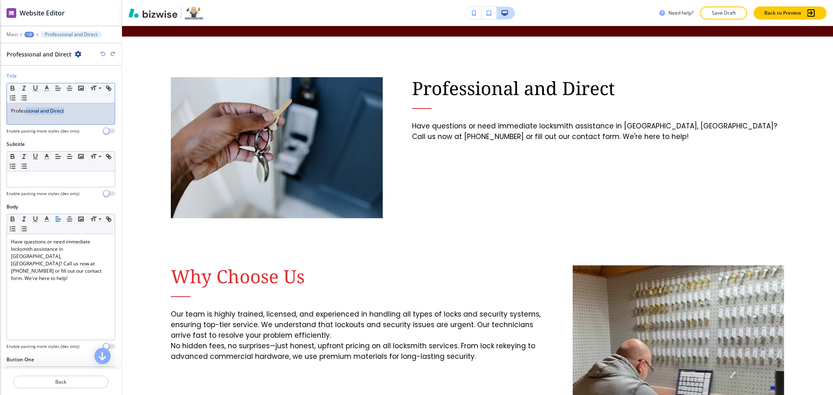
drag, startPoint x: 78, startPoint y: 107, endPoint x: 1, endPoint y: 106, distance: 77.3
click at [0, 107] on div "Title Small Normal Large Huge Professional and Direct Enable pasting more style…" at bounding box center [61, 106] width 122 height 68
click at [47, 82] on div at bounding box center [61, 81] width 109 height 3
click at [47, 87] on polyline "button" at bounding box center [47, 87] width 3 height 3
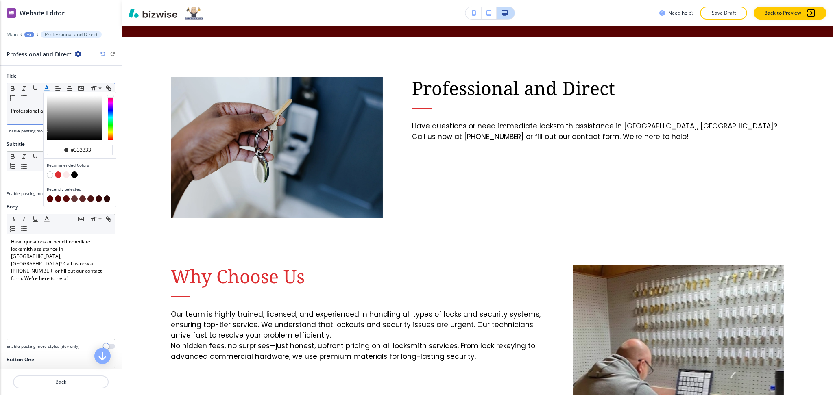
click at [57, 175] on button "button" at bounding box center [58, 175] width 7 height 7
type input "#dd2f32"
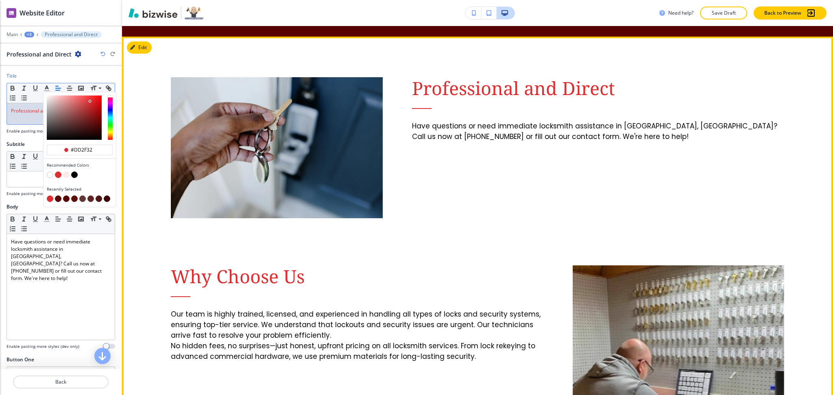
click at [571, 210] on div "Professional and Direct Have questions or need immediate locksmith assistance i…" at bounding box center [477, 234] width 613 height 394
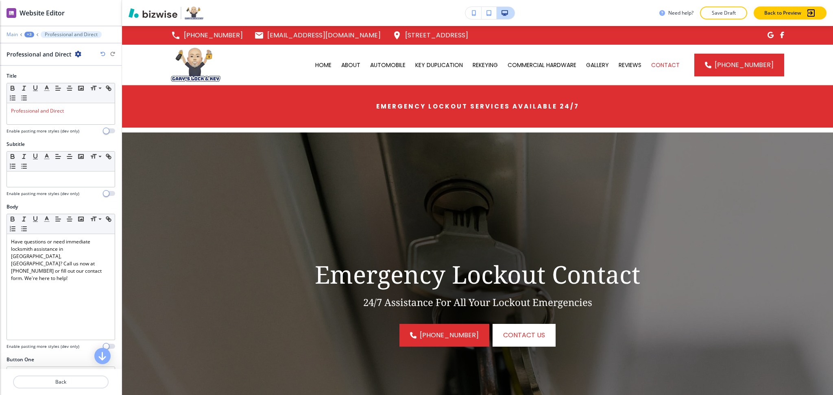
click at [13, 35] on p "Main" at bounding box center [12, 35] width 11 height 6
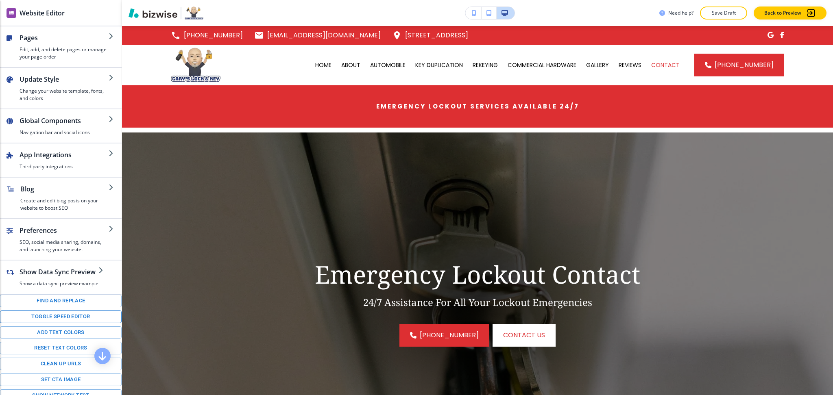
click at [61, 323] on button "Toggle speed editor" at bounding box center [61, 317] width 122 height 13
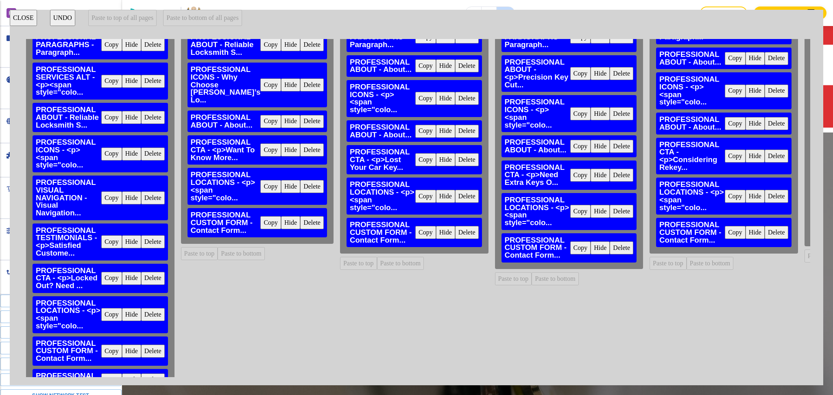
scroll to position [162, 0]
drag, startPoint x: 300, startPoint y: 161, endPoint x: 348, endPoint y: 176, distance: 49.5
click at [301, 180] on button "Delete" at bounding box center [312, 186] width 24 height 13
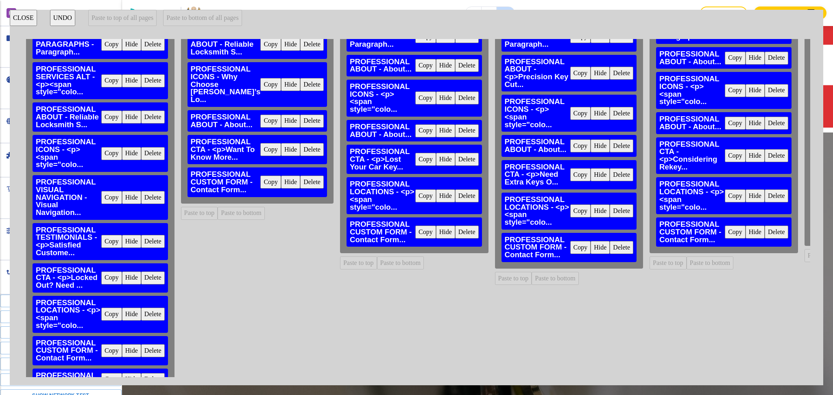
click at [455, 190] on button "Delete" at bounding box center [467, 195] width 24 height 13
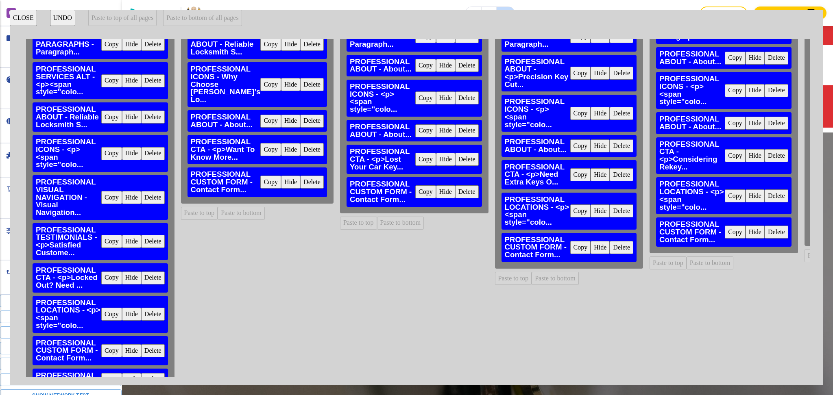
click at [611, 204] on button "Delete" at bounding box center [621, 210] width 24 height 13
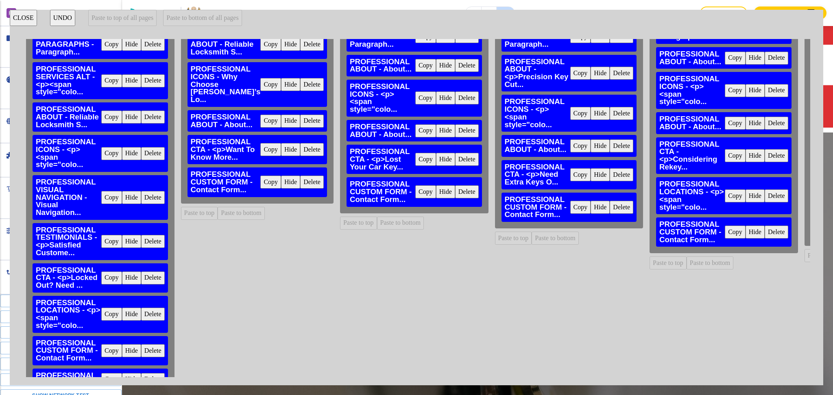
click at [770, 199] on button "Delete" at bounding box center [776, 195] width 24 height 13
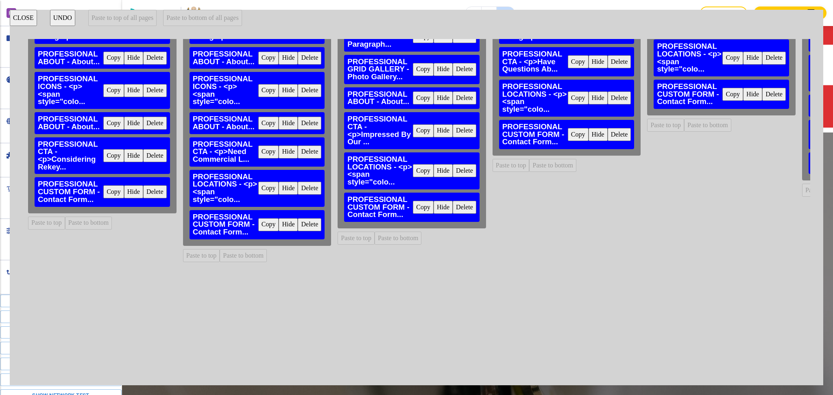
scroll to position [162, 645]
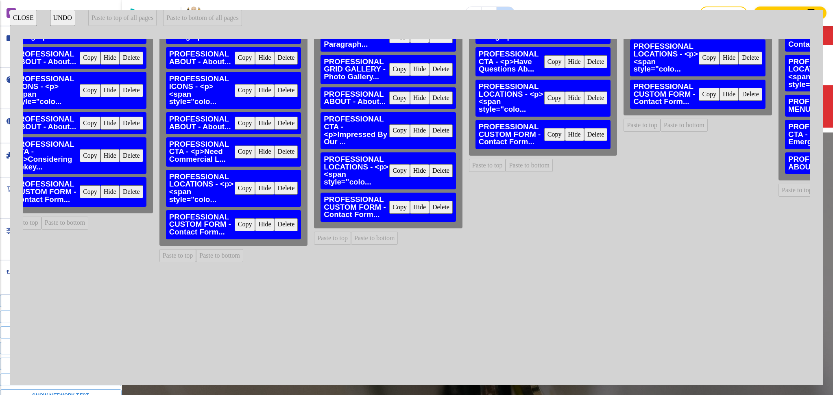
click at [274, 187] on button "Delete" at bounding box center [286, 188] width 24 height 13
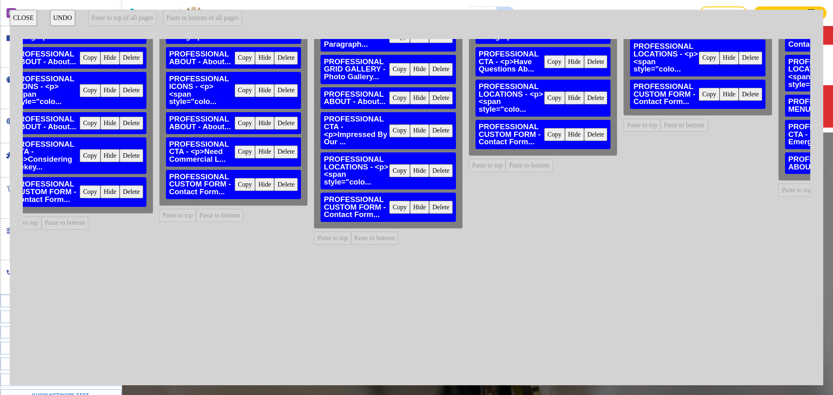
click at [429, 165] on button "Delete" at bounding box center [441, 170] width 24 height 13
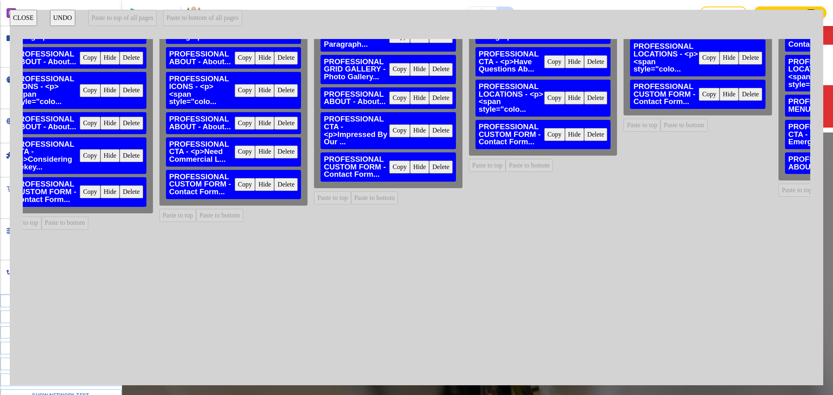
click at [584, 99] on button "Delete" at bounding box center [596, 97] width 24 height 13
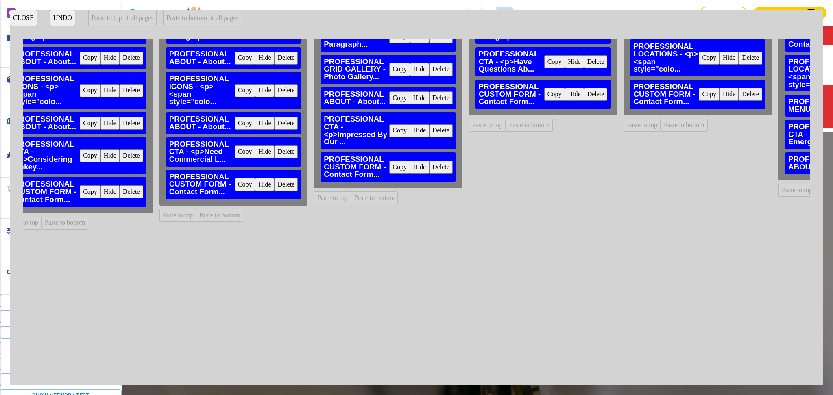
click at [738, 55] on button "Delete" at bounding box center [750, 58] width 24 height 13
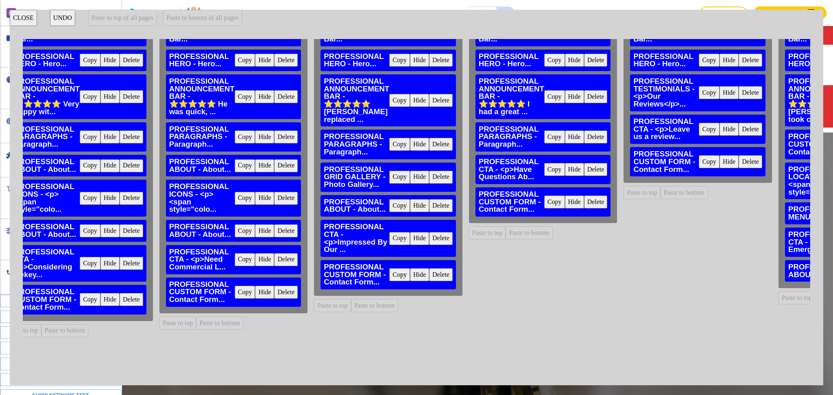
scroll to position [54, 746]
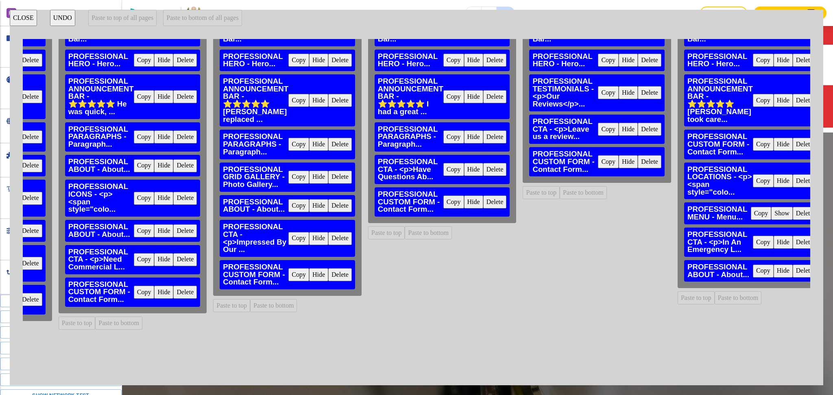
click at [792, 174] on button "Delete" at bounding box center [804, 180] width 24 height 13
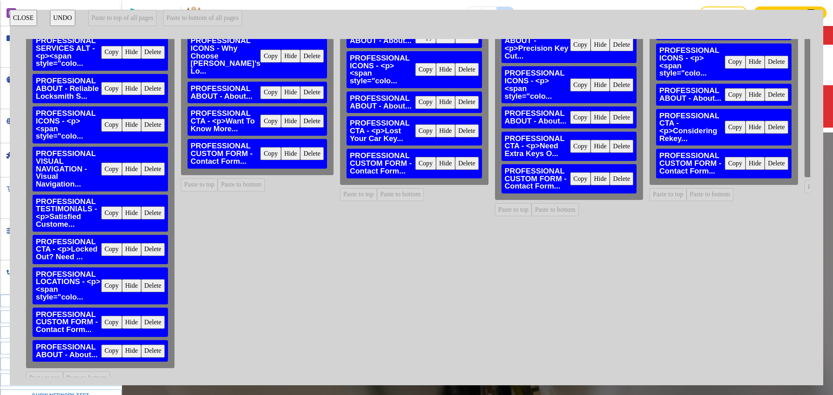
scroll to position [191, 0]
click at [109, 279] on button "Copy" at bounding box center [111, 285] width 21 height 13
click at [247, 168] on div "ABOUT PROFESSIONAL ANNOUNCEMENT BAR - Announcement Bar... Copy Hide Delete PROF…" at bounding box center [257, 17] width 159 height 338
click at [248, 178] on button "Paste to bottom" at bounding box center [241, 184] width 47 height 13
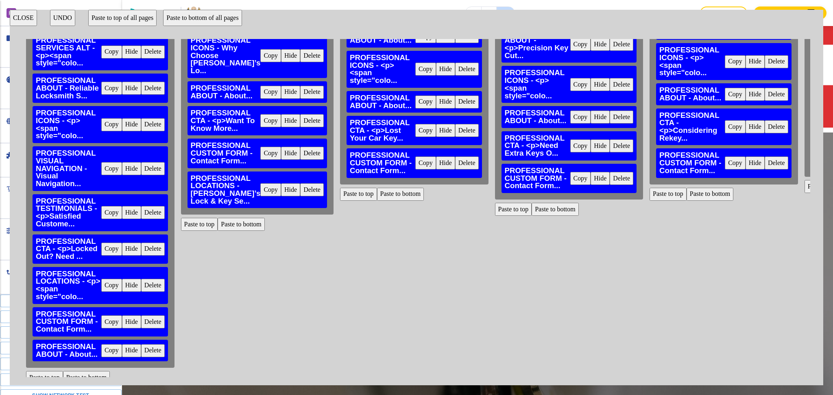
click at [390, 188] on button "Paste to bottom" at bounding box center [400, 194] width 47 height 13
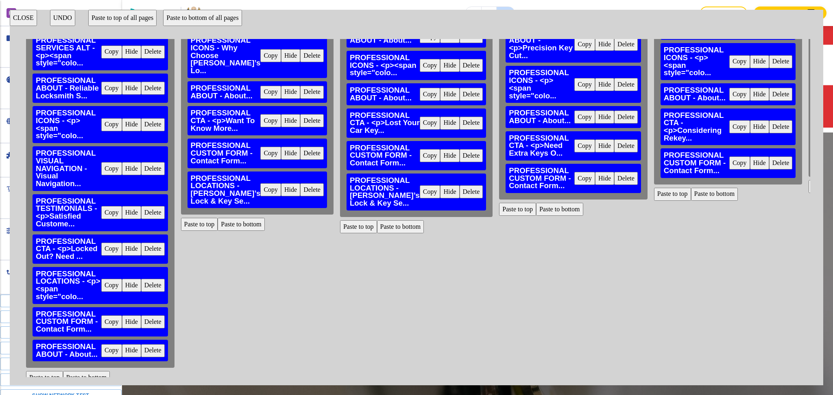
click at [536, 203] on button "Paste to bottom" at bounding box center [559, 209] width 47 height 13
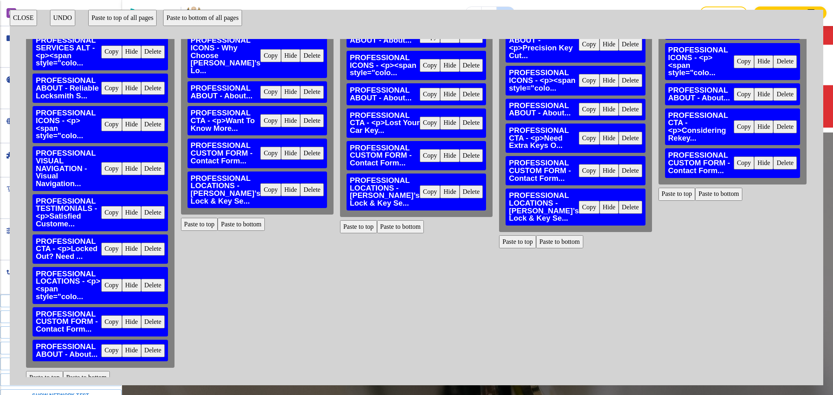
click at [695, 190] on button "Paste to bottom" at bounding box center [718, 194] width 47 height 13
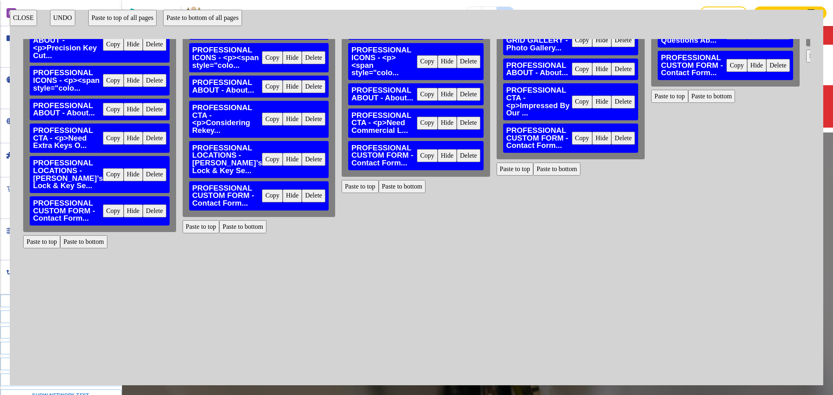
scroll to position [191, 504]
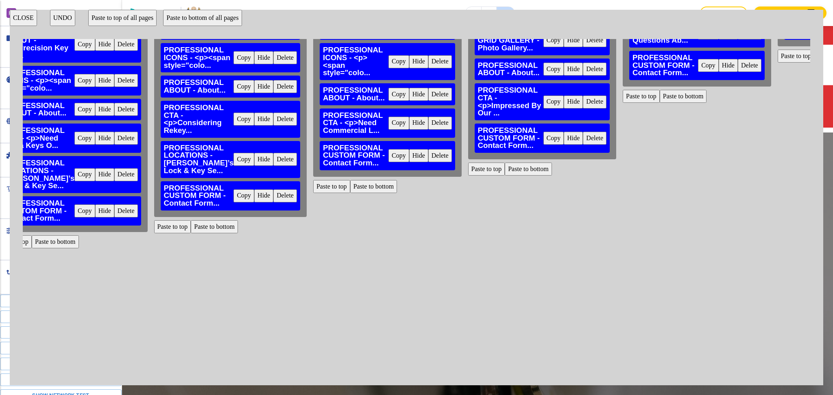
click at [346, 179] on div "HOME PROFESSIONAL ANNOUNCEMENT BAR - Announcement Bar... Copy Hide Delete PROFE…" at bounding box center [416, 208] width 787 height 338
click at [350, 181] on button "Paste to bottom" at bounding box center [373, 186] width 47 height 13
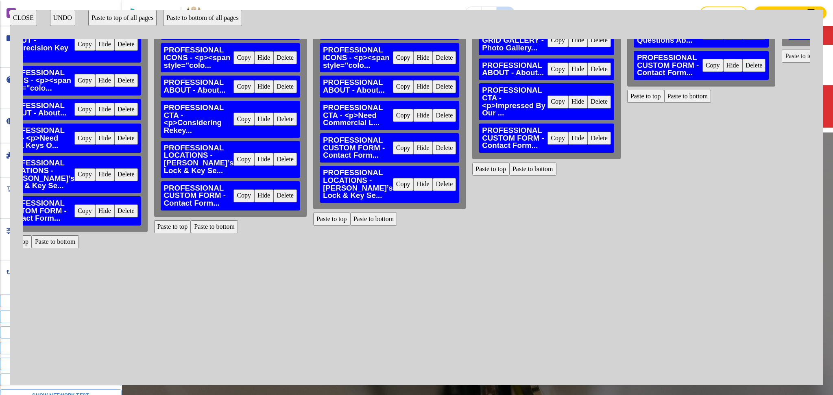
click at [513, 167] on button "Paste to bottom" at bounding box center [532, 169] width 47 height 13
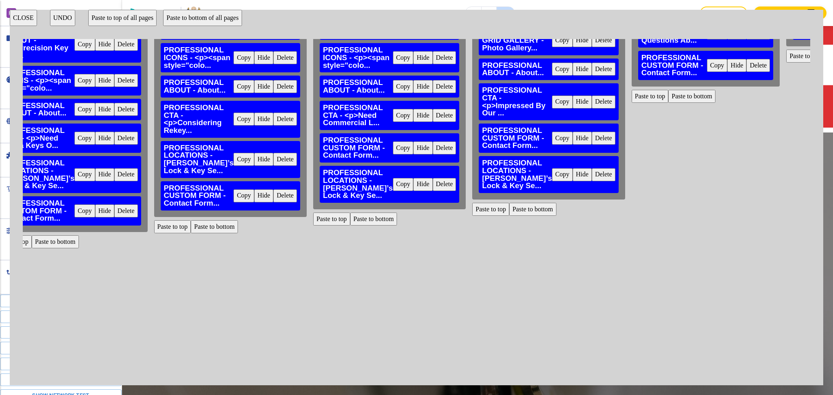
click at [668, 97] on button "Paste to bottom" at bounding box center [691, 96] width 47 height 13
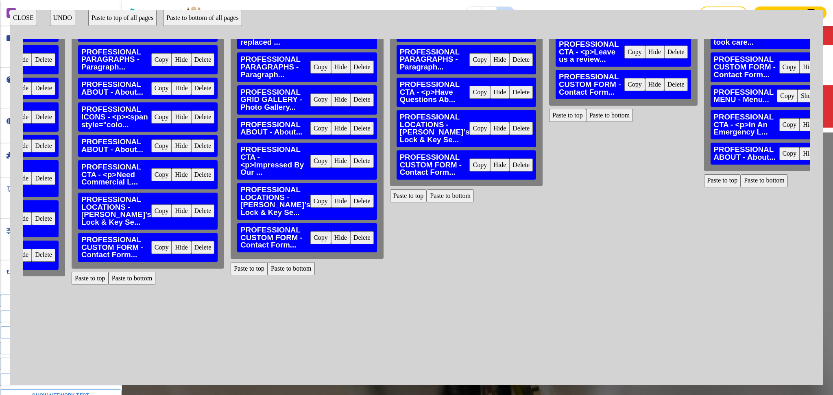
scroll to position [0, 746]
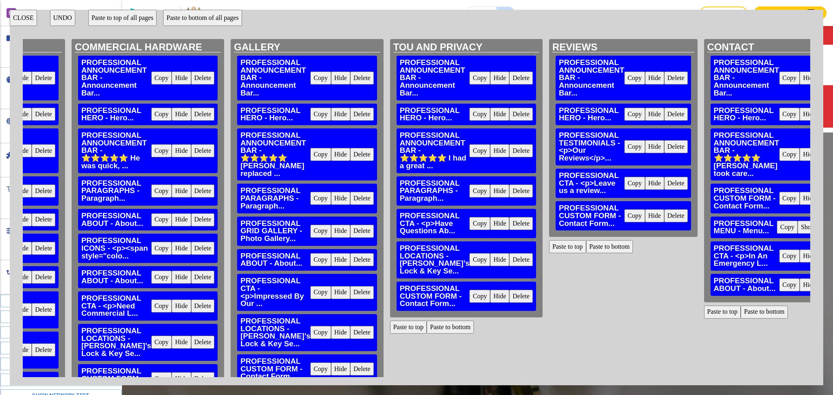
click at [586, 252] on button "Paste to bottom" at bounding box center [609, 246] width 47 height 13
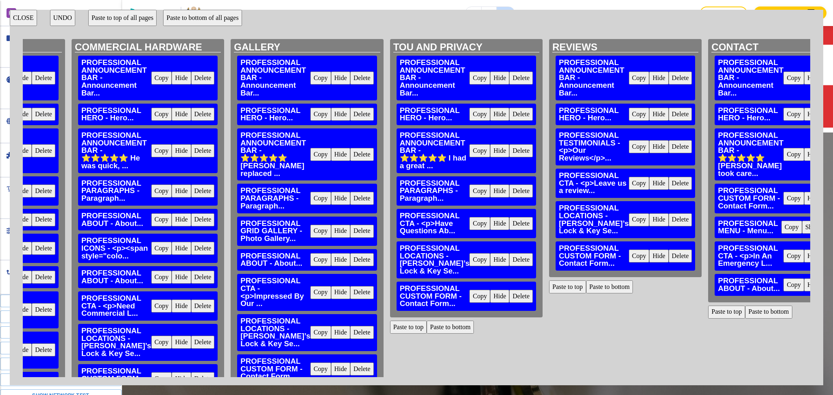
click at [745, 306] on button "Paste to bottom" at bounding box center [768, 312] width 47 height 13
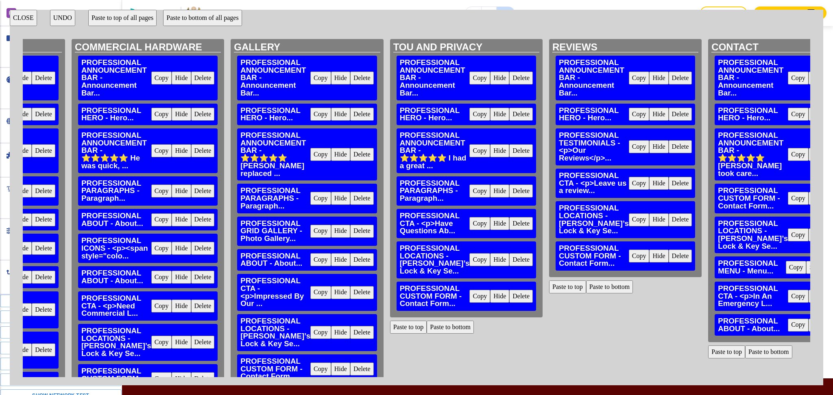
scroll to position [959, 0]
click at [26, 16] on button "CLOSE" at bounding box center [23, 18] width 27 height 16
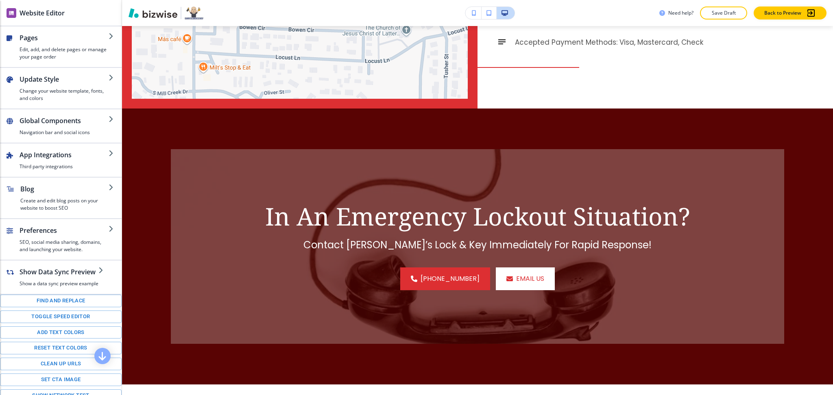
scroll to position [0, 0]
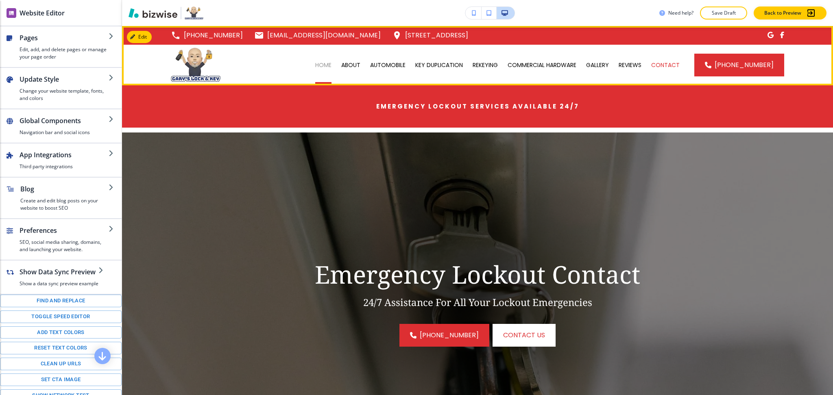
click at [328, 66] on p "HOME" at bounding box center [323, 65] width 16 height 8
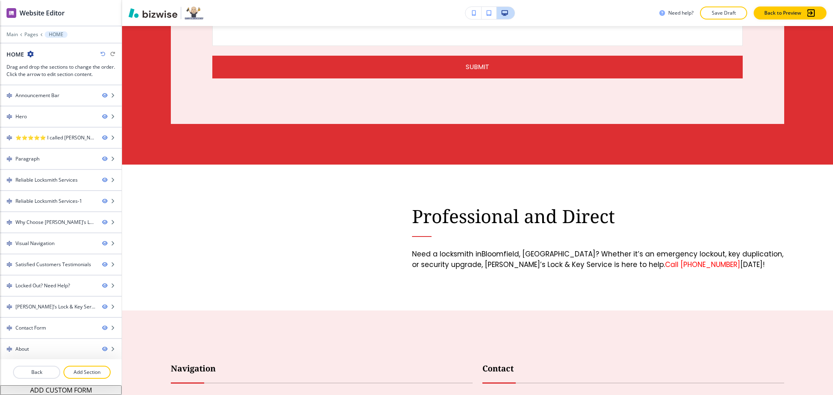
scroll to position [3295, 0]
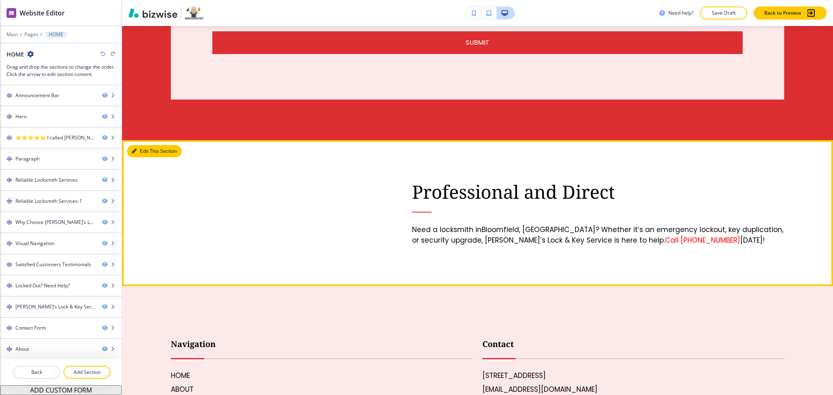
click at [144, 145] on button "Edit This Section" at bounding box center [154, 151] width 55 height 12
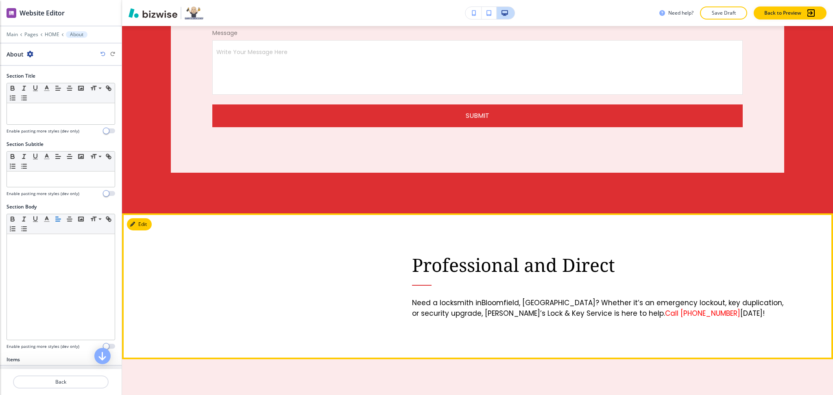
scroll to position [3221, 0]
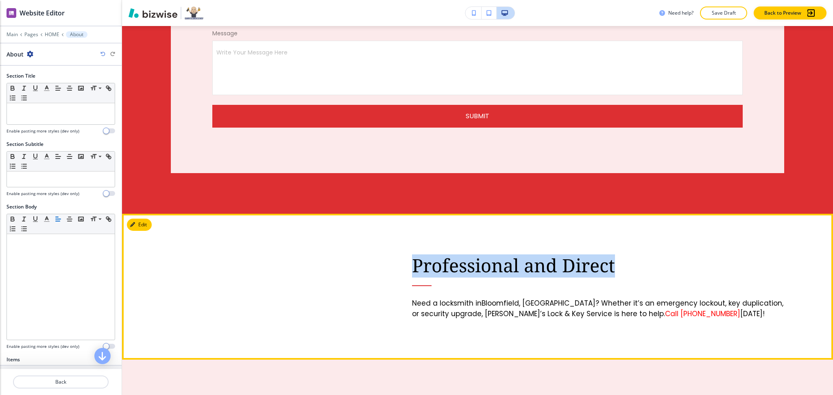
drag, startPoint x: 640, startPoint y: 189, endPoint x: 403, endPoint y: 183, distance: 237.1
click at [403, 214] on div "Professional and Direct Need a locksmith in Bloomfield, IN ? Whether it’s an em…" at bounding box center [584, 266] width 402 height 105
copy p "Professional and Direct"
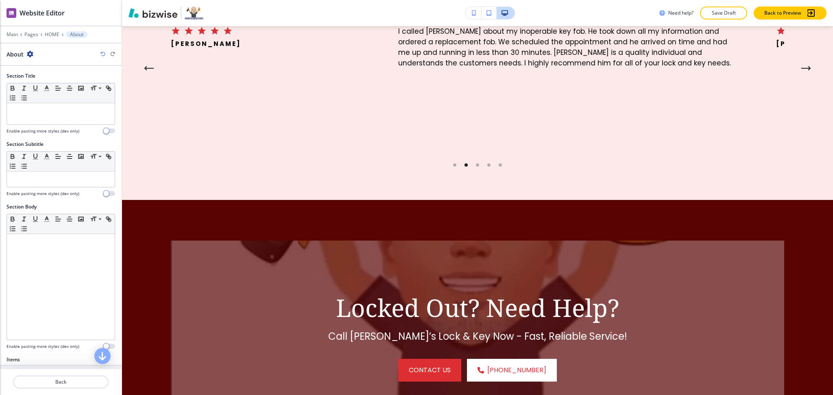
scroll to position [2193, 0]
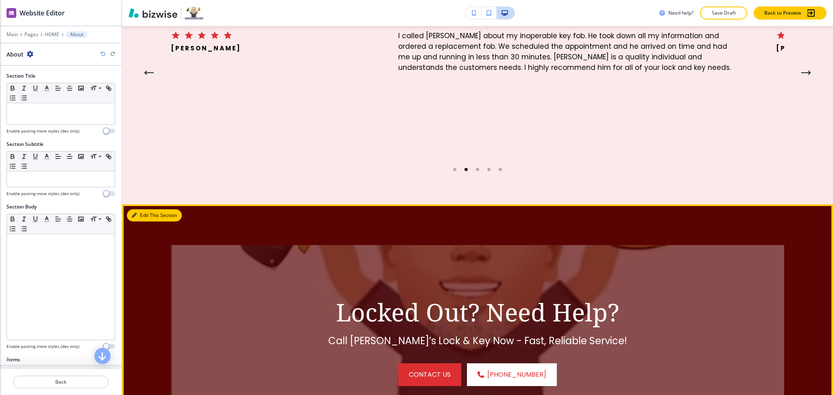
click at [138, 209] on button "Edit This Section" at bounding box center [154, 215] width 55 height 12
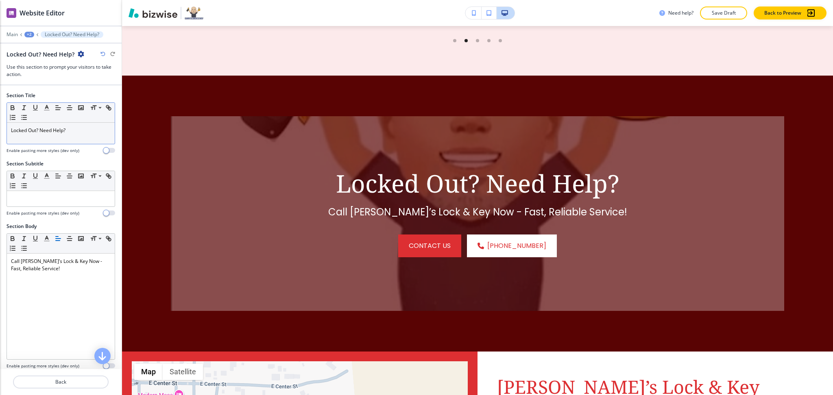
scroll to position [2324, 0]
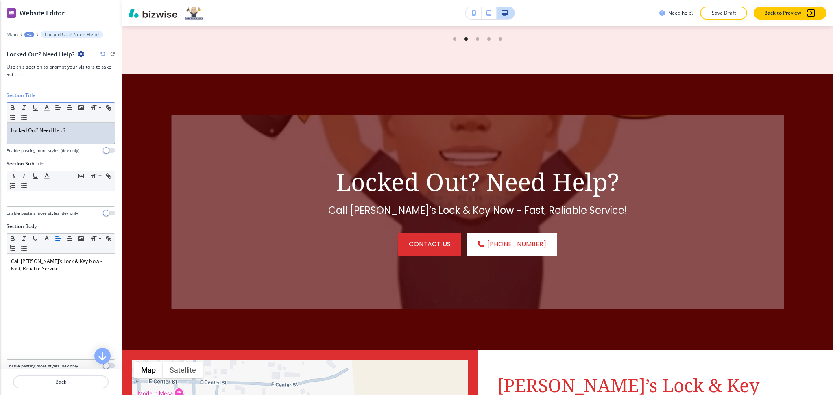
click at [82, 128] on p "Locked Out? Need Help?" at bounding box center [61, 130] width 100 height 7
paste div
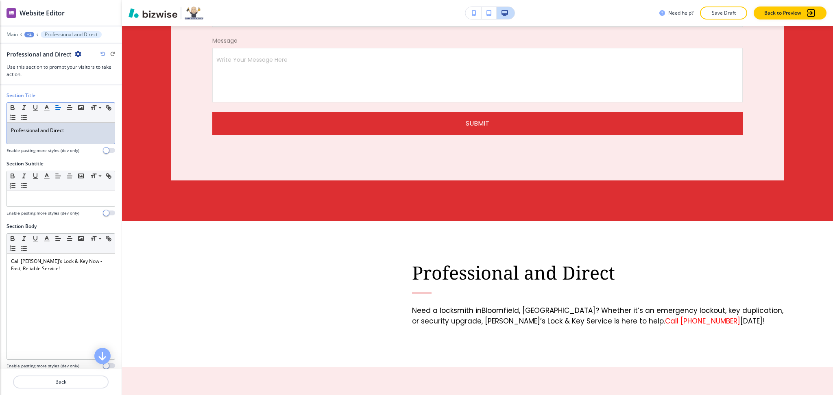
scroll to position [3204, 0]
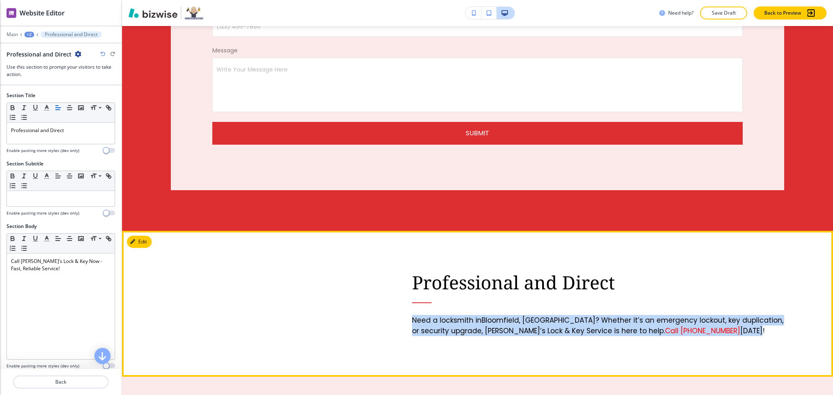
drag, startPoint x: 678, startPoint y: 260, endPoint x: 398, endPoint y: 243, distance: 280.2
click at [398, 243] on div "Professional and Direct Need a locksmith in Bloomfield, IN ? Whether it’s an em…" at bounding box center [584, 283] width 402 height 105
copy p "Need a locksmith in Bloomfield, IN ? Whether it’s an emergency lockout, key dup…"
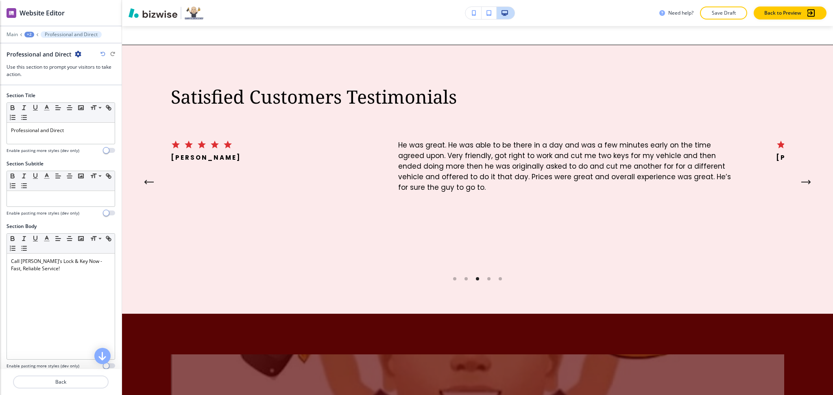
scroll to position [2268, 0]
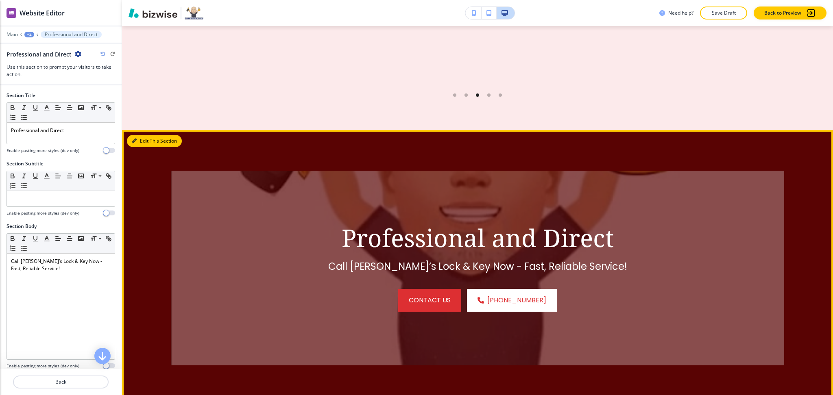
click at [147, 135] on button "Edit This Section" at bounding box center [154, 141] width 55 height 12
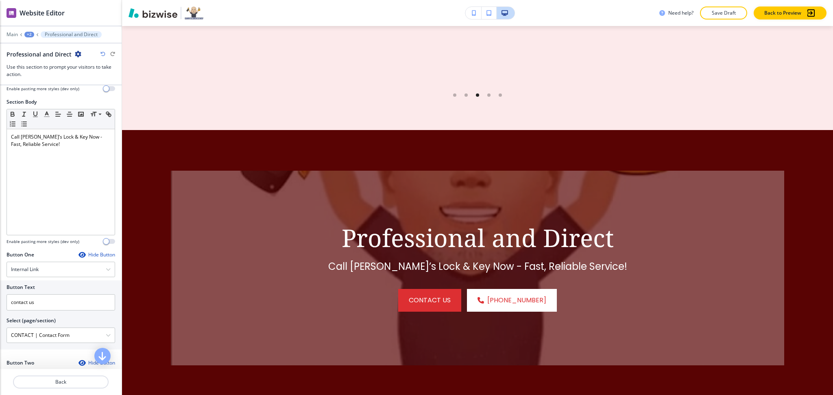
scroll to position [363, 0]
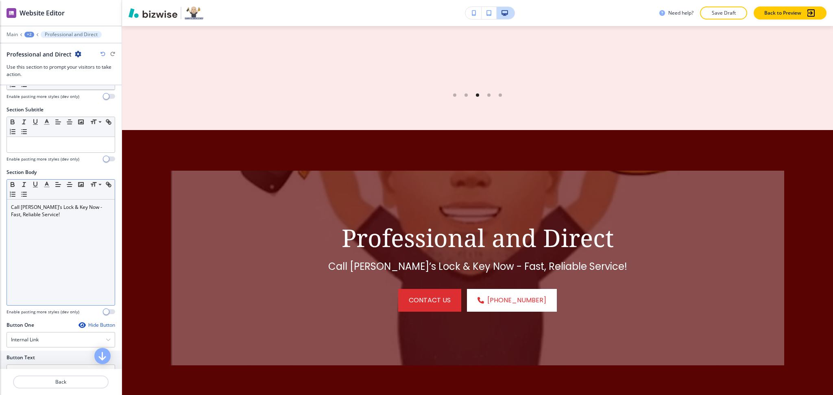
click at [67, 202] on div "Call Gary’s Lock & Key Now - Fast, Reliable Service!" at bounding box center [61, 253] width 108 height 106
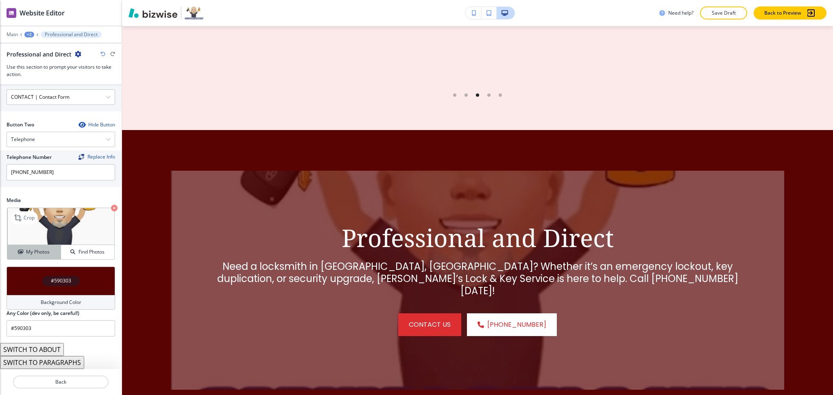
click at [34, 253] on h4 "My Photos" at bounding box center [38, 251] width 24 height 7
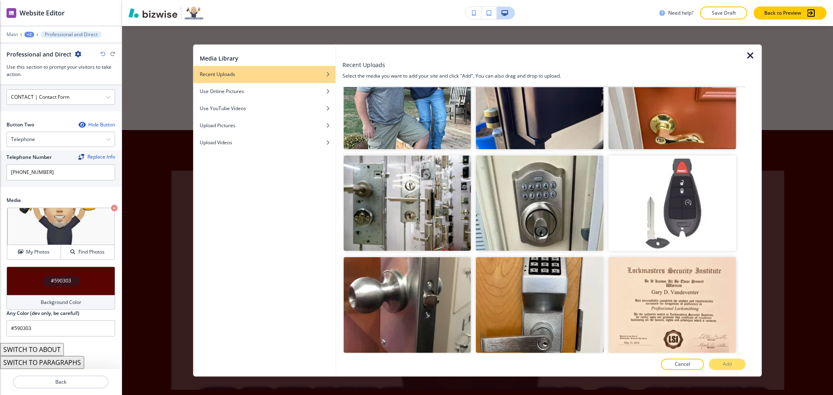
scroll to position [4036, 0]
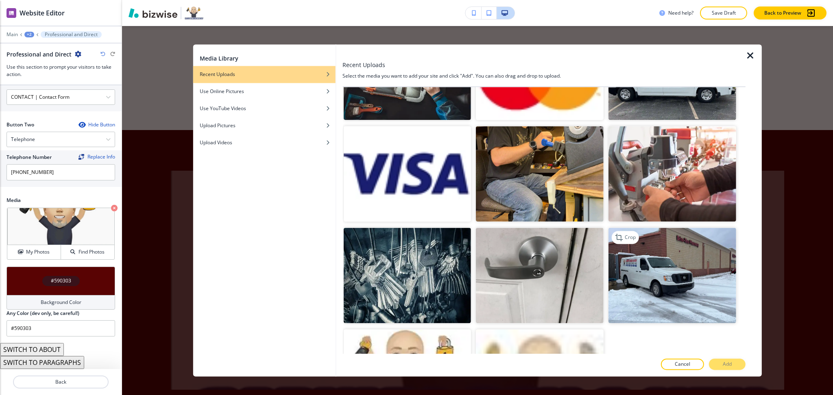
drag, startPoint x: 531, startPoint y: 194, endPoint x: 635, endPoint y: 237, distance: 112.8
click at [531, 228] on img "button" at bounding box center [540, 276] width 128 height 96
click at [739, 364] on button "Add" at bounding box center [727, 364] width 37 height 11
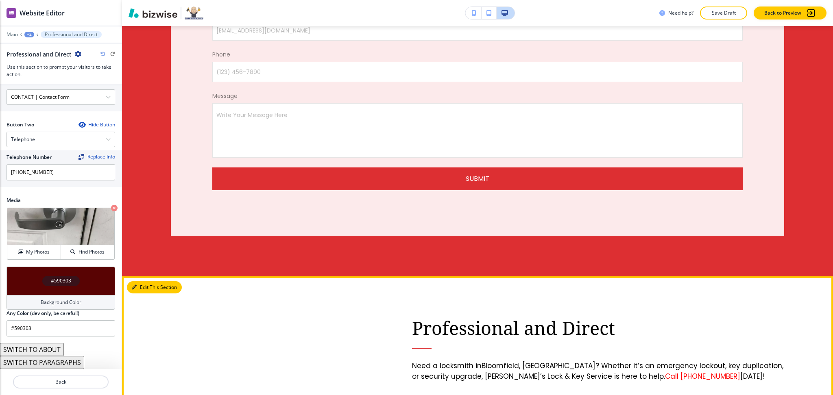
click at [147, 281] on button "Edit This Section" at bounding box center [154, 287] width 55 height 12
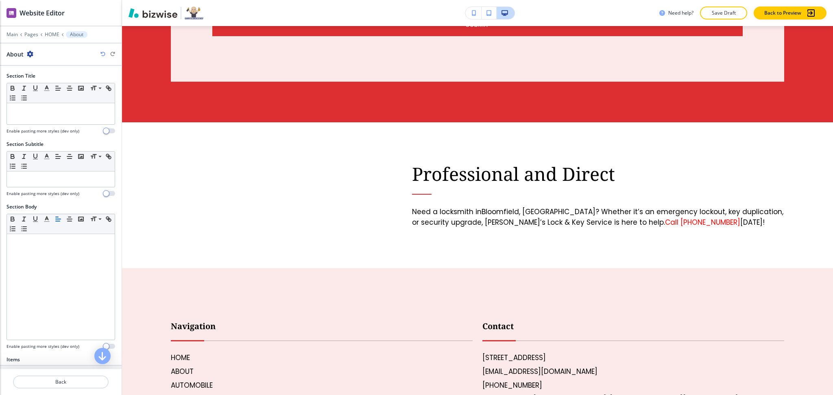
scroll to position [3341, 0]
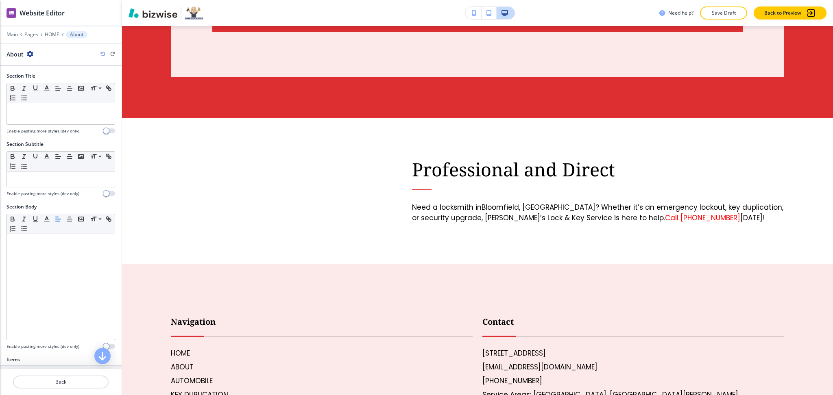
click at [33, 54] on div "About" at bounding box center [61, 54] width 109 height 9
click at [33, 54] on icon "button" at bounding box center [30, 54] width 7 height 7
click at [29, 54] on icon "button" at bounding box center [30, 54] width 7 height 7
click at [44, 93] on p "Delete Section" at bounding box center [52, 96] width 41 height 7
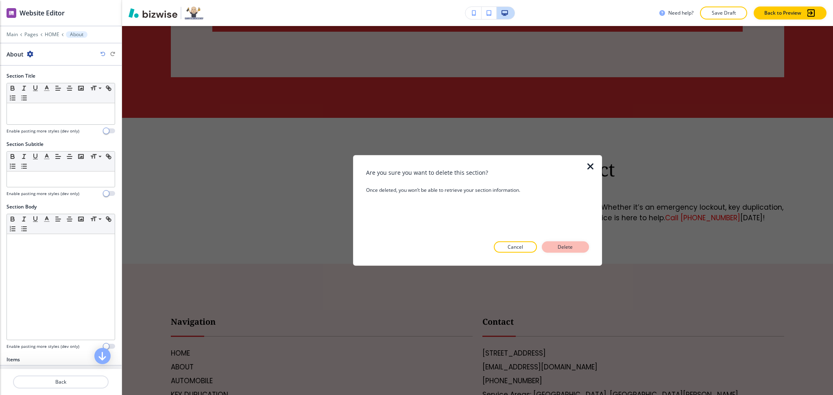
click at [549, 246] on button "Delete" at bounding box center [565, 246] width 47 height 11
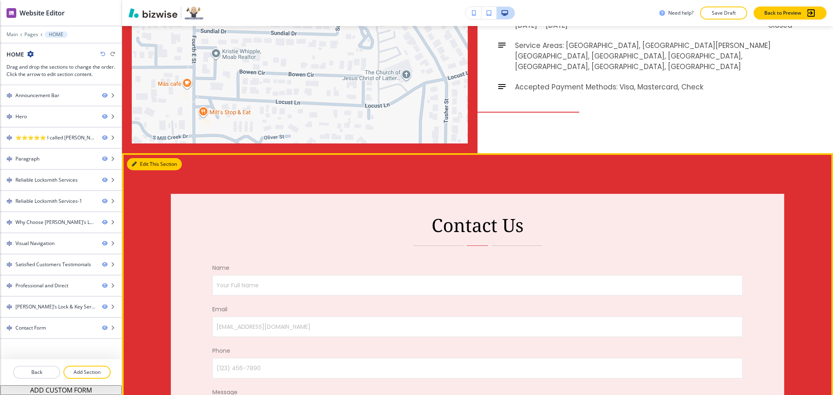
click at [128, 158] on button "Edit This Section" at bounding box center [154, 164] width 55 height 12
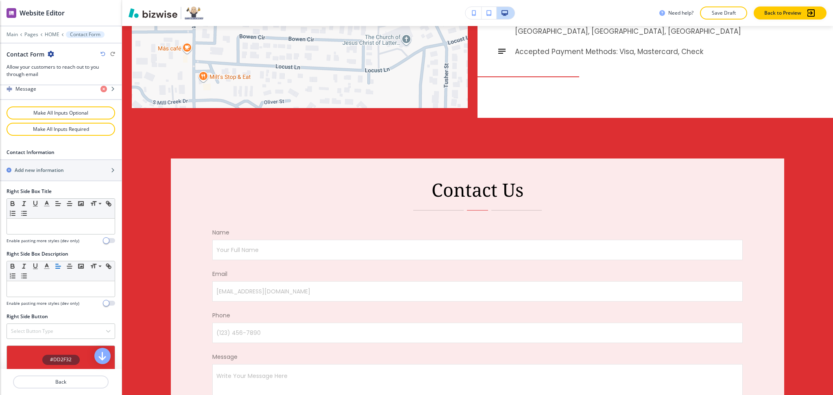
scroll to position [514, 0]
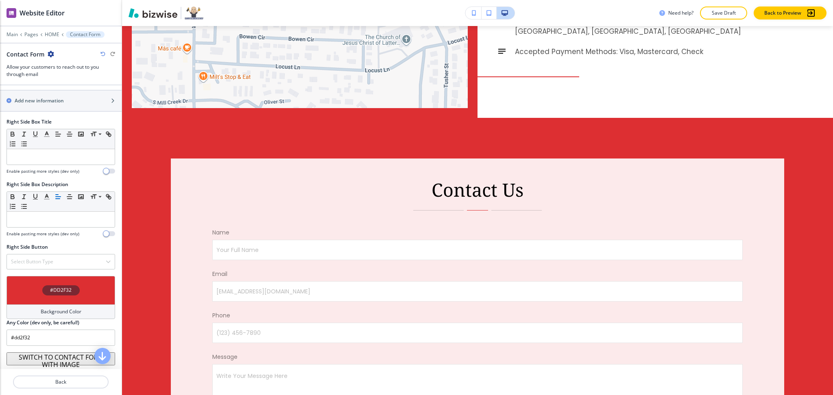
click at [62, 364] on button "SWITCH TO CONTACT FORM WITH IMAGE" at bounding box center [61, 358] width 109 height 13
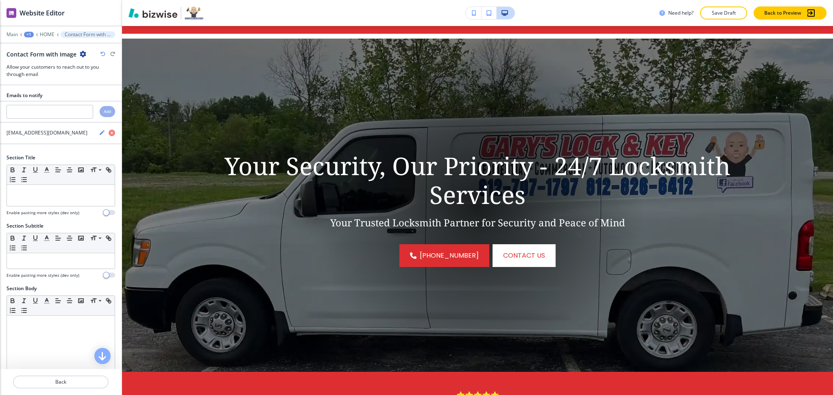
scroll to position [0, 0]
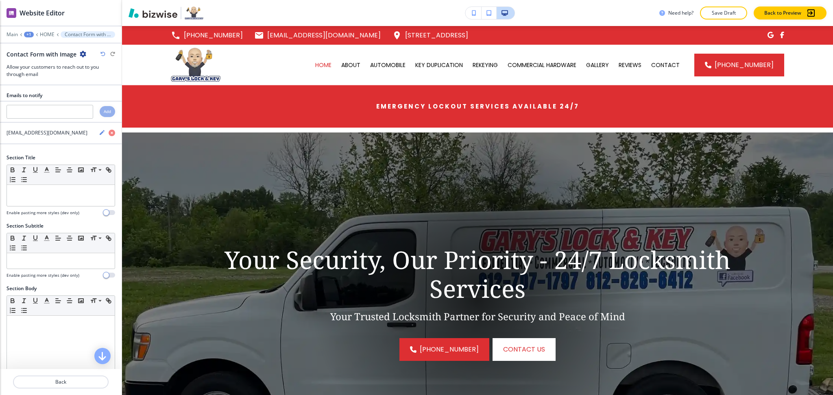
click at [1, 32] on div "Main +1 HOME Contact Form with Image" at bounding box center [61, 34] width 122 height 7
click at [8, 35] on p "Main" at bounding box center [12, 35] width 11 height 6
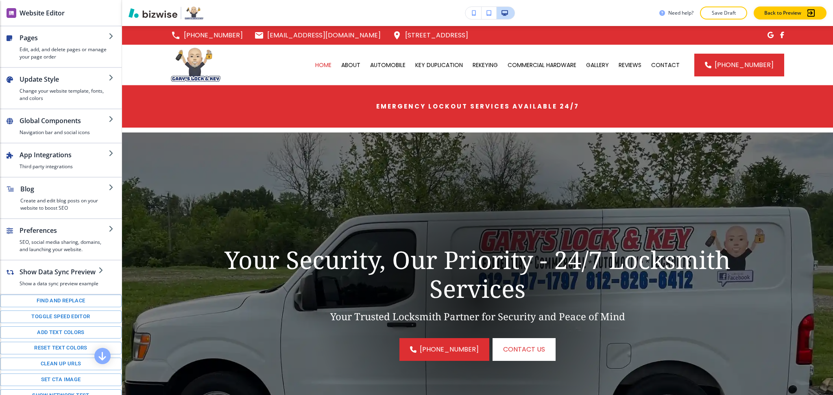
click at [41, 7] on div "Website Editor" at bounding box center [61, 13] width 122 height 26
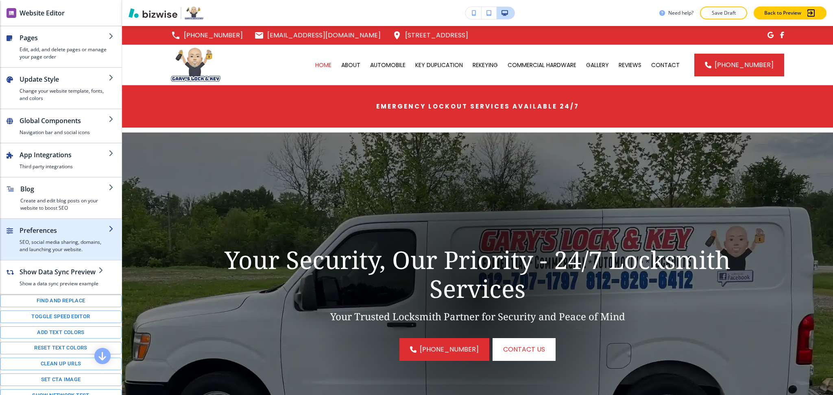
click at [53, 234] on h2 "Preferences" at bounding box center [64, 231] width 89 height 10
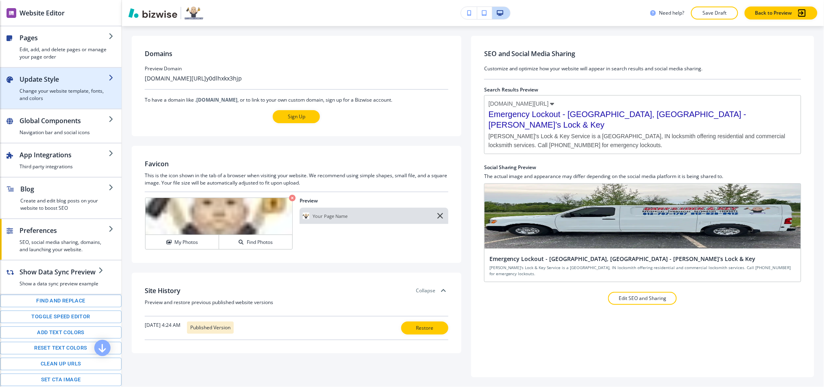
click at [47, 83] on h2 "Update Style" at bounding box center [64, 79] width 89 height 10
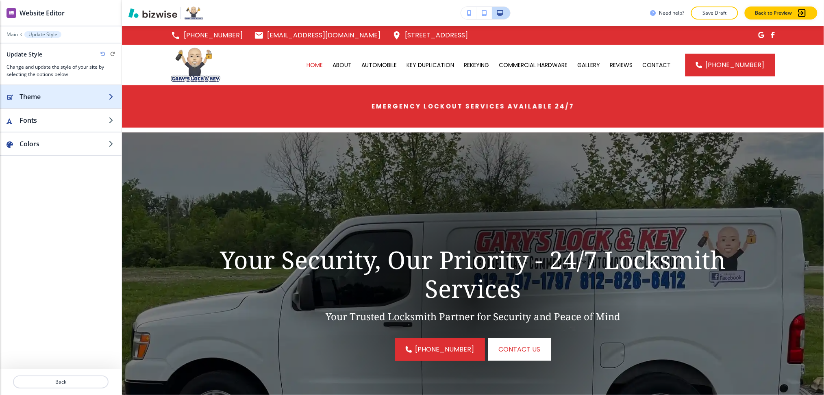
click at [48, 99] on h2 "Theme" at bounding box center [64, 97] width 89 height 10
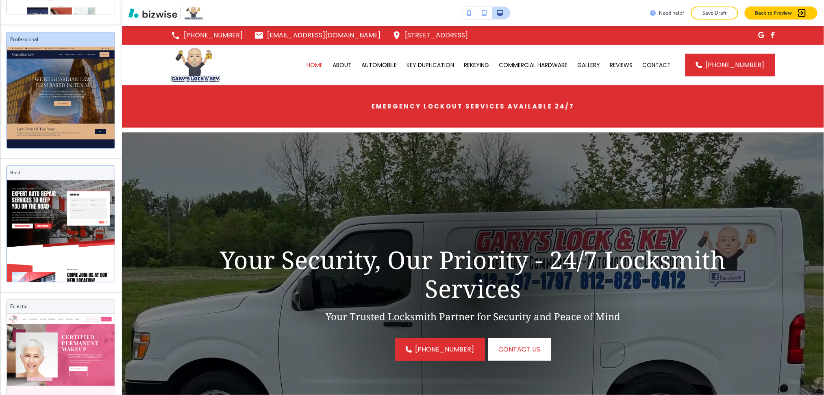
scroll to position [21, 0]
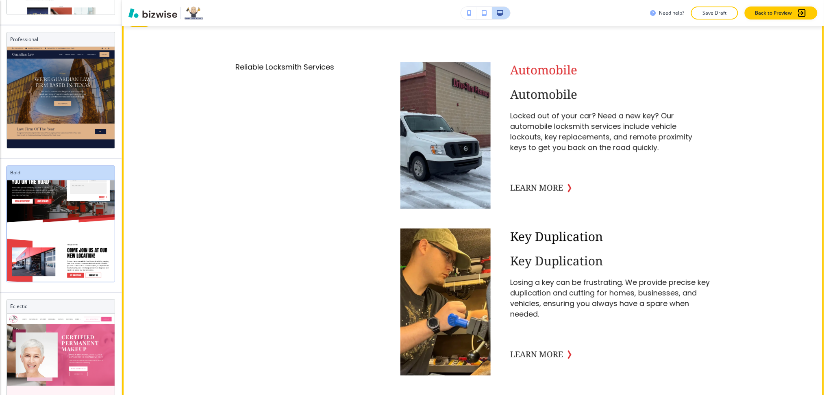
scroll to position [921, 0]
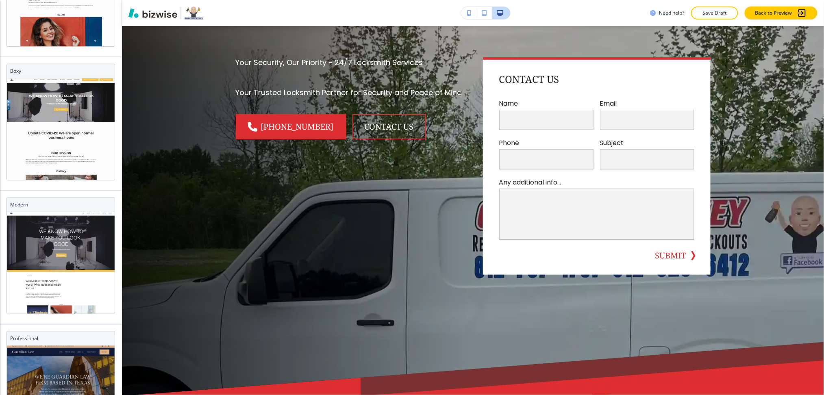
scroll to position [0, 0]
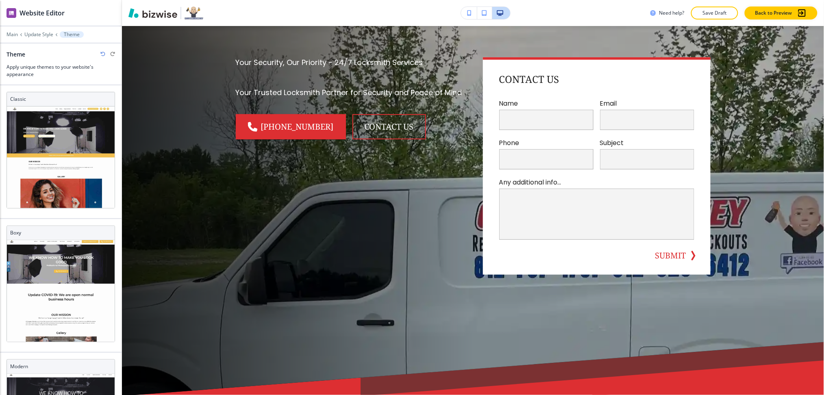
click at [100, 53] on icon "button" at bounding box center [102, 54] width 5 height 5
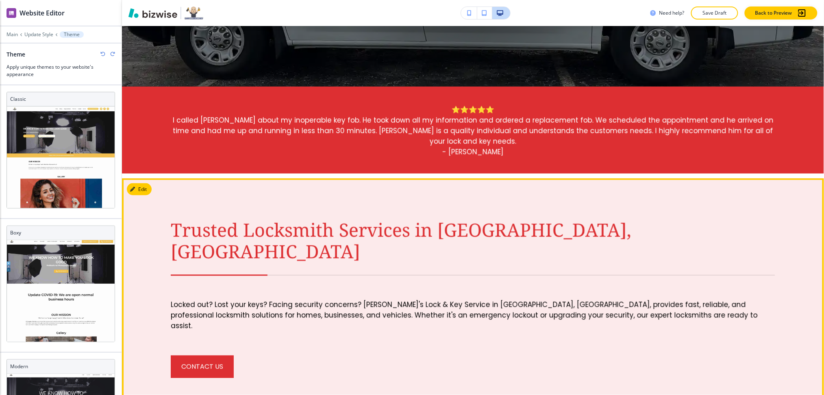
scroll to position [380, 0]
click at [590, 228] on p "Trusted Locksmith Services in Bloomfield, IN" at bounding box center [473, 240] width 605 height 43
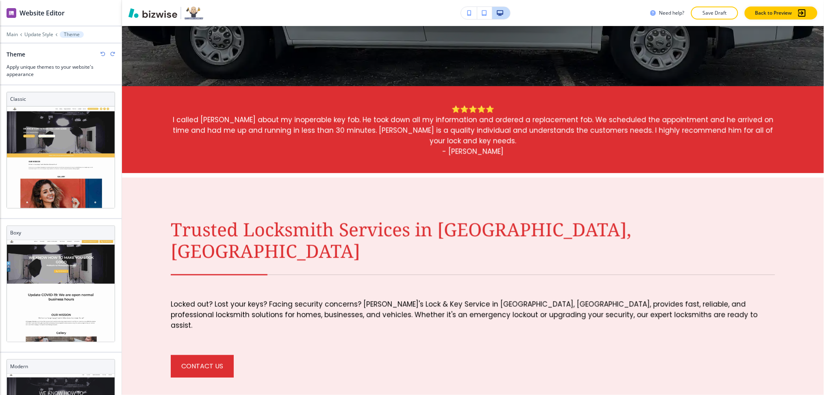
scroll to position [0, 0]
click at [713, 12] on p "Save Draft" at bounding box center [715, 12] width 26 height 7
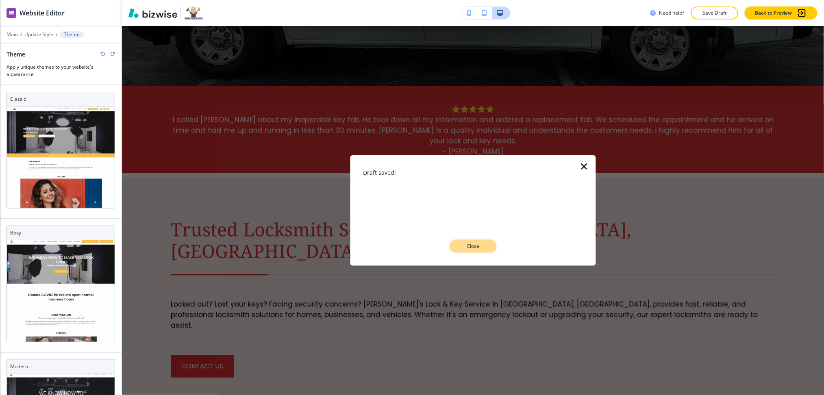
click at [480, 247] on p "Close" at bounding box center [473, 246] width 26 height 7
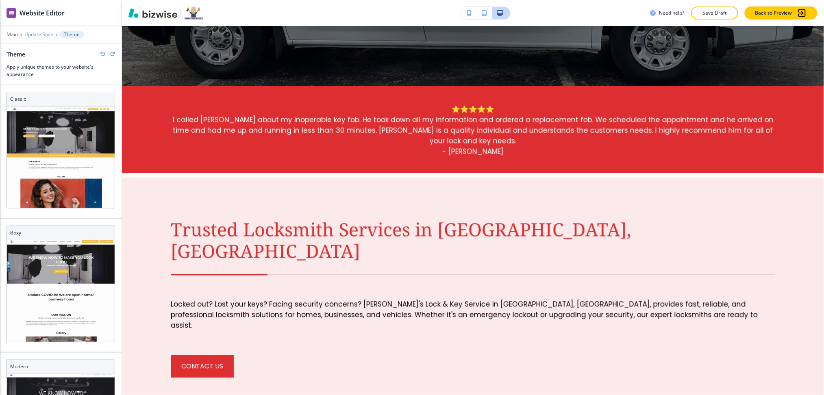
click at [31, 34] on p "Update Style" at bounding box center [38, 35] width 29 height 6
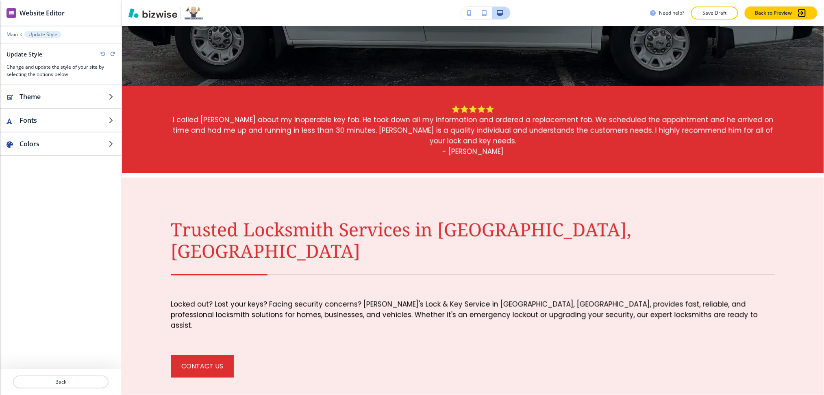
click at [9, 31] on div "Main Update Style" at bounding box center [61, 34] width 109 height 7
click at [10, 33] on p "Main" at bounding box center [12, 35] width 11 height 6
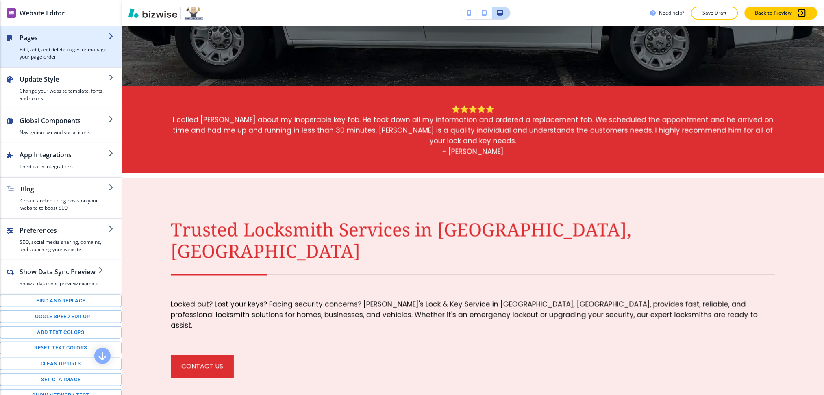
click at [33, 52] on h4 "Edit, add, and delete pages or manage your page order" at bounding box center [64, 53] width 89 height 15
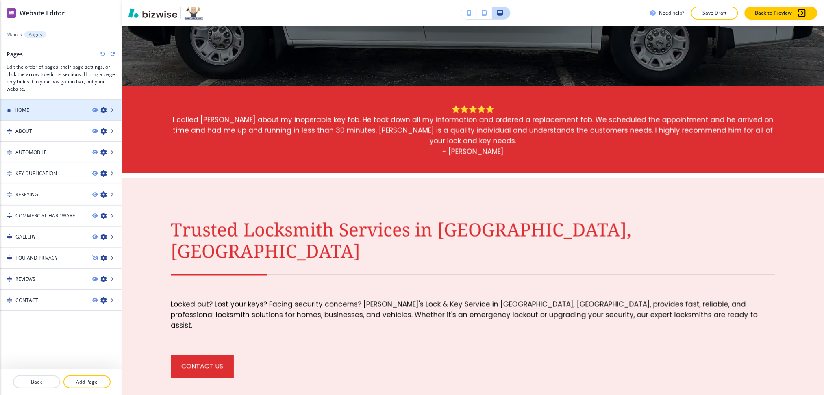
click at [54, 113] on div "HOME" at bounding box center [43, 110] width 86 height 7
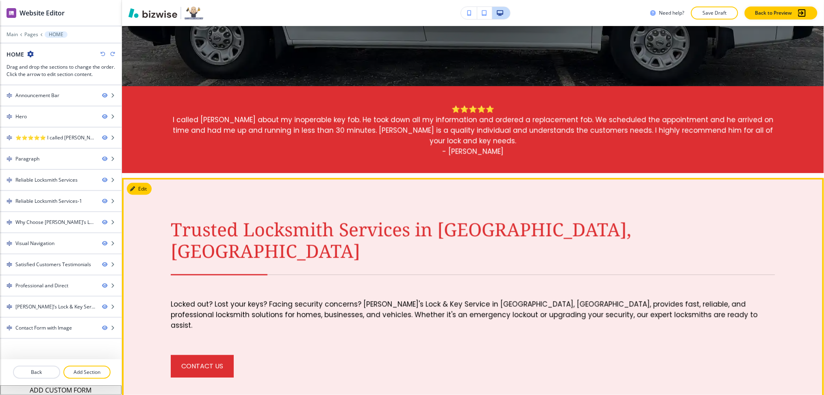
drag, startPoint x: 574, startPoint y: 191, endPoint x: 574, endPoint y: 205, distance: 13.4
click at [574, 202] on div "Trusted Locksmith Services in Bloomfield, IN Locked out? Lost your keys? Facing…" at bounding box center [473, 298] width 702 height 241
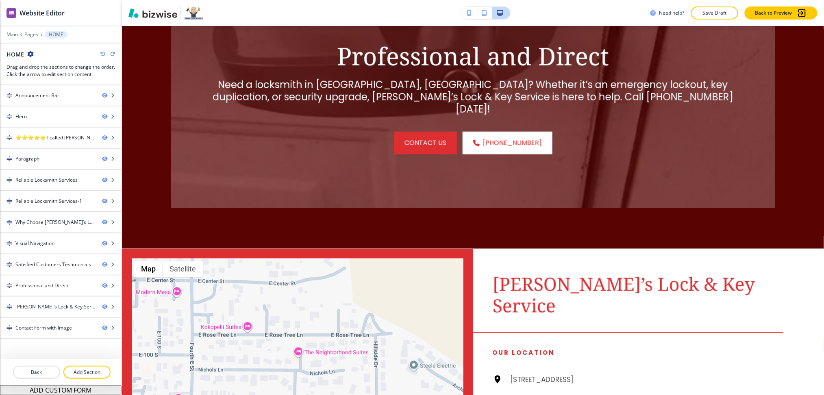
scroll to position [2454, 0]
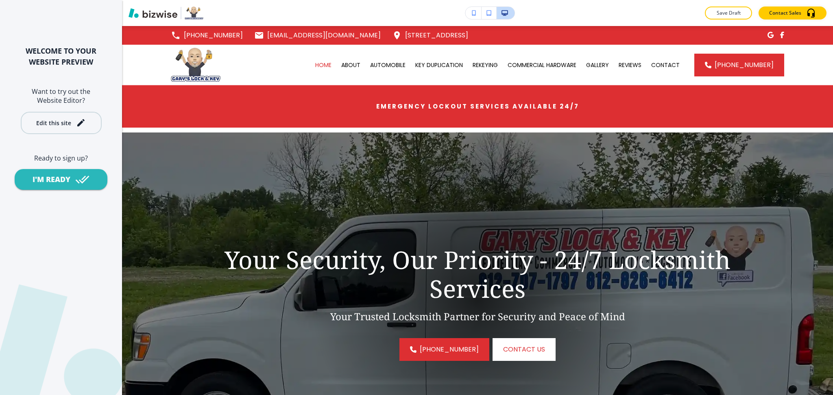
click at [60, 127] on div "Edit this site" at bounding box center [61, 123] width 50 height 10
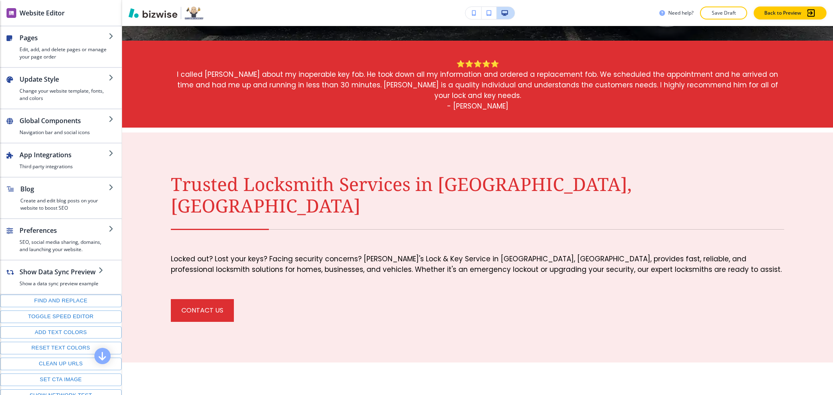
scroll to position [430, 0]
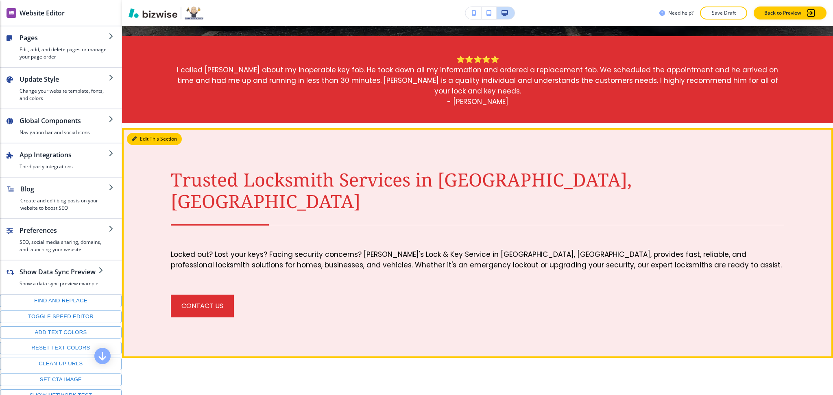
click at [141, 133] on button "Edit This Section" at bounding box center [154, 139] width 55 height 12
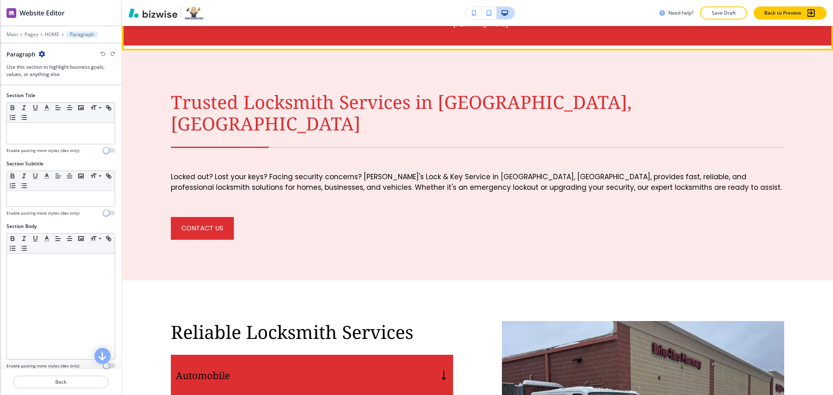
scroll to position [521, 0]
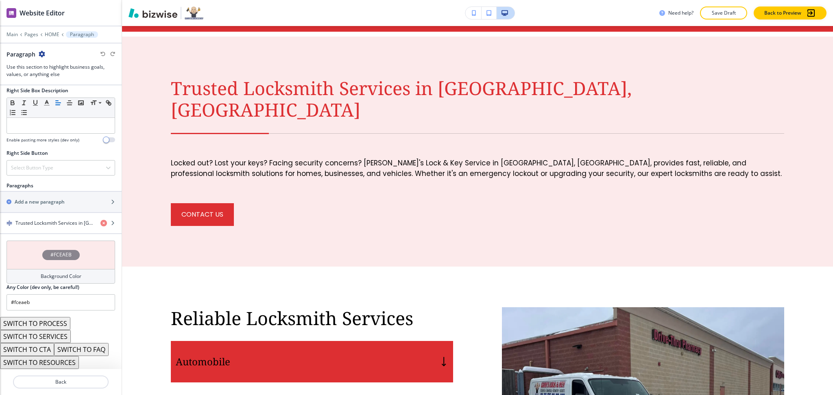
click at [67, 270] on div "Background Color" at bounding box center [61, 276] width 109 height 15
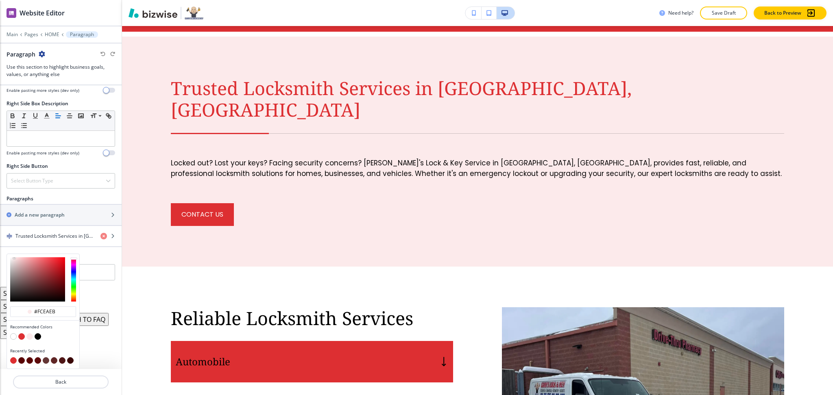
scroll to position [384, 0]
click at [13, 339] on button "button" at bounding box center [13, 336] width 7 height 7
type input "#FFFFFF"
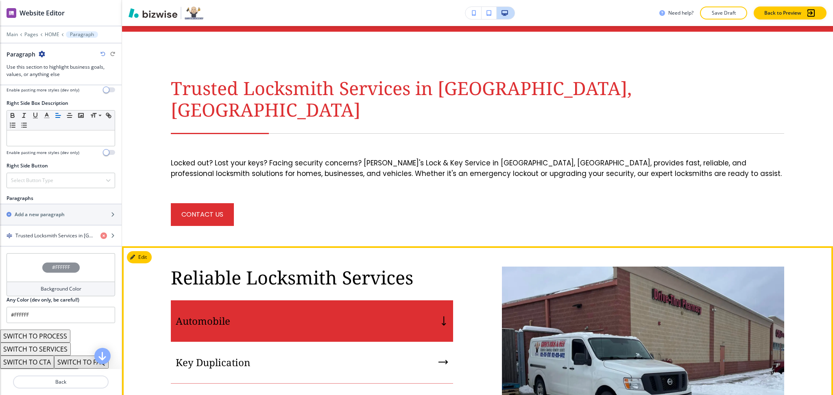
click at [135, 251] on button "Edit" at bounding box center [139, 257] width 25 height 12
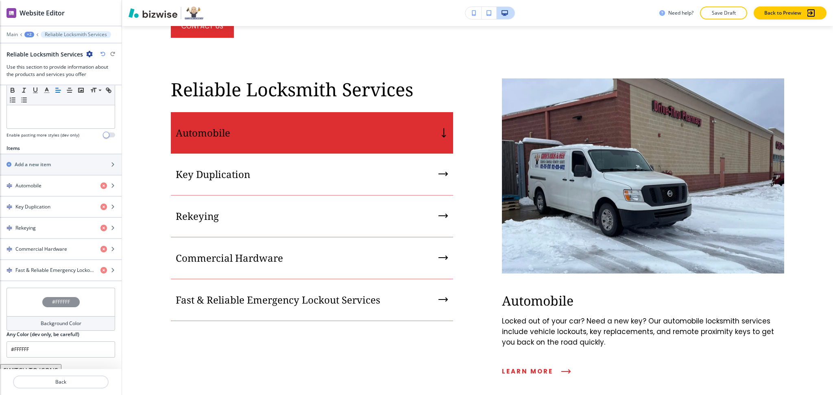
scroll to position [263, 0]
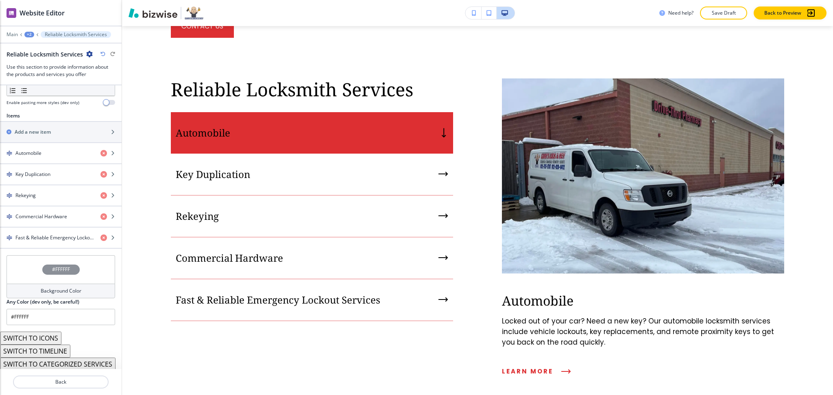
click at [70, 293] on h4 "Background Color" at bounding box center [61, 290] width 41 height 7
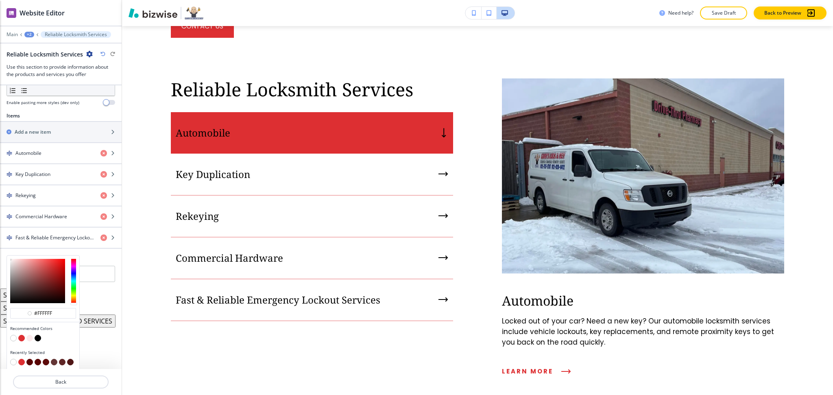
click at [29, 341] on button "button" at bounding box center [29, 338] width 7 height 7
type input "#fceaeb"
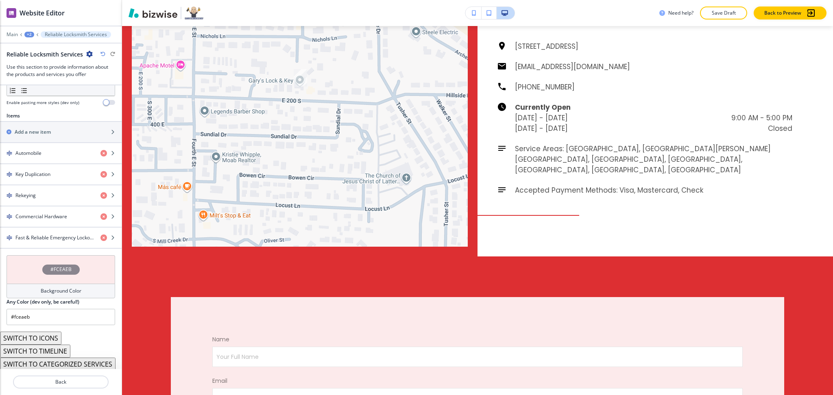
scroll to position [2806, 0]
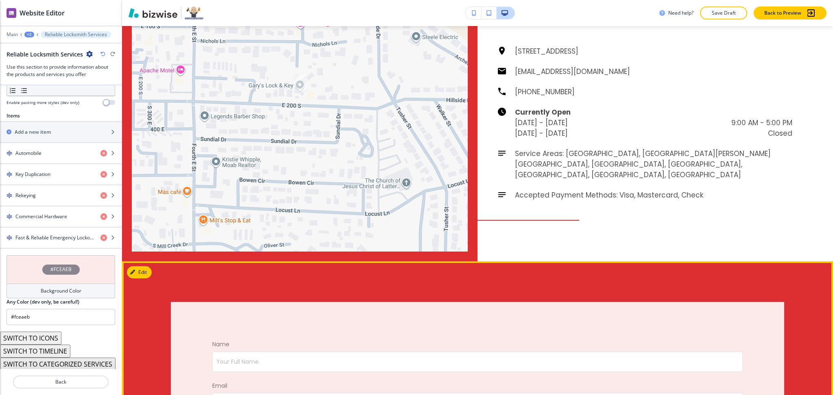
click at [142, 266] on button "Edit" at bounding box center [139, 272] width 25 height 12
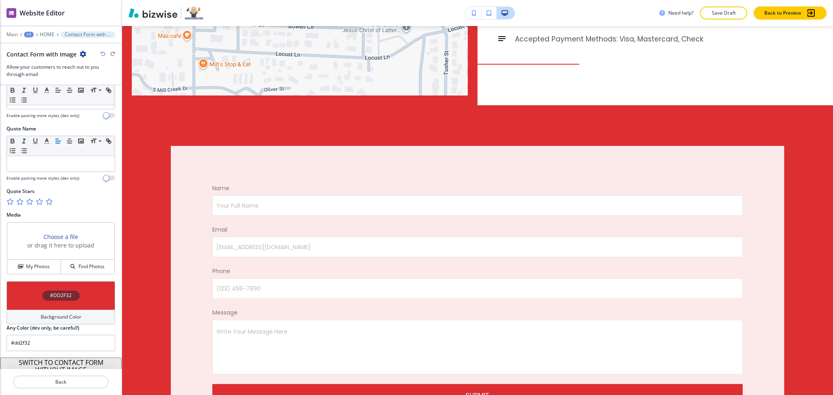
scroll to position [380, 0]
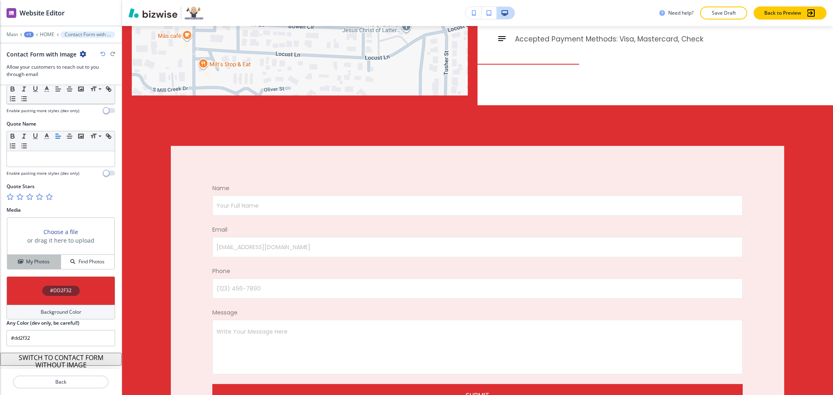
click at [28, 263] on h4 "My Photos" at bounding box center [38, 261] width 24 height 7
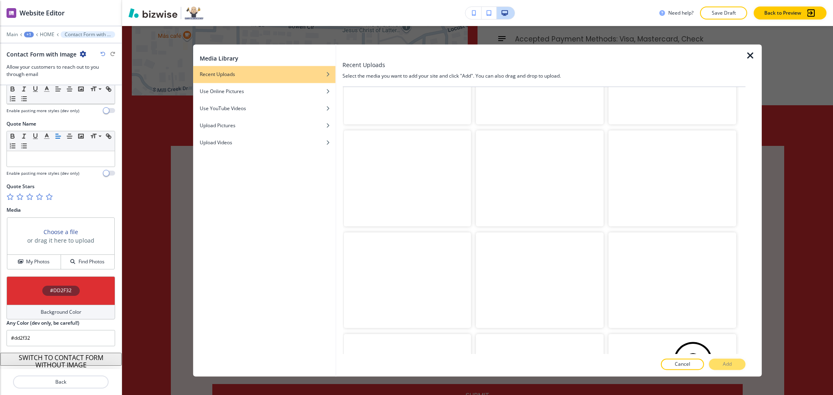
scroll to position [550, 0]
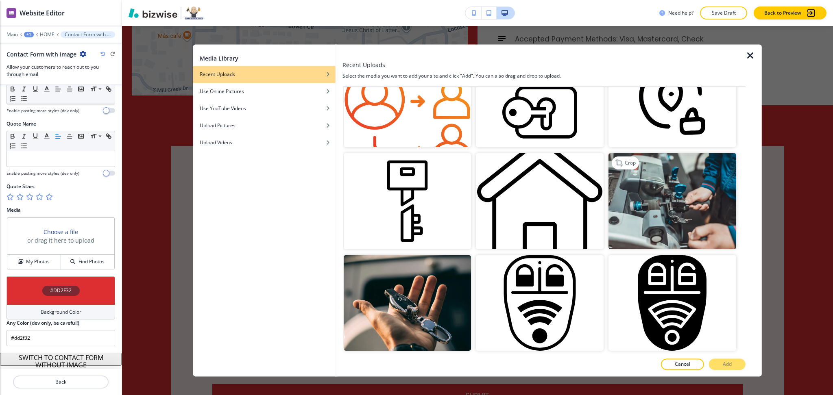
click at [665, 176] on img "button" at bounding box center [672, 202] width 128 height 96
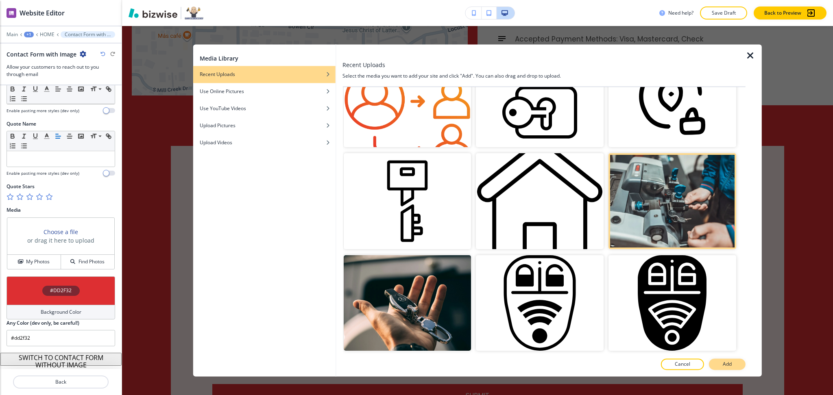
click at [729, 365] on p "Add" at bounding box center [726, 364] width 9 height 7
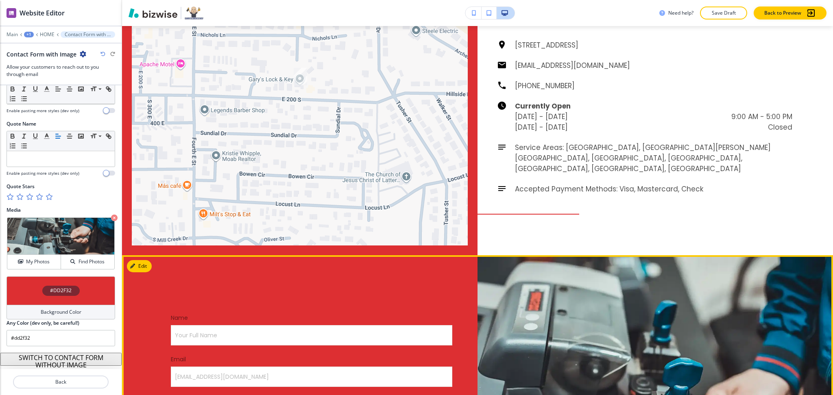
scroll to position [2812, 0]
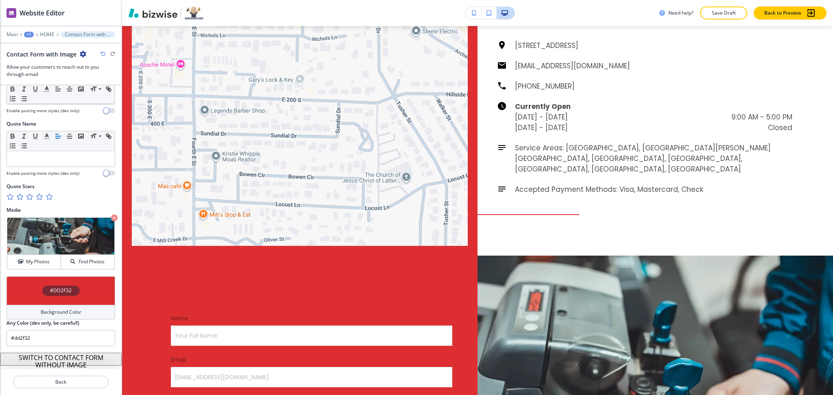
click at [68, 320] on div "Background Color" at bounding box center [61, 312] width 109 height 15
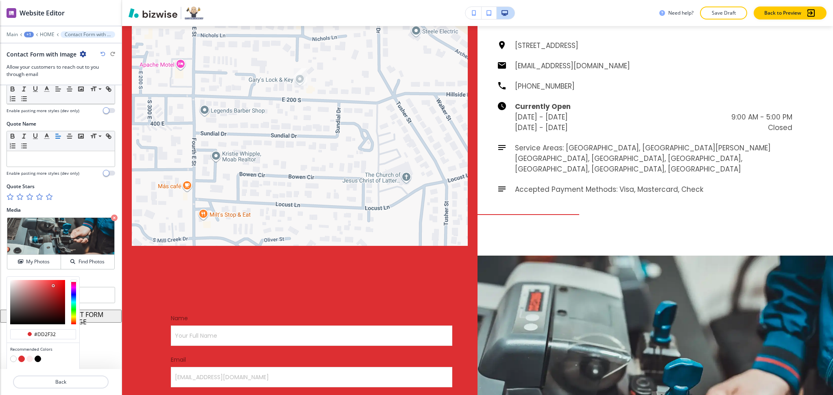
click at [30, 359] on button "button" at bounding box center [29, 359] width 7 height 7
type input "#fceaeb"
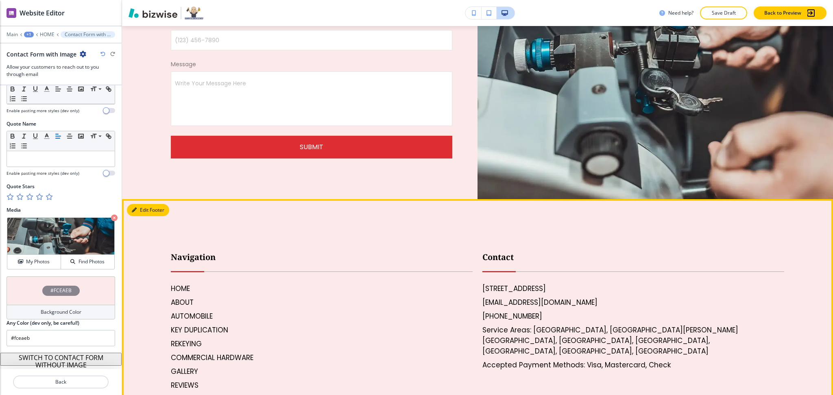
click at [143, 204] on button "Edit Footer" at bounding box center [148, 210] width 42 height 12
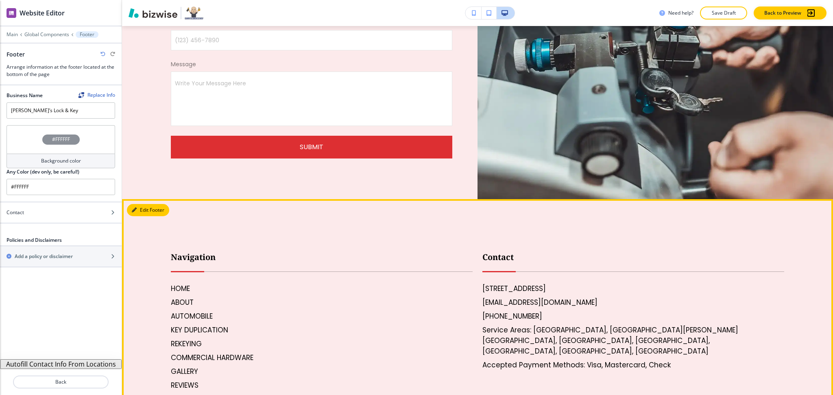
scroll to position [3267, 0]
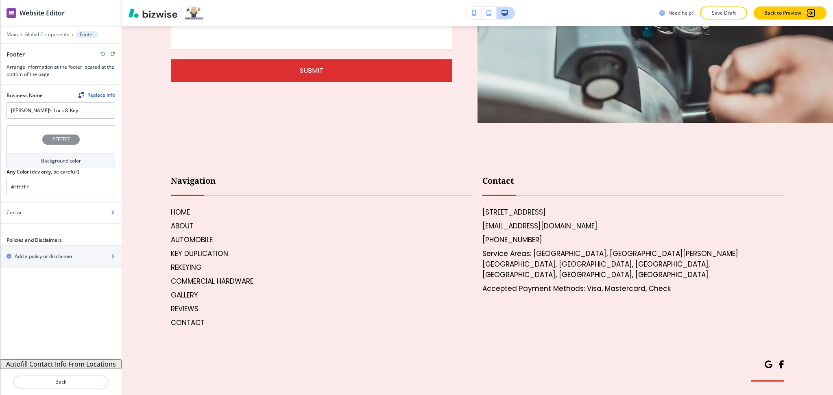
click at [56, 158] on h4 "Background color" at bounding box center [61, 160] width 40 height 7
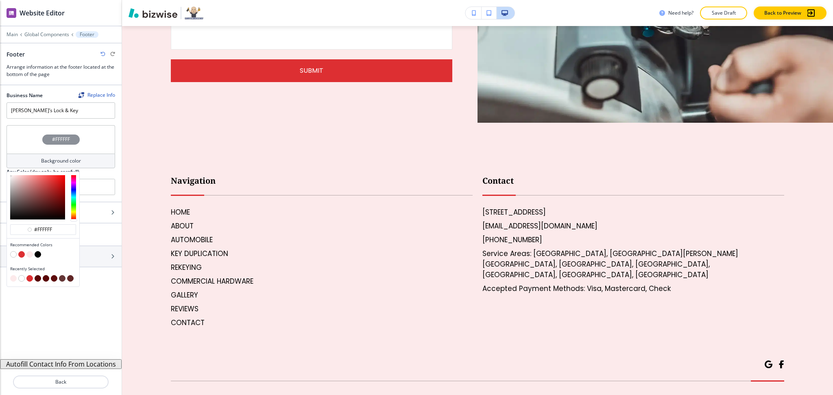
click at [22, 252] on button "button" at bounding box center [21, 254] width 7 height 7
type input "#dd2f32"
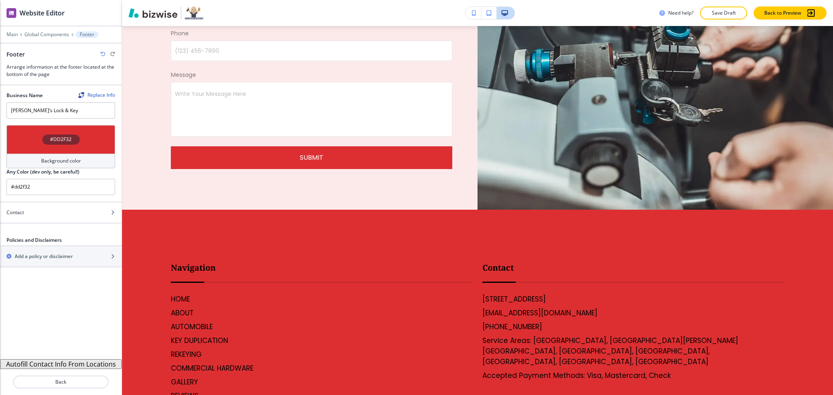
scroll to position [3175, 0]
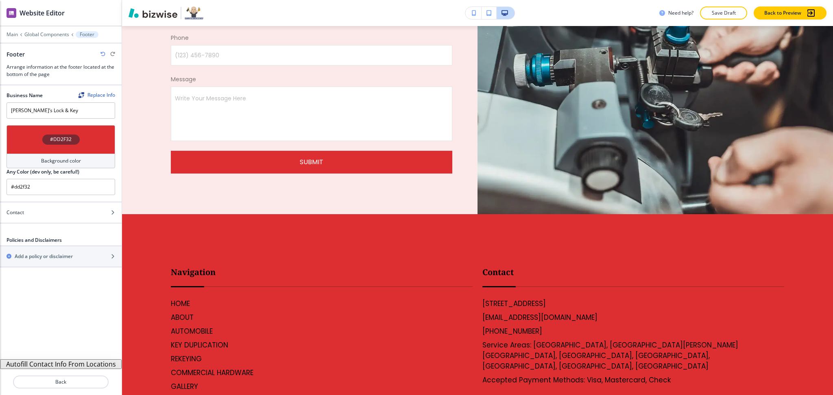
click at [61, 158] on h4 "Background color" at bounding box center [61, 160] width 40 height 7
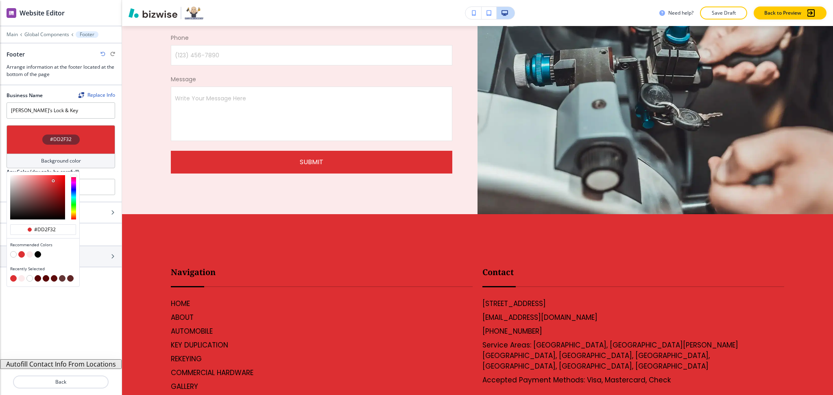
type input "#d13033"
click at [52, 183] on div at bounding box center [37, 197] width 55 height 44
type input "#d13033"
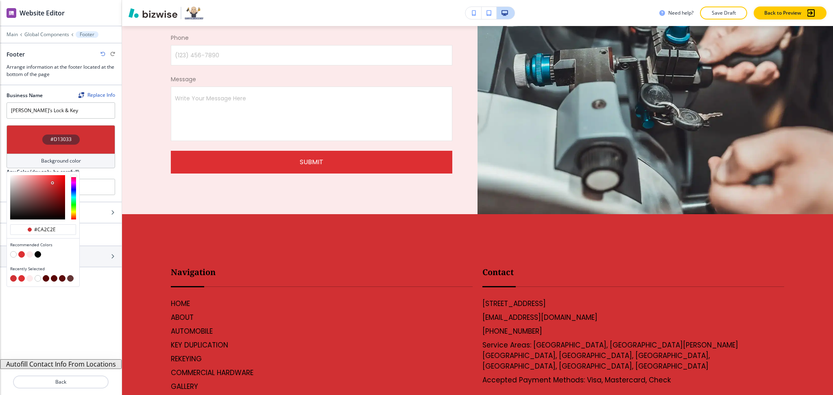
type input "#c82b2e"
click at [53, 185] on div at bounding box center [54, 186] width 2 height 2
type input "#c82b2e"
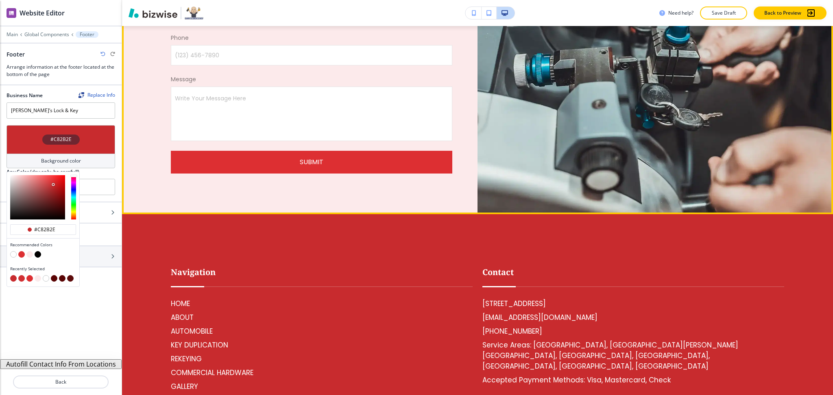
click at [191, 117] on div "Name Your Full Name Your Full Name Email [EMAIL_ADDRESS][DOMAIN_NAME] [EMAIL_AD…" at bounding box center [299, 53] width 355 height 322
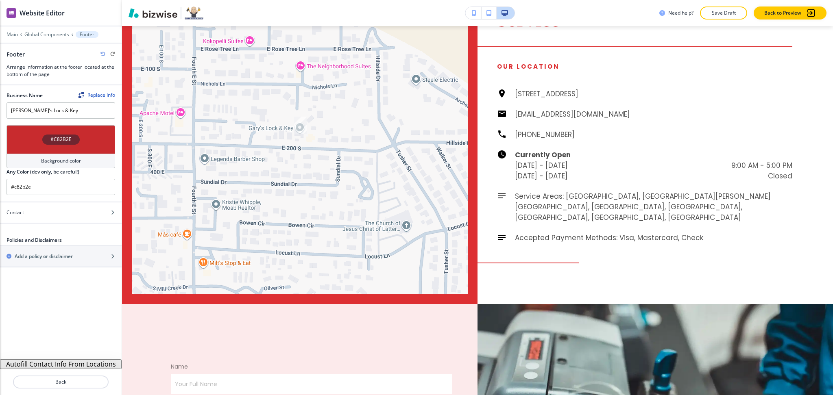
scroll to position [2759, 0]
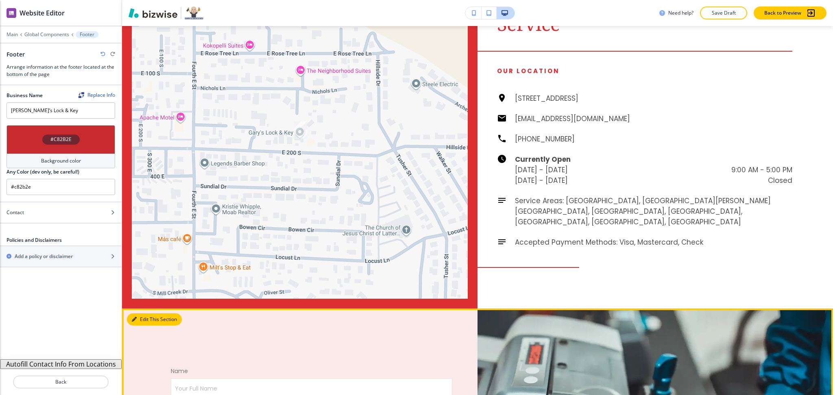
click at [141, 313] on button "Edit This Section" at bounding box center [154, 319] width 55 height 12
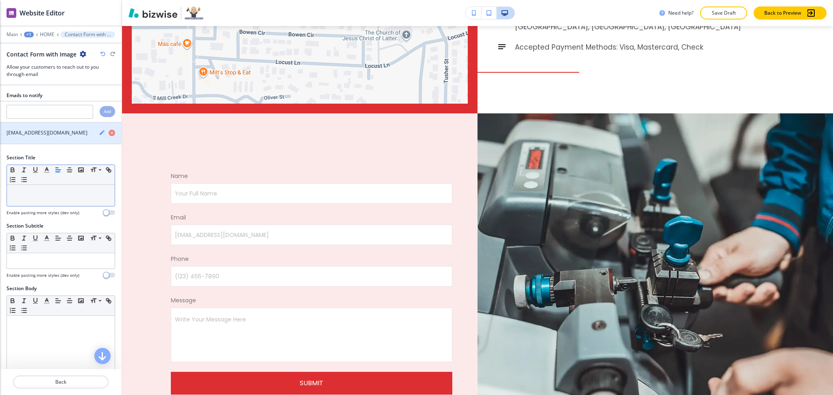
scroll to position [2962, 0]
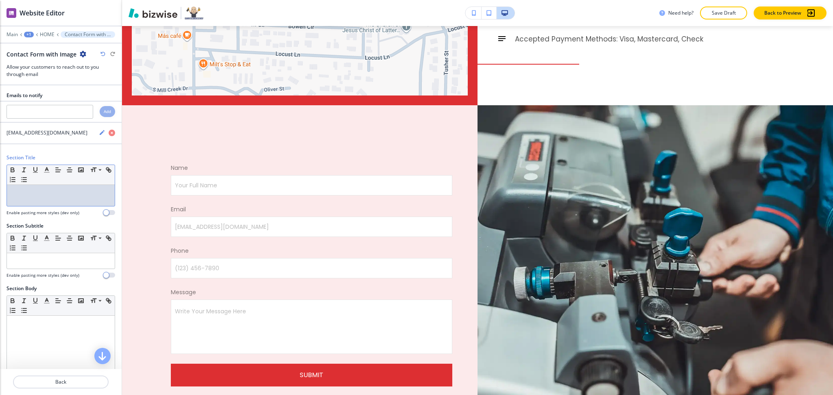
click at [54, 203] on div at bounding box center [61, 195] width 108 height 21
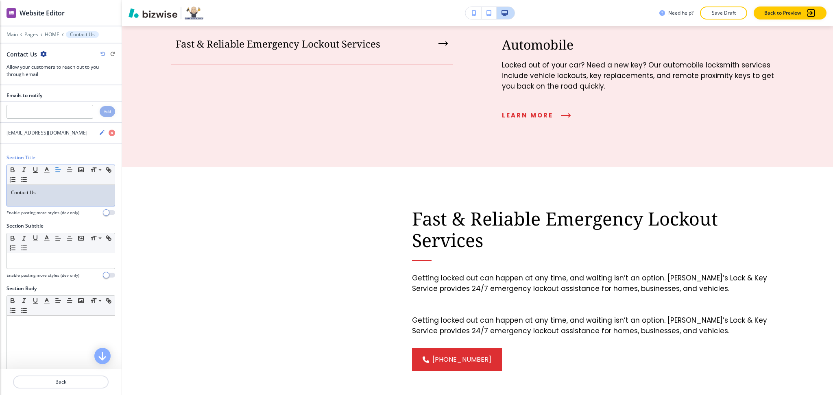
scroll to position [0, 0]
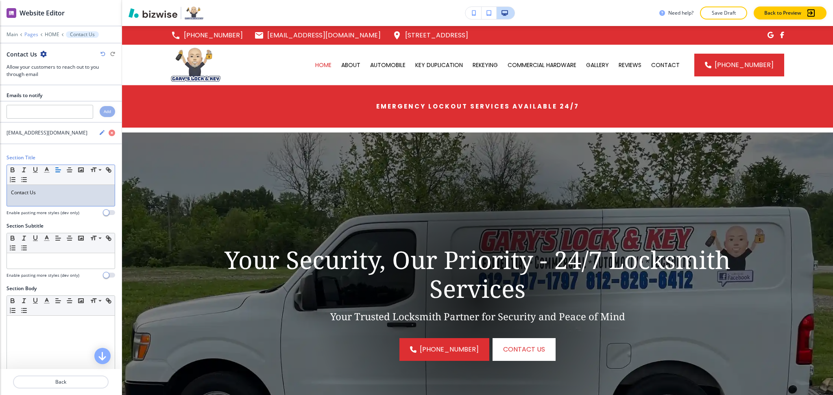
click at [32, 35] on p "Pages" at bounding box center [31, 35] width 14 height 6
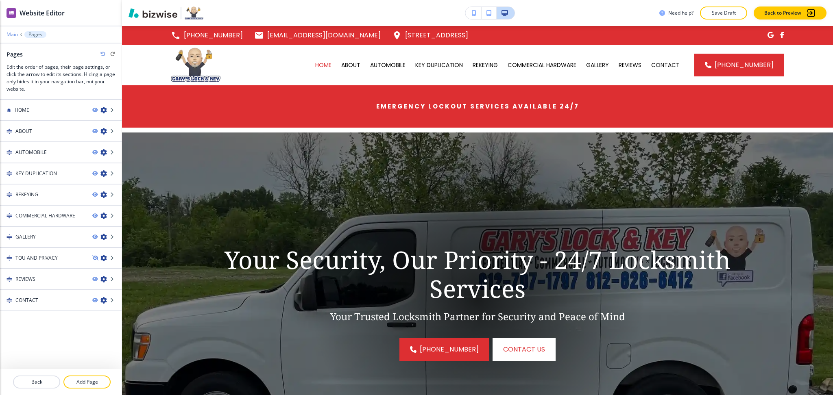
click at [9, 36] on p "Main" at bounding box center [12, 35] width 11 height 6
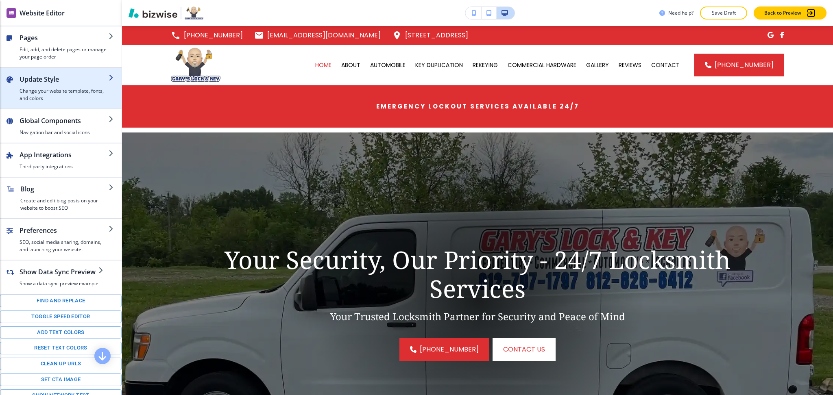
click at [29, 77] on h2 "Update Style" at bounding box center [64, 79] width 89 height 10
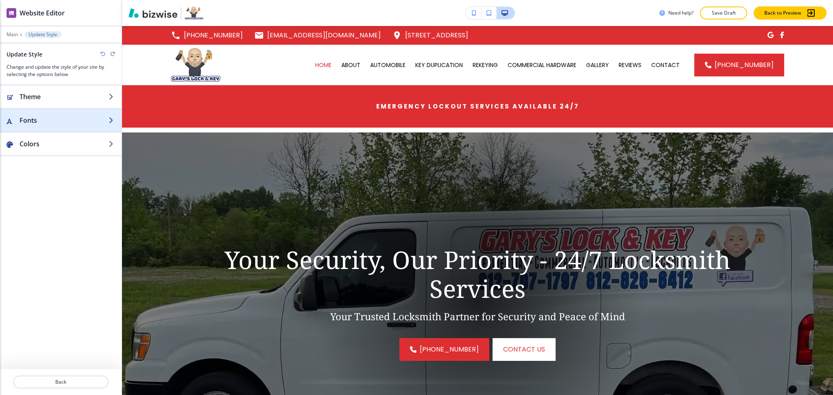
click at [37, 121] on h2 "Fonts" at bounding box center [64, 120] width 89 height 10
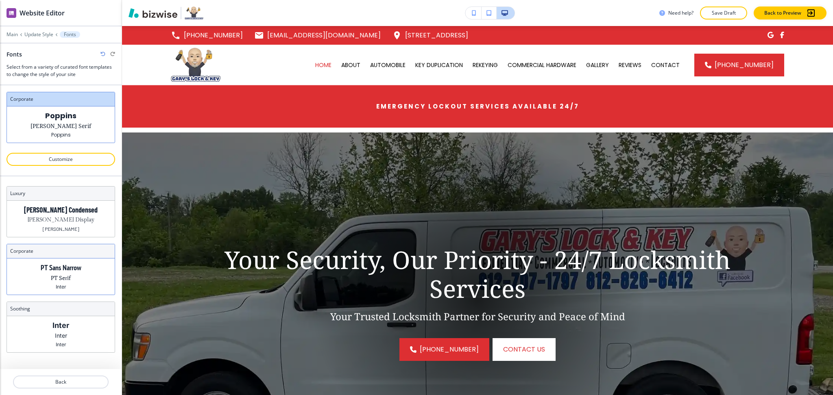
click at [74, 274] on div "PT Sans Narrow PT Serif Inter" at bounding box center [61, 277] width 108 height 36
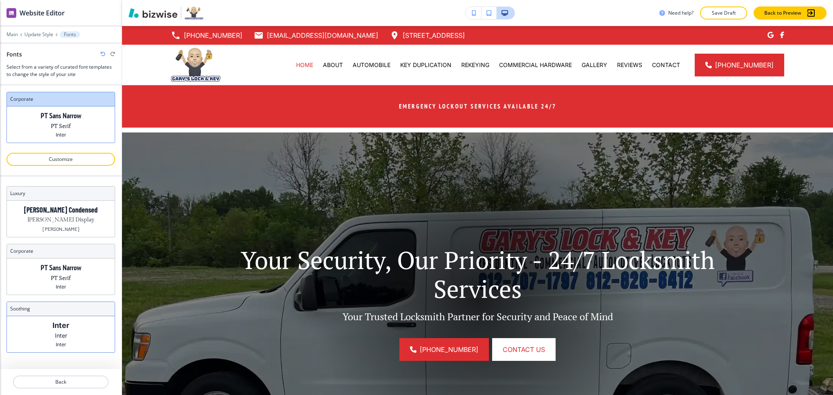
click at [68, 324] on p "Inter" at bounding box center [60, 325] width 17 height 9
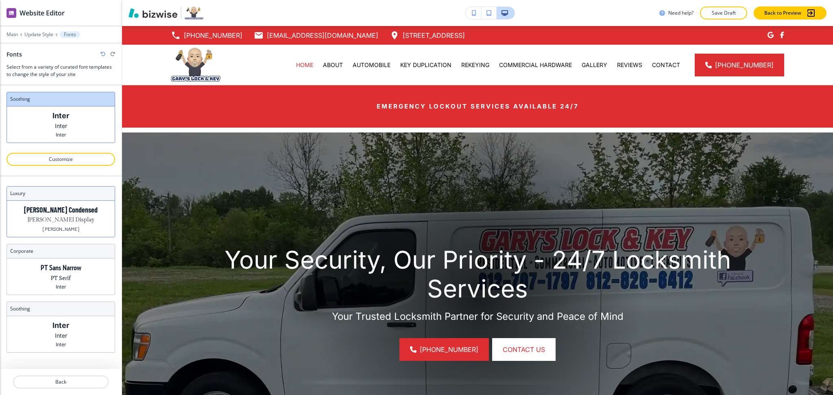
click at [75, 209] on p "[PERSON_NAME] Condensed" at bounding box center [61, 210] width 74 height 9
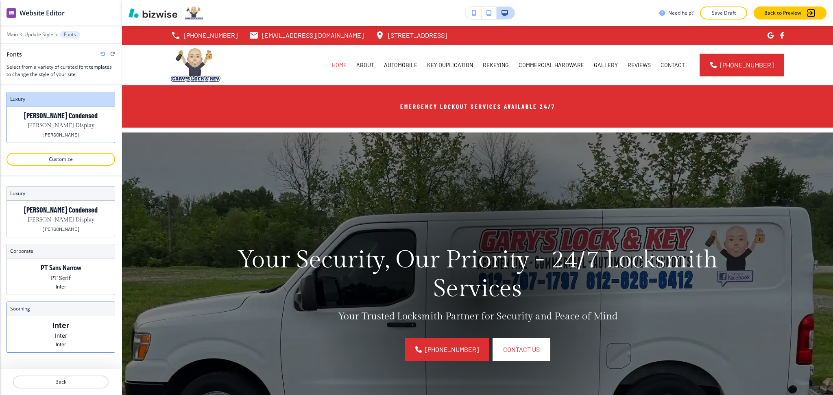
click at [56, 338] on p "Inter" at bounding box center [61, 335] width 12 height 9
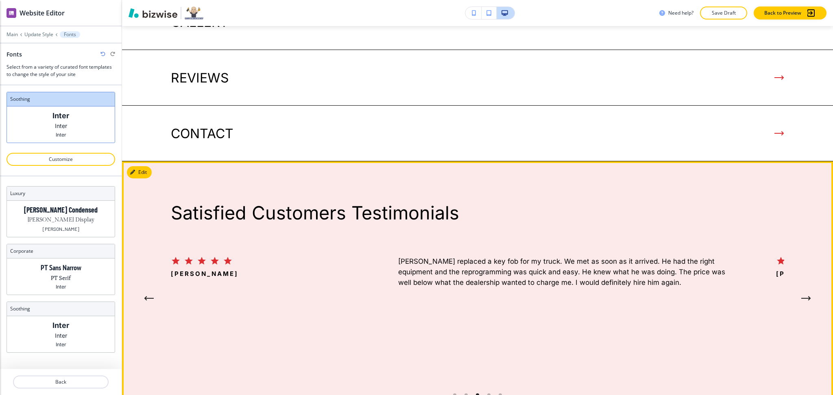
click at [144, 166] on button "Edit" at bounding box center [139, 172] width 25 height 12
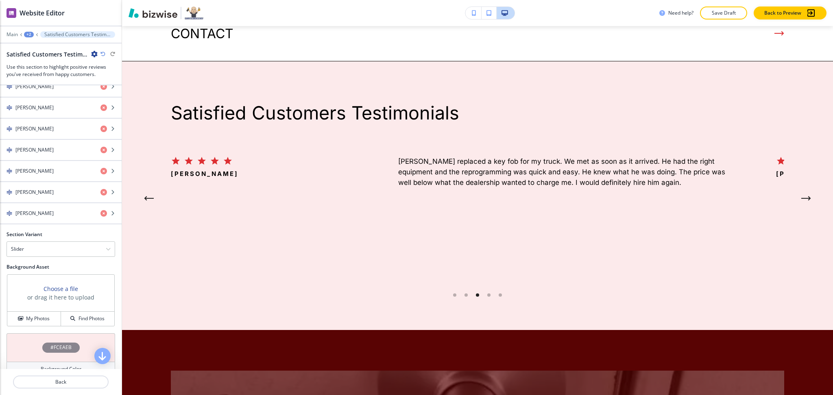
scroll to position [446, 0]
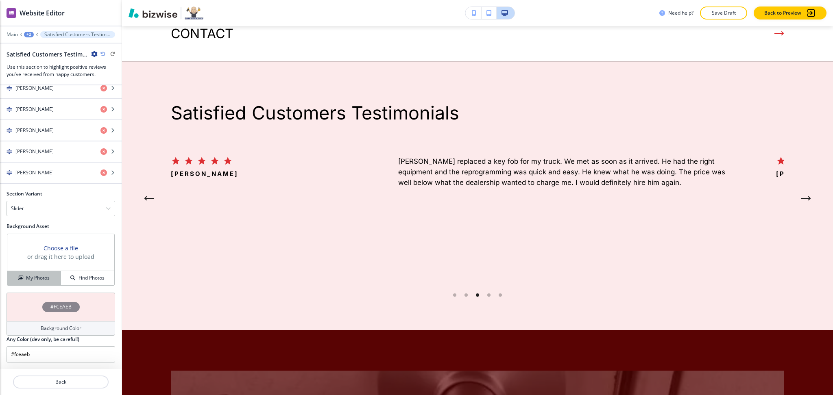
click at [33, 272] on button "My Photos" at bounding box center [34, 278] width 54 height 14
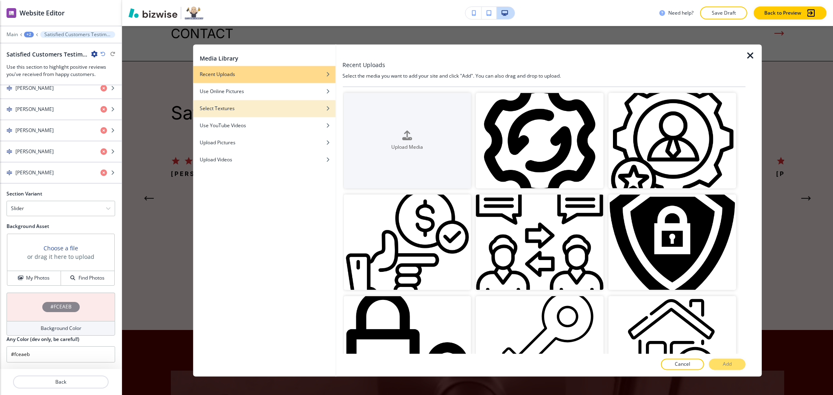
click at [248, 111] on div "Select Textures" at bounding box center [264, 108] width 142 height 7
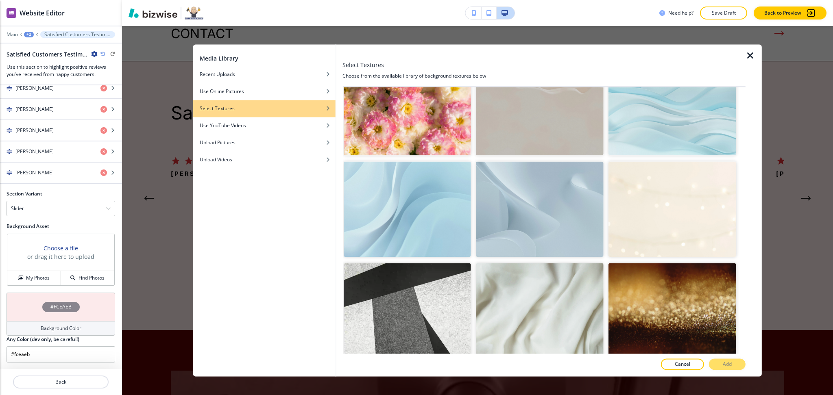
scroll to position [140, 0]
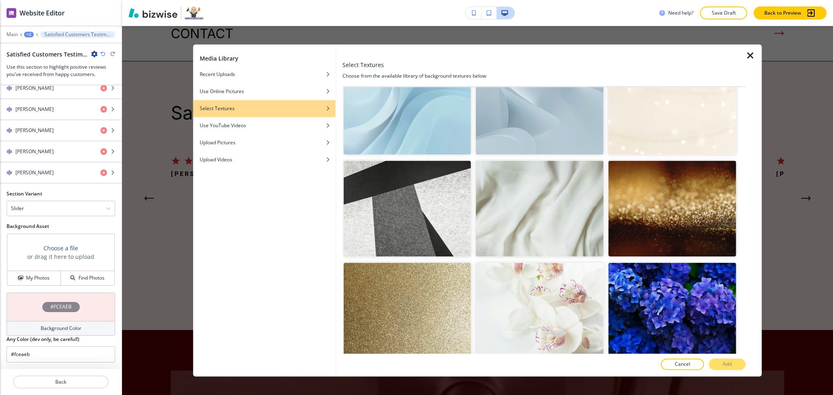
click at [524, 120] on img "button" at bounding box center [540, 107] width 128 height 96
click at [727, 363] on p "Add" at bounding box center [726, 364] width 9 height 7
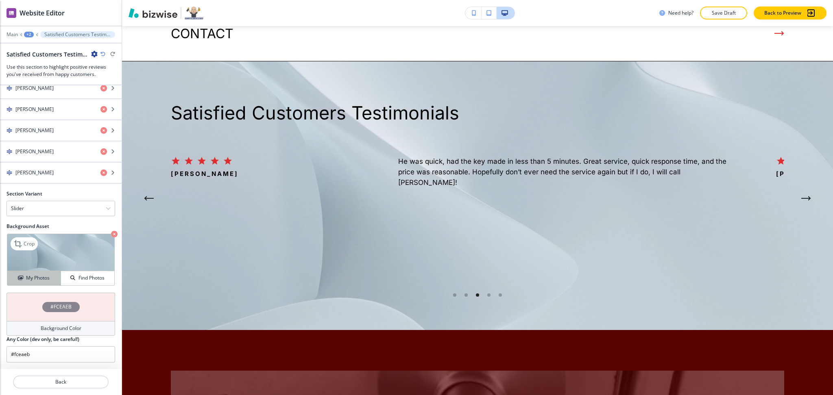
click at [25, 272] on button "My Photos" at bounding box center [34, 278] width 54 height 14
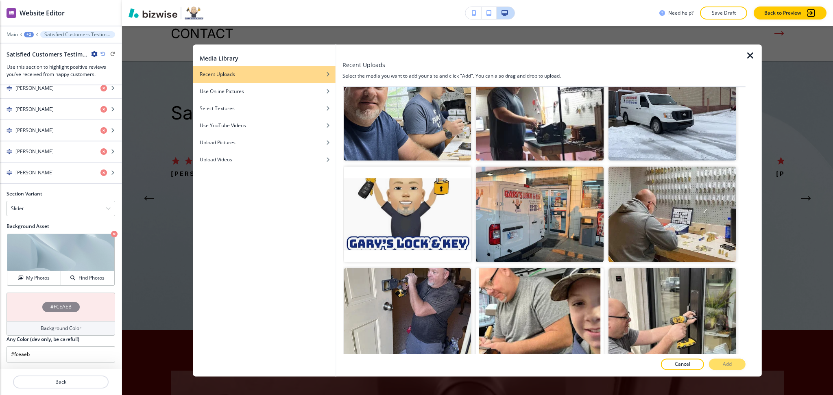
scroll to position [1268, 0]
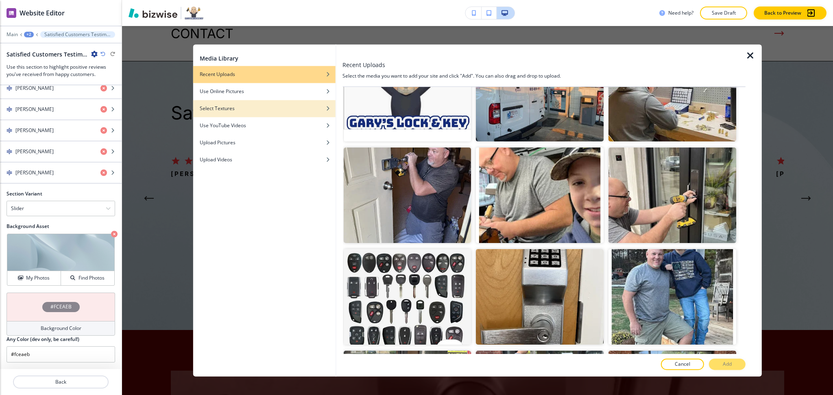
click at [253, 113] on div "button" at bounding box center [264, 114] width 142 height 5
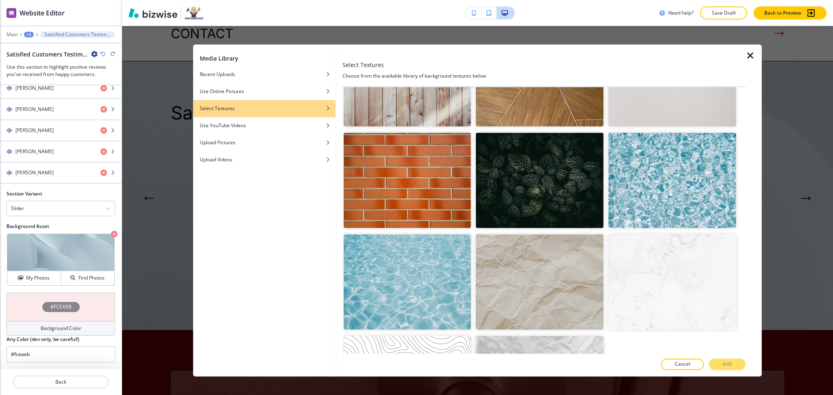
scroll to position [1709, 0]
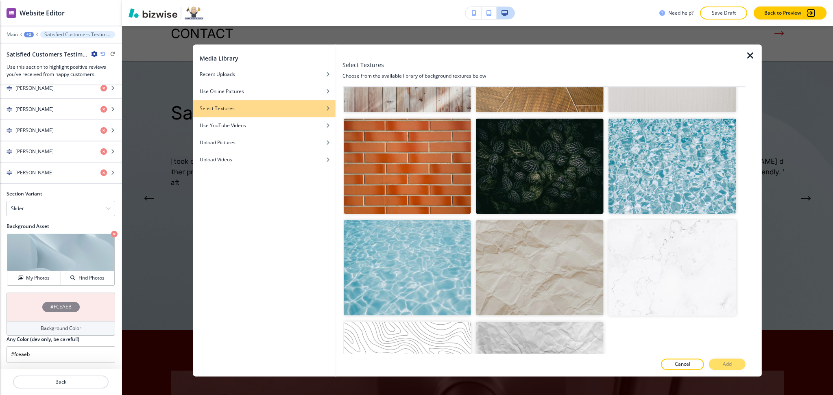
click at [680, 241] on img "button" at bounding box center [672, 268] width 128 height 96
click at [737, 368] on button "Add" at bounding box center [727, 364] width 37 height 11
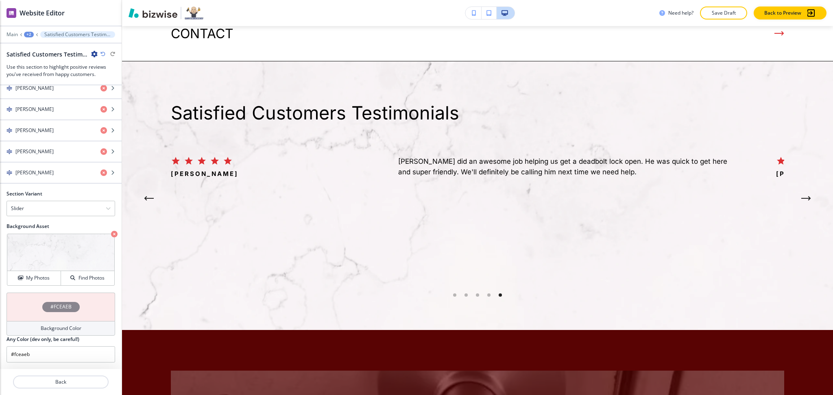
click at [45, 329] on h4 "Background Color" at bounding box center [61, 328] width 41 height 7
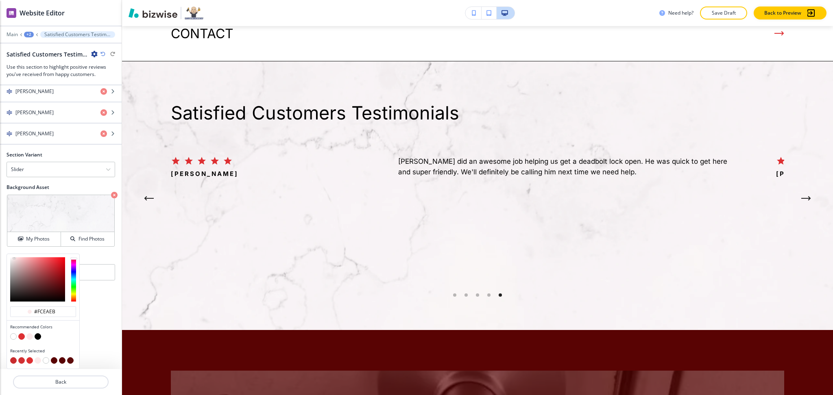
click at [18, 337] on button "button" at bounding box center [21, 336] width 7 height 7
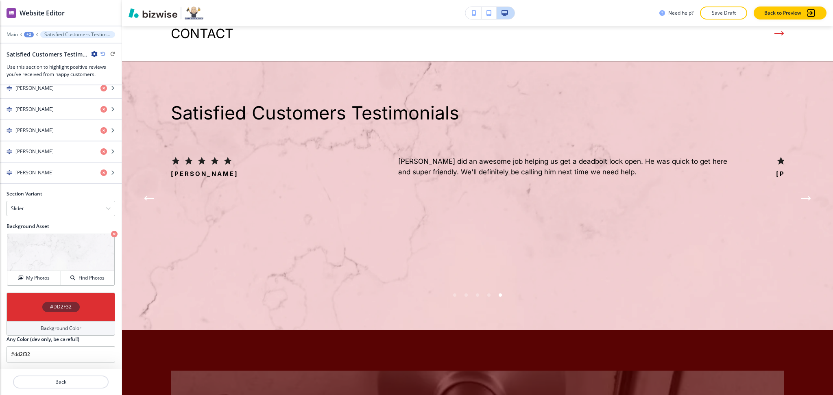
scroll to position [446, 0]
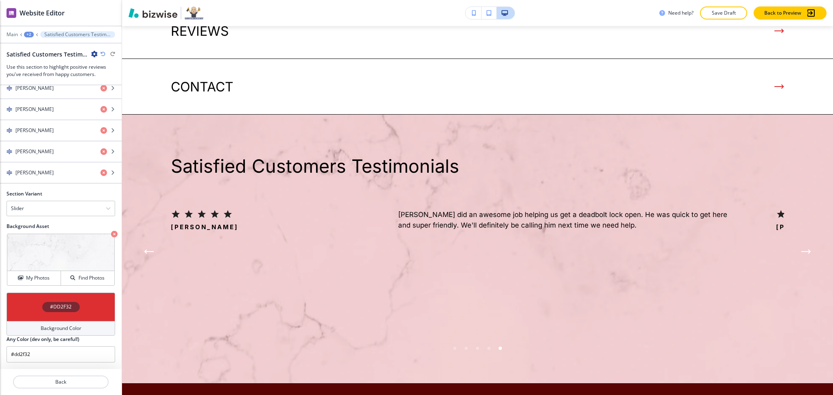
click at [64, 322] on div "Background Color" at bounding box center [61, 328] width 109 height 15
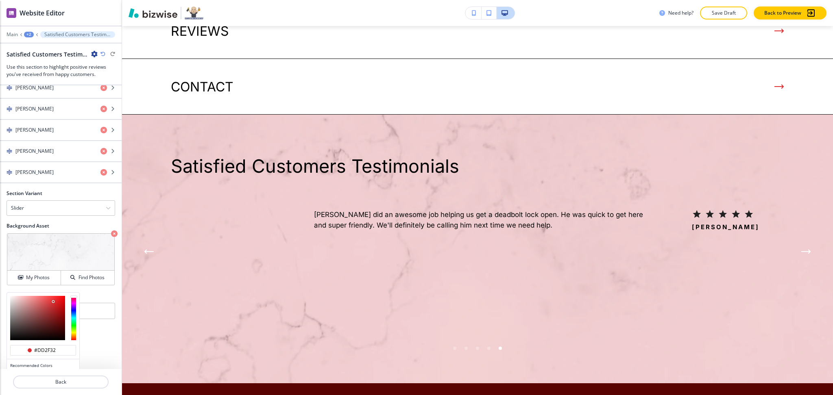
scroll to position [2042, 0]
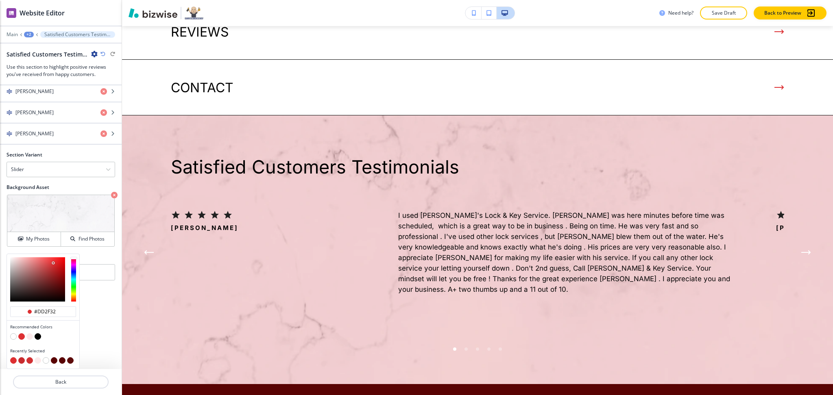
click at [29, 336] on button "button" at bounding box center [29, 336] width 7 height 7
type input "#fceaeb"
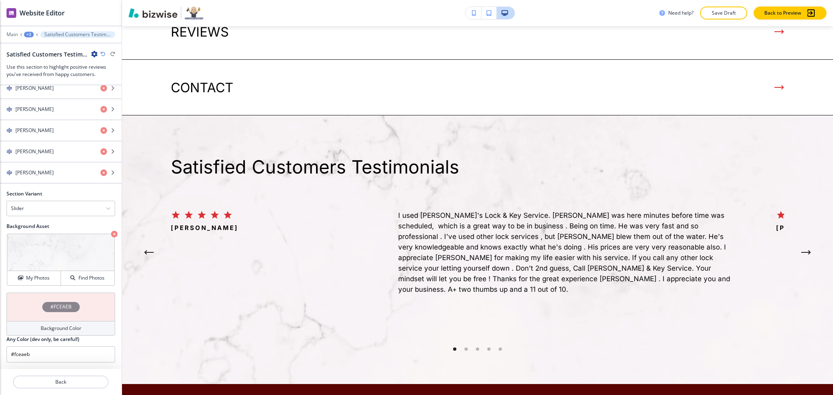
scroll to position [446, 0]
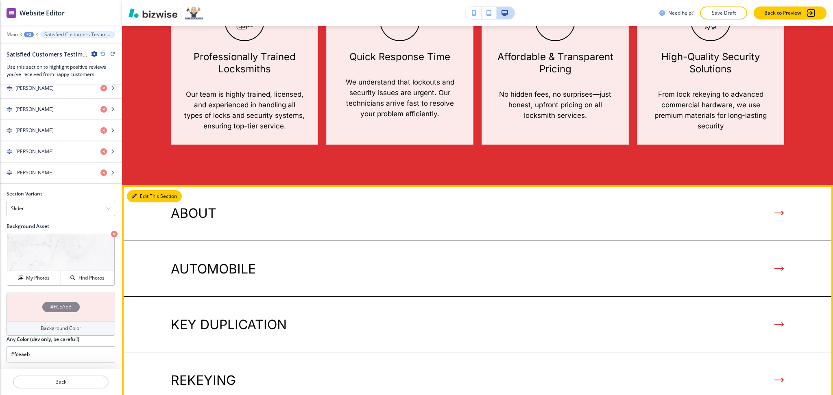
click at [133, 194] on icon "button" at bounding box center [134, 196] width 5 height 5
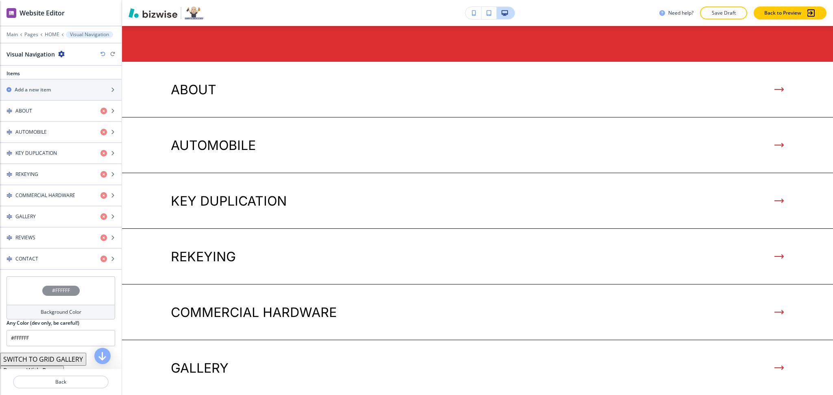
scroll to position [293, 0]
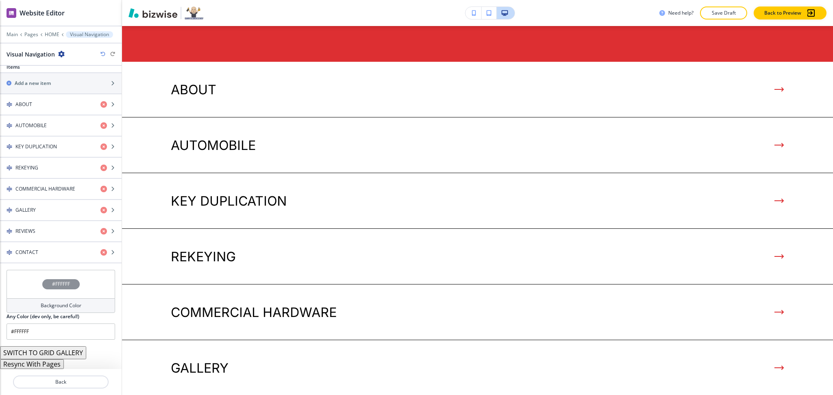
click at [85, 302] on div "Background Color" at bounding box center [61, 305] width 109 height 15
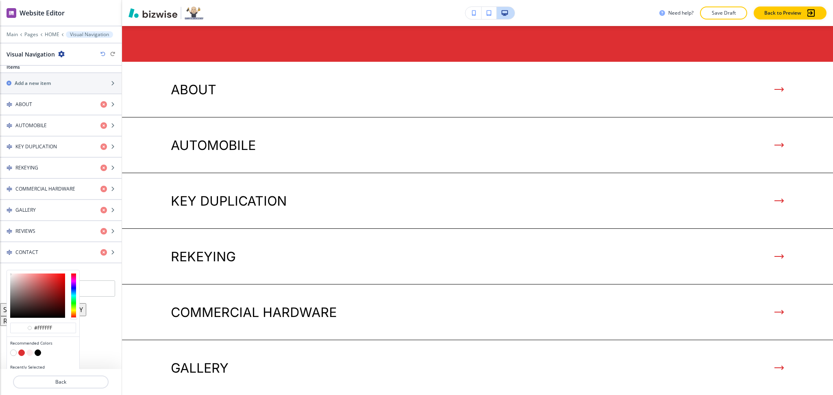
click at [30, 353] on button "button" at bounding box center [29, 353] width 7 height 7
type input "#fceaeb"
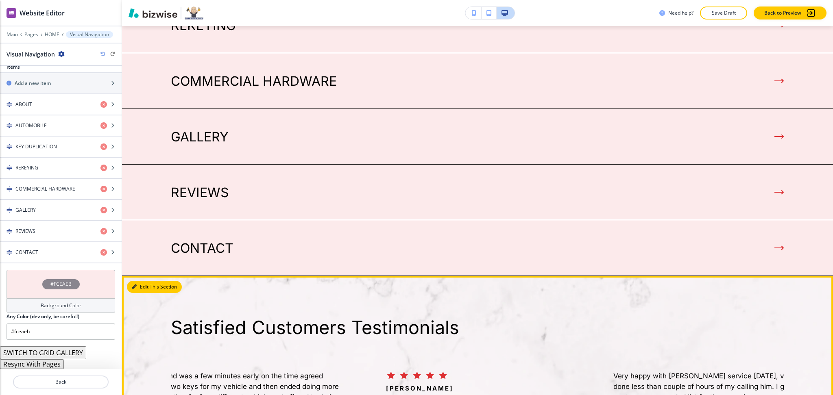
click at [148, 281] on button "Edit This Section" at bounding box center [154, 287] width 55 height 12
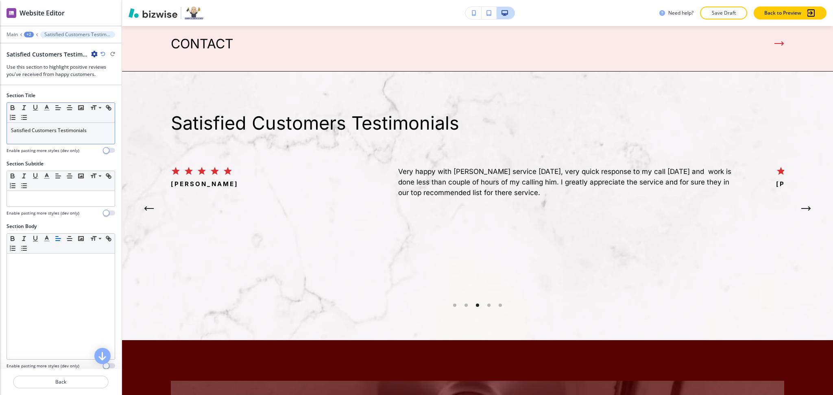
scroll to position [2096, 0]
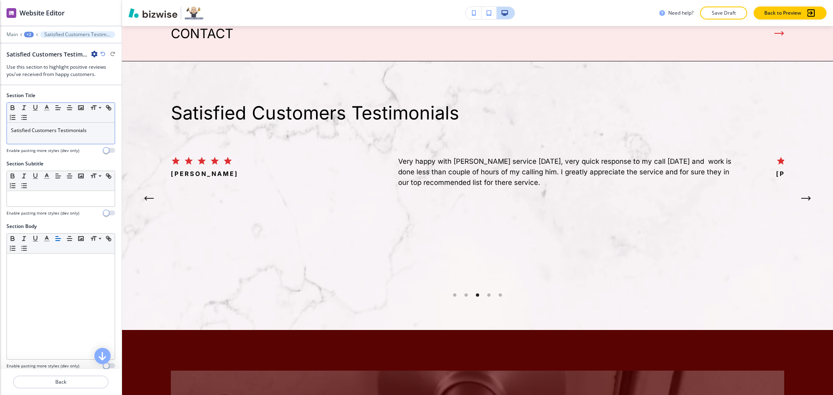
click at [71, 139] on div "Satisfied Customers Testimonials" at bounding box center [61, 133] width 108 height 21
click at [50, 113] on div "Small Normal Large Huge" at bounding box center [61, 113] width 108 height 20
click at [46, 111] on icon "button" at bounding box center [46, 107] width 7 height 7
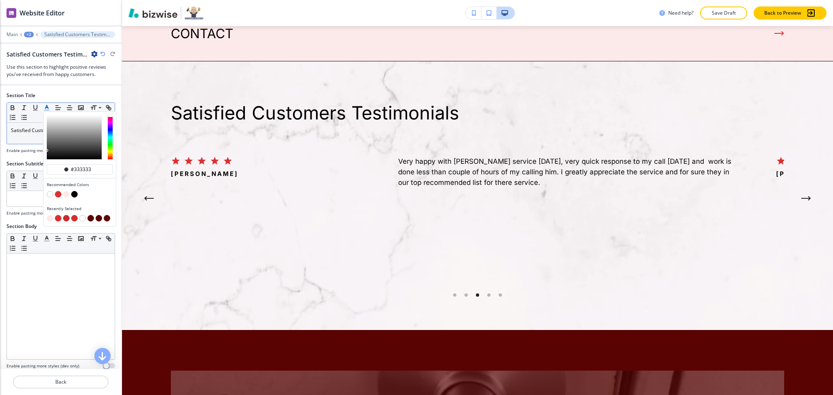
click at [57, 195] on button "button" at bounding box center [58, 194] width 7 height 7
type input "#dd2f32"
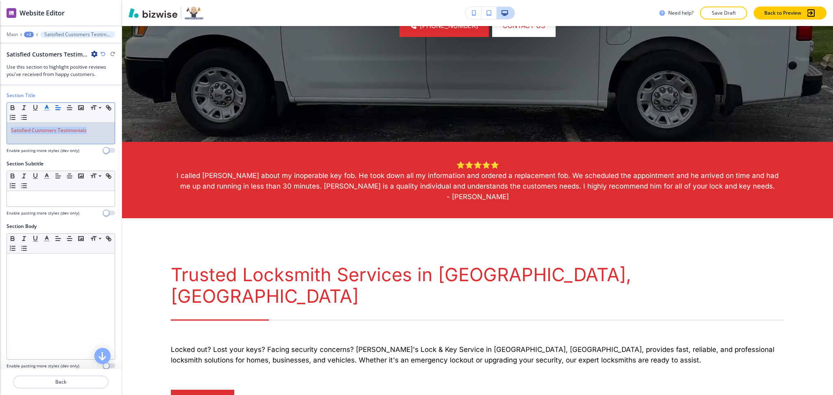
scroll to position [315, 0]
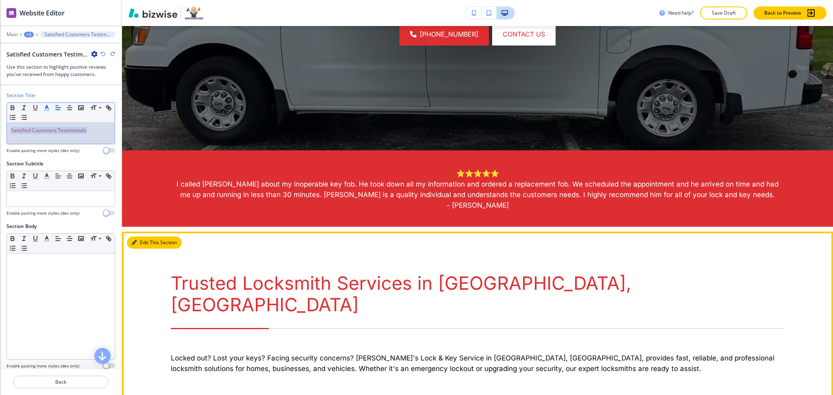
click at [144, 238] on button "Edit This Section" at bounding box center [154, 243] width 55 height 12
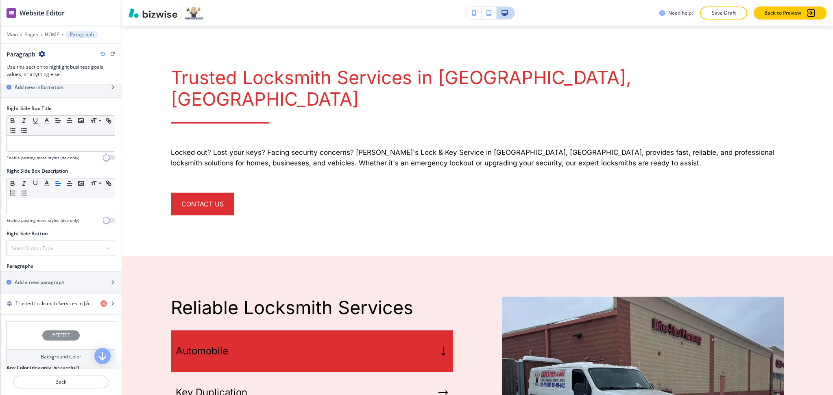
scroll to position [397, 0]
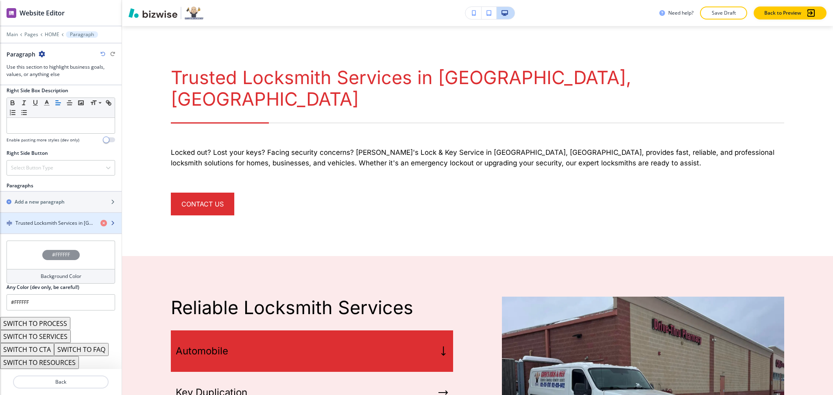
click at [48, 228] on div "button" at bounding box center [61, 230] width 122 height 7
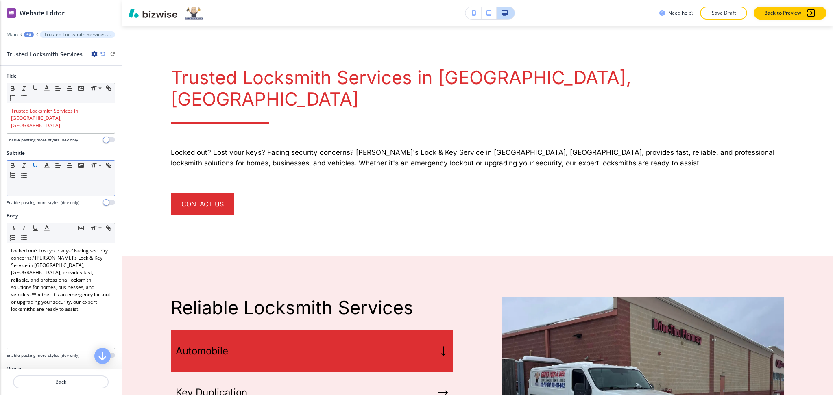
scroll to position [562, 0]
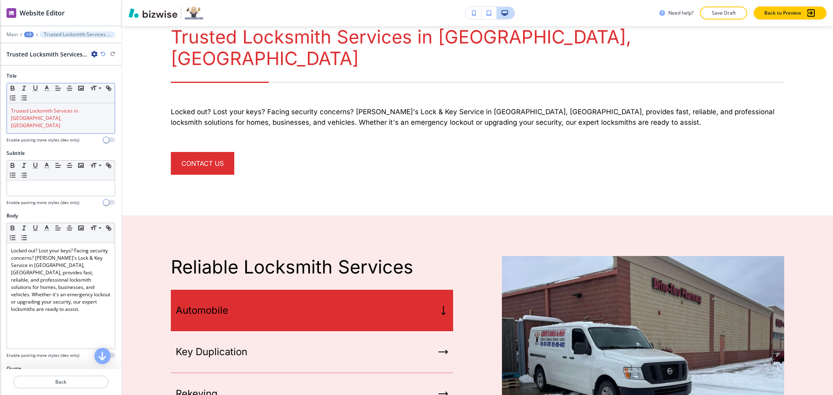
click at [37, 121] on span "Trusted Locksmith Services in [GEOGRAPHIC_DATA], [GEOGRAPHIC_DATA]" at bounding box center [45, 118] width 68 height 22
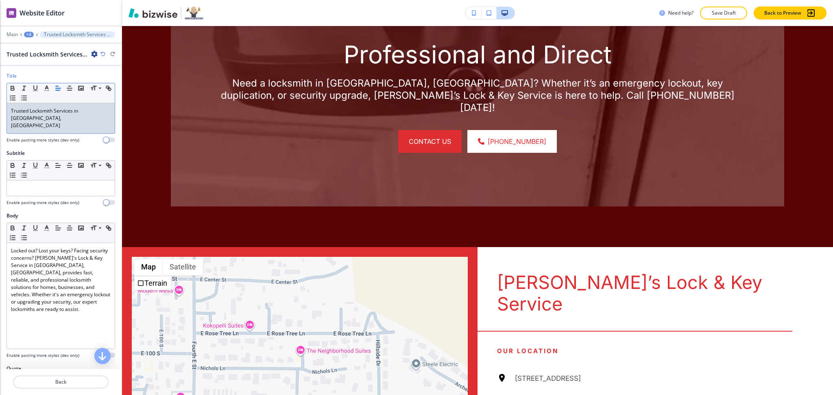
scroll to position [0, 0]
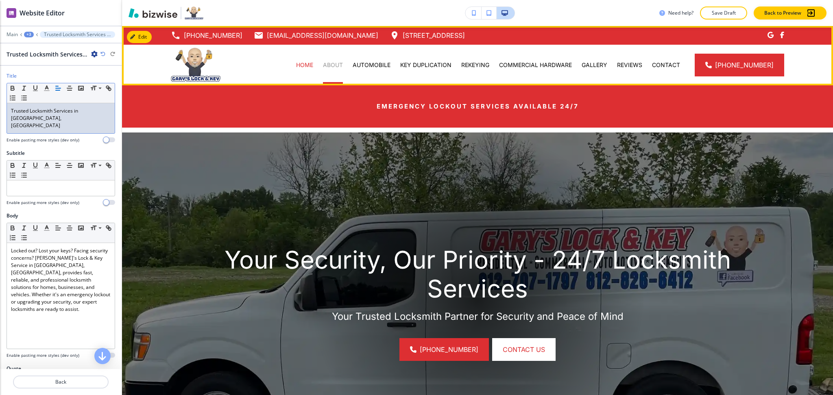
click at [340, 62] on p "ABOUT" at bounding box center [333, 65] width 20 height 8
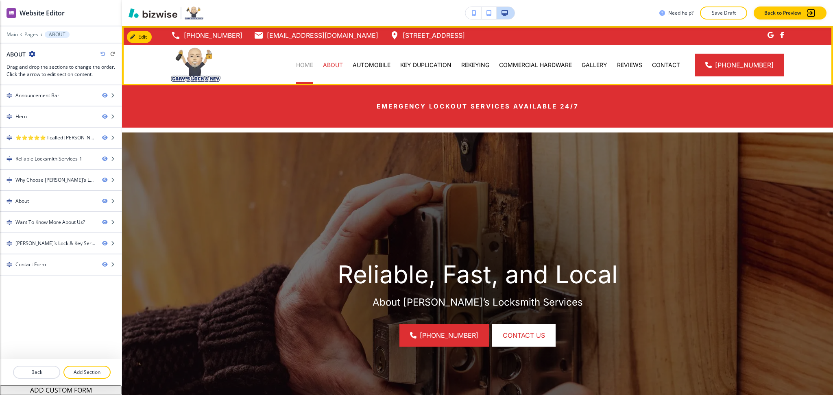
click at [311, 63] on p "HOME" at bounding box center [304, 65] width 17 height 8
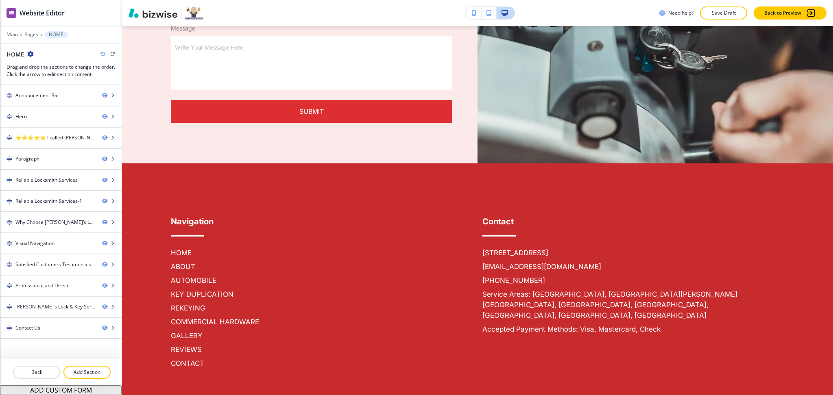
scroll to position [3261, 0]
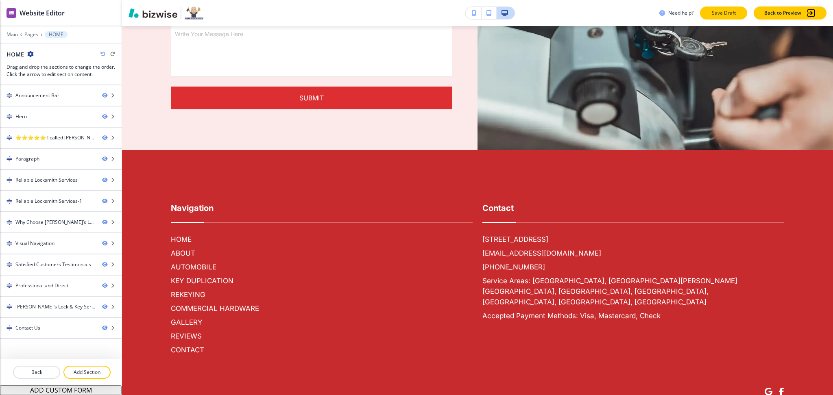
click at [735, 10] on p "Save Draft" at bounding box center [723, 12] width 26 height 7
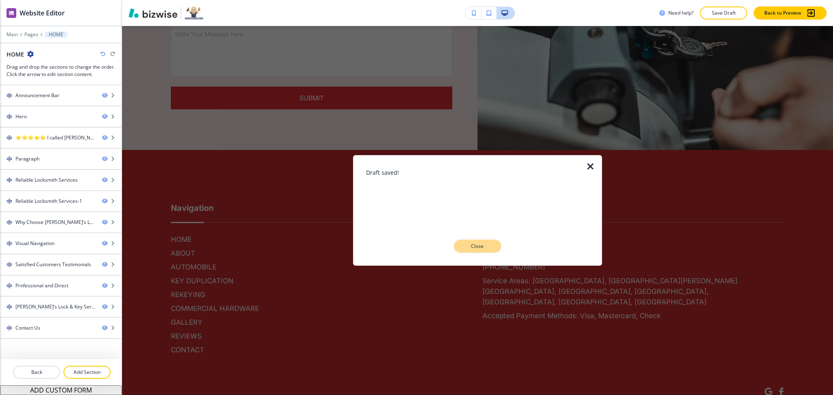
click at [486, 248] on p "Close" at bounding box center [477, 246] width 26 height 7
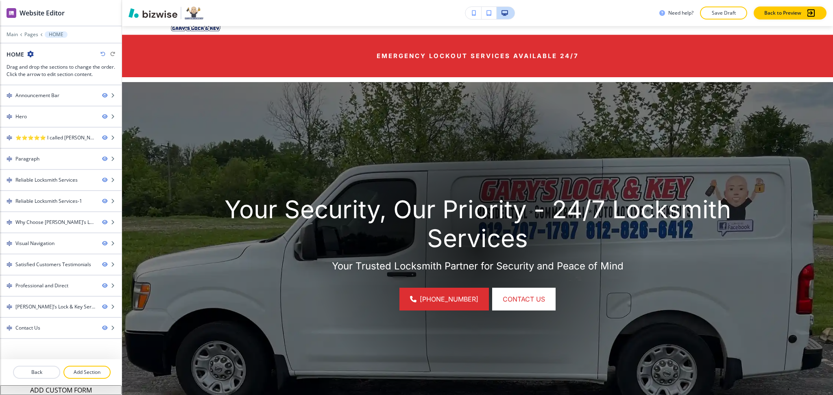
scroll to position [0, 0]
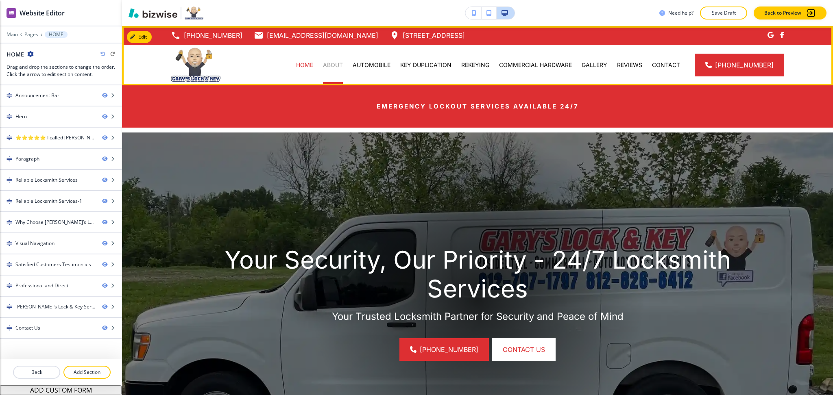
click at [340, 62] on p "ABOUT" at bounding box center [333, 65] width 20 height 8
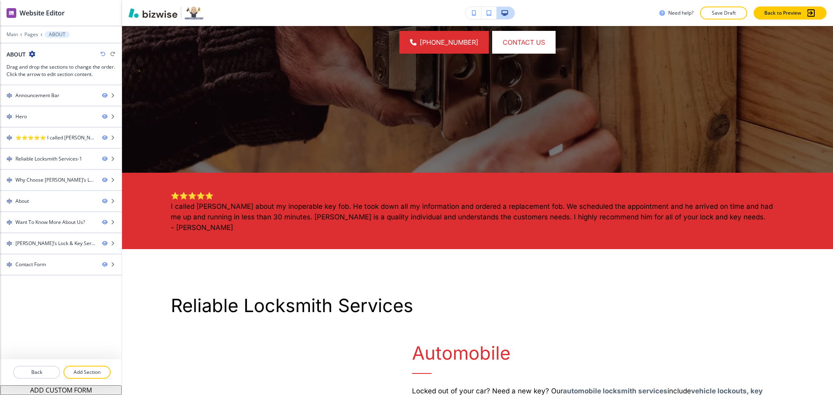
scroll to position [306, 0]
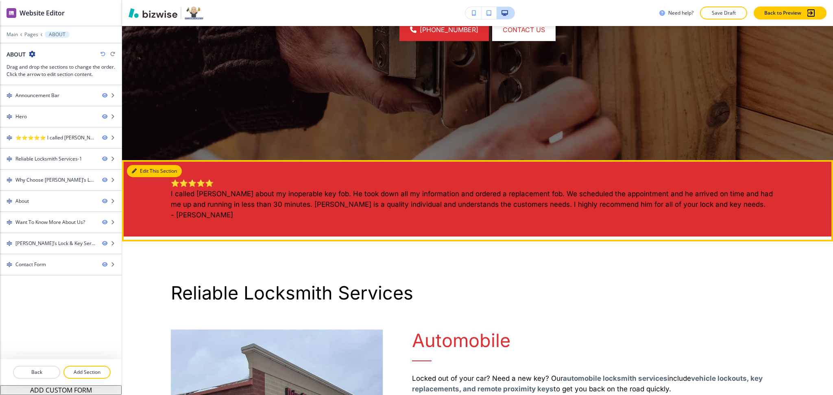
click at [142, 172] on button "Edit This Section" at bounding box center [154, 171] width 55 height 12
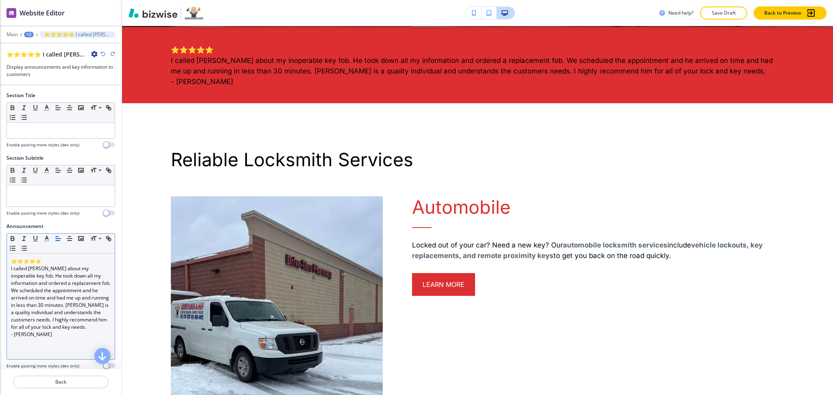
scroll to position [439, 0]
click at [63, 287] on p "I called [PERSON_NAME] about my inoperable key fob. He took down all my informa…" at bounding box center [61, 298] width 100 height 66
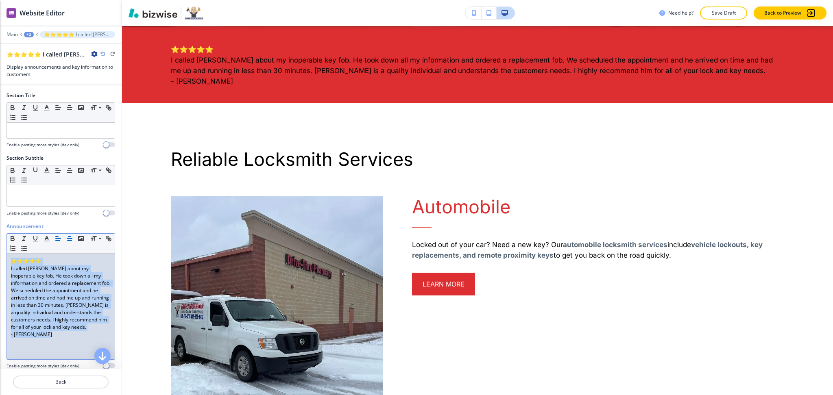
click at [70, 240] on icon "button" at bounding box center [69, 238] width 7 height 7
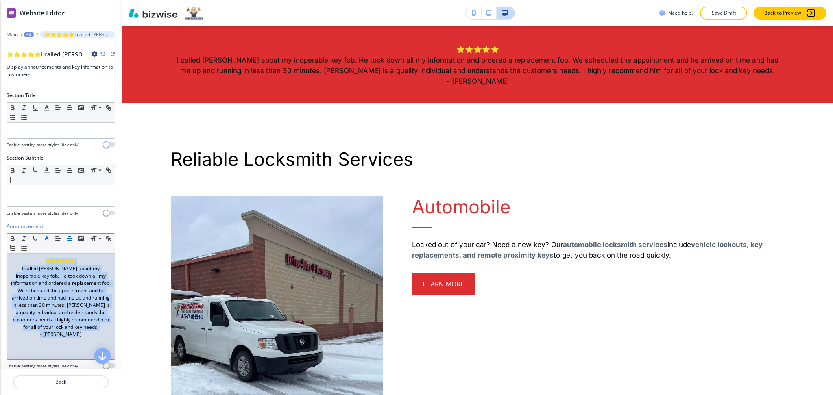
click at [46, 241] on icon "button" at bounding box center [46, 238] width 7 height 7
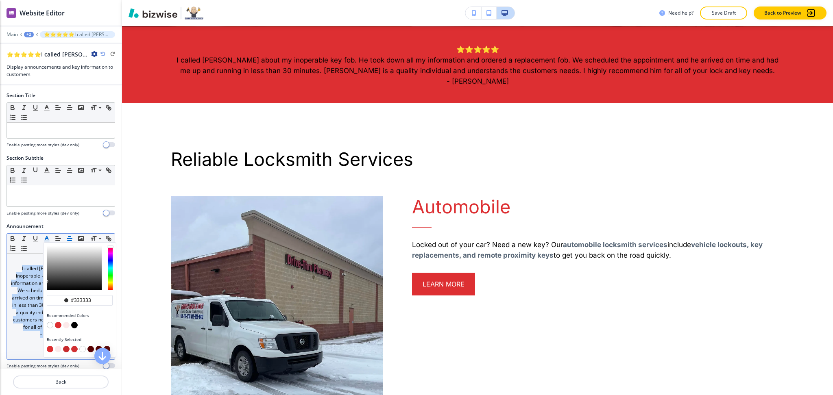
click at [50, 324] on button "button" at bounding box center [50, 325] width 7 height 7
type input "#ffffff"
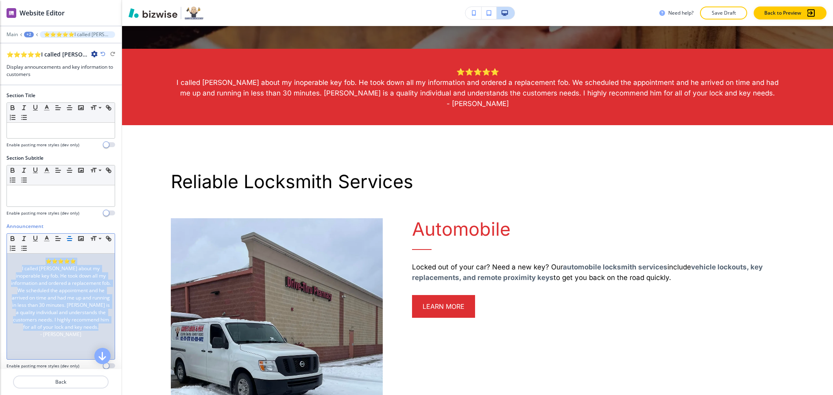
scroll to position [0, 0]
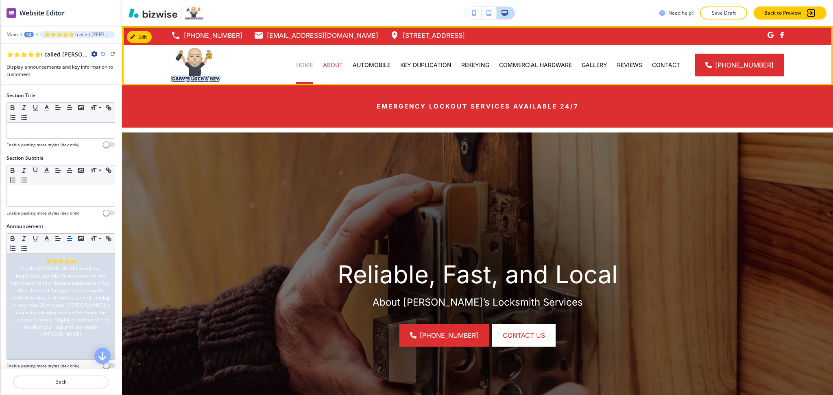
click at [308, 64] on p "HOME" at bounding box center [304, 65] width 17 height 8
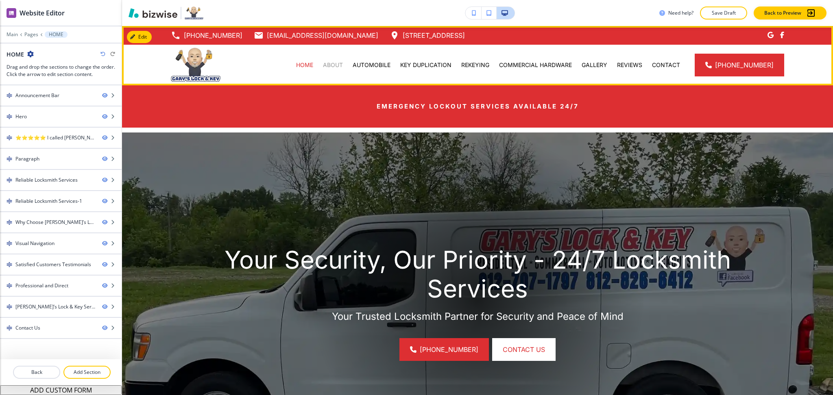
click at [343, 65] on p "ABOUT" at bounding box center [333, 65] width 20 height 8
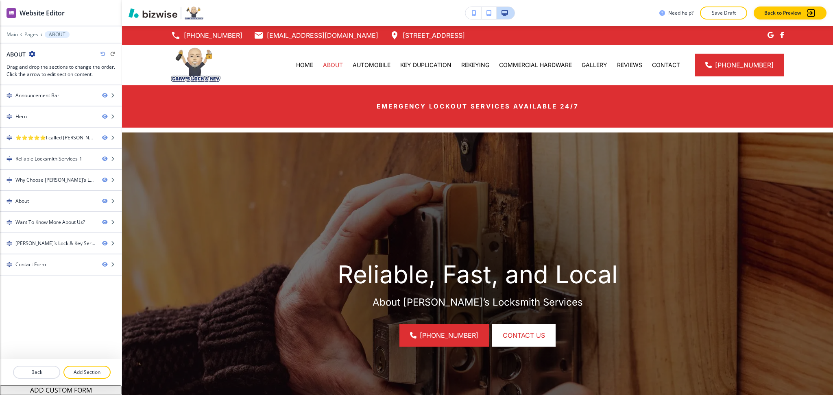
click at [33, 53] on icon "button" at bounding box center [32, 54] width 7 height 7
click at [45, 68] on p "Edit Page Settings" at bounding box center [54, 68] width 41 height 7
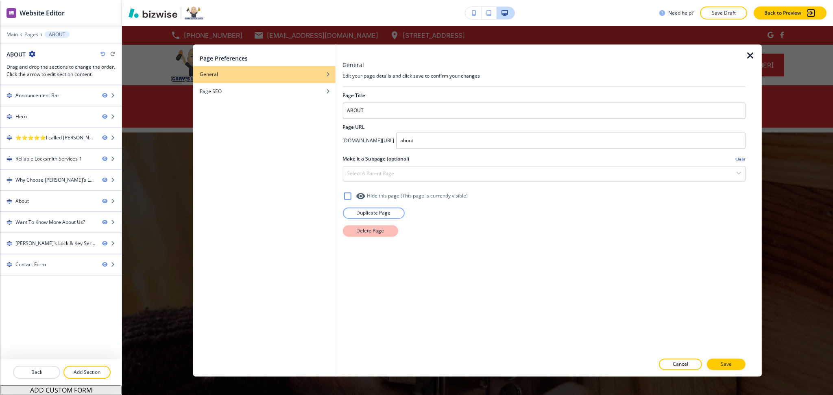
click at [361, 231] on p "Delete Page" at bounding box center [370, 230] width 28 height 7
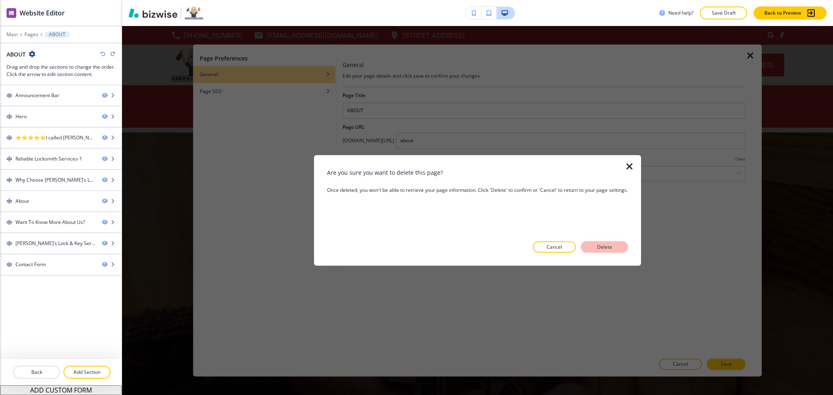
click at [597, 244] on p "Delete" at bounding box center [604, 247] width 20 height 7
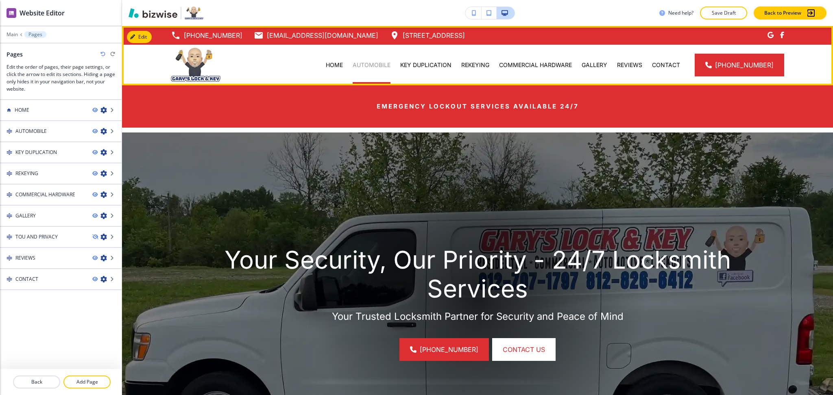
click at [375, 65] on p "AUTOMOBILE" at bounding box center [371, 65] width 38 height 8
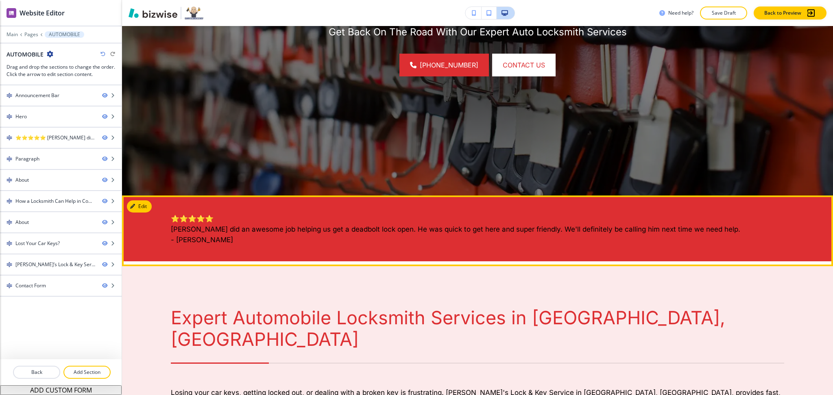
click at [148, 204] on button "Edit" at bounding box center [139, 206] width 25 height 12
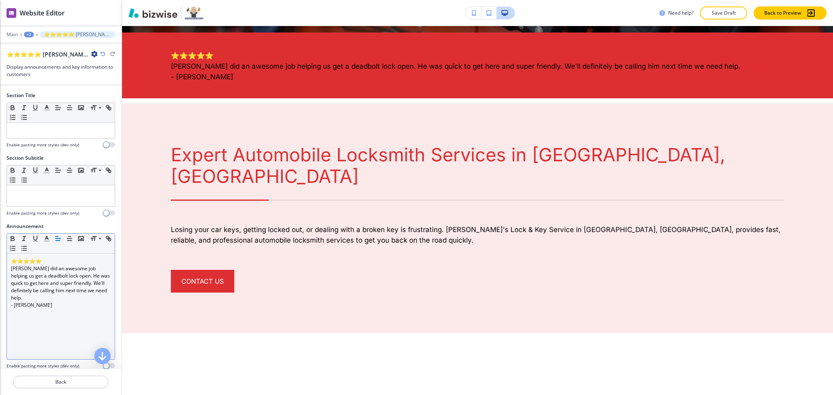
scroll to position [439, 0]
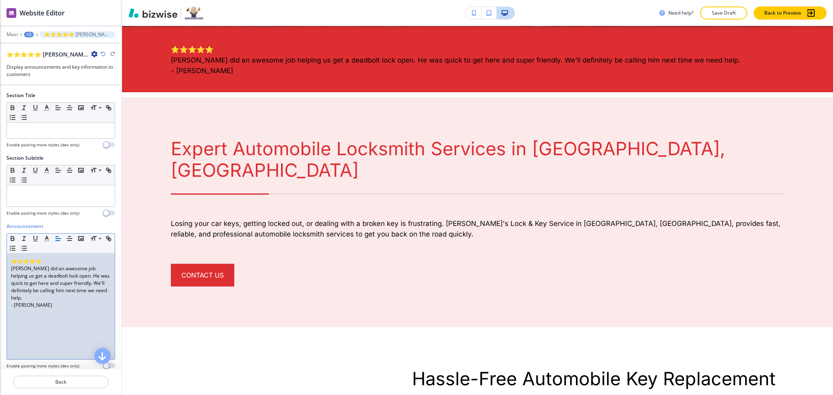
click at [71, 283] on p "[PERSON_NAME] did an awesome job helping us get a deadbolt lock open. He was qu…" at bounding box center [61, 283] width 100 height 37
click at [70, 239] on icon "button" at bounding box center [69, 238] width 7 height 7
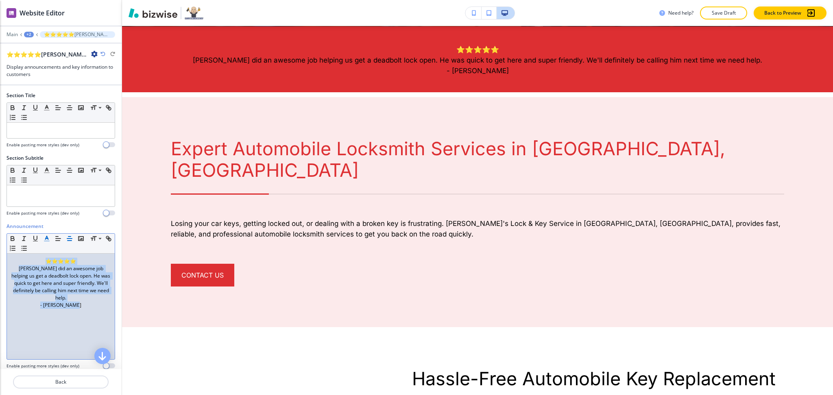
click at [50, 241] on icon "button" at bounding box center [46, 238] width 7 height 7
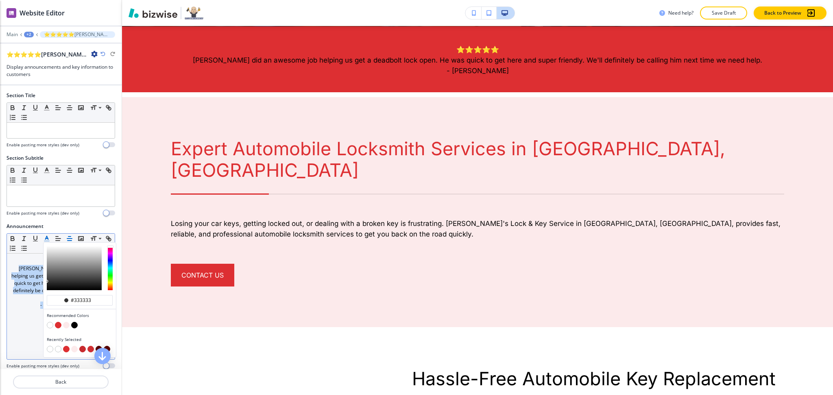
click at [50, 350] on button "button" at bounding box center [50, 349] width 7 height 7
type input "#ffffff"
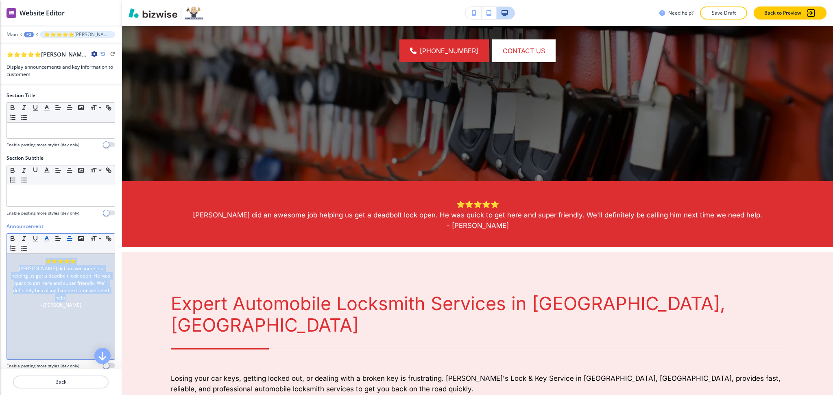
scroll to position [0, 0]
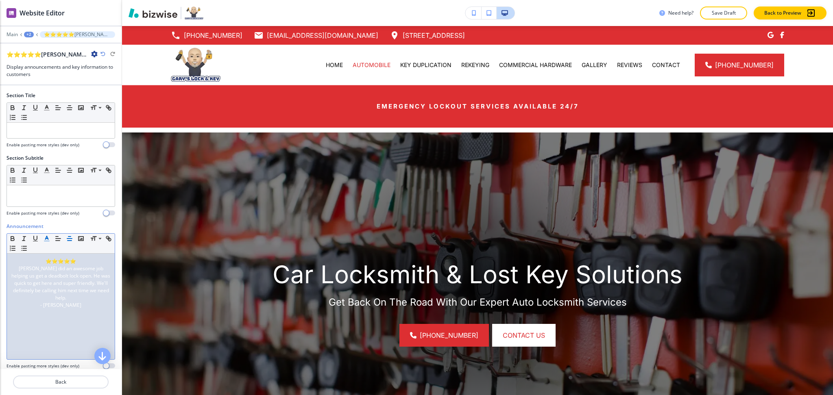
click at [11, 38] on div at bounding box center [61, 40] width 122 height 5
click at [11, 35] on p "Main" at bounding box center [12, 35] width 11 height 6
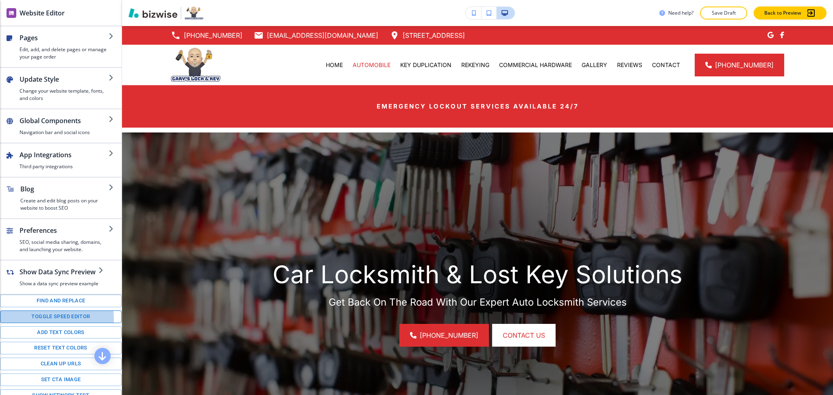
click at [46, 323] on button "Toggle speed editor" at bounding box center [61, 317] width 122 height 13
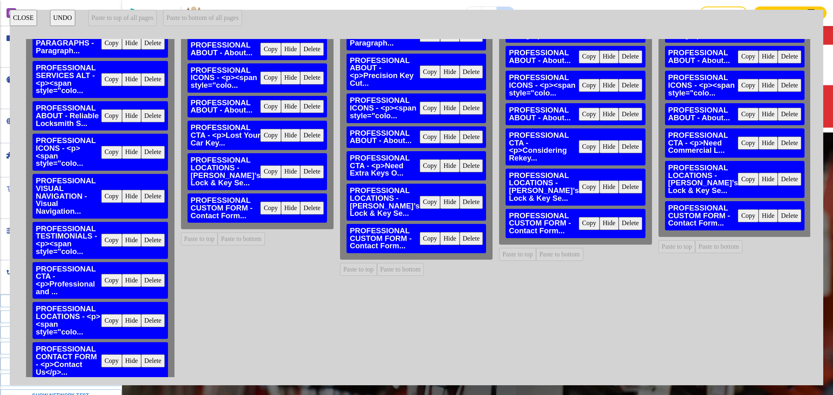
scroll to position [181, 0]
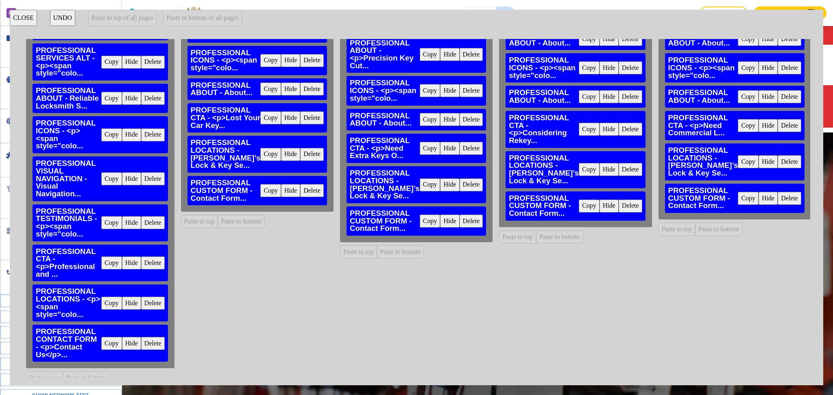
click at [301, 197] on button "Delete" at bounding box center [312, 190] width 24 height 13
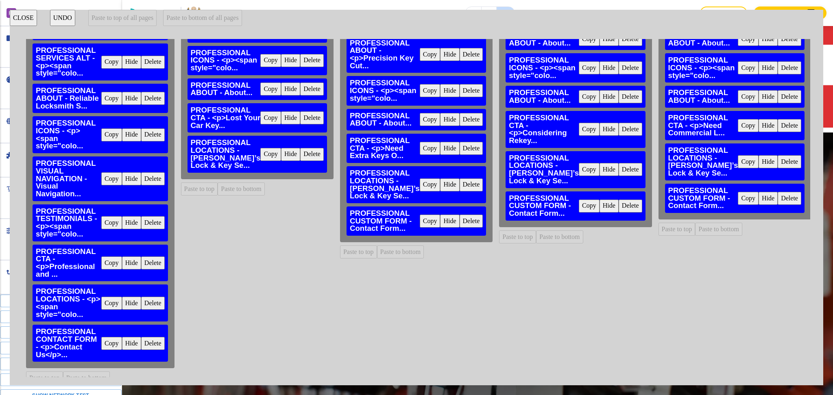
click at [460, 219] on button "Delete" at bounding box center [471, 221] width 24 height 13
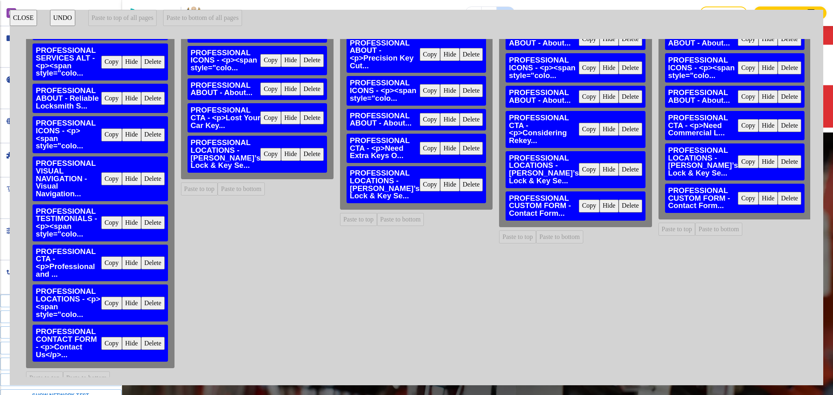
click at [618, 213] on button "Delete" at bounding box center [630, 206] width 24 height 13
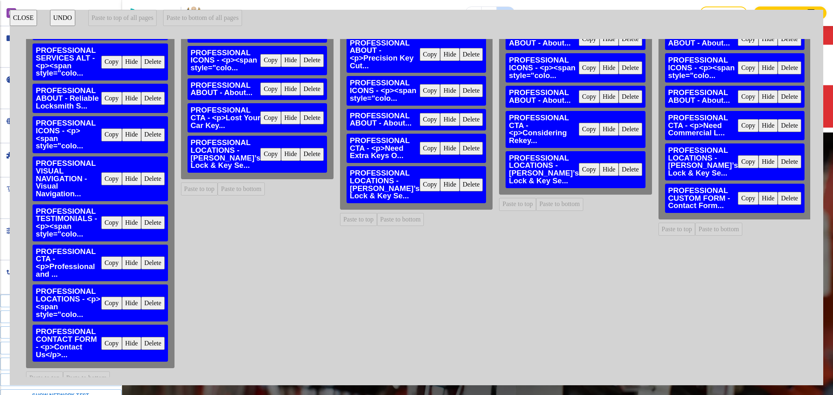
click at [777, 205] on button "Delete" at bounding box center [789, 198] width 24 height 13
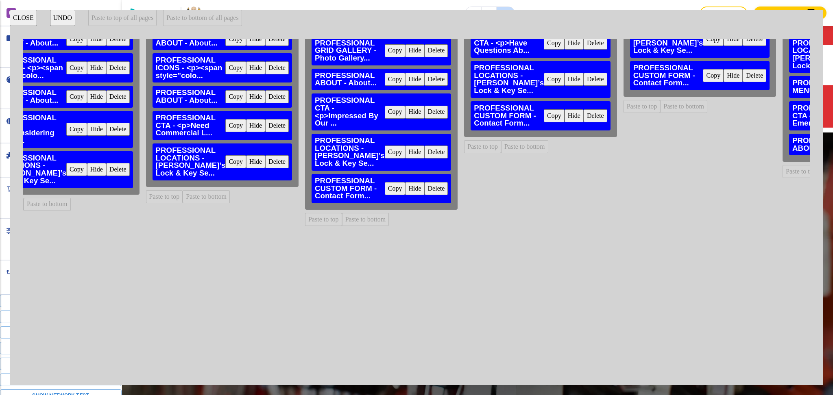
scroll to position [181, 519]
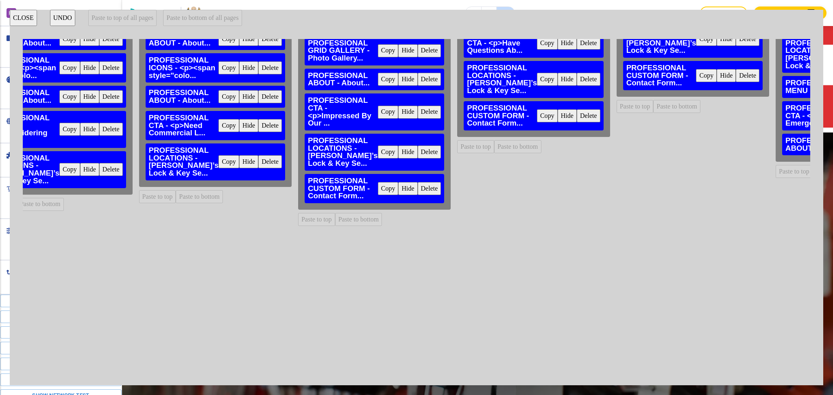
click at [418, 182] on button "Delete" at bounding box center [430, 188] width 24 height 13
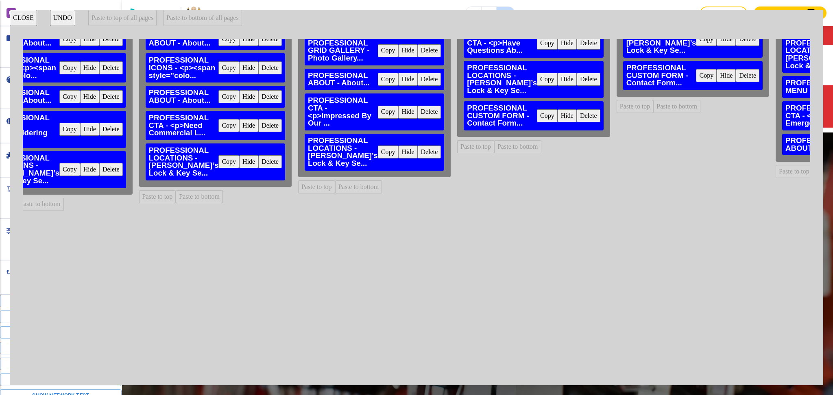
click at [576, 117] on button "Delete" at bounding box center [588, 115] width 24 height 13
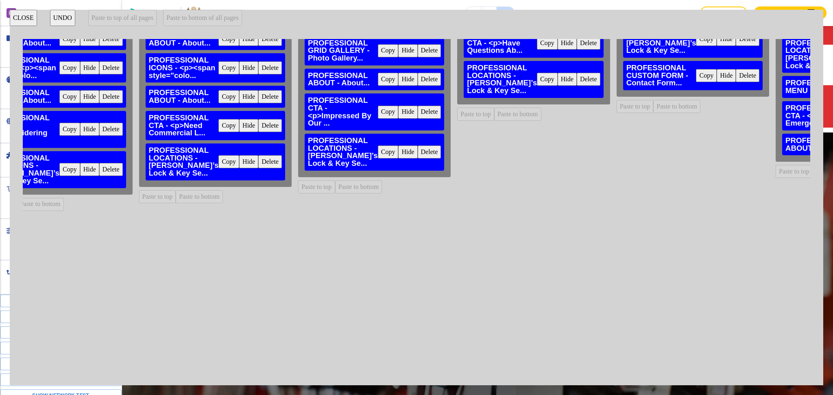
click at [735, 75] on button "Delete" at bounding box center [747, 75] width 24 height 13
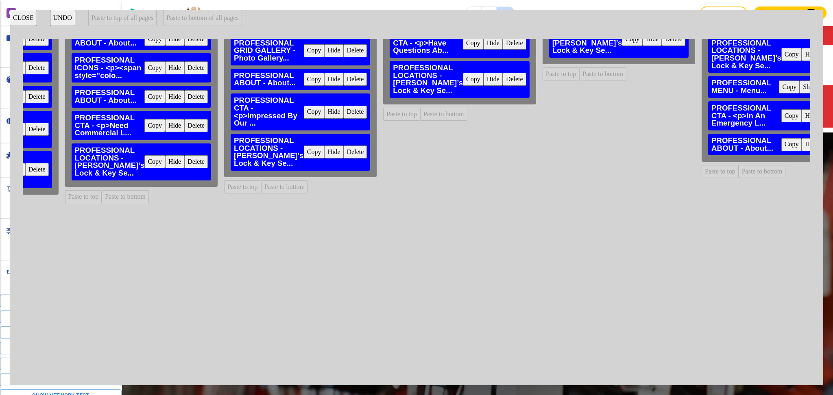
scroll to position [181, 0]
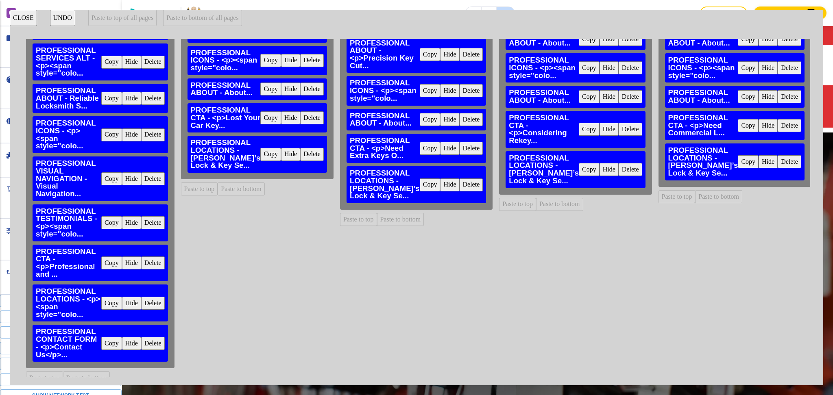
click at [107, 337] on button "Copy" at bounding box center [111, 343] width 21 height 13
click at [223, 21] on button "Paste to bottom of all pages" at bounding box center [202, 18] width 78 height 16
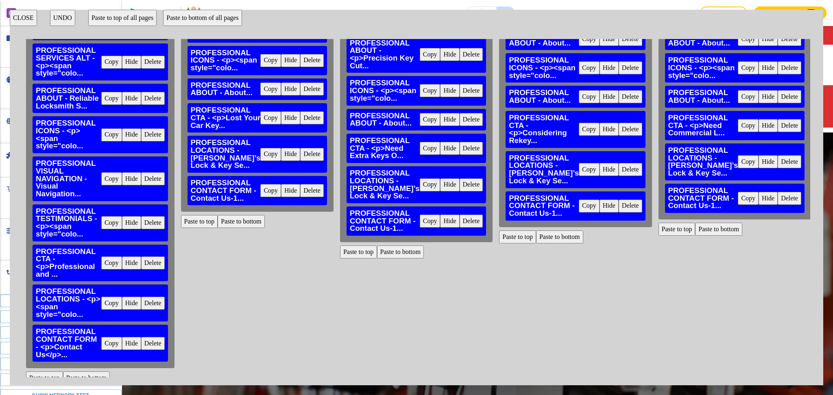
click at [21, 18] on button "CLOSE" at bounding box center [23, 18] width 27 height 16
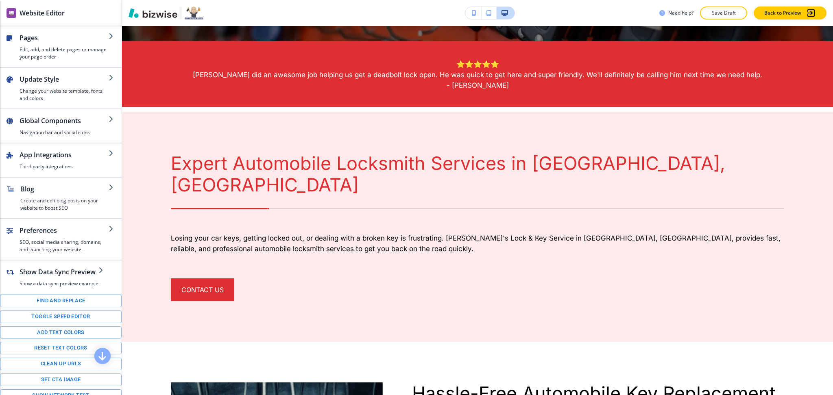
scroll to position [416, 0]
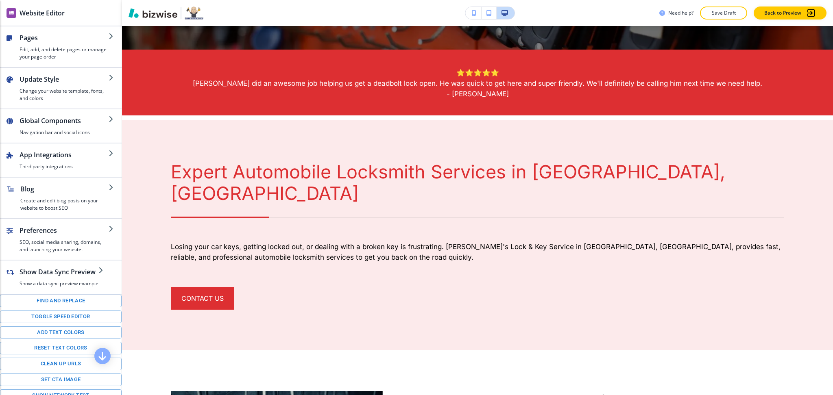
drag, startPoint x: 59, startPoint y: 340, endPoint x: 511, endPoint y: 55, distance: 534.8
click at [59, 339] on button "Add text colors" at bounding box center [61, 332] width 122 height 13
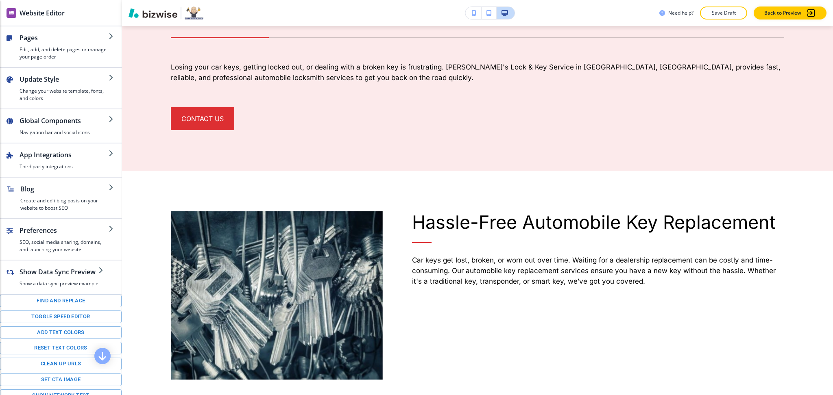
scroll to position [678, 0]
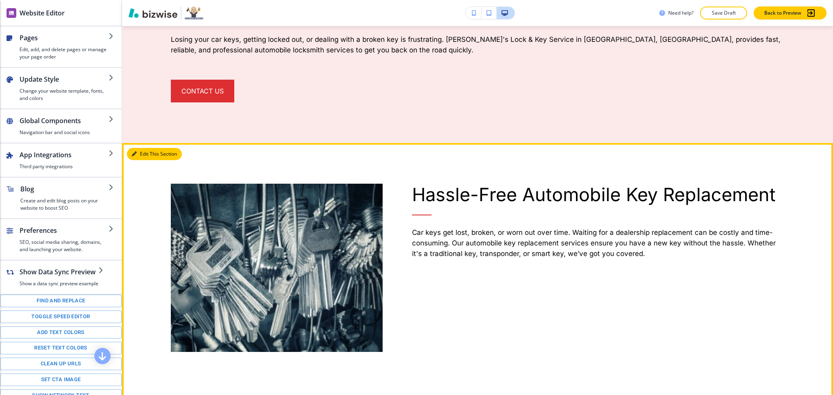
click at [138, 148] on button "Edit This Section" at bounding box center [154, 154] width 55 height 12
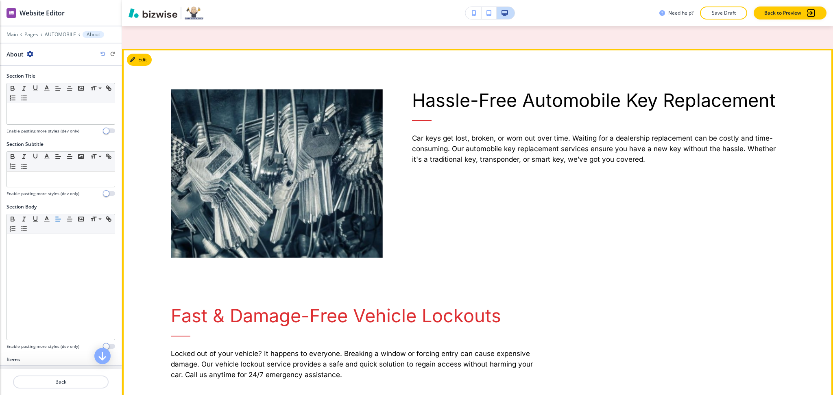
scroll to position [719, 0]
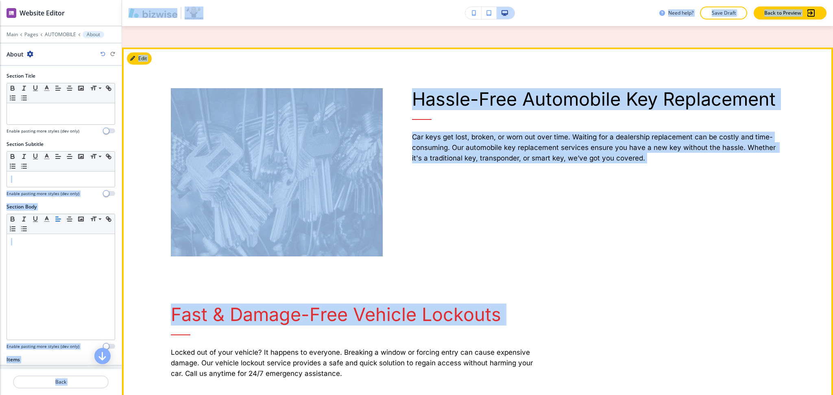
drag, startPoint x: 121, startPoint y: 150, endPoint x: 125, endPoint y: 311, distance: 160.6
click at [128, 312] on div "Website Editor Main Pages AUTOMOBILE About About Section Title Small Normal Lar…" at bounding box center [416, 197] width 833 height 395
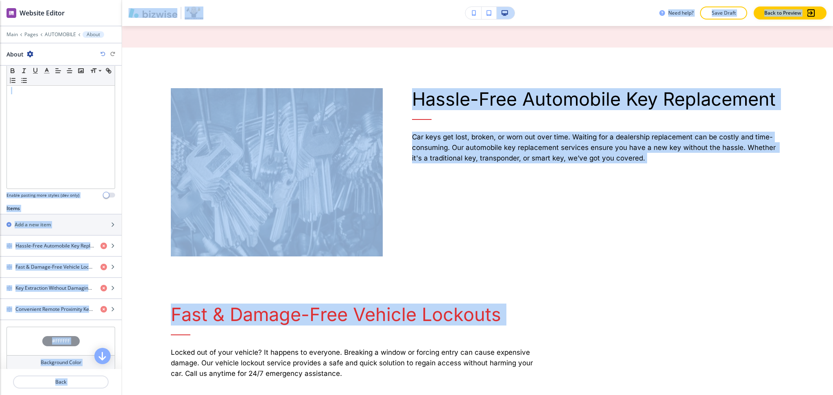
scroll to position [227, 0]
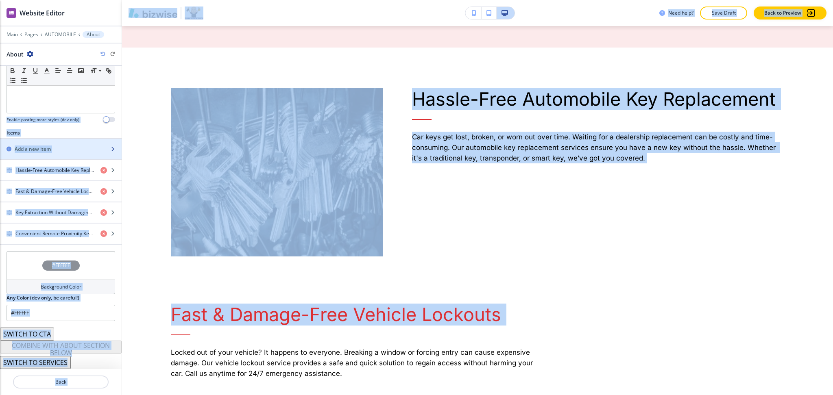
click at [48, 149] on h2 "Add a new item" at bounding box center [33, 149] width 36 height 7
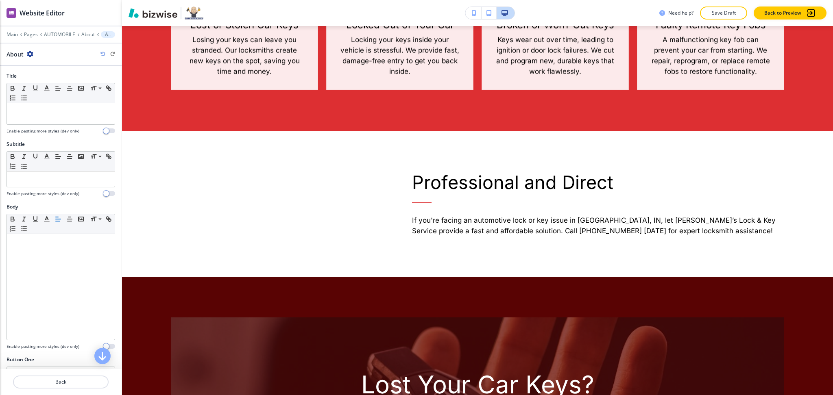
scroll to position [1666, 0]
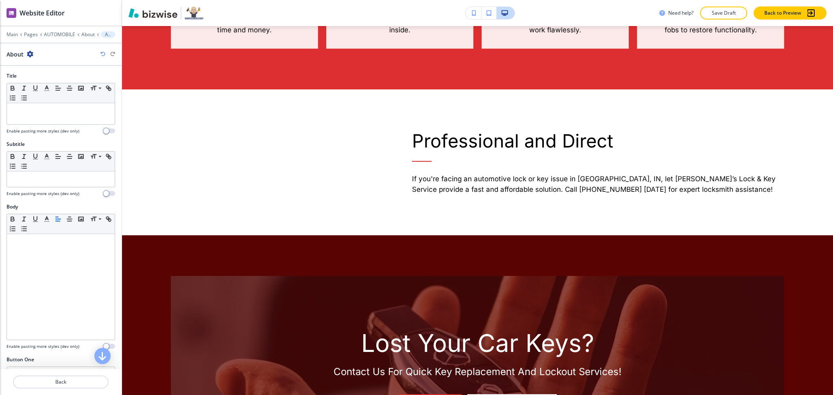
click at [103, 54] on icon "button" at bounding box center [102, 54] width 5 height 5
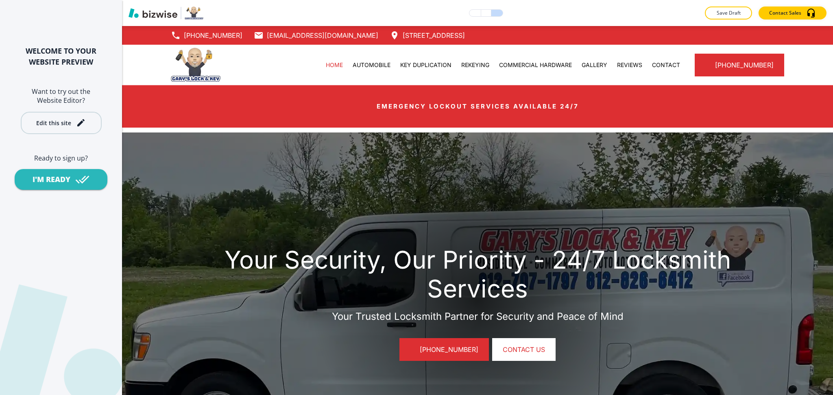
click at [66, 126] on div "Edit this site" at bounding box center [53, 123] width 35 height 6
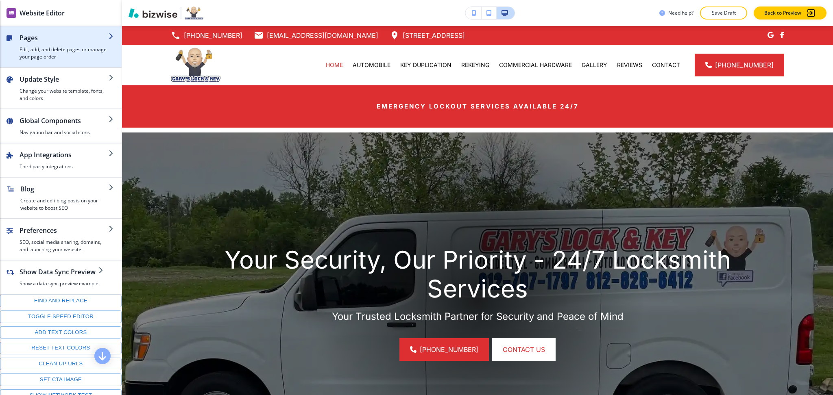
click at [40, 55] on h4 "Edit, add, and delete pages or manage your page order" at bounding box center [64, 53] width 89 height 15
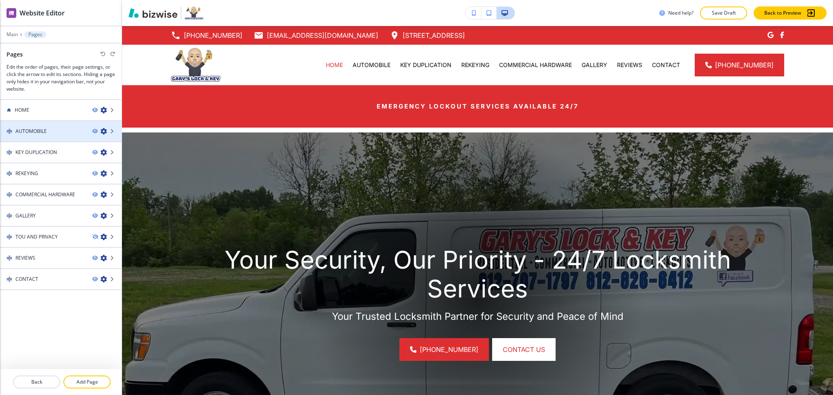
click at [51, 129] on div "AUTOMOBILE" at bounding box center [43, 131] width 86 height 7
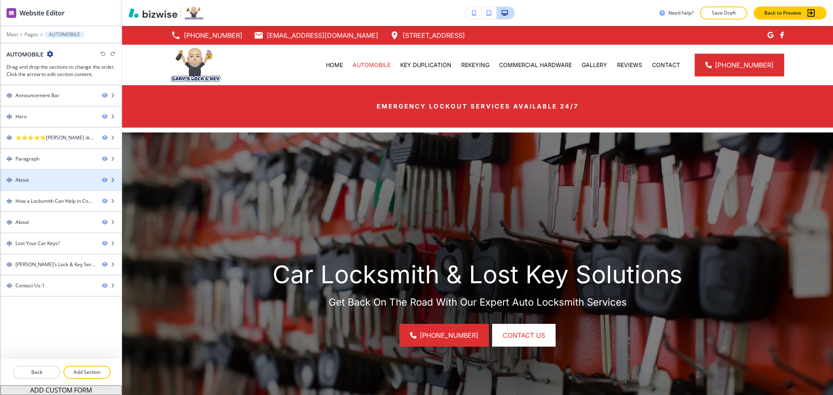
click at [37, 176] on div at bounding box center [61, 173] width 122 height 7
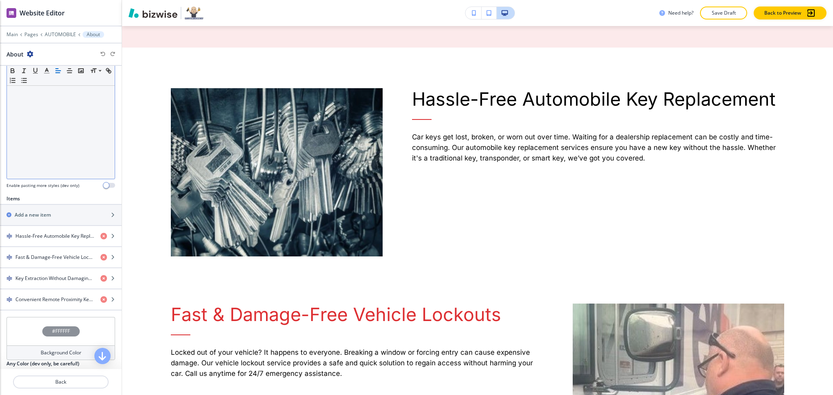
scroll to position [227, 0]
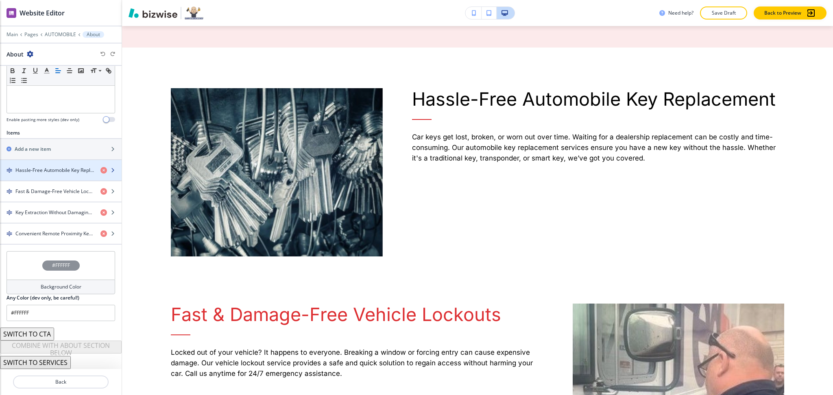
click at [49, 170] on h4 "Hassle-Free Automobile Key Replacement" at bounding box center [54, 170] width 78 height 7
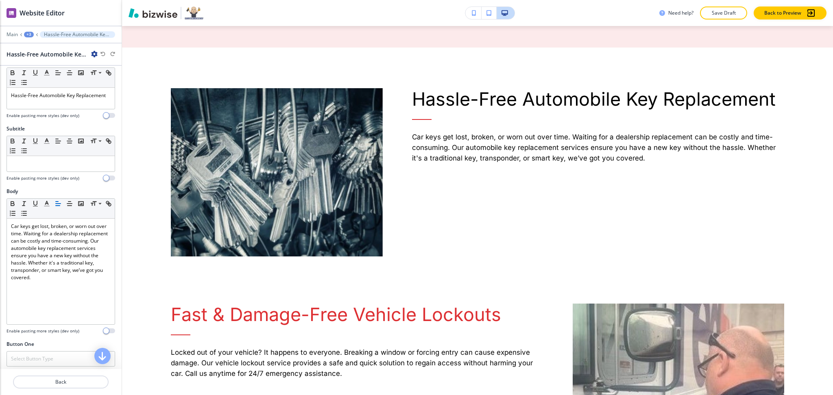
scroll to position [0, 0]
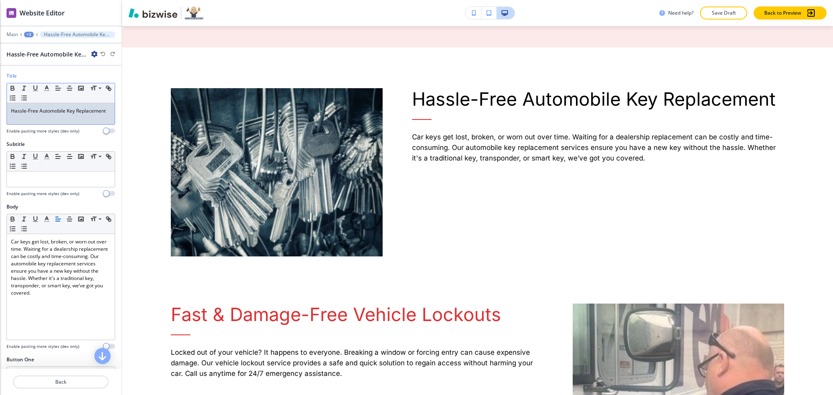
drag, startPoint x: 83, startPoint y: 121, endPoint x: 82, endPoint y: 126, distance: 4.8
click at [83, 115] on p "Hassle-Free Automobile Key Replacement" at bounding box center [61, 110] width 100 height 7
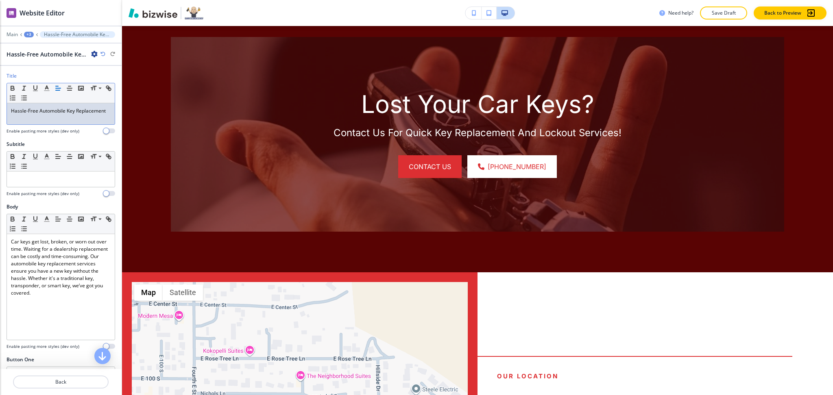
scroll to position [1933, 0]
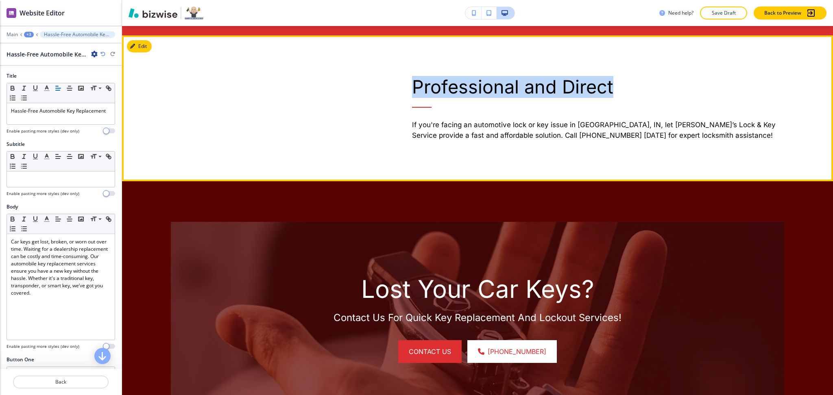
drag, startPoint x: 611, startPoint y: 127, endPoint x: 398, endPoint y: 124, distance: 213.9
click at [398, 124] on div "Professional and Direct If you're facing an automotive lock or key issue in Blo…" at bounding box center [584, 87] width 402 height 105
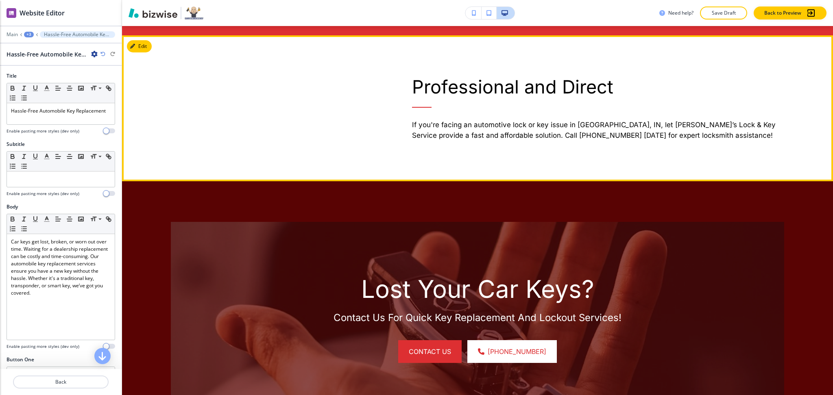
click at [518, 141] on div "Professional and Direct If you're facing an automotive lock or key issue in Blo…" at bounding box center [584, 87] width 402 height 105
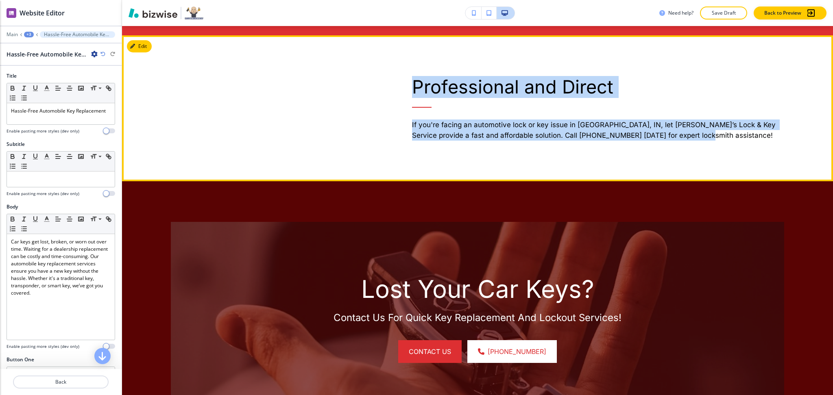
drag, startPoint x: 692, startPoint y: 178, endPoint x: 379, endPoint y: 158, distance: 313.6
click at [379, 141] on div "Professional and Direct If you're facing an automotive lock or key issue in Blo…" at bounding box center [462, 87] width 642 height 105
click at [541, 141] on div "Professional and Direct If you're facing an automotive lock or key issue in Blo…" at bounding box center [584, 87] width 402 height 105
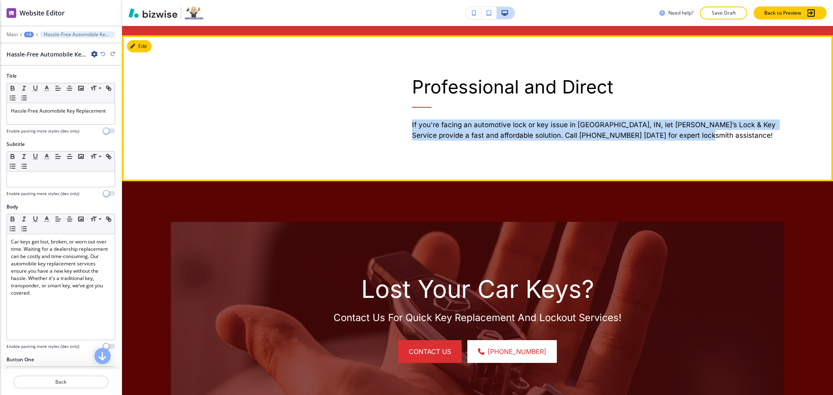
drag, startPoint x: 702, startPoint y: 195, endPoint x: 405, endPoint y: 163, distance: 298.4
click at [405, 141] on div "Professional and Direct If you're facing an automotive lock or key issue in Blo…" at bounding box center [584, 87] width 402 height 105
copy p "If you're facing an automotive lock or key issue in Bloomfield, IN, let Gary’s …"
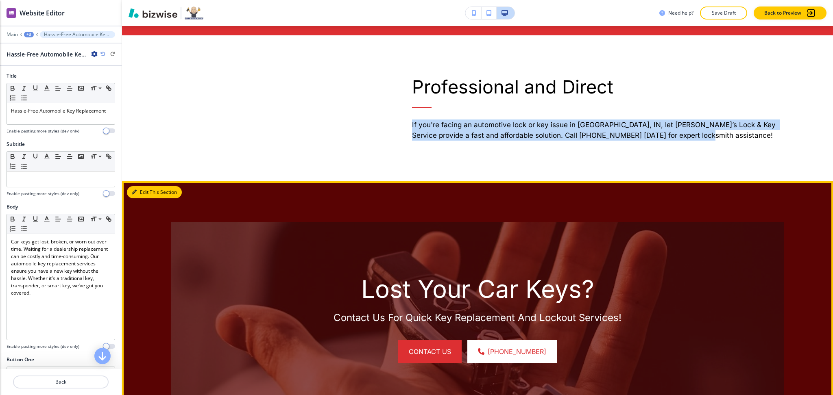
click at [141, 198] on button "Edit This Section" at bounding box center [154, 192] width 55 height 12
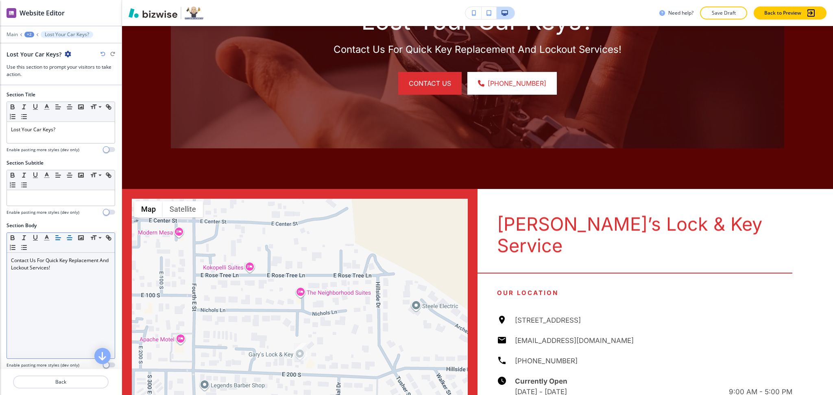
scroll to position [0, 0]
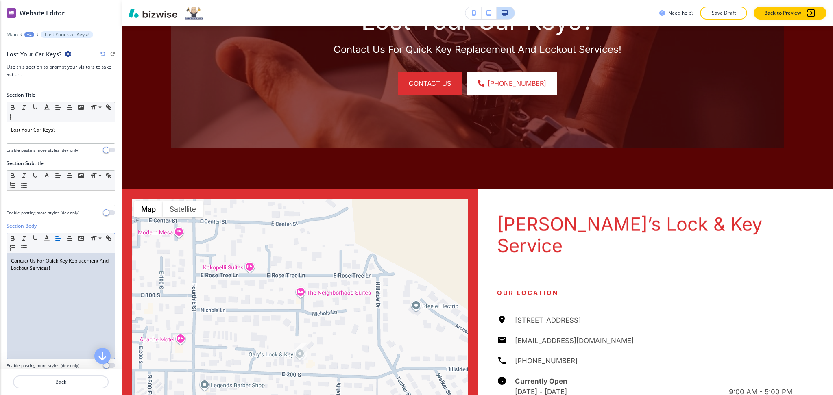
click at [65, 315] on div "Contact Us For Quick Key Replacement And Lockout Services!" at bounding box center [61, 306] width 108 height 106
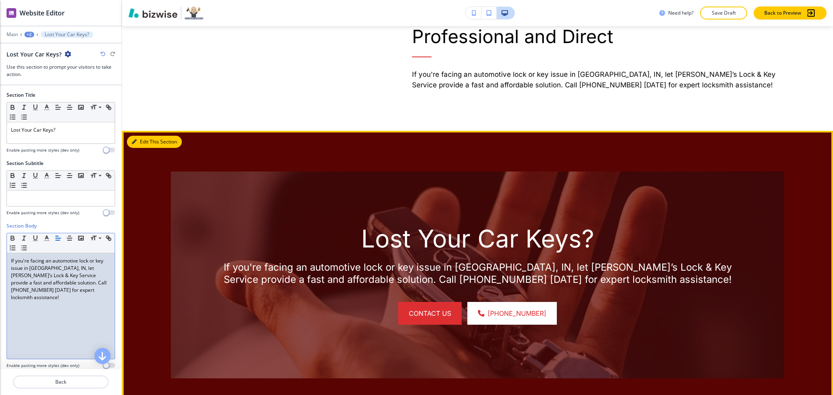
click at [138, 148] on button "Edit This Section" at bounding box center [154, 142] width 55 height 12
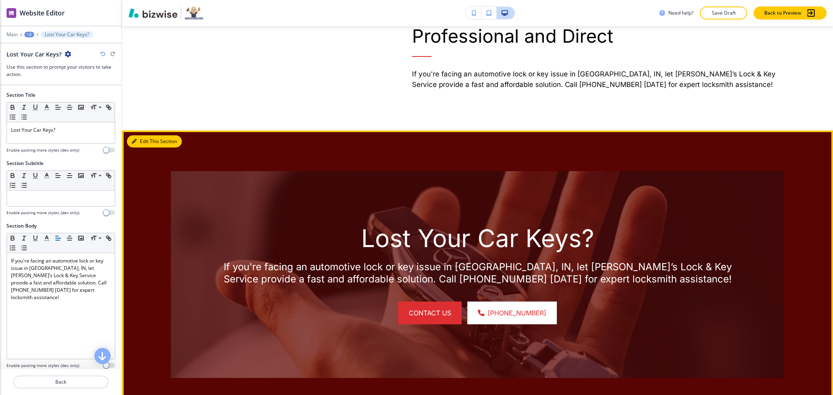
scroll to position [1984, 0]
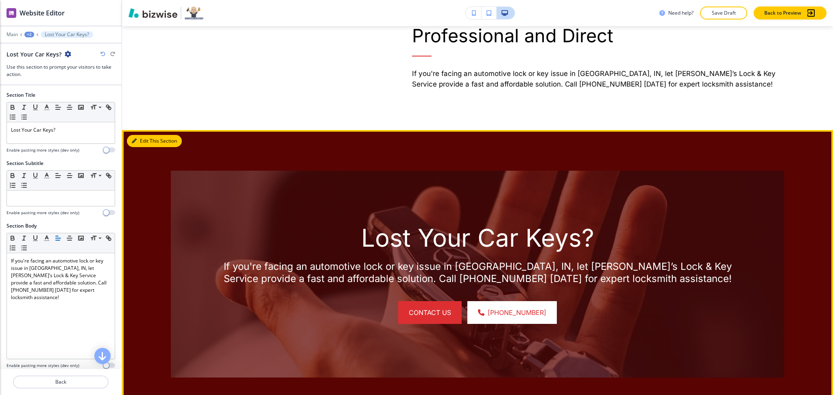
click at [141, 147] on button "Edit This Section" at bounding box center [154, 141] width 55 height 12
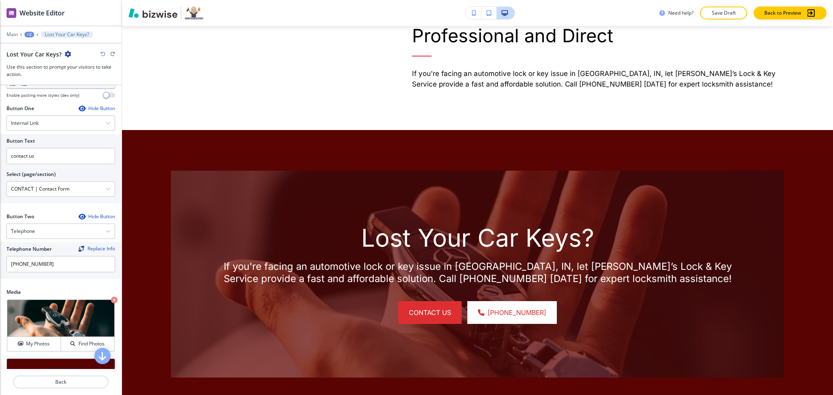
scroll to position [363, 0]
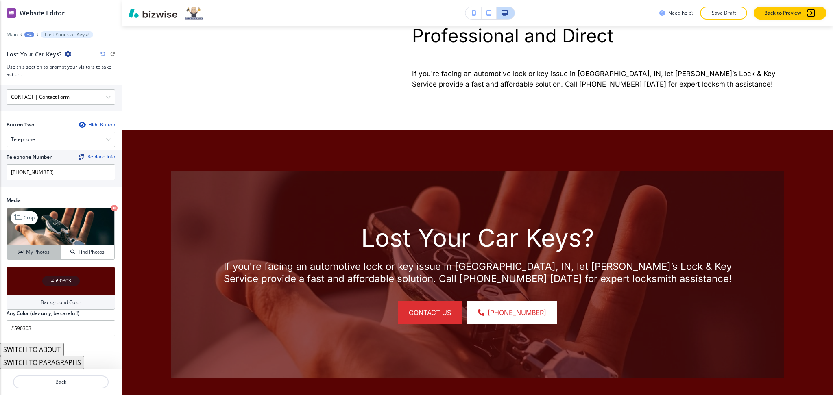
click at [33, 251] on h4 "My Photos" at bounding box center [38, 251] width 24 height 7
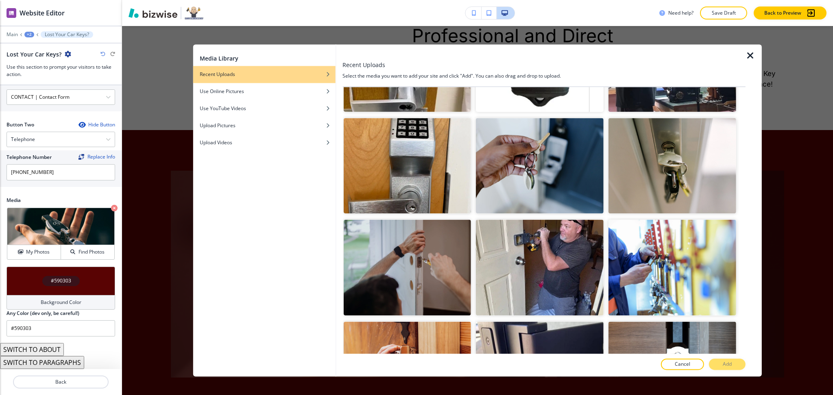
scroll to position [3405, 0]
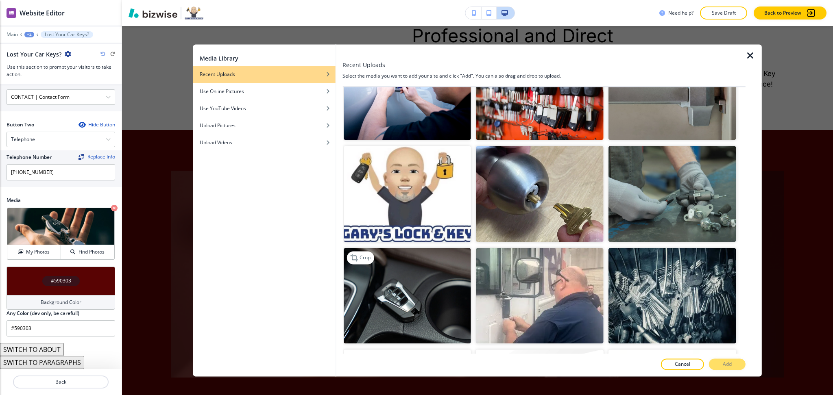
click at [411, 248] on img "button" at bounding box center [407, 296] width 128 height 96
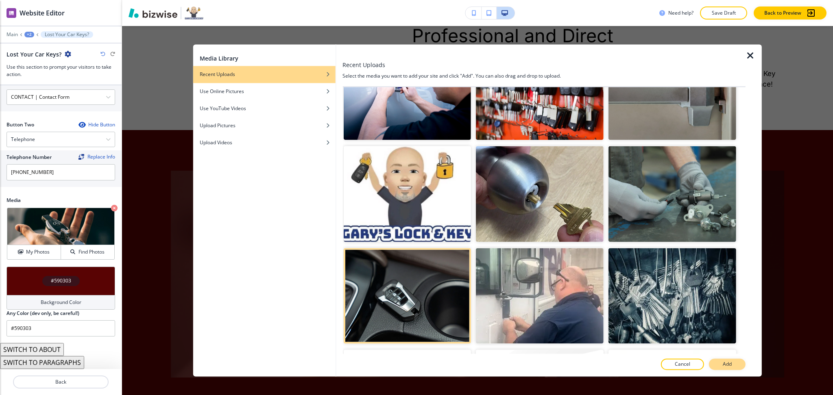
click at [730, 368] on button "Add" at bounding box center [727, 364] width 37 height 11
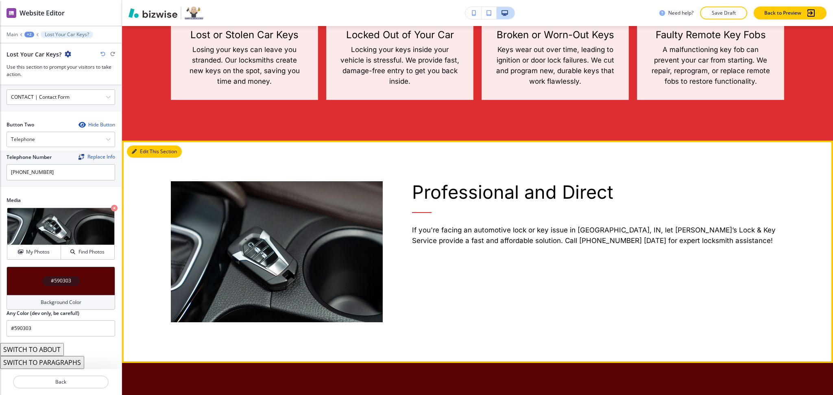
click at [147, 158] on button "Edit This Section" at bounding box center [154, 152] width 55 height 12
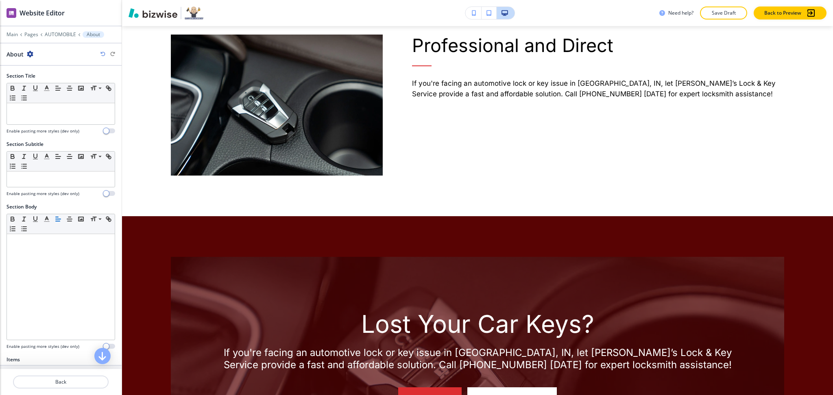
scroll to position [1981, 0]
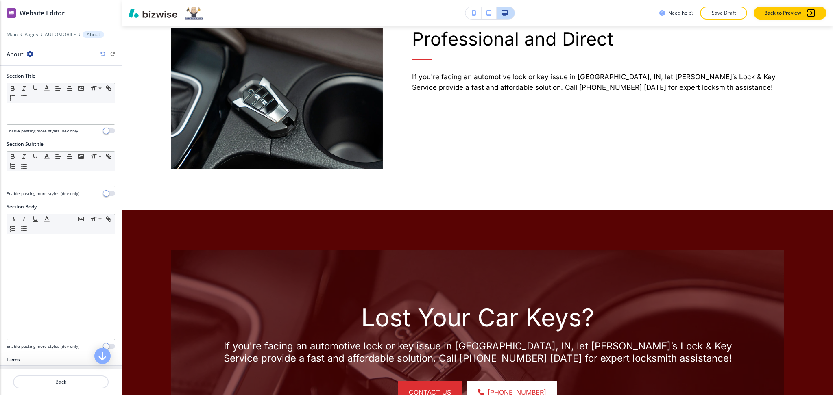
click at [27, 53] on icon "button" at bounding box center [30, 54] width 7 height 7
click at [45, 101] on button "Delete Section" at bounding box center [52, 96] width 52 height 15
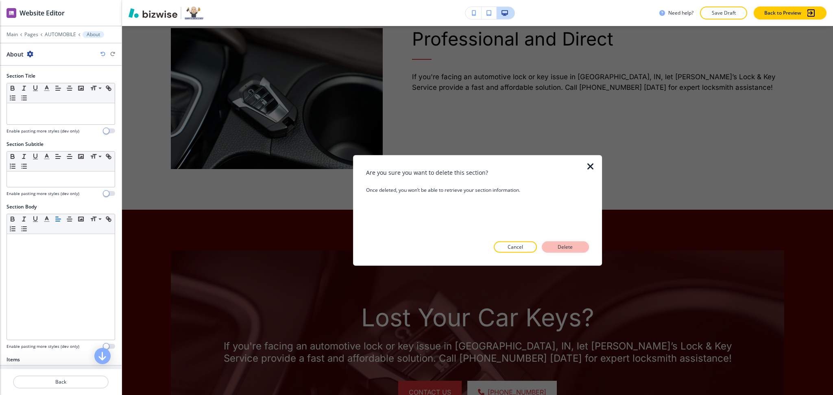
click at [569, 248] on p "Delete" at bounding box center [565, 247] width 20 height 7
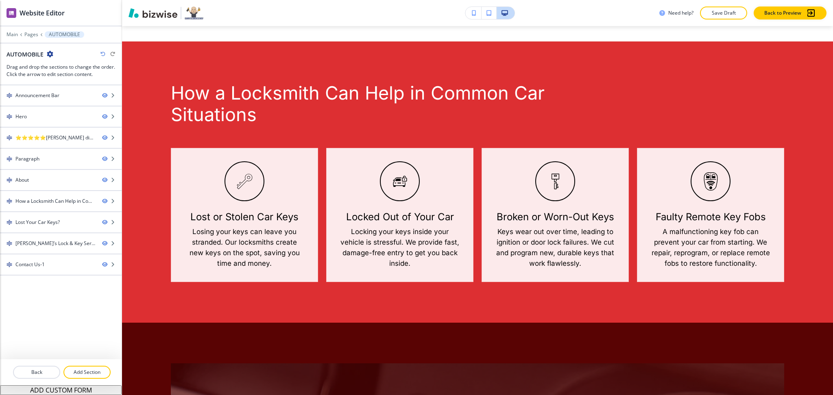
scroll to position [1540, 0]
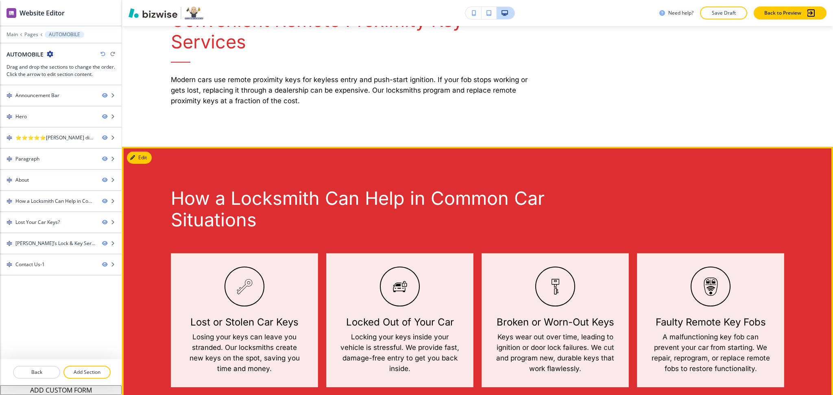
click at [154, 195] on div "How a Locksmith Can Help in Common Car Situations Lost or Stolen Car Keys Losin…" at bounding box center [477, 287] width 711 height 281
click at [148, 164] on button "Edit This Section" at bounding box center [154, 158] width 55 height 12
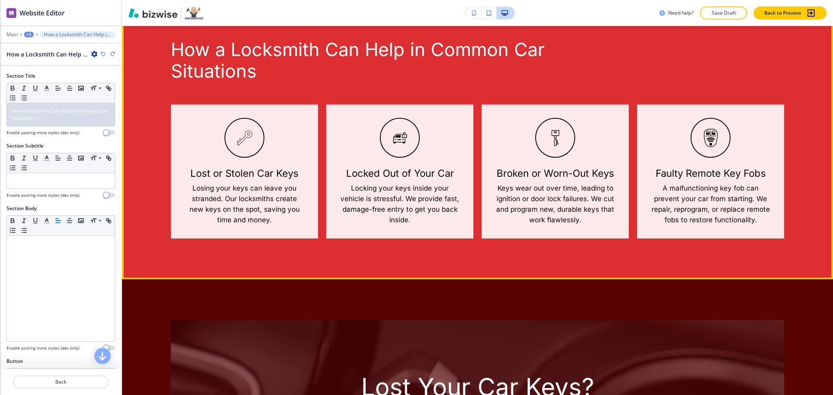
scroll to position [1700, 0]
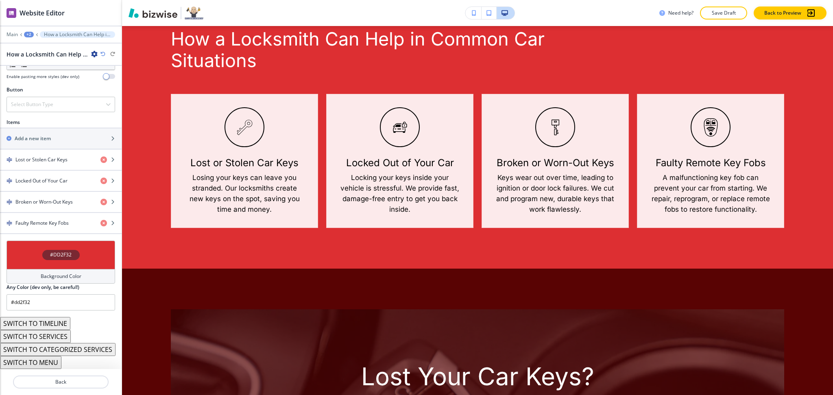
click at [57, 273] on h4 "Background Color" at bounding box center [61, 276] width 41 height 7
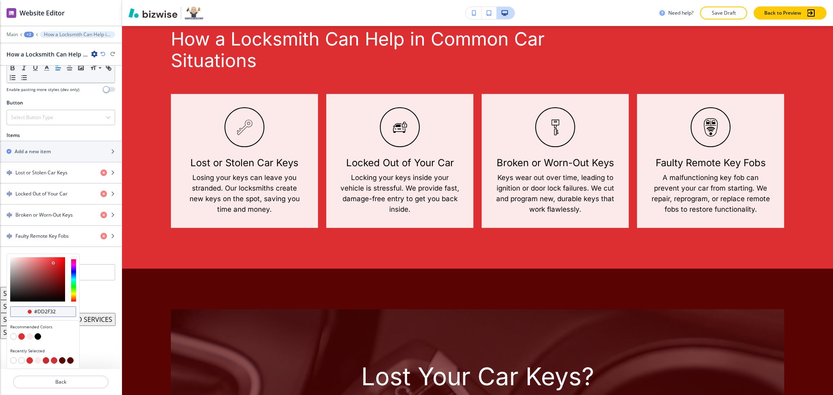
scroll to position [259, 0]
click at [29, 337] on button "button" at bounding box center [29, 336] width 7 height 7
type input "#fceaeb"
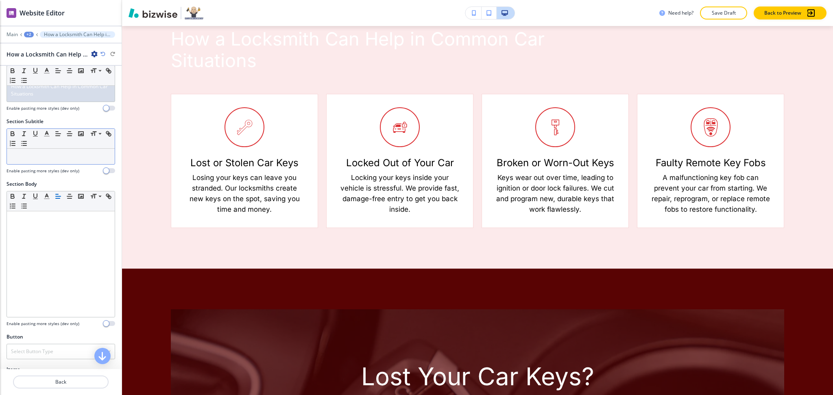
scroll to position [0, 0]
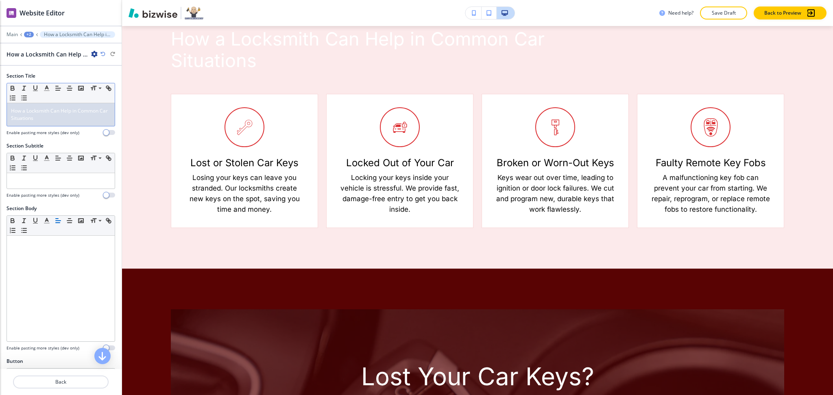
click at [65, 122] on div "How a Locksmith Can Help in Common Car Situations" at bounding box center [61, 114] width 108 height 23
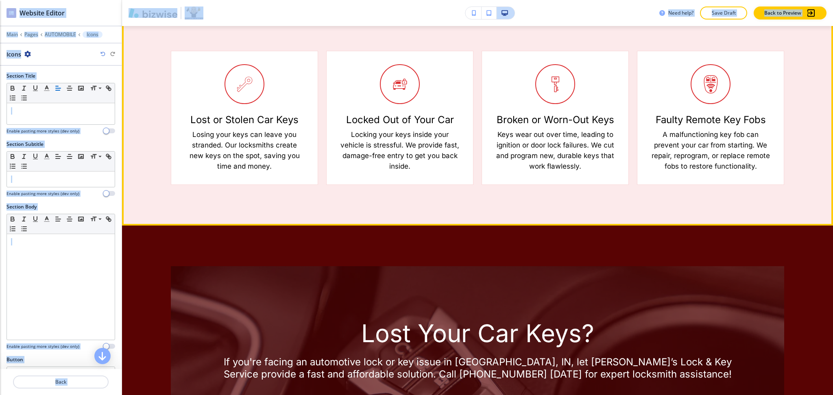
drag, startPoint x: 189, startPoint y: 48, endPoint x: 314, endPoint y: -30, distance: 147.8
click at [314, 0] on html "WELCOME TO YOUR WEBSITE PREVIEW Want to try out the Website Editor? Edit this s…" at bounding box center [416, 0] width 833 height 0
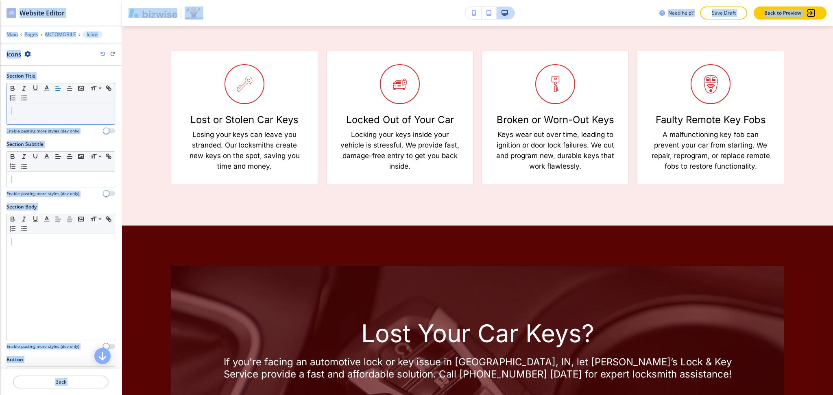
click at [27, 111] on p at bounding box center [61, 110] width 100 height 7
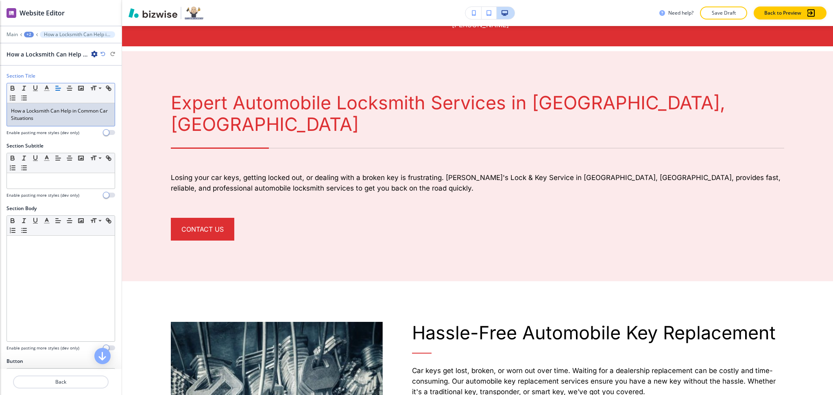
scroll to position [453, 0]
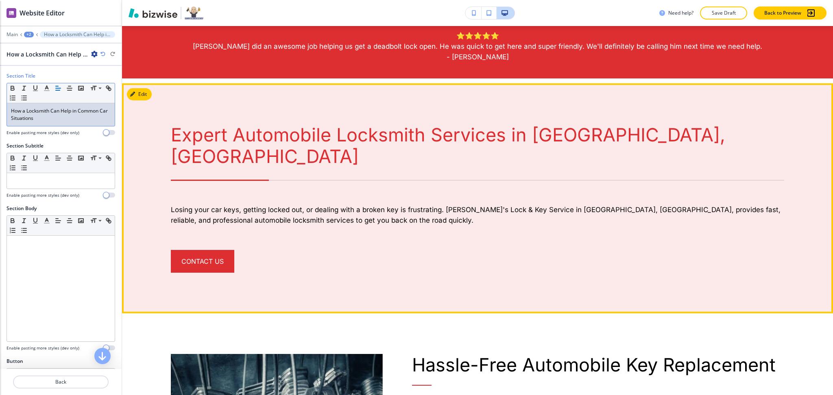
click at [144, 91] on button "Edit" at bounding box center [139, 94] width 25 height 12
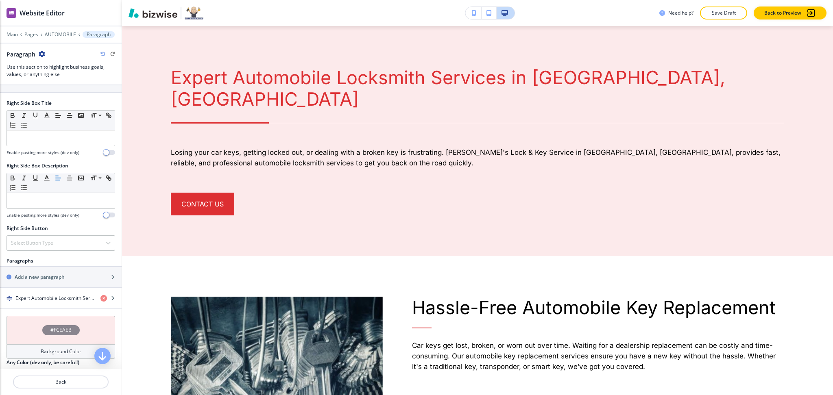
scroll to position [324, 0]
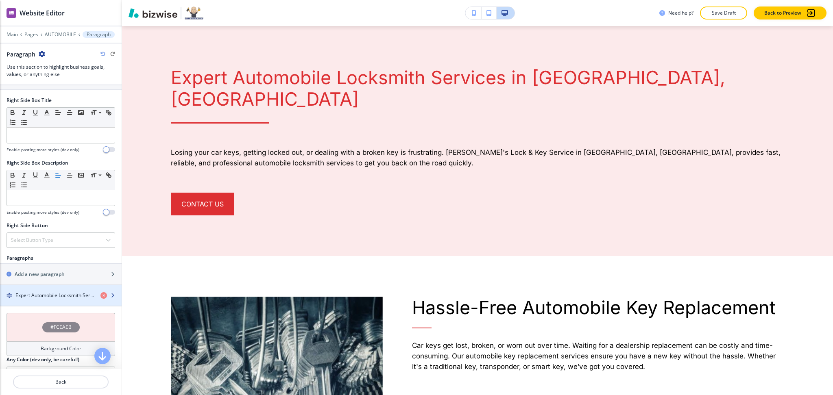
click at [43, 301] on div "button" at bounding box center [61, 302] width 122 height 7
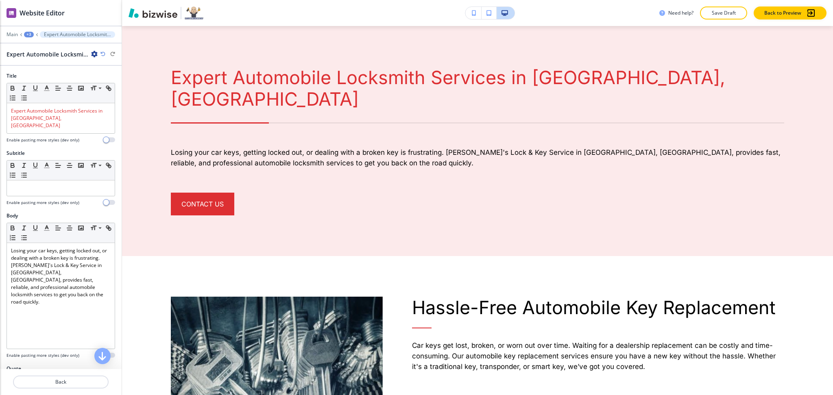
scroll to position [551, 0]
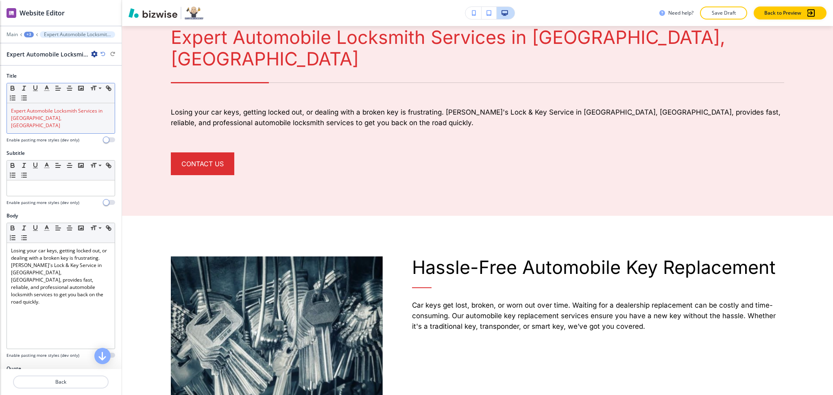
click at [59, 114] on p "Expert Automobile Locksmith Services in Bloomfield, IN" at bounding box center [61, 118] width 100 height 22
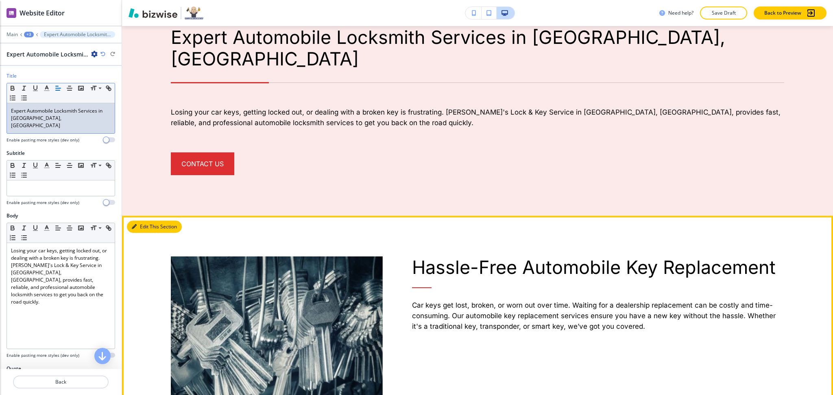
click at [144, 221] on button "Edit This Section" at bounding box center [154, 227] width 55 height 12
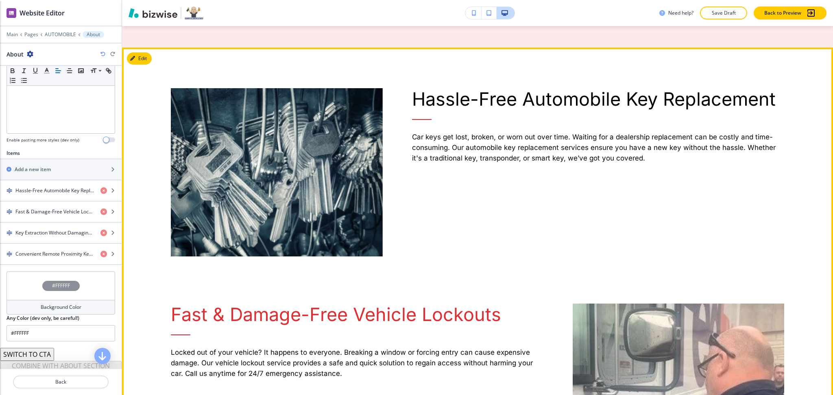
scroll to position [227, 0]
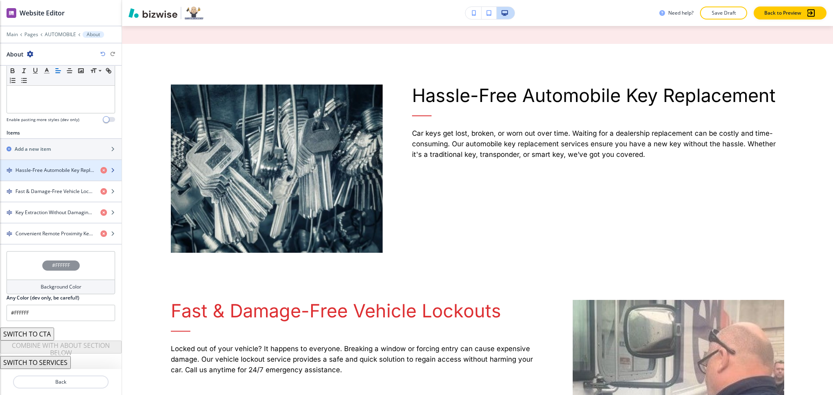
click at [64, 169] on h4 "Hassle-Free Automobile Key Replacement" at bounding box center [54, 170] width 78 height 7
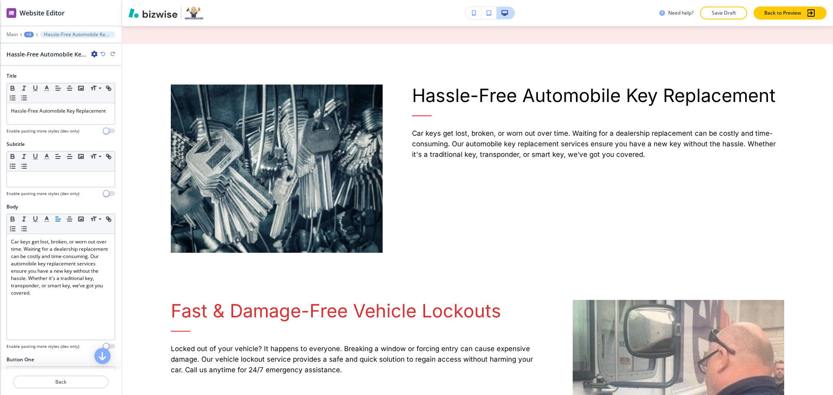
scroll to position [719, 0]
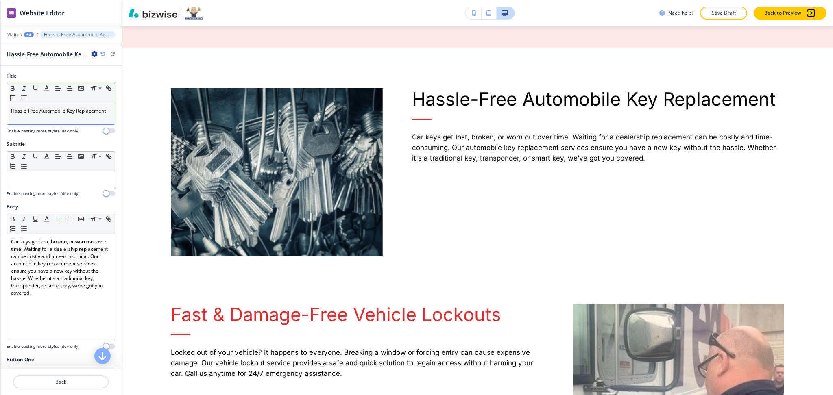
drag, startPoint x: 54, startPoint y: 113, endPoint x: 54, endPoint y: 107, distance: 6.1
click at [54, 112] on p "Hassle-Free Automobile Key Replacement" at bounding box center [61, 110] width 100 height 7
click at [47, 86] on icon "button" at bounding box center [46, 88] width 7 height 7
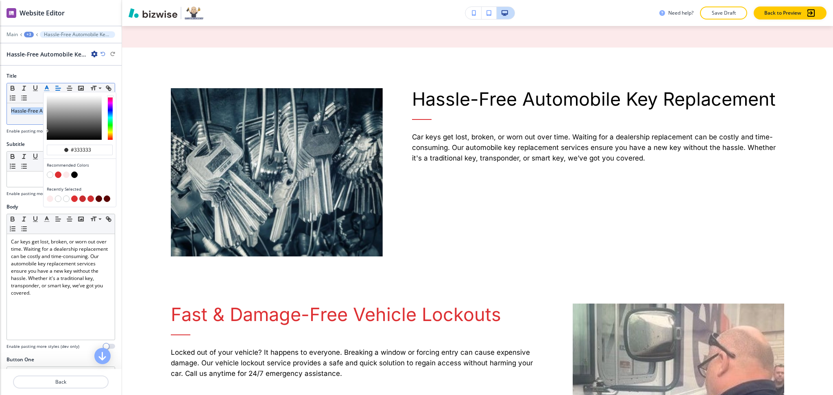
click at [57, 174] on button "button" at bounding box center [58, 175] width 7 height 7
type input "#dd2f32"
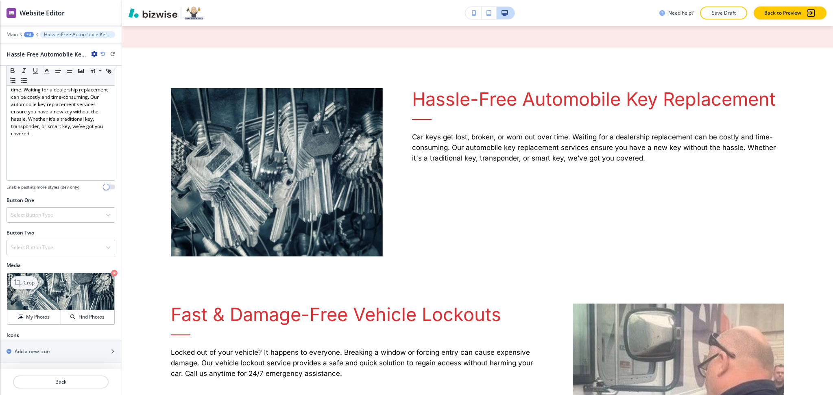
click at [27, 276] on div "Crop" at bounding box center [24, 282] width 27 height 13
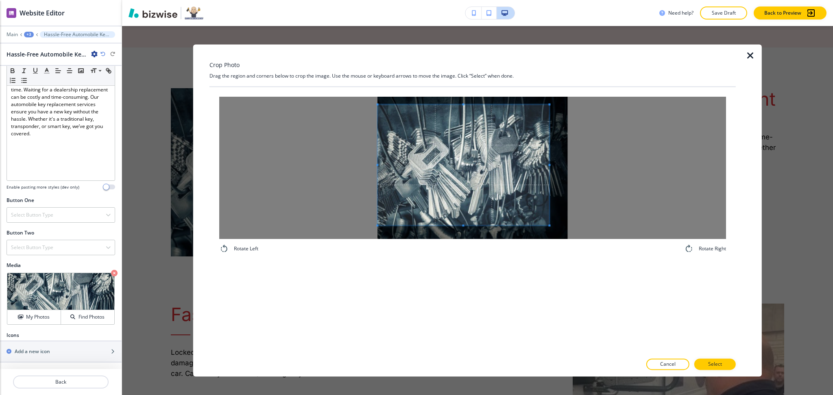
click at [333, 163] on div at bounding box center [472, 168] width 507 height 142
click at [646, 183] on div at bounding box center [472, 168] width 507 height 142
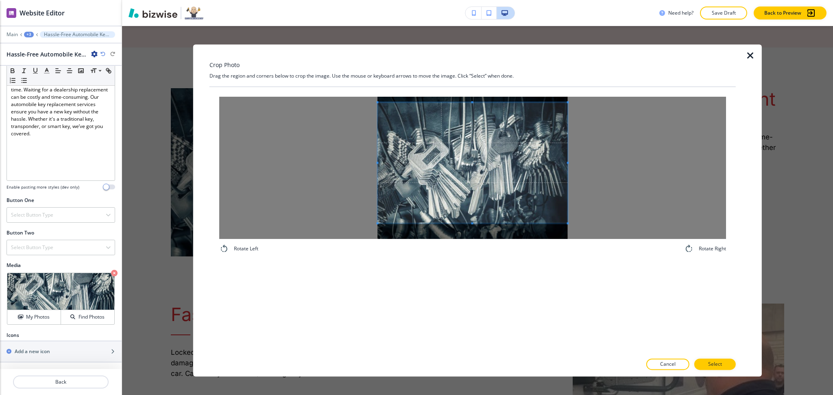
click at [503, 191] on span at bounding box center [472, 162] width 190 height 121
click at [712, 368] on p "Select" at bounding box center [715, 364] width 14 height 7
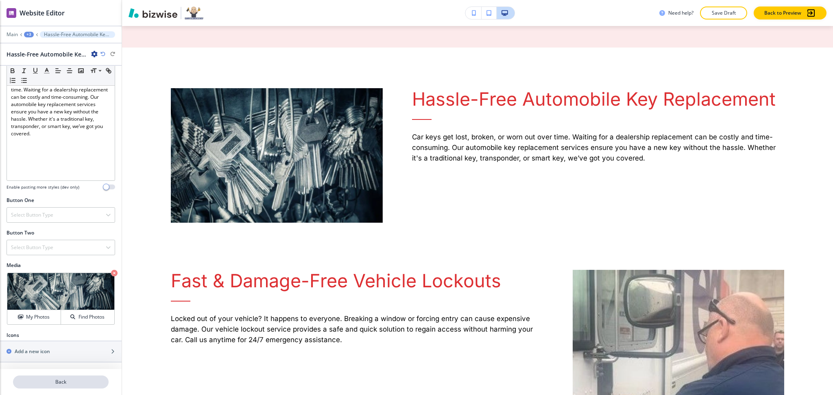
click at [70, 381] on p "Back" at bounding box center [61, 381] width 94 height 7
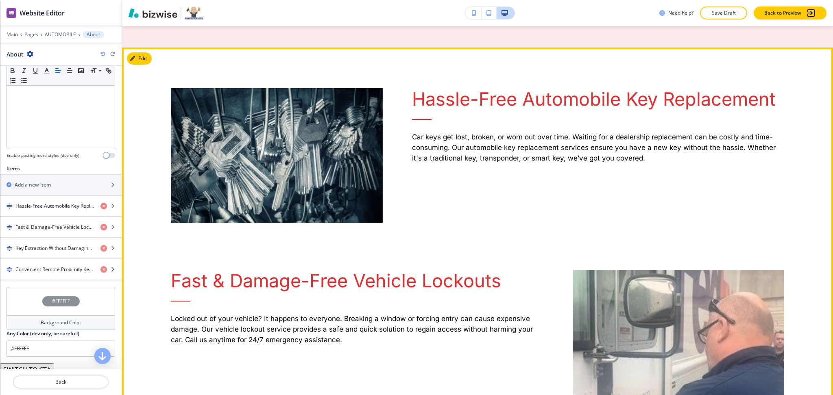
scroll to position [227, 0]
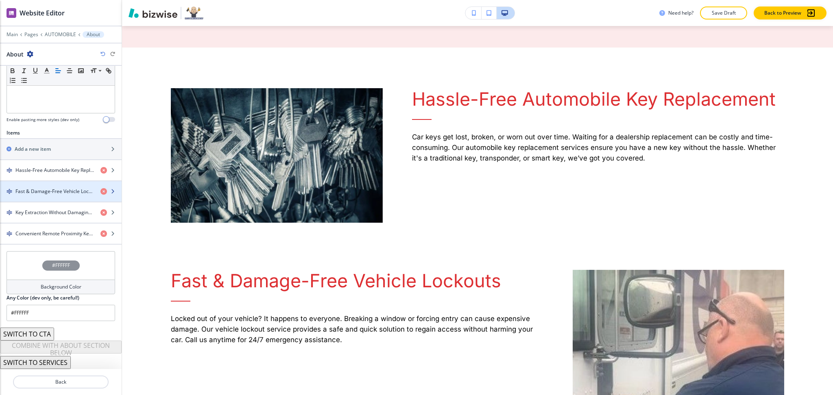
click at [54, 191] on h4 "Fast & Damage-Free Vehicle Lockouts" at bounding box center [54, 191] width 78 height 7
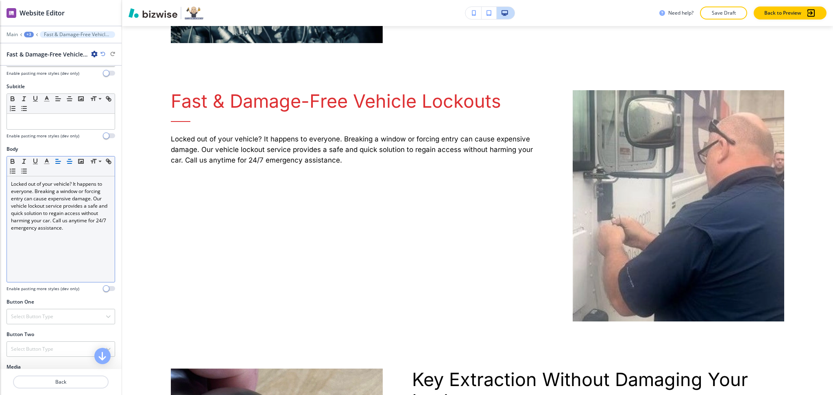
scroll to position [159, 0]
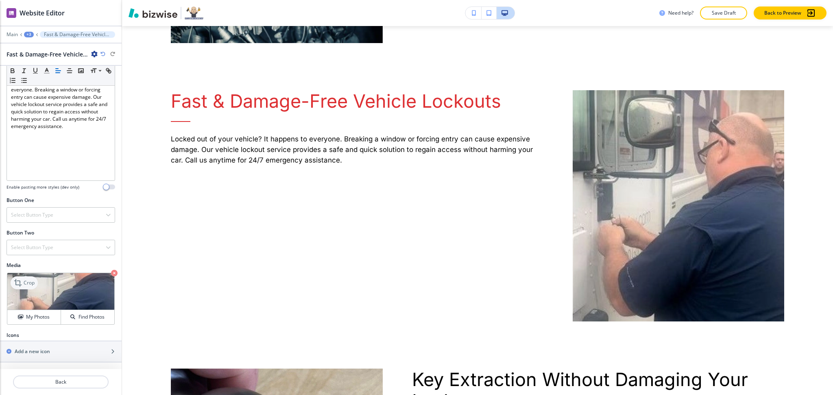
click at [23, 281] on icon at bounding box center [19, 283] width 10 height 10
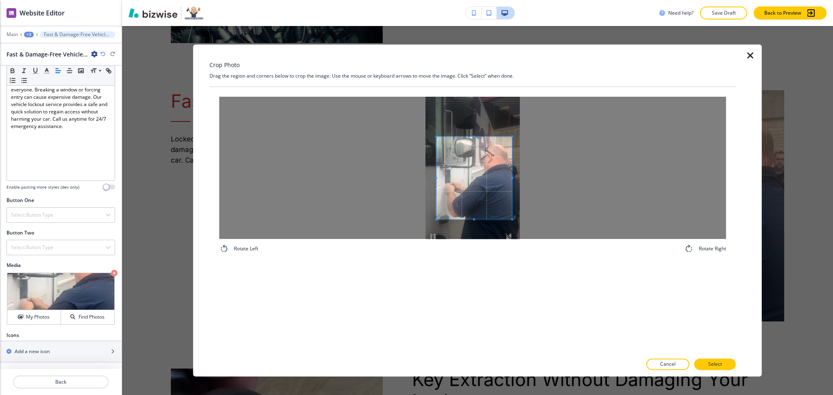
click at [400, 176] on div at bounding box center [472, 168] width 507 height 142
click at [540, 183] on div at bounding box center [472, 168] width 507 height 142
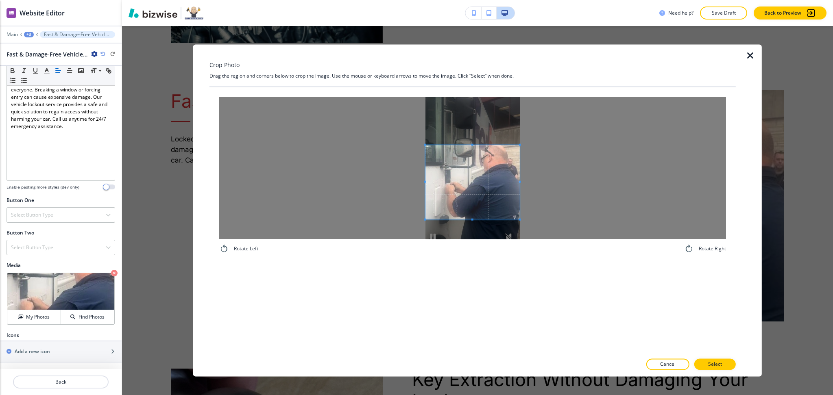
click at [483, 146] on span at bounding box center [472, 145] width 94 height 2
click at [476, 208] on span at bounding box center [472, 209] width 94 height 2
click at [479, 189] on span at bounding box center [472, 174] width 94 height 62
click at [724, 361] on button "Select" at bounding box center [714, 364] width 41 height 11
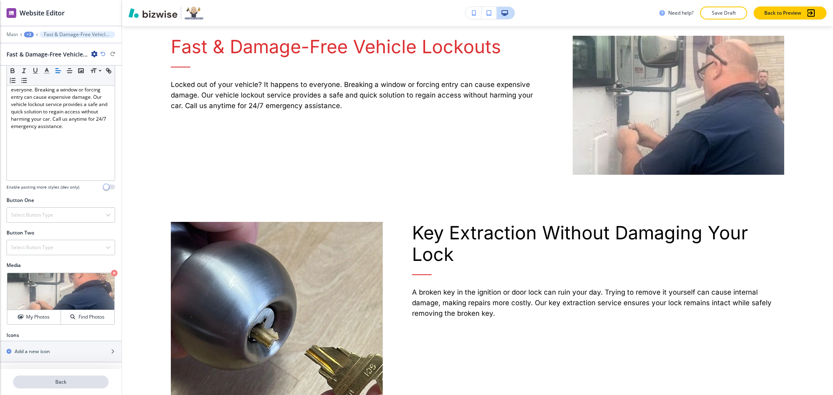
click at [62, 383] on p "Back" at bounding box center [61, 381] width 94 height 7
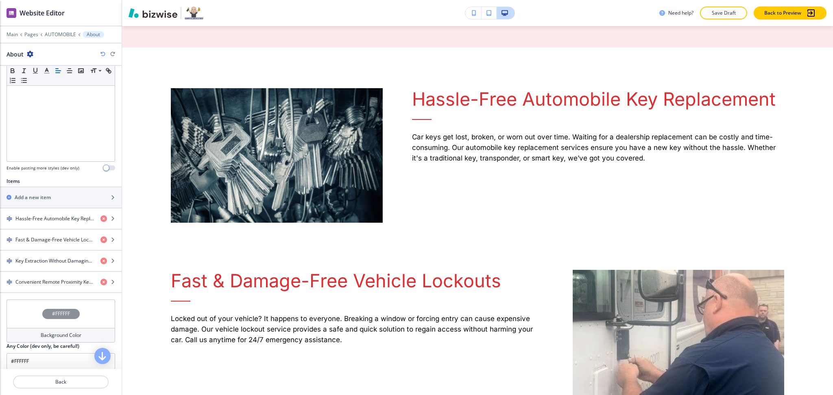
scroll to position [227, 0]
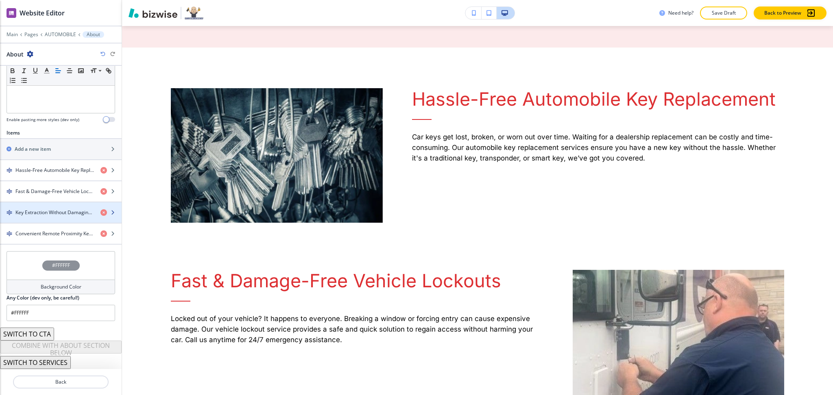
click at [44, 213] on h4 "Key Extraction Without Damaging Your Lock" at bounding box center [54, 212] width 78 height 7
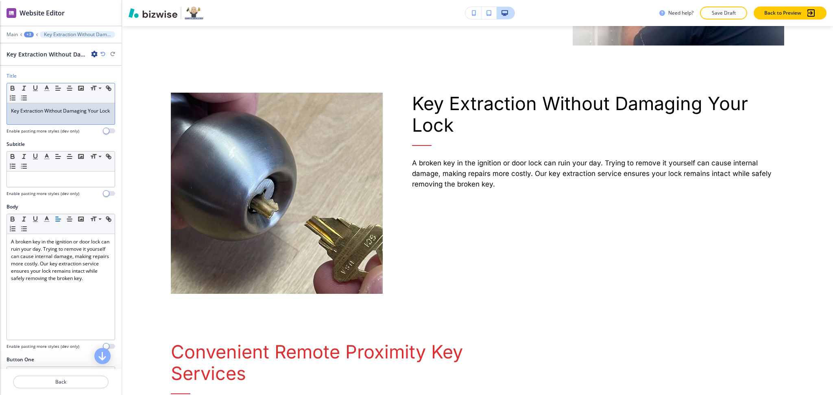
scroll to position [1083, 0]
click at [34, 115] on p "Key Extraction Without Damaging Your Lock" at bounding box center [61, 110] width 100 height 7
click at [47, 89] on icon "button" at bounding box center [46, 88] width 7 height 7
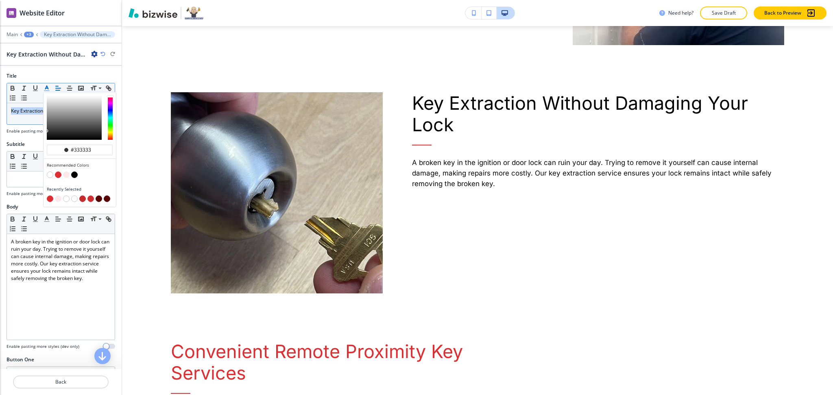
click at [58, 176] on button "button" at bounding box center [58, 175] width 7 height 7
type input "#dd2f32"
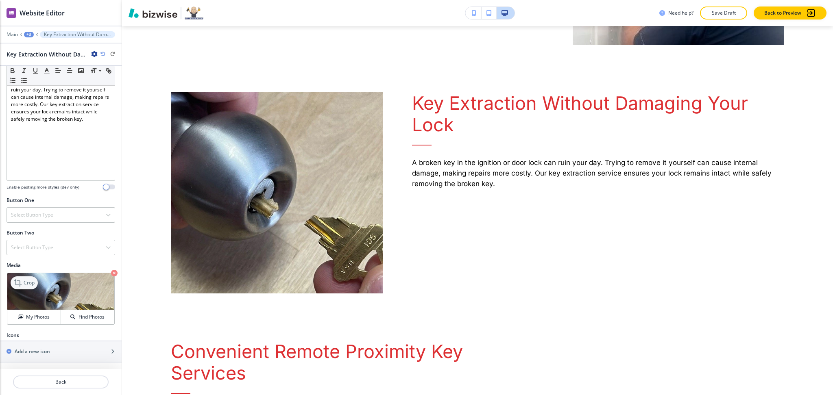
click at [26, 274] on div "Crop My Photos Find Photos" at bounding box center [61, 299] width 108 height 52
click at [27, 287] on div "Crop" at bounding box center [24, 282] width 27 height 13
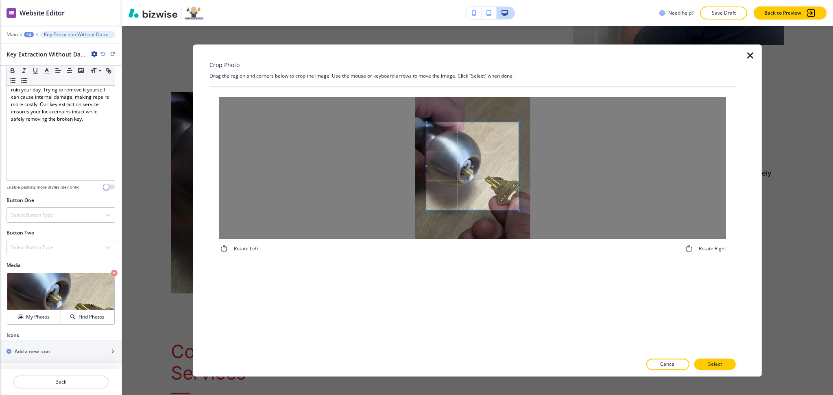
click at [391, 166] on div at bounding box center [472, 168] width 507 height 142
click at [517, 165] on span at bounding box center [467, 165] width 103 height 87
click at [539, 165] on div at bounding box center [472, 168] width 507 height 142
click at [404, 166] on div at bounding box center [472, 168] width 507 height 142
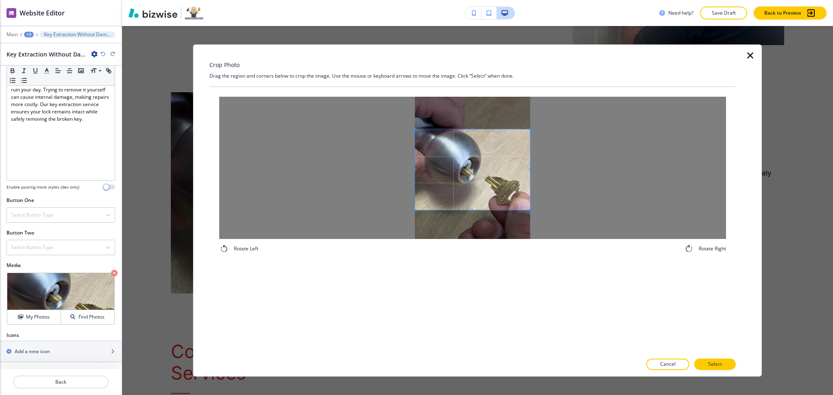
click at [472, 129] on div at bounding box center [472, 169] width 115 height 80
click at [472, 207] on span at bounding box center [472, 207] width 2 height 2
click at [728, 363] on button "Select" at bounding box center [714, 364] width 41 height 11
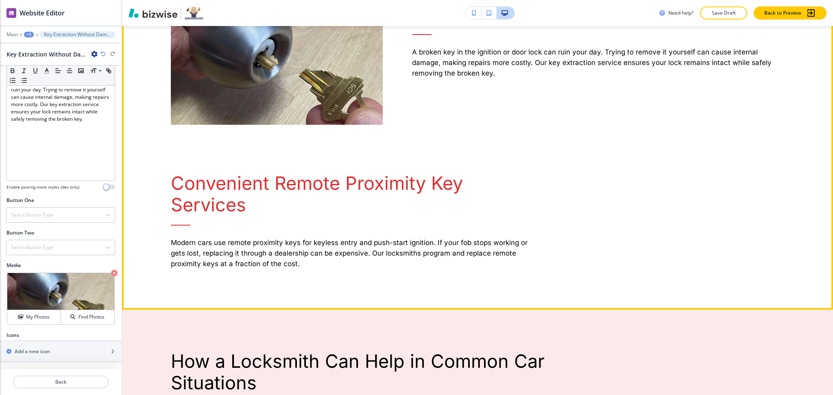
scroll to position [1192, 0]
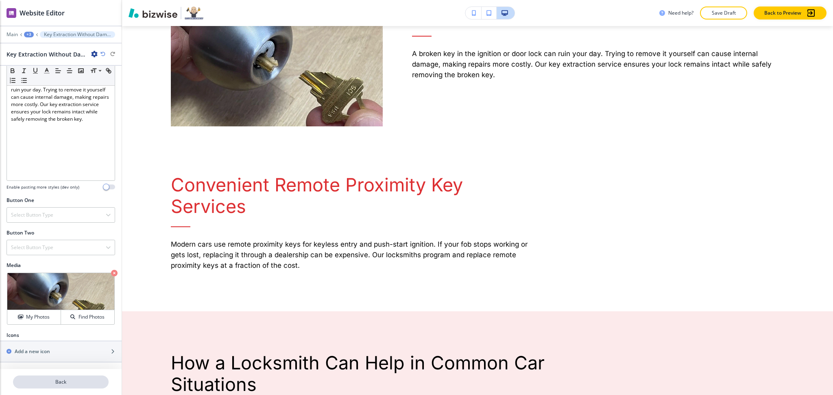
click at [67, 379] on p "Back" at bounding box center [61, 381] width 94 height 7
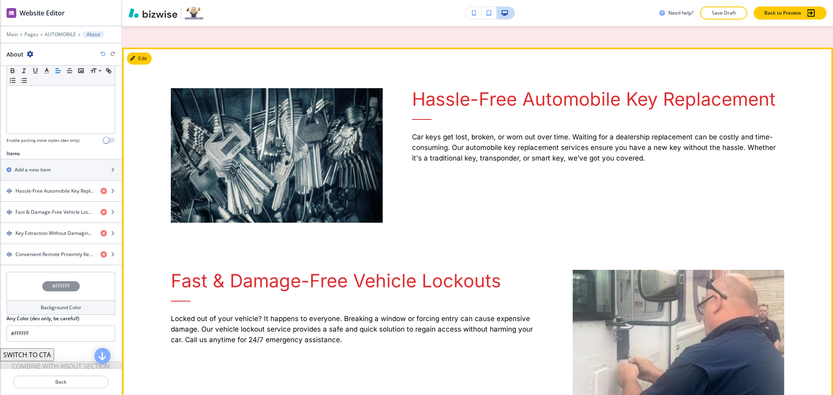
scroll to position [227, 0]
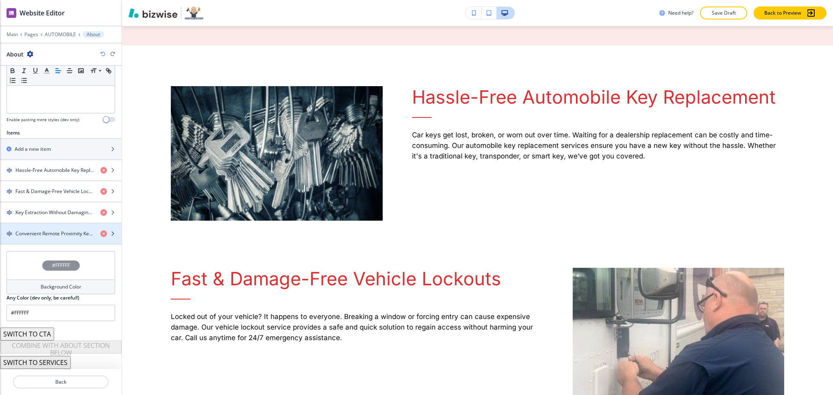
click at [51, 237] on div "button" at bounding box center [61, 240] width 122 height 7
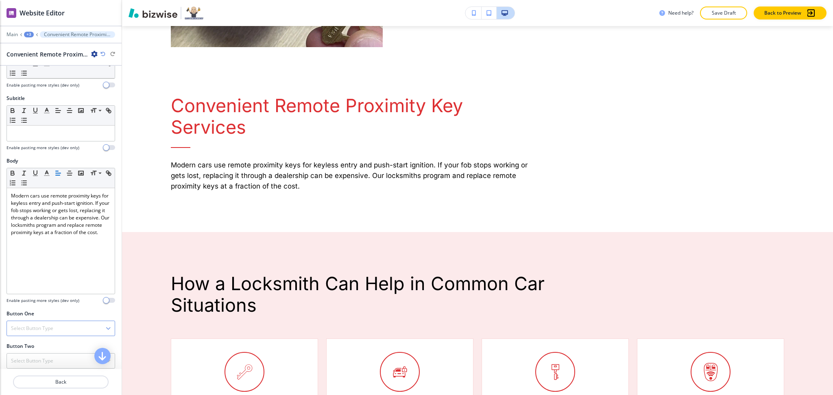
scroll to position [161, 0]
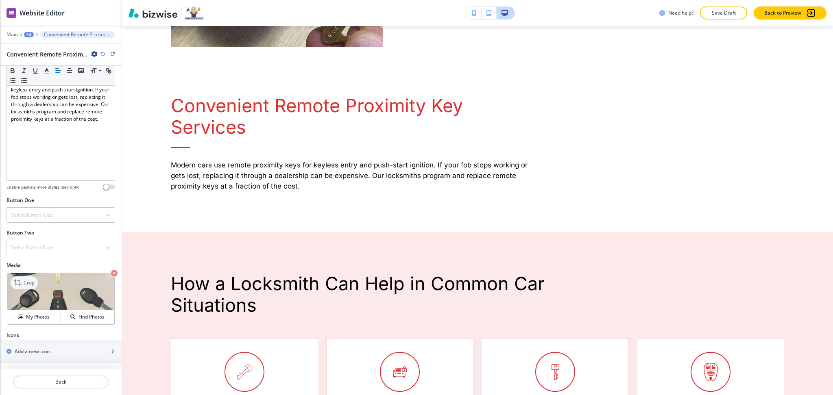
click at [30, 281] on p "Crop" at bounding box center [29, 282] width 11 height 7
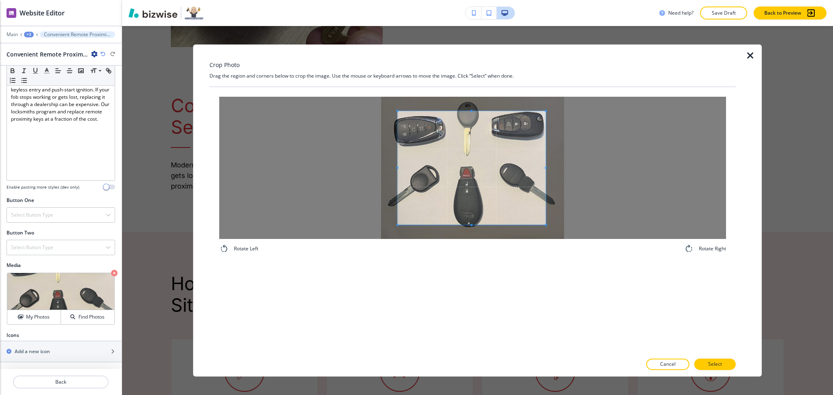
click at [350, 169] on div at bounding box center [472, 168] width 507 height 142
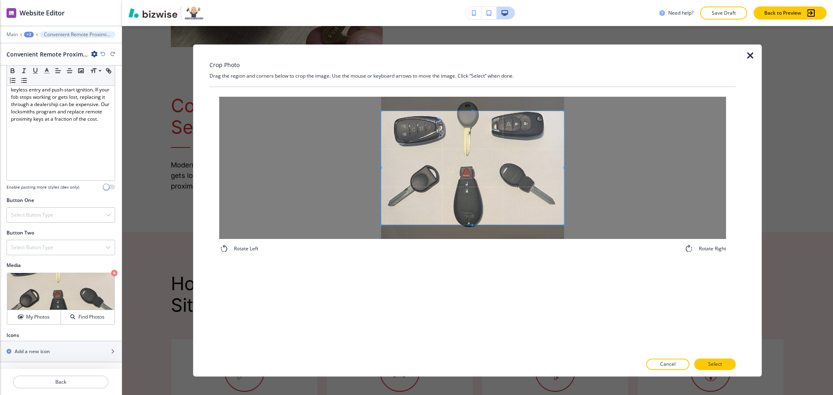
click at [638, 167] on div at bounding box center [472, 168] width 507 height 142
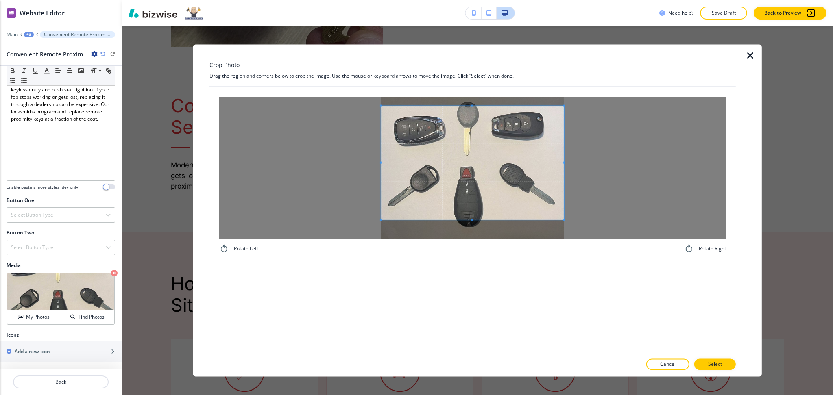
click at [511, 191] on span at bounding box center [472, 163] width 183 height 114
click at [715, 361] on p "Select" at bounding box center [715, 364] width 14 height 7
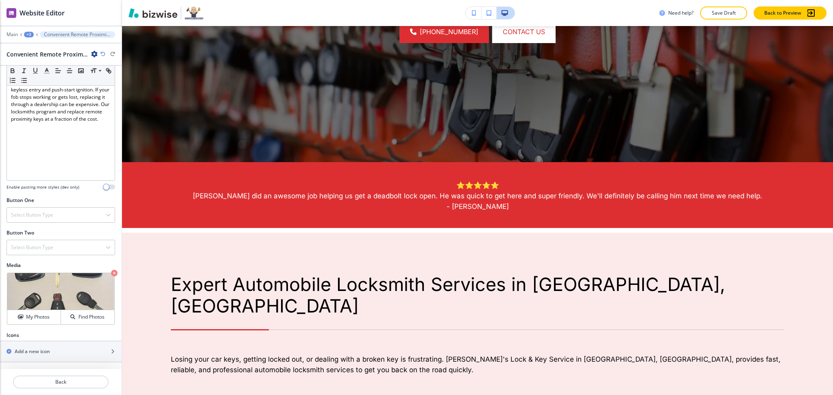
scroll to position [0, 0]
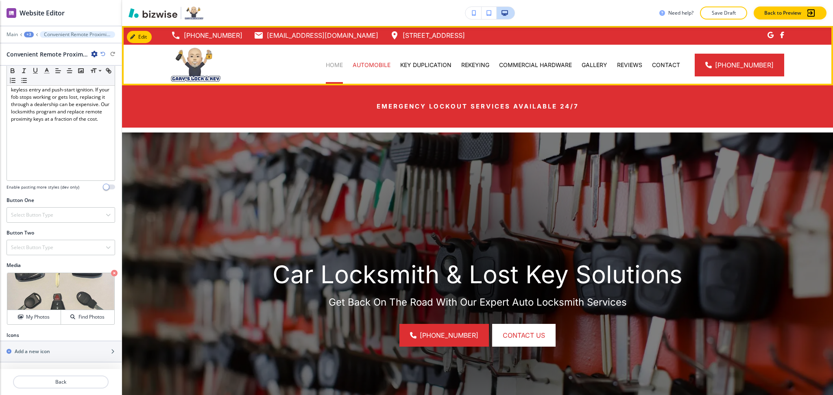
click at [337, 67] on p "HOME" at bounding box center [334, 65] width 17 height 8
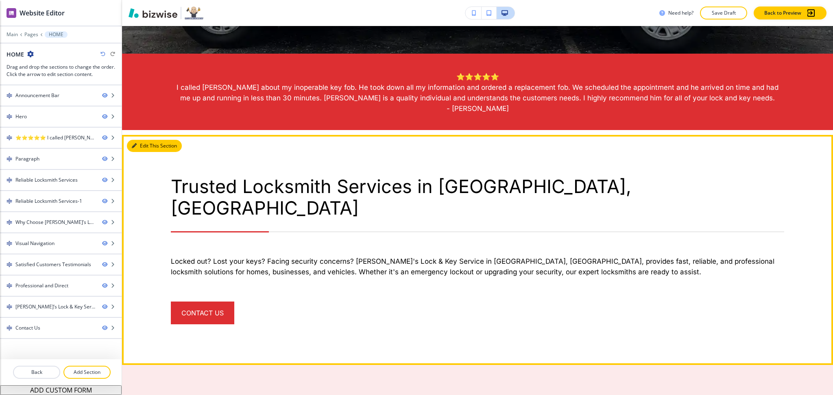
click at [142, 145] on button "Edit This Section" at bounding box center [154, 146] width 55 height 12
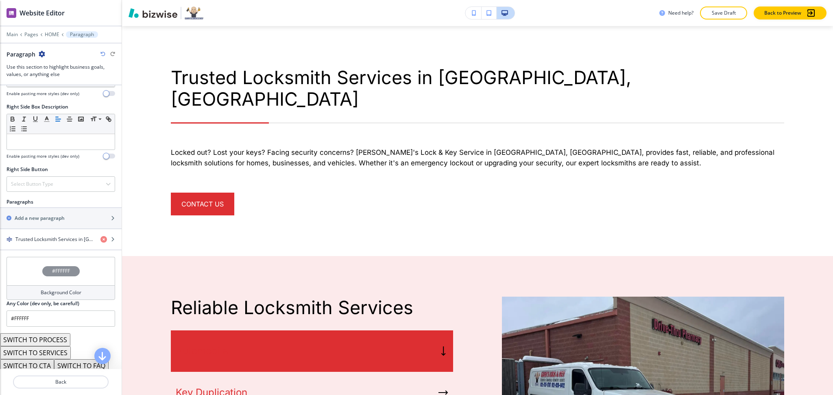
scroll to position [397, 0]
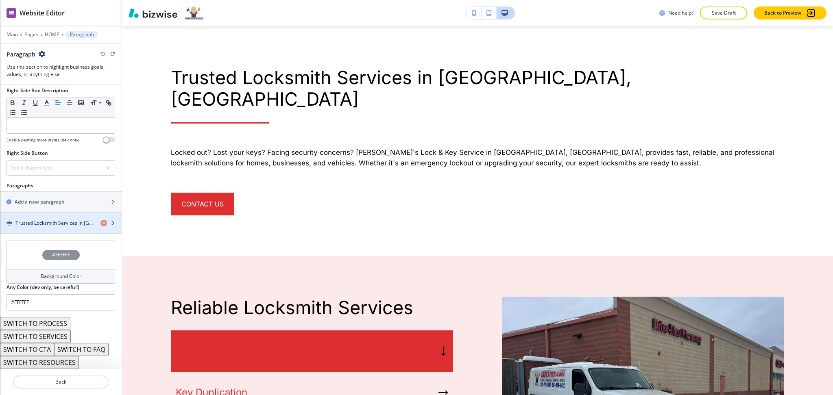
click at [33, 226] on h4 "Trusted Locksmith Services in Bloomfield, IN" at bounding box center [54, 223] width 78 height 7
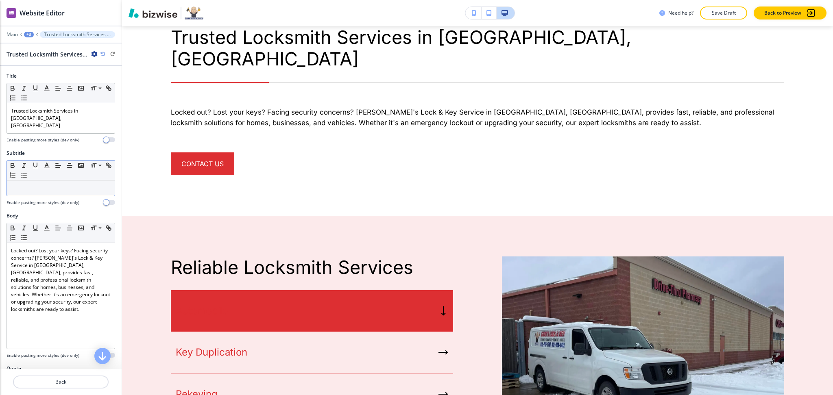
scroll to position [562, 0]
click at [50, 119] on p "Trusted Locksmith Services in Bloomfield, IN" at bounding box center [61, 118] width 100 height 22
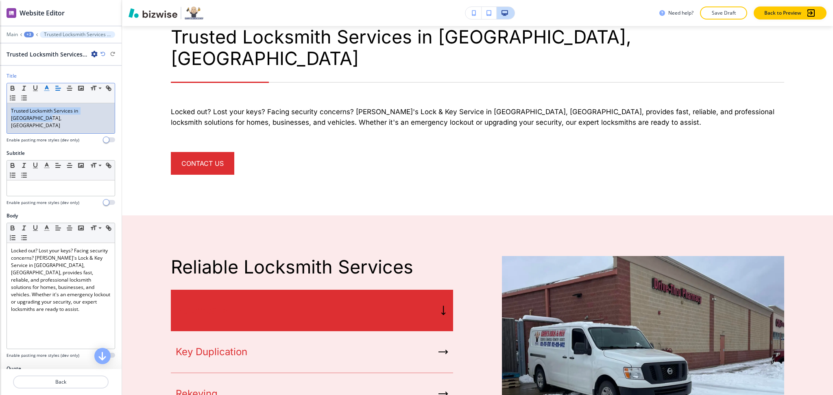
click at [48, 87] on icon "button" at bounding box center [46, 88] width 7 height 7
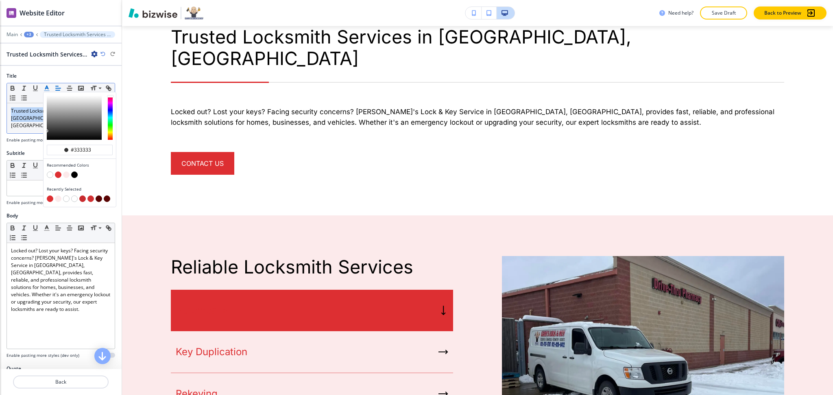
click at [57, 177] on button "button" at bounding box center [58, 175] width 7 height 7
type input "#dd2f32"
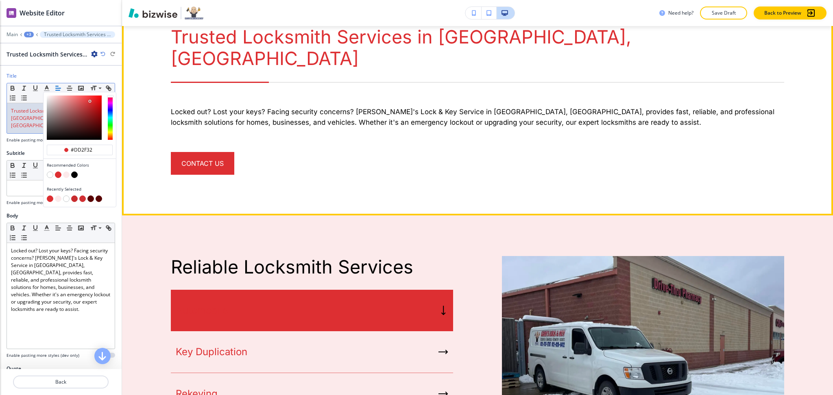
click at [712, 107] on p "Locked out? Lost your keys? Facing security concerns? Gary's Lock & Key Service…" at bounding box center [477, 117] width 613 height 21
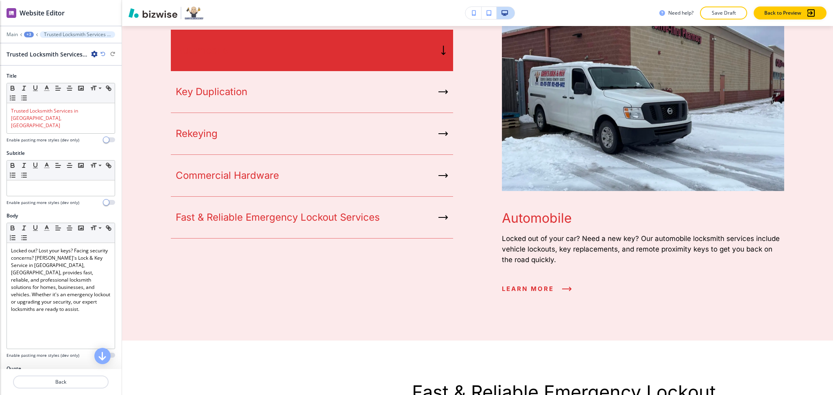
scroll to position [741, 0]
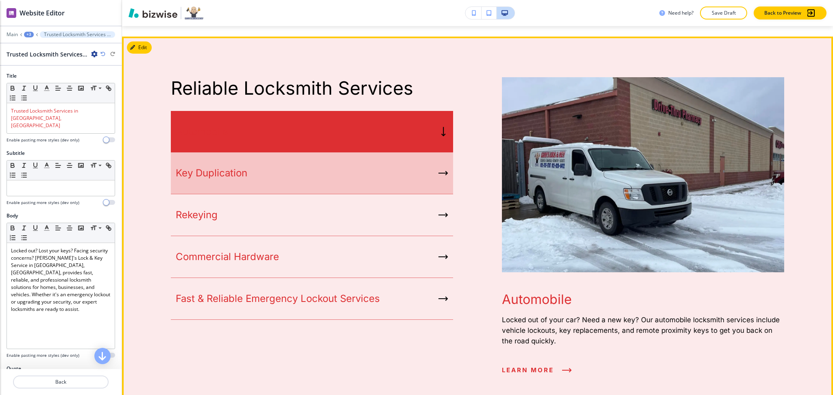
click at [293, 152] on div "Key Duplication" at bounding box center [312, 173] width 282 height 42
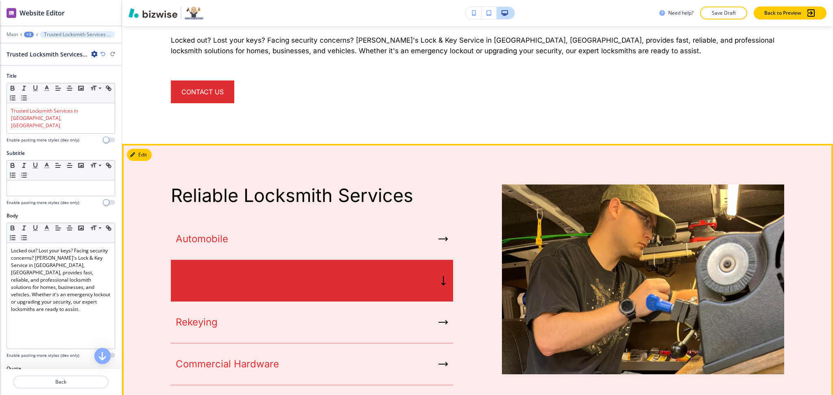
click at [138, 144] on div "Edit Reliable Locksmith Services Automobile Key Duplication Rekeying Commercial…" at bounding box center [477, 329] width 711 height 370
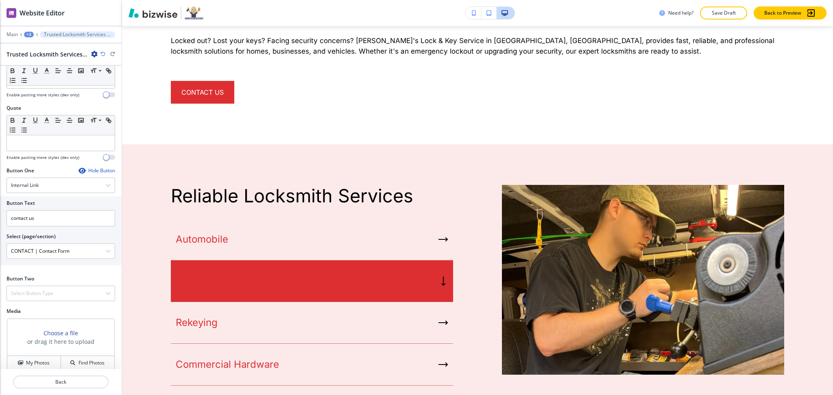
scroll to position [262, 0]
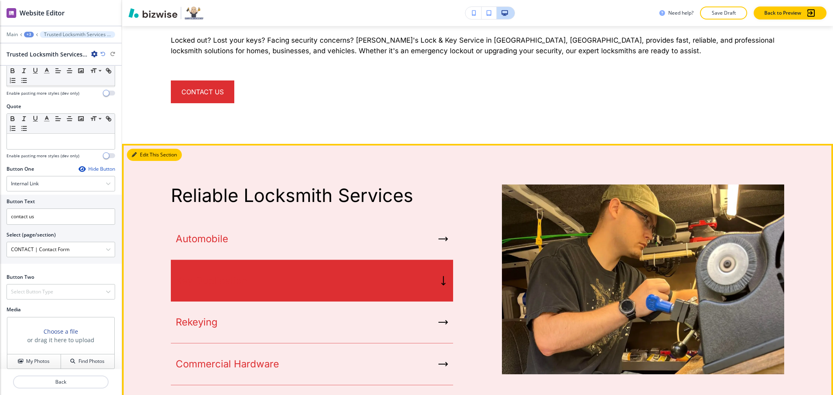
click at [146, 149] on button "Edit This Section" at bounding box center [154, 155] width 55 height 12
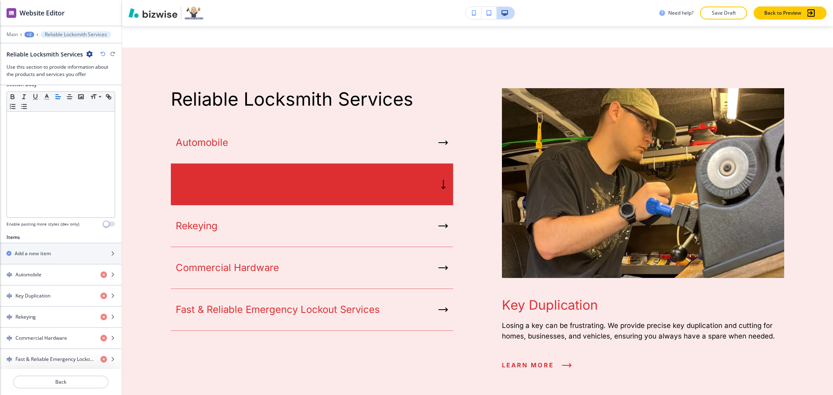
scroll to position [268, 0]
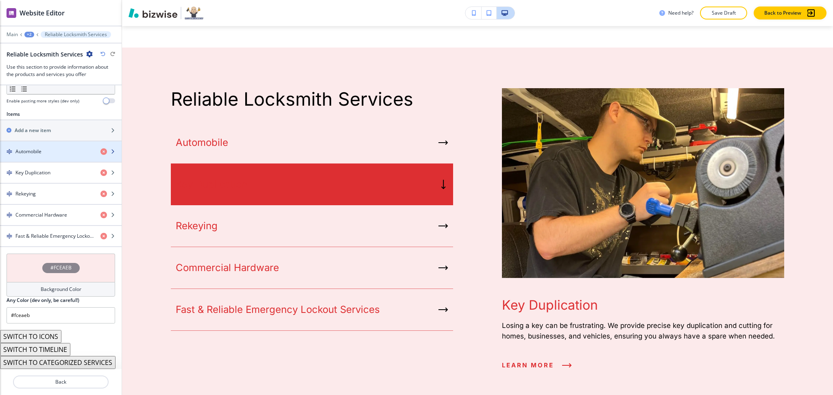
click at [44, 148] on div "Automobile" at bounding box center [47, 151] width 94 height 7
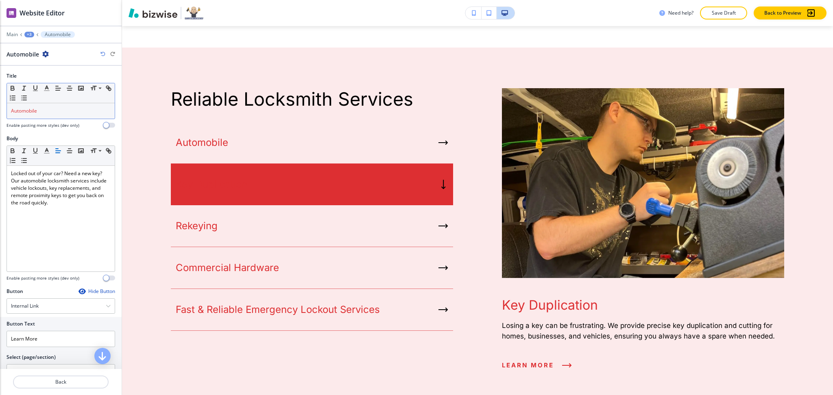
click at [45, 107] on p "Automobile" at bounding box center [61, 110] width 100 height 7
click at [46, 87] on icon "button" at bounding box center [46, 88] width 7 height 7
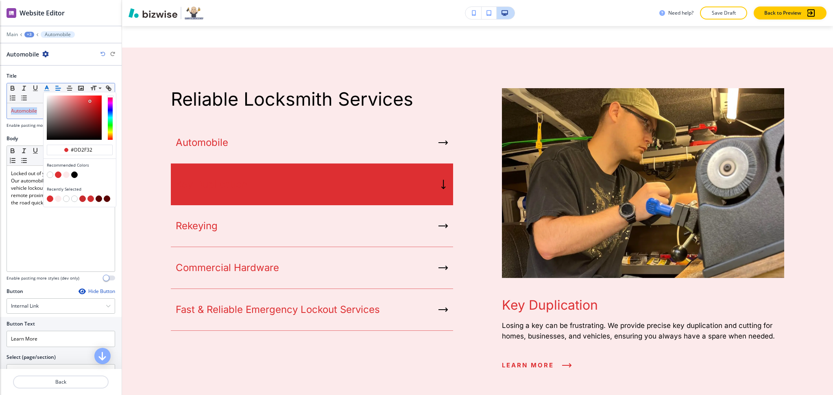
click at [74, 175] on button "button" at bounding box center [74, 175] width 7 height 7
type input "#000000"
click at [63, 387] on button "Back" at bounding box center [61, 382] width 96 height 13
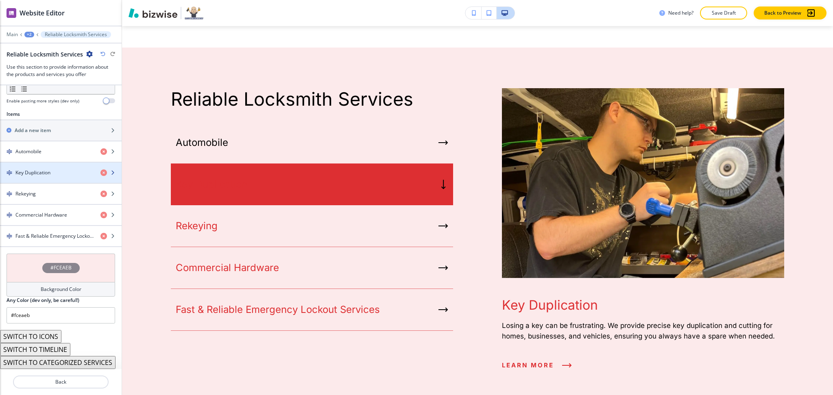
click at [48, 169] on h4 "Key Duplication" at bounding box center [32, 172] width 35 height 7
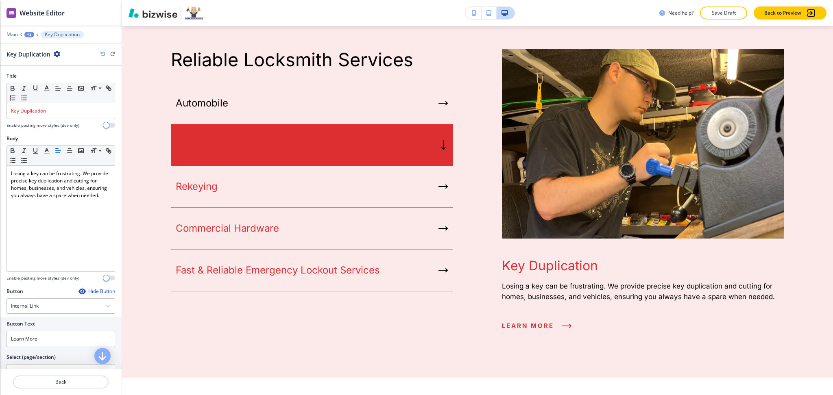
scroll to position [770, 0]
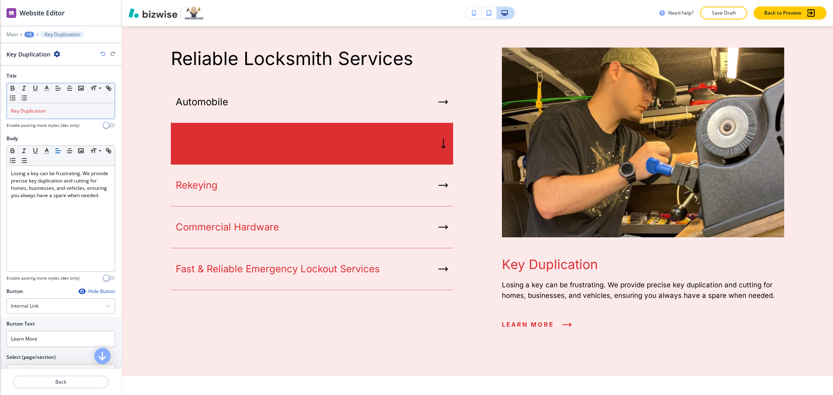
click at [59, 112] on p "Key Duplication" at bounding box center [61, 110] width 100 height 7
click at [46, 84] on button "button" at bounding box center [46, 88] width 11 height 10
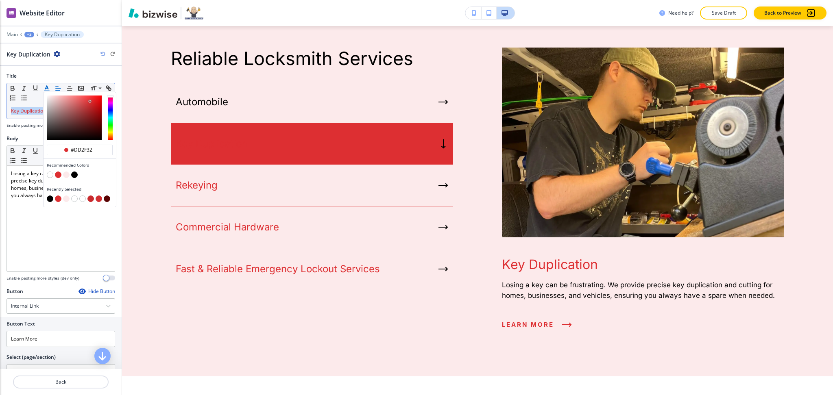
click at [74, 173] on button "button" at bounding box center [74, 175] width 7 height 7
type input "#000000"
click at [76, 383] on p "Back" at bounding box center [61, 381] width 94 height 7
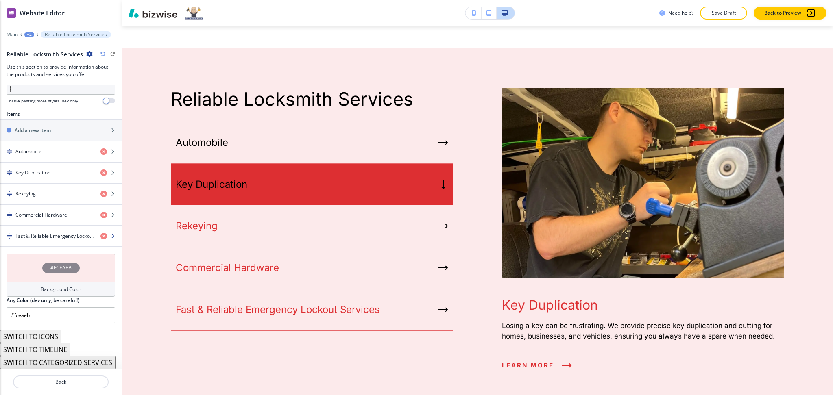
scroll to position [268, 0]
click at [56, 198] on div "button" at bounding box center [61, 201] width 122 height 7
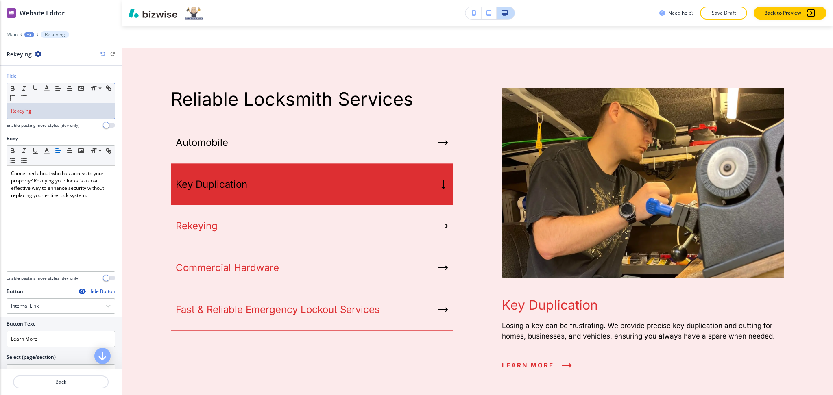
click at [46, 114] on p "Rekeying" at bounding box center [61, 110] width 100 height 7
click at [47, 87] on icon "button" at bounding box center [46, 88] width 7 height 7
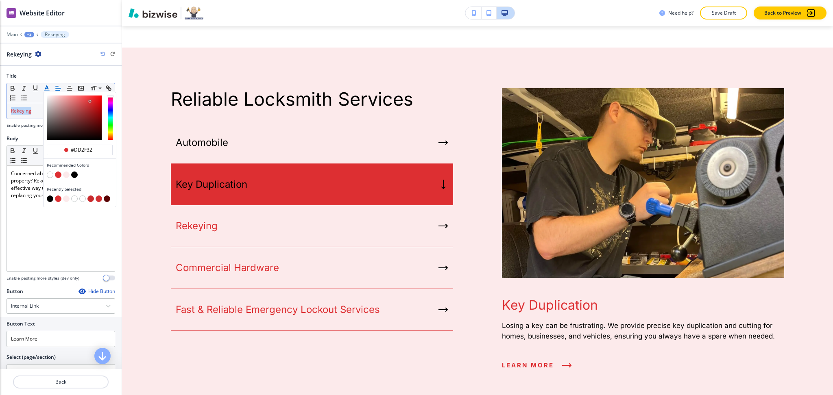
click at [78, 174] on div "button" at bounding box center [80, 176] width 66 height 8
click at [75, 173] on button "button" at bounding box center [74, 175] width 7 height 7
type input "#000000"
click at [57, 385] on p "Back" at bounding box center [61, 381] width 94 height 7
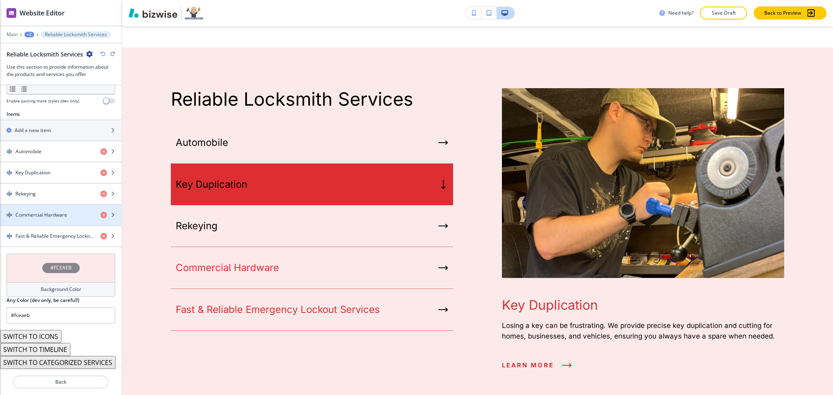
drag, startPoint x: 54, startPoint y: 216, endPoint x: 57, endPoint y: 212, distance: 5.0
click at [54, 219] on div "button" at bounding box center [61, 222] width 122 height 7
click at [56, 211] on h4 "Commercial Hardware" at bounding box center [41, 214] width 52 height 7
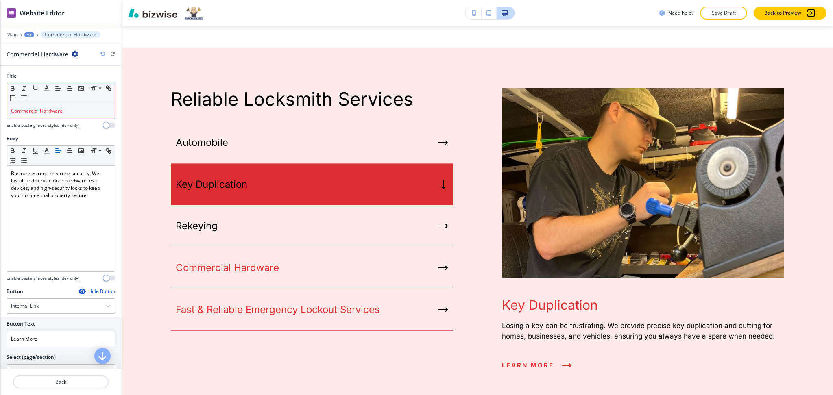
click at [54, 116] on div "Commercial Hardware" at bounding box center [61, 110] width 108 height 15
click at [47, 87] on polyline "button" at bounding box center [47, 87] width 3 height 3
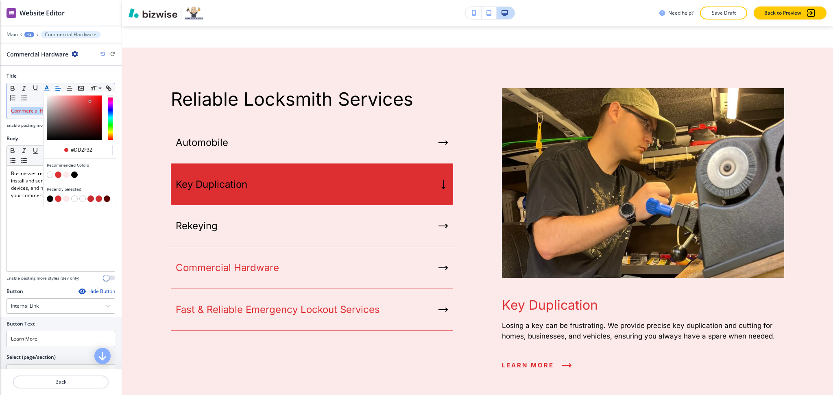
click at [72, 176] on button "button" at bounding box center [74, 175] width 7 height 7
type input "#000000"
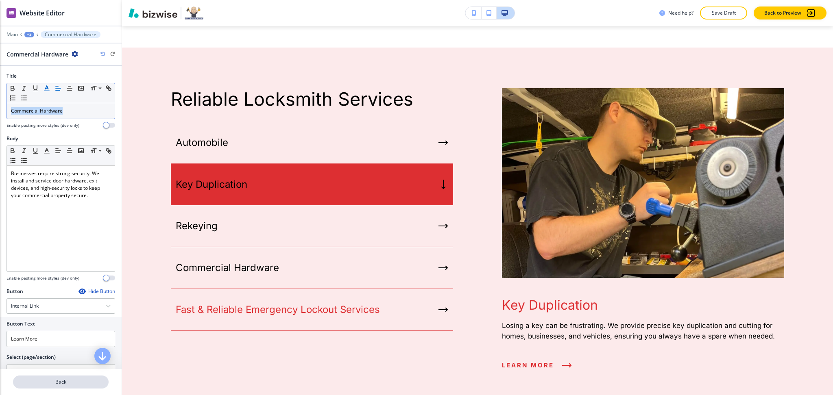
click at [72, 387] on button "Back" at bounding box center [61, 382] width 96 height 13
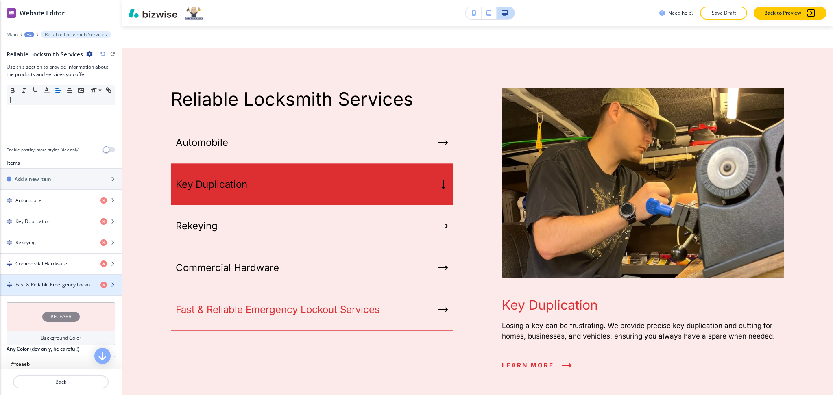
scroll to position [217, 0]
click at [42, 295] on div "button" at bounding box center [61, 295] width 122 height 1
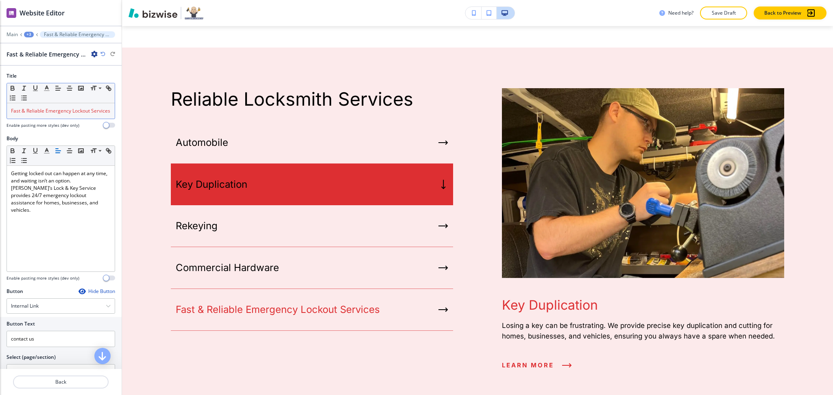
drag, startPoint x: 49, startPoint y: 122, endPoint x: 52, endPoint y: 113, distance: 9.9
click at [50, 119] on div "Fast & Reliable Emergency Lockout Services" at bounding box center [61, 110] width 108 height 15
click at [48, 88] on icon "button" at bounding box center [46, 88] width 7 height 7
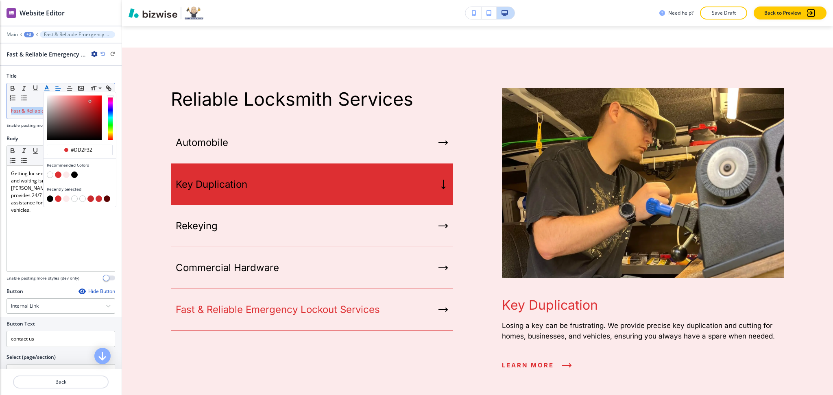
click at [74, 174] on button "button" at bounding box center [74, 175] width 7 height 7
type input "#000000"
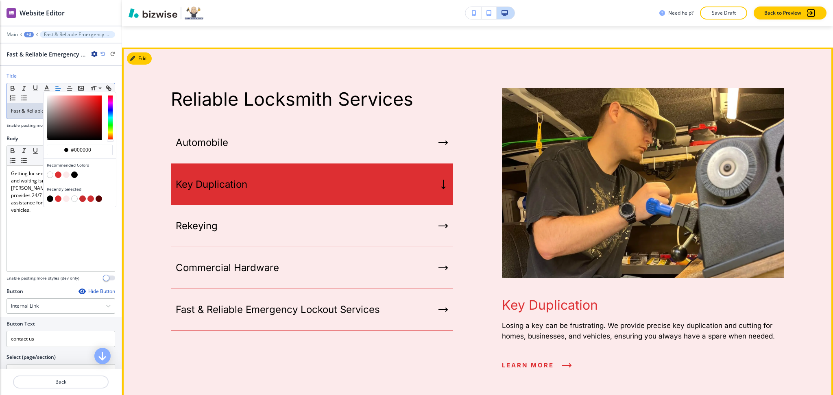
click at [242, 352] on div "Reliable Locksmith Services Automobile Key Duplication Rekeying Commercial Hard…" at bounding box center [477, 233] width 711 height 370
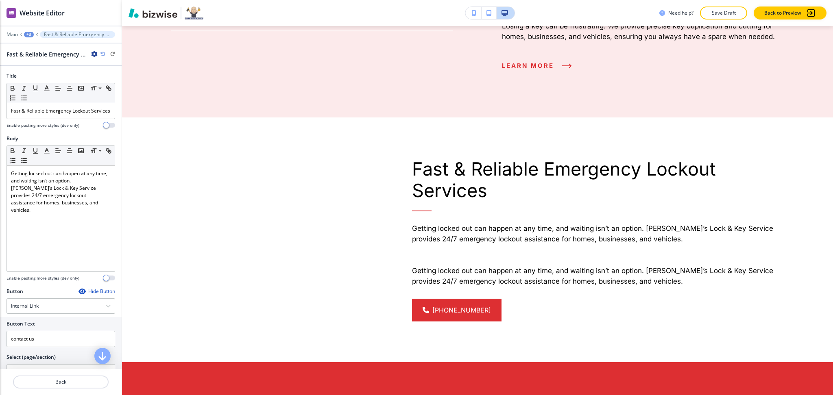
scroll to position [1070, 0]
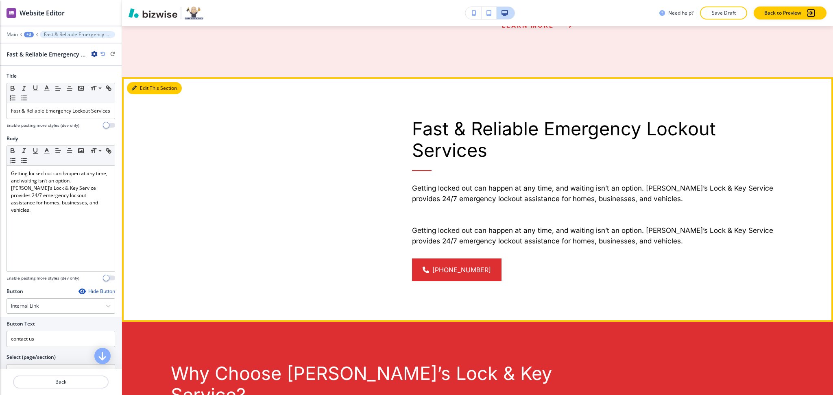
click at [137, 82] on button "Edit This Section" at bounding box center [154, 88] width 55 height 12
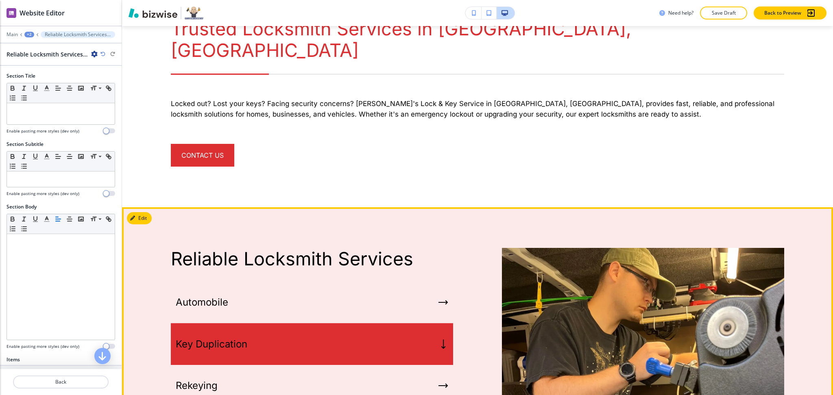
click at [151, 212] on div "Edit" at bounding box center [139, 218] width 25 height 12
click at [148, 212] on button "Edit This Section" at bounding box center [154, 218] width 55 height 12
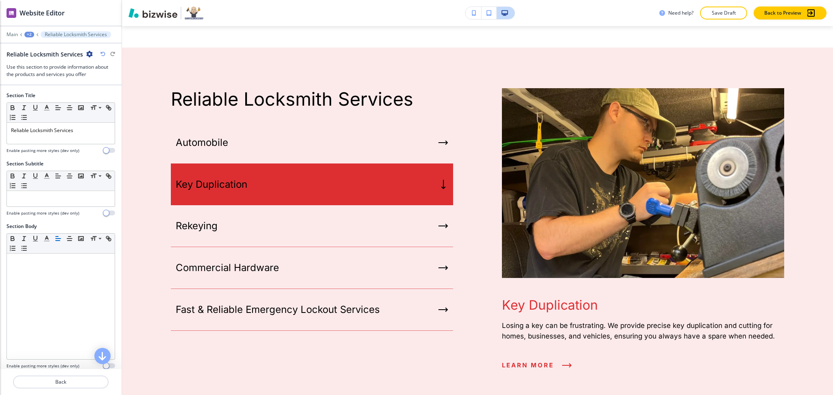
scroll to position [268, 0]
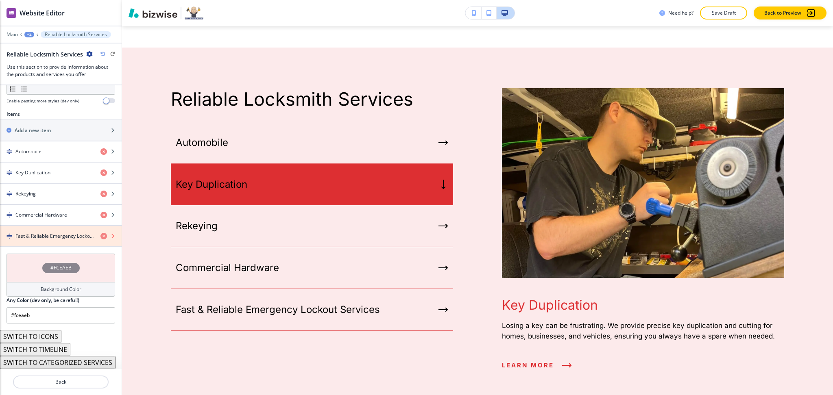
click at [100, 233] on icon "button" at bounding box center [103, 236] width 7 height 7
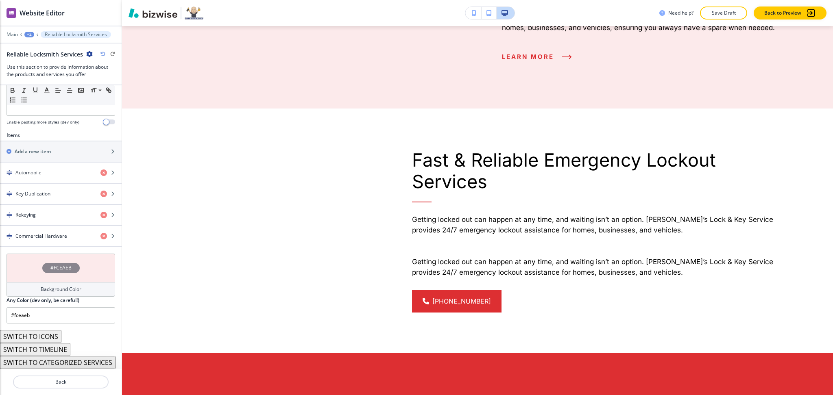
scroll to position [1016, 0]
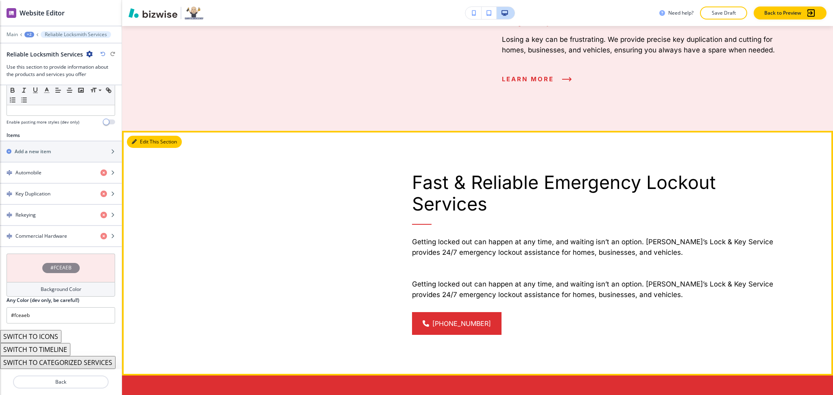
click at [137, 136] on button "Edit This Section" at bounding box center [154, 142] width 55 height 12
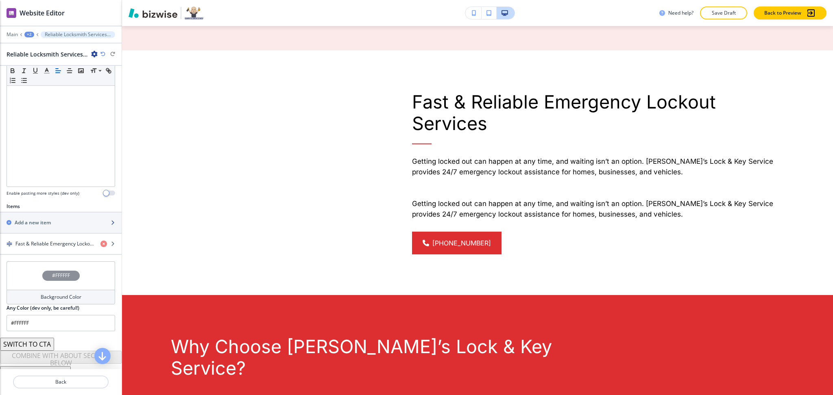
scroll to position [163, 0]
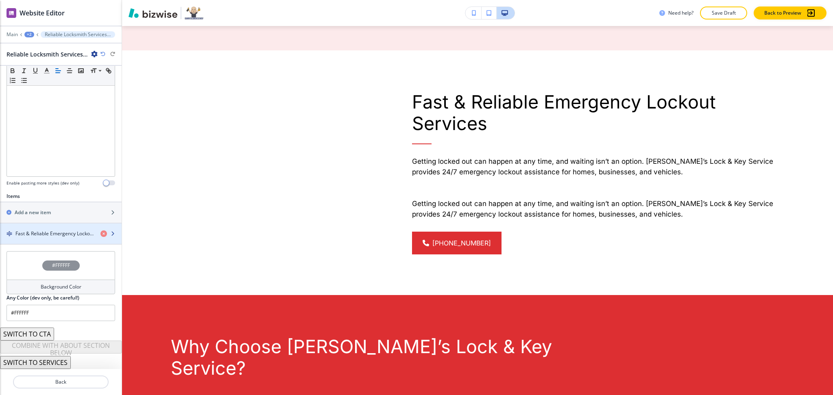
click at [62, 235] on h4 "Fast & Reliable Emergency Lockout Services" at bounding box center [54, 233] width 78 height 7
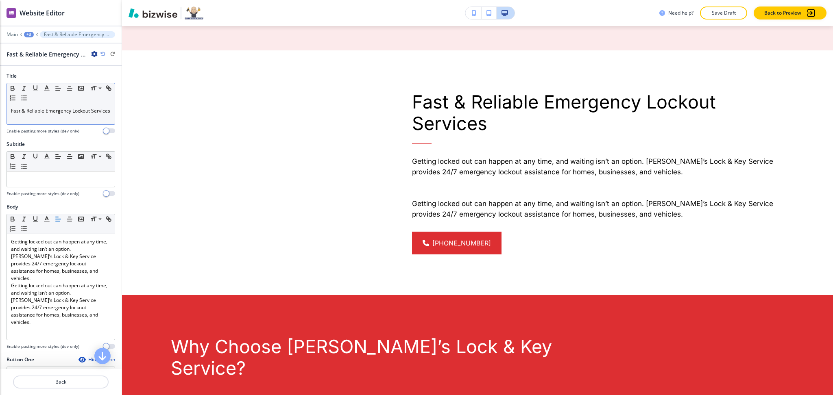
click at [59, 115] on p "Fast & Reliable Emergency Lockout Services" at bounding box center [61, 110] width 100 height 7
click at [48, 89] on icon "button" at bounding box center [46, 88] width 7 height 7
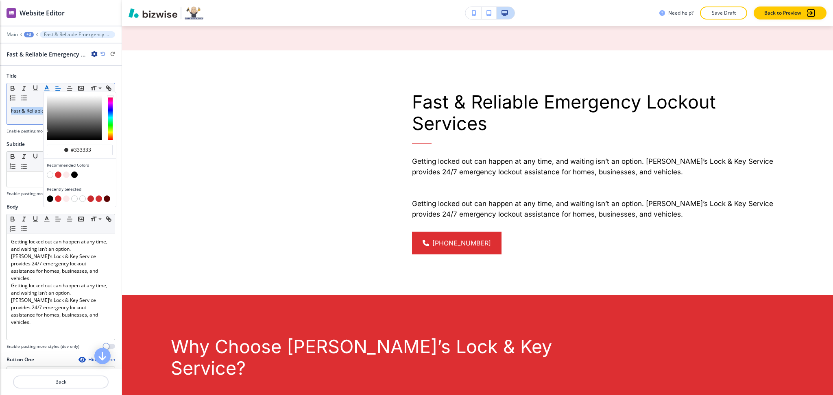
click at [57, 175] on button "button" at bounding box center [58, 175] width 7 height 7
type input "#dd2f32"
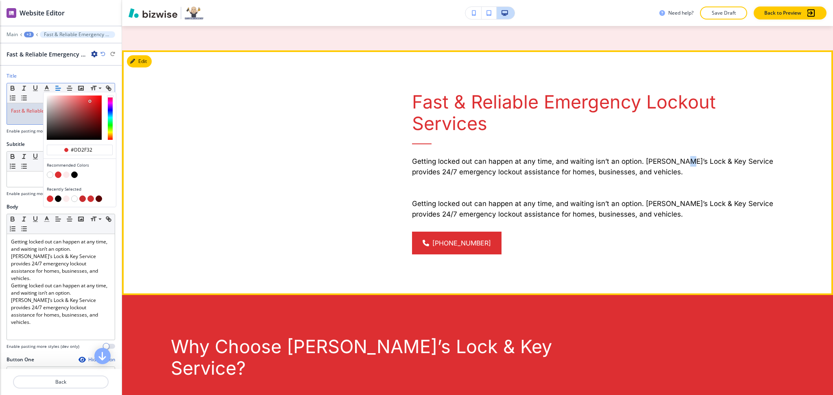
click at [675, 144] on h6 "Getting locked out can happen at any time, and waiting isn’t an option. Gary’s …" at bounding box center [598, 182] width 372 height 76
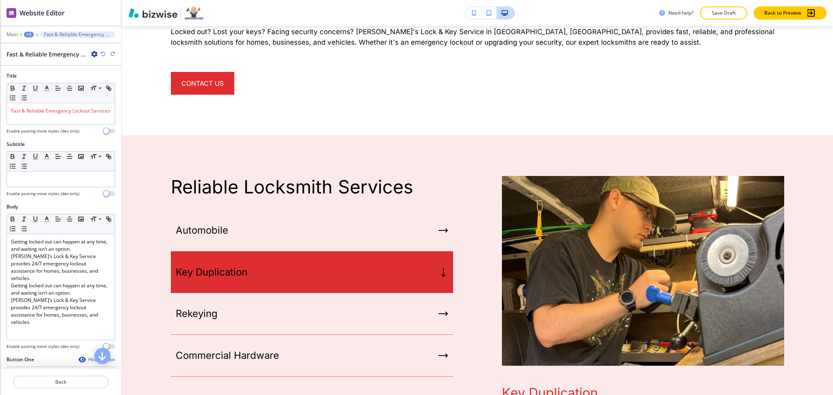
scroll to position [0, 0]
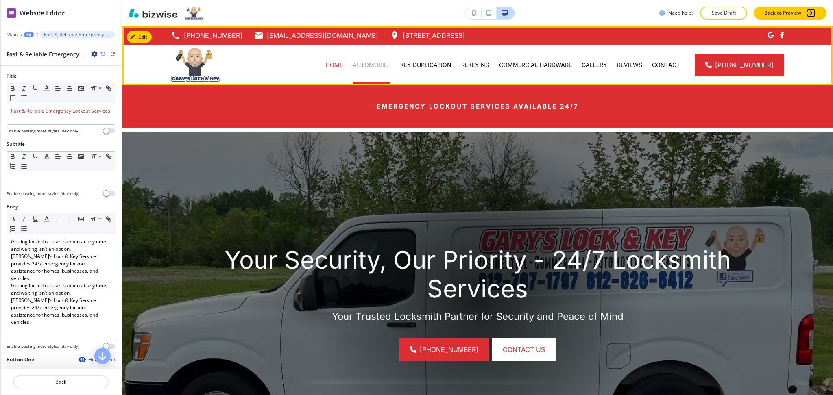
click at [381, 65] on p "AUTOMOBILE" at bounding box center [371, 65] width 38 height 8
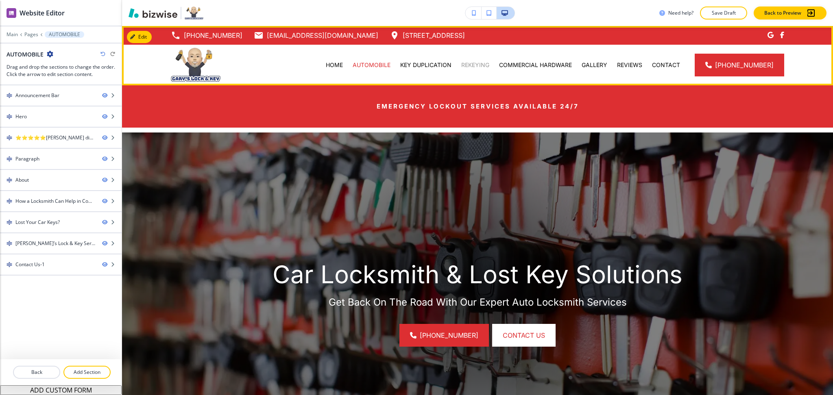
click at [444, 63] on p "KEY DUPLICATION" at bounding box center [425, 65] width 51 height 8
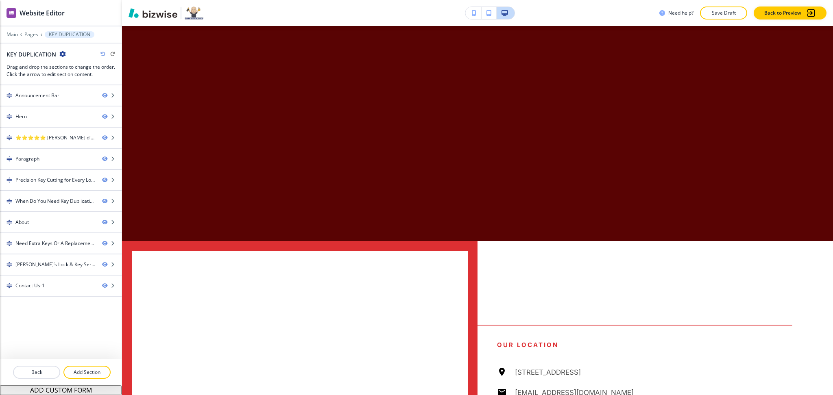
scroll to position [1920, 0]
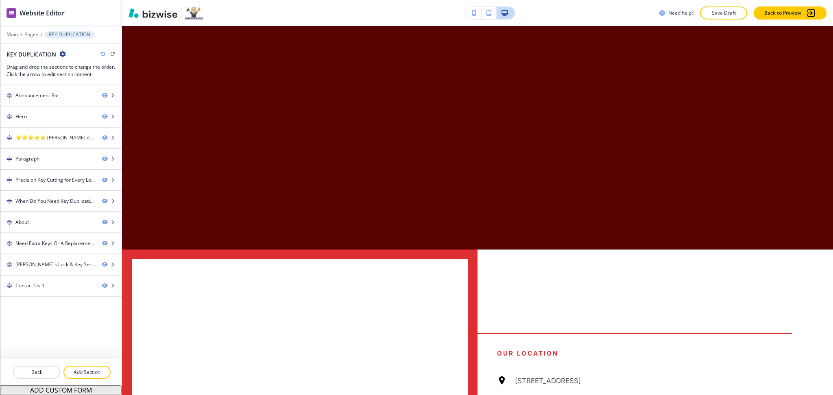
drag, startPoint x: 634, startPoint y: 172, endPoint x: 404, endPoint y: 144, distance: 232.2
copy h6 "If you need key duplication in Bloomfield, IN , let Gary’s Lock & Key Service p…"
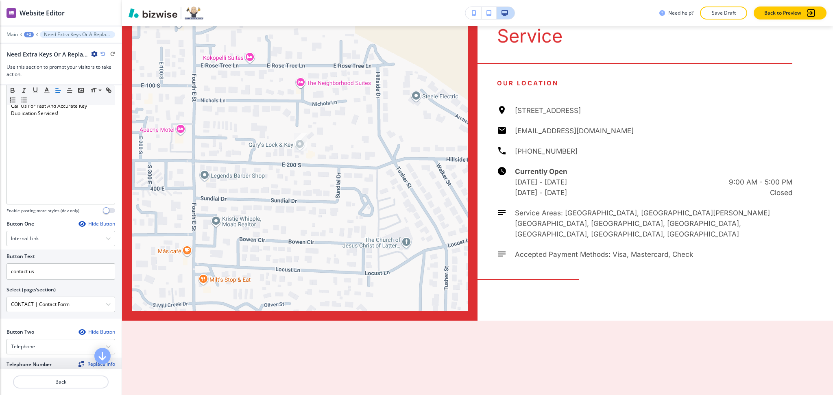
scroll to position [150, 0]
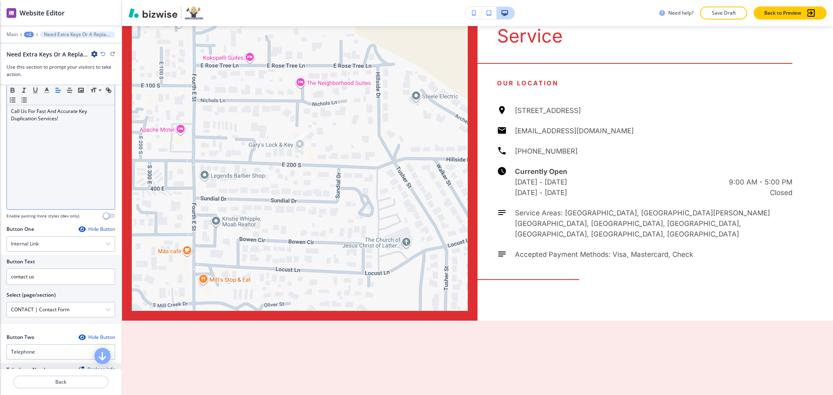
click at [52, 161] on div "Call Us For Fast And Accurate Key Duplication Services!" at bounding box center [61, 157] width 108 height 106
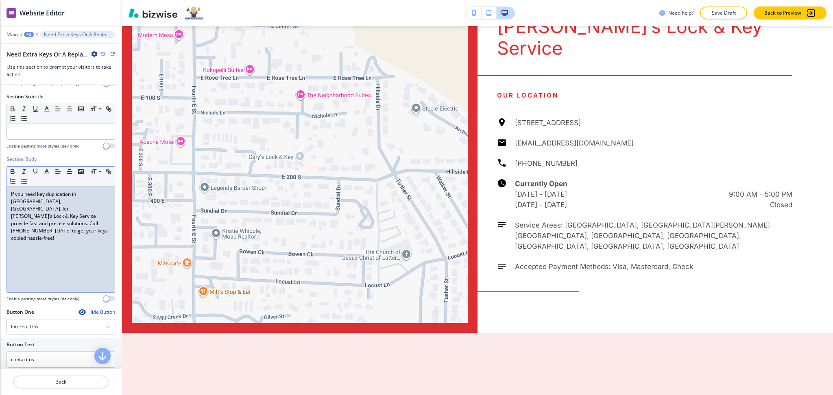
scroll to position [0, 0]
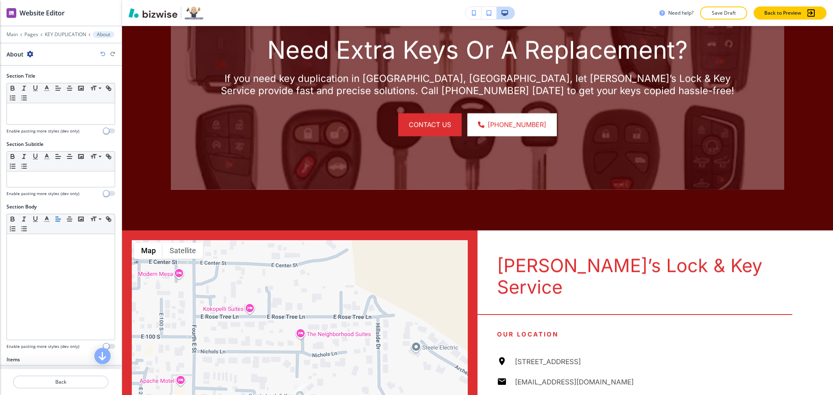
scroll to position [1954, 0]
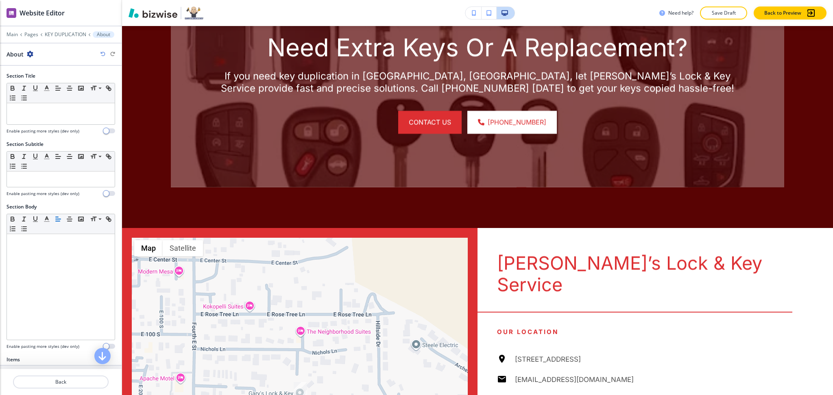
click at [29, 51] on icon "button" at bounding box center [30, 54] width 7 height 7
drag, startPoint x: 50, startPoint y: 87, endPoint x: 50, endPoint y: 93, distance: 5.7
click at [50, 87] on button "Duplicate Section" at bounding box center [52, 82] width 52 height 14
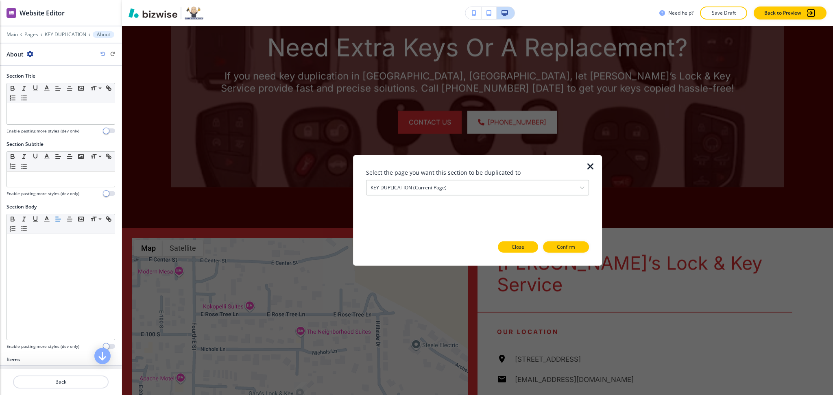
click at [509, 246] on button "Close" at bounding box center [518, 246] width 40 height 11
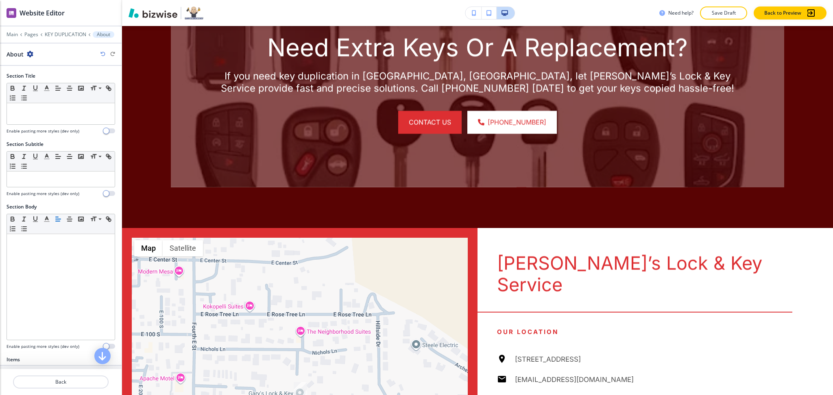
click at [28, 53] on icon "button" at bounding box center [30, 54] width 7 height 7
click at [44, 96] on p "Delete Section" at bounding box center [52, 96] width 41 height 7
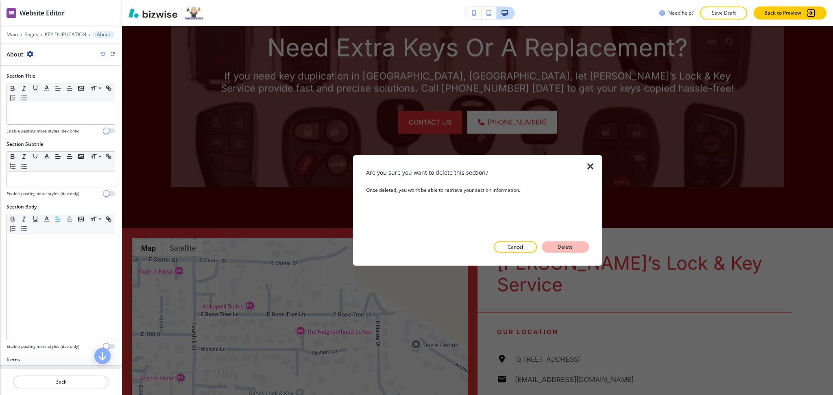
click at [546, 246] on button "Delete" at bounding box center [565, 246] width 47 height 11
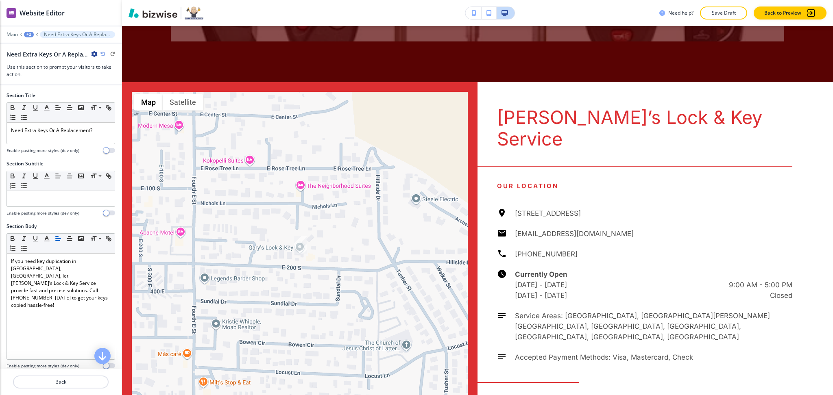
scroll to position [363, 0]
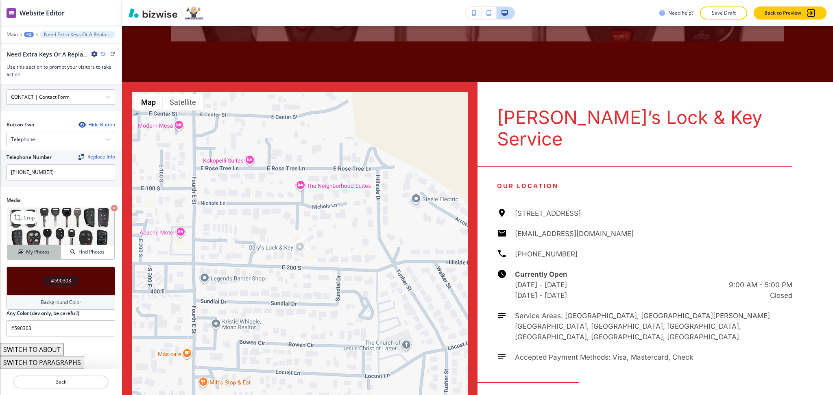
click at [28, 254] on h4 "My Photos" at bounding box center [38, 251] width 24 height 7
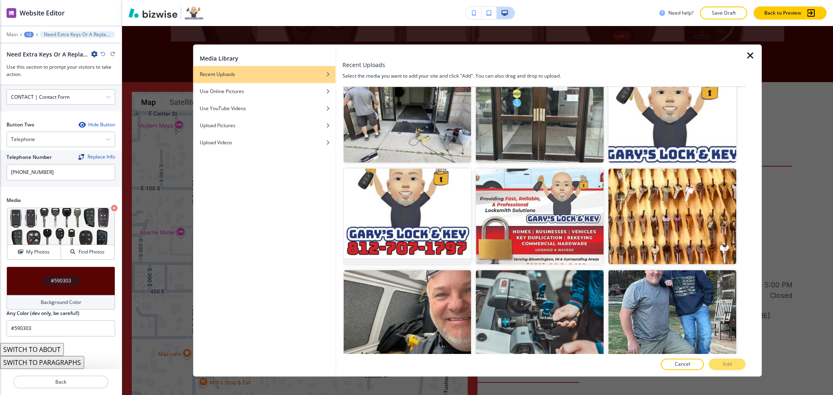
scroll to position [1601, 0]
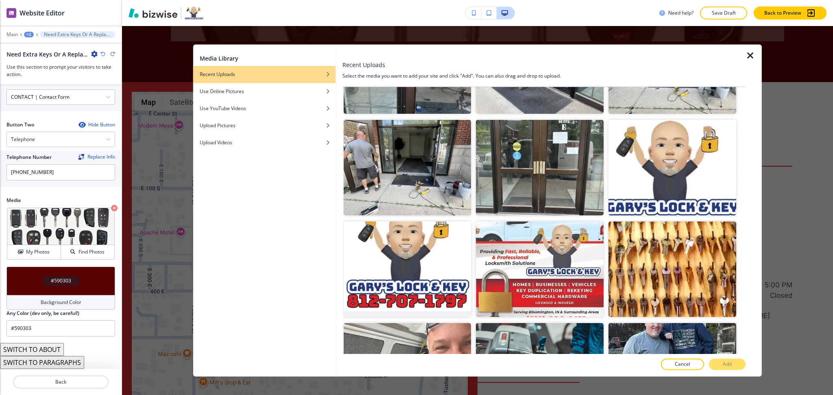
click at [735, 222] on div at bounding box center [737, 273] width 5 height 102
click at [698, 223] on img "button" at bounding box center [672, 270] width 128 height 96
click at [743, 361] on button "Add" at bounding box center [727, 364] width 37 height 11
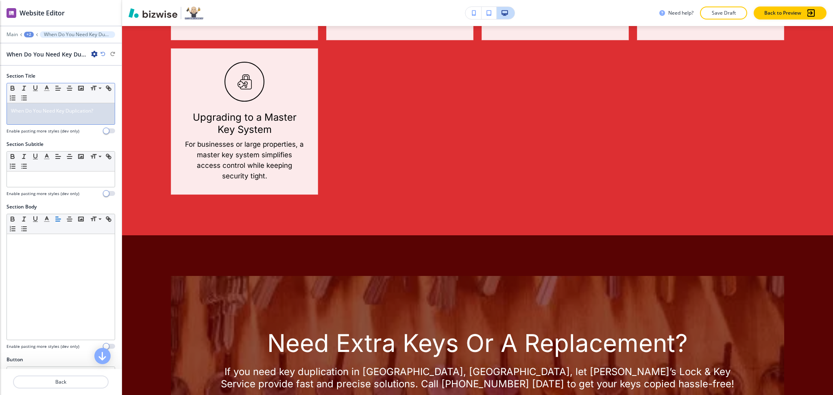
scroll to position [1517, 0]
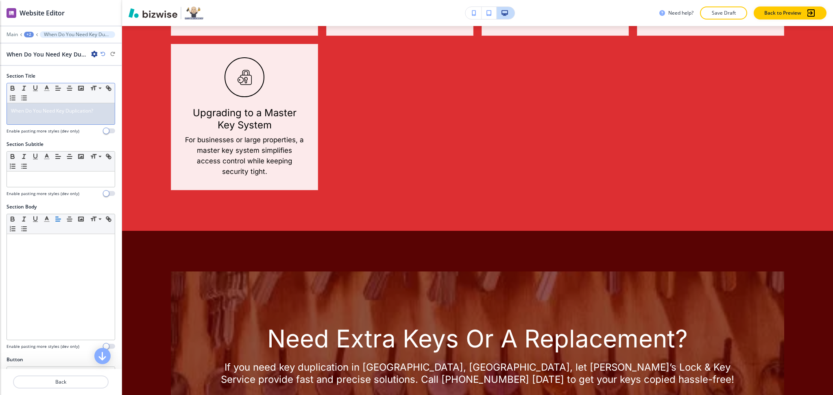
click at [75, 119] on div "When Do You Need Key Duplication?" at bounding box center [61, 113] width 108 height 21
click at [46, 81] on div at bounding box center [61, 81] width 109 height 3
click at [47, 87] on icon "button" at bounding box center [46, 88] width 7 height 7
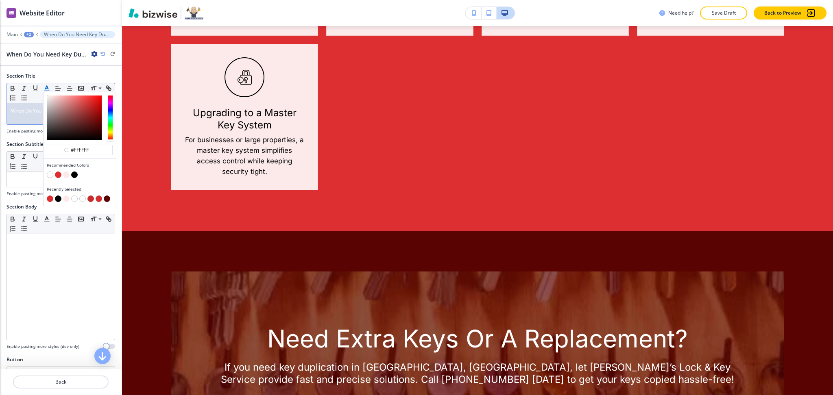
click at [76, 174] on button "button" at bounding box center [74, 175] width 7 height 7
type input "#000000"
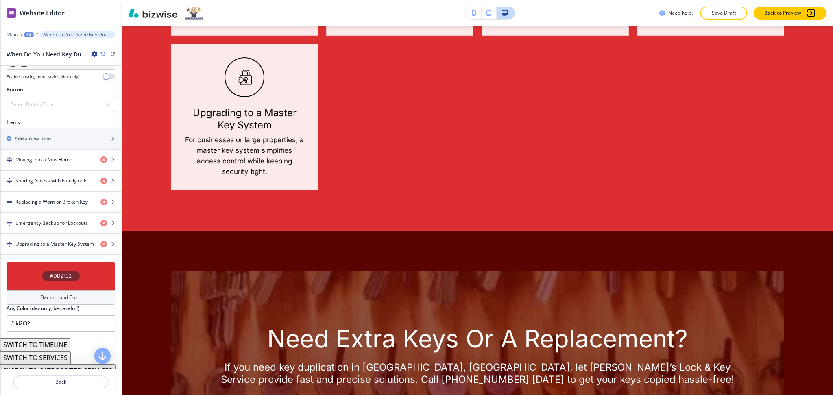
scroll to position [270, 0]
click at [65, 296] on h4 "Background Color" at bounding box center [61, 297] width 41 height 7
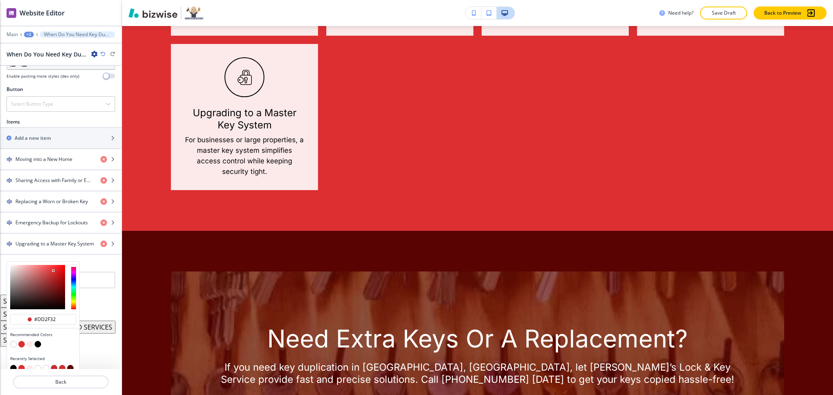
click at [29, 344] on button "button" at bounding box center [29, 344] width 7 height 7
type input "#fceaeb"
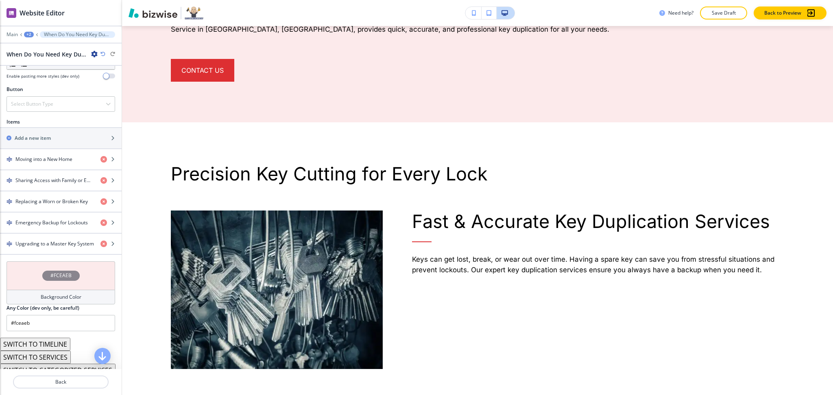
scroll to position [597, 0]
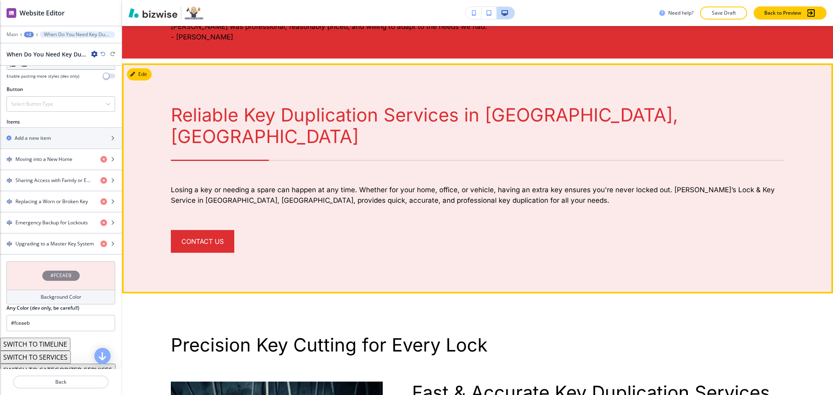
click at [137, 77] on button "Edit" at bounding box center [139, 74] width 25 height 12
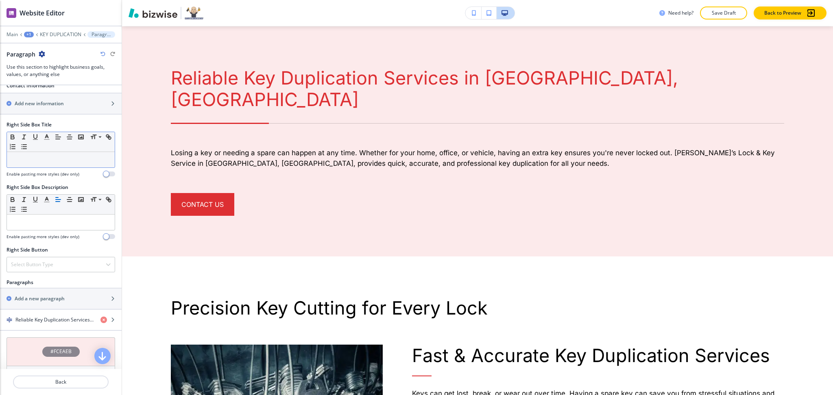
scroll to position [397, 0]
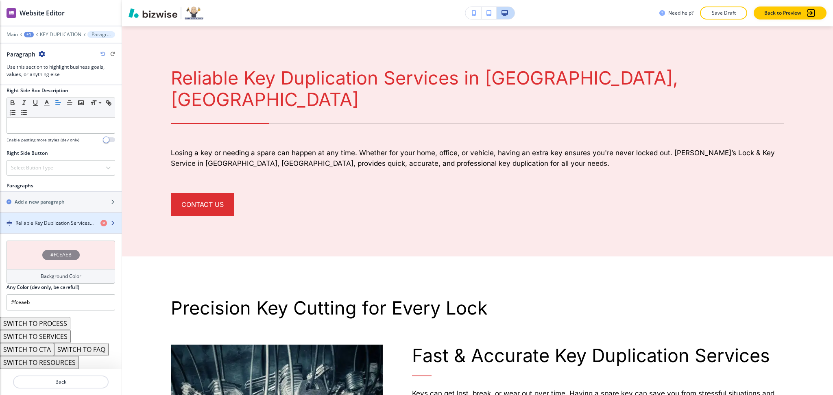
click at [46, 221] on h4 "Reliable Key Duplication Services in Bloomfield, IN" at bounding box center [54, 223] width 78 height 7
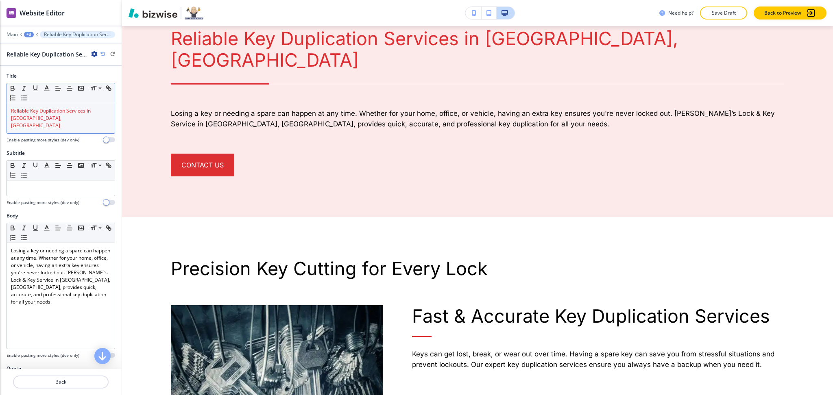
scroll to position [572, 0]
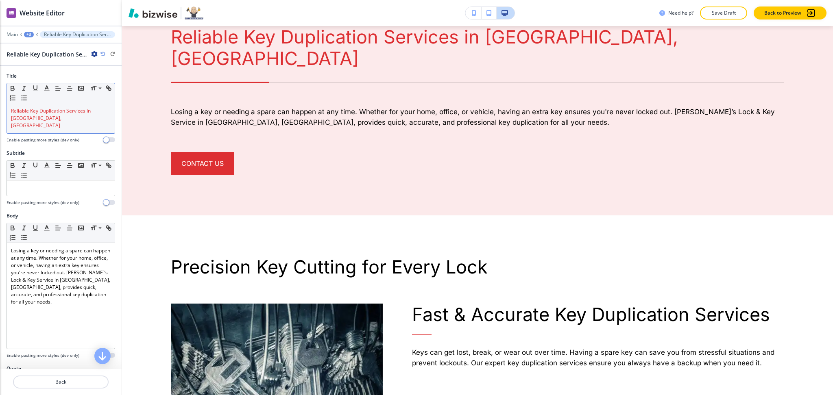
click at [48, 111] on span "Reliable Key Duplication Services in Bloomfield, IN" at bounding box center [51, 118] width 81 height 22
click at [47, 91] on line "button" at bounding box center [46, 91] width 5 height 0
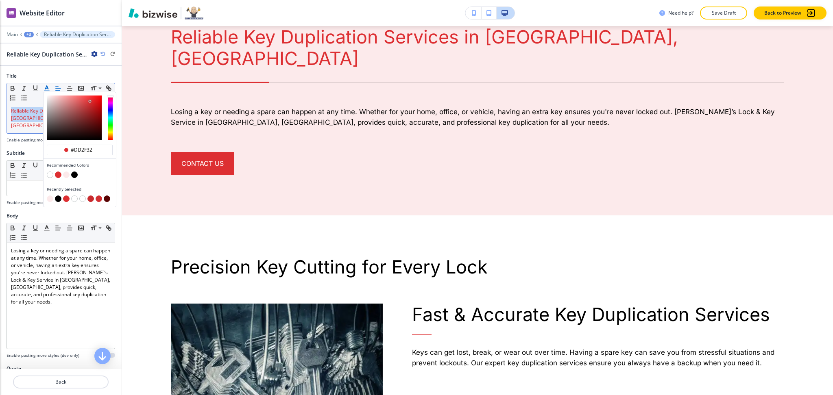
click at [75, 176] on button "button" at bounding box center [74, 175] width 7 height 7
type input "#000000"
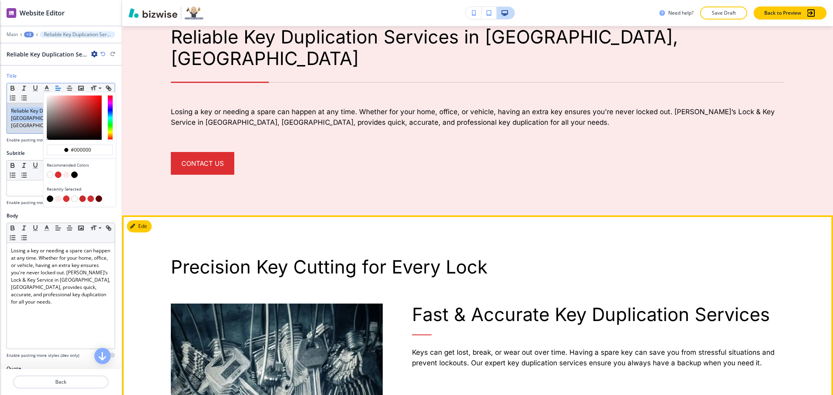
click at [141, 220] on button "Edit" at bounding box center [139, 226] width 25 height 12
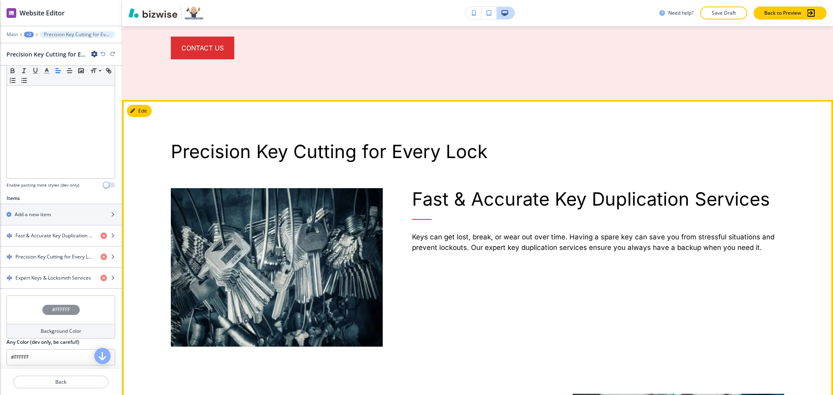
scroll to position [687, 0]
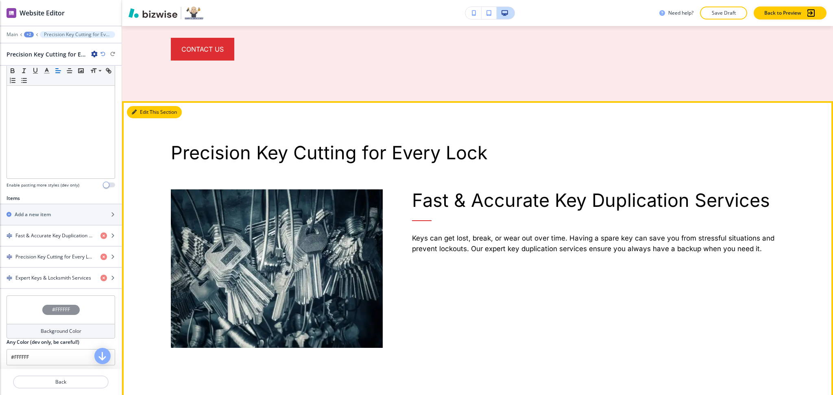
click at [139, 106] on button "Edit This Section" at bounding box center [154, 112] width 55 height 12
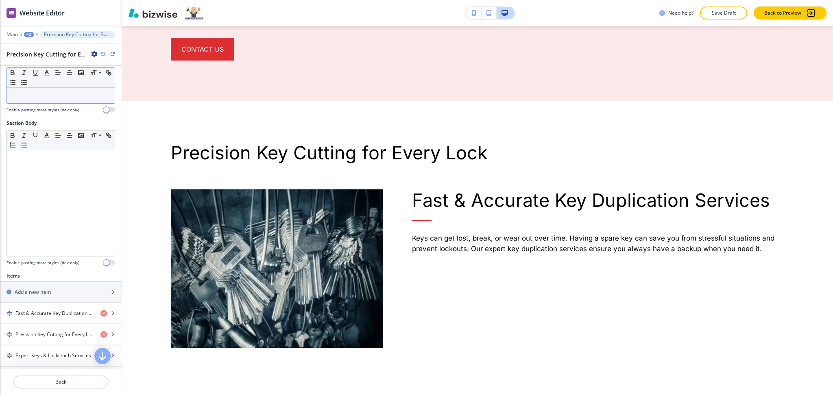
scroll to position [0, 0]
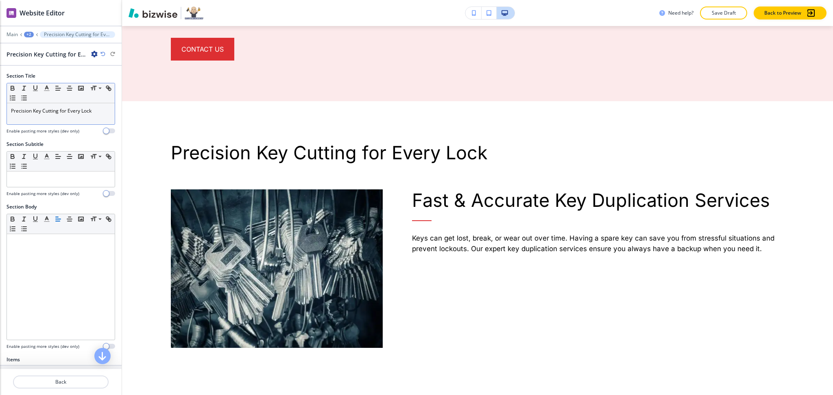
click at [50, 114] on p "Precision Key Cutting for Every Lock" at bounding box center [61, 110] width 100 height 7
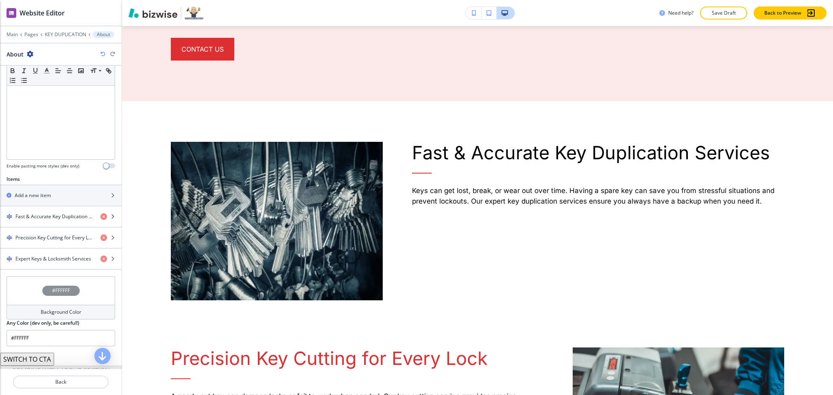
scroll to position [206, 0]
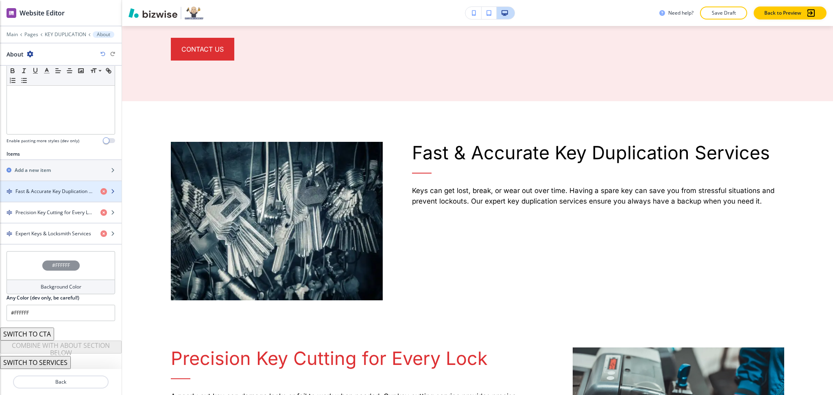
click at [64, 195] on div "button" at bounding box center [61, 198] width 122 height 7
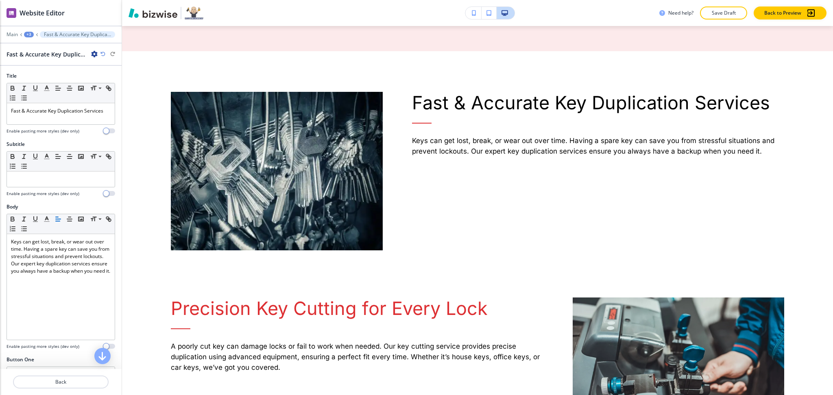
scroll to position [740, 0]
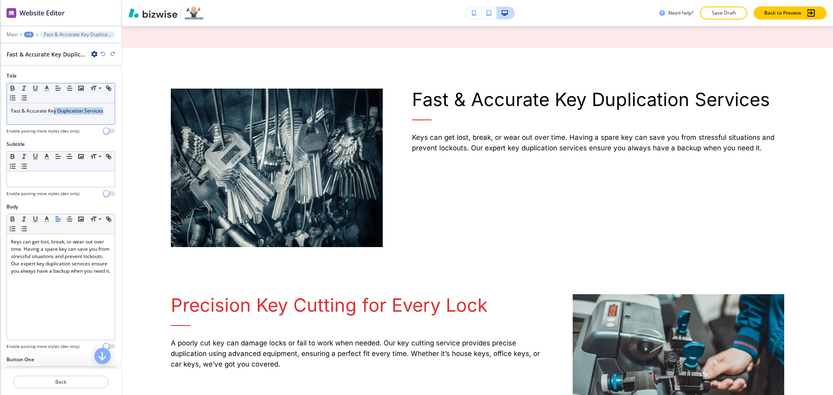
click at [54, 114] on p "Fast & Accurate Key Duplication Services" at bounding box center [61, 110] width 100 height 7
click at [46, 89] on icon "button" at bounding box center [46, 88] width 7 height 7
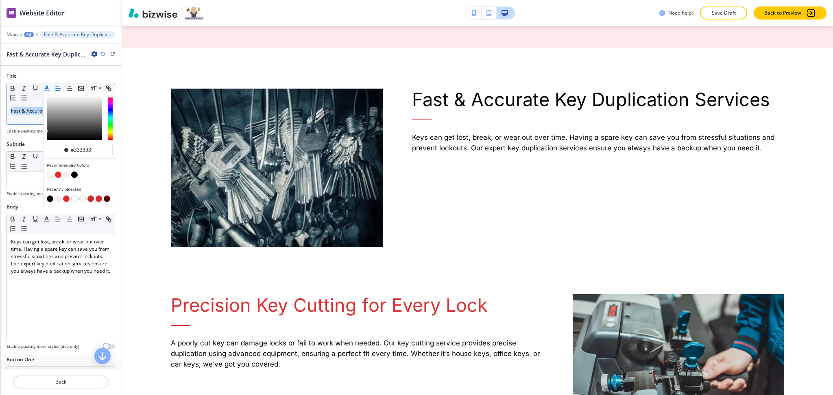
click at [56, 173] on button "button" at bounding box center [58, 175] width 7 height 7
type input "#dd2f32"
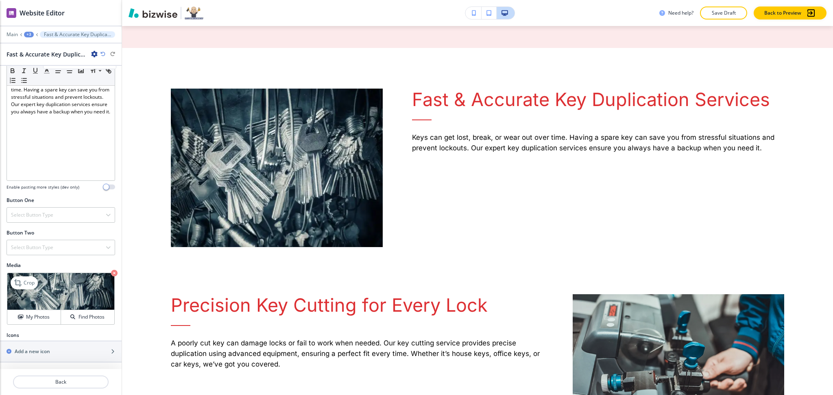
click at [19, 275] on div "Crop My Photos Find Photos" at bounding box center [61, 299] width 108 height 52
click at [18, 287] on icon at bounding box center [19, 283] width 10 height 10
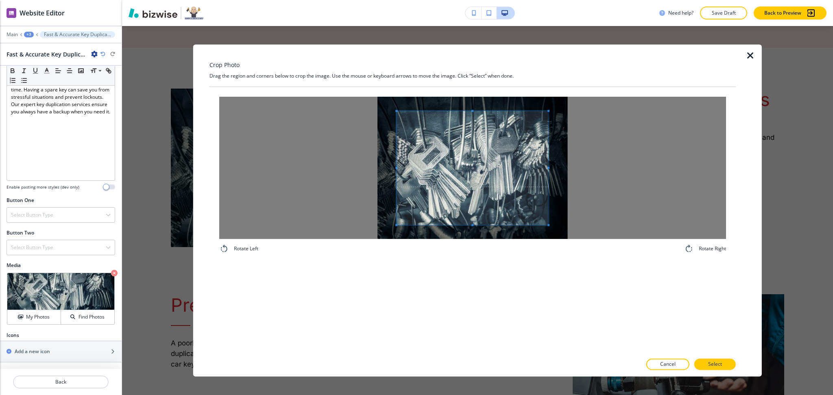
click at [342, 168] on div at bounding box center [472, 168] width 507 height 142
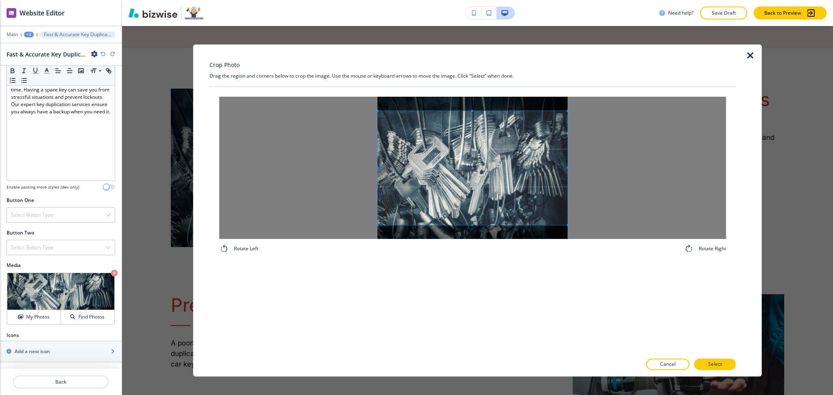
click at [646, 183] on div at bounding box center [472, 168] width 507 height 142
click at [703, 363] on button "Select" at bounding box center [714, 364] width 41 height 11
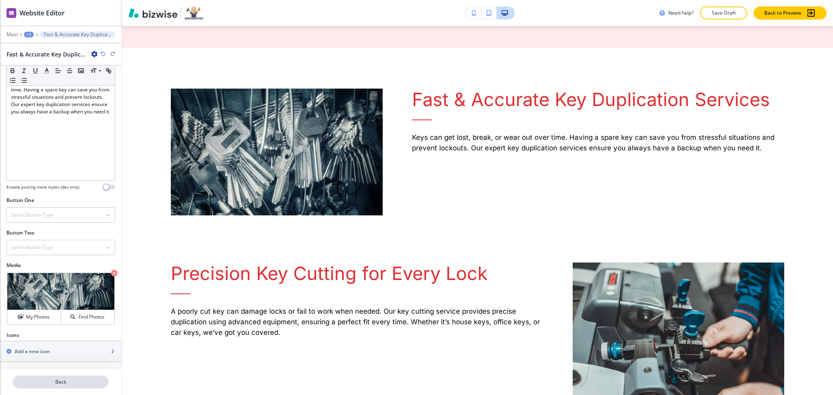
click at [59, 380] on p "Back" at bounding box center [61, 381] width 94 height 7
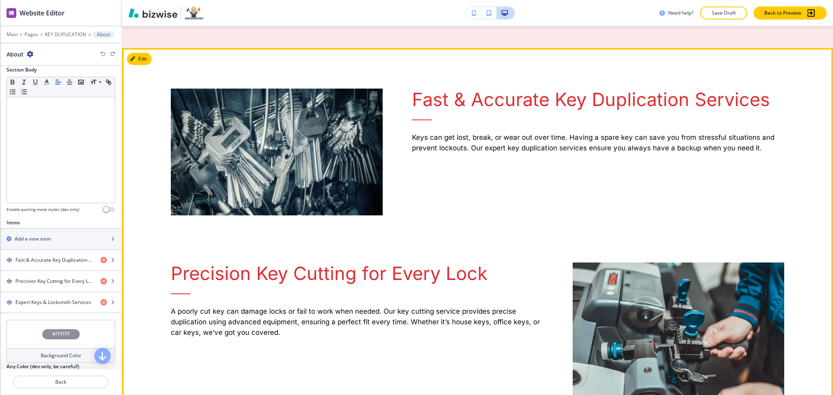
scroll to position [206, 0]
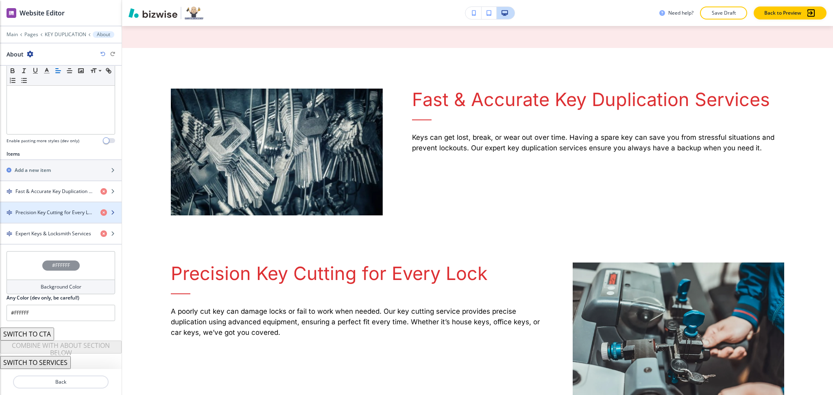
click at [55, 214] on h4 "Precision Key Cutting for Every Lock" at bounding box center [54, 212] width 78 height 7
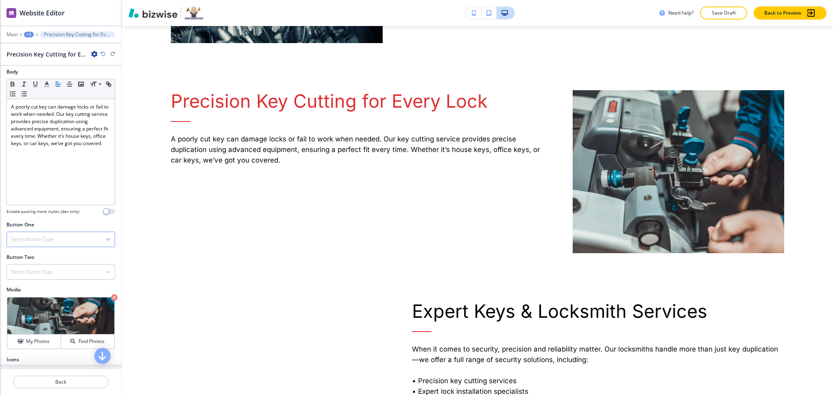
scroll to position [159, 0]
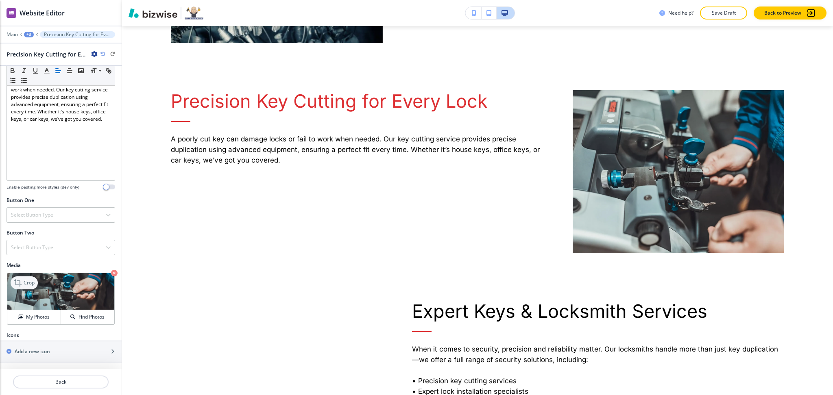
click at [20, 281] on icon at bounding box center [19, 283] width 10 height 10
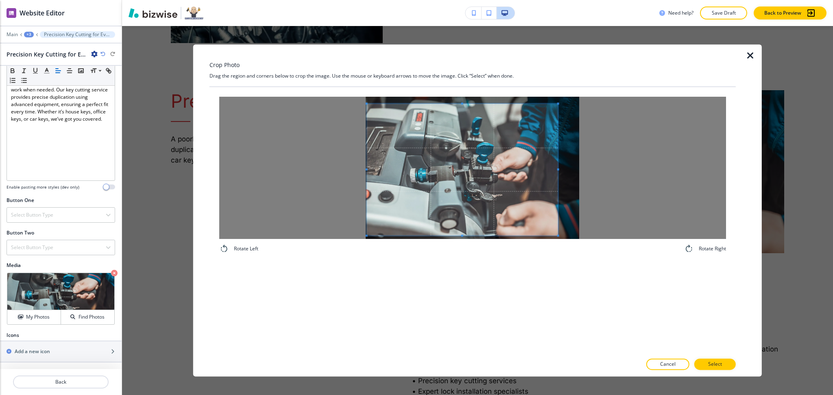
click at [331, 168] on div at bounding box center [472, 168] width 507 height 142
click at [603, 167] on div at bounding box center [472, 168] width 507 height 142
click at [714, 367] on p "Select" at bounding box center [715, 364] width 14 height 7
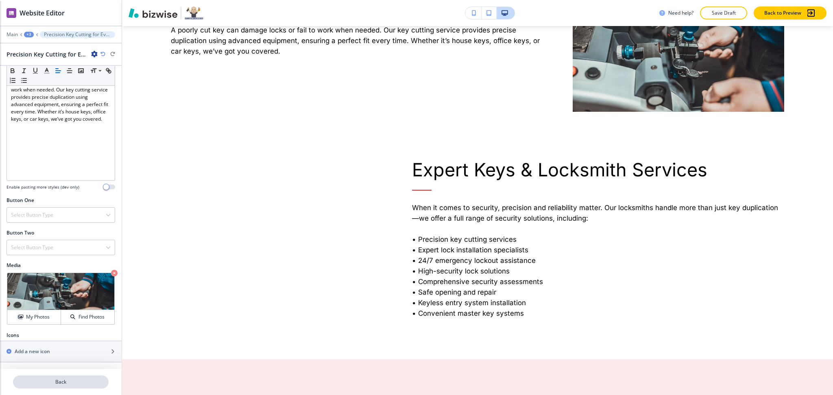
click at [42, 383] on p "Back" at bounding box center [61, 381] width 94 height 7
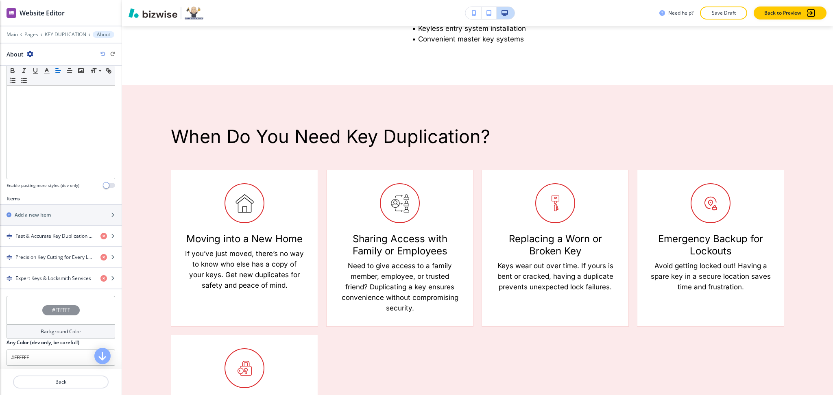
scroll to position [167, 0]
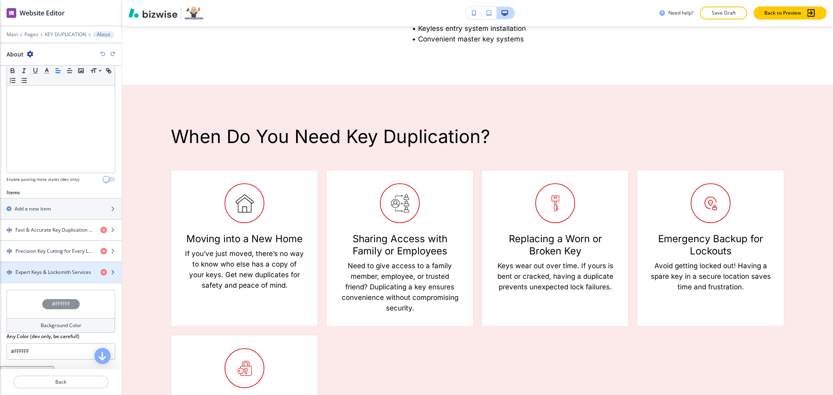
click at [63, 274] on h4 "Expert Keys & Locksmith Services" at bounding box center [53, 272] width 76 height 7
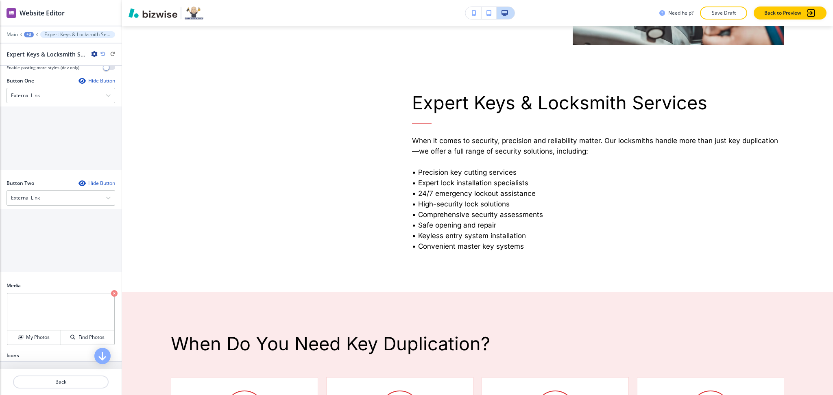
scroll to position [304, 0]
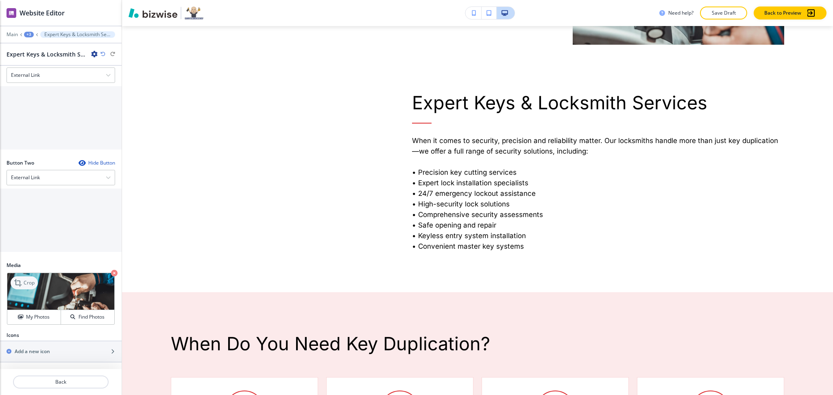
click at [26, 280] on p "Crop" at bounding box center [29, 282] width 11 height 7
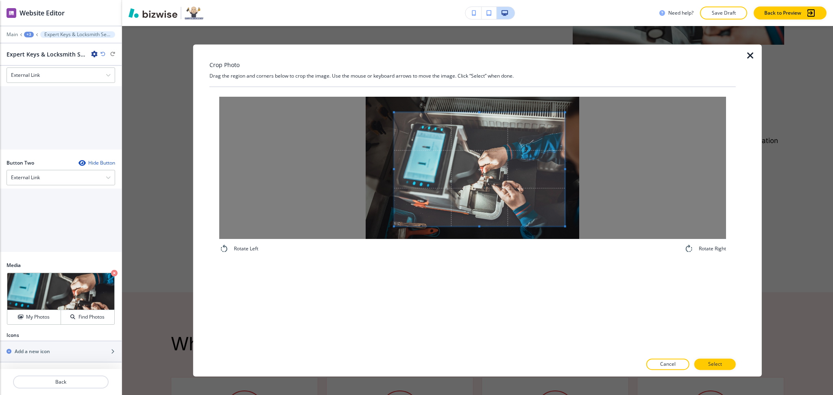
click at [468, 178] on span at bounding box center [479, 170] width 171 height 114
click at [326, 80] on div "Crop Photo Drag the region and corners below to crop the image. Use the mouse o…" at bounding box center [472, 210] width 526 height 332
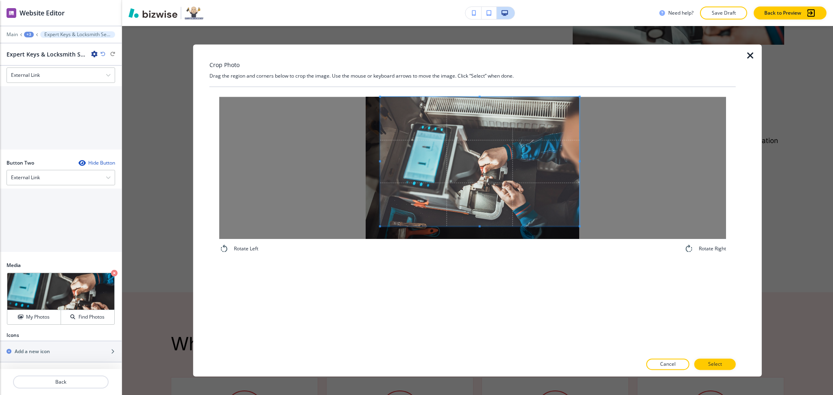
click at [501, 172] on span at bounding box center [479, 161] width 199 height 129
click at [716, 366] on p "Select" at bounding box center [715, 364] width 14 height 7
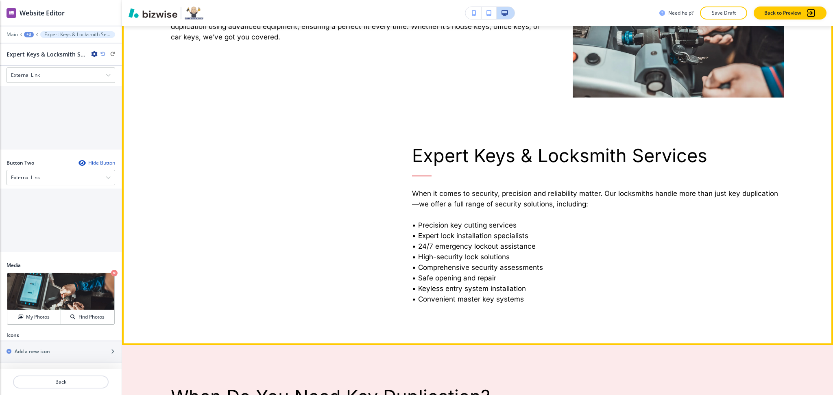
scroll to position [1036, 0]
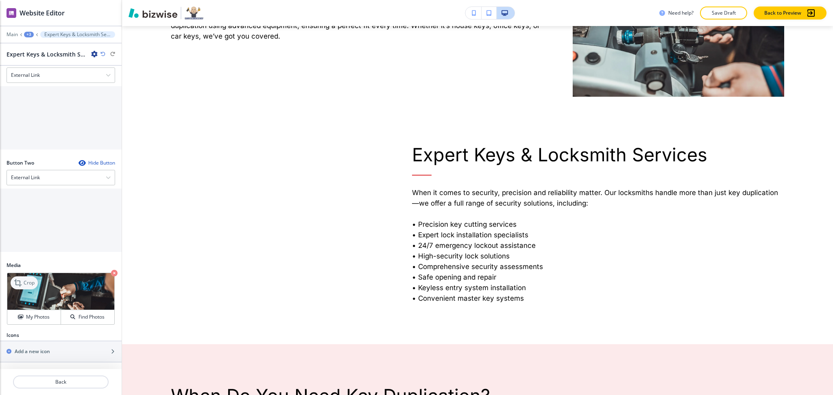
click at [19, 277] on div "Crop" at bounding box center [24, 282] width 27 height 13
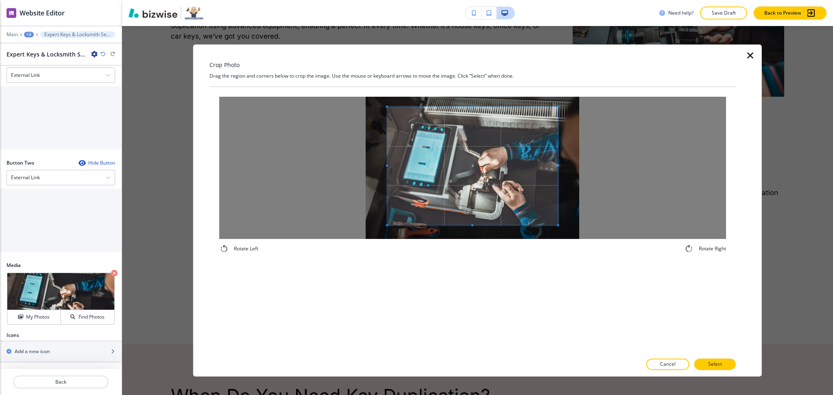
click at [470, 72] on div "Crop Photo Drag the region and corners below to crop the image. Use the mouse o…" at bounding box center [472, 210] width 526 height 332
click at [487, 282] on div "Rotate Left Rotate Right" at bounding box center [472, 220] width 526 height 267
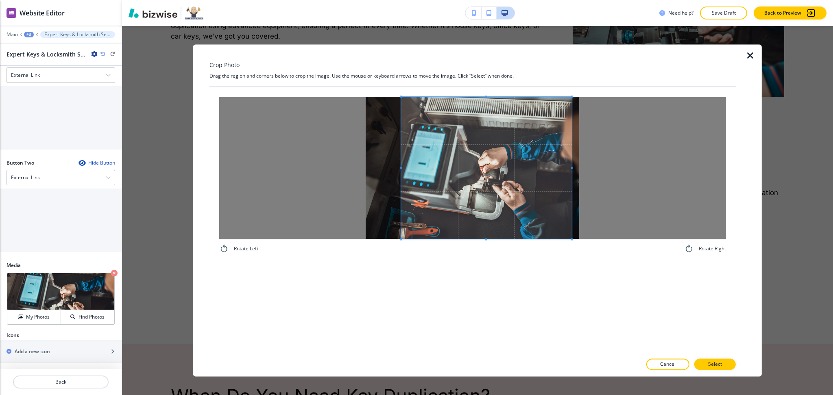
click at [498, 171] on span at bounding box center [486, 168] width 171 height 142
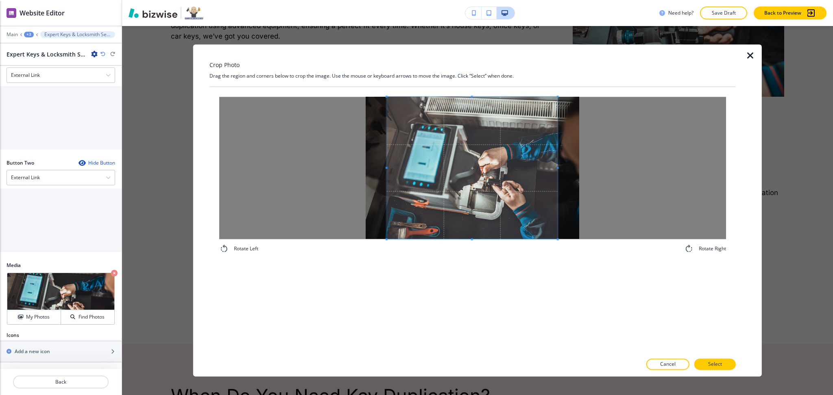
click at [499, 182] on span at bounding box center [472, 168] width 171 height 142
click at [709, 361] on p "Select" at bounding box center [715, 364] width 14 height 7
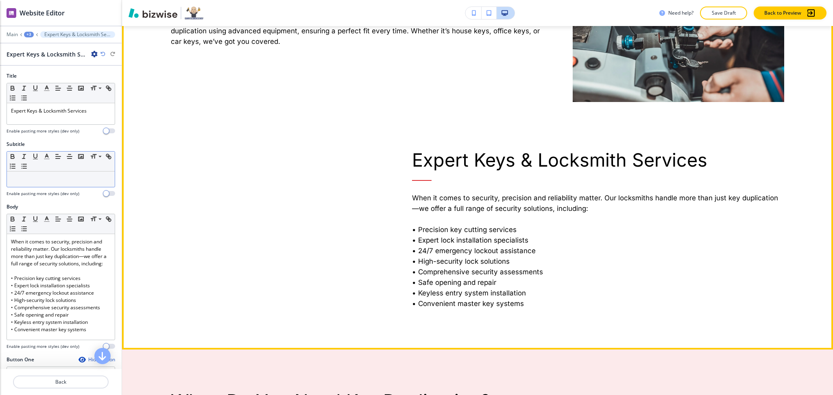
scroll to position [1030, 0]
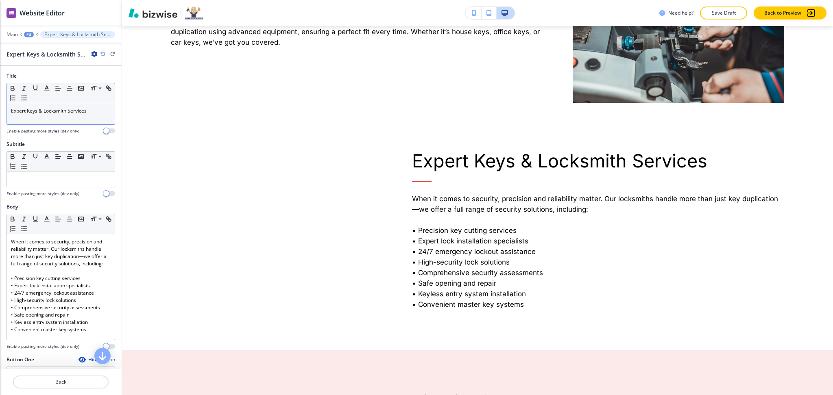
click at [46, 119] on div "Expert Keys & Locksmith Services" at bounding box center [61, 113] width 108 height 21
click at [48, 87] on icon "button" at bounding box center [46, 88] width 7 height 7
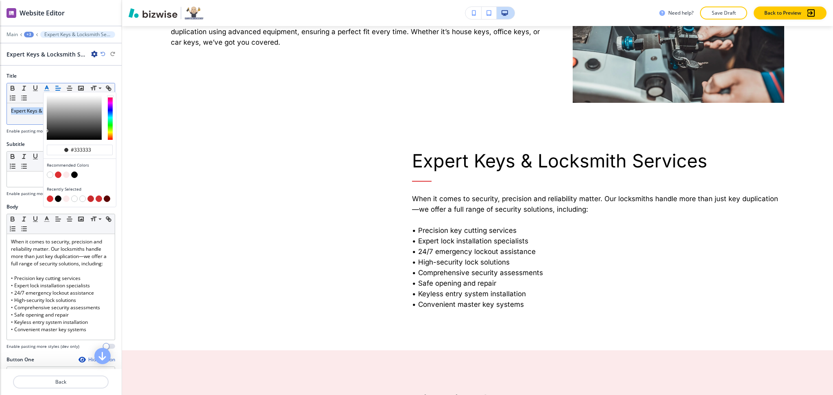
click at [57, 176] on button "button" at bounding box center [58, 175] width 7 height 7
type input "#dd2f32"
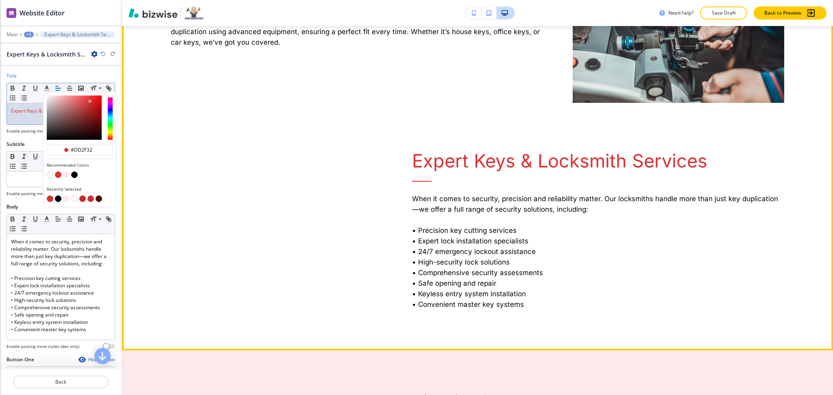
drag, startPoint x: 582, startPoint y: 237, endPoint x: 646, endPoint y: 225, distance: 65.8
click at [583, 257] on p "• High-security lock solutions" at bounding box center [598, 262] width 372 height 11
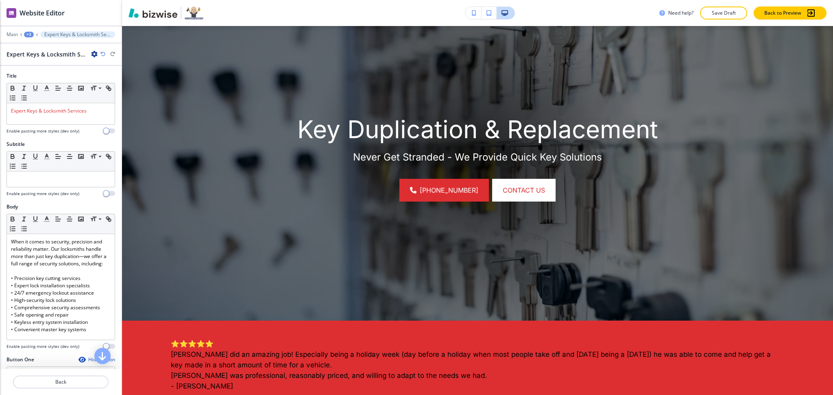
scroll to position [369, 0]
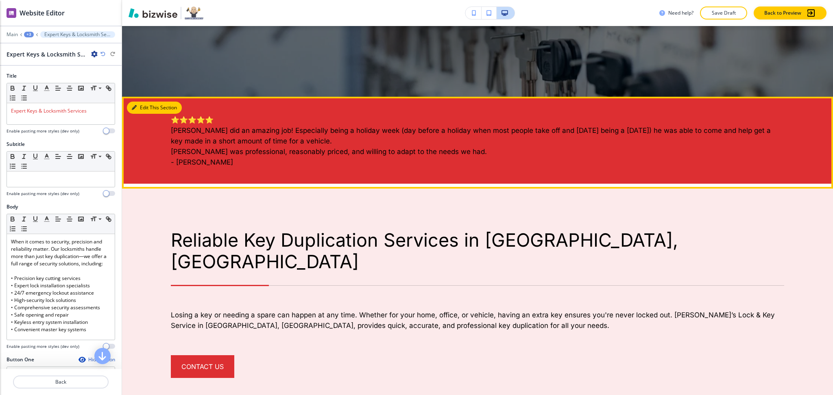
click at [140, 108] on button "Edit This Section" at bounding box center [154, 108] width 55 height 12
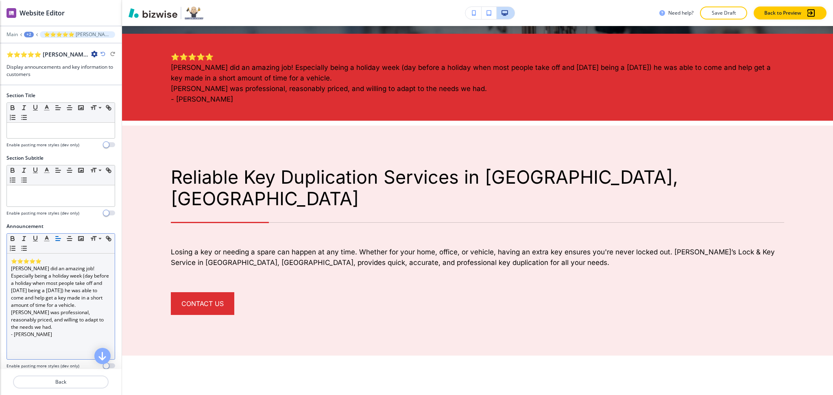
scroll to position [439, 0]
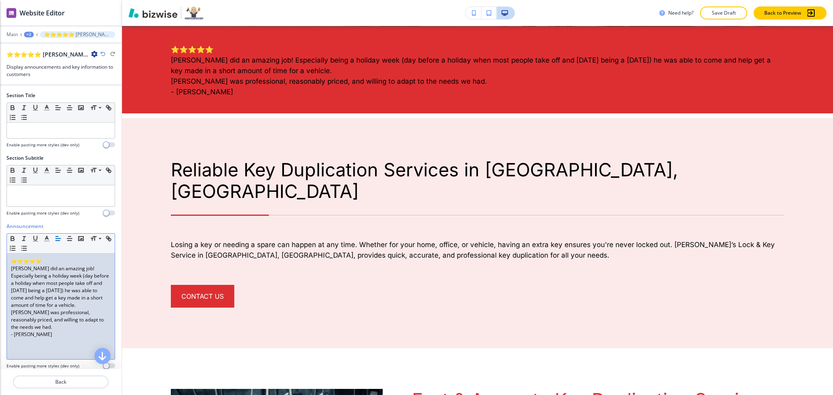
click at [65, 303] on p "Gary did an amazing job! Especially being a holiday week (day before a holiday …" at bounding box center [61, 287] width 100 height 44
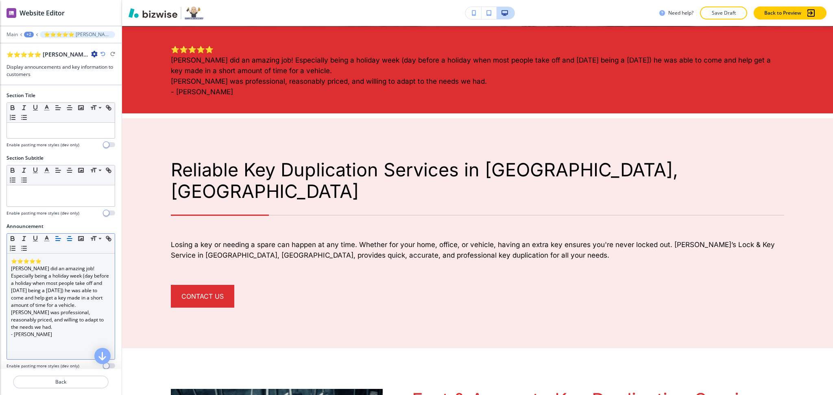
click at [67, 242] on div "Small Normal Large Huge" at bounding box center [61, 244] width 108 height 20
click at [67, 242] on icon "button" at bounding box center [69, 238] width 7 height 7
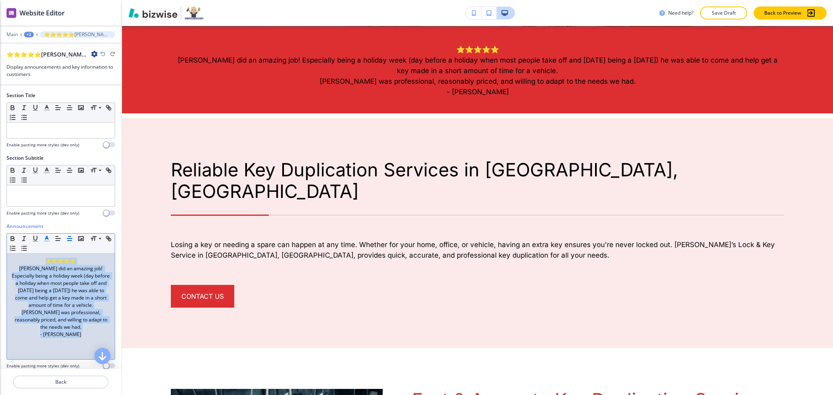
click at [44, 241] on line "button" at bounding box center [46, 241] width 5 height 0
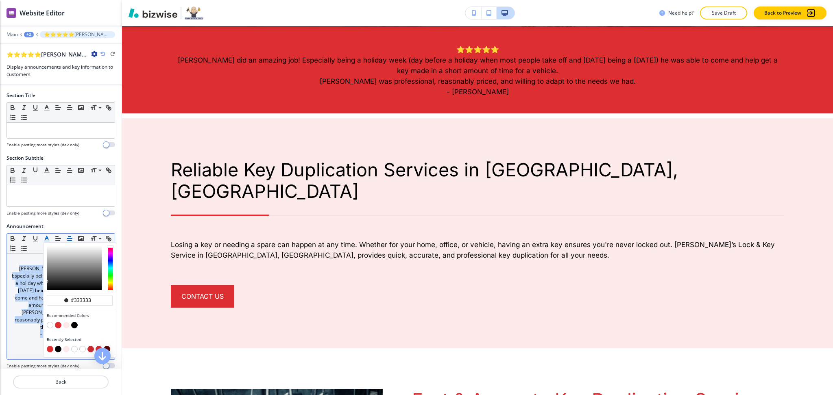
click at [49, 325] on button "button" at bounding box center [50, 325] width 7 height 7
type input "#ffffff"
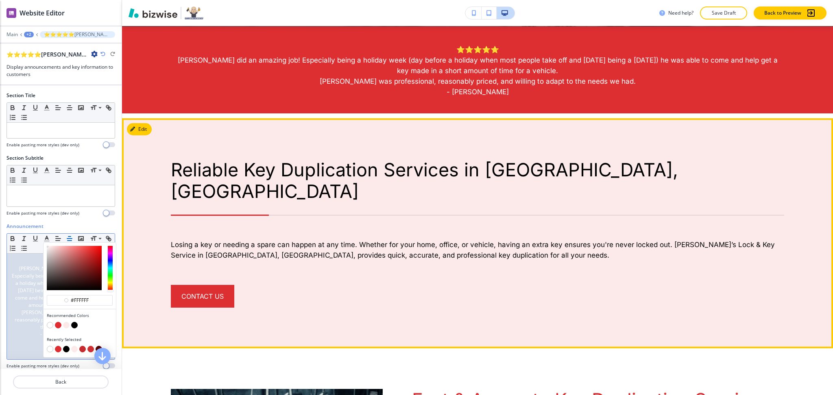
click at [541, 215] on h6 "Losing a key or needing a spare can happen at any time. Whether for your home, …" at bounding box center [477, 238] width 613 height 46
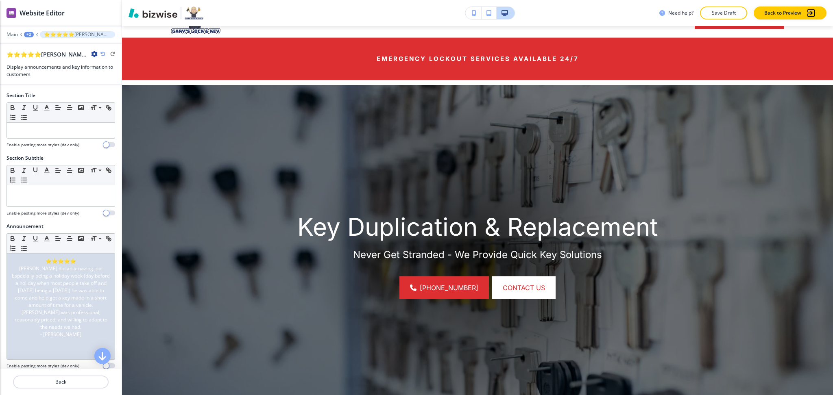
scroll to position [0, 0]
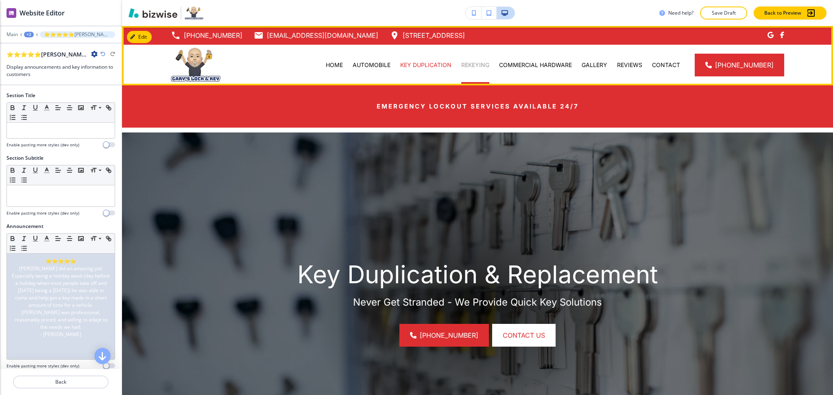
click at [485, 65] on p "REKEYING" at bounding box center [475, 65] width 28 height 8
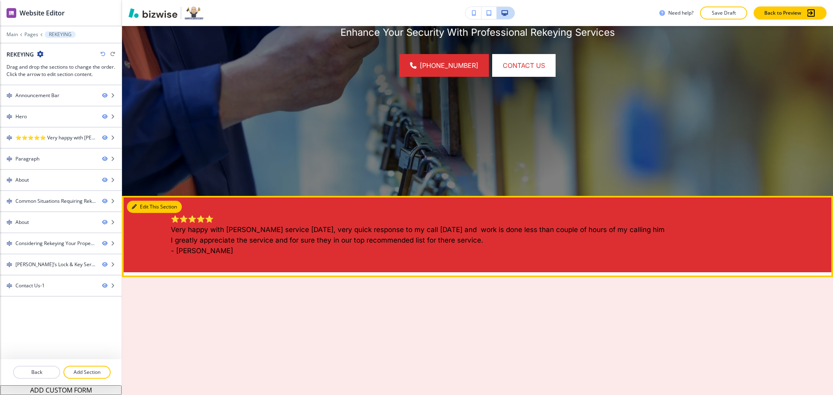
click at [137, 202] on button "Edit This Section" at bounding box center [154, 207] width 55 height 12
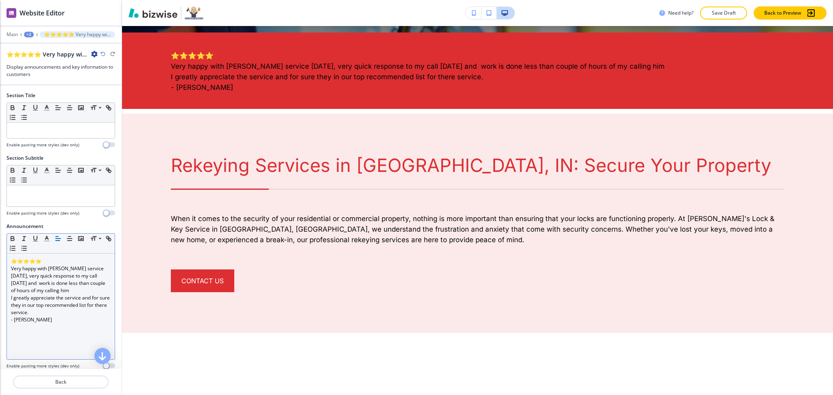
scroll to position [439, 0]
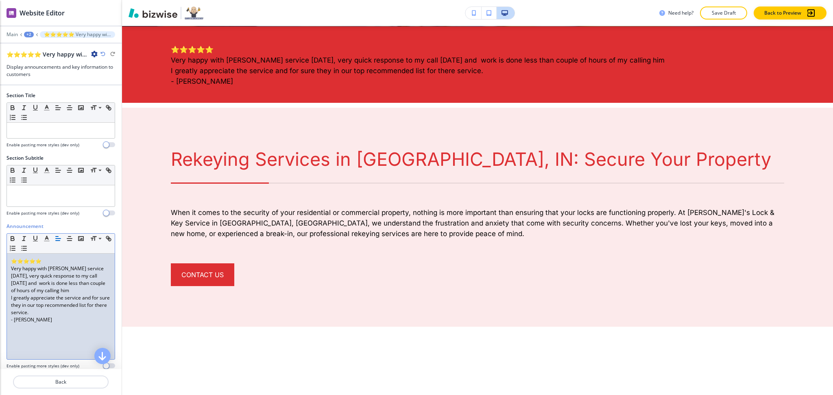
click at [61, 301] on p "I greatly appreciate the service and for sure they in our top recommended list …" at bounding box center [61, 305] width 100 height 22
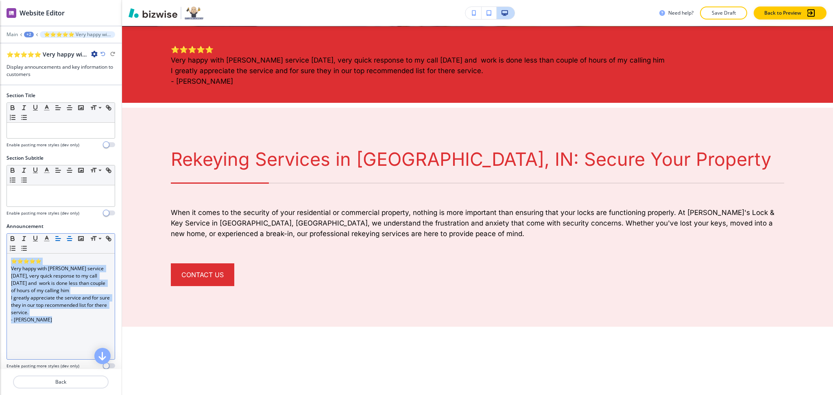
click at [70, 239] on line "button" at bounding box center [69, 239] width 5 height 0
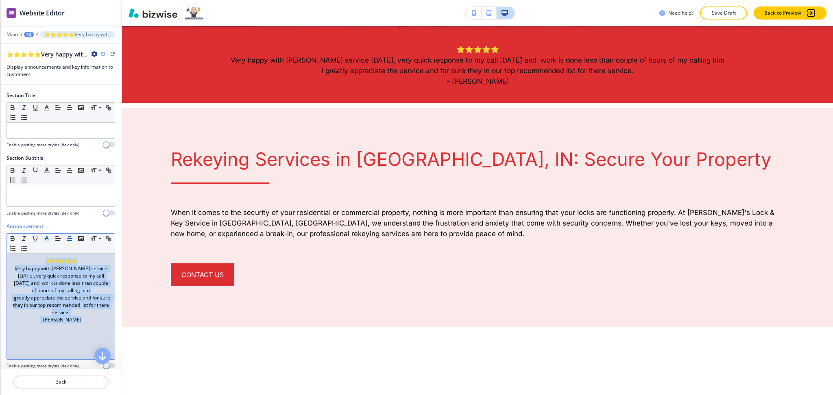
click at [47, 237] on icon "button" at bounding box center [46, 238] width 7 height 7
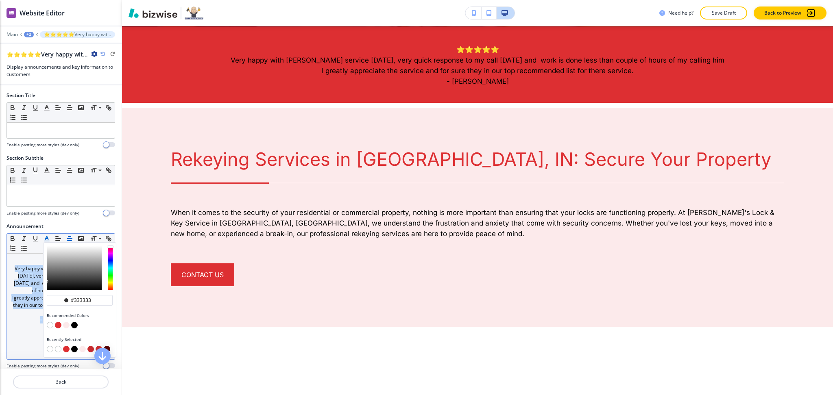
click at [50, 322] on button "button" at bounding box center [50, 325] width 7 height 7
type input "#ffffff"
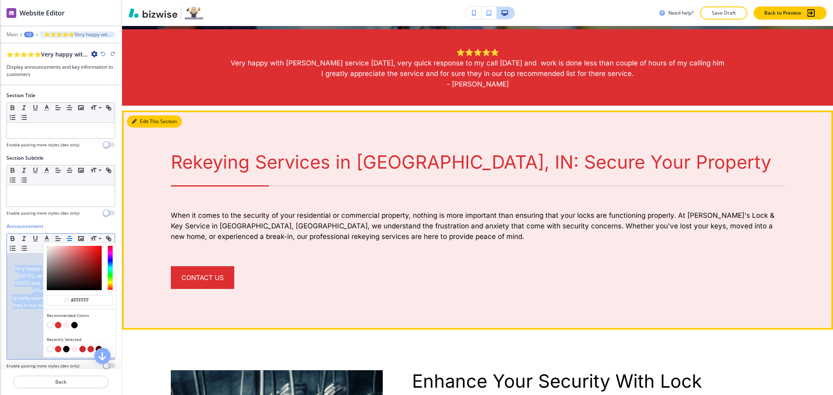
click at [137, 122] on button "Edit This Section" at bounding box center [154, 121] width 55 height 12
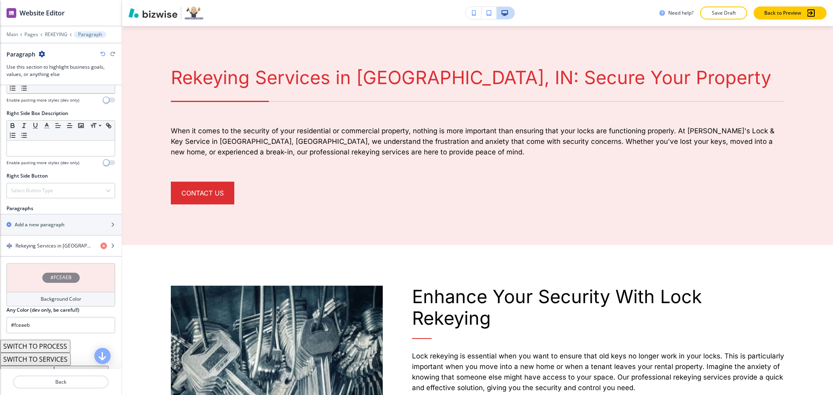
scroll to position [397, 0]
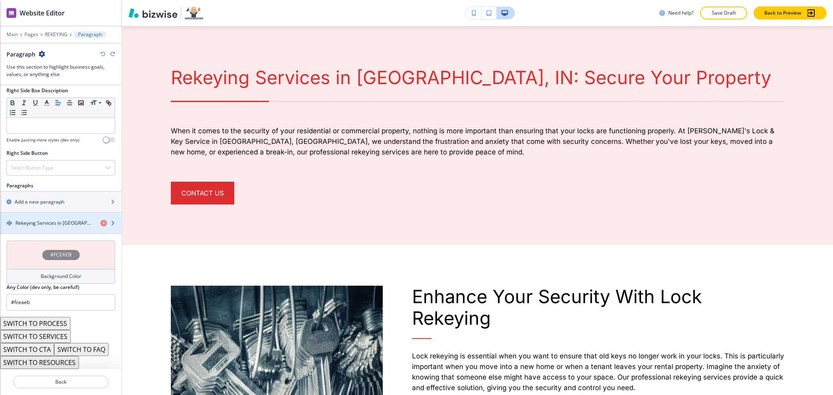
click at [43, 228] on div "button" at bounding box center [61, 230] width 122 height 7
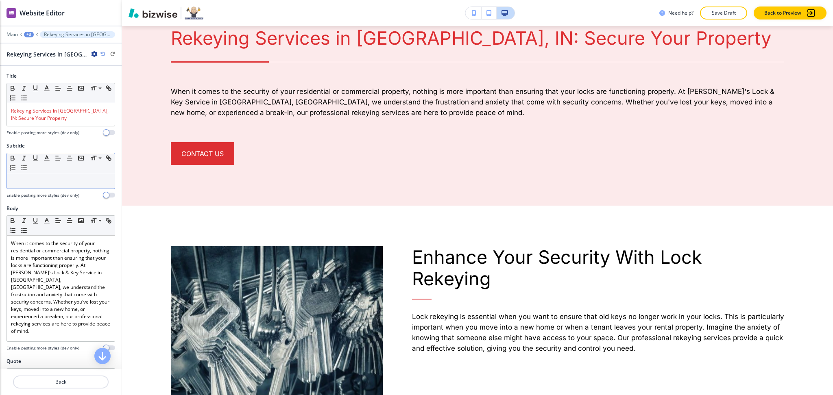
scroll to position [562, 0]
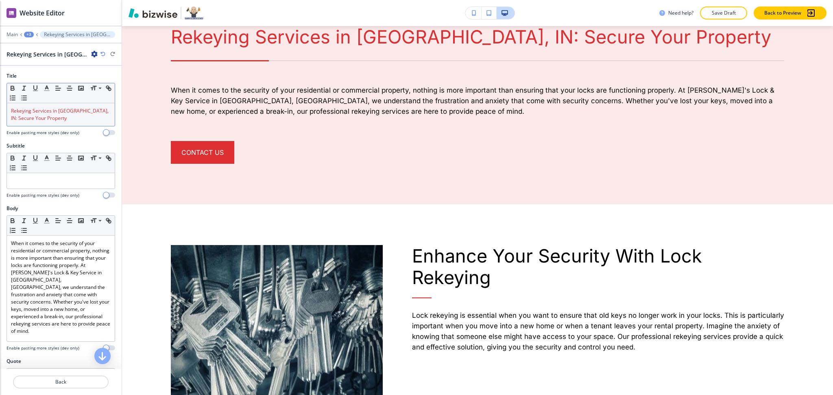
click at [66, 124] on div "Rekeying Services in Bloomfield, IN: Secure Your Property" at bounding box center [61, 114] width 108 height 23
click at [46, 86] on icon "button" at bounding box center [46, 88] width 7 height 7
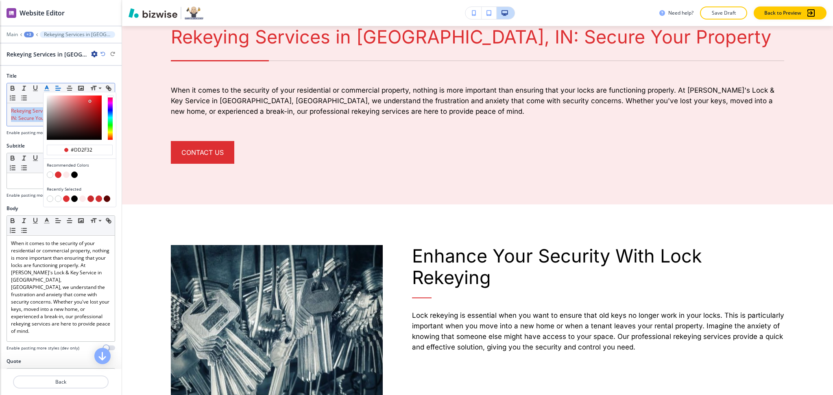
click at [74, 176] on button "button" at bounding box center [74, 175] width 7 height 7
type input "#000000"
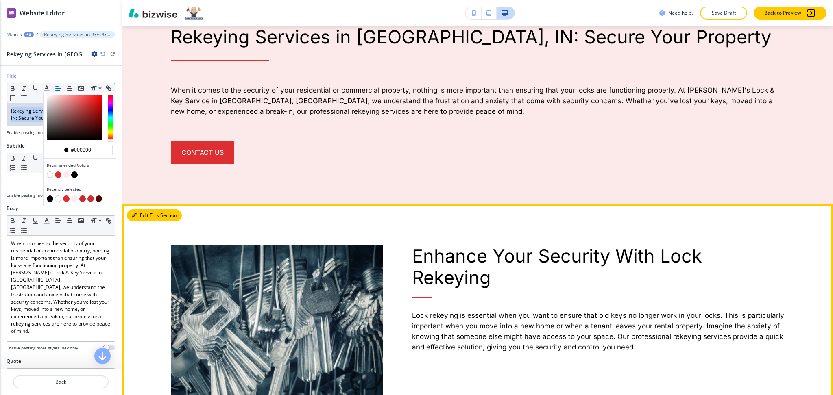
click at [141, 212] on button "Edit This Section" at bounding box center [154, 215] width 55 height 12
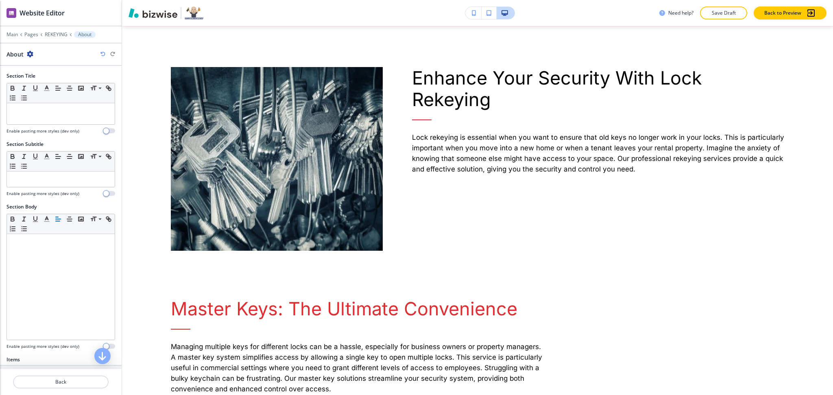
scroll to position [206, 0]
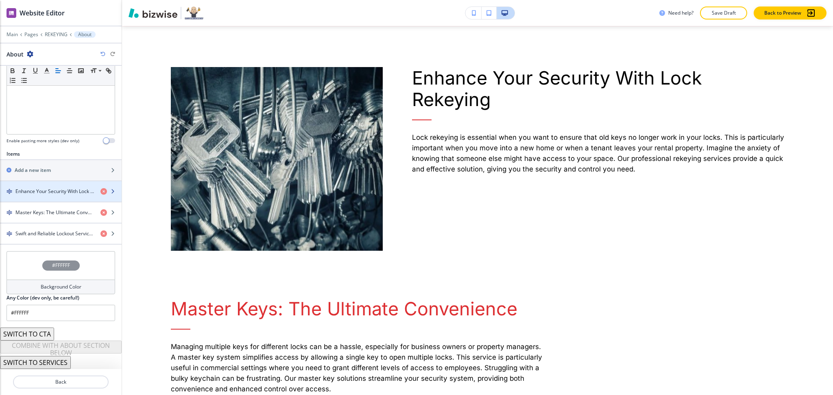
click at [48, 195] on h4 "Enhance Your Security With Lock Rekeying" at bounding box center [54, 191] width 78 height 7
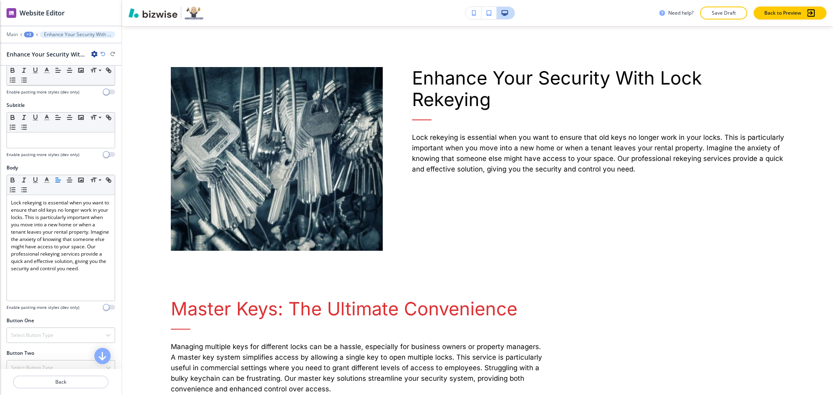
scroll to position [0, 0]
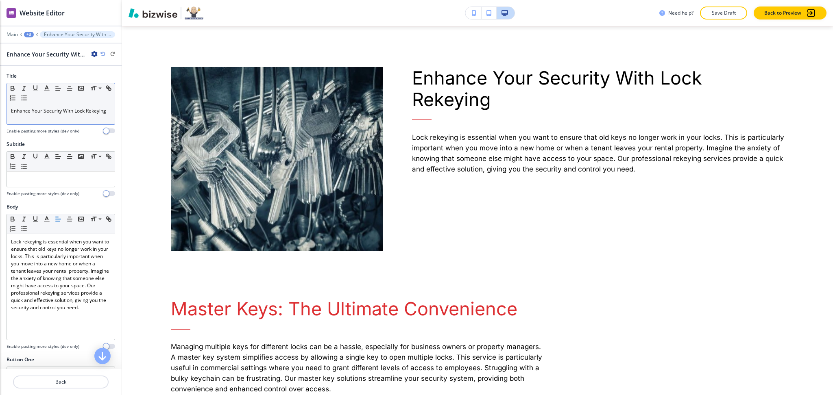
click at [67, 109] on p "Enhance Your Security With Lock Rekeying" at bounding box center [61, 110] width 100 height 7
click at [43, 88] on icon "button" at bounding box center [46, 88] width 7 height 7
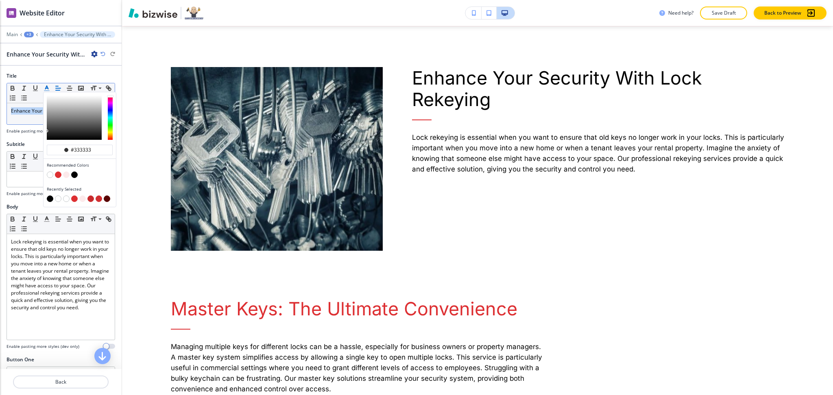
click at [59, 175] on button "button" at bounding box center [58, 175] width 7 height 7
type input "#dd2f32"
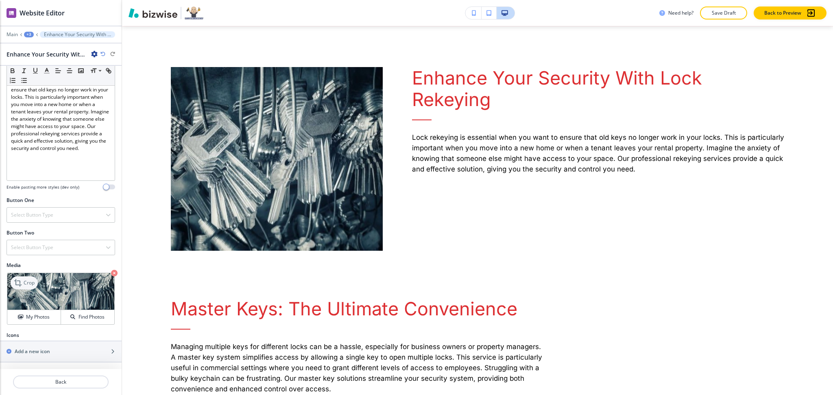
scroll to position [161, 0]
click at [22, 272] on div "Crop My Photos Find Photos" at bounding box center [61, 298] width 109 height 53
click at [24, 281] on p "Crop" at bounding box center [29, 282] width 11 height 7
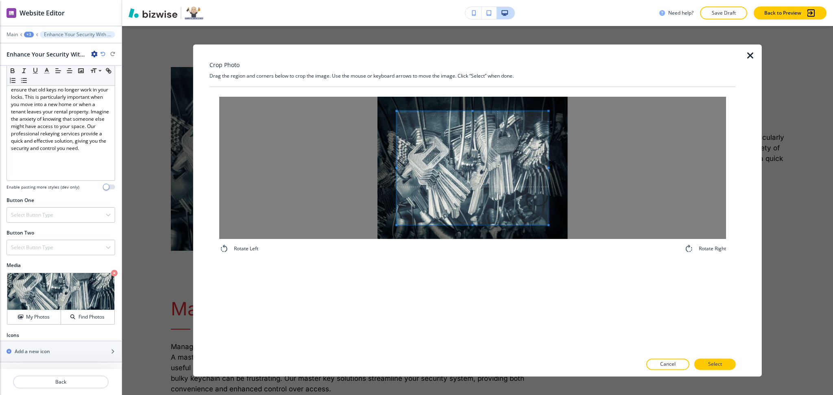
click at [347, 166] on div at bounding box center [472, 168] width 507 height 142
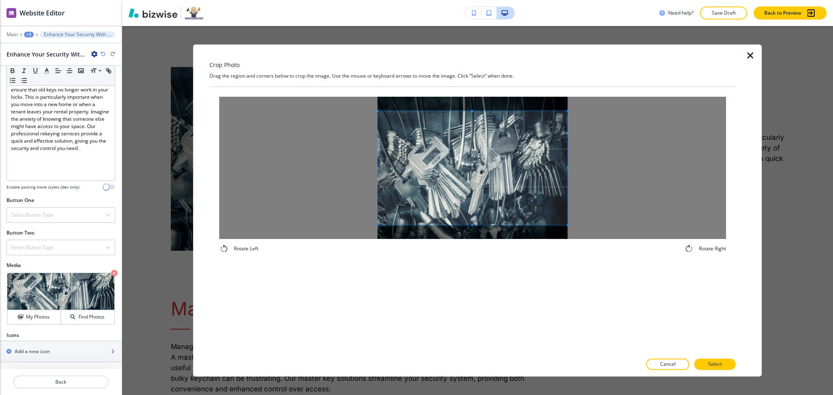
click at [600, 165] on div at bounding box center [472, 168] width 507 height 142
click at [473, 233] on div at bounding box center [472, 172] width 190 height 122
click at [732, 367] on button "Select" at bounding box center [714, 364] width 41 height 11
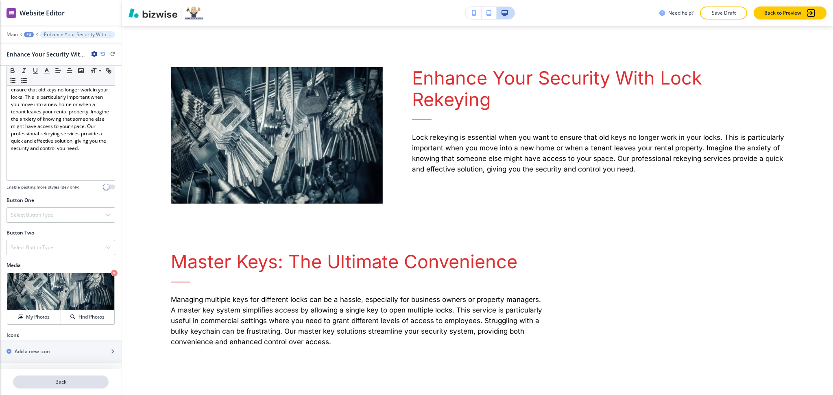
click at [48, 384] on p "Back" at bounding box center [61, 381] width 94 height 7
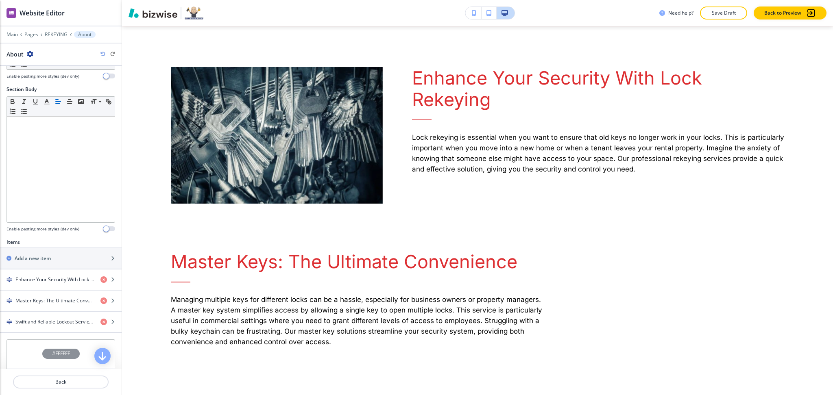
scroll to position [206, 0]
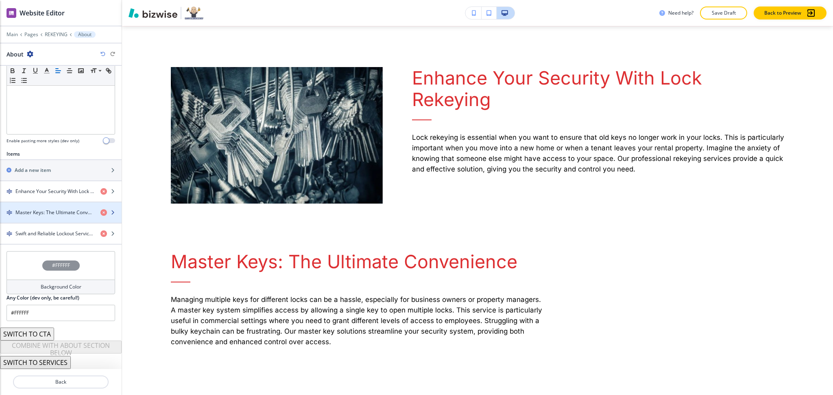
click at [49, 212] on h4 "Master Keys: The Ultimate Convenience" at bounding box center [54, 212] width 78 height 7
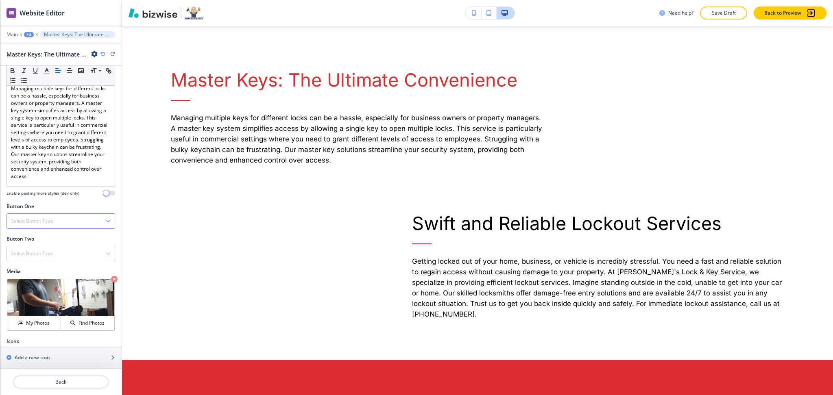
scroll to position [164, 0]
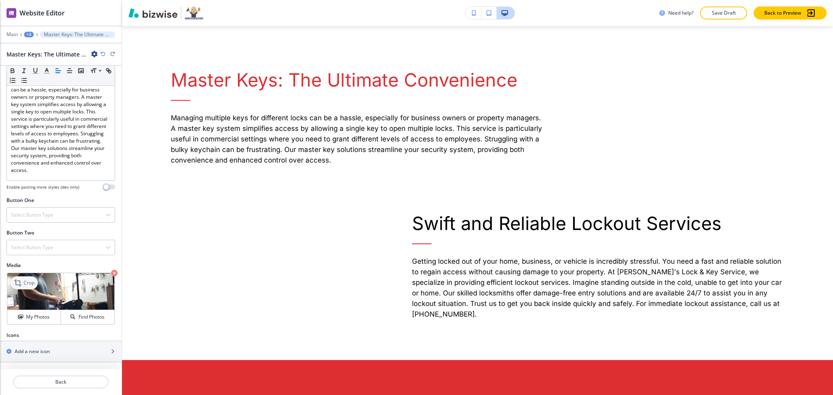
click at [25, 284] on p "Crop" at bounding box center [29, 282] width 11 height 7
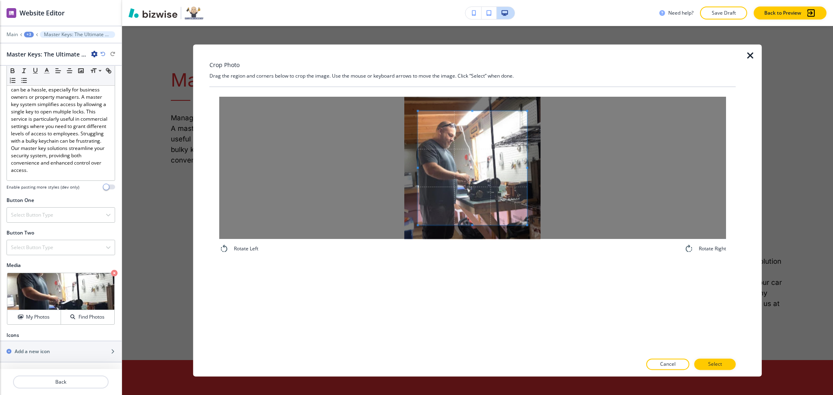
click at [367, 163] on div at bounding box center [472, 168] width 507 height 142
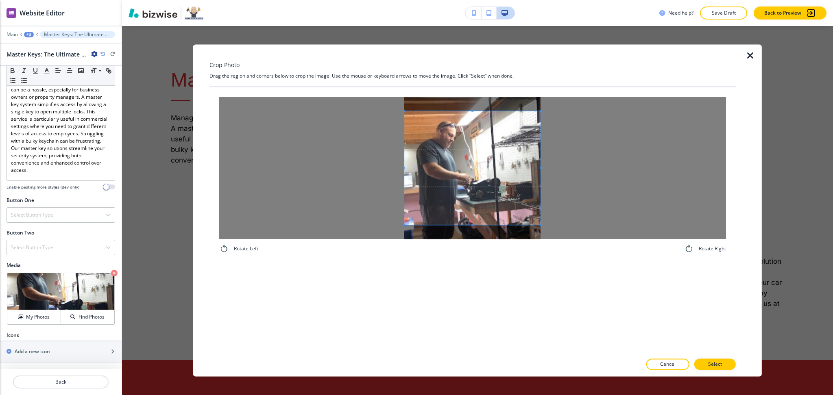
click at [575, 161] on div at bounding box center [472, 168] width 507 height 142
click at [487, 131] on span at bounding box center [472, 129] width 136 height 2
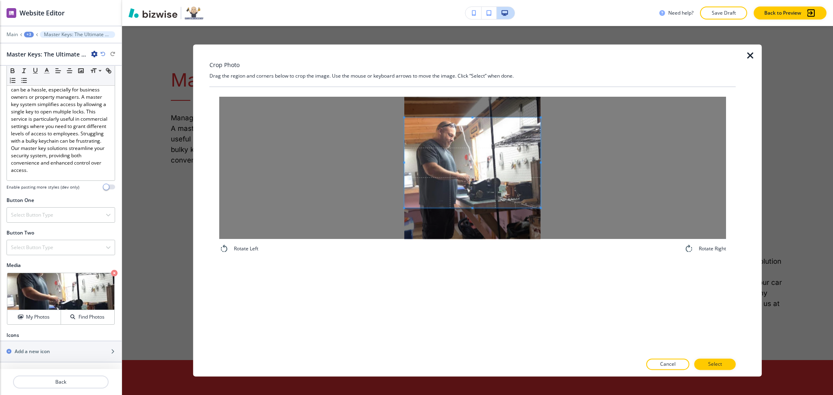
click at [486, 173] on span at bounding box center [472, 162] width 136 height 90
click at [715, 359] on div "Crop Photo Drag the region and corners below to crop the image. Use the mouse o…" at bounding box center [472, 210] width 526 height 332
click at [718, 367] on p "Select" at bounding box center [715, 364] width 14 height 7
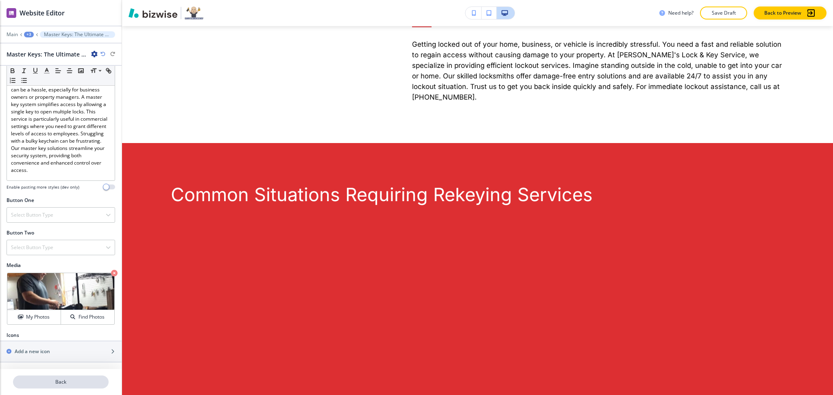
click at [67, 384] on p "Back" at bounding box center [61, 381] width 94 height 7
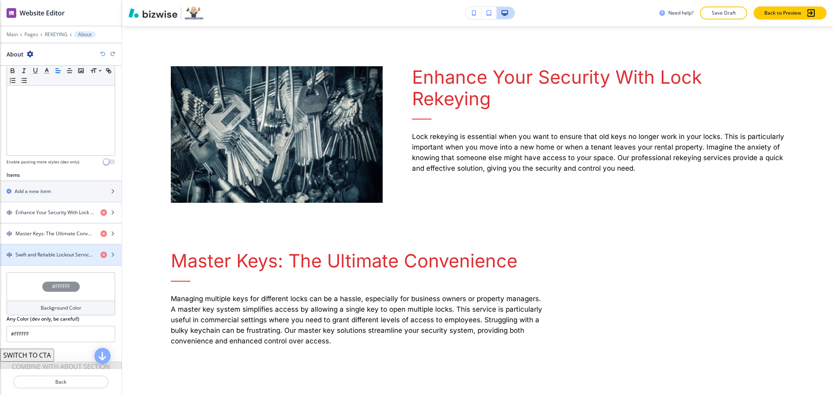
scroll to position [206, 0]
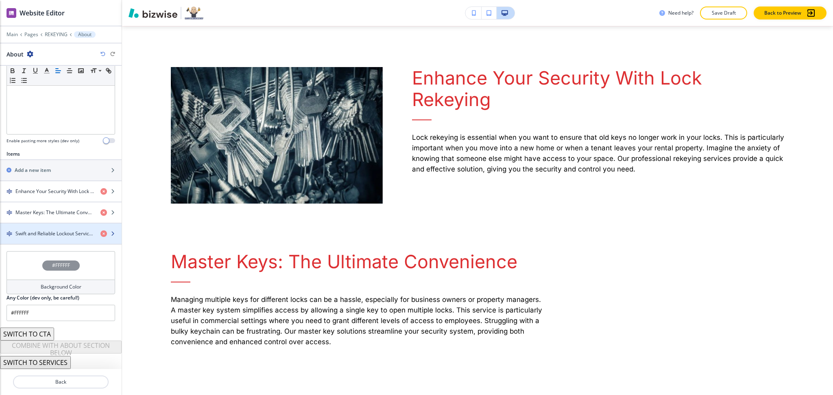
click at [50, 235] on h4 "Swift and Reliable Lockout Services" at bounding box center [54, 233] width 78 height 7
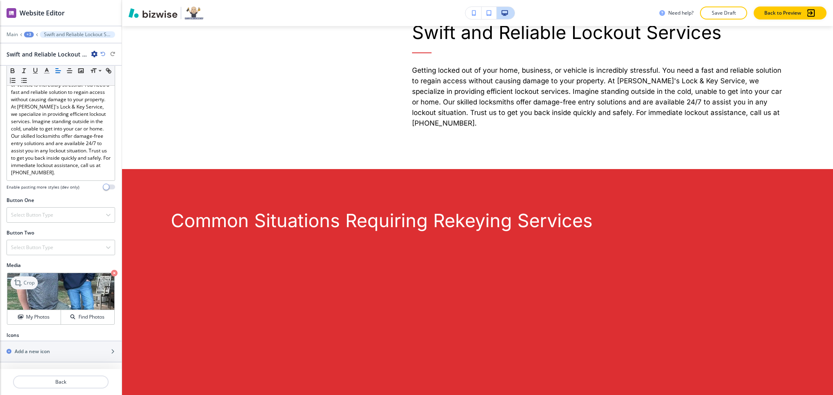
scroll to position [1112, 0]
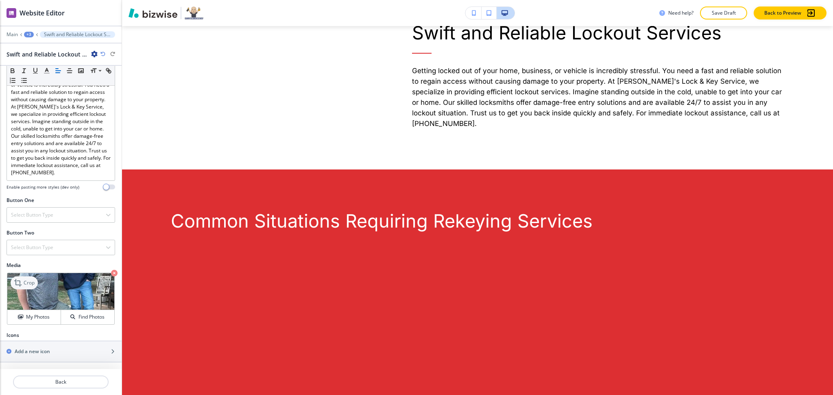
click at [24, 286] on p "Crop" at bounding box center [29, 282] width 11 height 7
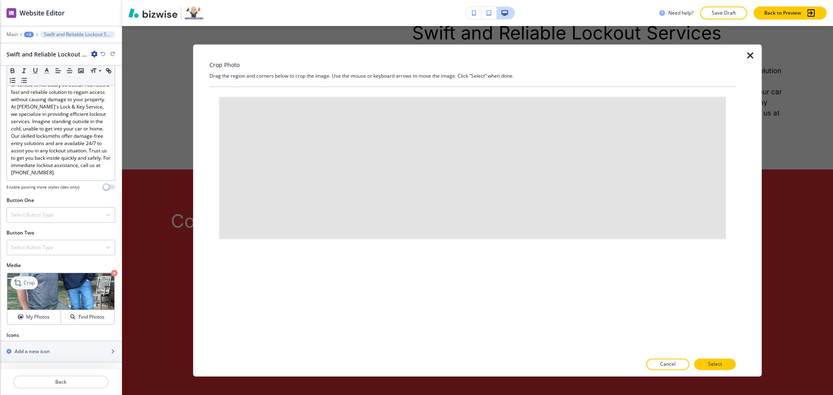
scroll to position [178, 0]
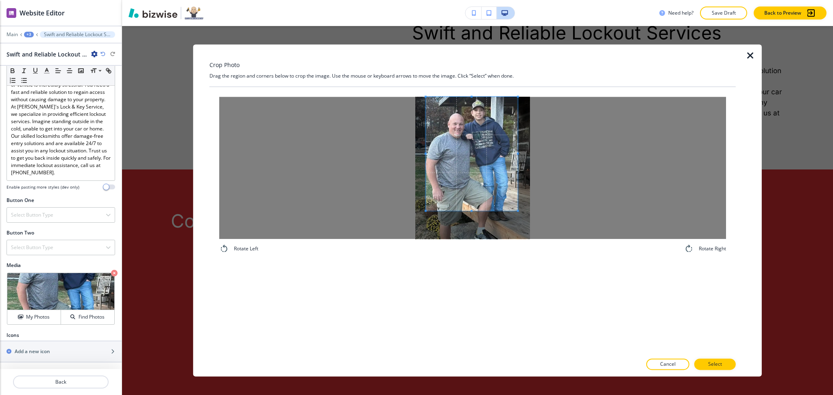
click at [479, 135] on span at bounding box center [472, 154] width 92 height 114
click at [382, 146] on div at bounding box center [472, 168] width 507 height 142
click at [556, 154] on div at bounding box center [472, 168] width 507 height 142
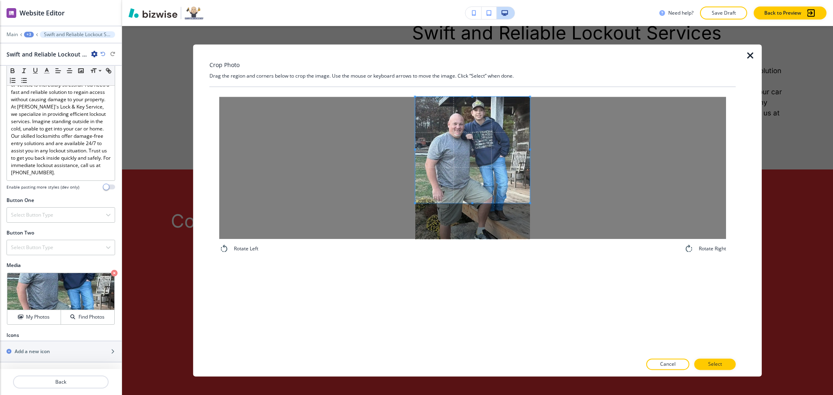
click at [487, 202] on span at bounding box center [472, 203] width 115 height 2
click at [481, 179] on span at bounding box center [472, 152] width 115 height 106
click at [714, 365] on p "Select" at bounding box center [715, 364] width 14 height 7
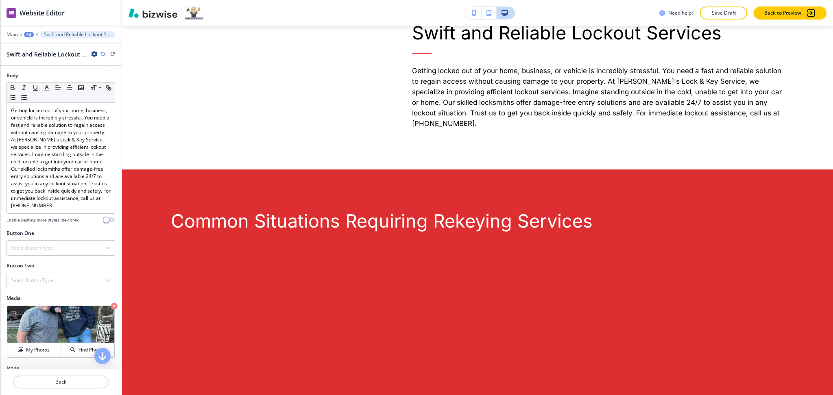
scroll to position [0, 0]
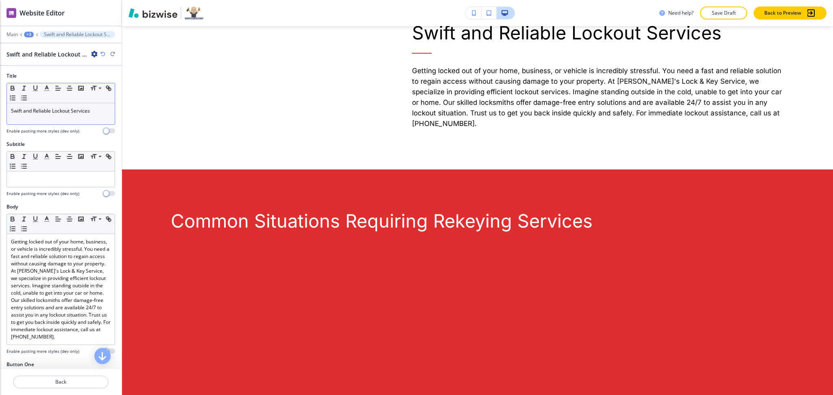
click at [48, 116] on div "Swift and Reliable Lockout Services" at bounding box center [61, 113] width 108 height 21
drag, startPoint x: 45, startPoint y: 100, endPoint x: 45, endPoint y: 91, distance: 8.1
click at [45, 91] on div "Small Normal Large Huge" at bounding box center [61, 93] width 108 height 20
click at [45, 91] on icon "button" at bounding box center [46, 88] width 7 height 7
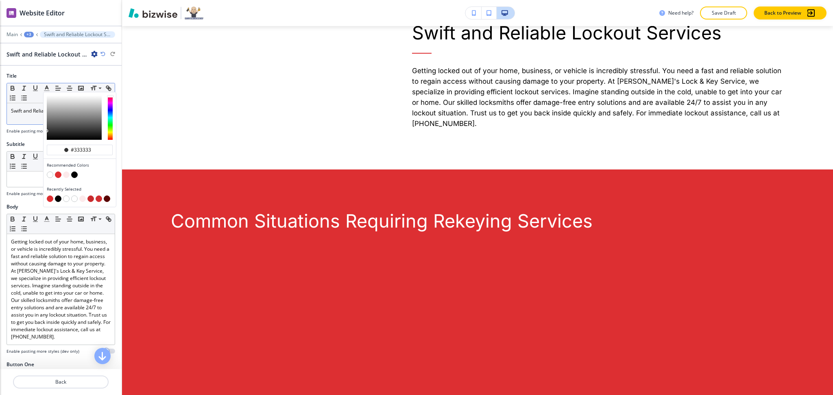
click at [30, 113] on p "Swift and Reliable Lockout Services" at bounding box center [61, 110] width 100 height 7
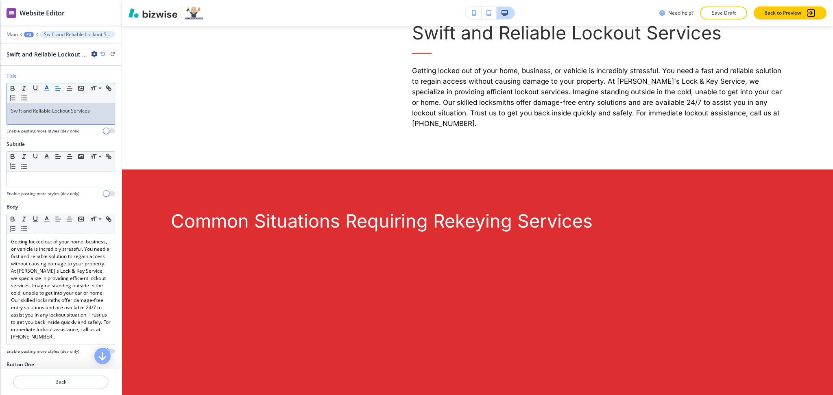
click at [50, 87] on icon "button" at bounding box center [46, 88] width 7 height 7
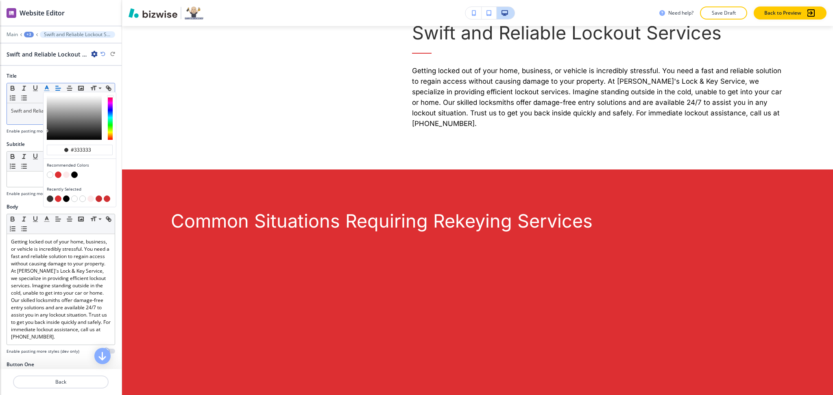
click at [57, 177] on button "button" at bounding box center [58, 175] width 7 height 7
type input "#dd2f32"
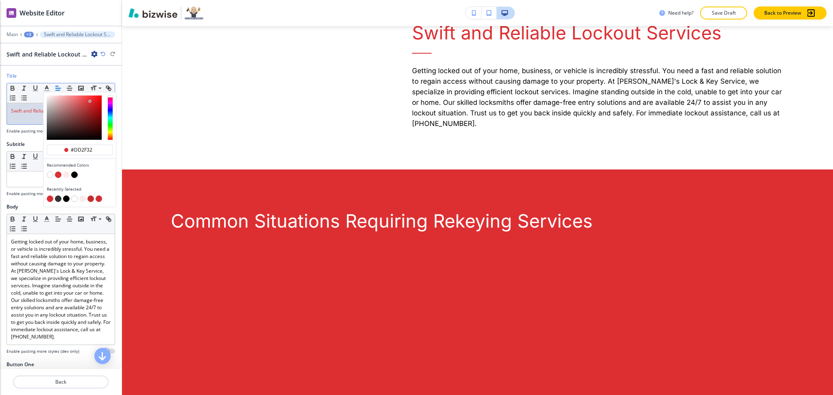
click at [634, 129] on div "Swift and Reliable Lockout Services Getting locked out of your home, business, …" at bounding box center [584, 55] width 402 height 148
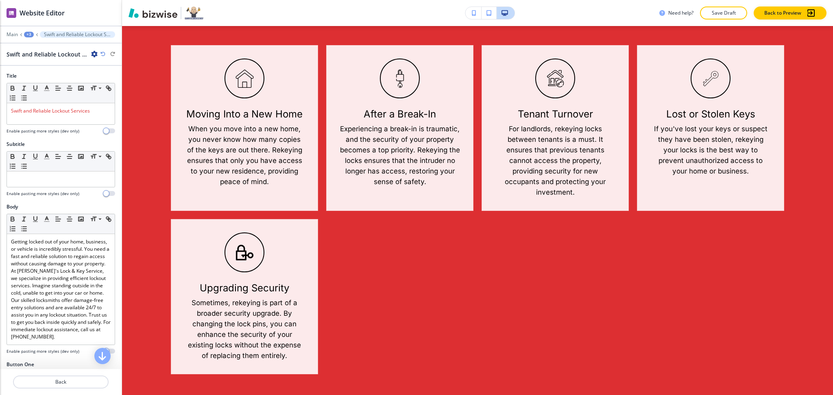
scroll to position [1342, 0]
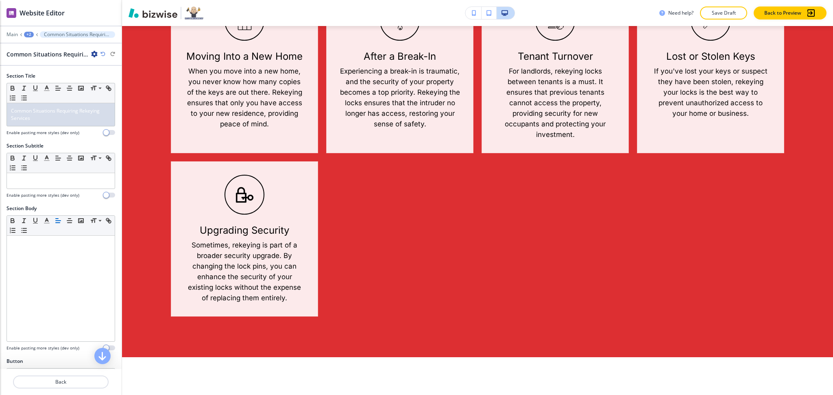
scroll to position [1380, 0]
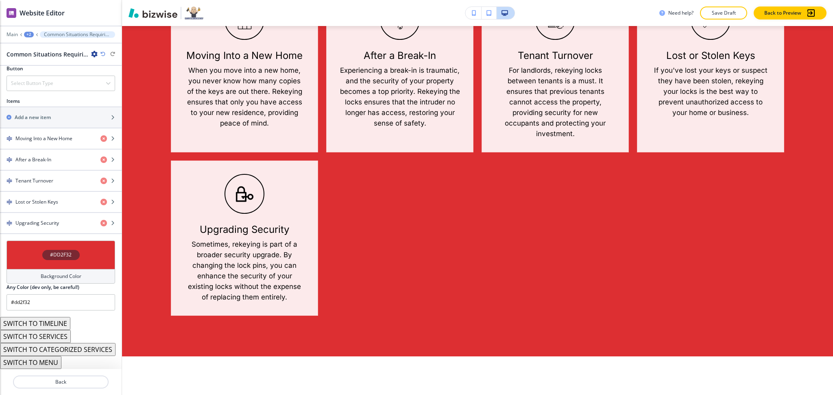
click at [55, 274] on h4 "Background Color" at bounding box center [61, 276] width 41 height 7
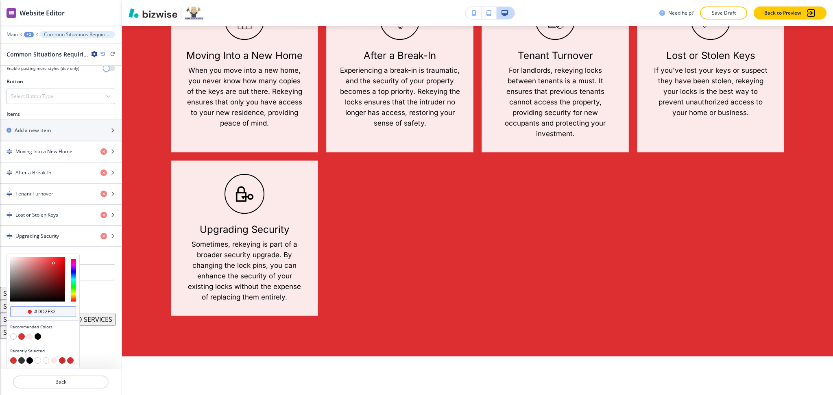
scroll to position [280, 0]
click at [31, 335] on button "button" at bounding box center [29, 336] width 7 height 7
type input "#fceaeb"
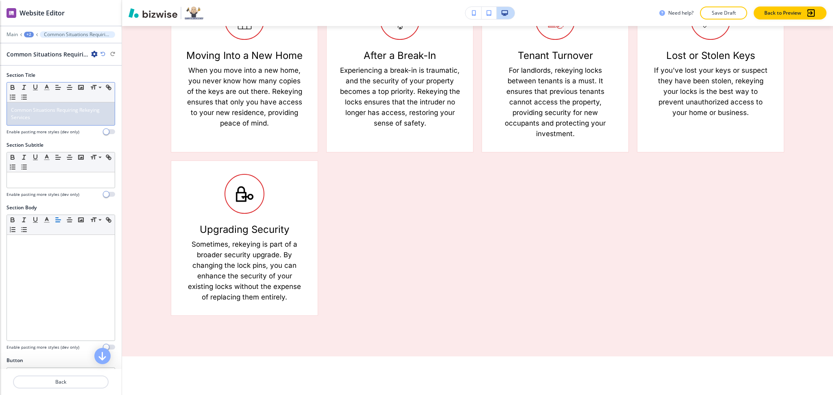
scroll to position [0, 0]
click at [48, 115] on p "Common Situations Requiring Rekeying Services" at bounding box center [61, 114] width 100 height 15
click at [43, 90] on icon "button" at bounding box center [46, 88] width 7 height 7
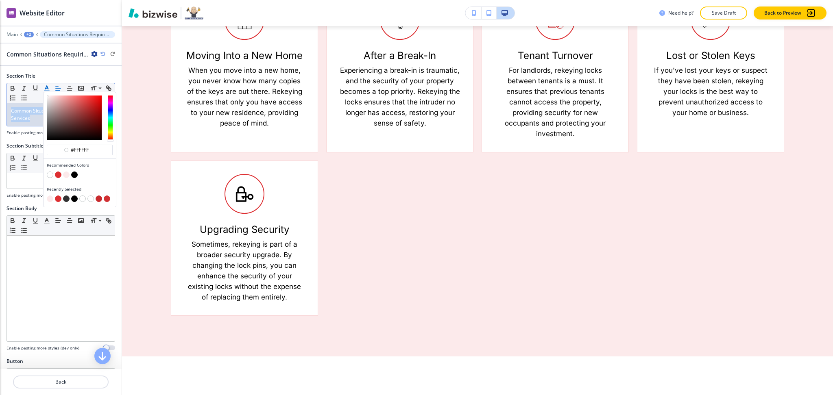
click at [74, 172] on button "button" at bounding box center [74, 175] width 7 height 7
type input "#000000"
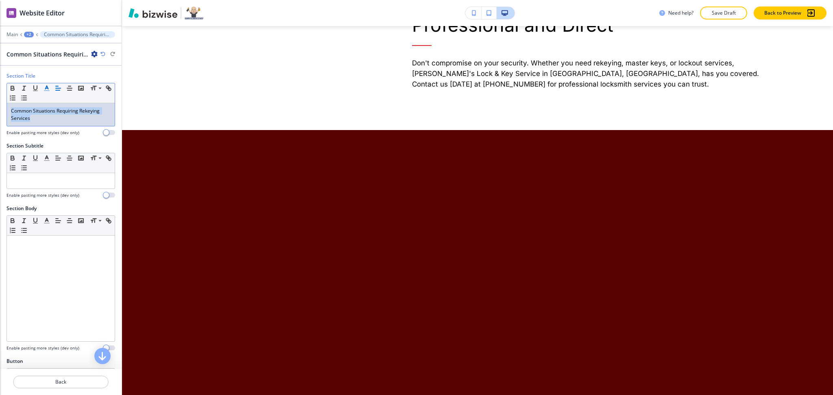
scroll to position [1767, 0]
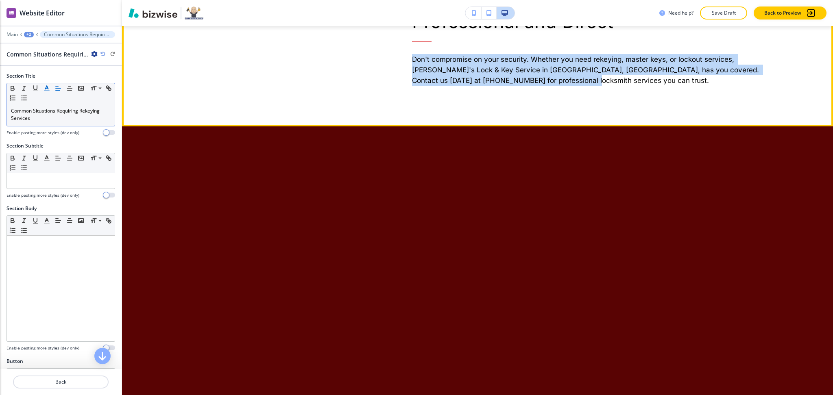
drag, startPoint x: 476, startPoint y: 188, endPoint x: 401, endPoint y: 182, distance: 75.9
click at [401, 86] on div "Professional and Direct Don't compromise on your security. Whether you need rek…" at bounding box center [584, 28] width 402 height 116
copy p "Don't compromise on your security. Whether you need rekeying, master keys, or l…"
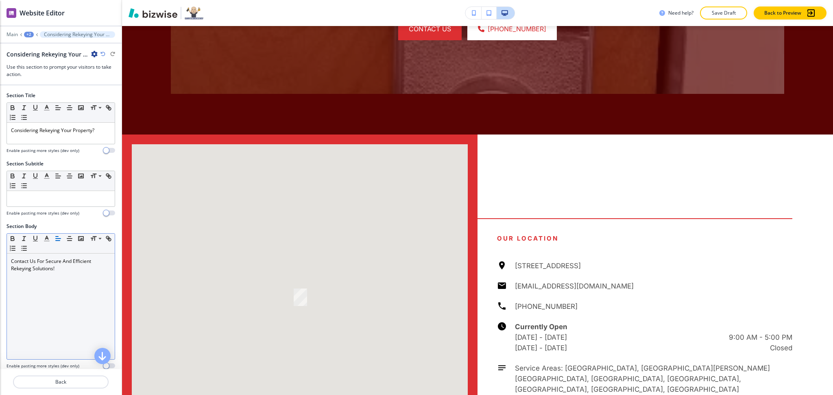
scroll to position [2056, 0]
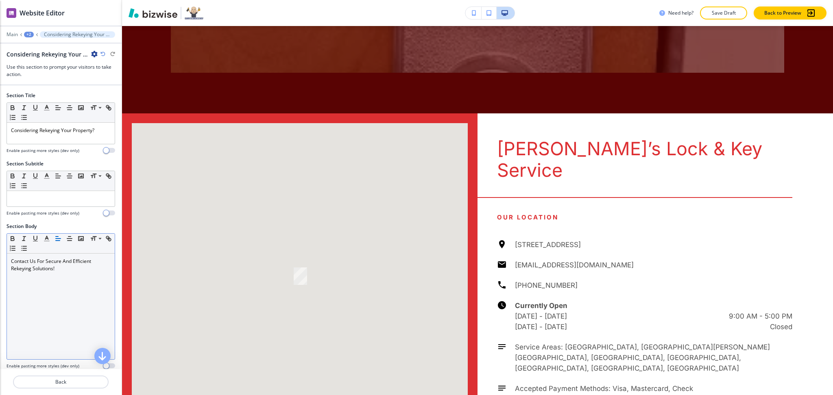
click at [53, 280] on div "Contact Us For Secure And Efficient Rekeying Solutions!" at bounding box center [61, 307] width 108 height 106
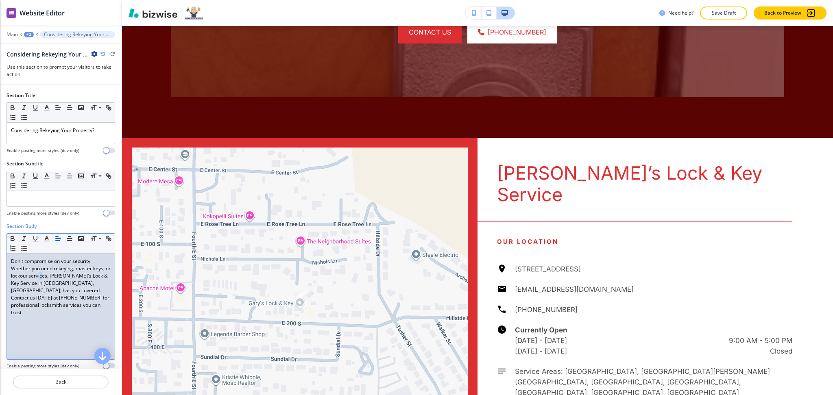
click at [60, 270] on p "Don't compromise on your security. Whether you need rekeying, master keys, or l…" at bounding box center [61, 287] width 100 height 59
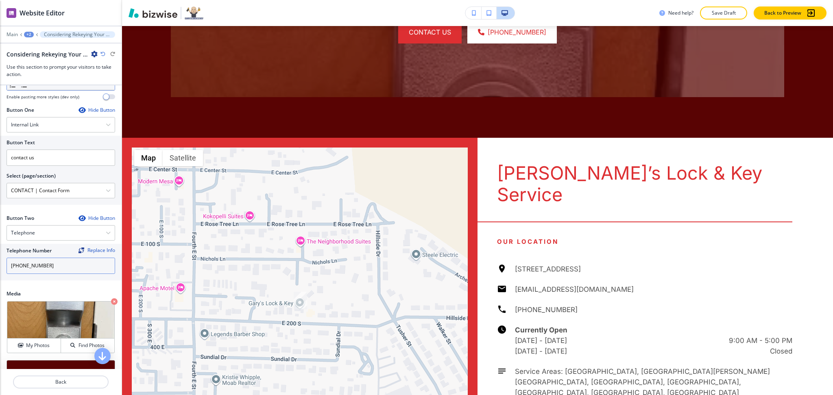
scroll to position [271, 0]
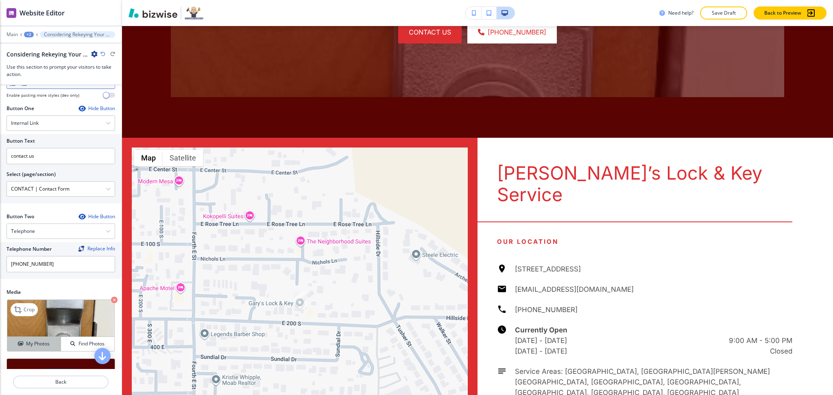
click at [37, 346] on h4 "My Photos" at bounding box center [38, 343] width 24 height 7
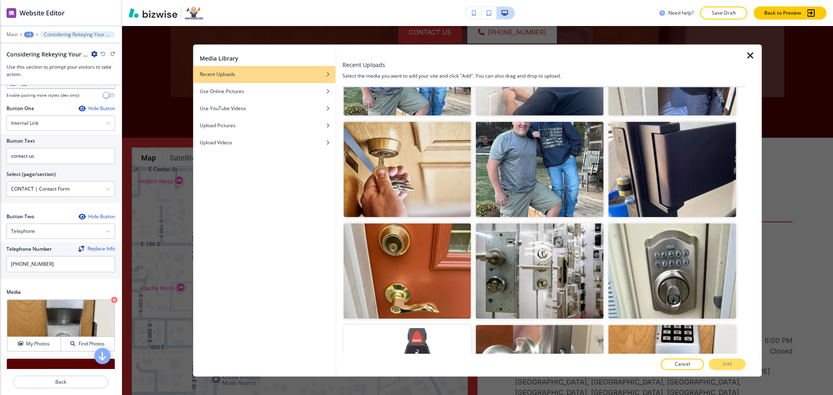
scroll to position [2319, 0]
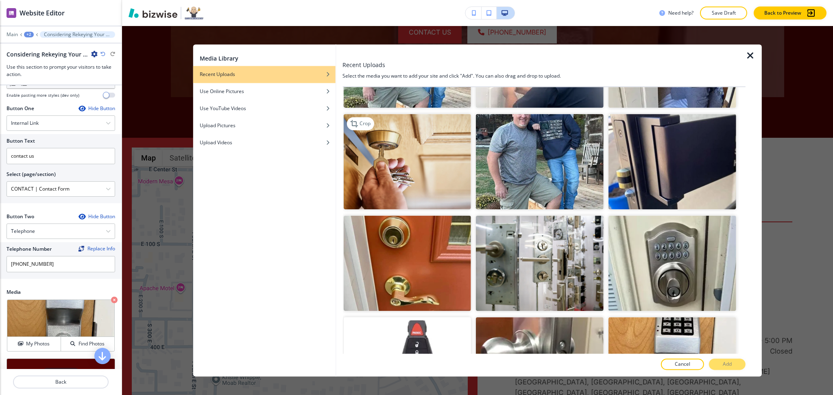
click at [407, 118] on img "button" at bounding box center [407, 162] width 128 height 96
click at [718, 363] on button "Add" at bounding box center [727, 364] width 37 height 11
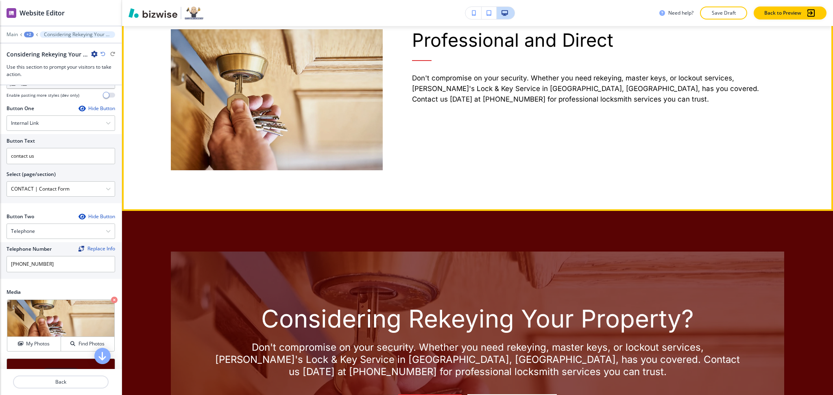
click at [144, 6] on button "Edit This Section" at bounding box center [154, -1] width 55 height 12
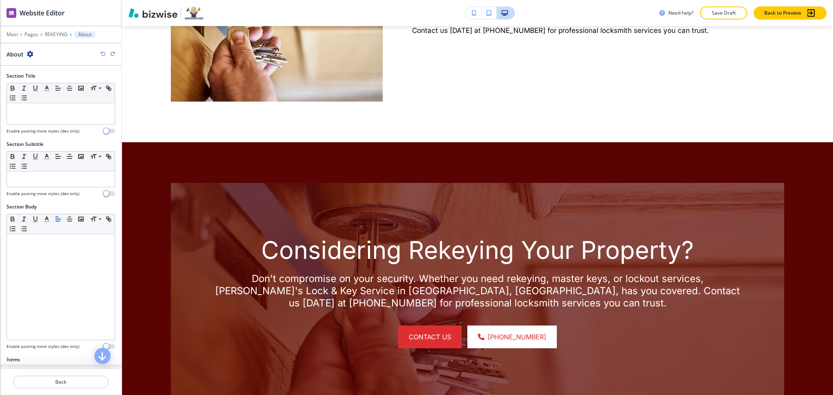
scroll to position [1835, 0]
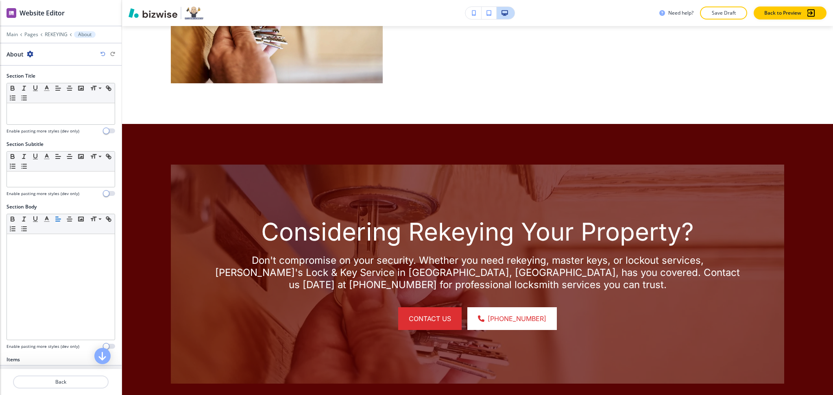
click at [30, 54] on icon "button" at bounding box center [30, 54] width 7 height 7
click at [48, 102] on button "Delete Section" at bounding box center [52, 96] width 52 height 15
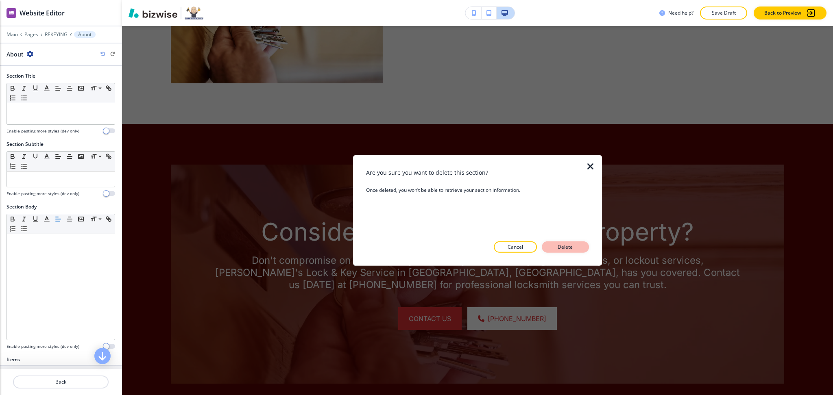
click at [563, 250] on p "Delete" at bounding box center [565, 247] width 20 height 7
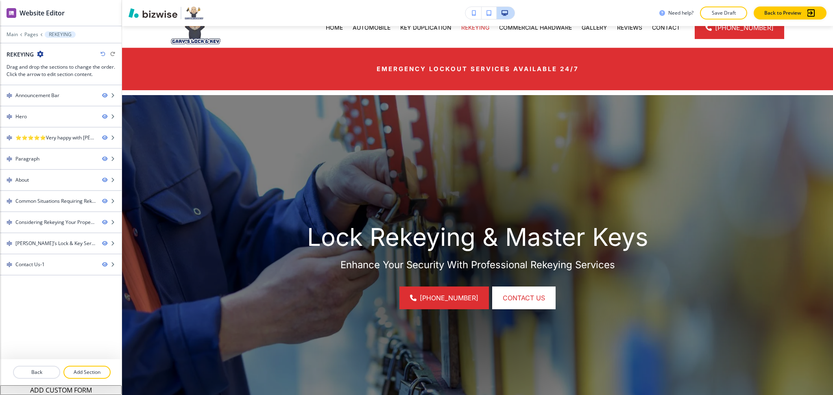
scroll to position [0, 0]
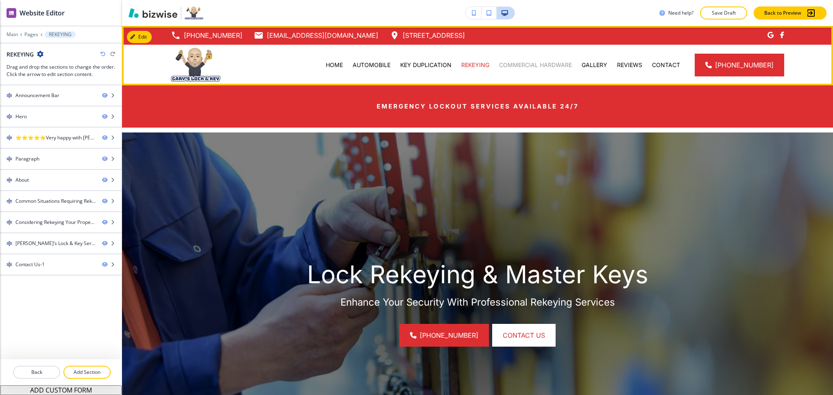
click at [521, 65] on p "COMMERCIAL HARDWARE" at bounding box center [535, 65] width 73 height 8
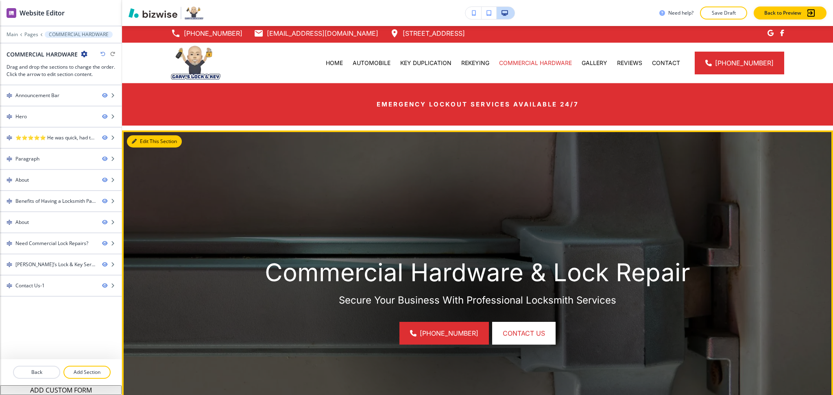
click at [144, 144] on button "Edit This Section" at bounding box center [154, 141] width 55 height 12
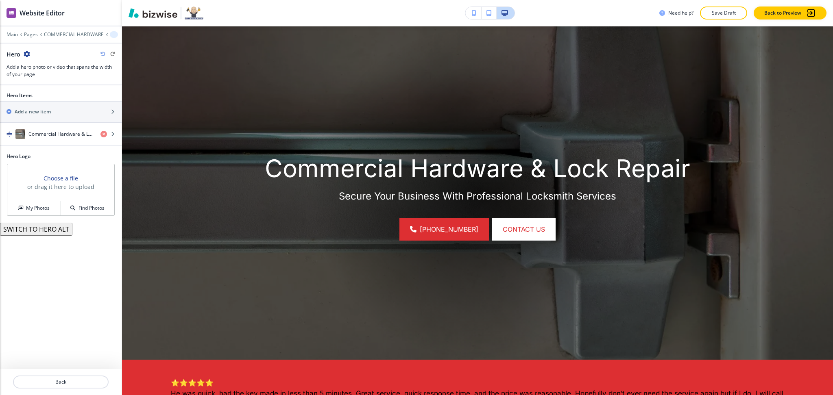
scroll to position [107, 0]
click at [59, 134] on h4 "Commercial Hardware & Lock Repair" at bounding box center [60, 134] width 65 height 7
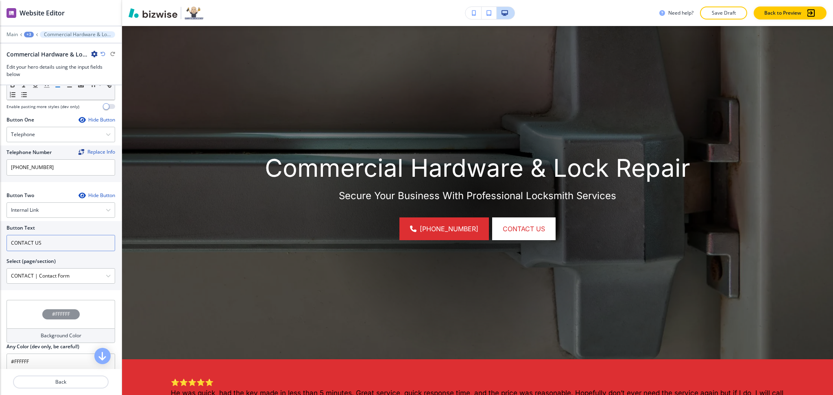
scroll to position [337, 0]
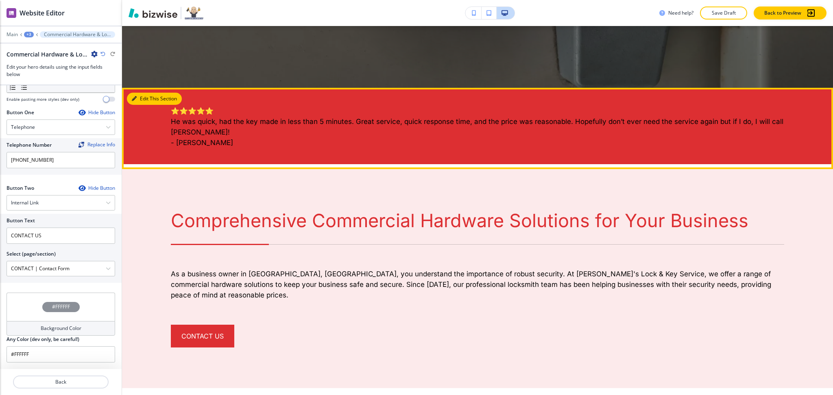
click at [142, 101] on button "Edit This Section" at bounding box center [154, 99] width 55 height 12
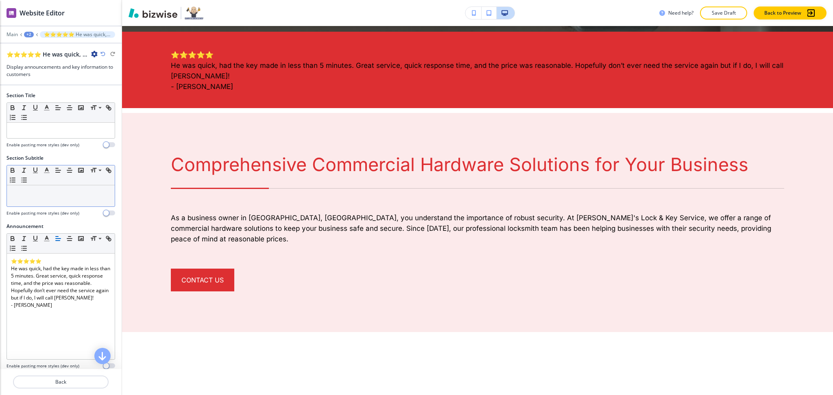
scroll to position [439, 0]
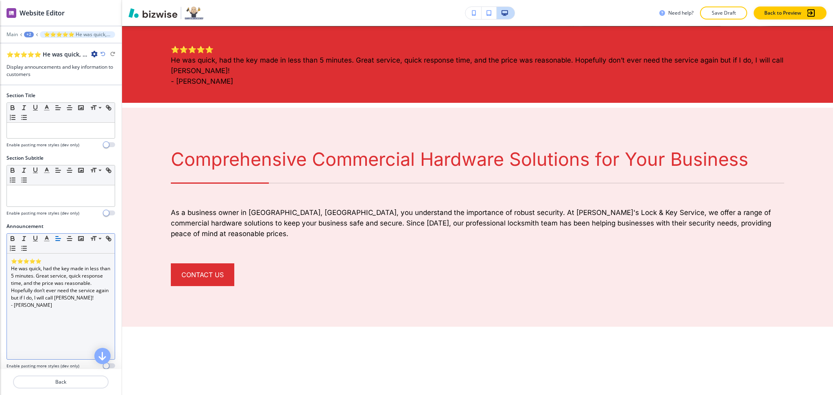
click at [67, 296] on p "He was quick, had the key made in less than 5 minutes. Great service, quick res…" at bounding box center [61, 283] width 100 height 37
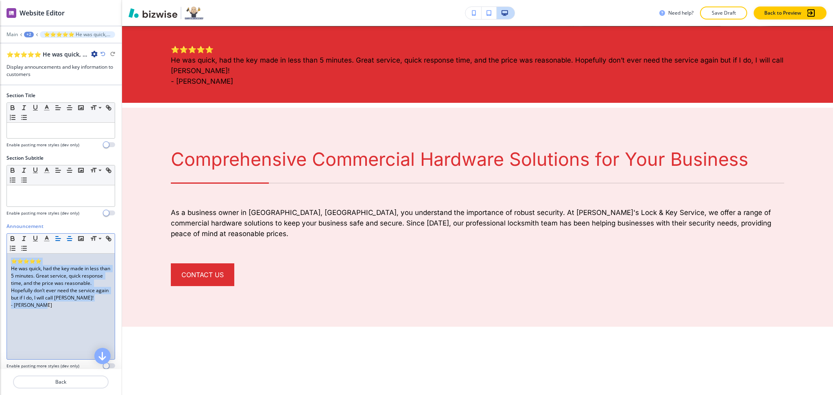
click at [68, 243] on button "button" at bounding box center [69, 239] width 11 height 10
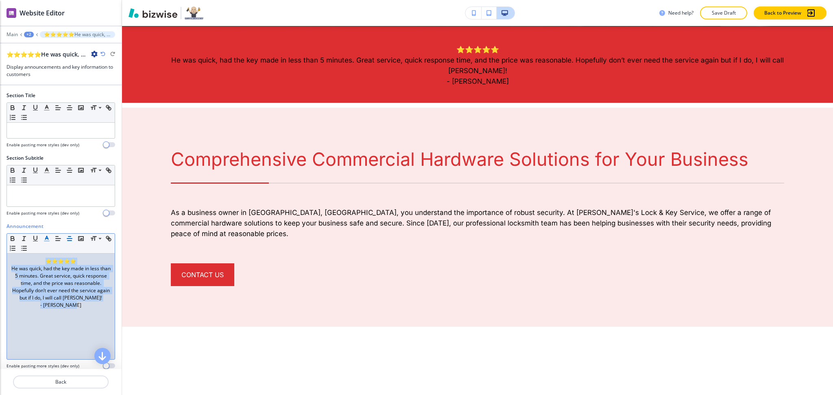
click at [48, 238] on polyline "button" at bounding box center [47, 237] width 3 height 3
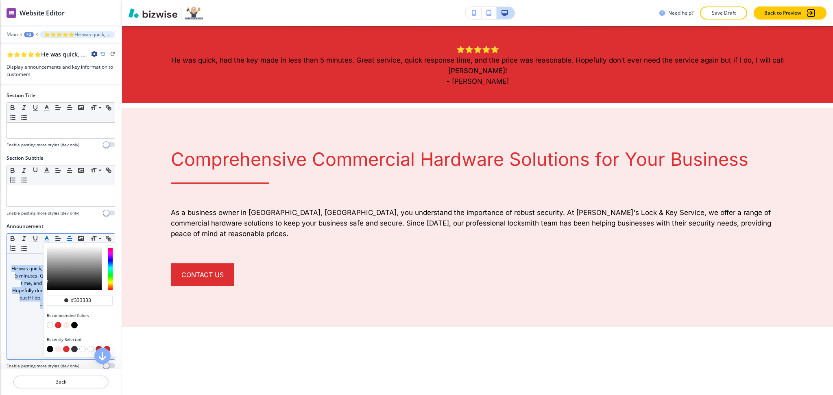
click at [47, 326] on div "button" at bounding box center [80, 326] width 66 height 8
click at [49, 324] on button "button" at bounding box center [50, 325] width 7 height 7
type input "#ffffff"
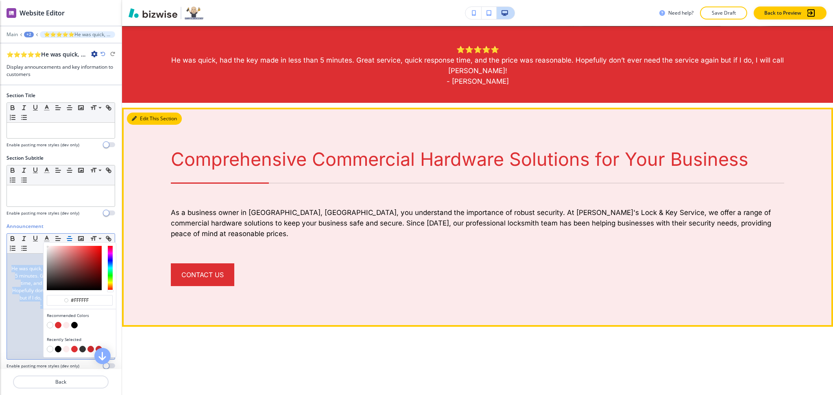
click at [137, 117] on button "Edit This Section" at bounding box center [154, 119] width 55 height 12
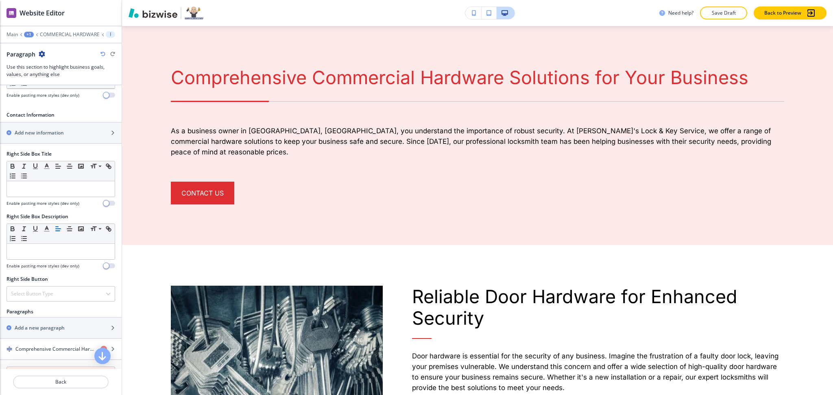
scroll to position [397, 0]
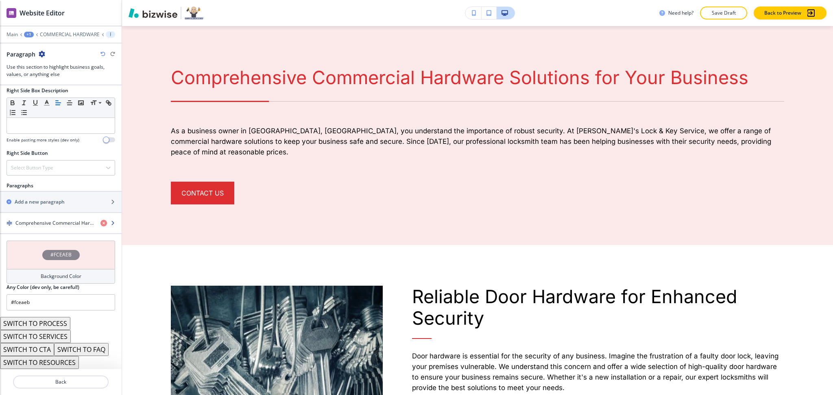
click at [48, 223] on h4 "Comprehensive Commercial Hardware Solutions for Your Business" at bounding box center [54, 223] width 78 height 7
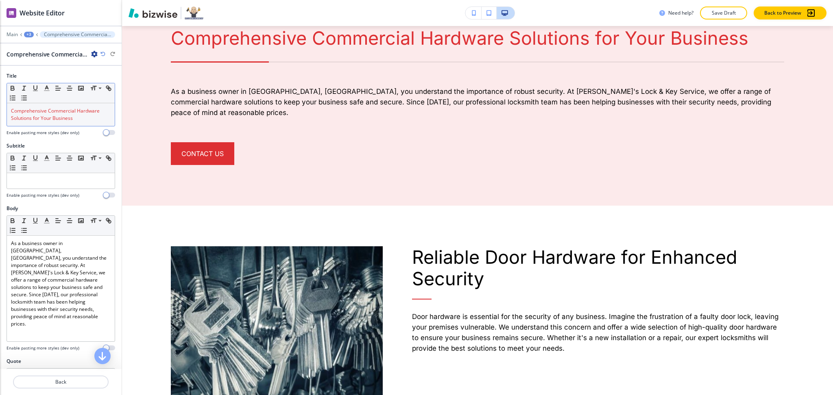
scroll to position [562, 0]
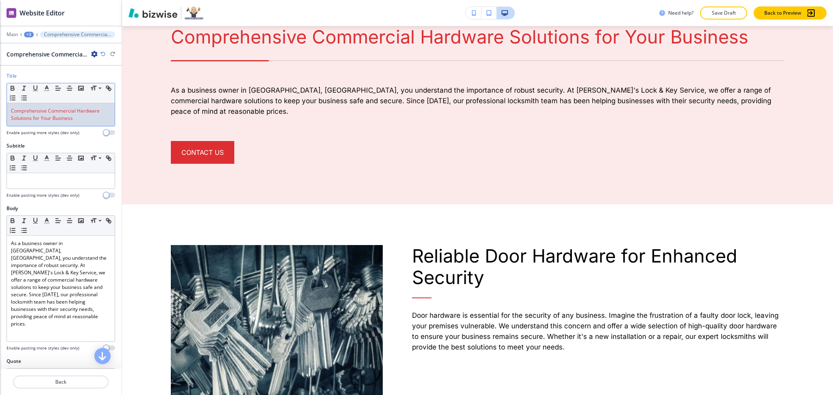
click at [63, 113] on span "Comprehensive Commercial Hardware Solutions for Your Business" at bounding box center [56, 114] width 90 height 14
click at [48, 88] on line "button" at bounding box center [47, 88] width 2 height 0
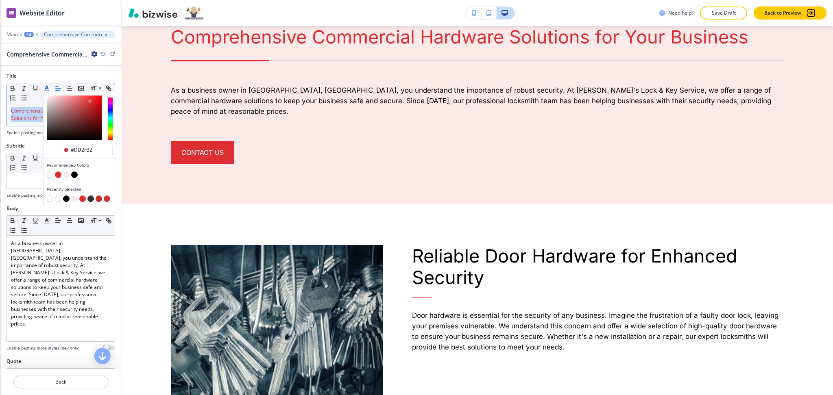
click at [76, 175] on button "button" at bounding box center [74, 175] width 7 height 7
type input "#000000"
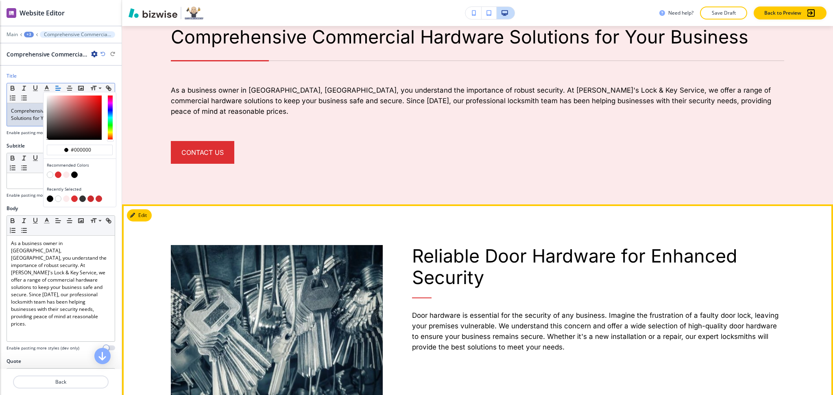
click at [491, 274] on p "Reliable Door Hardware for Enhanced Security" at bounding box center [598, 266] width 372 height 43
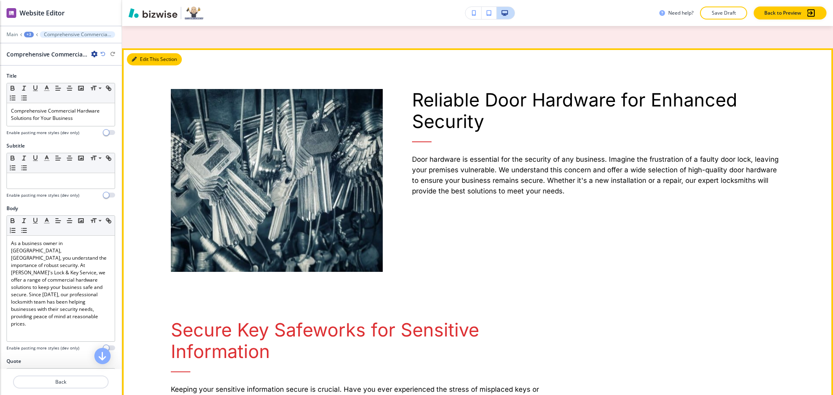
click at [139, 53] on button "Edit This Section" at bounding box center [154, 59] width 55 height 12
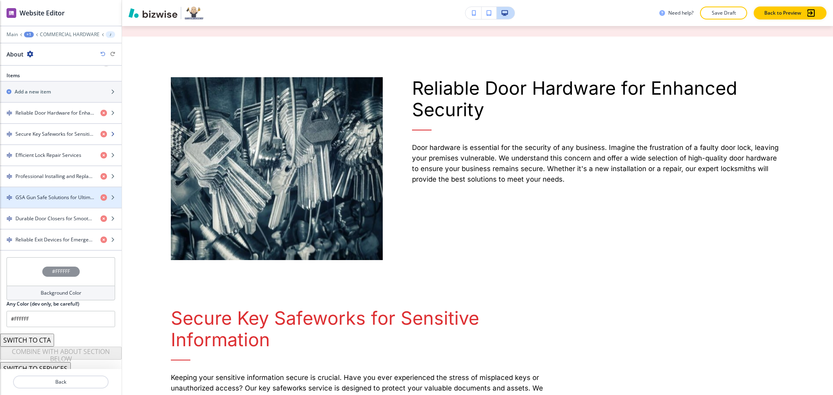
scroll to position [285, 0]
click at [46, 117] on div "button" at bounding box center [61, 119] width 122 height 7
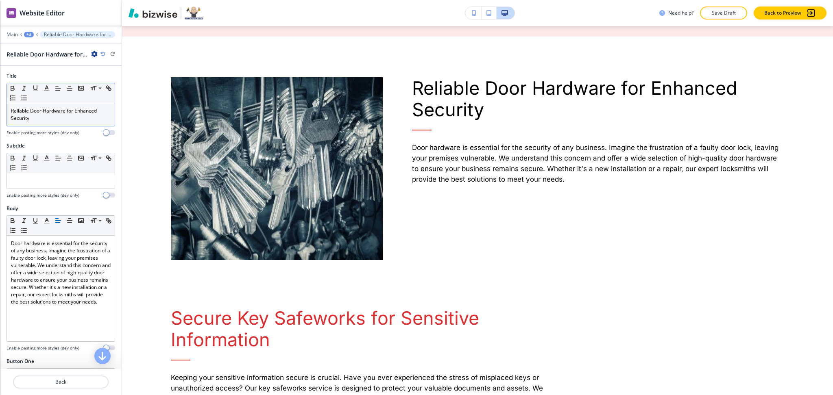
click at [48, 122] on div "Reliable Door Hardware for Enhanced Security" at bounding box center [61, 114] width 108 height 23
click at [44, 90] on icon "button" at bounding box center [46, 88] width 7 height 7
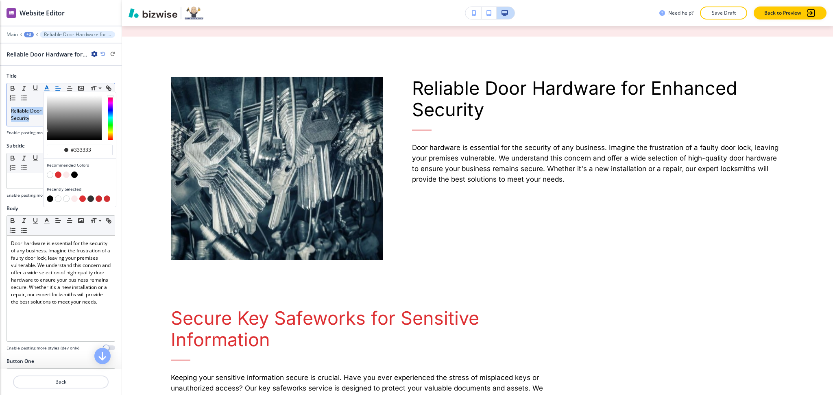
click at [59, 172] on button "button" at bounding box center [58, 175] width 7 height 7
type input "#dd2f32"
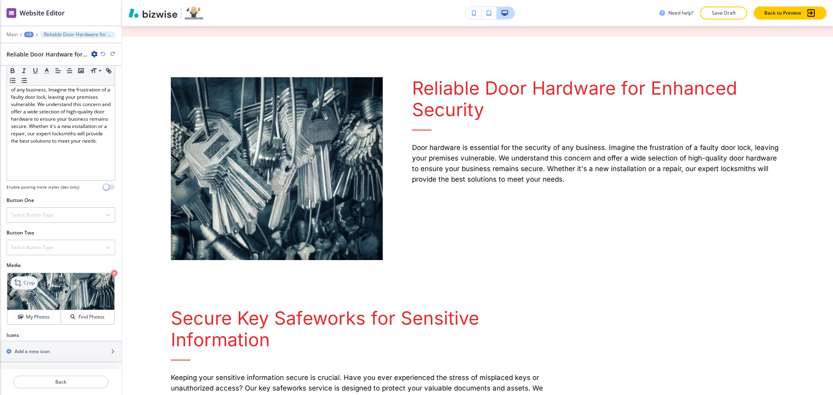
click at [24, 276] on div "Crop" at bounding box center [24, 282] width 27 height 13
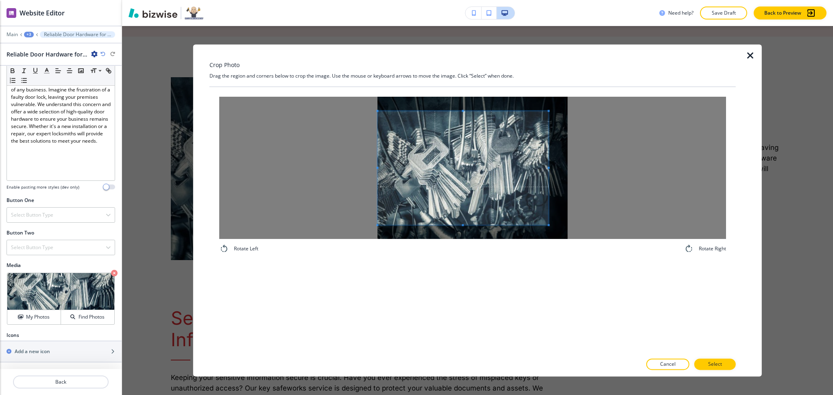
click at [357, 165] on div at bounding box center [472, 168] width 507 height 142
click at [584, 172] on div at bounding box center [472, 168] width 507 height 142
click at [472, 231] on div at bounding box center [472, 171] width 190 height 120
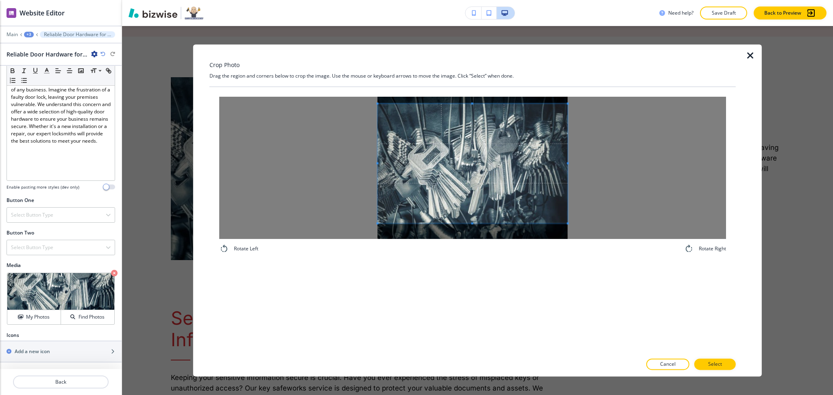
click at [476, 209] on span at bounding box center [472, 164] width 190 height 120
click at [716, 368] on p "Select" at bounding box center [715, 364] width 14 height 7
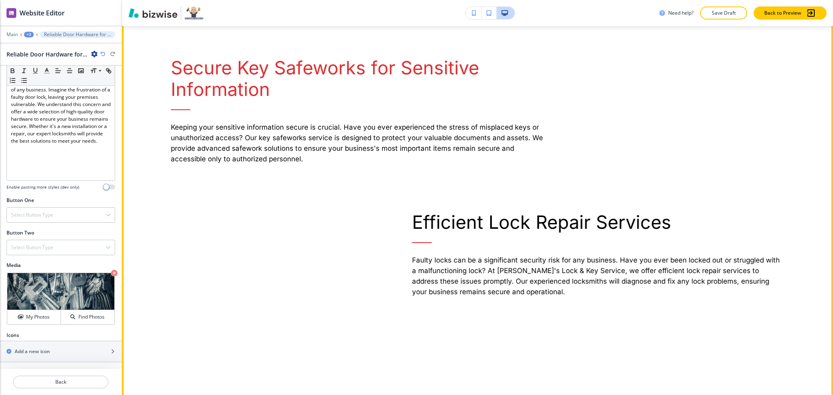
scroll to position [931, 0]
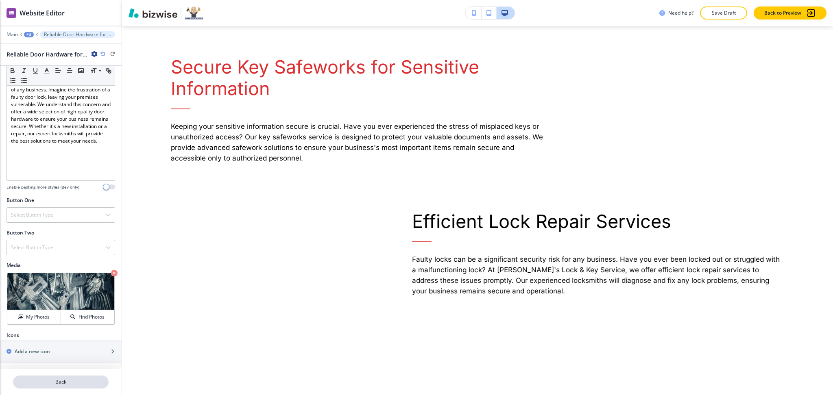
click at [66, 381] on p "Back" at bounding box center [61, 381] width 94 height 7
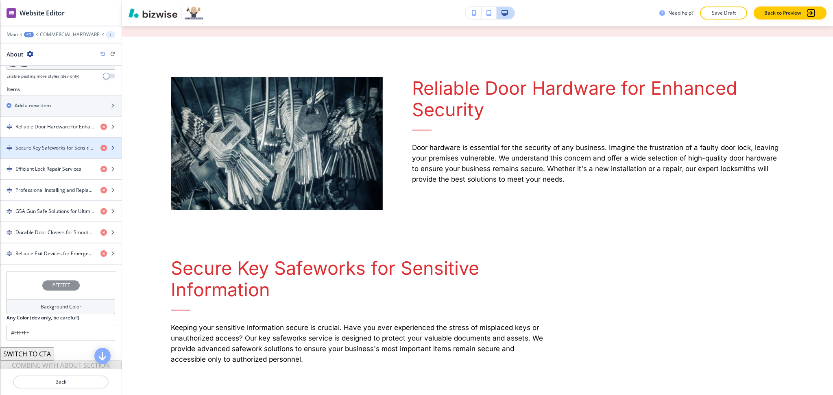
scroll to position [271, 0]
click at [40, 149] on h4 "Secure Key Safeworks for Sensitive Information" at bounding box center [54, 147] width 78 height 7
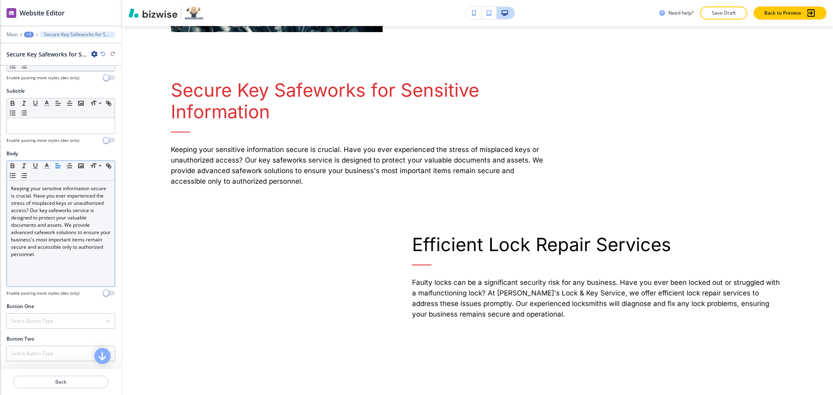
scroll to position [161, 0]
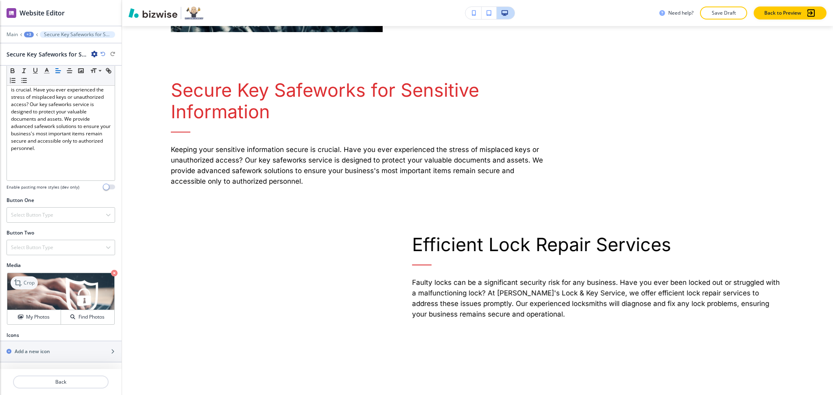
click at [22, 281] on icon at bounding box center [19, 283] width 10 height 10
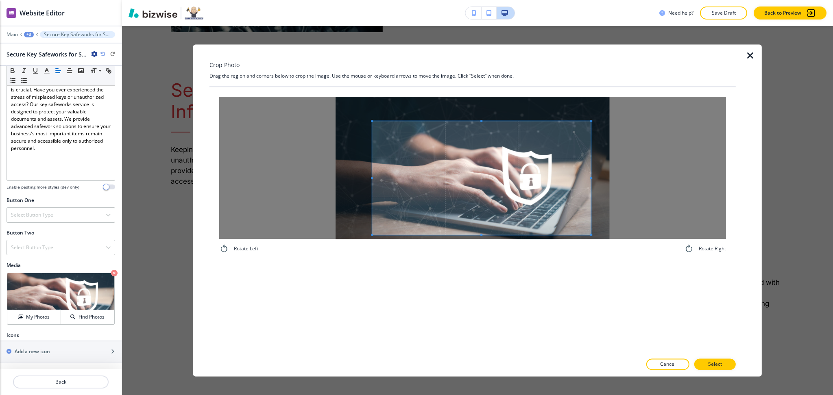
click at [505, 188] on span at bounding box center [481, 178] width 219 height 114
click at [479, 105] on div at bounding box center [481, 170] width 219 height 130
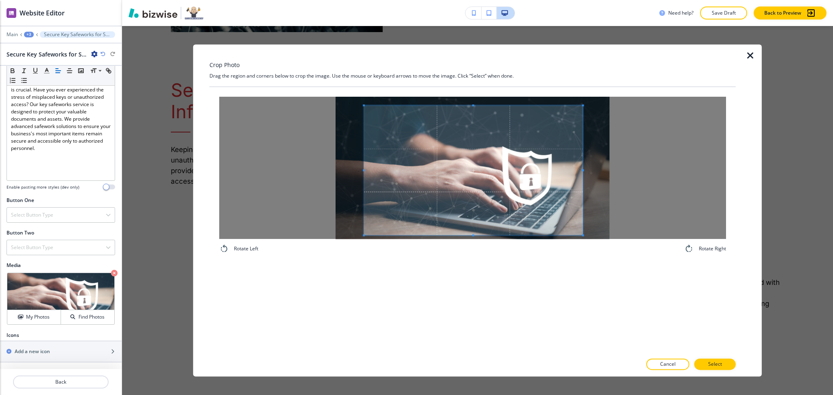
click at [489, 159] on span at bounding box center [473, 171] width 219 height 130
click at [725, 361] on button "Select" at bounding box center [714, 364] width 41 height 11
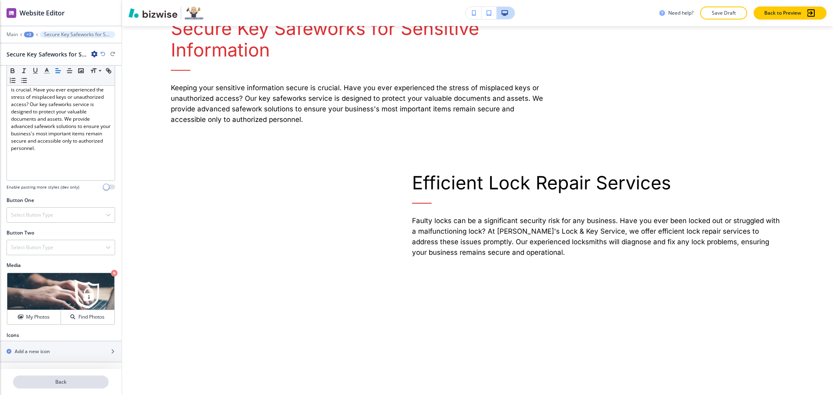
click at [59, 383] on p "Back" at bounding box center [61, 381] width 94 height 7
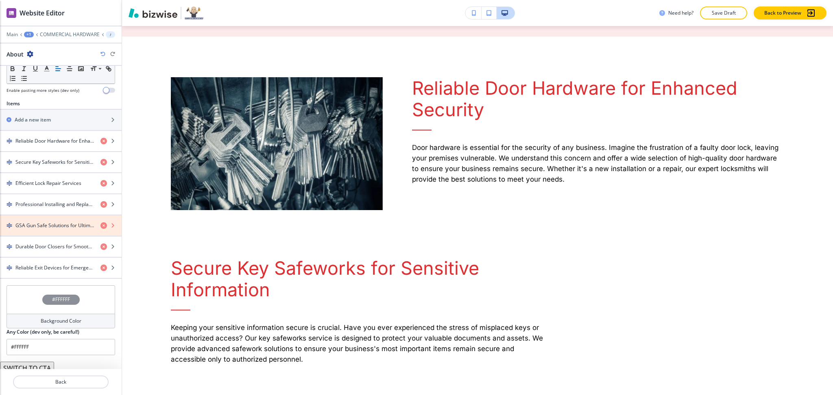
scroll to position [290, 0]
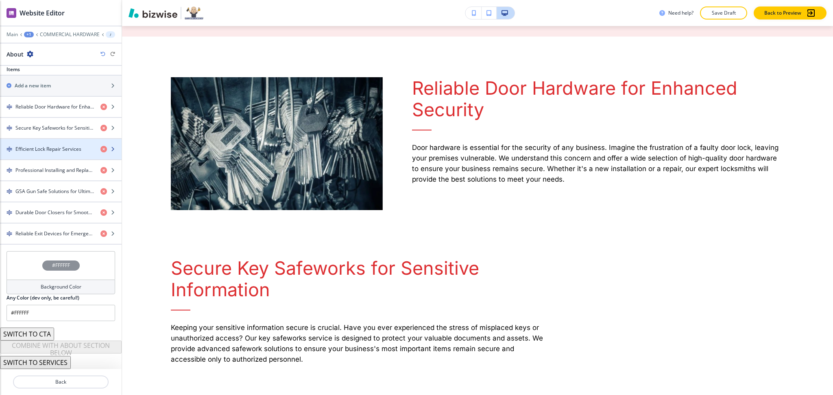
click at [37, 152] on h4 "Efficient Lock Repair Services" at bounding box center [48, 149] width 66 height 7
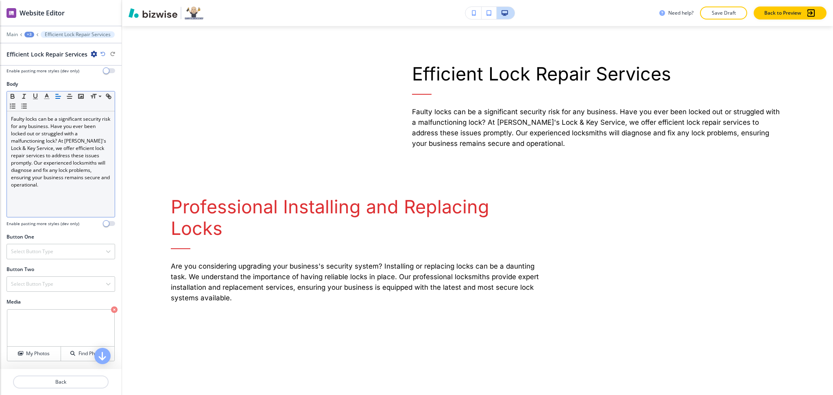
scroll to position [159, 0]
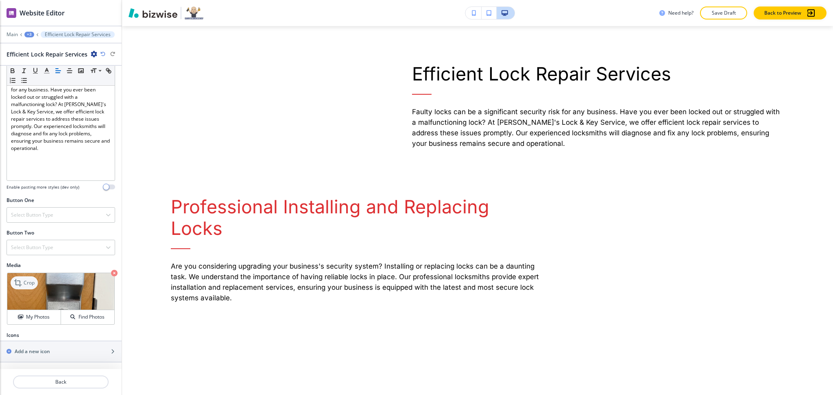
click at [16, 285] on icon at bounding box center [19, 283] width 10 height 10
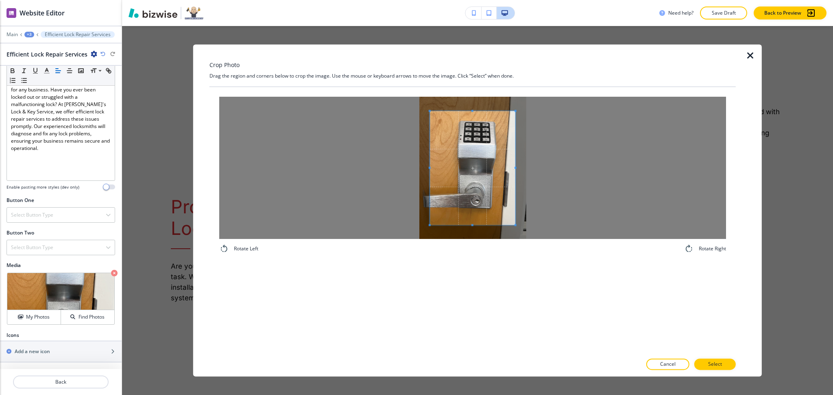
click at [401, 167] on div at bounding box center [472, 168] width 507 height 142
click at [553, 170] on div at bounding box center [472, 168] width 507 height 142
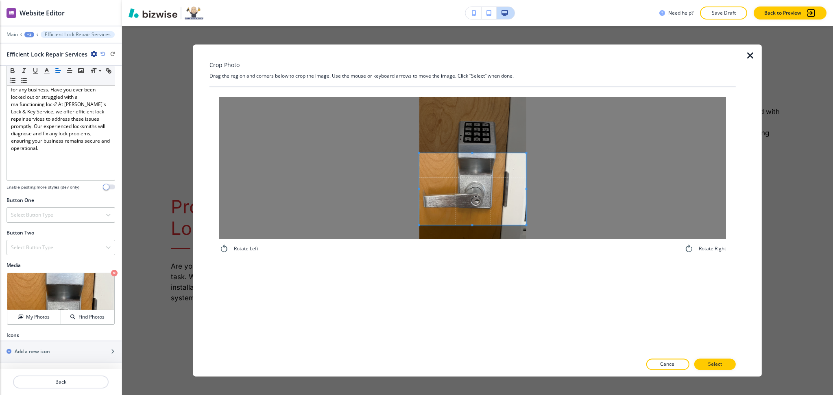
click at [497, 153] on span at bounding box center [472, 153] width 107 height 2
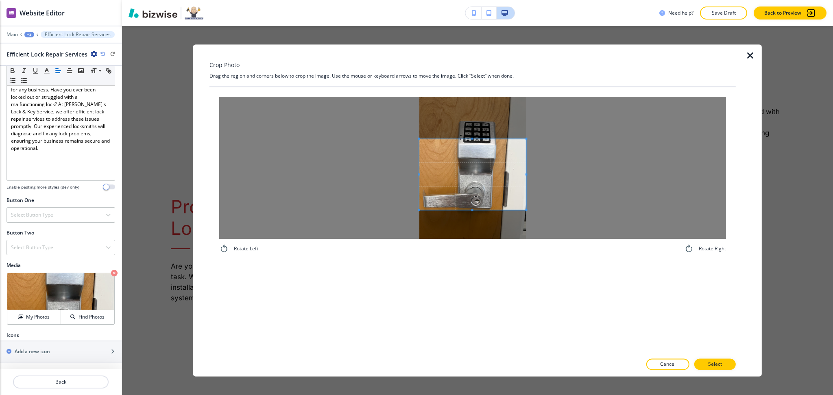
click at [496, 177] on span at bounding box center [472, 174] width 107 height 71
click at [716, 367] on p "Select" at bounding box center [715, 364] width 14 height 7
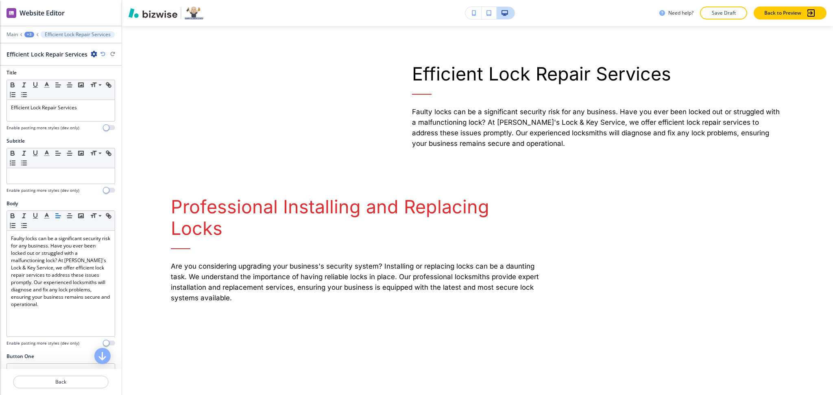
scroll to position [0, 0]
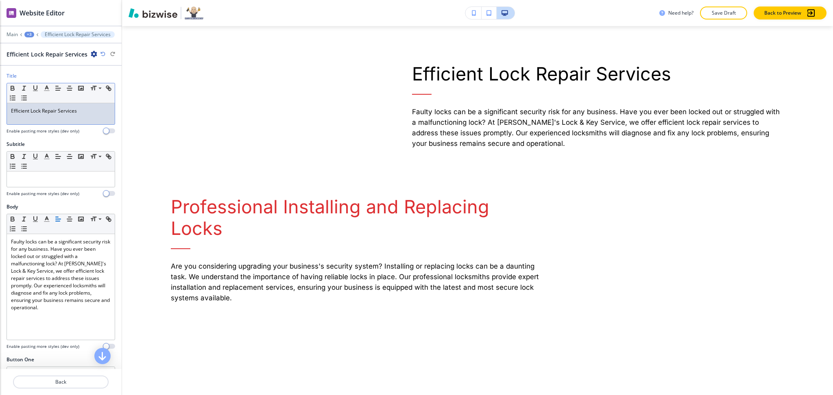
click at [62, 119] on div "Efficient Lock Repair Services" at bounding box center [61, 113] width 108 height 21
click at [48, 89] on polyline "button" at bounding box center [47, 87] width 3 height 3
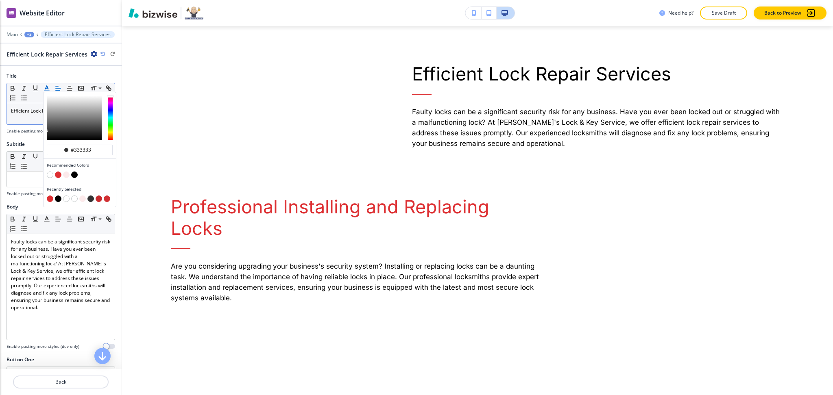
click at [57, 175] on button "button" at bounding box center [58, 175] width 7 height 7
type input "#dd2f32"
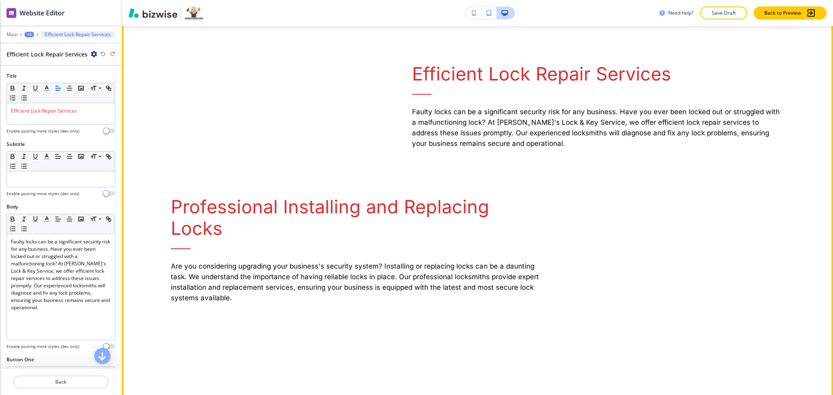
click at [568, 112] on p "Faulty locks can be a significant security risk for any business. Have you ever…" at bounding box center [598, 128] width 372 height 42
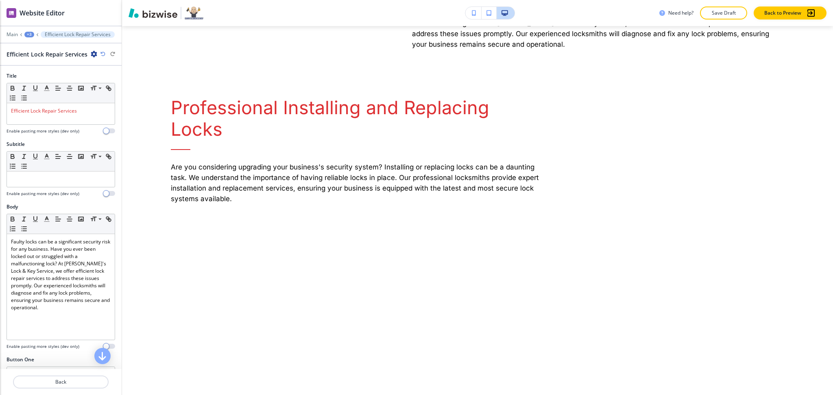
scroll to position [1188, 0]
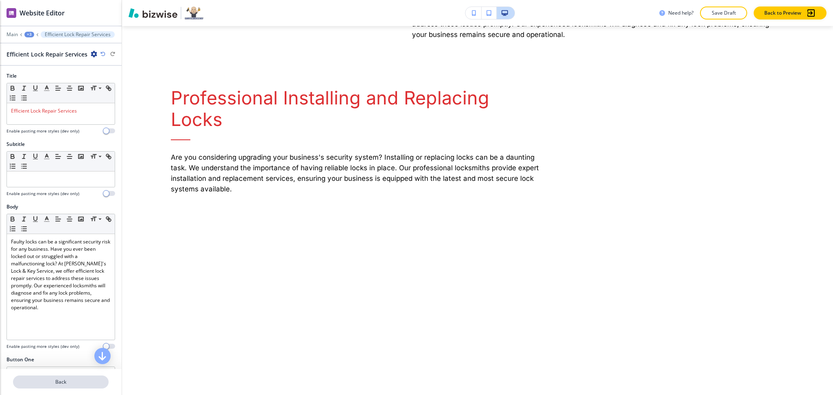
click at [71, 378] on button "Back" at bounding box center [61, 382] width 96 height 13
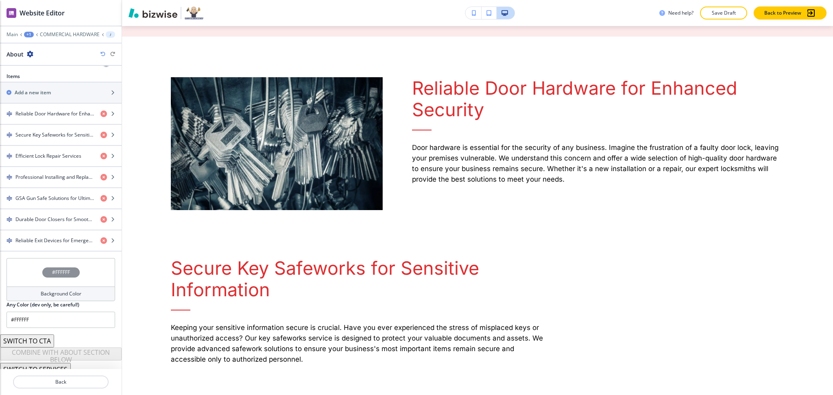
scroll to position [290, 0]
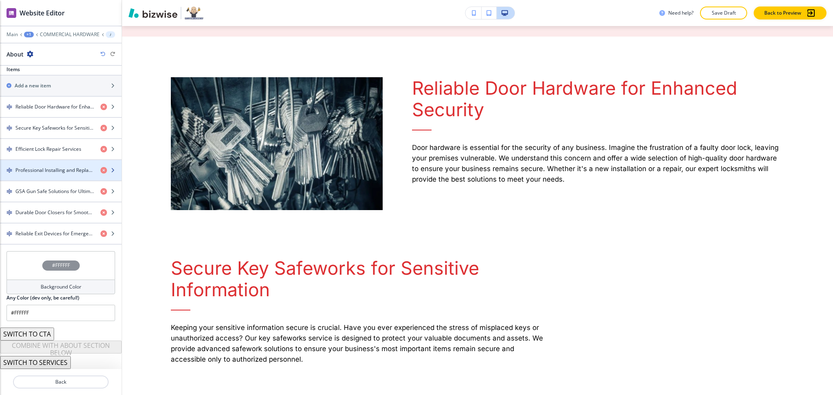
click at [35, 172] on h4 "Professional Installing and Replacing Locks" at bounding box center [54, 170] width 78 height 7
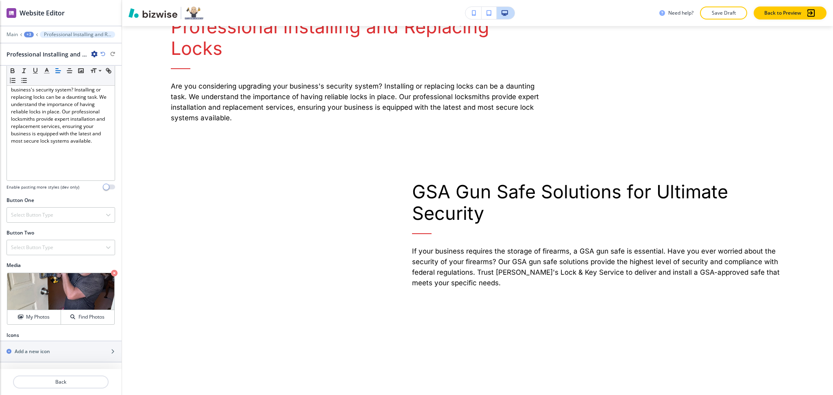
scroll to position [1265, 0]
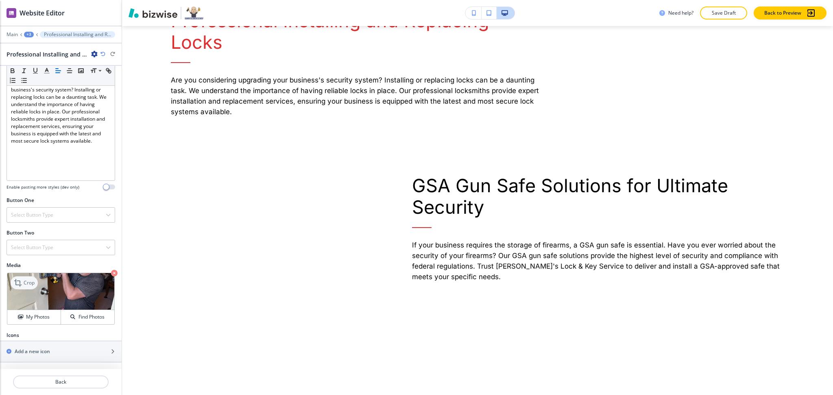
click at [28, 285] on p "Crop" at bounding box center [29, 282] width 11 height 7
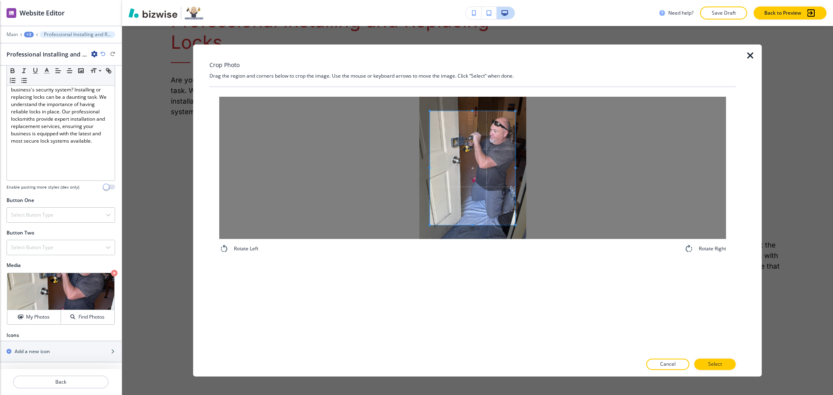
click at [403, 167] on div at bounding box center [472, 168] width 507 height 142
click at [532, 166] on div at bounding box center [472, 168] width 507 height 142
click at [541, 168] on div at bounding box center [472, 168] width 507 height 142
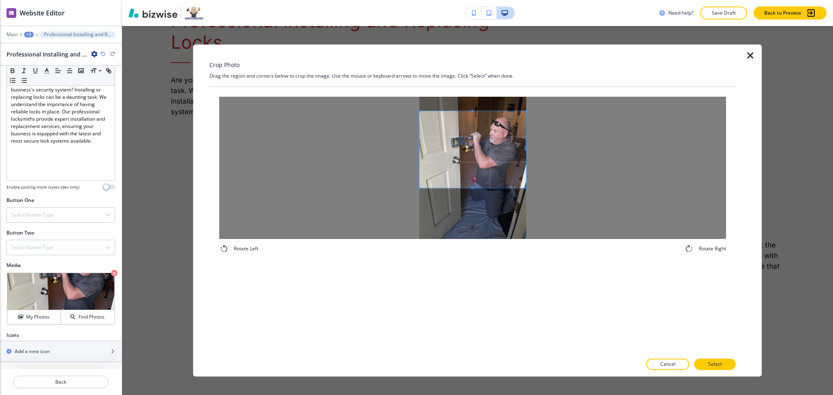
click at [481, 188] on span at bounding box center [472, 188] width 107 height 2
click at [493, 176] on span at bounding box center [472, 151] width 107 height 77
click at [724, 359] on div "Cancel Select" at bounding box center [472, 364] width 526 height 11
click at [719, 368] on p "Select" at bounding box center [715, 364] width 14 height 7
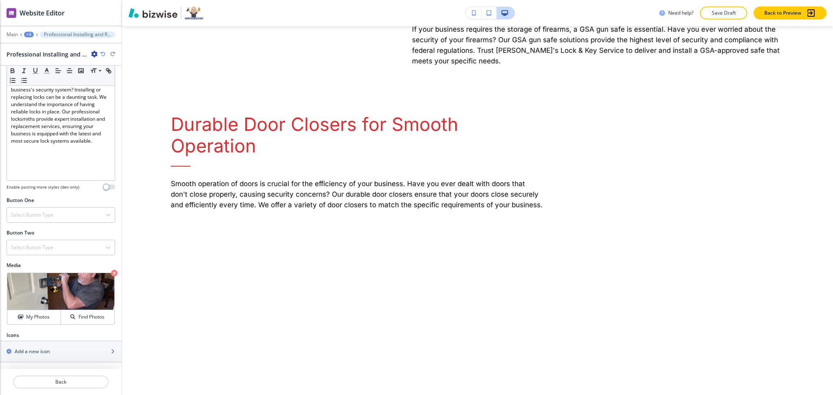
scroll to position [1481, 0]
click at [63, 385] on p "Back" at bounding box center [61, 381] width 94 height 7
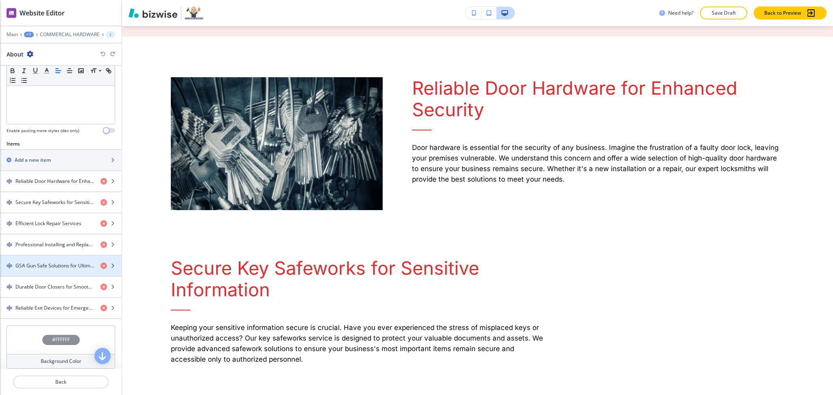
scroll to position [217, 0]
click at [41, 270] on div "button" at bounding box center [61, 272] width 122 height 7
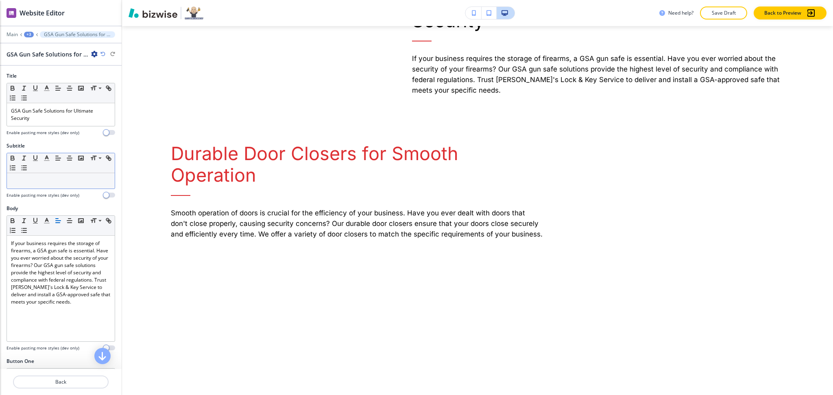
scroll to position [1462, 0]
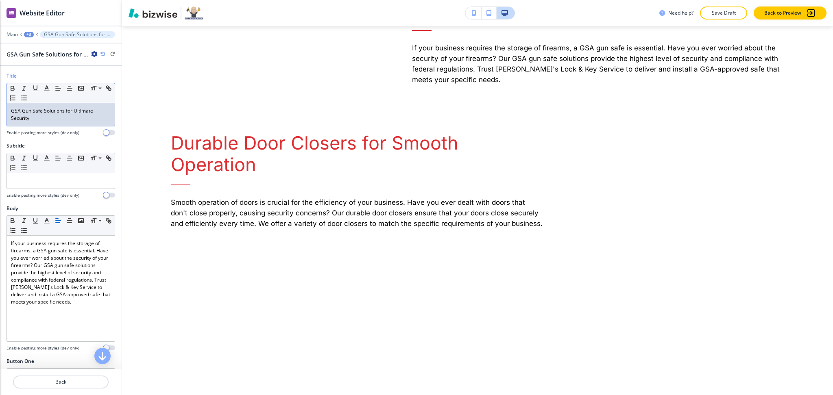
click at [50, 120] on p "GSA Gun Safe Solutions for Ultimate Security" at bounding box center [61, 114] width 100 height 15
click at [42, 90] on button "button" at bounding box center [46, 88] width 11 height 10
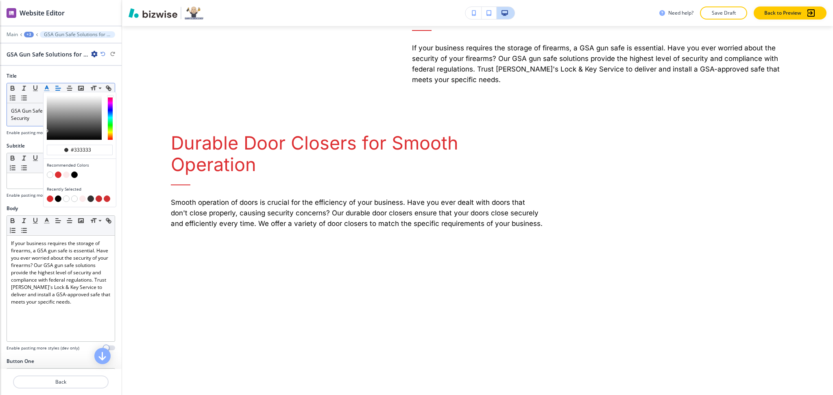
click at [59, 172] on button "button" at bounding box center [58, 175] width 7 height 7
type input "#dd2f32"
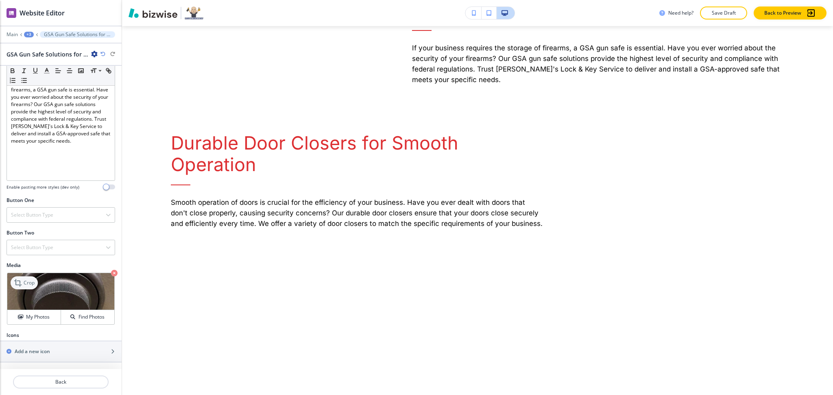
click at [27, 279] on div "Crop" at bounding box center [24, 282] width 27 height 13
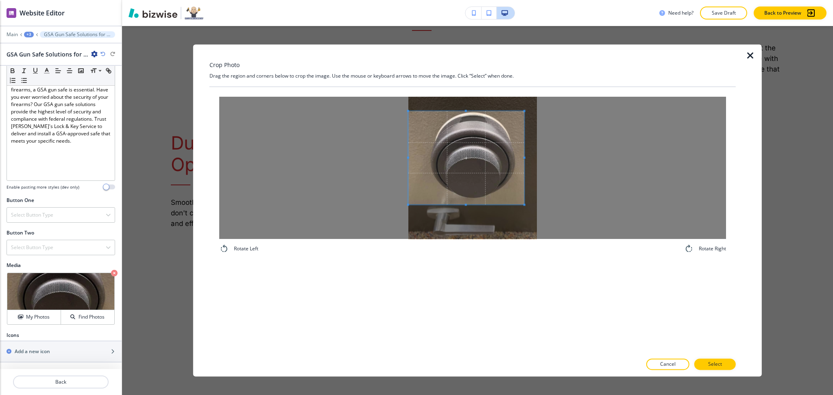
click at [386, 158] on div at bounding box center [472, 168] width 507 height 142
click at [565, 156] on div at bounding box center [472, 168] width 507 height 142
click at [479, 200] on span at bounding box center [472, 200] width 128 height 2
click at [713, 364] on p "Select" at bounding box center [715, 364] width 14 height 7
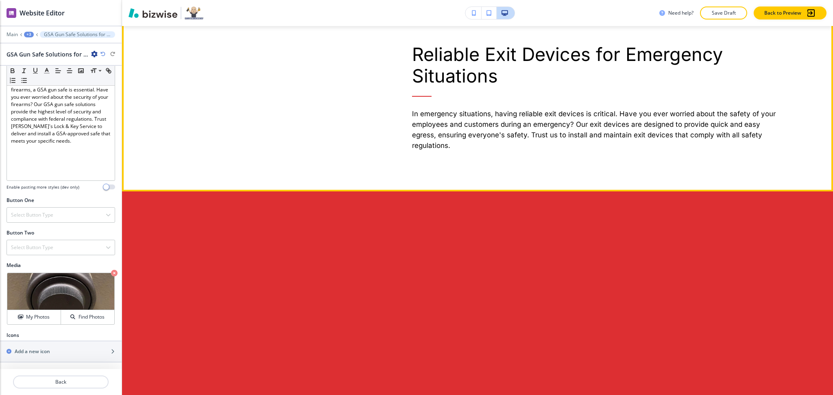
scroll to position [1695, 0]
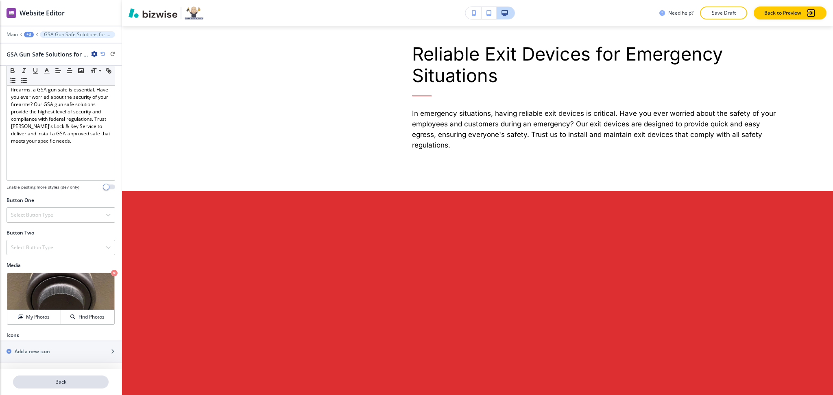
click at [57, 381] on p "Back" at bounding box center [61, 381] width 94 height 7
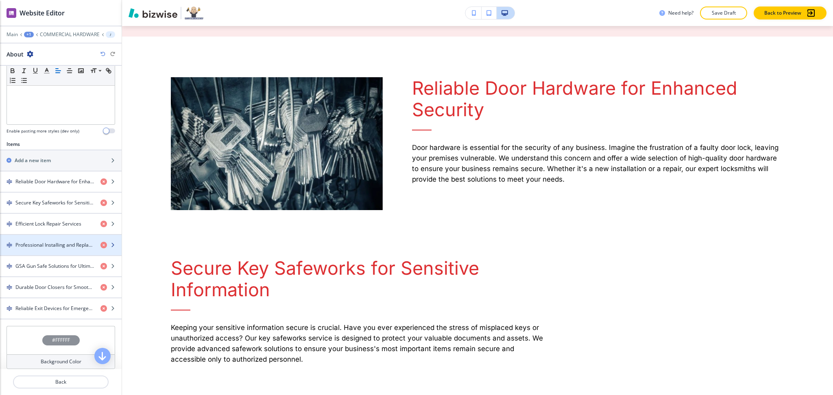
scroll to position [217, 0]
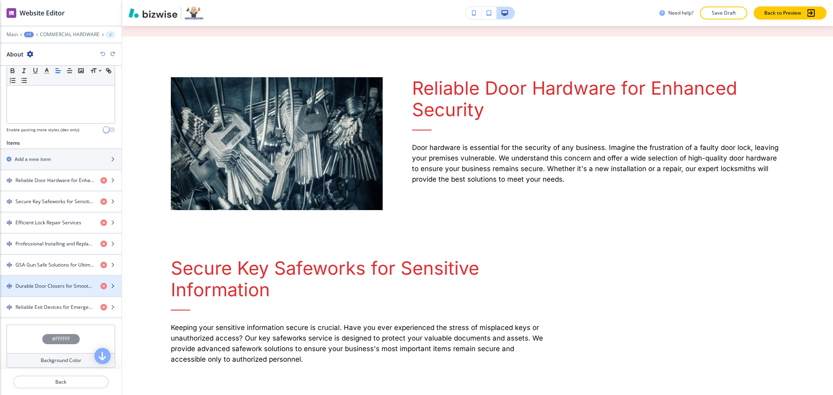
click at [46, 289] on h4 "Durable Door Closers for Smooth Operation" at bounding box center [54, 286] width 78 height 7
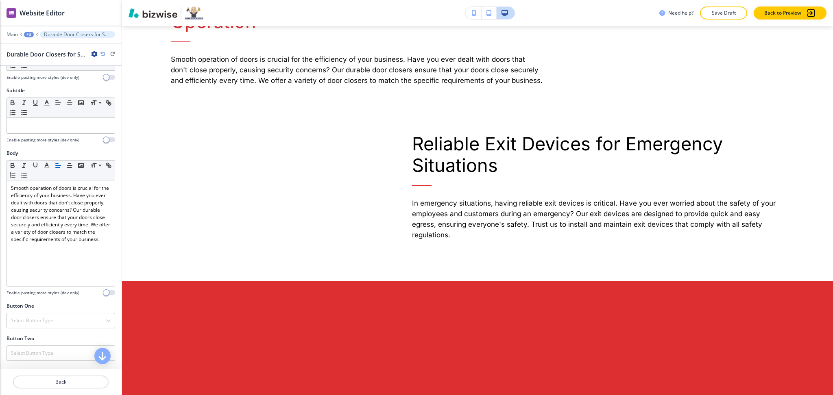
scroll to position [161, 0]
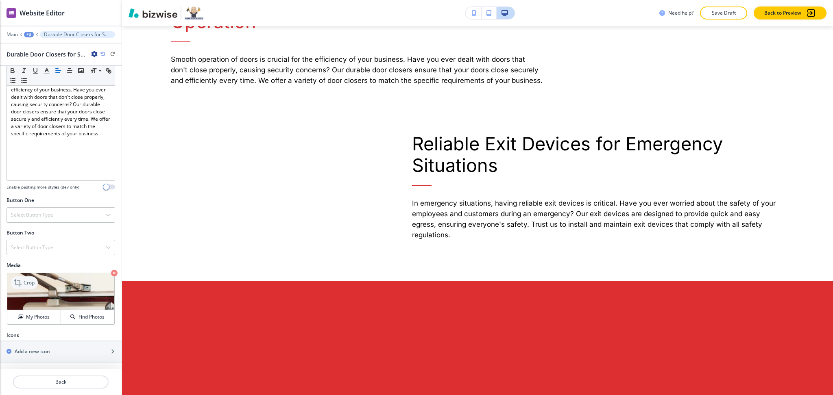
click at [18, 281] on icon at bounding box center [17, 282] width 7 height 7
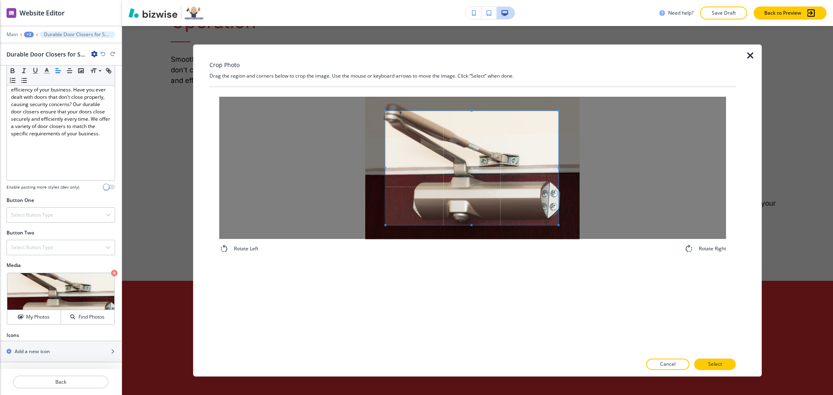
click at [328, 166] on div at bounding box center [472, 168] width 507 height 142
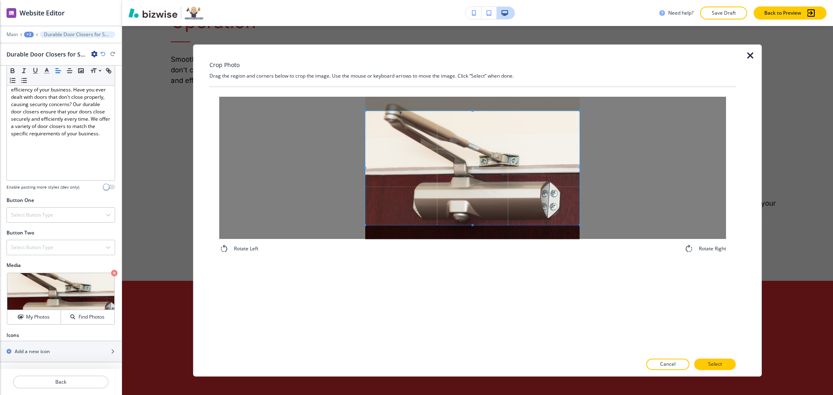
click at [623, 167] on div at bounding box center [472, 168] width 507 height 142
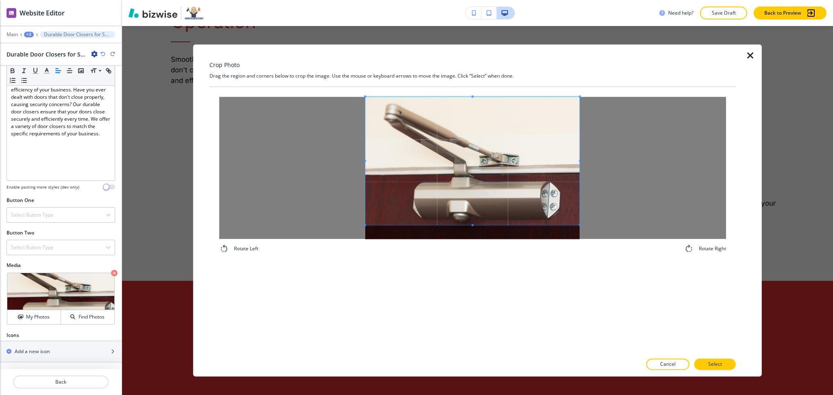
click at [474, 74] on div "Crop Photo Drag the region and corners below to crop the image. Use the mouse o…" at bounding box center [472, 210] width 526 height 332
click at [715, 361] on p "Select" at bounding box center [715, 364] width 14 height 7
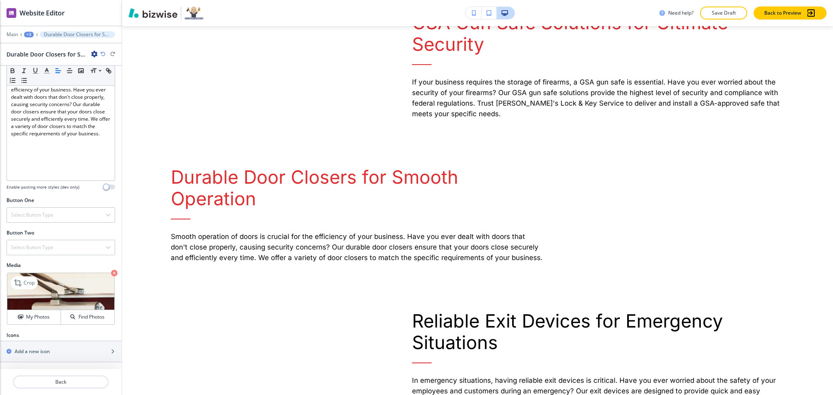
scroll to position [1428, 0]
click at [19, 283] on icon at bounding box center [19, 283] width 10 height 10
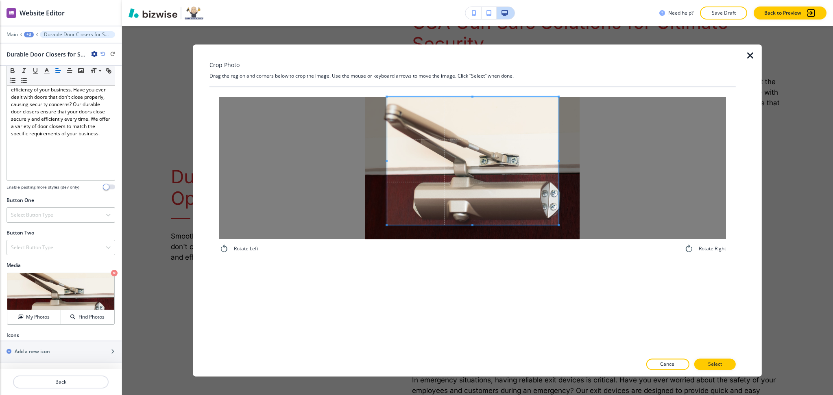
click at [470, 72] on div "Crop Photo Drag the region and corners below to crop the image. Use the mouse o…" at bounding box center [472, 210] width 526 height 332
click at [314, 157] on div at bounding box center [472, 168] width 507 height 142
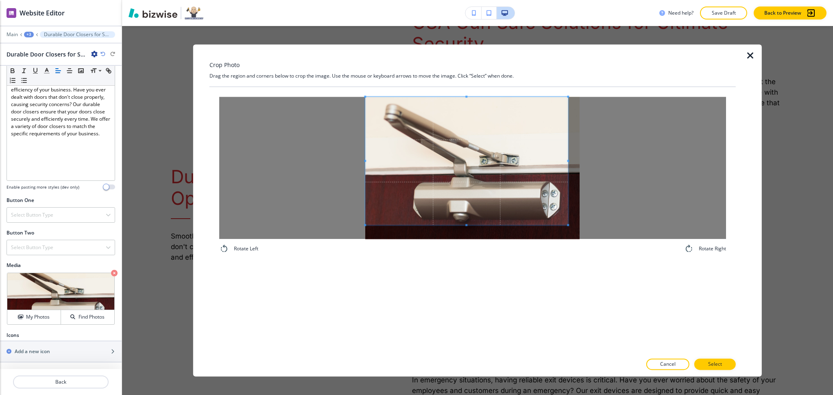
click at [567, 161] on span at bounding box center [568, 161] width 2 height 2
click at [725, 366] on button "Select" at bounding box center [714, 364] width 41 height 11
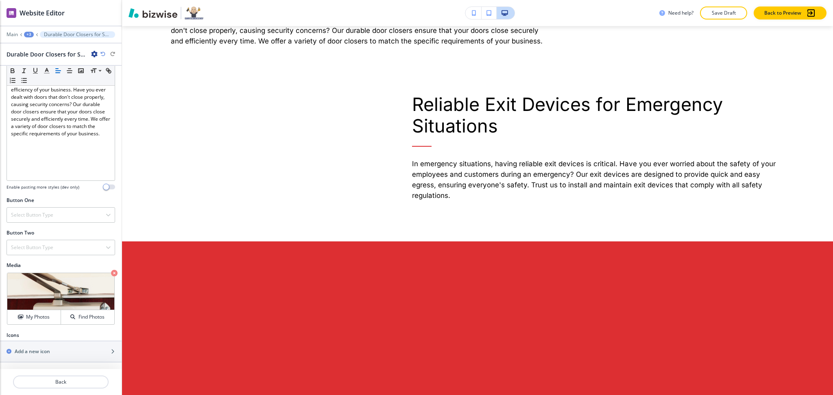
scroll to position [1645, 0]
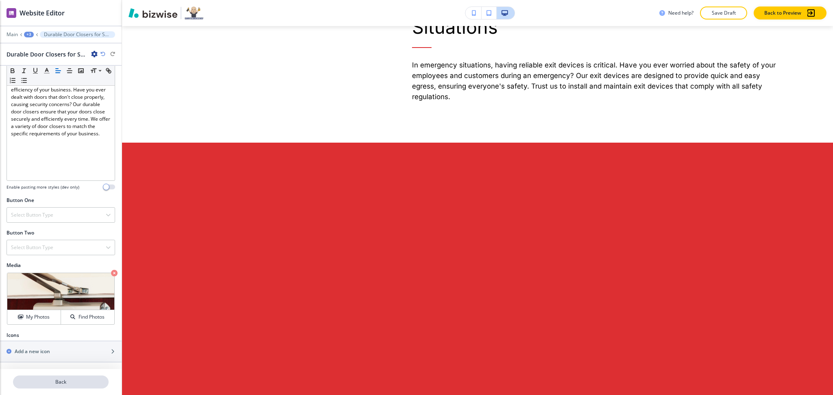
click at [67, 384] on p "Back" at bounding box center [61, 381] width 94 height 7
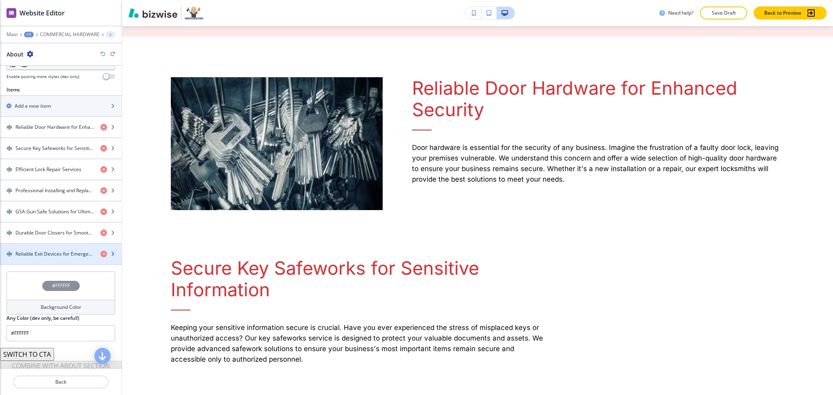
scroll to position [271, 0]
click at [47, 254] on h4 "Reliable Exit Devices for Emergency Situations" at bounding box center [54, 253] width 78 height 7
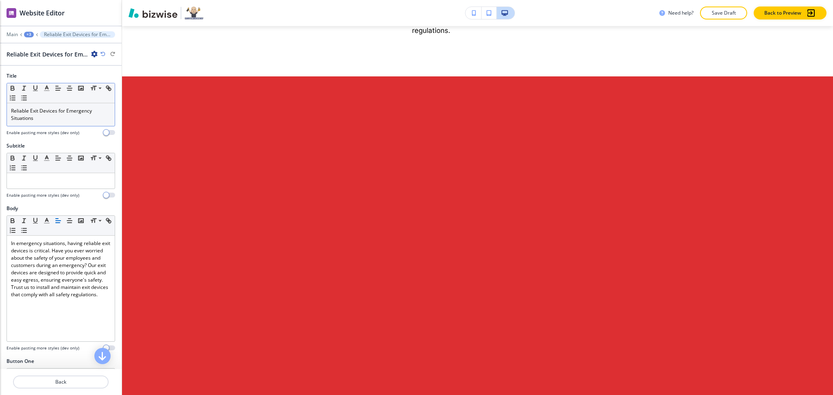
click at [43, 119] on p "Reliable Exit Devices for Emergency Situations" at bounding box center [61, 114] width 100 height 15
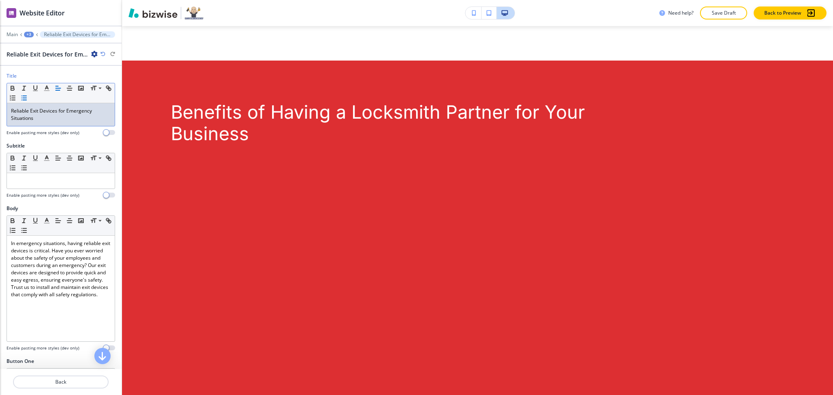
scroll to position [1832, 0]
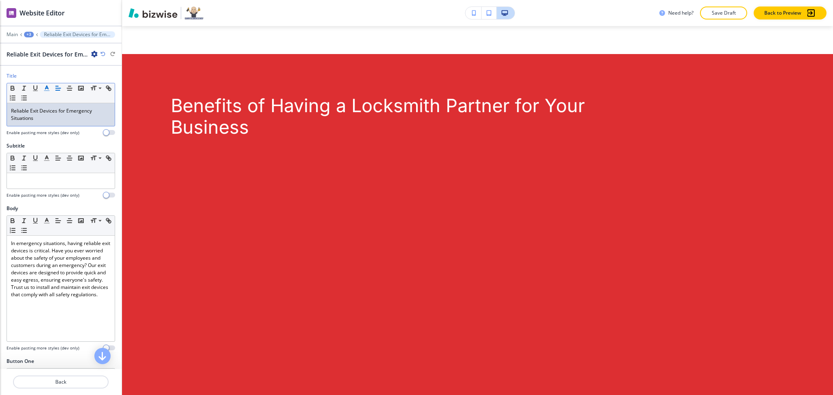
click at [48, 90] on icon "button" at bounding box center [46, 88] width 7 height 7
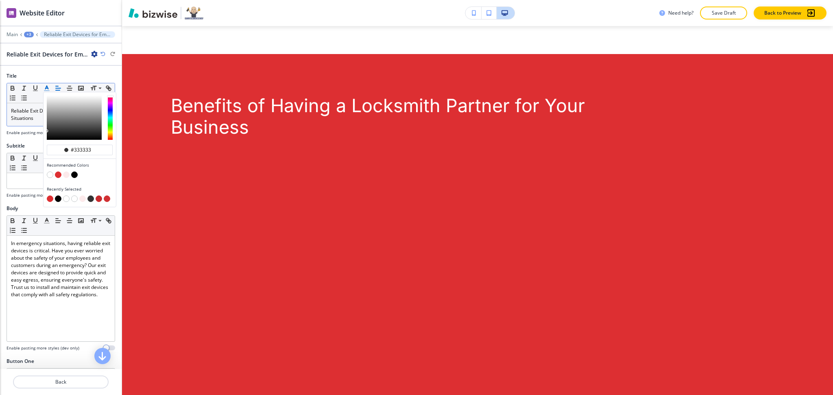
click at [58, 175] on button "button" at bounding box center [58, 175] width 7 height 7
type input "#dd2f32"
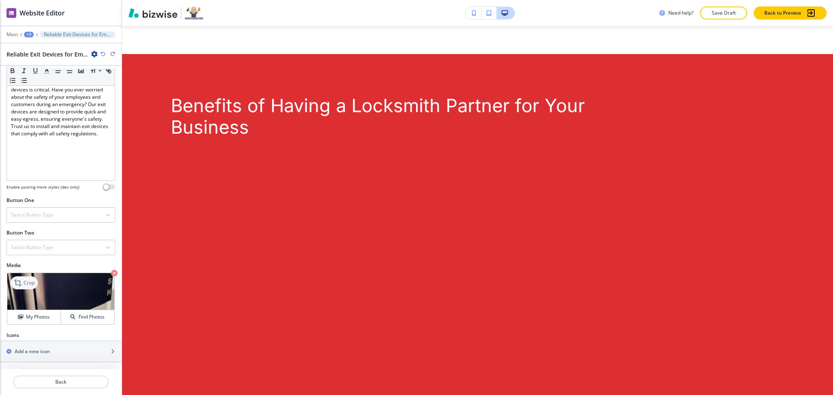
click at [20, 270] on div "Media Crop My Photos Find Photos" at bounding box center [61, 293] width 109 height 63
click at [24, 280] on p "Crop" at bounding box center [29, 282] width 11 height 7
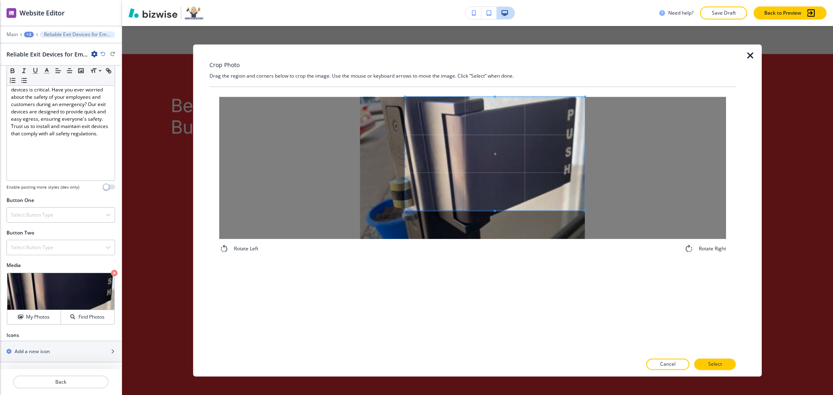
click at [479, 154] on span at bounding box center [495, 154] width 180 height 114
click at [725, 367] on button "Select" at bounding box center [714, 364] width 41 height 11
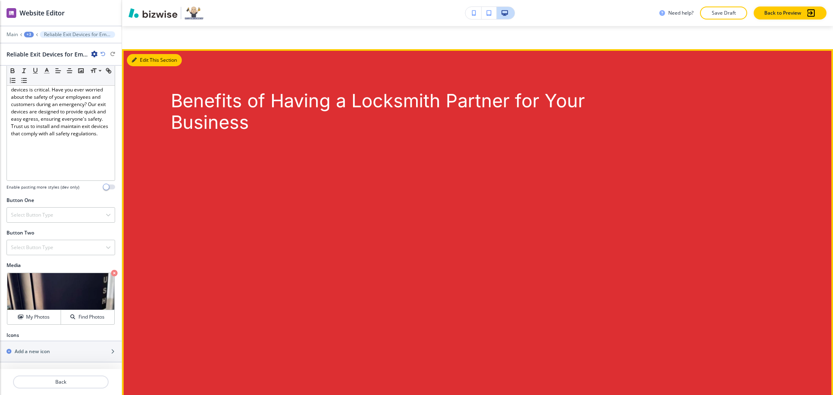
click at [147, 66] on button "Edit This Section" at bounding box center [154, 60] width 55 height 12
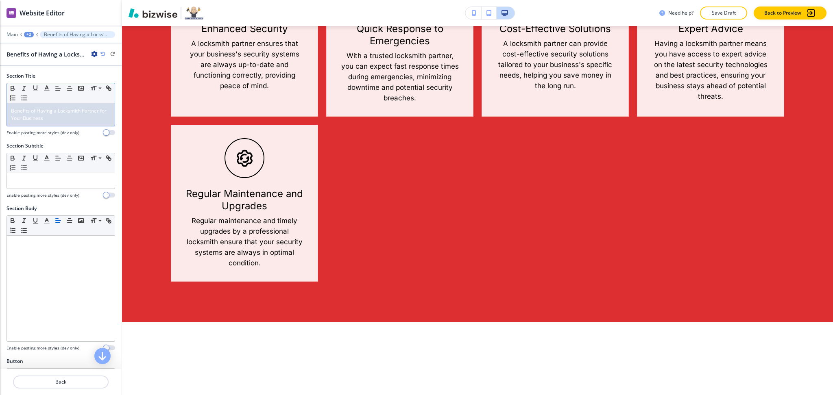
scroll to position [2045, 0]
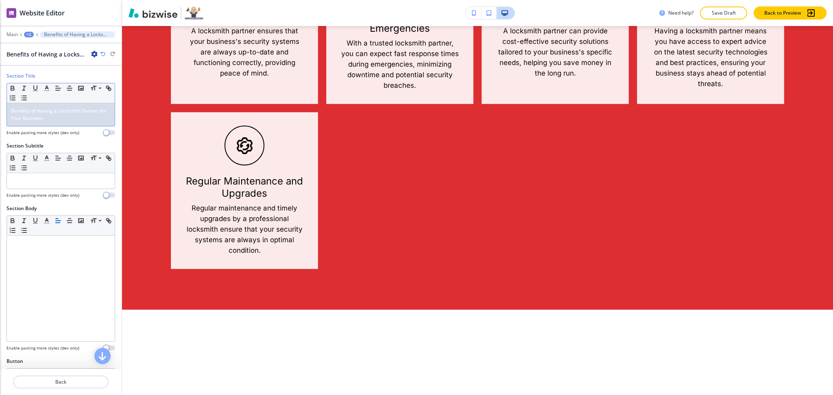
click at [59, 111] on span "Benefits of Having a Locksmith Partner for Your Business" at bounding box center [59, 114] width 97 height 14
click at [46, 90] on icon "button" at bounding box center [46, 88] width 7 height 7
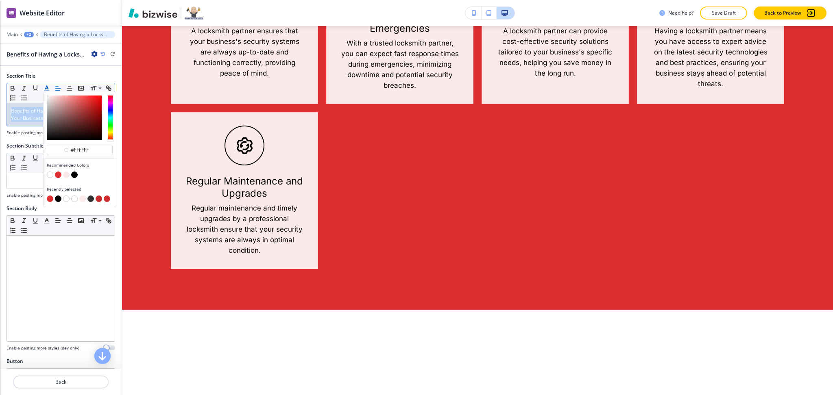
click at [75, 178] on button "button" at bounding box center [74, 175] width 7 height 7
type input "#000000"
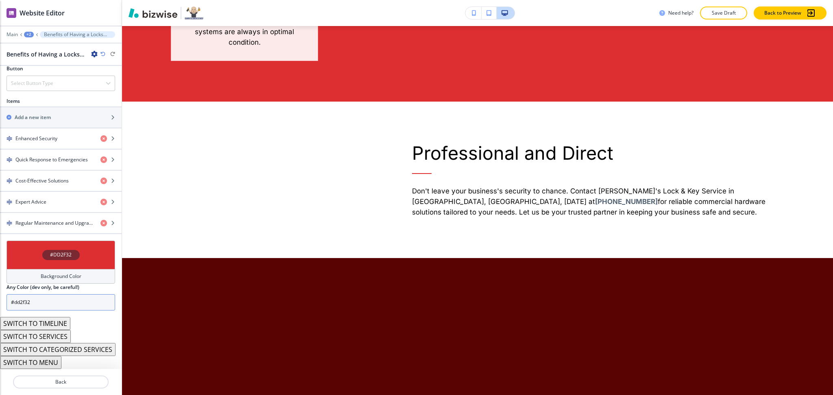
scroll to position [2254, 0]
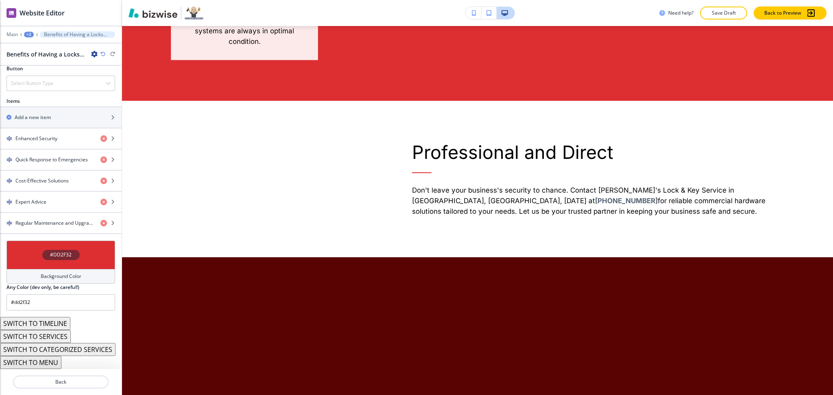
click at [43, 269] on div "Background Color" at bounding box center [61, 276] width 109 height 15
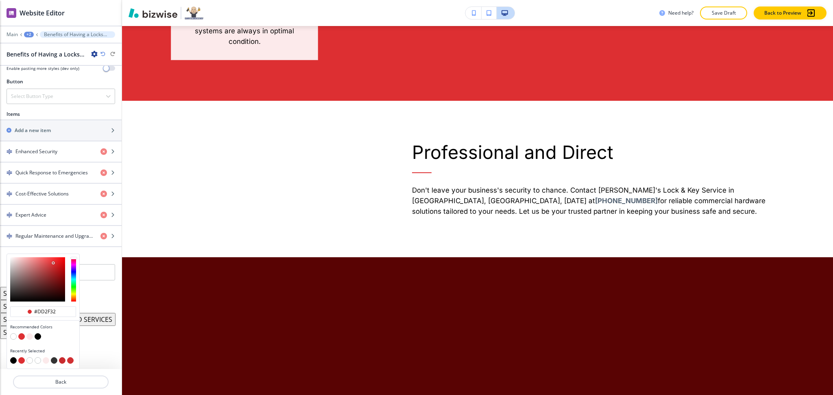
click at [29, 339] on button "button" at bounding box center [29, 336] width 7 height 7
type input "#fceaeb"
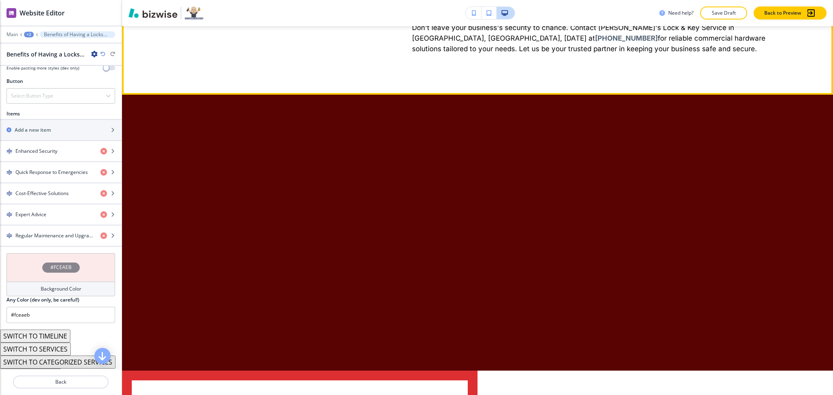
drag, startPoint x: 557, startPoint y: 240, endPoint x: 400, endPoint y: 213, distance: 158.5
copy h6 "Don't leave your business's security to chance. Contact Gary's Lock & Key Servi…"
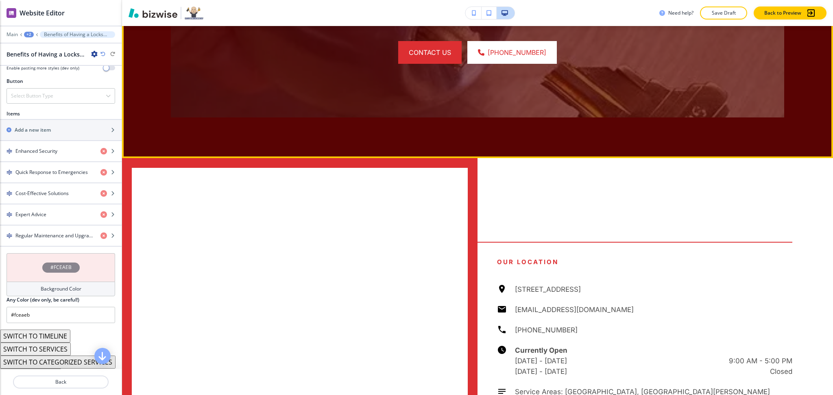
scroll to position [2630, 0]
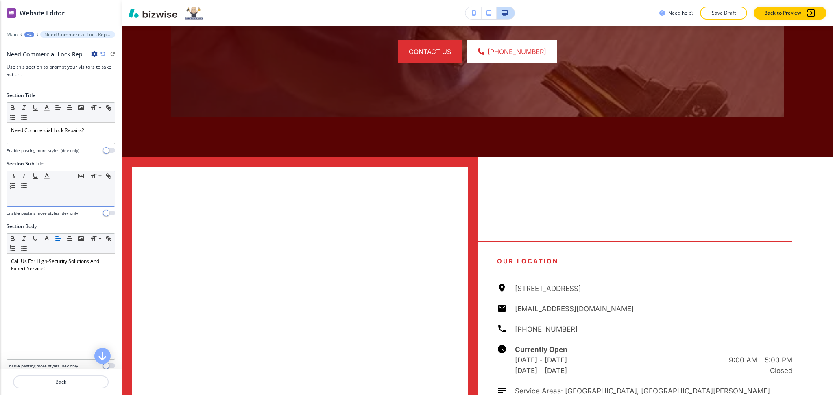
scroll to position [2735, 0]
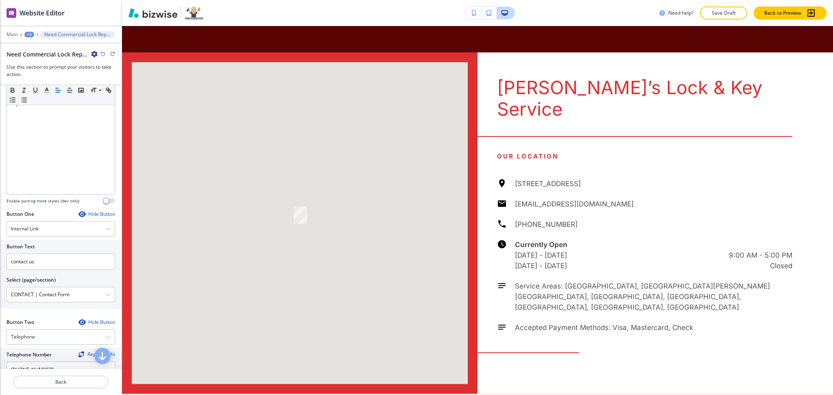
click at [81, 249] on div "Section Title Small Normal Large Huge Need Commercial Lock Repairs? Enable past…" at bounding box center [61, 227] width 122 height 284
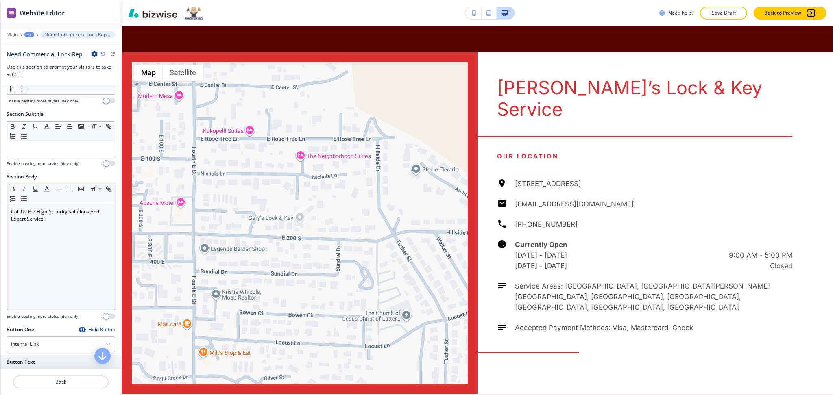
scroll to position [49, 0]
click at [60, 247] on div "Call Us For High-Security Solutions And Expert Service!" at bounding box center [61, 258] width 108 height 106
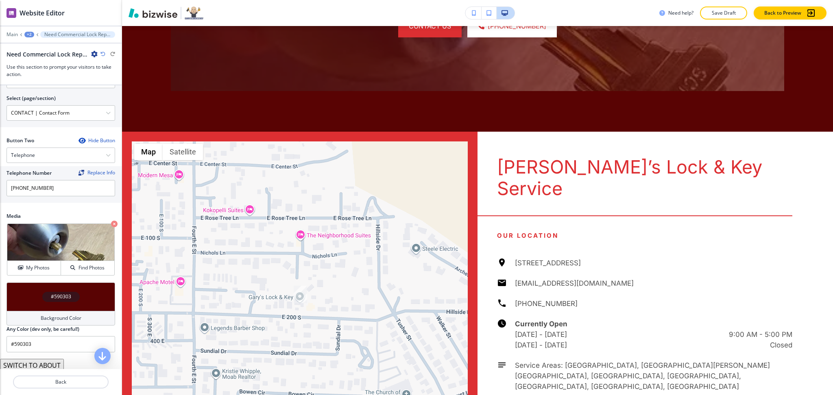
scroll to position [356, 0]
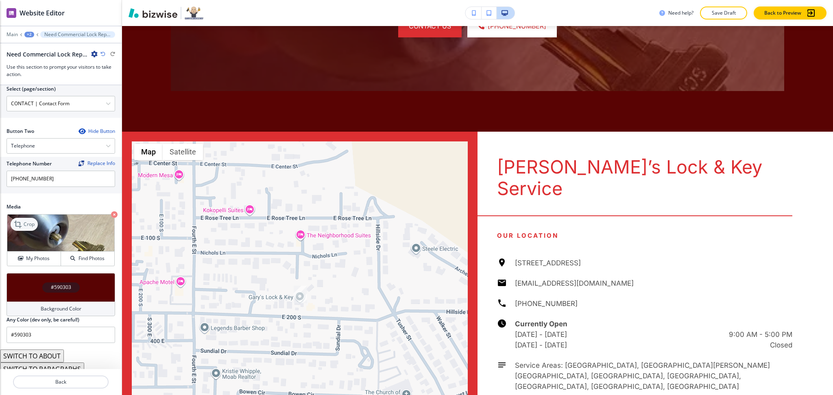
click at [30, 222] on p "Crop" at bounding box center [29, 224] width 11 height 7
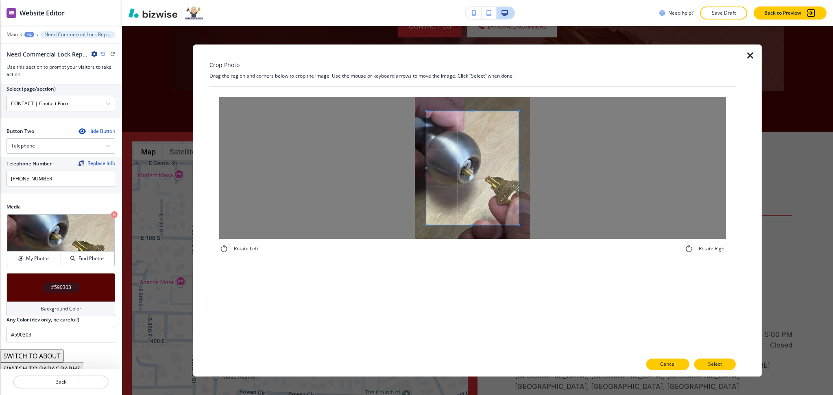
click at [664, 370] on button "Cancel" at bounding box center [667, 364] width 43 height 11
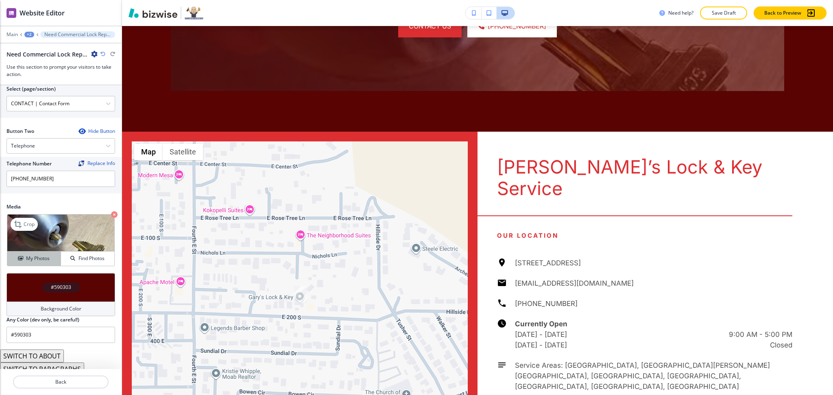
click at [39, 257] on h4 "My Photos" at bounding box center [38, 258] width 24 height 7
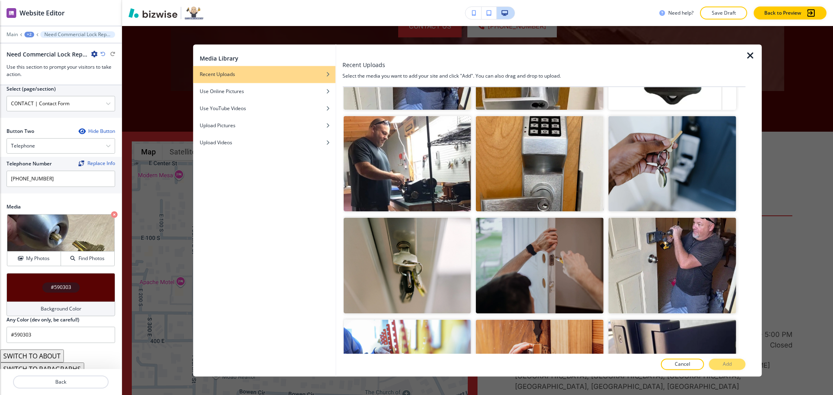
scroll to position [2961, 0]
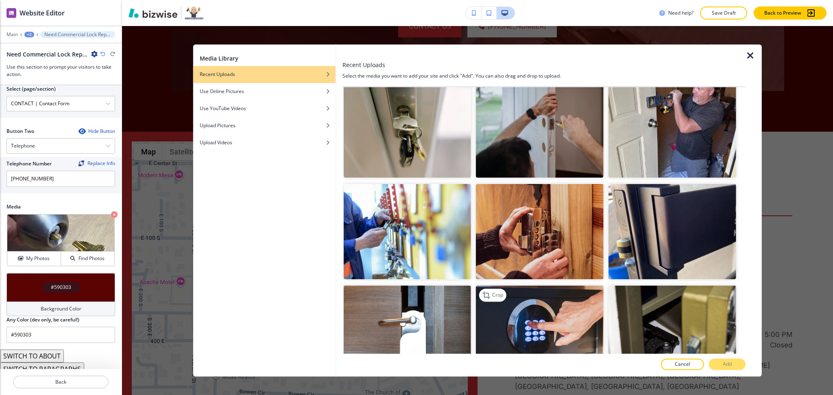
click at [557, 293] on img "button" at bounding box center [540, 333] width 128 height 96
click at [715, 363] on button "Add" at bounding box center [727, 364] width 37 height 11
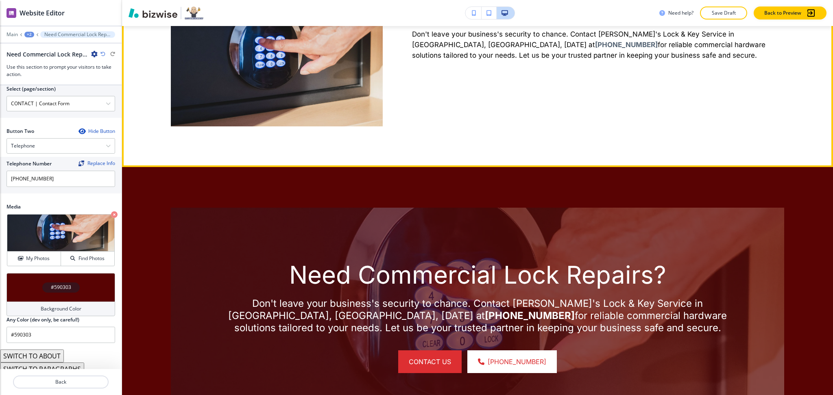
scroll to position [2410, 0]
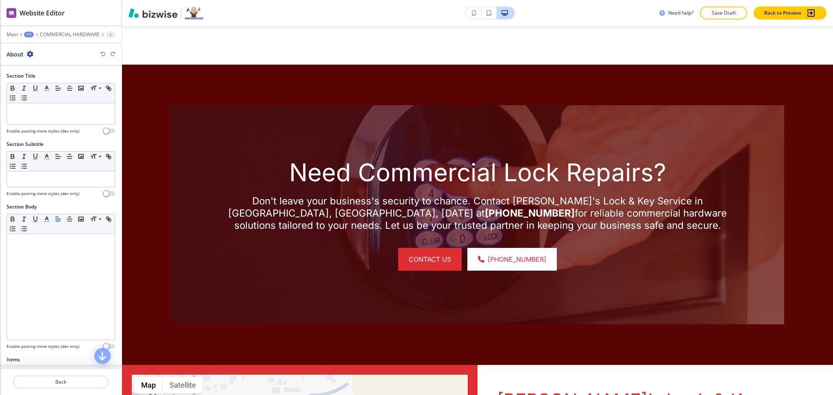
scroll to position [2515, 0]
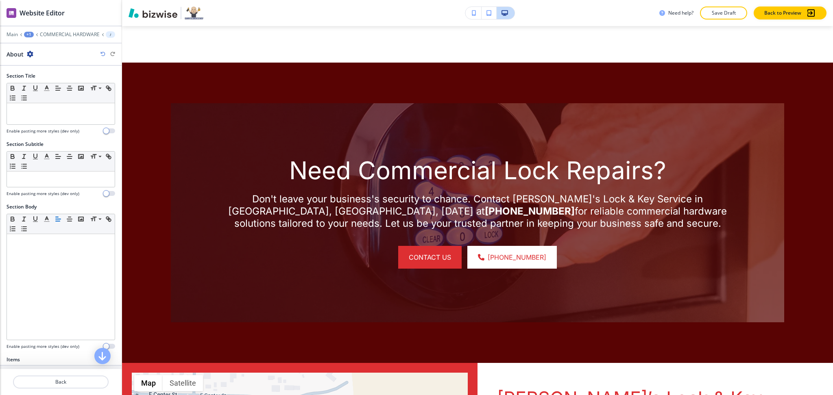
click at [28, 54] on icon "button" at bounding box center [30, 54] width 7 height 7
click at [49, 92] on button "Delete Section" at bounding box center [52, 96] width 52 height 15
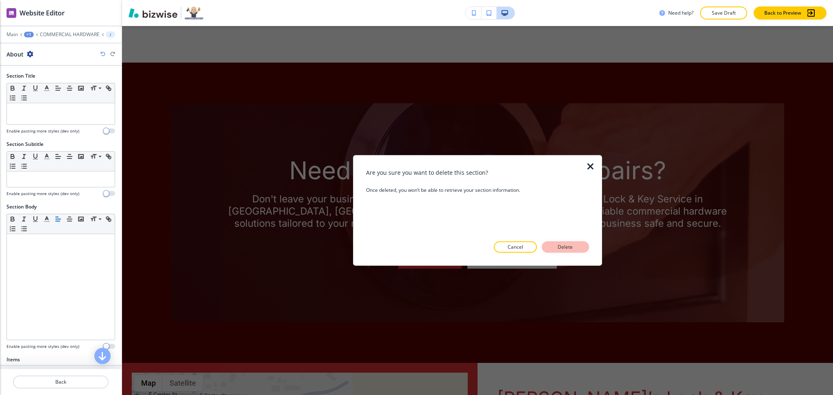
click at [575, 247] on p "Delete" at bounding box center [565, 247] width 20 height 7
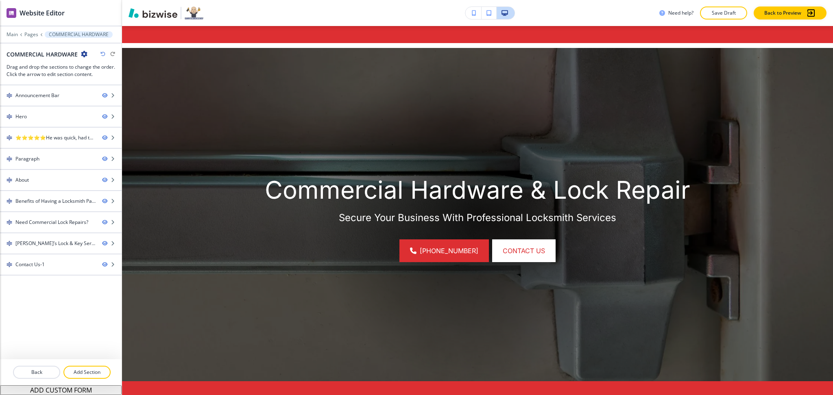
scroll to position [0, 0]
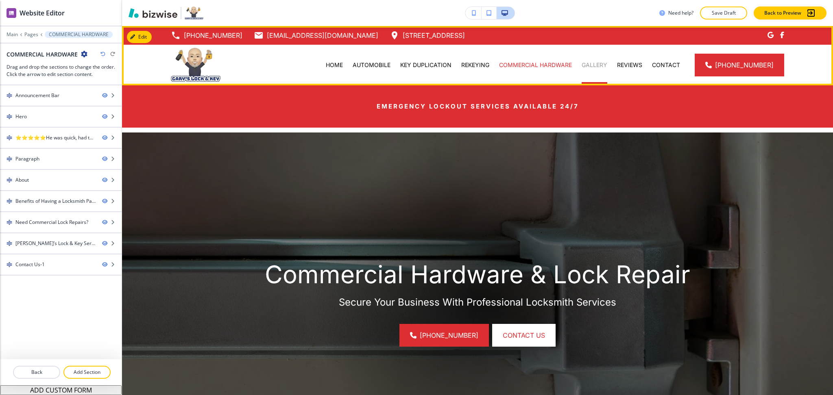
click at [602, 67] on p "GALLERY" at bounding box center [594, 65] width 26 height 8
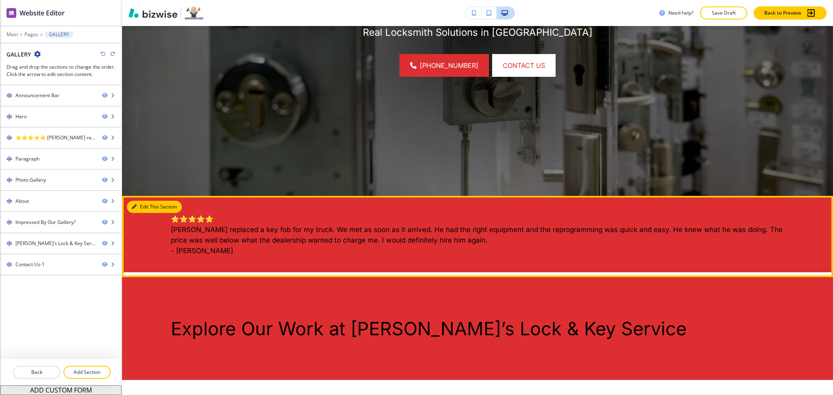
click at [137, 209] on button "Edit This Section" at bounding box center [154, 207] width 55 height 12
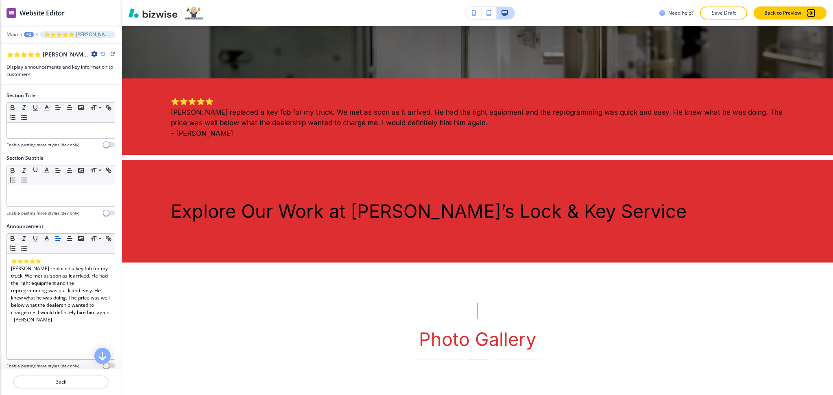
scroll to position [439, 0]
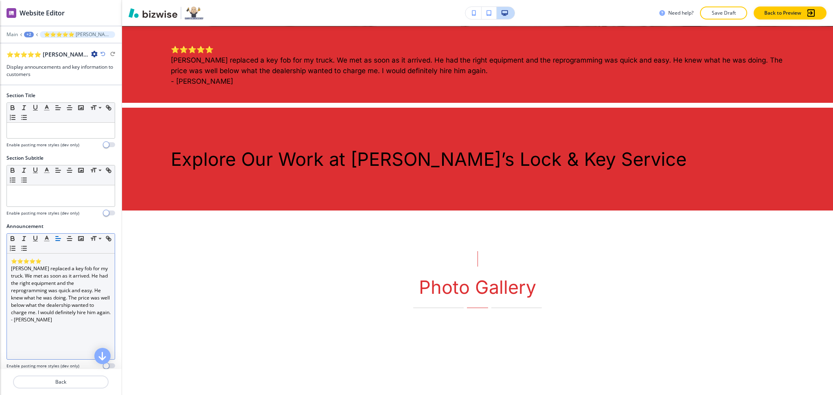
click at [69, 298] on p "Gary replaced a key fob for my truck. We met as soon as it arrived. He had the …" at bounding box center [61, 290] width 100 height 51
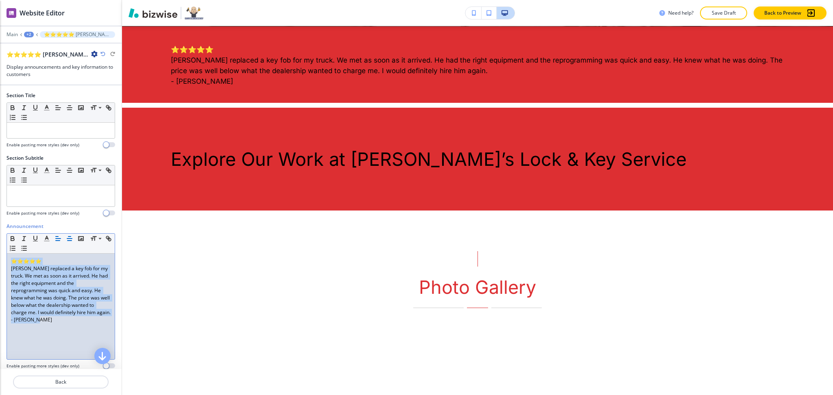
click at [68, 240] on icon "button" at bounding box center [69, 238] width 7 height 7
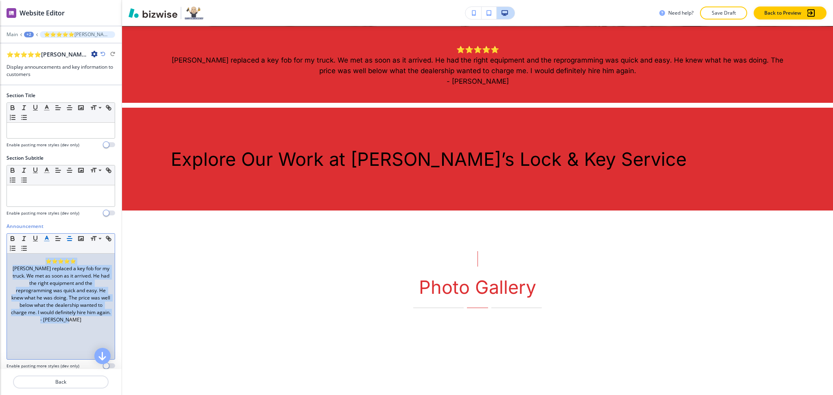
click at [44, 241] on line "button" at bounding box center [46, 241] width 5 height 0
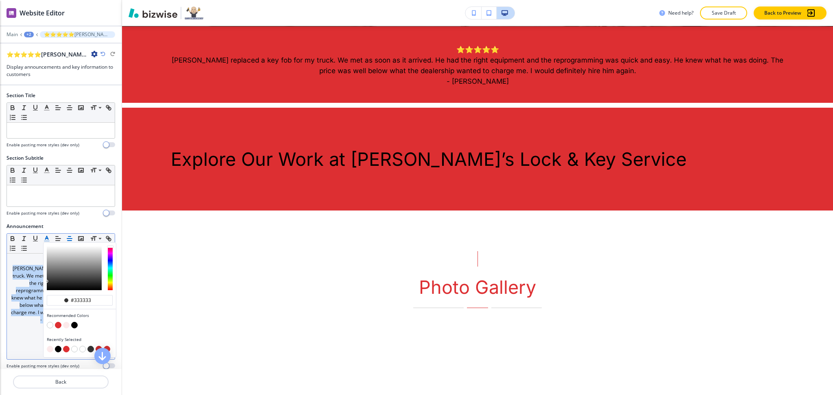
click at [50, 326] on button "button" at bounding box center [50, 325] width 7 height 7
type input "#ffffff"
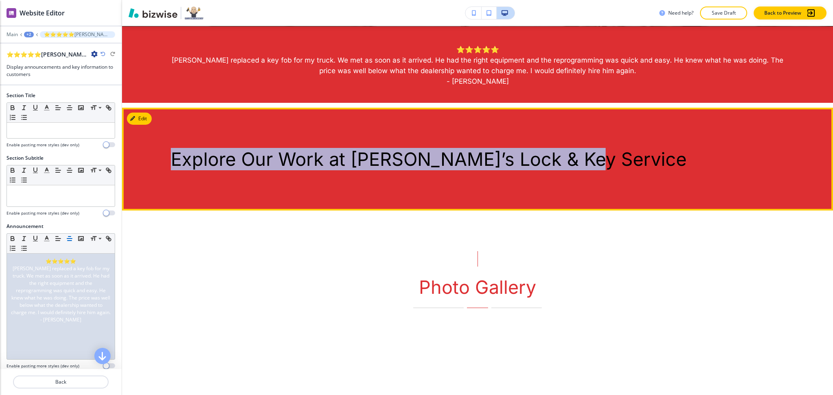
drag, startPoint x: 584, startPoint y: 164, endPoint x: 147, endPoint y: 174, distance: 437.6
click at [147, 174] on div "Explore Our Work at Gary’s Lock & Key Service" at bounding box center [477, 159] width 711 height 103
copy p "Explore Our Work at Gary’s Lock & Key Service"
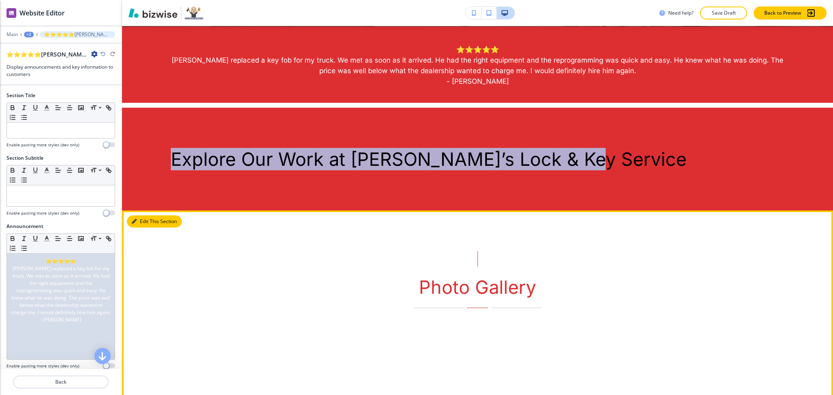
click at [148, 222] on button "Edit This Section" at bounding box center [154, 221] width 55 height 12
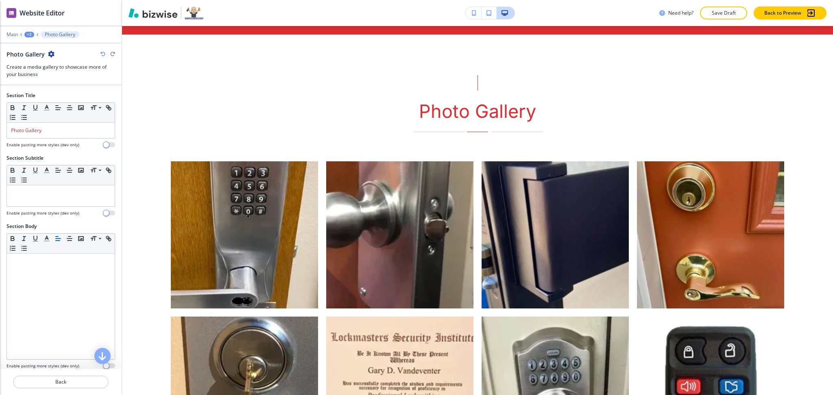
scroll to position [624, 0]
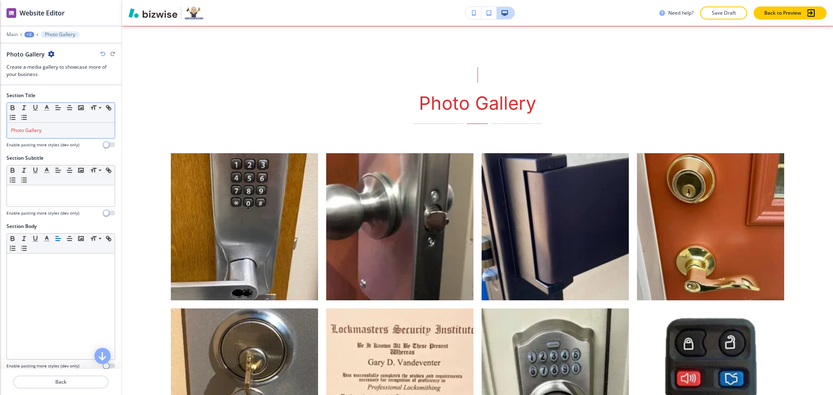
click at [59, 124] on div "Photo Gallery" at bounding box center [61, 130] width 108 height 15
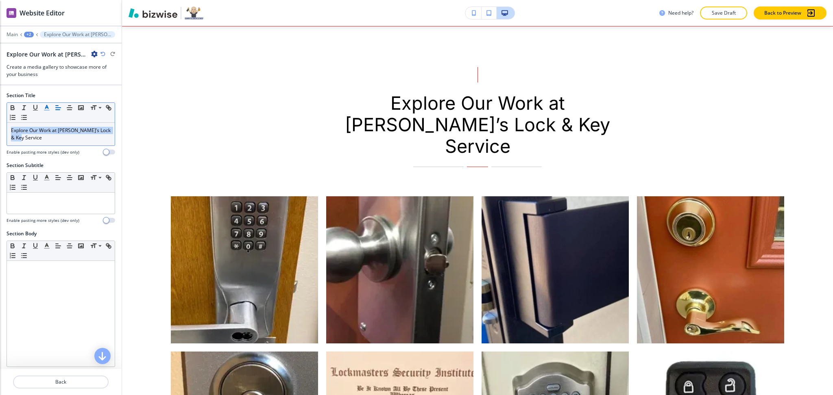
click at [46, 106] on polyline "button" at bounding box center [47, 106] width 3 height 3
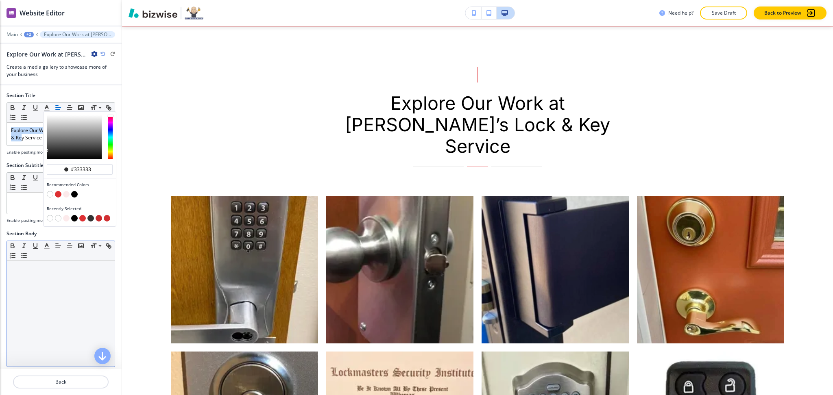
click at [67, 309] on div at bounding box center [61, 314] width 108 height 106
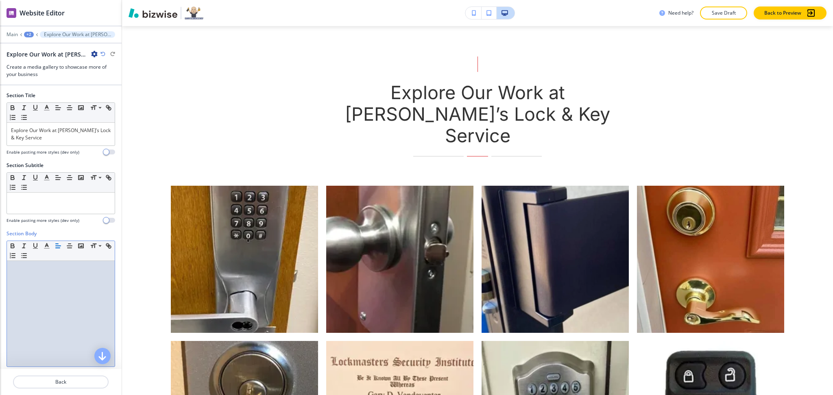
scroll to position [466, 0]
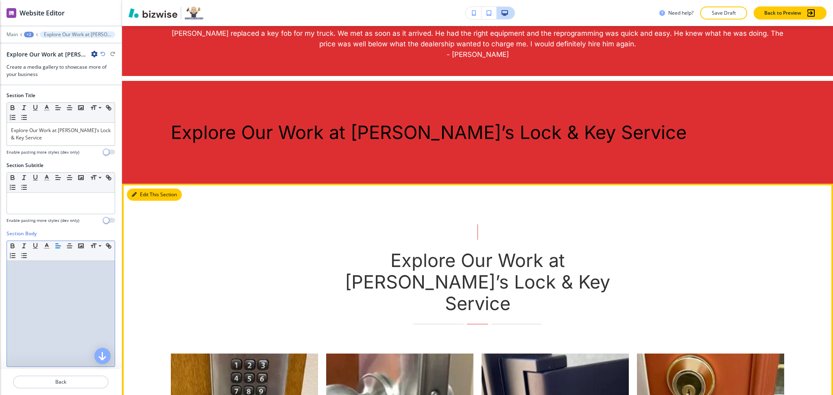
click at [143, 193] on button "Edit This Section" at bounding box center [154, 195] width 55 height 12
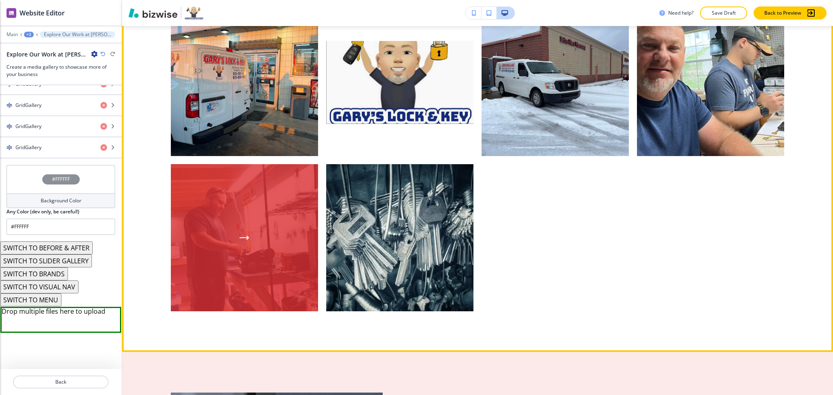
scroll to position [2208, 0]
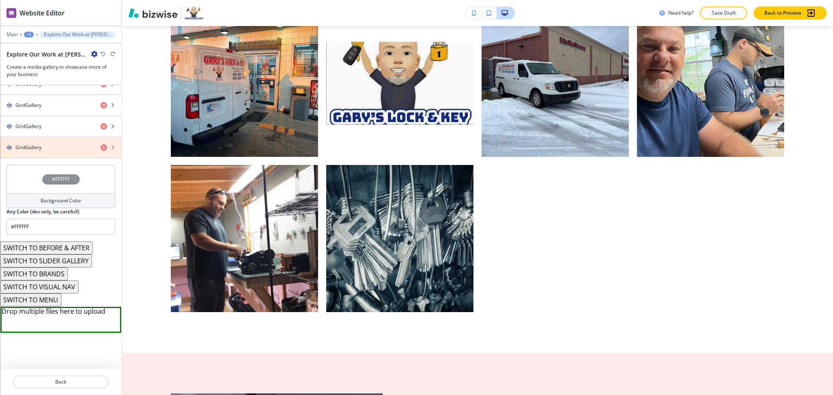
click at [100, 148] on icon "button" at bounding box center [103, 147] width 7 height 7
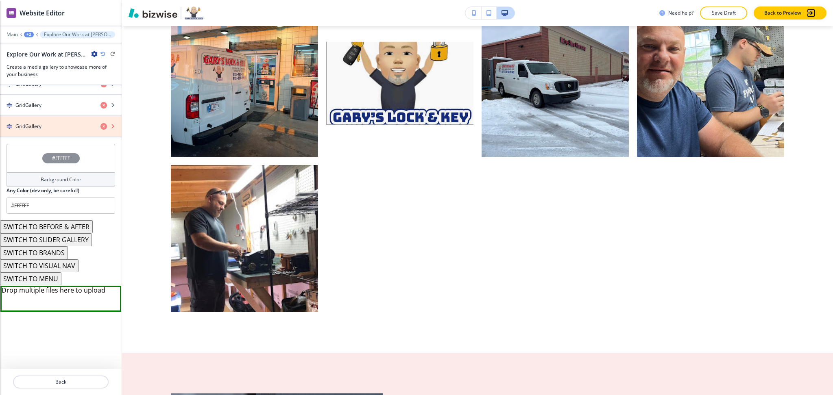
click at [100, 129] on icon "button" at bounding box center [103, 126] width 7 height 7
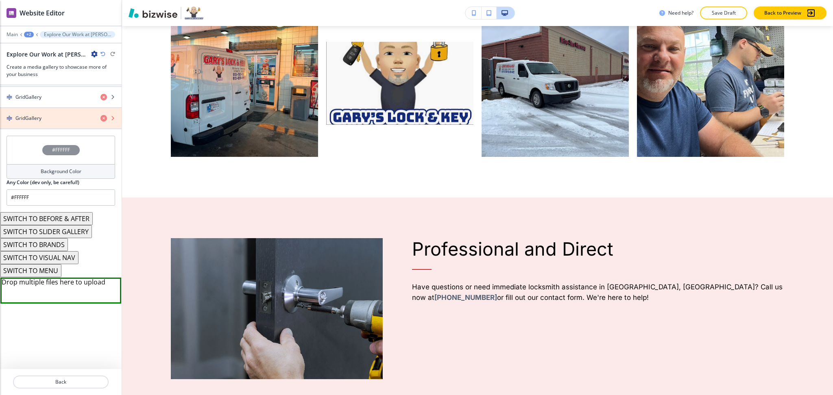
click at [100, 119] on icon "button" at bounding box center [103, 118] width 7 height 7
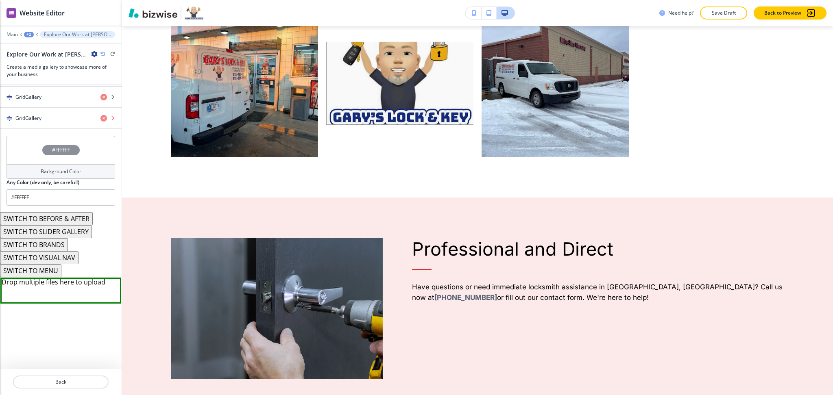
click at [100, 119] on icon "button" at bounding box center [103, 118] width 7 height 7
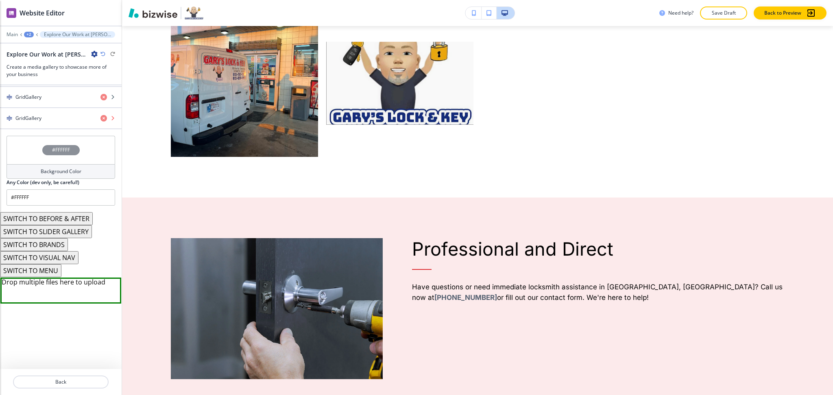
click at [100, 119] on icon "button" at bounding box center [103, 118] width 7 height 7
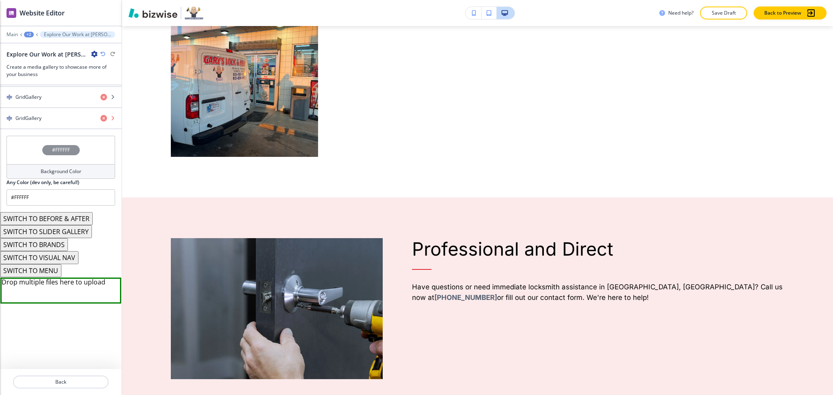
click at [100, 119] on icon "button" at bounding box center [103, 118] width 7 height 7
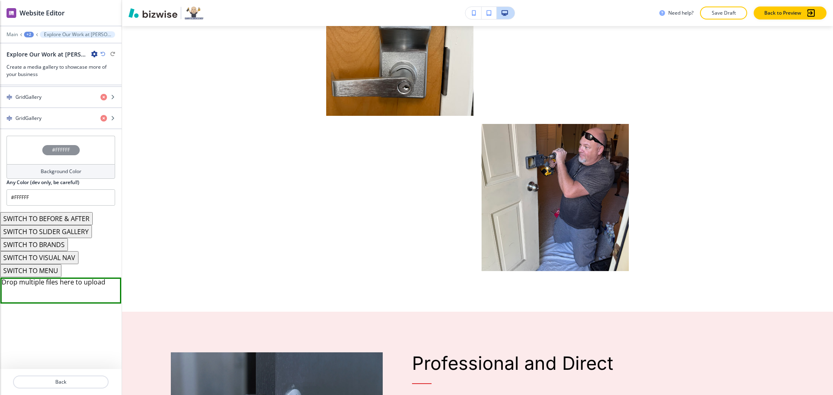
scroll to position [1937, 0]
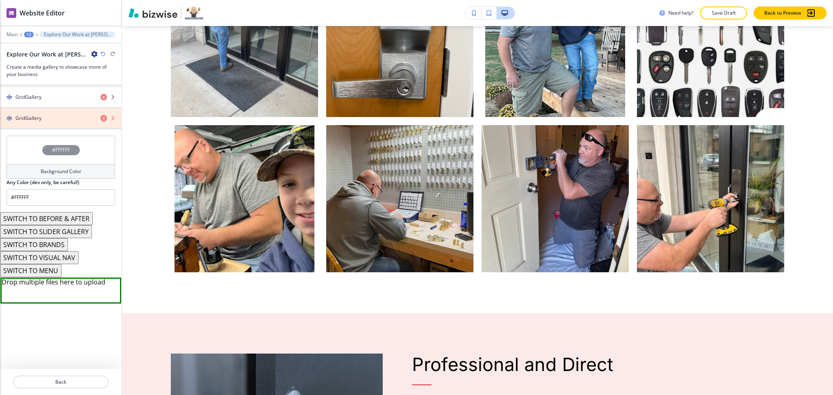
click at [100, 120] on icon "button" at bounding box center [103, 118] width 7 height 7
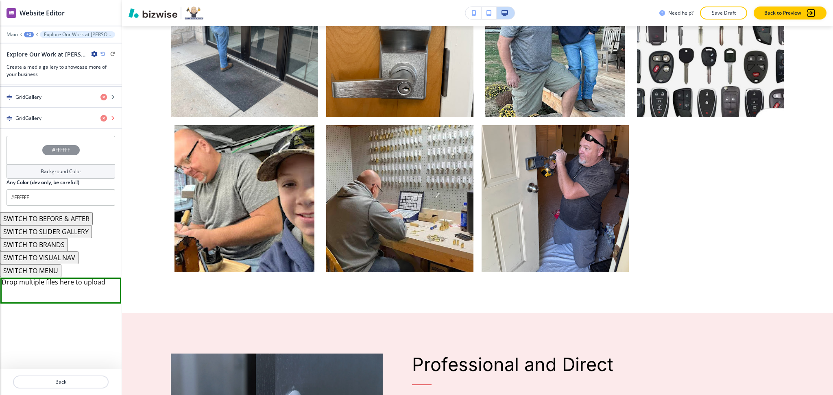
click at [100, 120] on icon "button" at bounding box center [103, 118] width 7 height 7
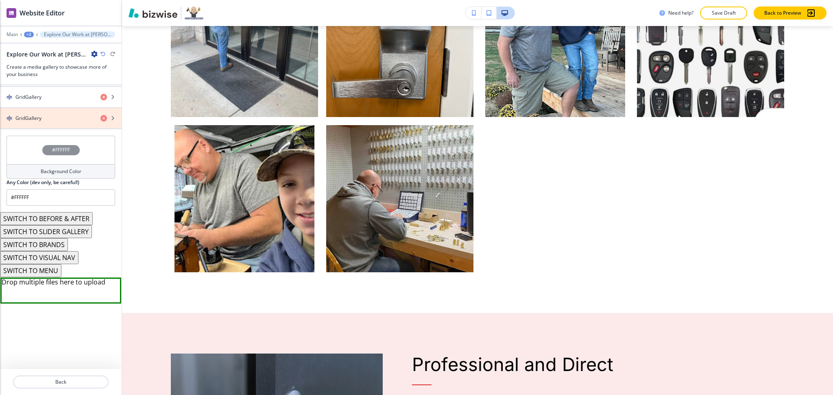
click at [100, 120] on icon "button" at bounding box center [103, 118] width 7 height 7
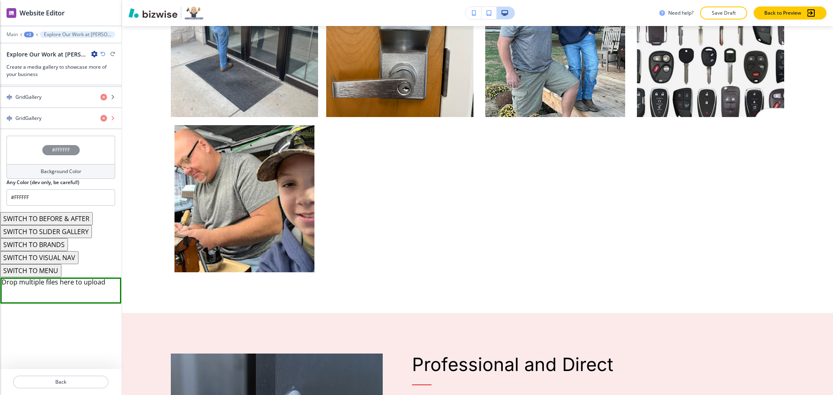
click at [100, 120] on icon "button" at bounding box center [103, 118] width 7 height 7
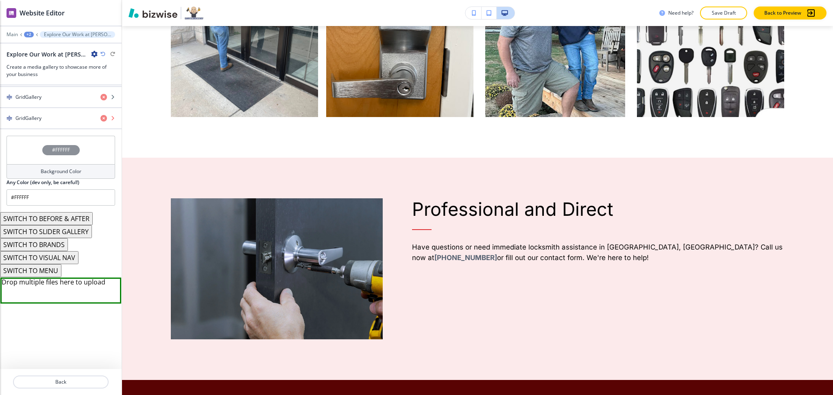
click at [100, 120] on icon "button" at bounding box center [103, 118] width 7 height 7
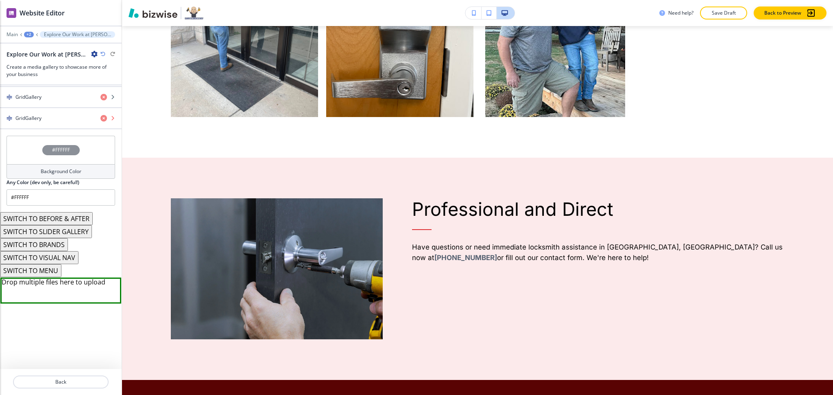
click at [100, 120] on icon "button" at bounding box center [103, 118] width 7 height 7
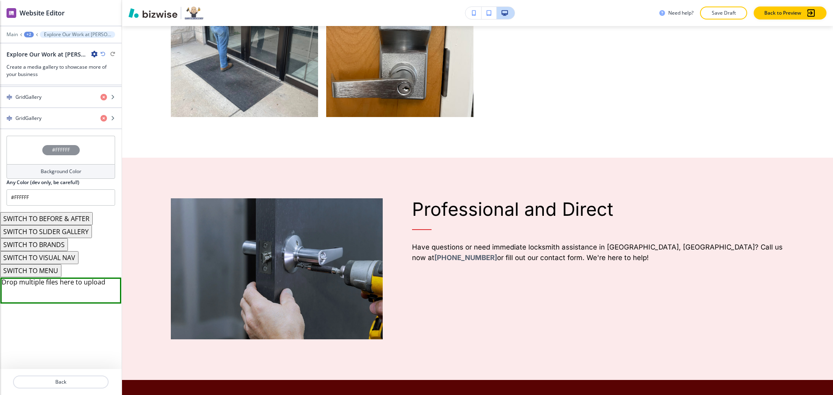
click at [100, 120] on icon "button" at bounding box center [103, 118] width 7 height 7
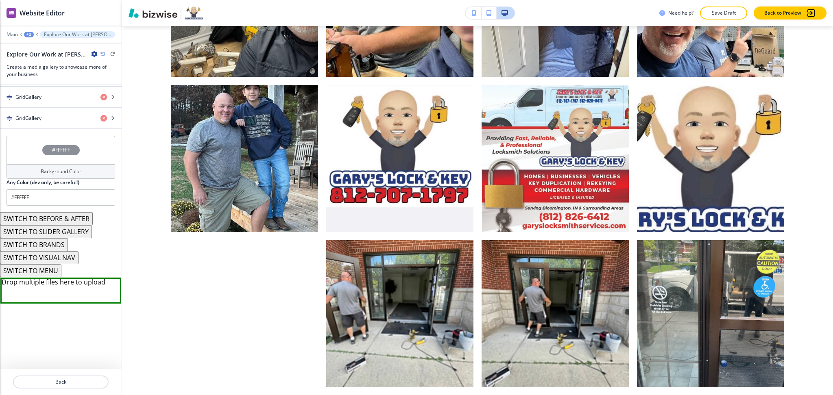
scroll to position [1511, 0]
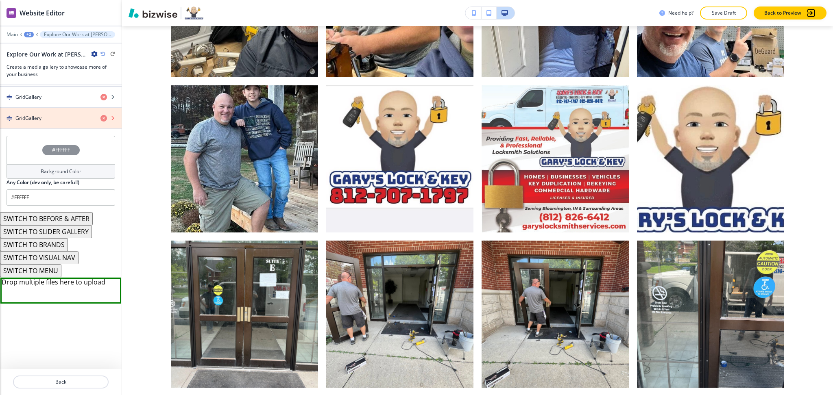
click at [100, 119] on icon "button" at bounding box center [103, 118] width 7 height 7
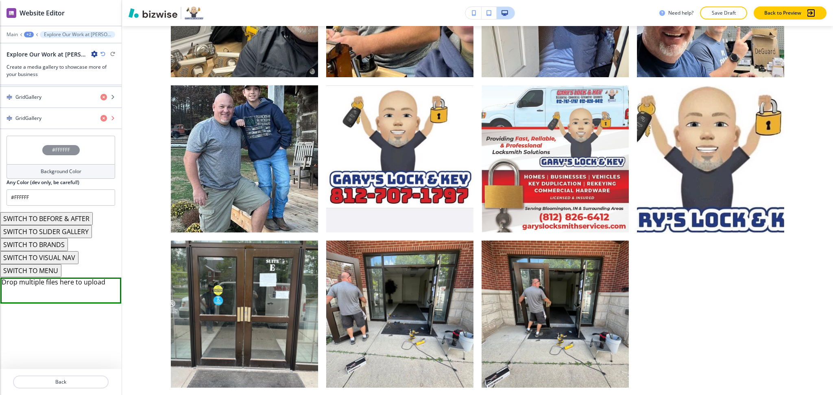
click at [100, 119] on icon "button" at bounding box center [103, 118] width 7 height 7
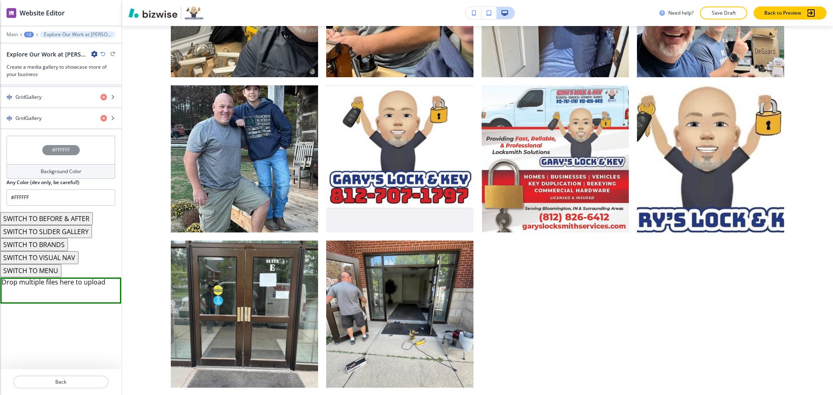
click at [100, 119] on icon "button" at bounding box center [103, 118] width 7 height 7
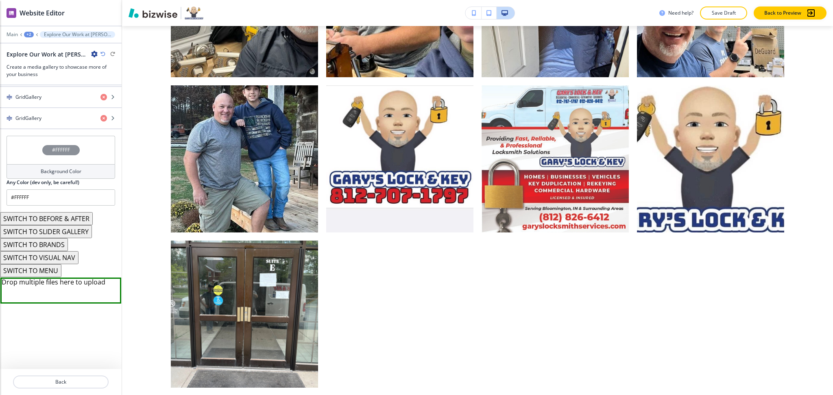
click at [100, 119] on icon "button" at bounding box center [103, 118] width 7 height 7
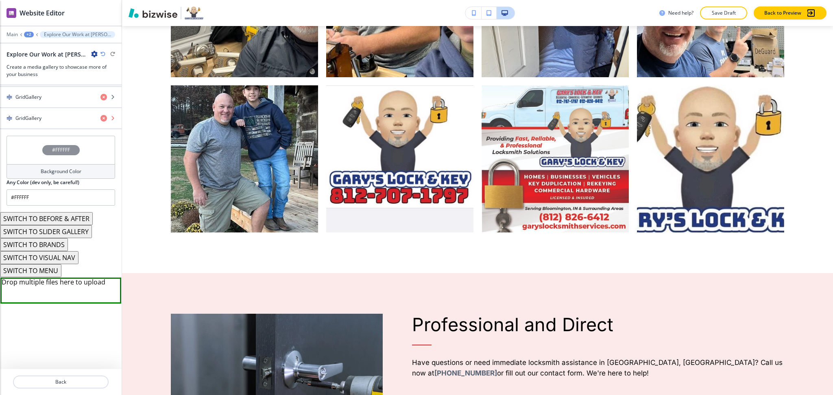
click at [100, 119] on icon "button" at bounding box center [103, 118] width 7 height 7
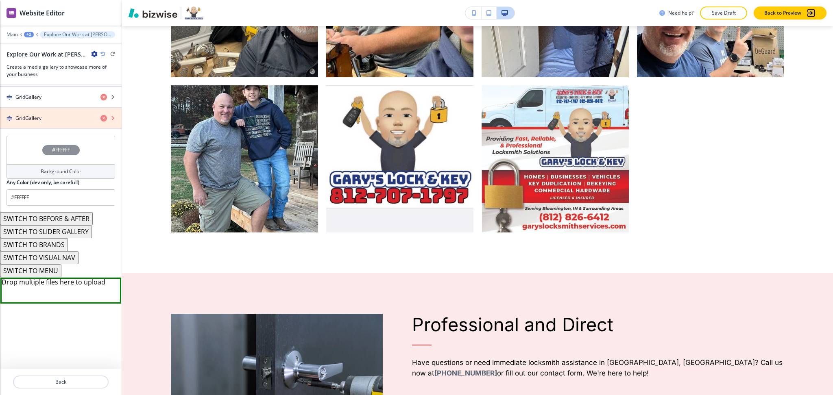
click at [100, 119] on icon "button" at bounding box center [103, 118] width 7 height 7
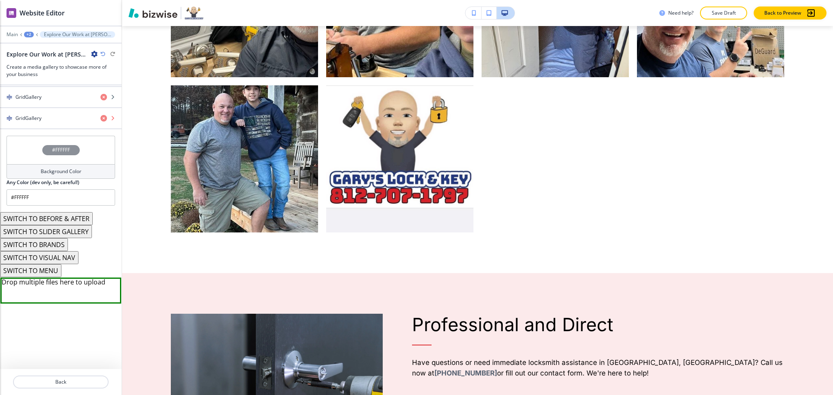
click at [100, 119] on icon "button" at bounding box center [103, 118] width 7 height 7
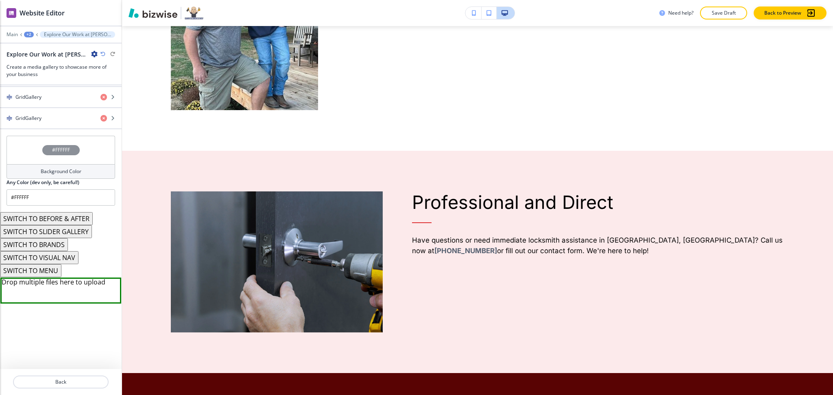
scroll to position [1646, 0]
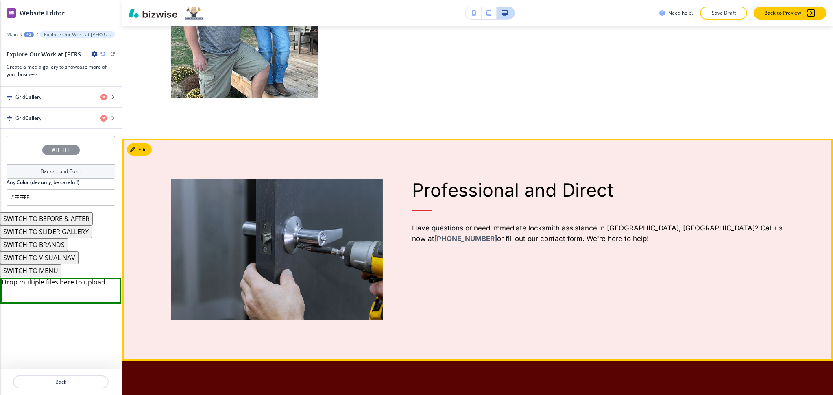
drag, startPoint x: 538, startPoint y: 205, endPoint x: 407, endPoint y: 191, distance: 132.0
click at [407, 191] on div "Professional and Direct Have questions or need immediate locksmith assistance i…" at bounding box center [584, 230] width 402 height 182
copy h6 "Have questions or need immediate locksmith assistance in Bloomfield, IN? Call u…"
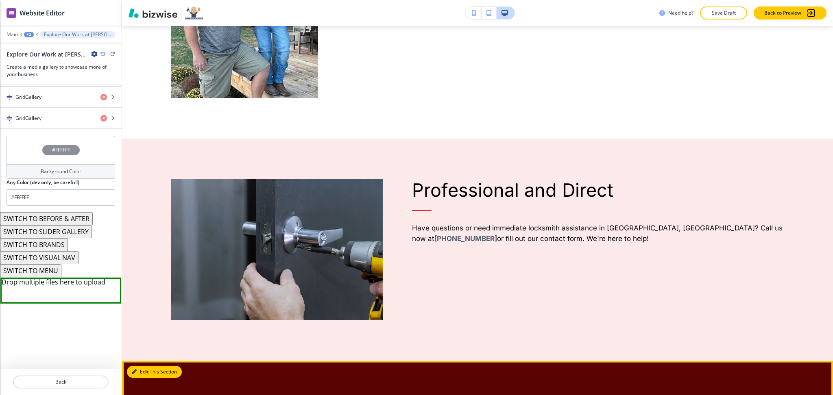
click at [148, 366] on button "Edit This Section" at bounding box center [154, 372] width 55 height 12
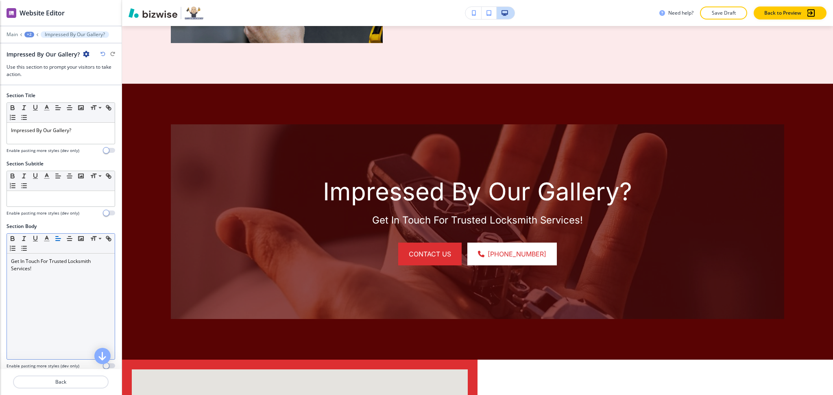
scroll to position [1945, 0]
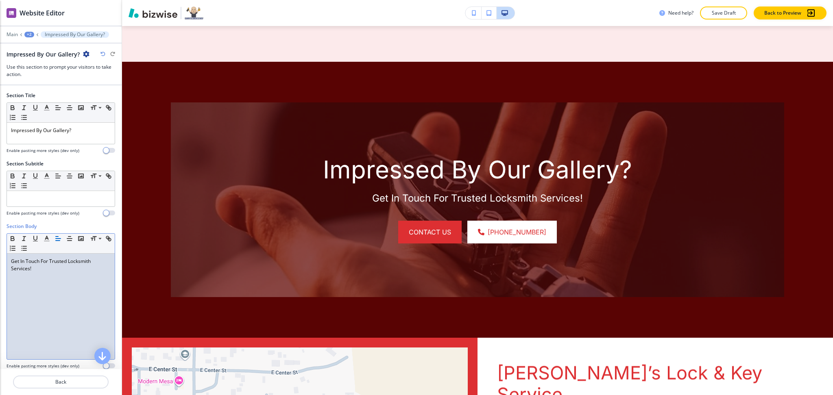
click at [89, 305] on div "Get In Touch For Trusted Locksmith Services!" at bounding box center [61, 307] width 108 height 106
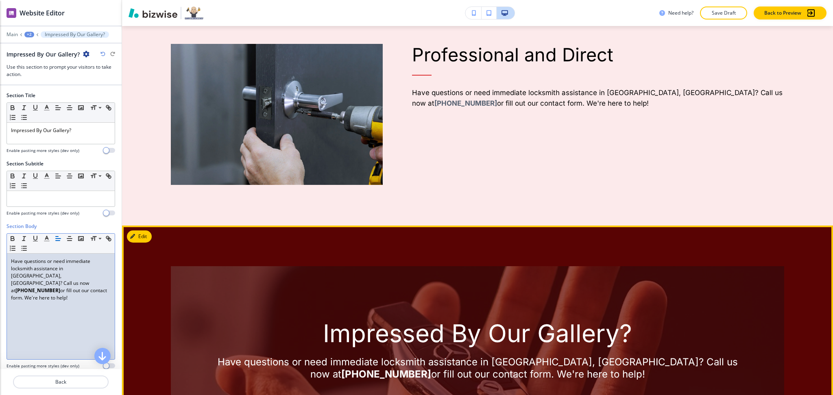
scroll to position [1781, 0]
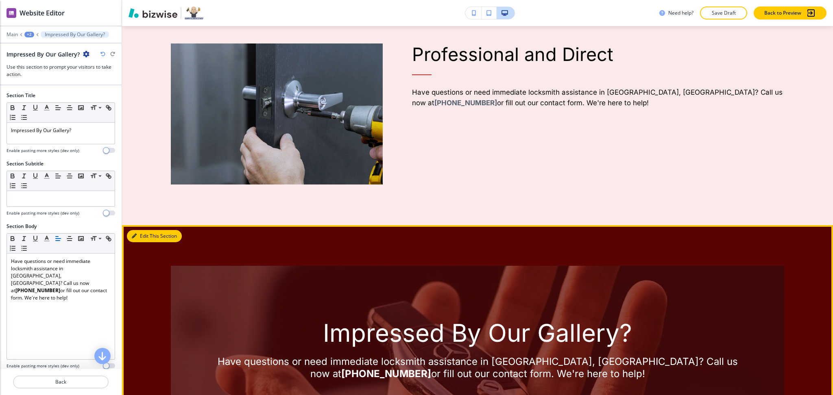
click at [143, 230] on button "Edit This Section" at bounding box center [154, 236] width 55 height 12
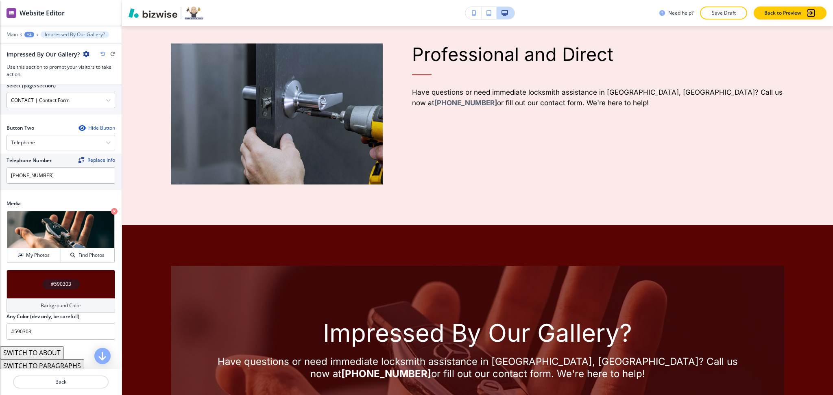
scroll to position [363, 0]
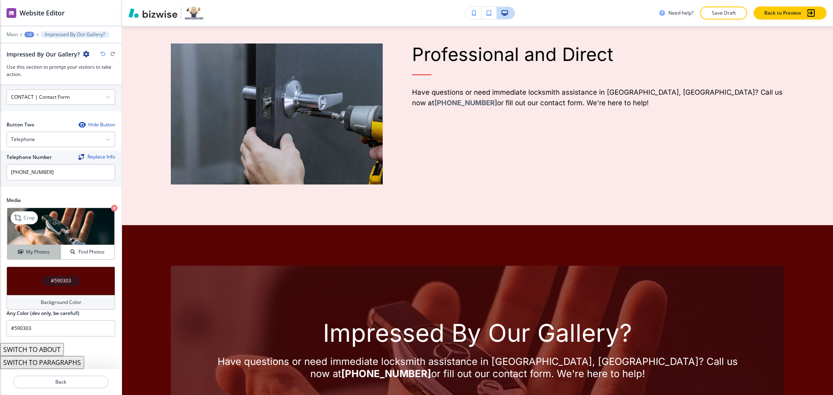
click at [37, 250] on h4 "My Photos" at bounding box center [38, 251] width 24 height 7
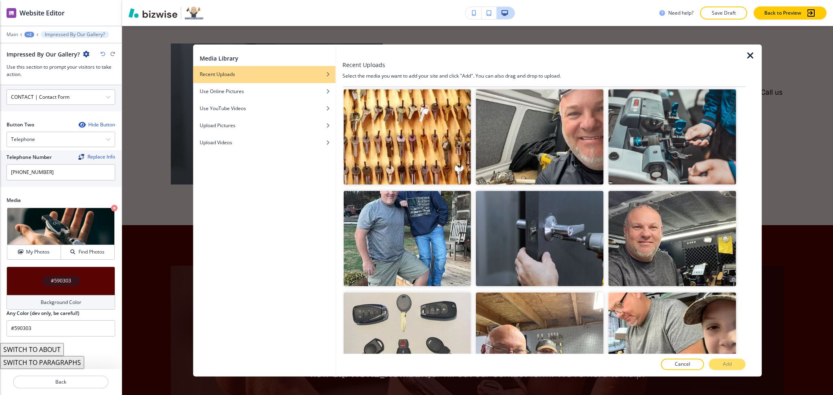
scroll to position [1805, 0]
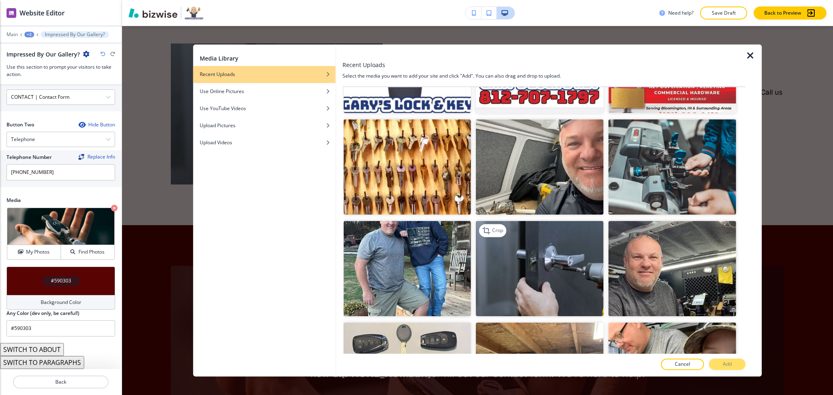
click at [538, 226] on img "button" at bounding box center [540, 269] width 128 height 96
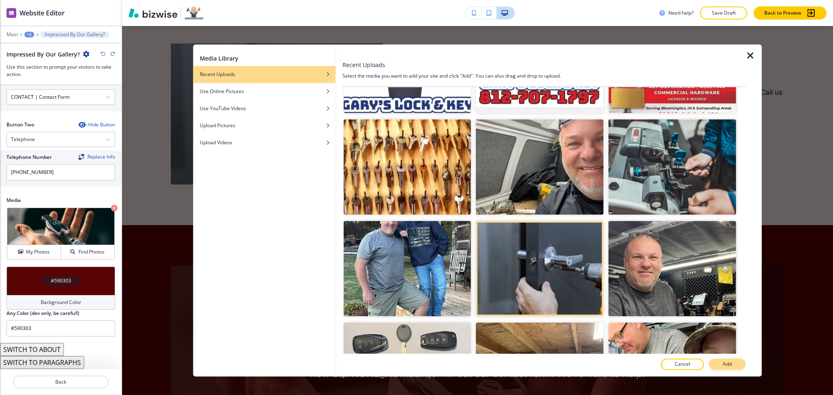
click at [732, 361] on button "Add" at bounding box center [727, 364] width 37 height 11
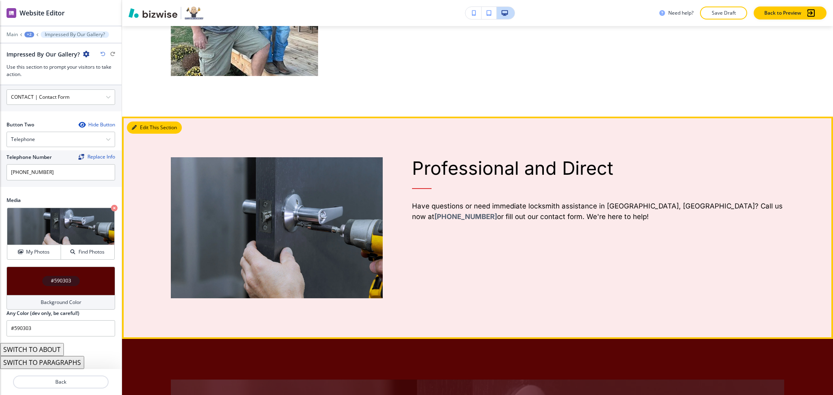
click at [139, 122] on button "Edit This Section" at bounding box center [154, 128] width 55 height 12
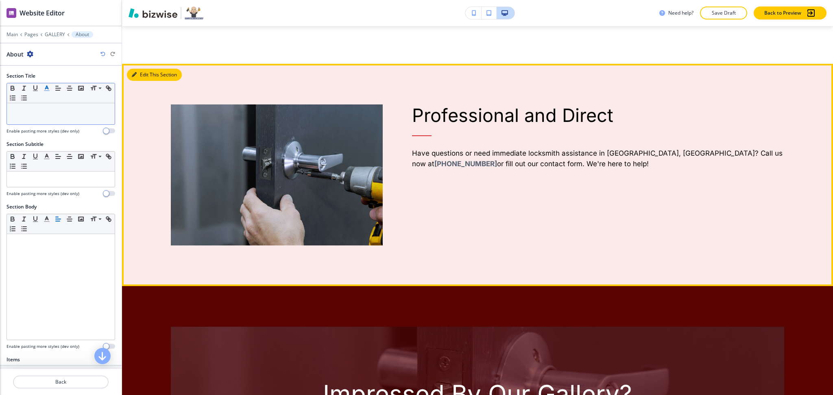
scroll to position [1725, 0]
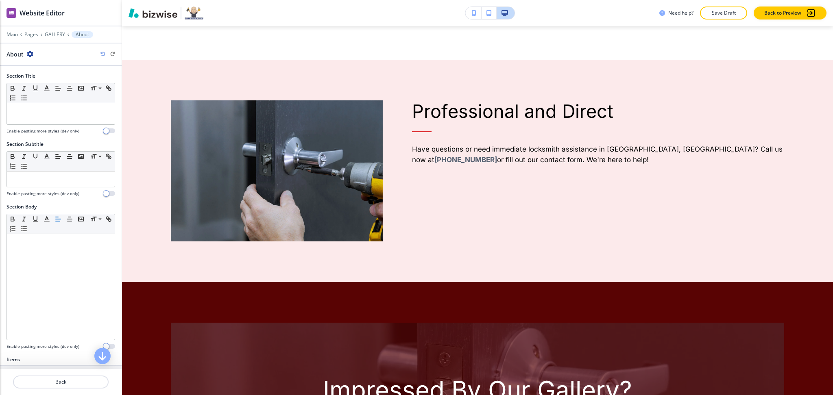
click at [30, 52] on icon "button" at bounding box center [30, 54] width 7 height 7
click at [41, 103] on button "Delete Section" at bounding box center [52, 96] width 52 height 15
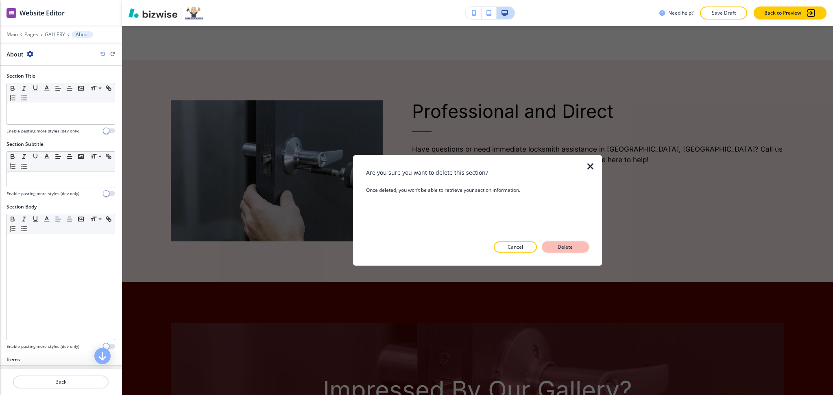
click at [565, 242] on div "Are you sure you want to delete this section? Once deleted, you won’t be able t…" at bounding box center [477, 210] width 223 height 85
click at [550, 249] on button "Delete" at bounding box center [565, 246] width 47 height 11
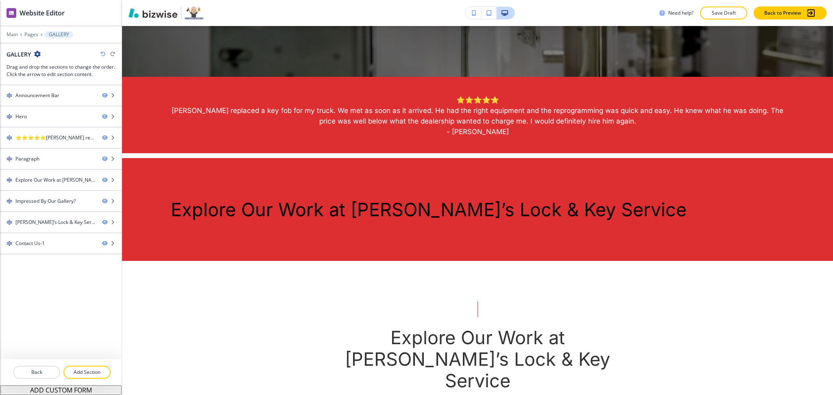
scroll to position [520, 0]
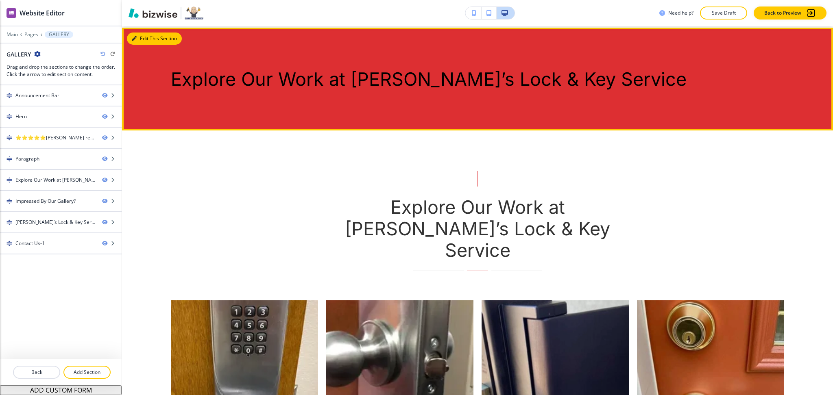
click at [145, 36] on button "Edit This Section" at bounding box center [154, 39] width 55 height 12
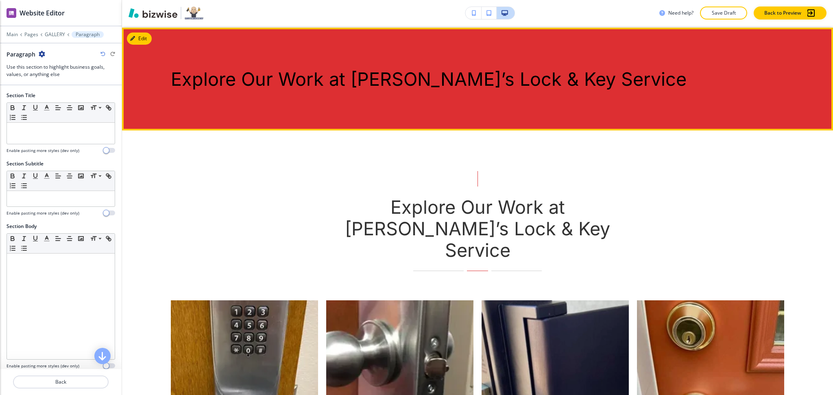
scroll to position [521, 0]
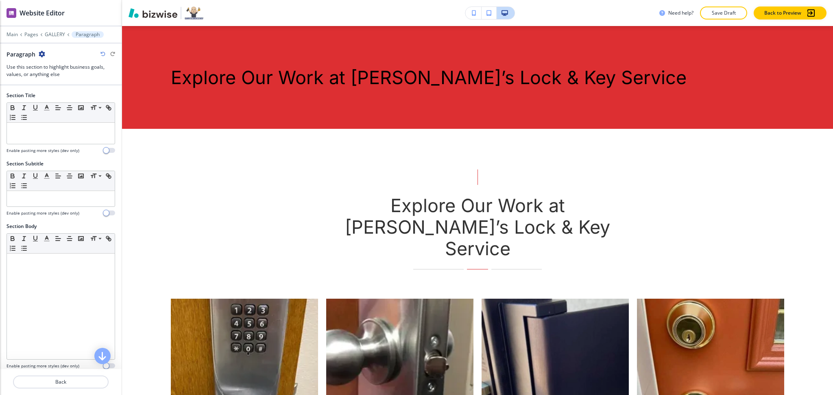
click at [40, 54] on icon "button" at bounding box center [42, 54] width 7 height 7
click at [55, 104] on button "Delete Section" at bounding box center [65, 96] width 52 height 15
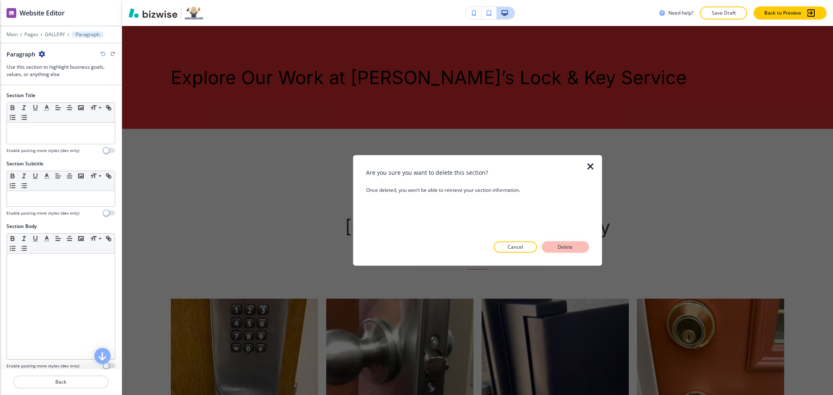
click at [585, 251] on button "Delete" at bounding box center [565, 246] width 47 height 11
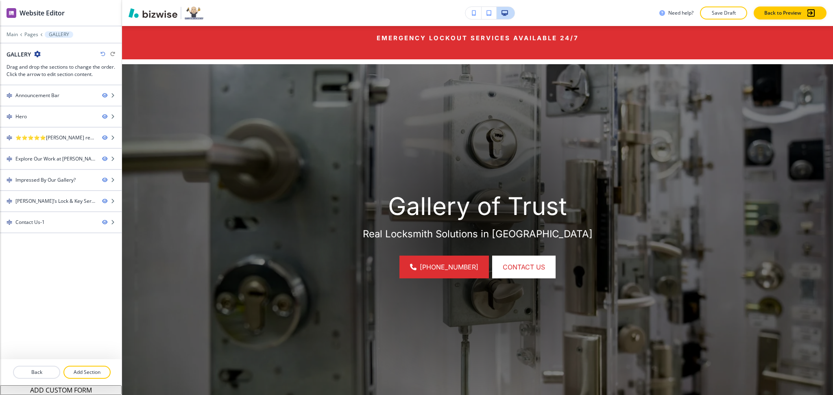
scroll to position [0, 0]
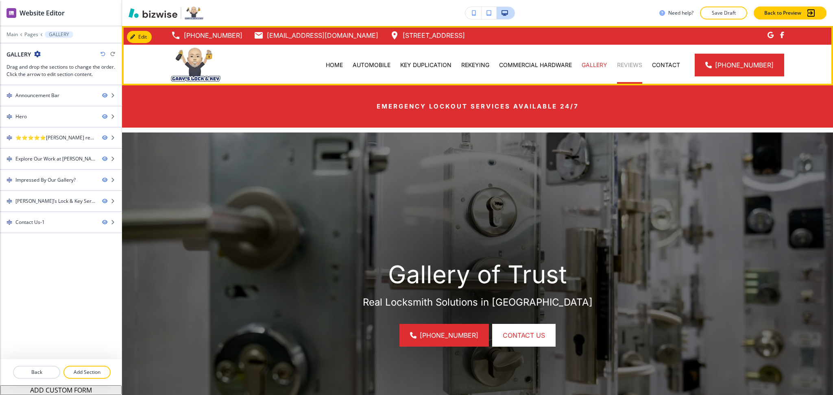
click at [631, 66] on p "REVIEWS" at bounding box center [629, 65] width 25 height 8
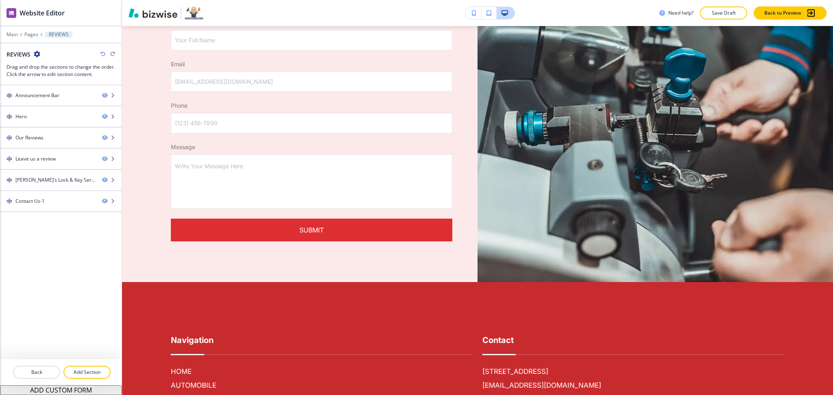
scroll to position [1500, 0]
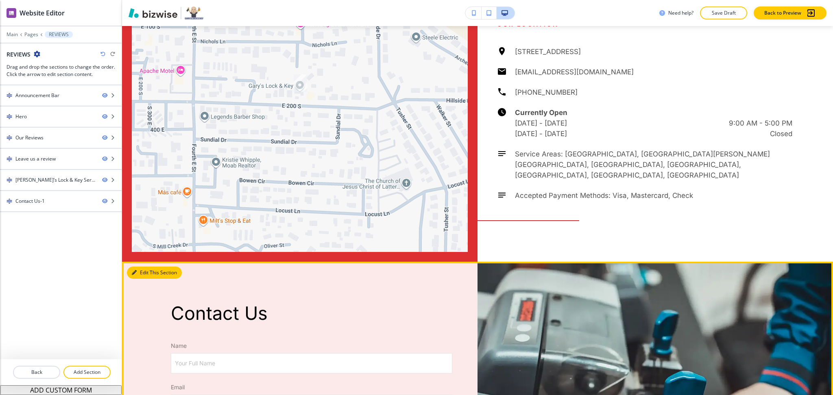
click at [149, 267] on button "Edit This Section" at bounding box center [154, 273] width 55 height 12
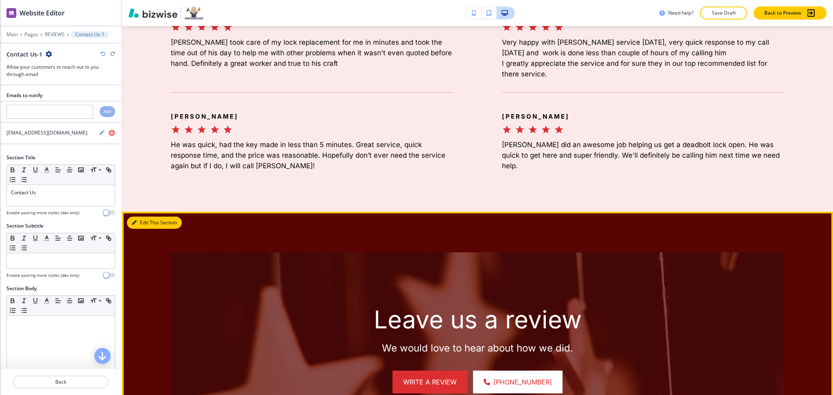
click at [140, 217] on button "Edit This Section" at bounding box center [154, 223] width 55 height 12
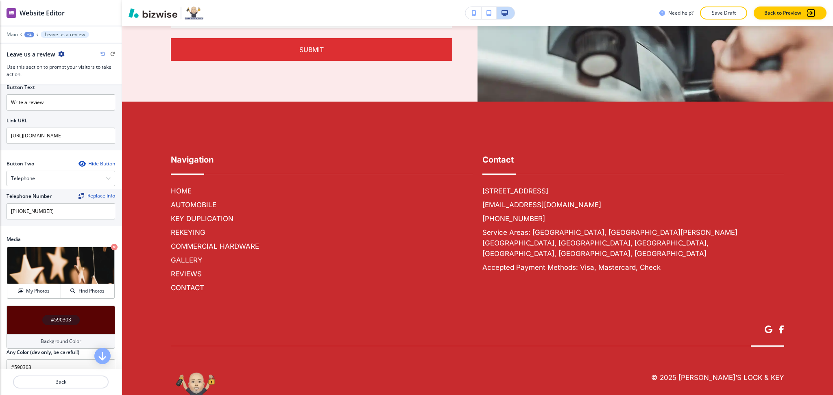
scroll to position [0, 0]
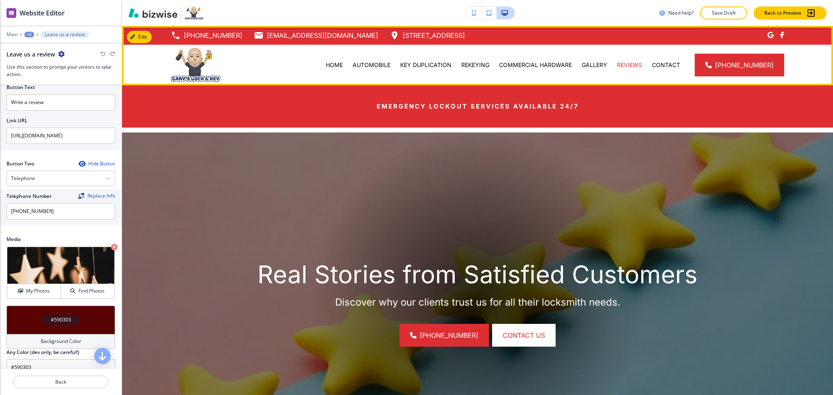
click at [662, 69] on div "CONTACT" at bounding box center [666, 65] width 38 height 41
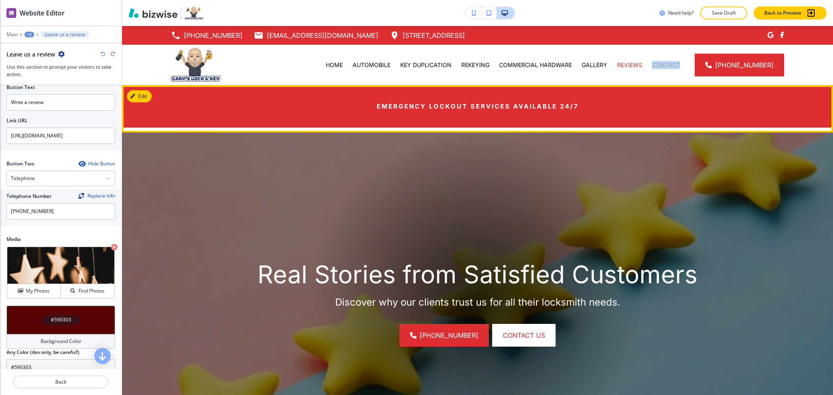
click at [669, 68] on p "CONTACT" at bounding box center [666, 65] width 28 height 8
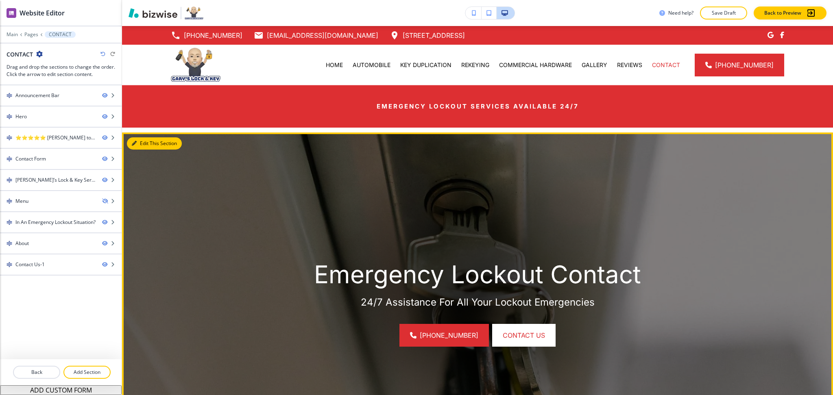
click at [146, 139] on button "Edit This Section" at bounding box center [154, 143] width 55 height 12
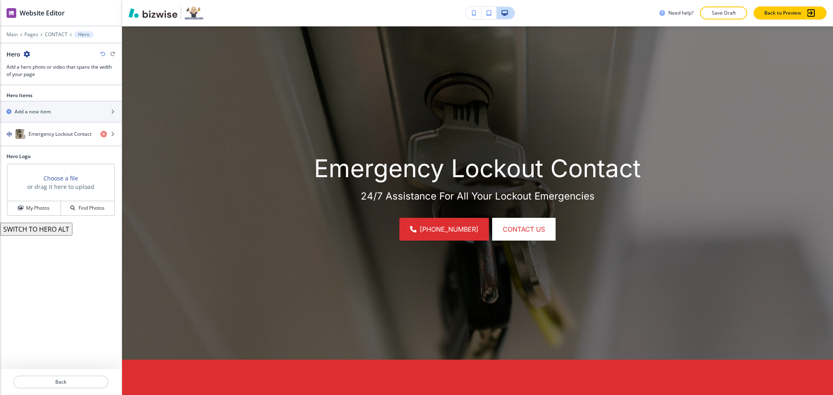
scroll to position [107, 0]
click at [24, 136] on img "button" at bounding box center [20, 134] width 10 height 10
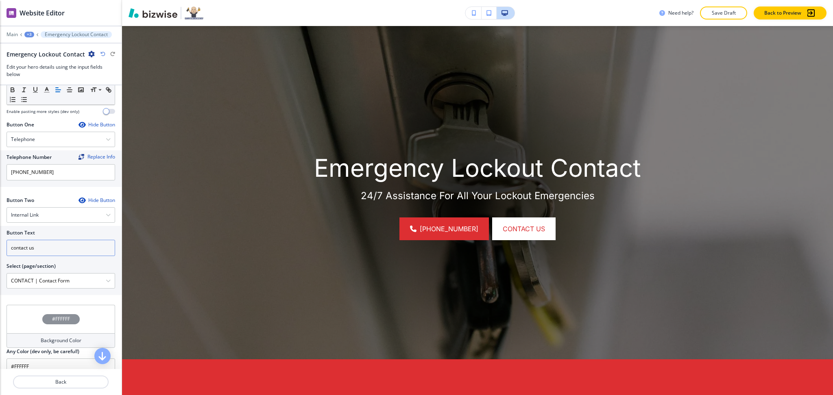
scroll to position [325, 0]
click at [50, 212] on div "Internal Link" at bounding box center [61, 214] width 108 height 15
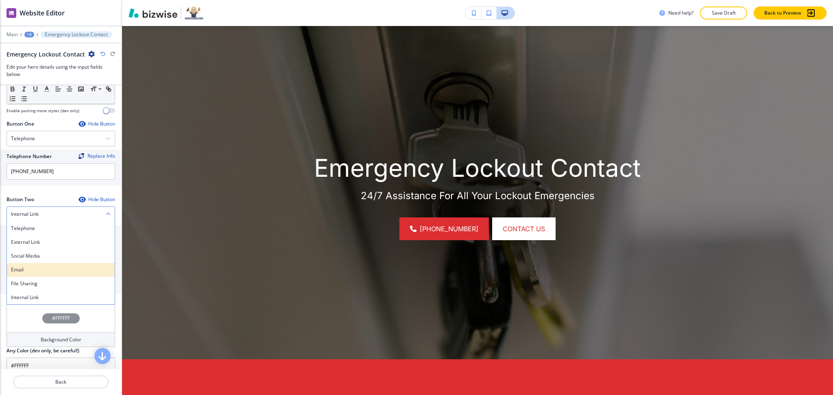
click at [37, 268] on h4 "Email" at bounding box center [61, 269] width 100 height 7
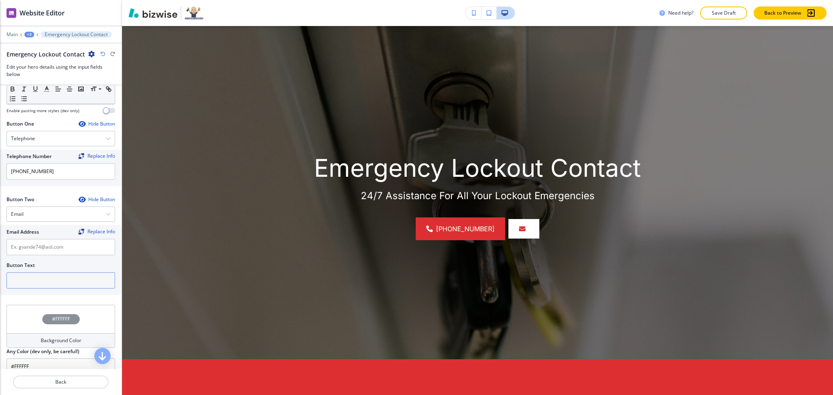
click at [41, 275] on input "text" at bounding box center [61, 280] width 109 height 16
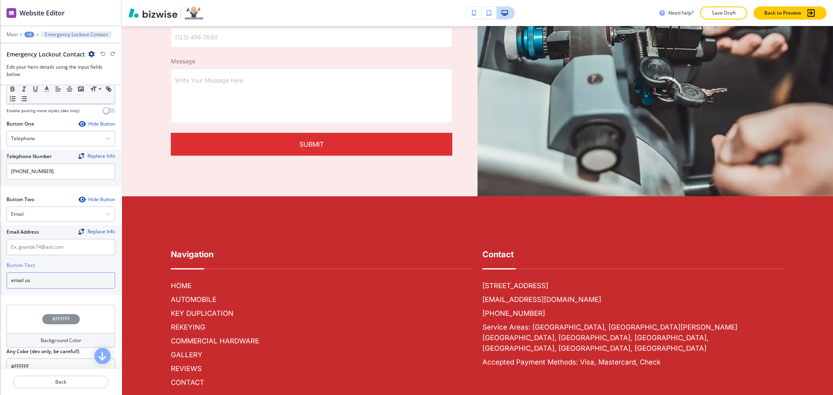
scroll to position [2236, 0]
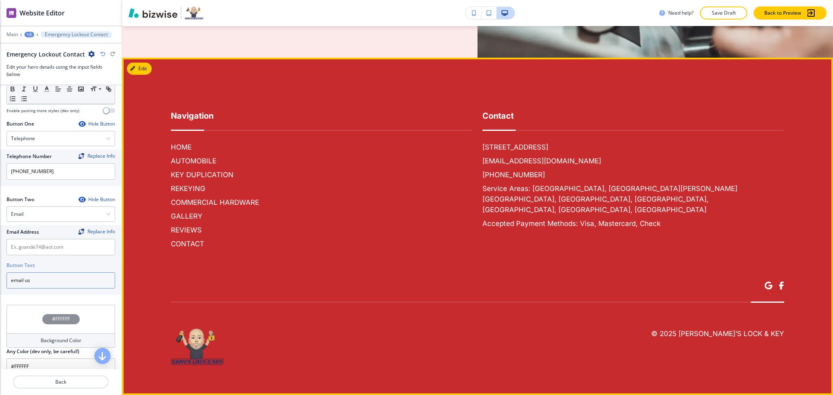
type input "email us"
drag, startPoint x: 548, startPoint y: 215, endPoint x: 477, endPoint y: 211, distance: 70.8
click at [477, 211] on div "Contact 541 E 200 S, Moab, UT 84532, USA gvande74@aol.com (812) 826-6412 Servic…" at bounding box center [627, 172] width 311 height 156
copy h6 "gvande74@aol.com"
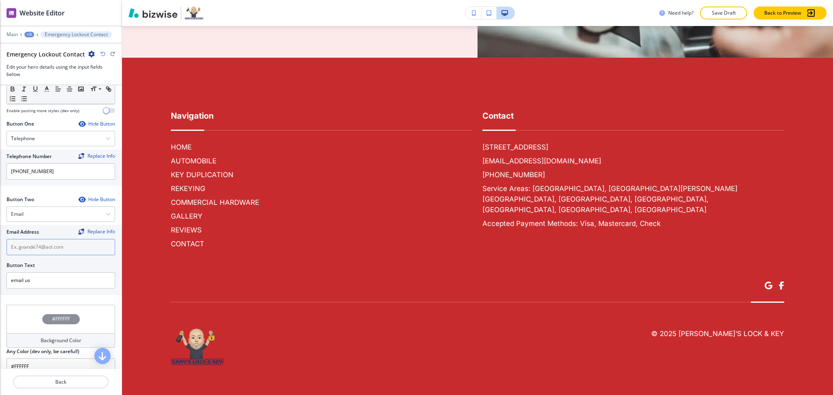
click at [65, 242] on input "text" at bounding box center [61, 247] width 109 height 16
paste input "gvande74@aol.com"
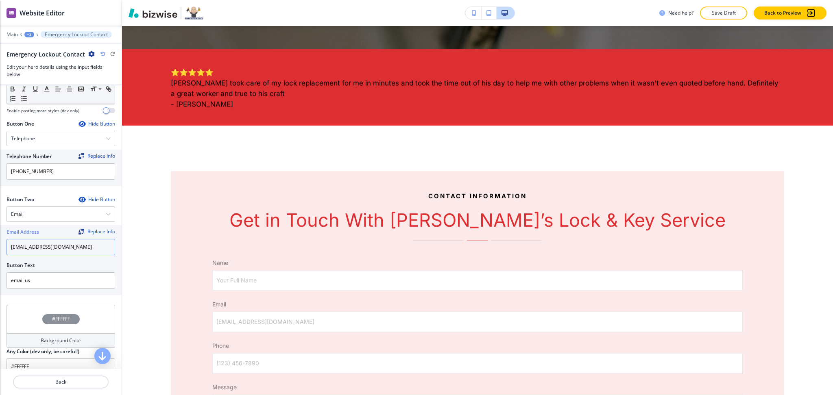
scroll to position [397, 0]
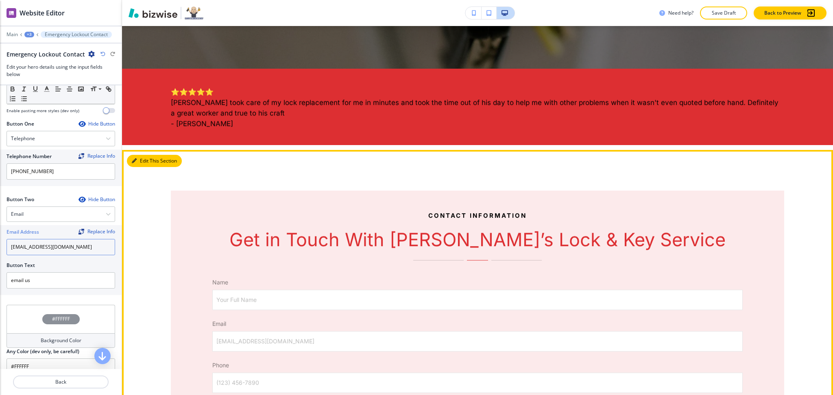
type input "gvande74@aol.com"
click at [140, 156] on button "Edit This Section" at bounding box center [154, 161] width 55 height 12
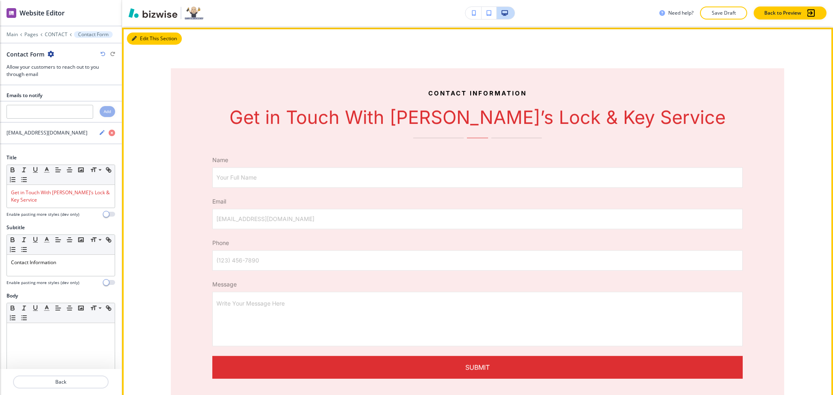
scroll to position [521, 0]
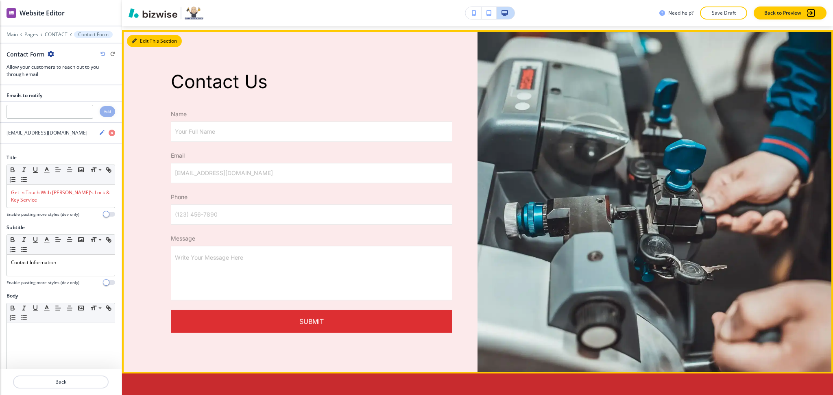
click at [158, 47] on button "Edit This Section" at bounding box center [154, 41] width 55 height 12
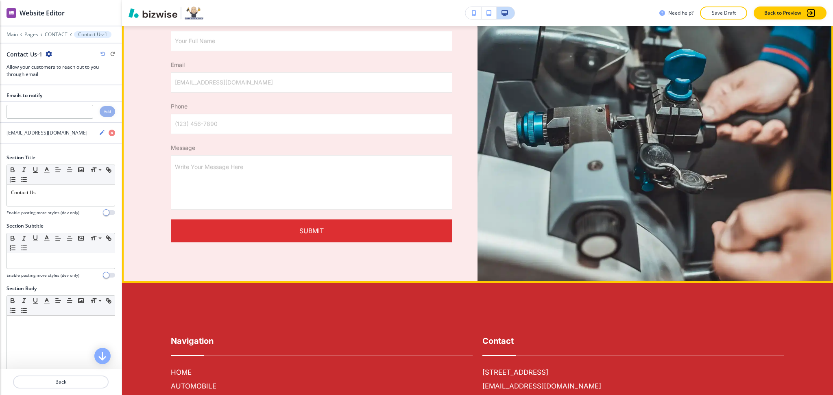
scroll to position [1975, 0]
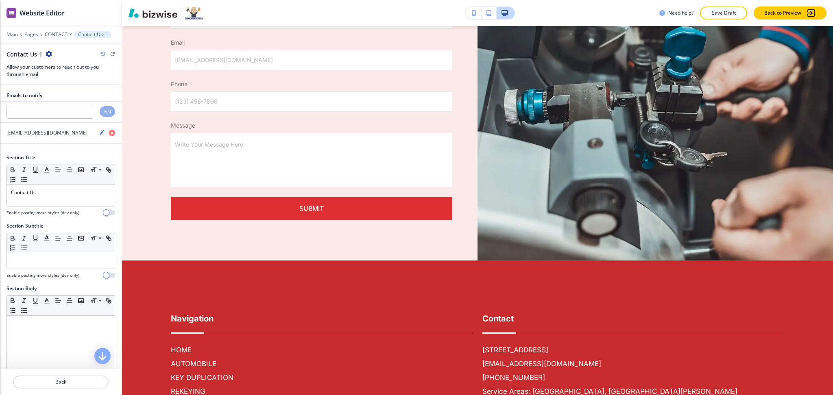
click at [48, 53] on icon "button" at bounding box center [49, 54] width 7 height 7
click at [63, 98] on p "Delete Section" at bounding box center [70, 96] width 41 height 7
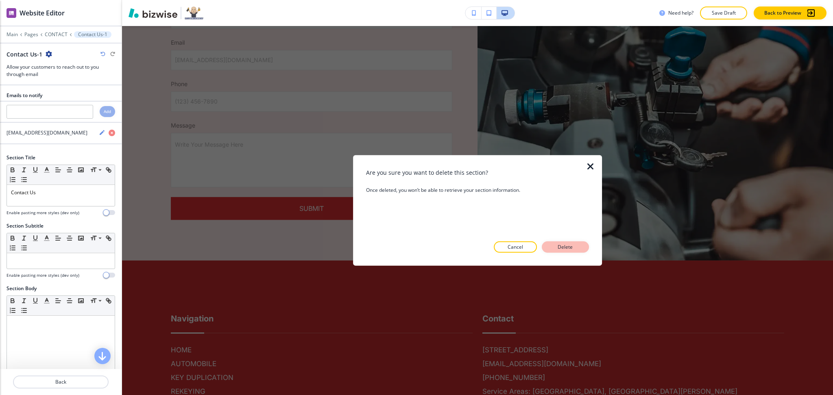
click at [568, 248] on p "Delete" at bounding box center [565, 247] width 20 height 7
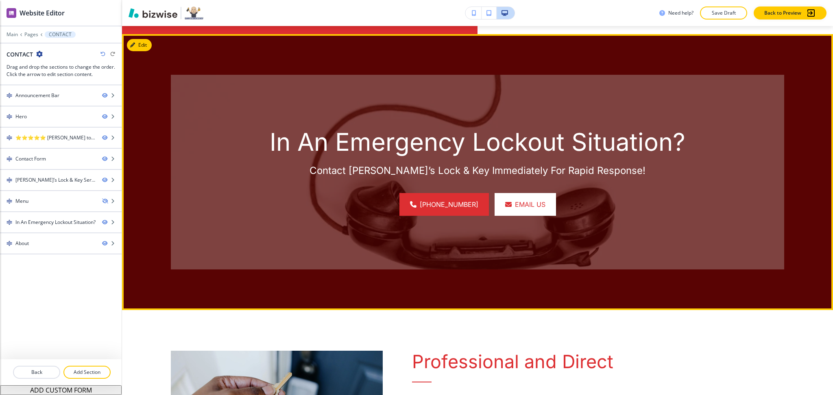
scroll to position [1292, 0]
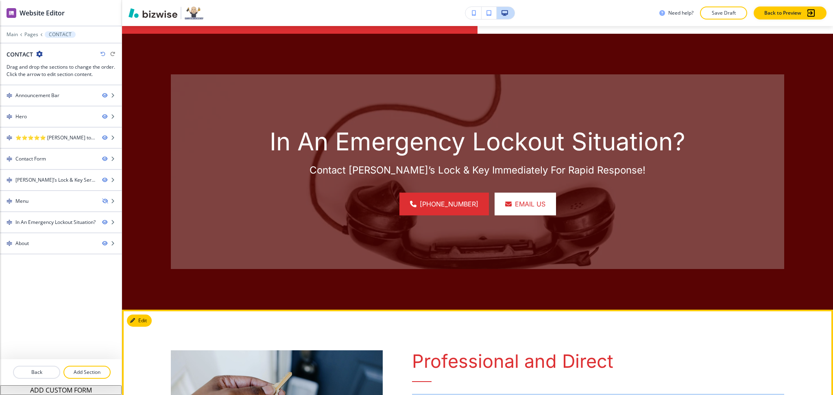
drag, startPoint x: 563, startPoint y: 380, endPoint x: 402, endPoint y: 361, distance: 162.5
click at [402, 361] on div "Professional and Direct Have questions or need immediate locksmith assistance i…" at bounding box center [584, 401] width 402 height 182
copy p "Have questions or need immediate locksmith assistance in Bloomfield, IN? Call u…"
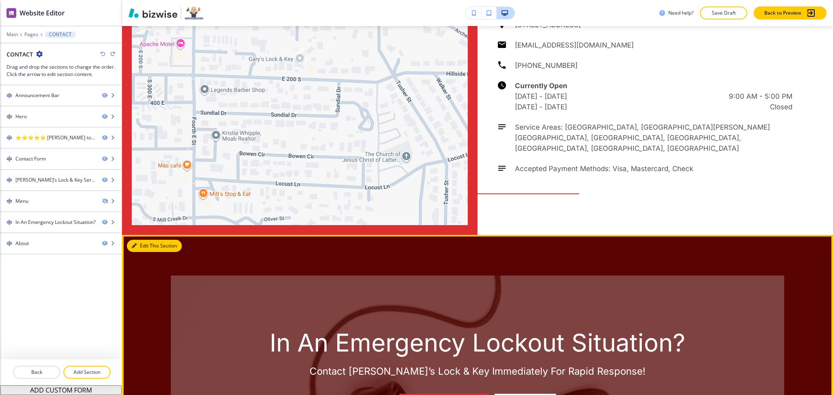
click at [147, 240] on button "Edit This Section" at bounding box center [154, 246] width 55 height 12
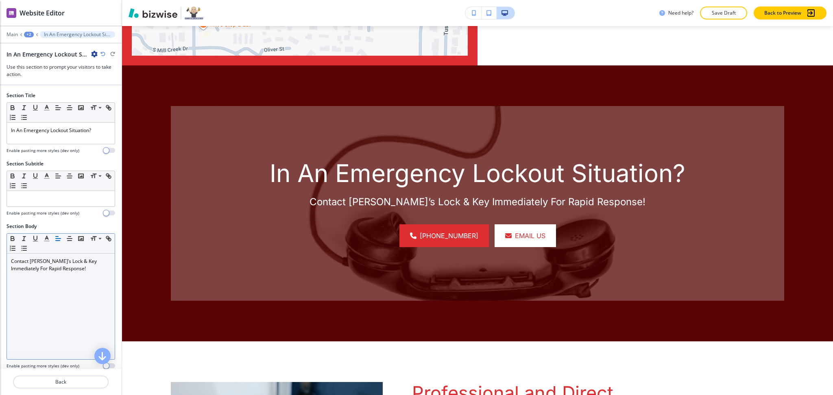
scroll to position [1268, 0]
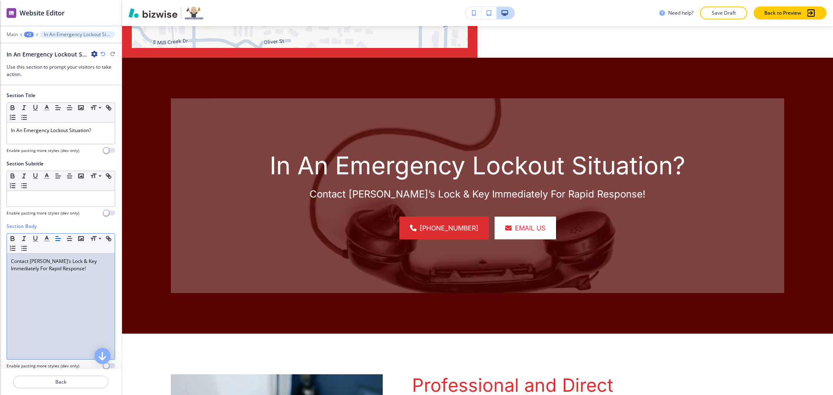
click at [67, 268] on p "Contact Gary’s Lock & Key Immediately For Rapid Response!" at bounding box center [61, 265] width 100 height 15
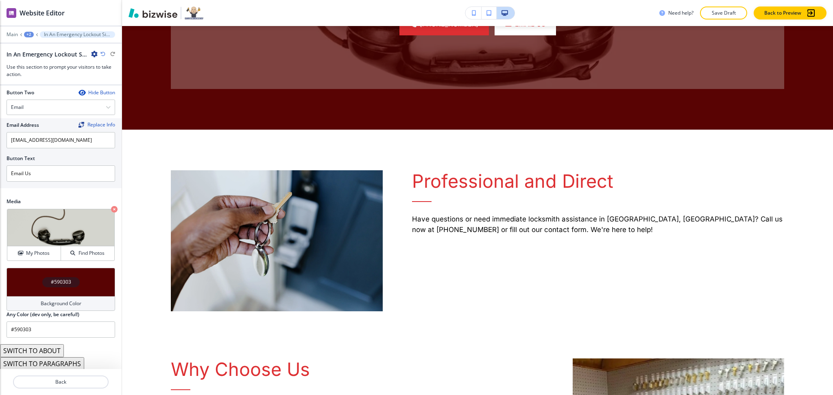
scroll to position [363, 0]
click at [36, 254] on h4 "My Photos" at bounding box center [38, 251] width 24 height 7
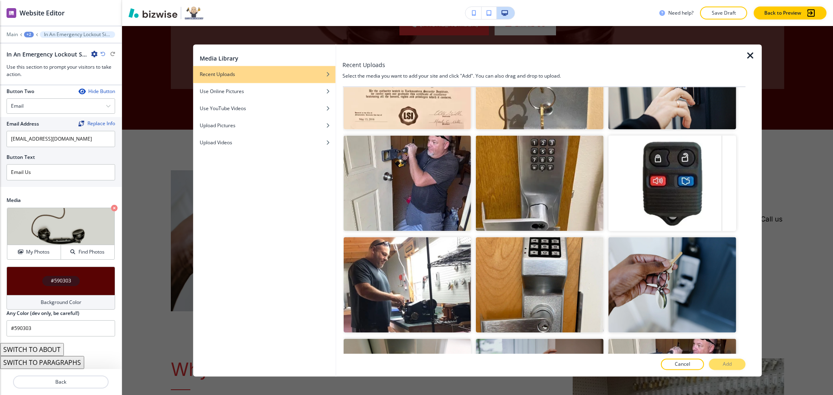
scroll to position [2757, 0]
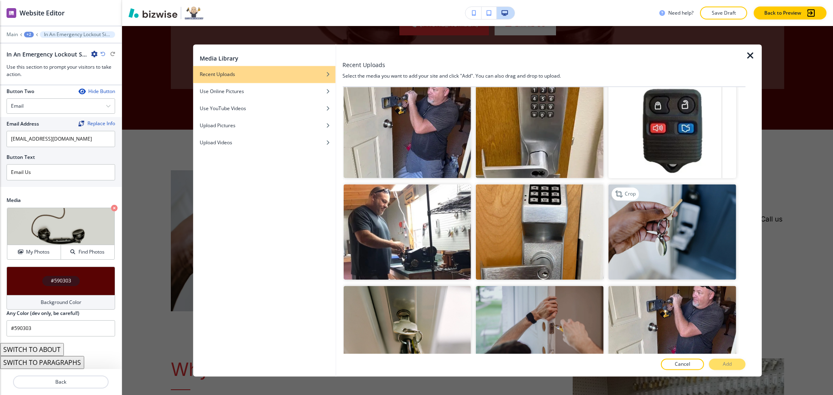
click at [671, 188] on img "button" at bounding box center [672, 233] width 128 height 96
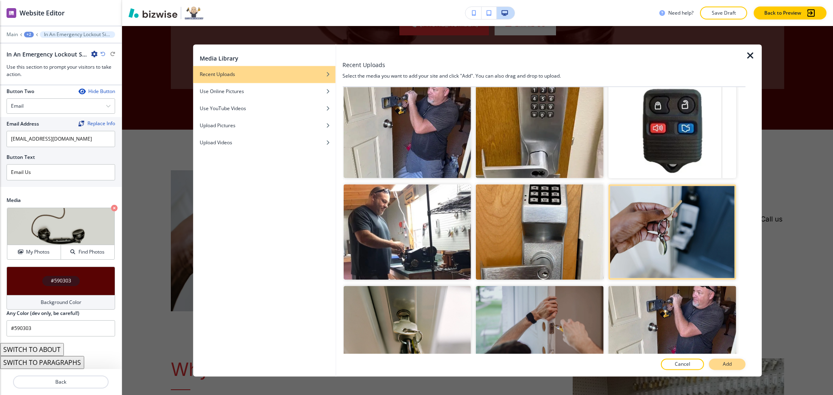
click at [733, 367] on button "Add" at bounding box center [727, 364] width 37 height 11
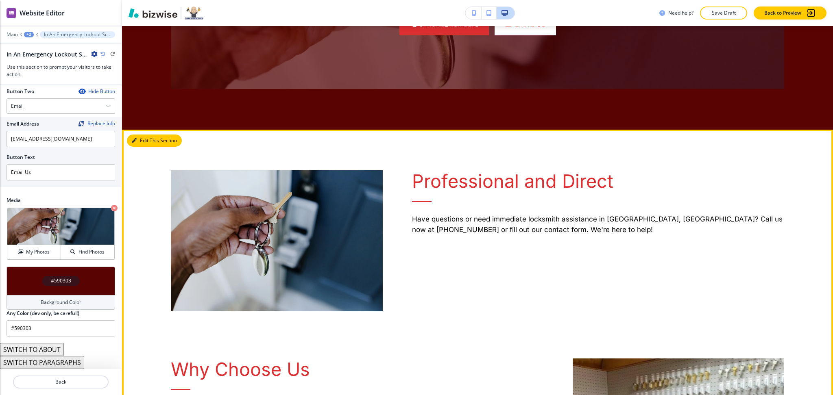
click at [139, 135] on button "Edit This Section" at bounding box center [154, 141] width 55 height 12
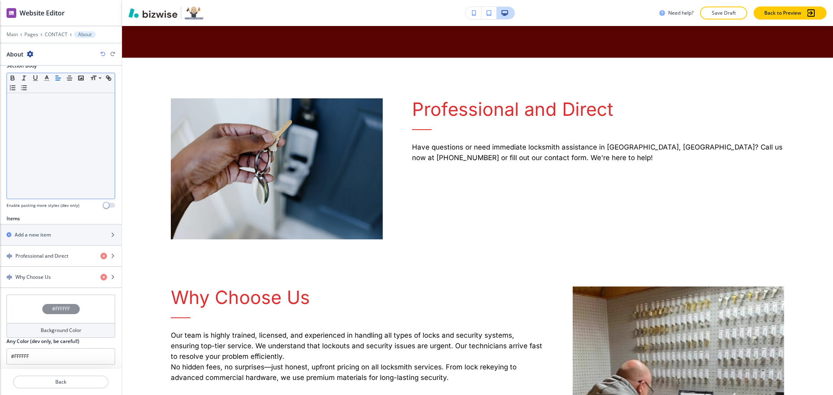
scroll to position [185, 0]
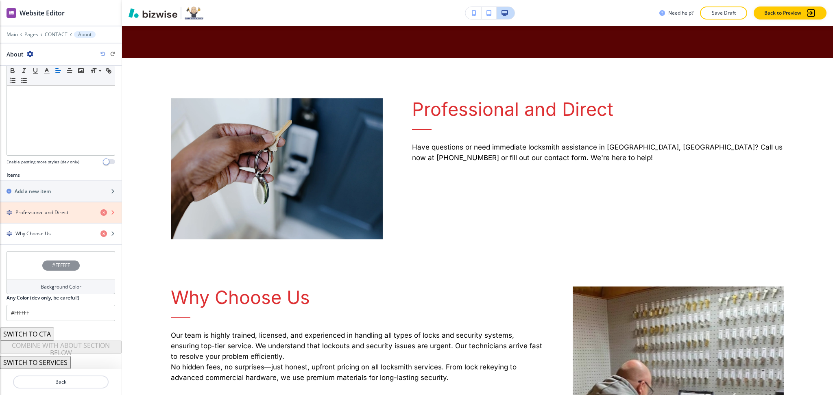
click at [100, 211] on icon "button" at bounding box center [103, 212] width 7 height 7
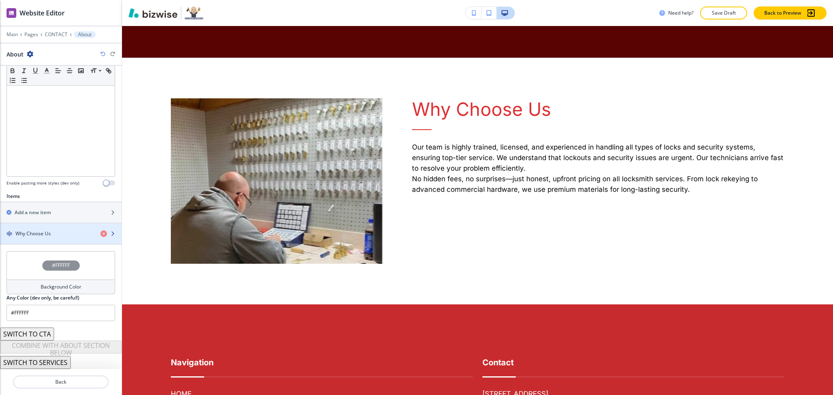
click at [33, 238] on div "button" at bounding box center [61, 240] width 122 height 7
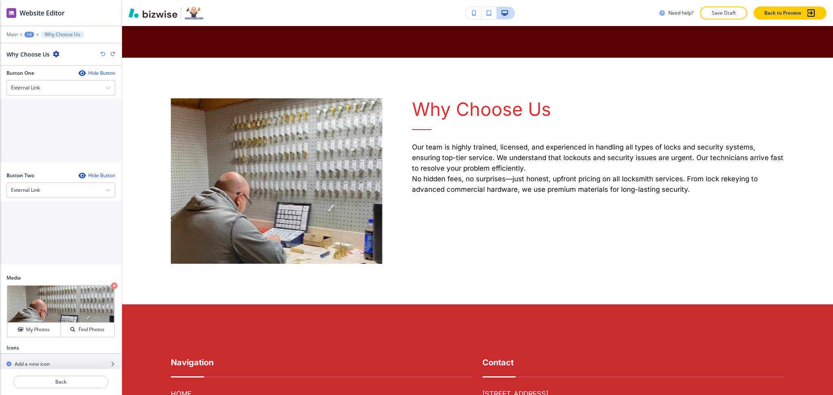
scroll to position [300, 0]
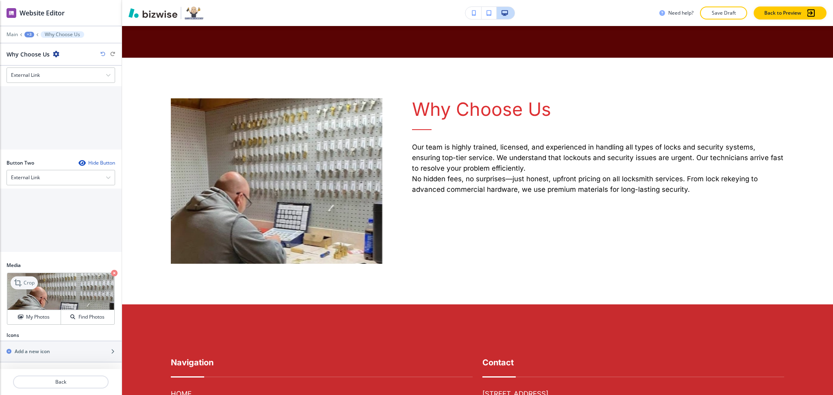
click at [24, 280] on p "Crop" at bounding box center [29, 282] width 11 height 7
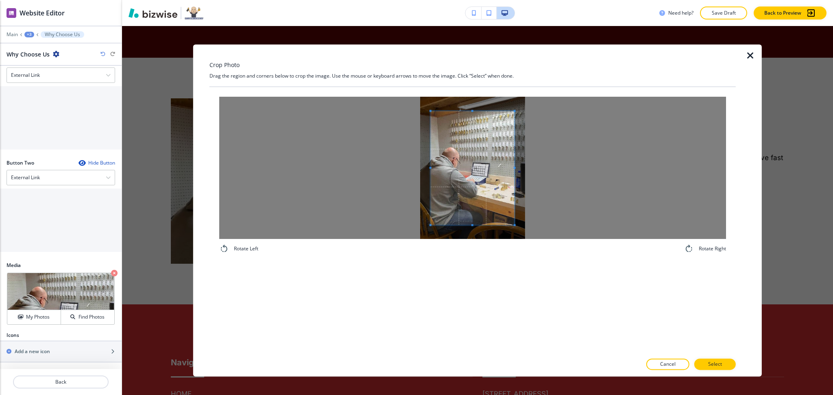
click at [387, 164] on div at bounding box center [472, 168] width 507 height 142
click at [562, 164] on div at bounding box center [472, 168] width 507 height 142
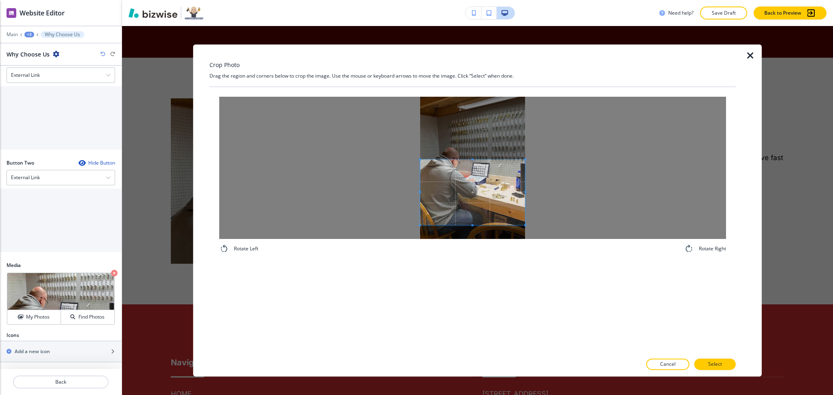
click at [497, 159] on span at bounding box center [472, 160] width 105 height 2
click at [497, 156] on span at bounding box center [472, 157] width 105 height 2
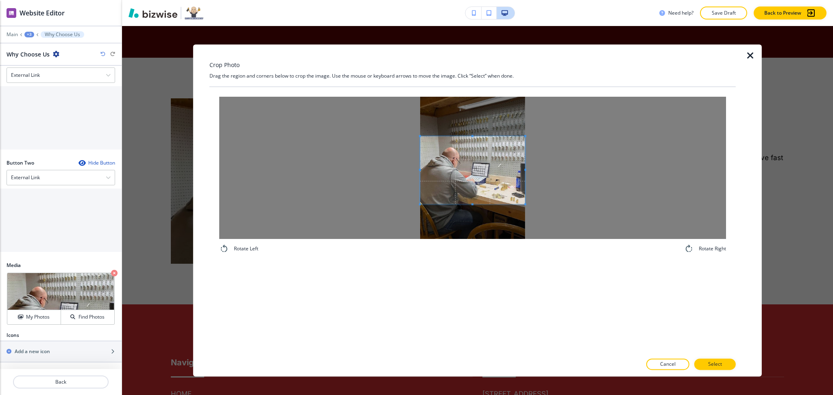
click at [494, 167] on span at bounding box center [472, 170] width 105 height 68
click at [717, 368] on p "Select" at bounding box center [715, 364] width 14 height 7
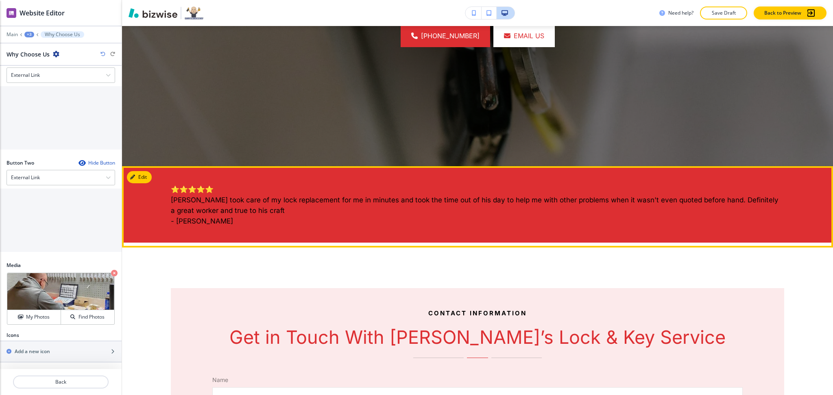
click at [141, 173] on button "Edit" at bounding box center [139, 177] width 25 height 12
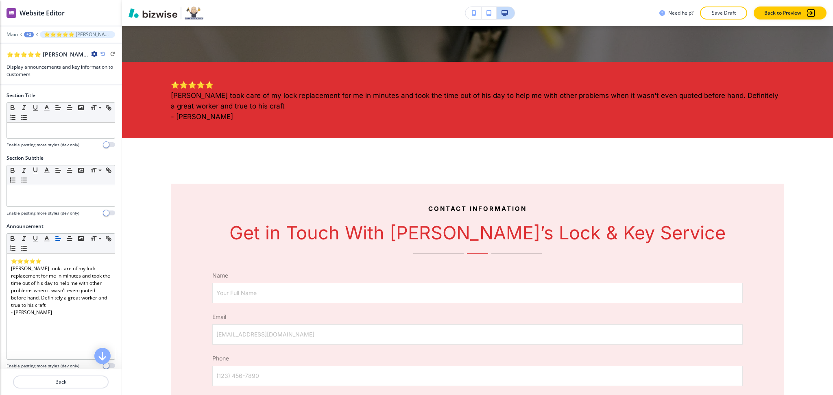
scroll to position [439, 0]
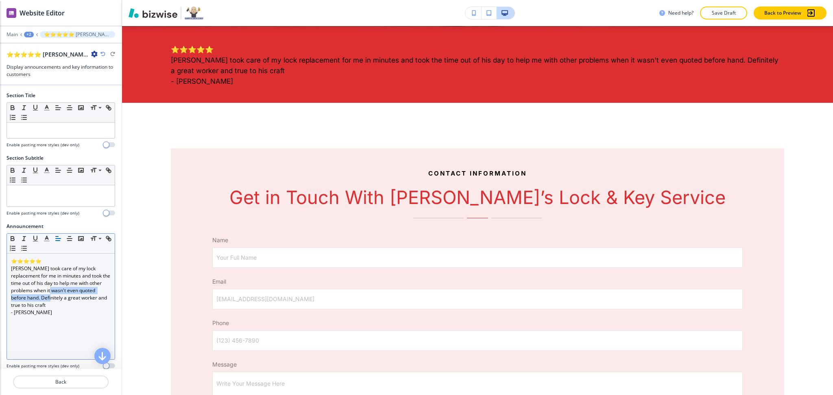
click at [69, 296] on p "Gary took care of my lock replacement for me in minutes and took the time out o…" at bounding box center [61, 287] width 100 height 44
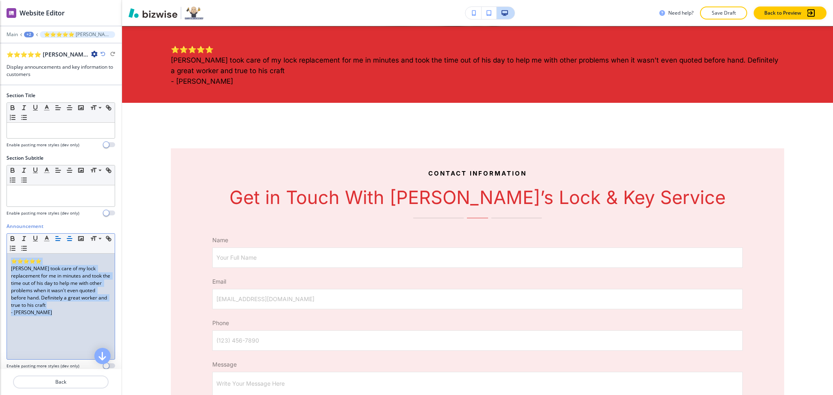
click at [69, 239] on icon "button" at bounding box center [69, 238] width 7 height 7
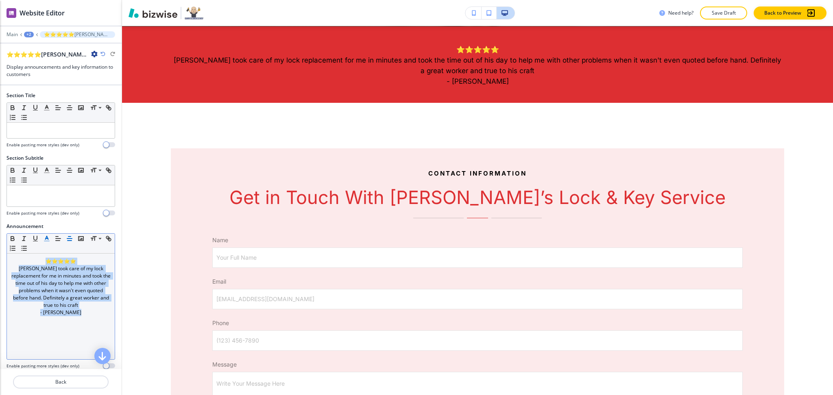
click at [48, 239] on polyline "button" at bounding box center [47, 237] width 3 height 3
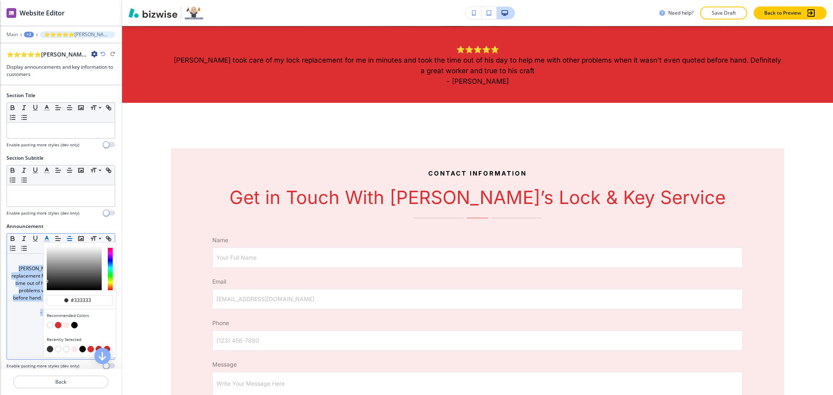
click at [49, 327] on button "button" at bounding box center [50, 325] width 7 height 7
type input "#ffffff"
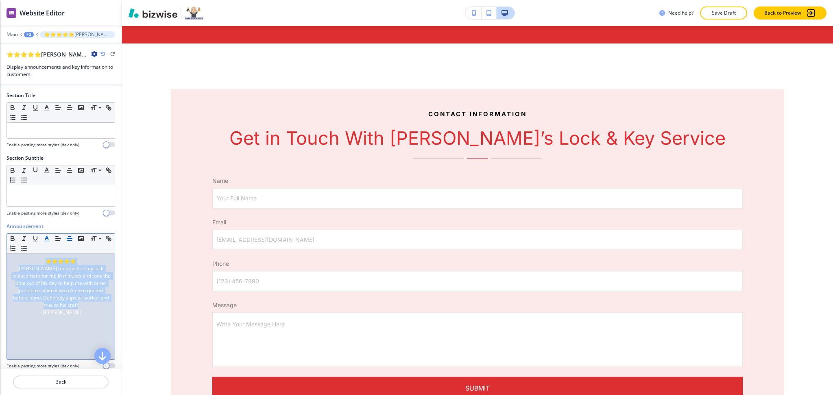
scroll to position [504, 0]
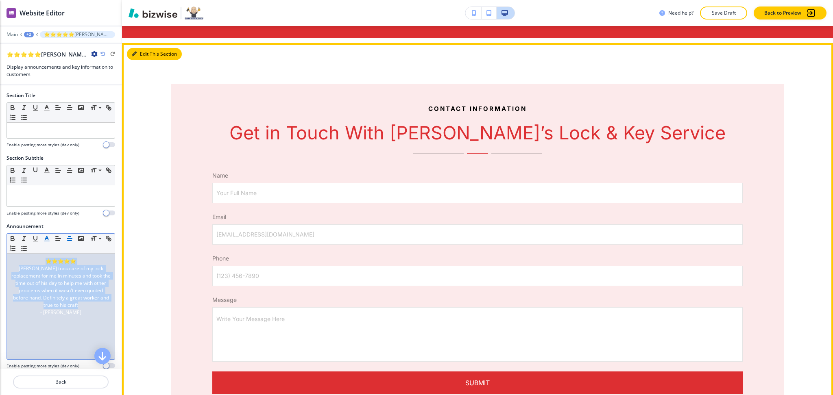
click at [145, 53] on button "Edit This Section" at bounding box center [154, 54] width 55 height 12
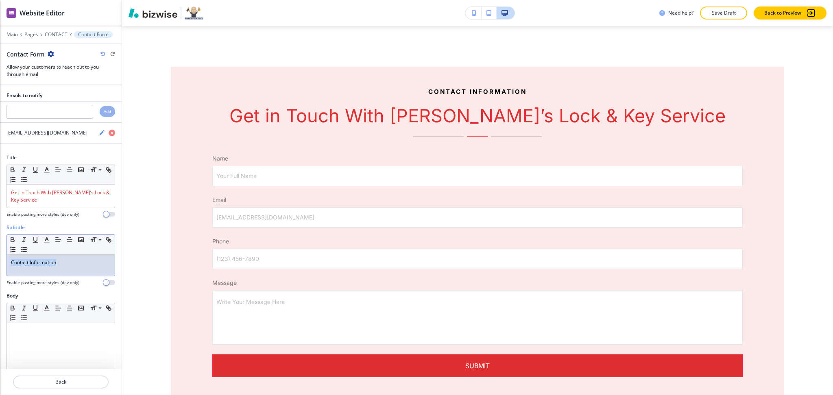
drag, startPoint x: 35, startPoint y: 264, endPoint x: 0, endPoint y: 263, distance: 34.6
click at [0, 263] on div "Subtitle Small Normal Large Huge Contact Information Enable pasting more styles…" at bounding box center [61, 258] width 122 height 68
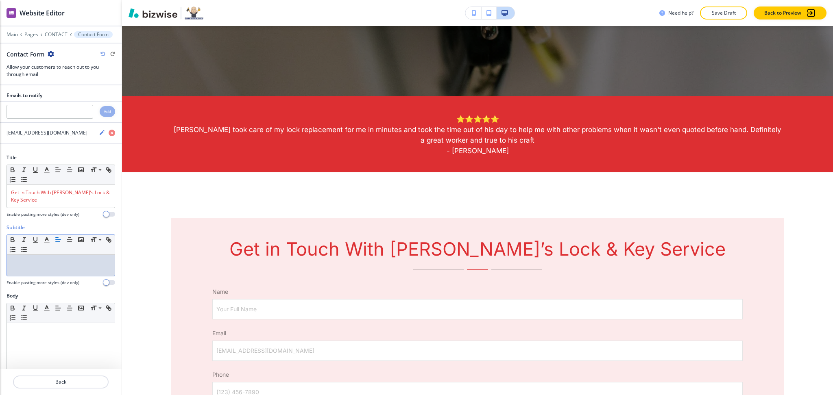
scroll to position [362, 0]
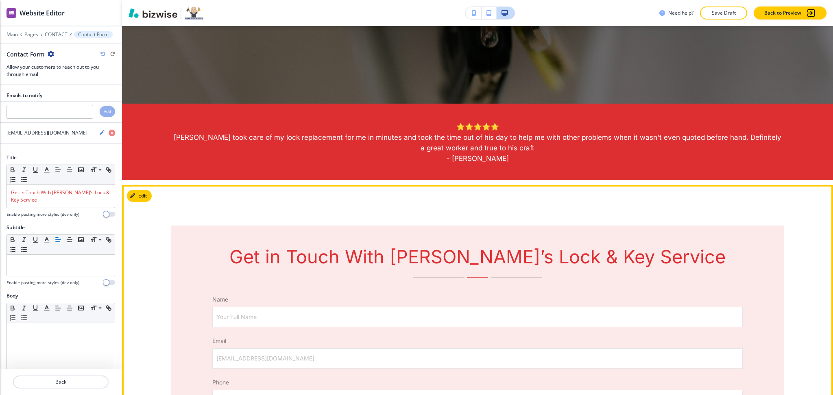
click at [131, 189] on div "Get in Touch With Gary’s Lock & Key Service Name Your Full Name Your Full Name …" at bounding box center [477, 395] width 711 height 420
click at [134, 194] on icon "button" at bounding box center [134, 196] width 5 height 5
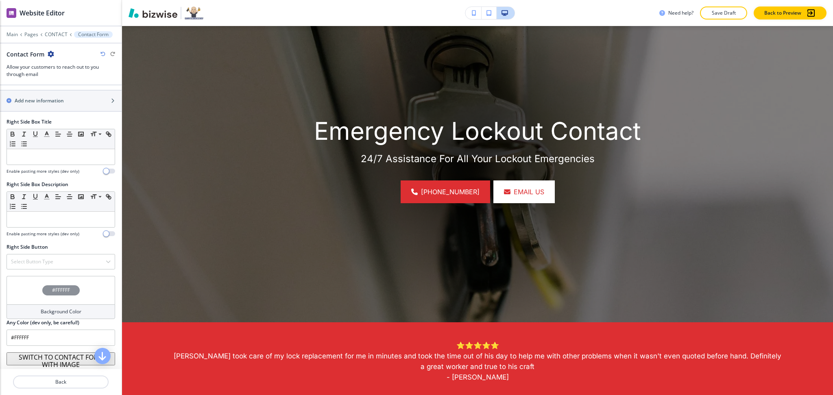
scroll to position [0, 0]
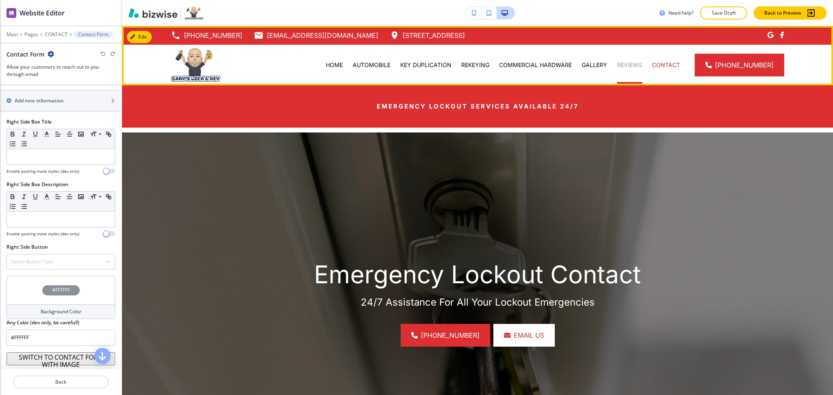
click at [626, 65] on p "REVIEWS" at bounding box center [629, 65] width 25 height 8
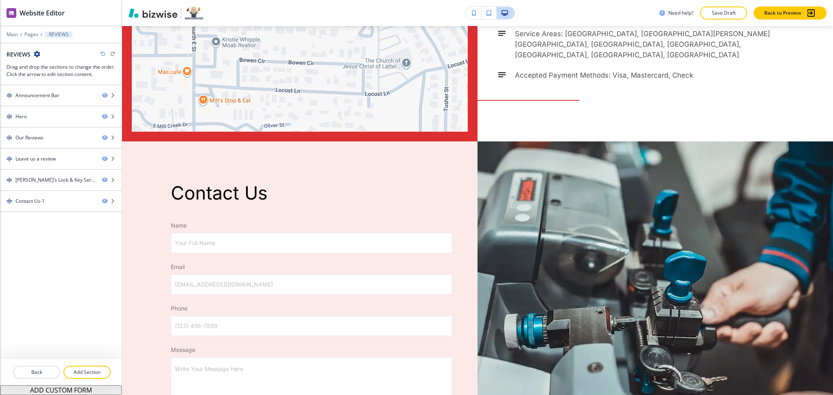
scroll to position [1615, 0]
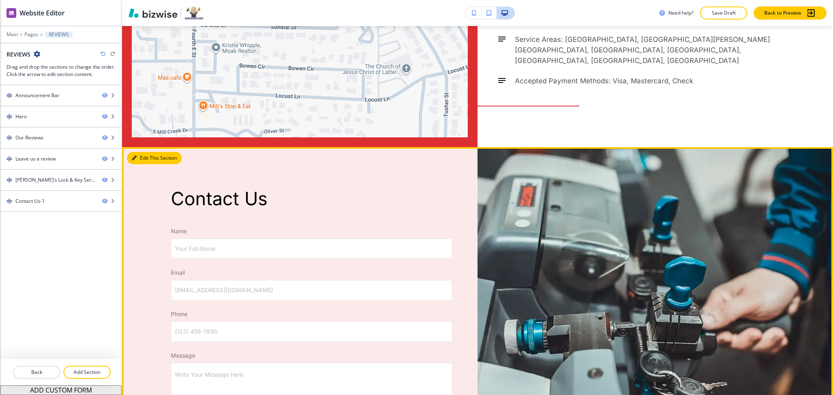
click at [141, 152] on button "Edit This Section" at bounding box center [154, 158] width 55 height 12
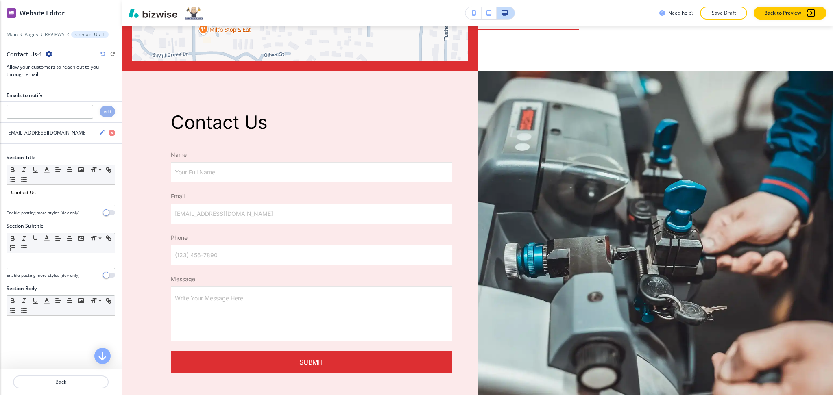
scroll to position [1692, 0]
click at [46, 56] on icon "button" at bounding box center [49, 54] width 7 height 7
click at [59, 86] on button "Duplicate Section" at bounding box center [71, 82] width 52 height 14
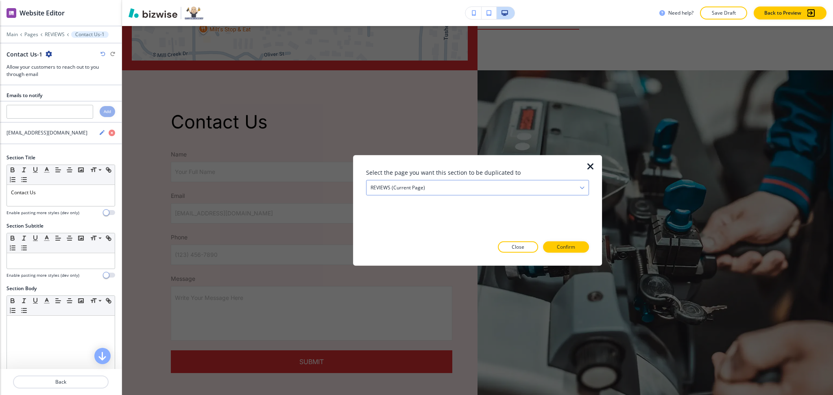
drag, startPoint x: 404, startPoint y: 184, endPoint x: 409, endPoint y: 189, distance: 7.2
click at [404, 185] on h4 "REVIEWS (current page)" at bounding box center [397, 187] width 54 height 7
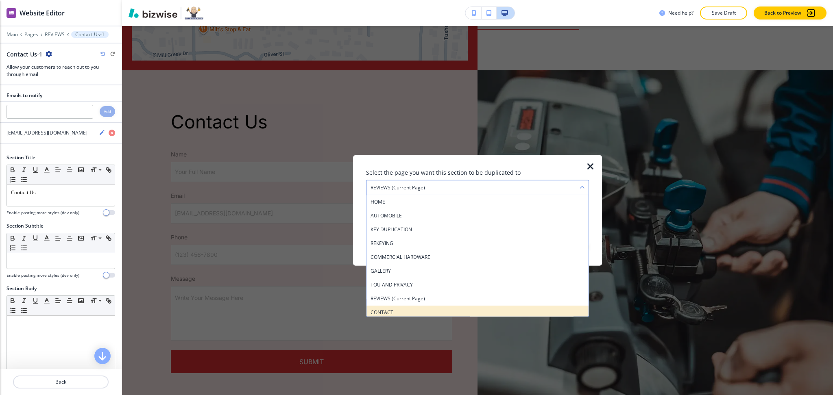
click at [396, 313] on h4 "CONTACT" at bounding box center [477, 312] width 214 height 7
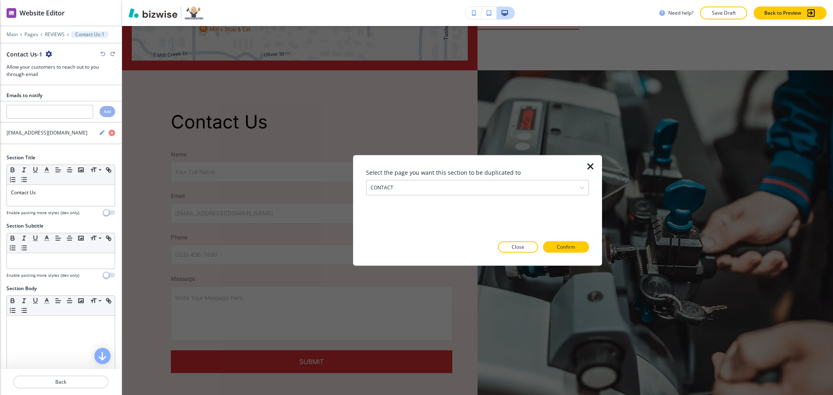
click at [563, 239] on div "Select the page you want this section to be duplicated to CONTACT HOME AUTOMOBI…" at bounding box center [477, 210] width 223 height 85
click at [567, 248] on p "Confirm" at bounding box center [566, 247] width 18 height 7
click at [567, 248] on p "Take me there" at bounding box center [558, 247] width 33 height 7
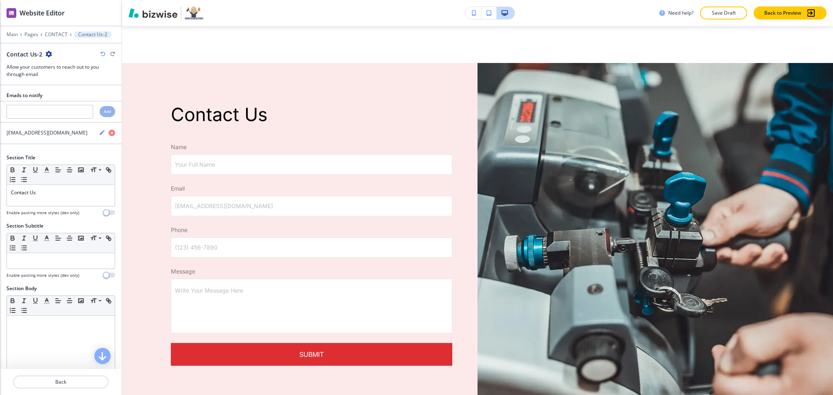
scroll to position [1755, 0]
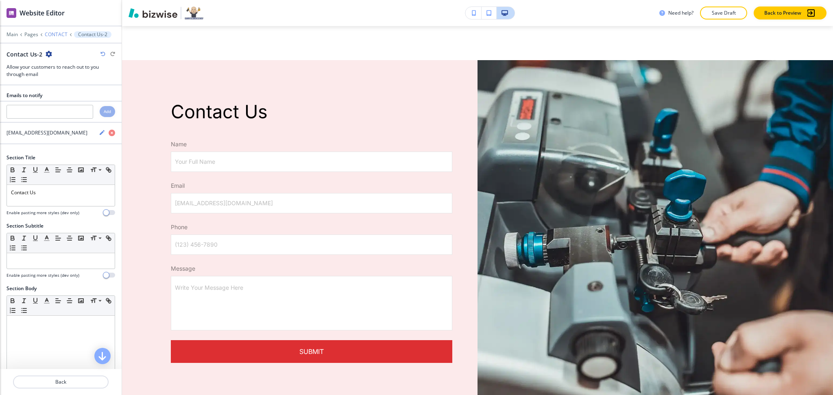
click at [55, 32] on p "CONTACT" at bounding box center [56, 35] width 23 height 6
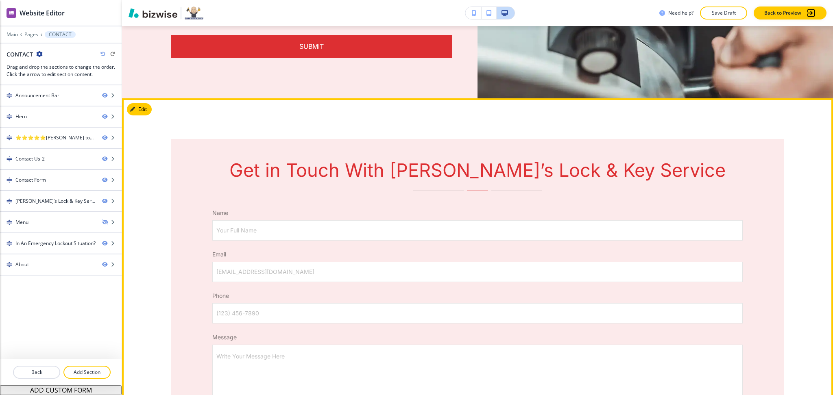
scroll to position [793, 0]
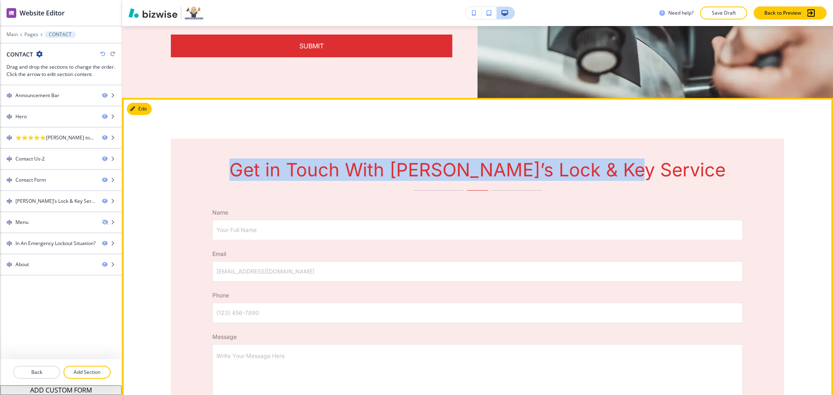
drag, startPoint x: 678, startPoint y: 167, endPoint x: 278, endPoint y: 166, distance: 399.6
click at [279, 166] on p "Get in Touch With Gary’s Lock & Key Service" at bounding box center [477, 170] width 530 height 22
click at [139, 110] on button "Edit This Section" at bounding box center [154, 109] width 55 height 12
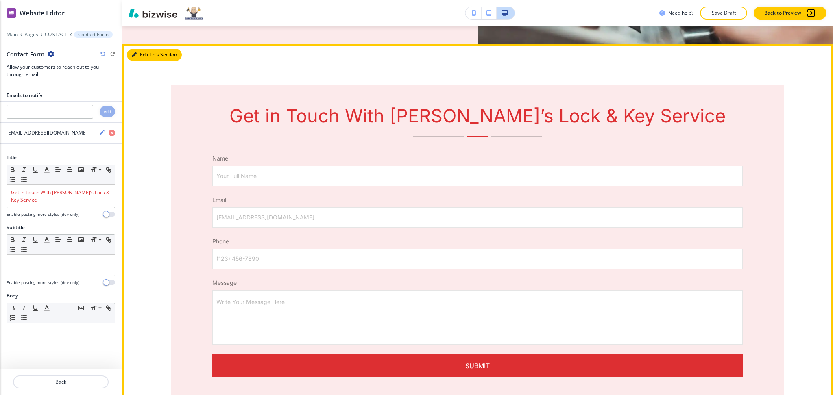
scroll to position [865, 0]
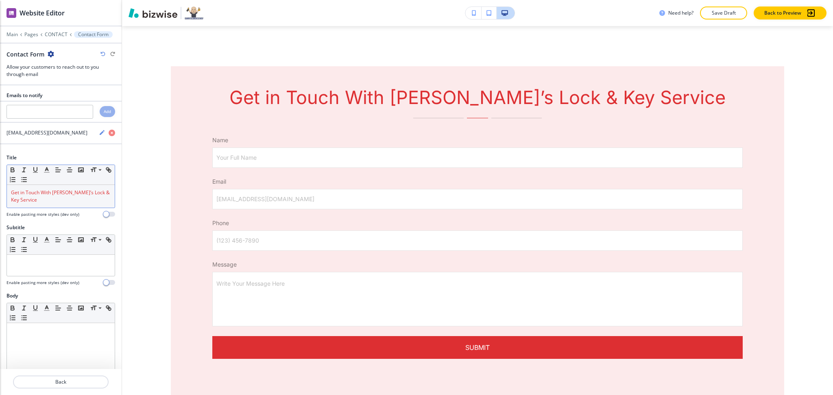
click at [65, 199] on p "Get in Touch With Gary’s Lock & Key Service" at bounding box center [61, 196] width 100 height 15
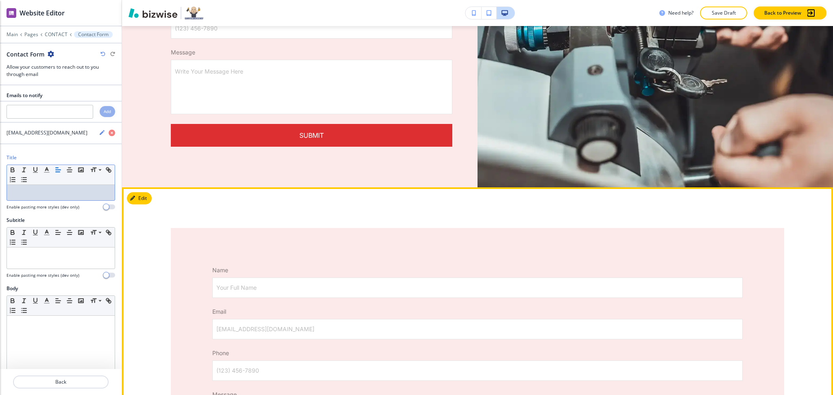
scroll to position [703, 0]
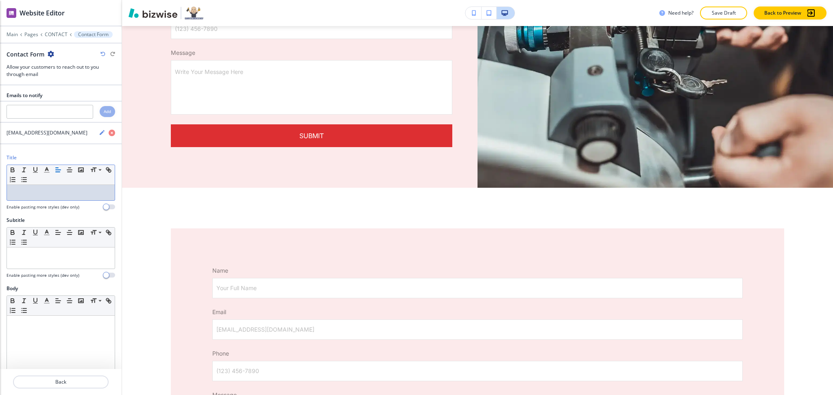
click at [52, 53] on icon "button" at bounding box center [51, 54] width 7 height 7
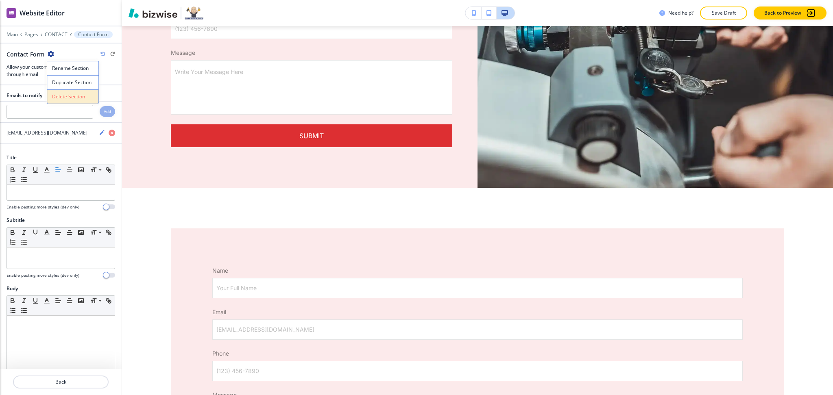
click at [64, 91] on button "Delete Section" at bounding box center [73, 96] width 52 height 15
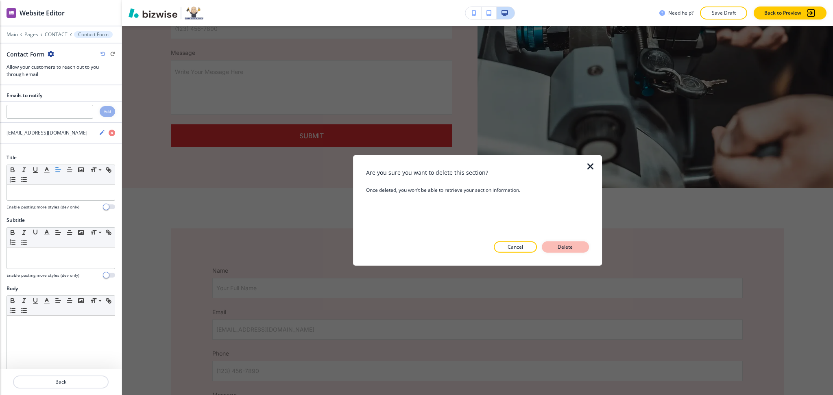
click at [568, 248] on p "Delete" at bounding box center [565, 247] width 20 height 7
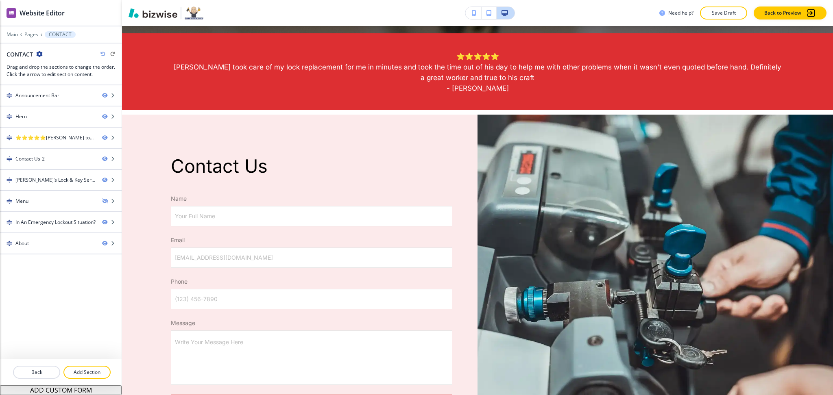
scroll to position [432, 0]
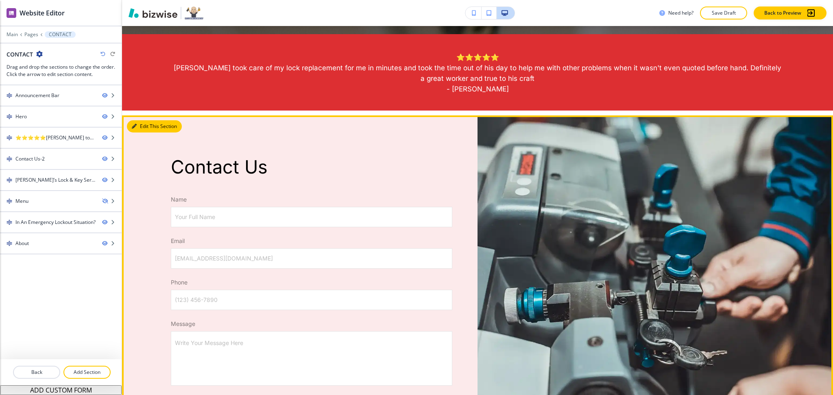
click at [133, 132] on div "Contact Us Name Your Full Name Your Full Name Email email@example.com email@exa…" at bounding box center [299, 287] width 355 height 344
click at [133, 129] on button "Edit This Section" at bounding box center [154, 126] width 55 height 12
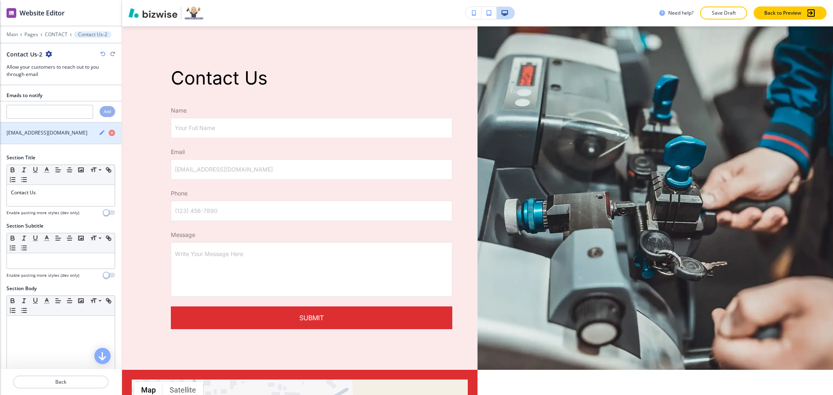
scroll to position [521, 0]
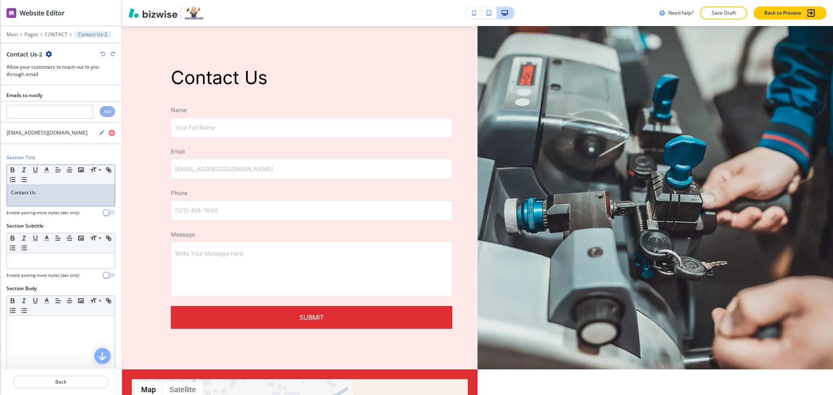
click at [61, 190] on p "Contact Us" at bounding box center [61, 192] width 100 height 7
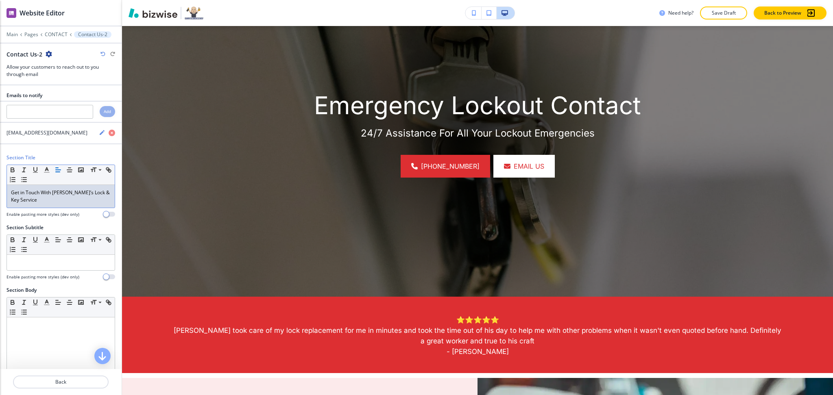
scroll to position [0, 0]
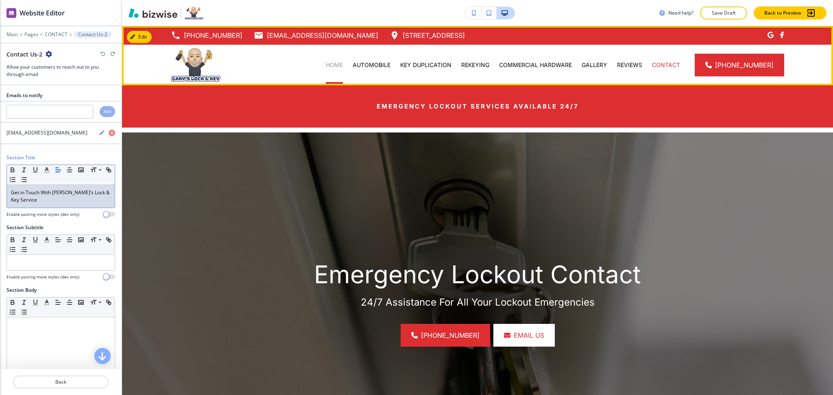
click at [341, 64] on p "HOME" at bounding box center [334, 65] width 17 height 8
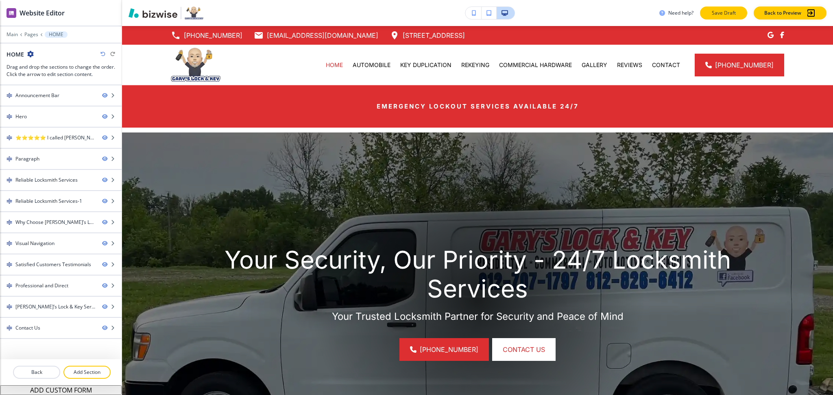
click at [736, 11] on p "Save Draft" at bounding box center [723, 12] width 26 height 7
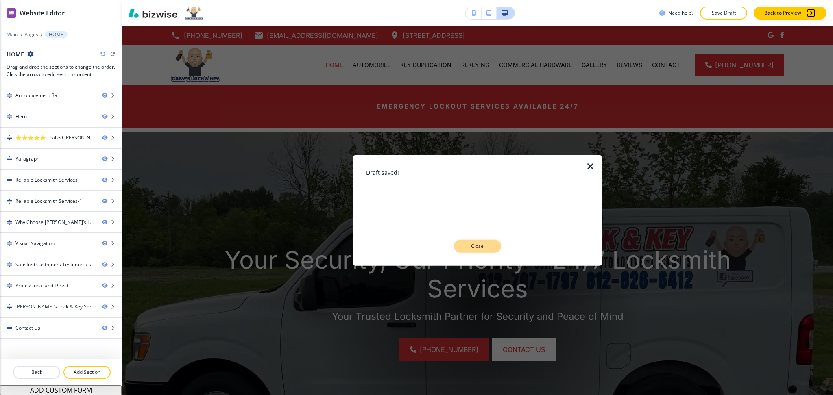
click at [478, 247] on p "Close" at bounding box center [477, 246] width 26 height 7
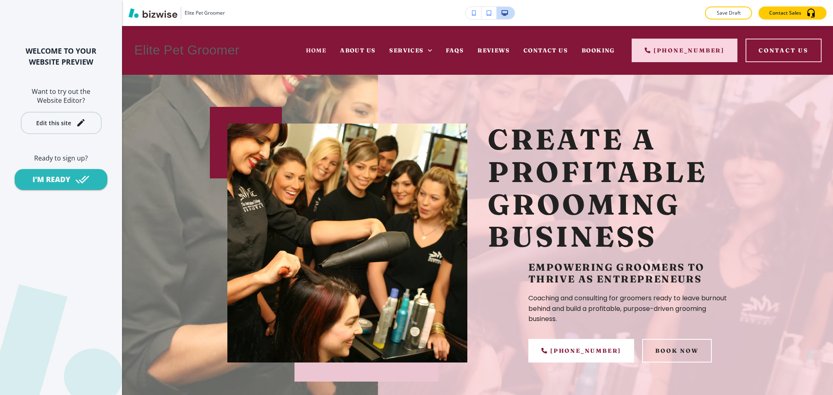
click at [68, 120] on div "Edit this site" at bounding box center [53, 123] width 35 height 6
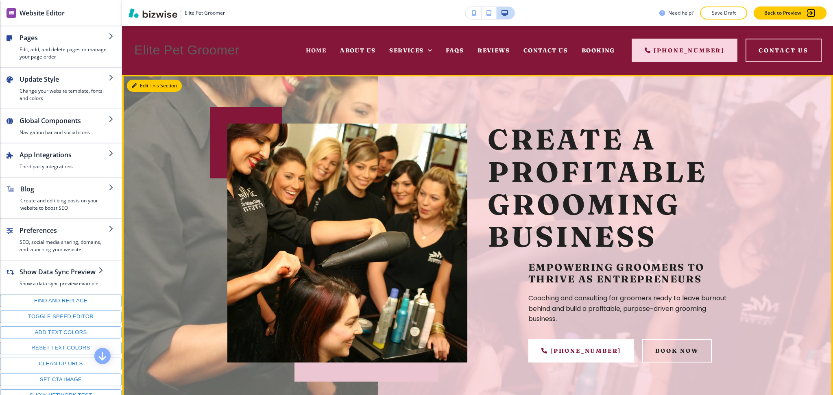
click at [137, 85] on button "Edit This Section" at bounding box center [154, 86] width 55 height 12
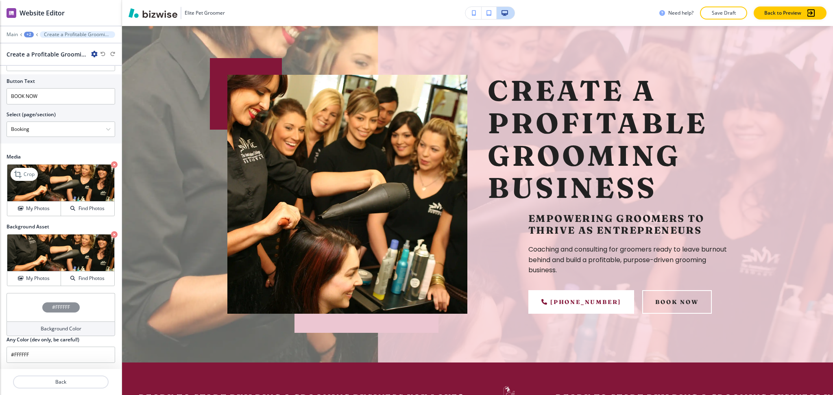
scroll to position [389, 0]
click at [31, 176] on p "Crop" at bounding box center [29, 173] width 11 height 7
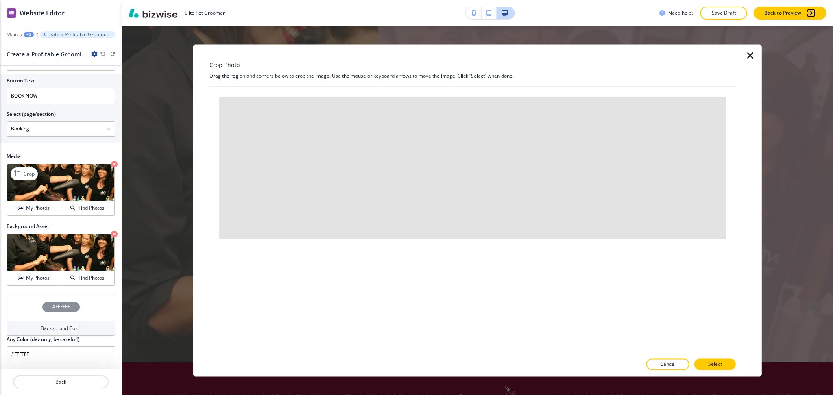
click at [16, 197] on img at bounding box center [60, 182] width 107 height 37
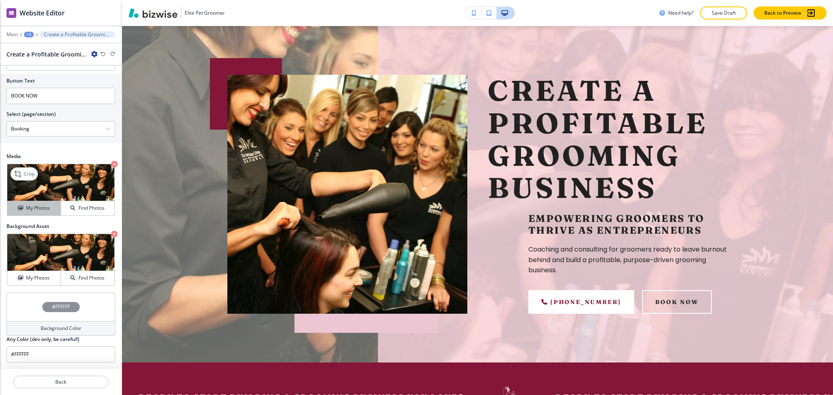
click at [22, 213] on button "My Photos" at bounding box center [34, 208] width 54 height 14
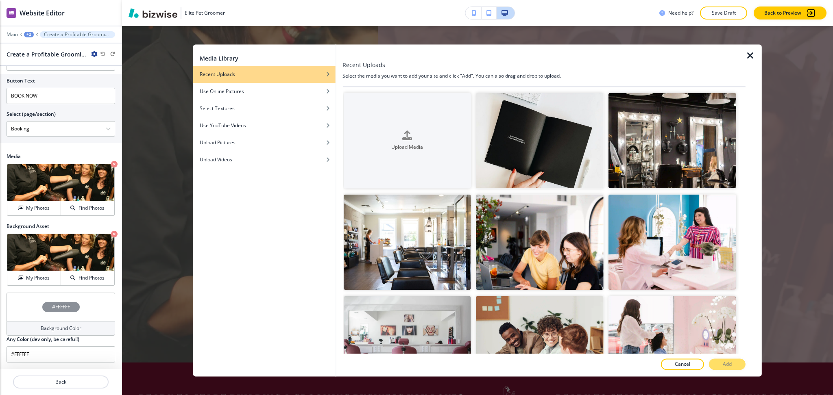
click at [748, 52] on icon "button" at bounding box center [750, 56] width 10 height 10
click at [749, 53] on div "Create a Profitable Grooming Business Empowering Groomers to Thrive as Entrepre…" at bounding box center [477, 194] width 711 height 337
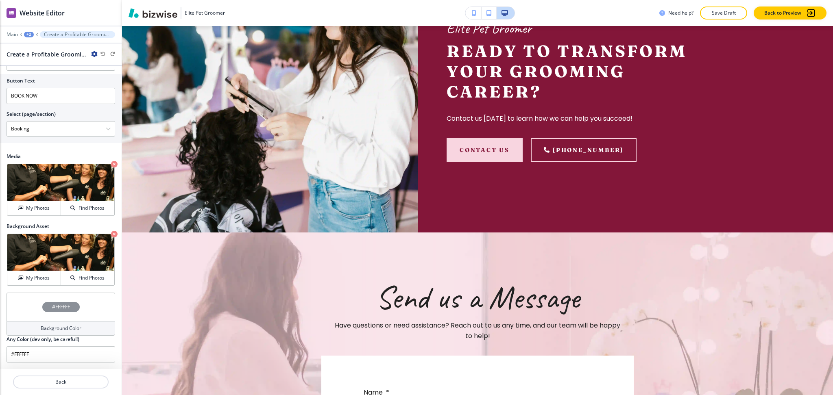
scroll to position [2979, 0]
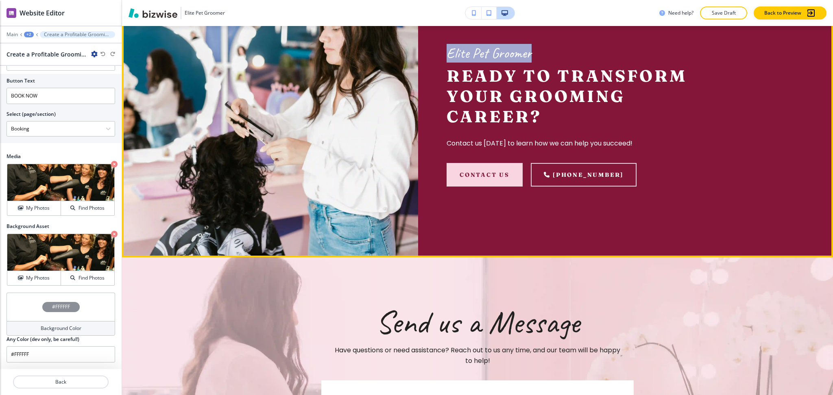
drag, startPoint x: 535, startPoint y: 135, endPoint x: 437, endPoint y: 137, distance: 98.8
click at [437, 137] on div "Elite Pet Groomer Ready to Transform Your Grooming Career? Contact us [DATE] to…" at bounding box center [570, 115] width 305 height 284
click at [530, 127] on h2 "Ready to Transform Your Grooming Career?" at bounding box center [570, 96] width 248 height 61
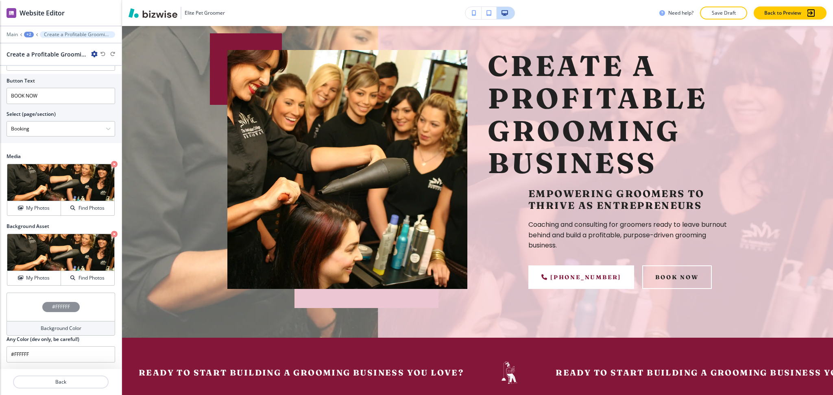
scroll to position [0, 0]
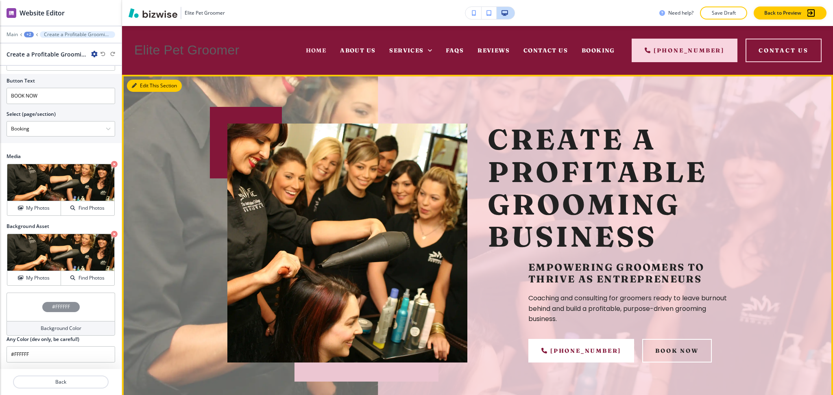
click at [141, 87] on button "Edit This Section" at bounding box center [154, 86] width 55 height 12
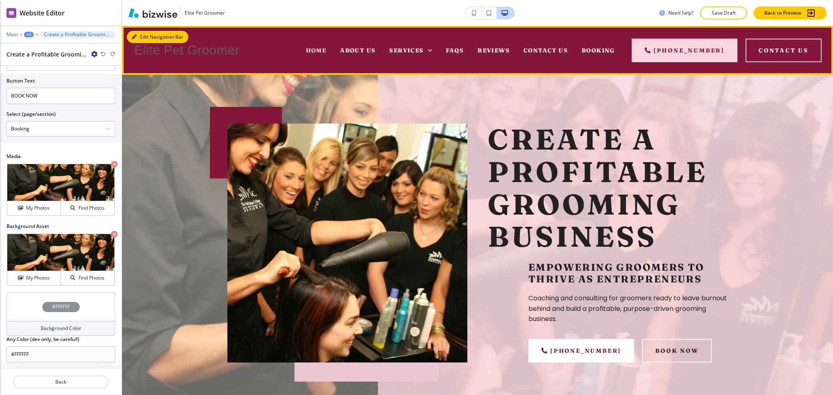
click at [134, 33] on button "Edit Navigation Bar" at bounding box center [157, 37] width 61 height 12
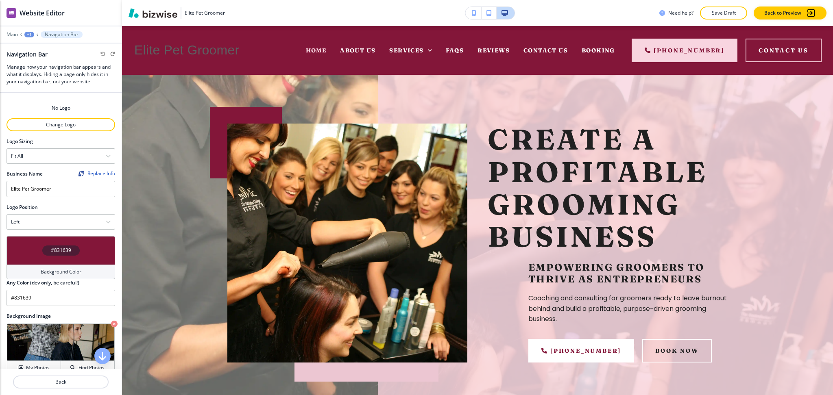
scroll to position [1, 0]
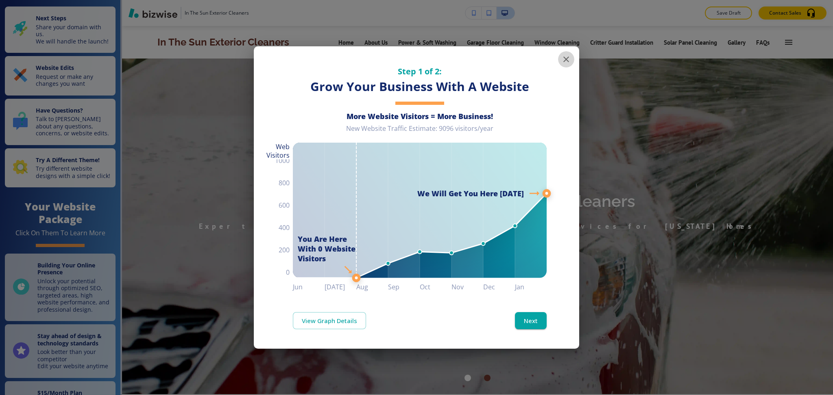
click at [564, 56] on icon "button" at bounding box center [566, 59] width 10 height 10
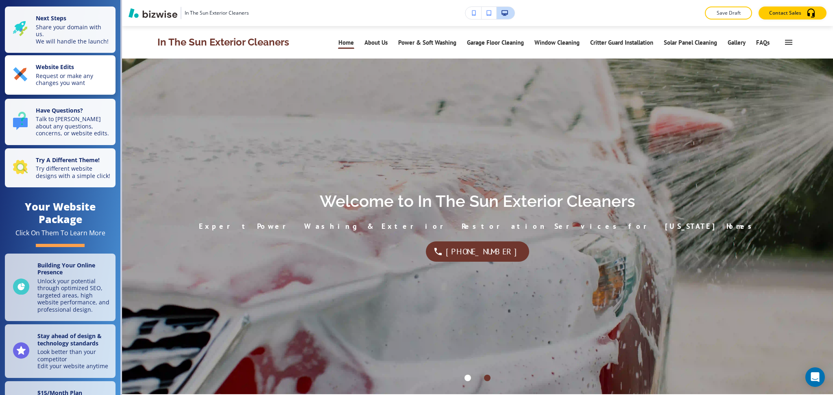
click at [77, 72] on p "Website Edits" at bounding box center [73, 67] width 75 height 9
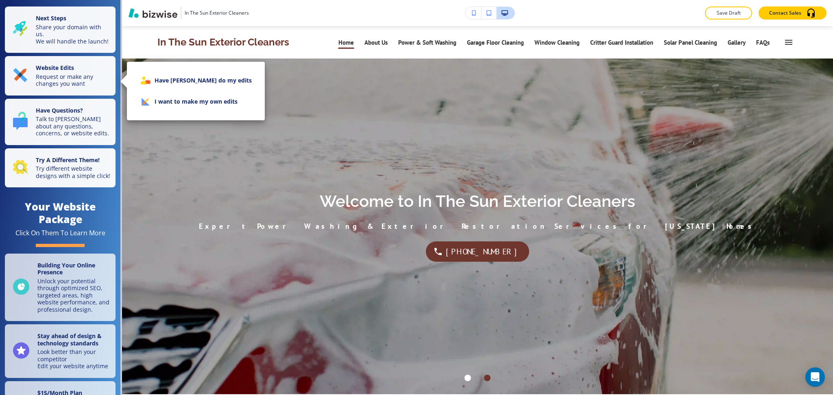
click at [186, 99] on li "I want to make my own edits" at bounding box center [195, 101] width 125 height 21
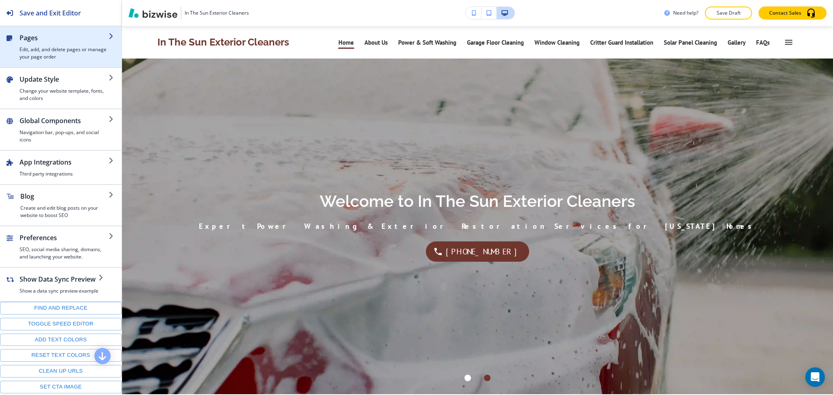
click at [67, 29] on div "button" at bounding box center [61, 29] width 122 height 7
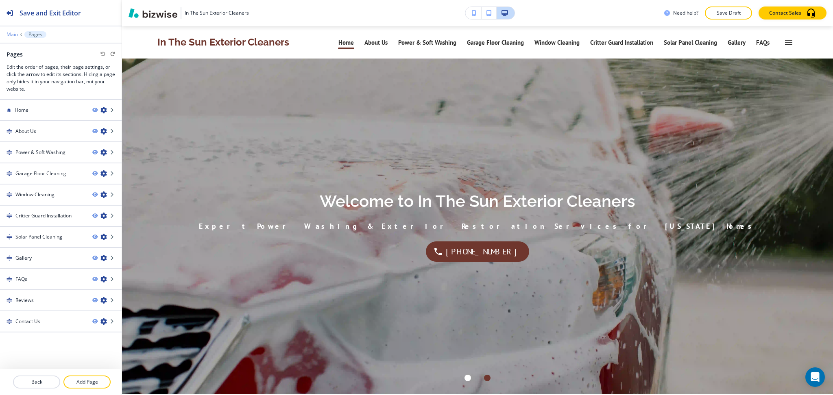
click at [11, 35] on p "Main" at bounding box center [12, 35] width 11 height 6
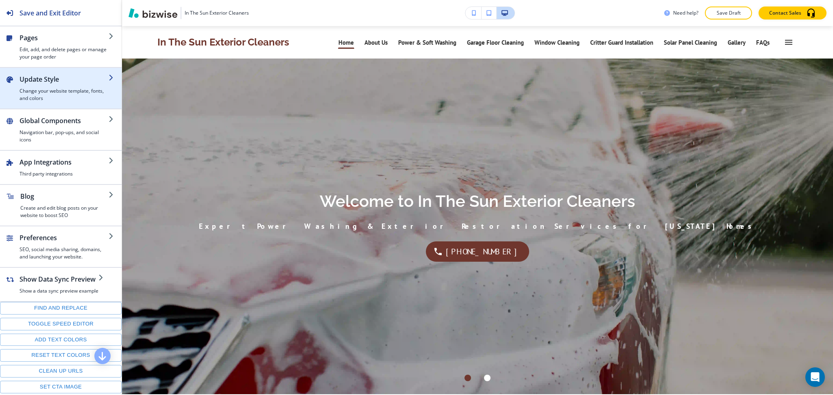
click at [70, 93] on h4 "Change your website template, fonts, and colors" at bounding box center [64, 94] width 89 height 15
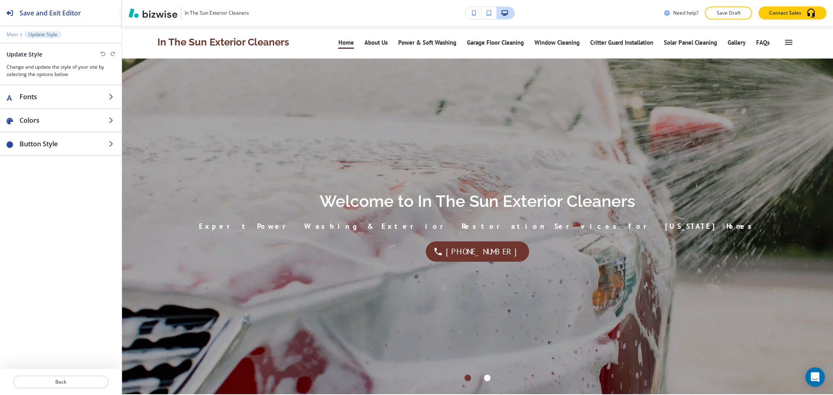
click at [8, 33] on p "Main" at bounding box center [12, 35] width 11 height 6
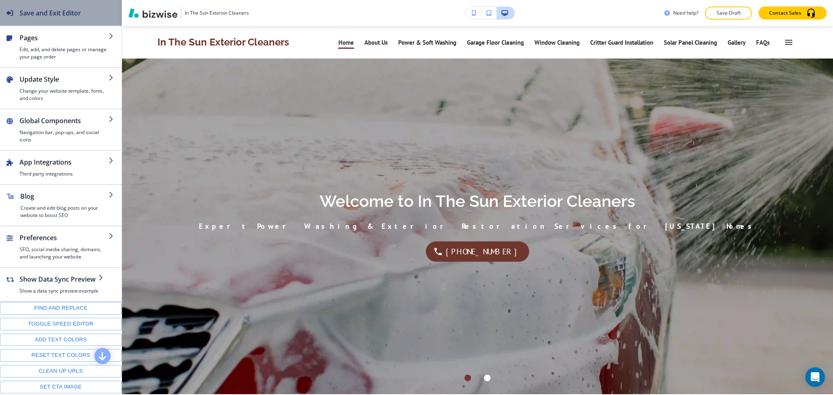
click at [24, 13] on h2 "Save and Exit Editor" at bounding box center [50, 13] width 61 height 10
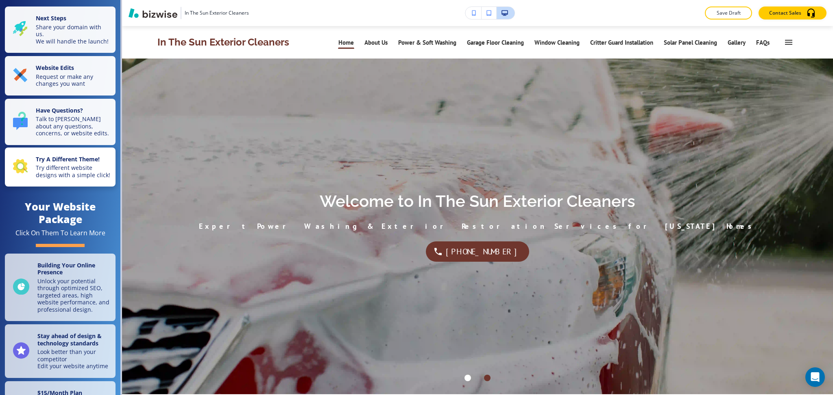
click at [70, 163] on strong "Try A Different Theme!" at bounding box center [68, 159] width 64 height 8
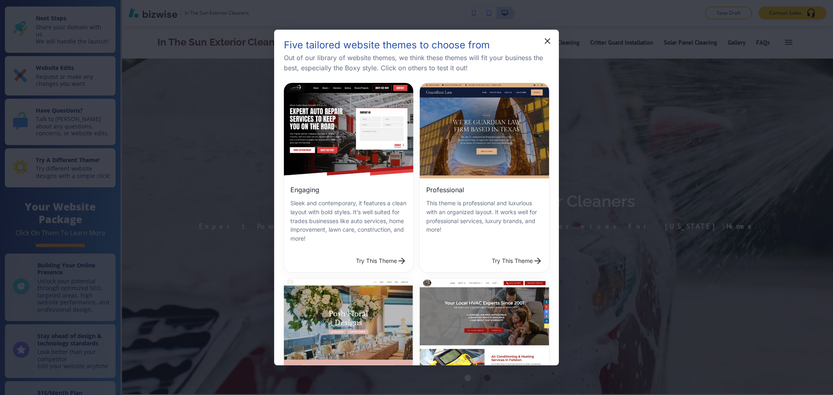
click at [357, 253] on button "Try This Theme" at bounding box center [380, 261] width 57 height 16
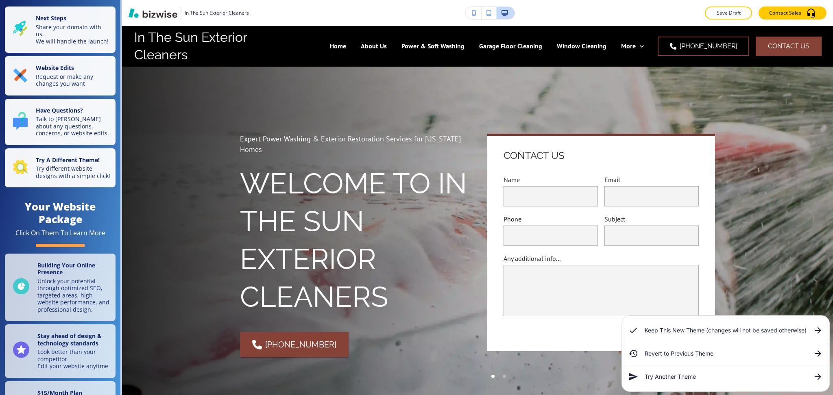
click at [672, 333] on h6 "Keep This New Theme (changes will not be saved otherwise)" at bounding box center [725, 330] width 162 height 9
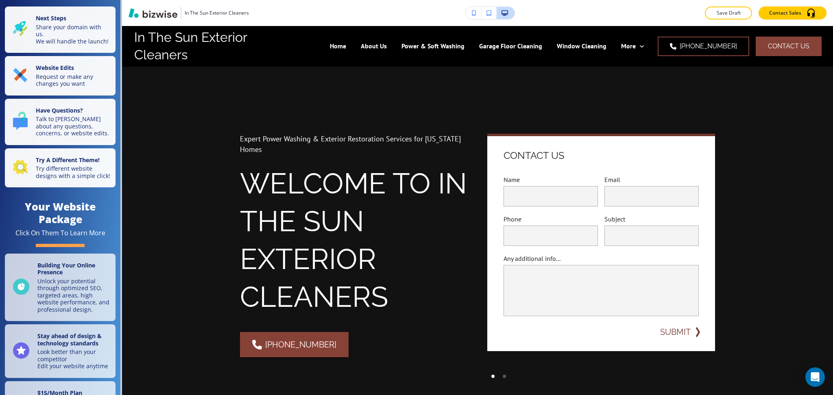
scroll to position [62, 0]
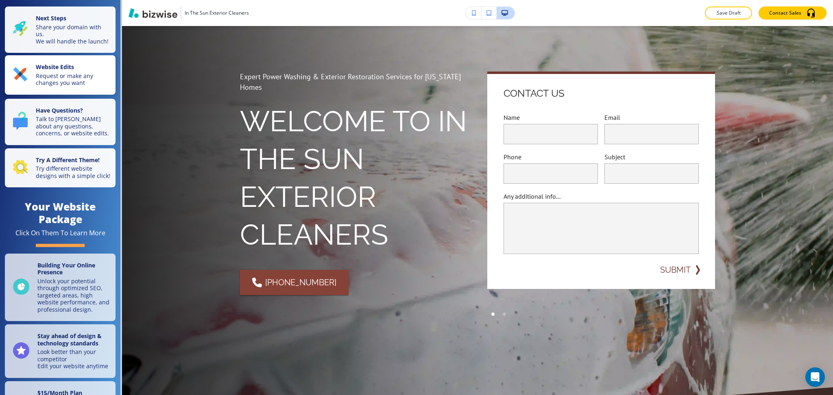
click at [83, 71] on p "Website Edits" at bounding box center [73, 67] width 75 height 9
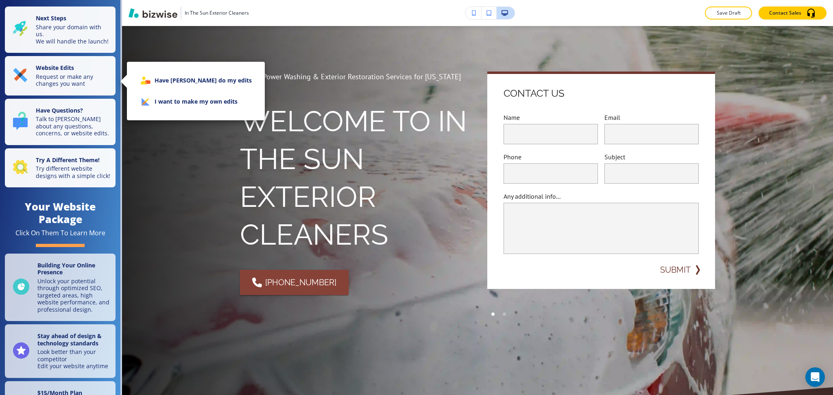
click at [196, 94] on li "I want to make my own edits" at bounding box center [195, 101] width 125 height 21
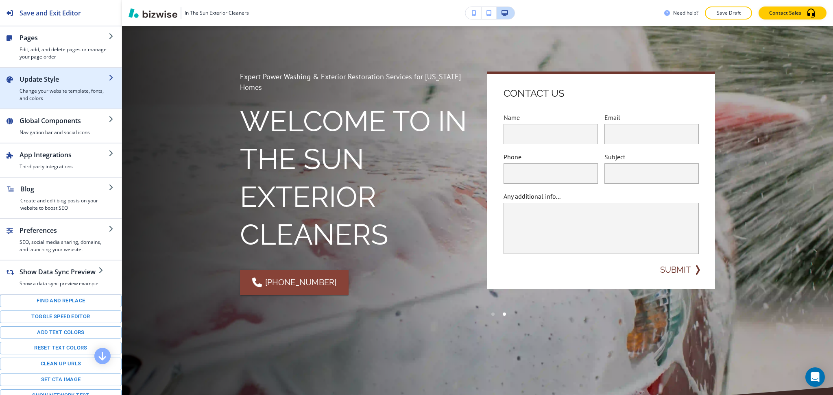
click at [50, 85] on div "button" at bounding box center [64, 85] width 89 height 3
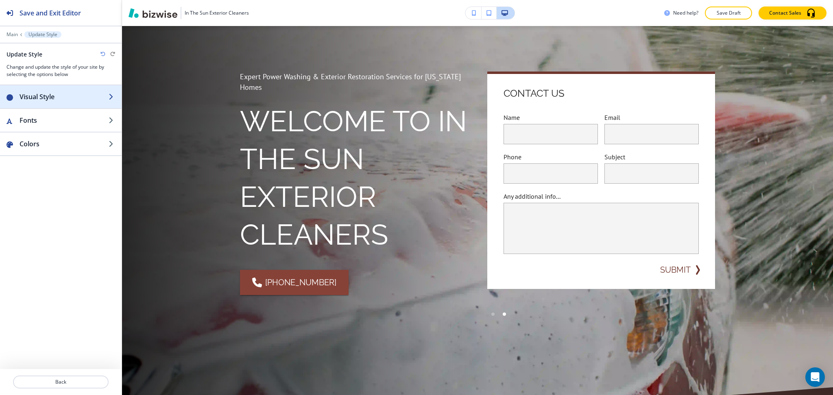
click at [54, 96] on h2 "Visual Style" at bounding box center [64, 97] width 89 height 10
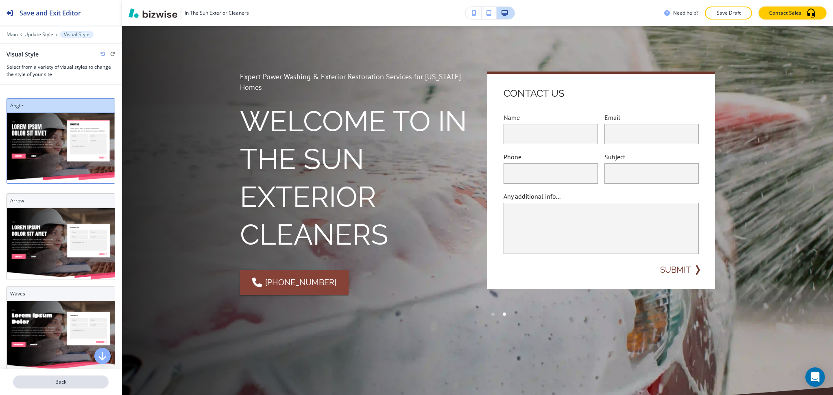
click at [62, 387] on button "Back" at bounding box center [61, 382] width 96 height 13
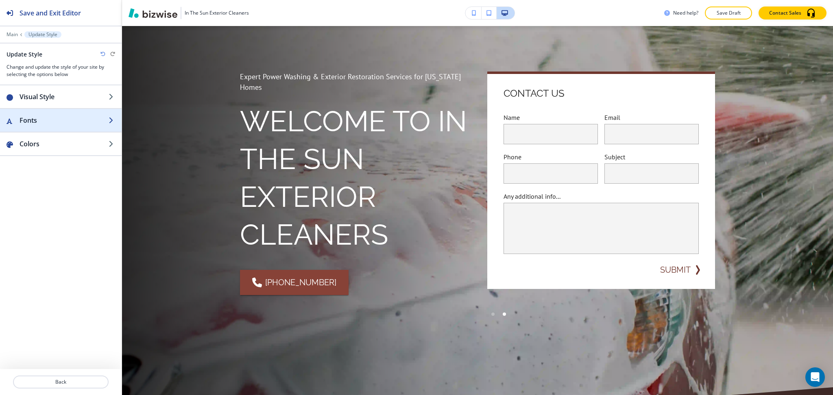
click at [46, 123] on h2 "Fonts" at bounding box center [64, 120] width 89 height 10
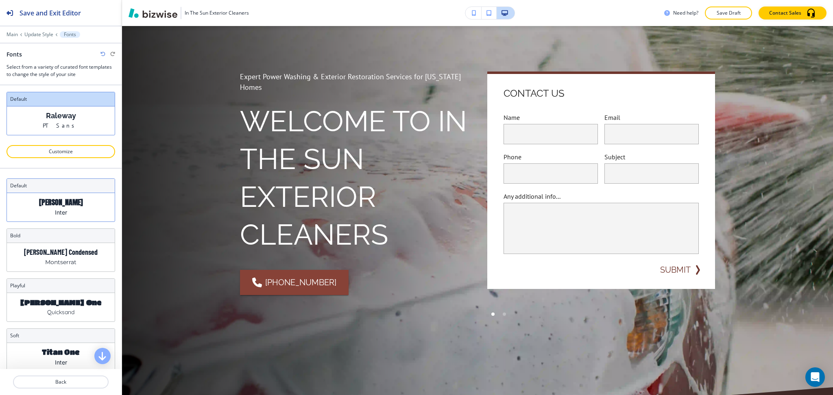
click at [61, 199] on p "[PERSON_NAME]" at bounding box center [61, 202] width 44 height 9
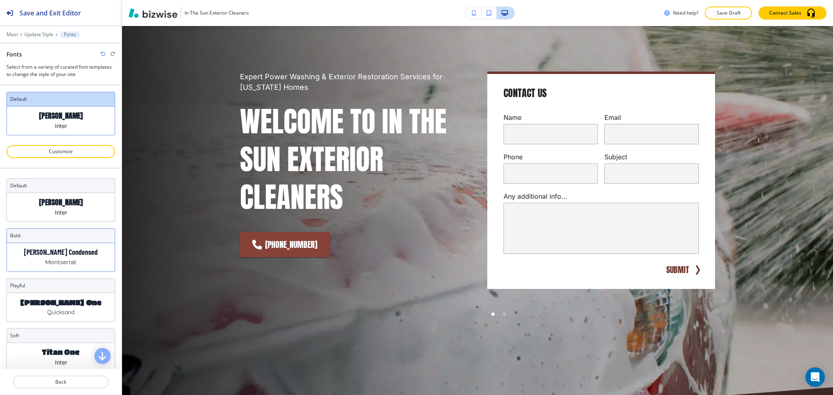
click at [70, 254] on p "[PERSON_NAME] Condensed" at bounding box center [61, 252] width 74 height 9
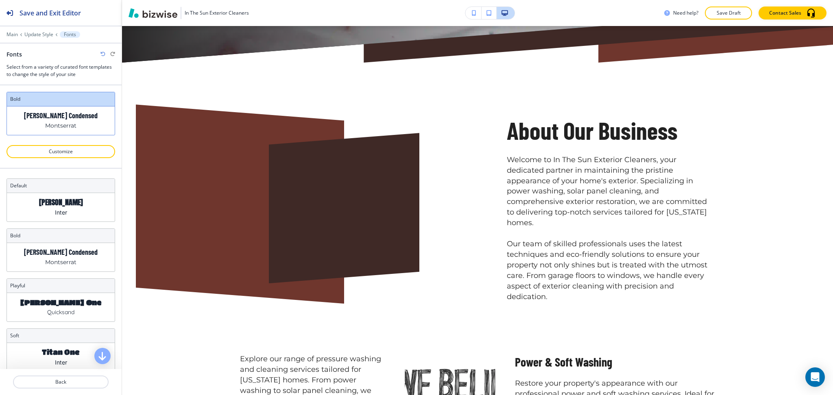
scroll to position [442, 0]
click at [42, 219] on div "Anton Inter" at bounding box center [61, 207] width 108 height 28
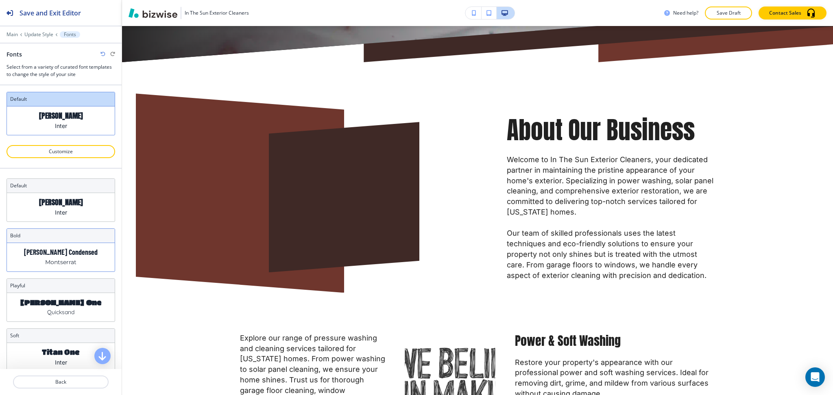
click at [47, 262] on p "Montserrat" at bounding box center [60, 262] width 31 height 9
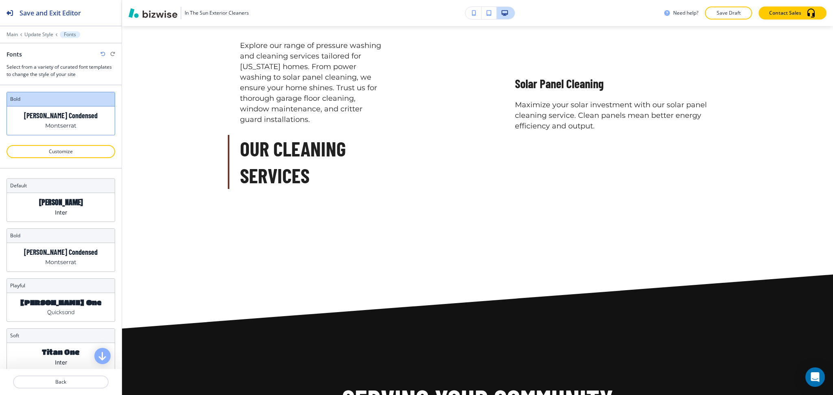
scroll to position [1975, 0]
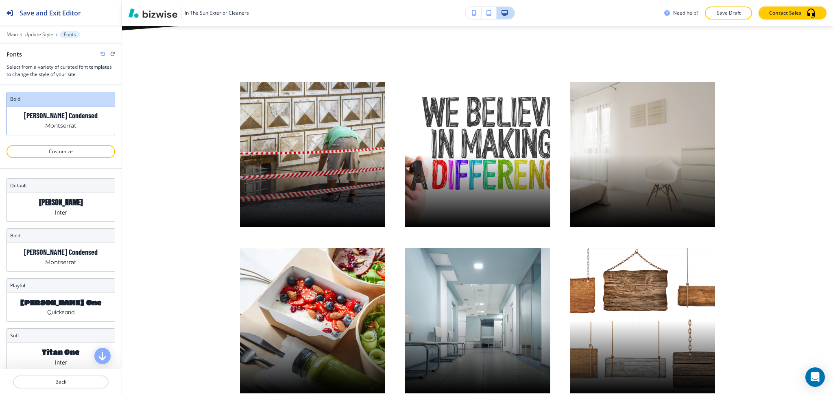
click at [731, 12] on p "Save Draft" at bounding box center [728, 12] width 26 height 7
